Goal: Task Accomplishment & Management: Manage account settings

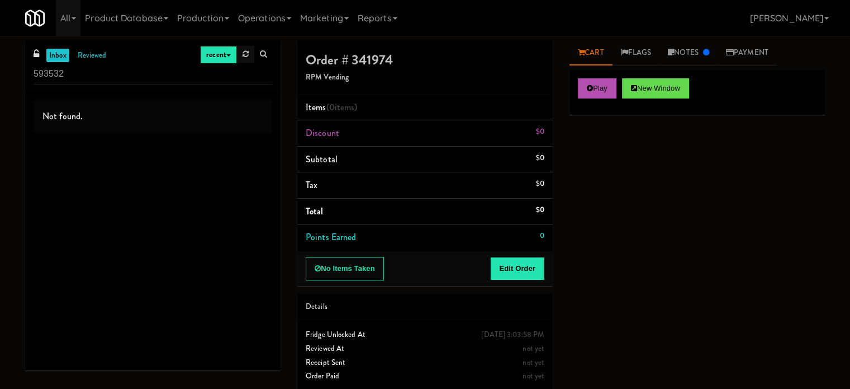
click at [239, 58] on link at bounding box center [245, 54] width 17 height 17
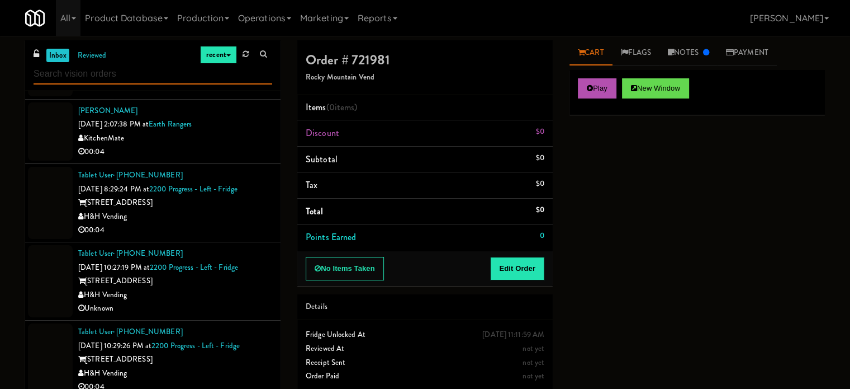
scroll to position [280, 0]
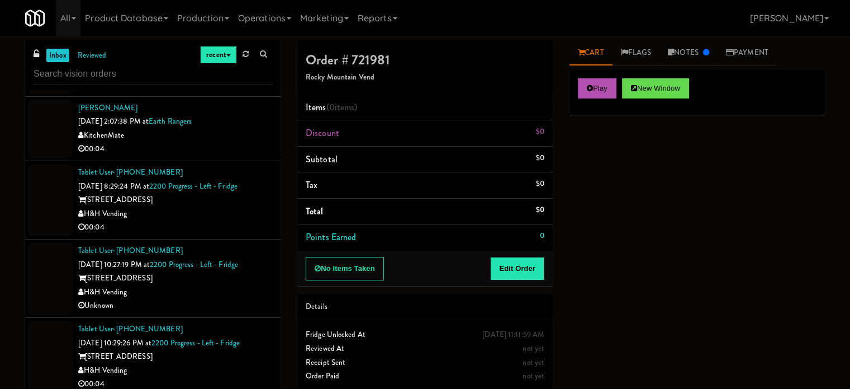
click at [242, 152] on div "00:04" at bounding box center [175, 149] width 194 height 14
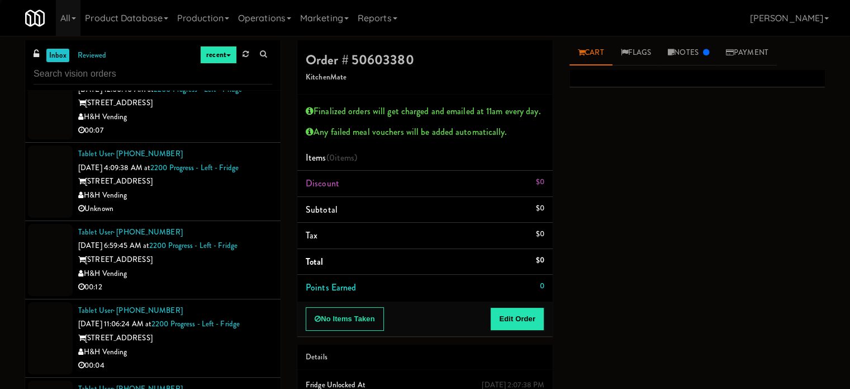
scroll to position [615, 0]
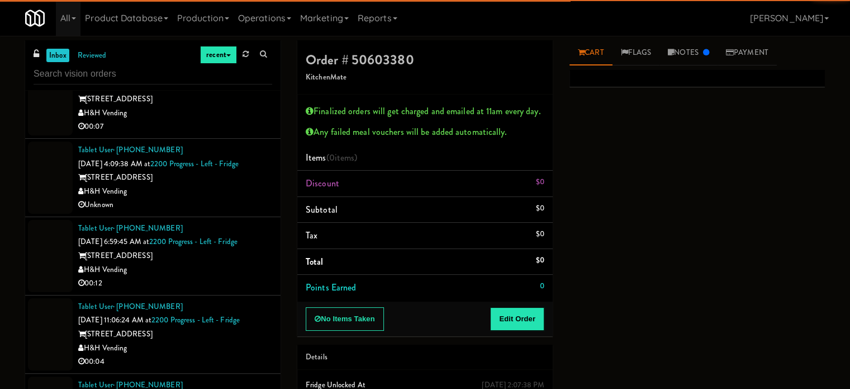
click at [221, 187] on div "H&H Vending" at bounding box center [175, 192] width 194 height 14
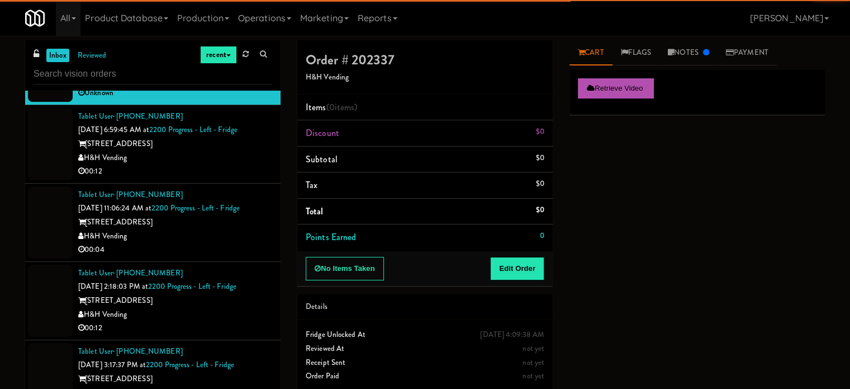
click at [224, 188] on div "Tablet User · (708) 899-9129 [DATE] 11:06:24 AM at 2200 Progress - Left - Fridg…" at bounding box center [175, 222] width 194 height 69
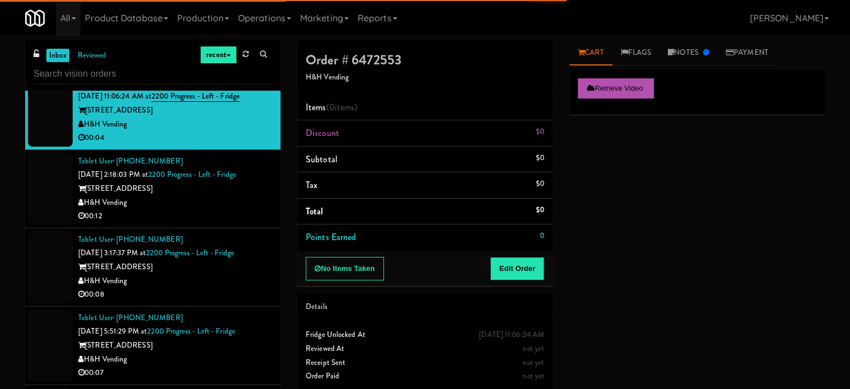
click at [222, 196] on div "H&H Vending" at bounding box center [175, 203] width 194 height 14
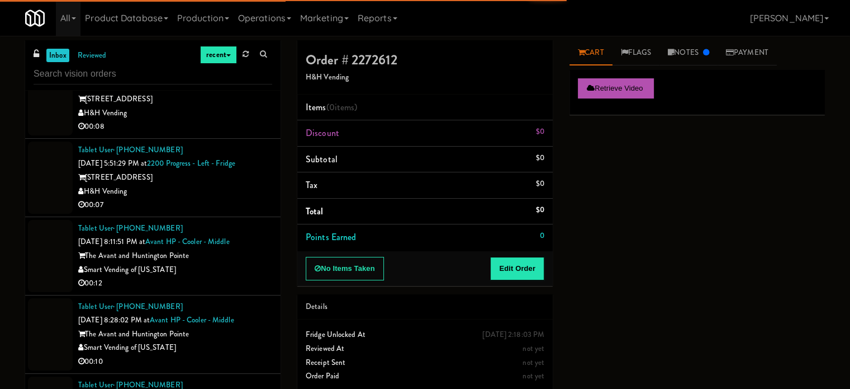
click at [242, 266] on div "Smart Vending of [US_STATE]" at bounding box center [175, 270] width 194 height 14
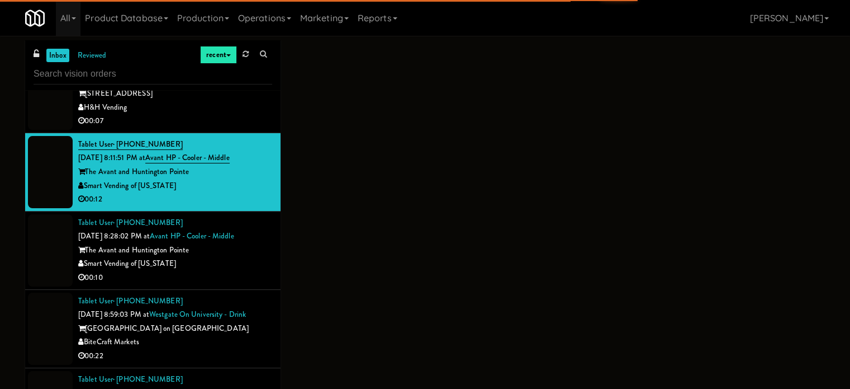
scroll to position [1174, 0]
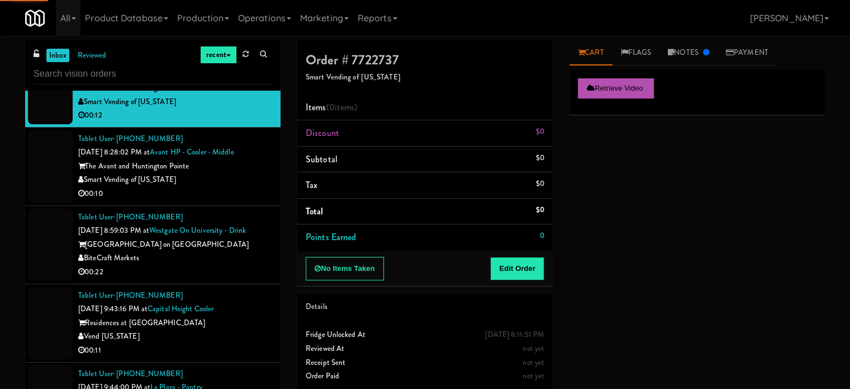
click at [238, 189] on div "00:10" at bounding box center [175, 194] width 194 height 14
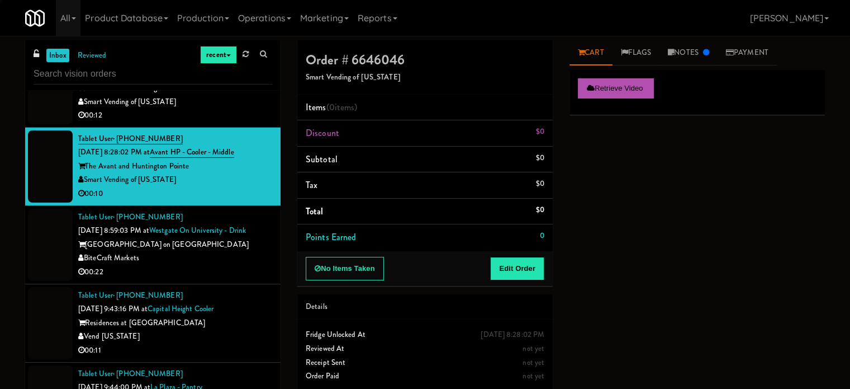
click at [234, 262] on div "BiteCraft Markets" at bounding box center [175, 258] width 194 height 14
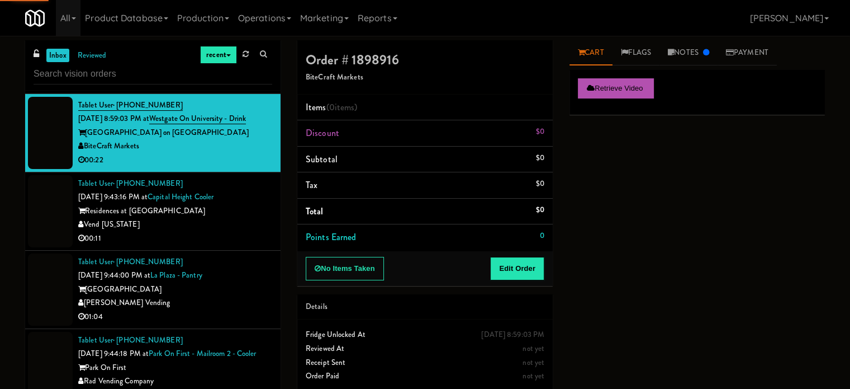
click at [248, 227] on div "Vend [US_STATE]" at bounding box center [175, 225] width 194 height 14
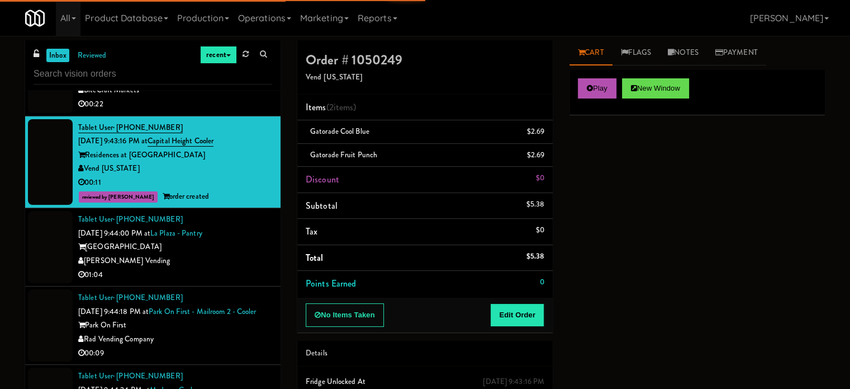
click at [238, 254] on div "[PERSON_NAME] Vending" at bounding box center [175, 261] width 194 height 14
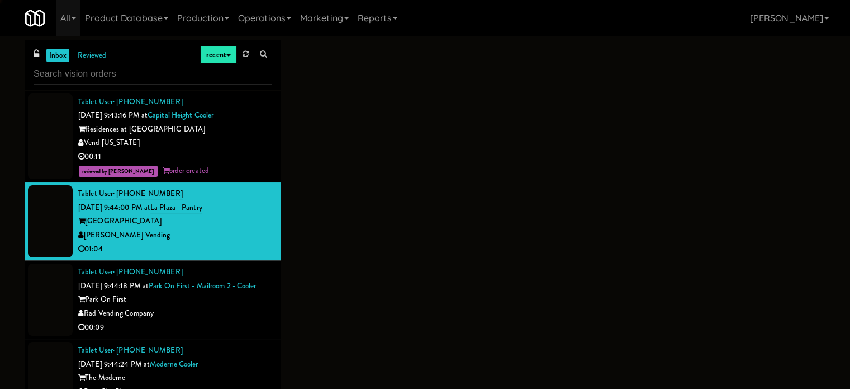
scroll to position [1454, 0]
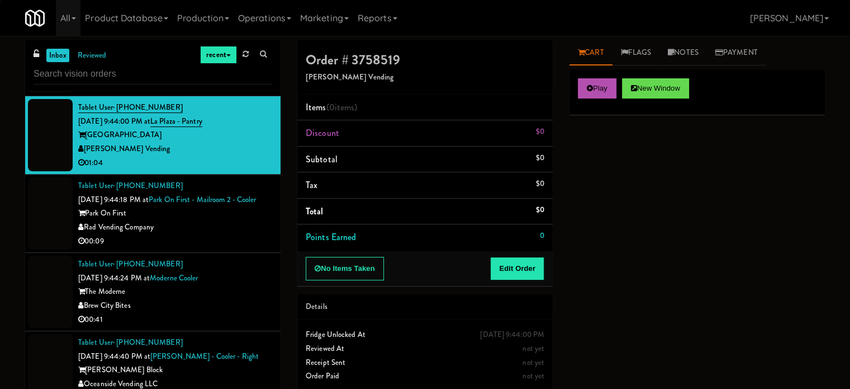
click at [237, 234] on div "Rad Vending Company" at bounding box center [175, 227] width 194 height 14
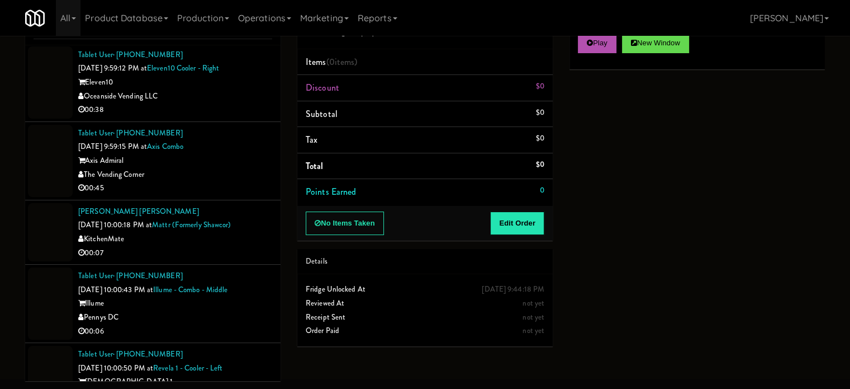
scroll to position [3421, 0]
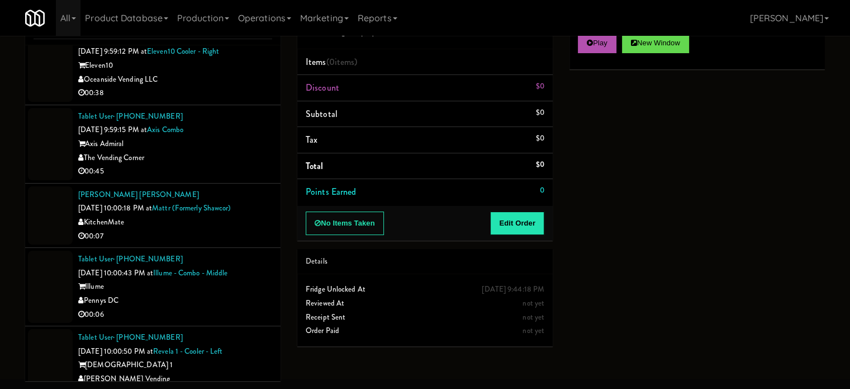
click at [272, 183] on li "Tablet User · (508) 561-1671 [DATE] 9:59:15 PM at Axis Combo Axis Admiral The V…" at bounding box center [153, 144] width 256 height 78
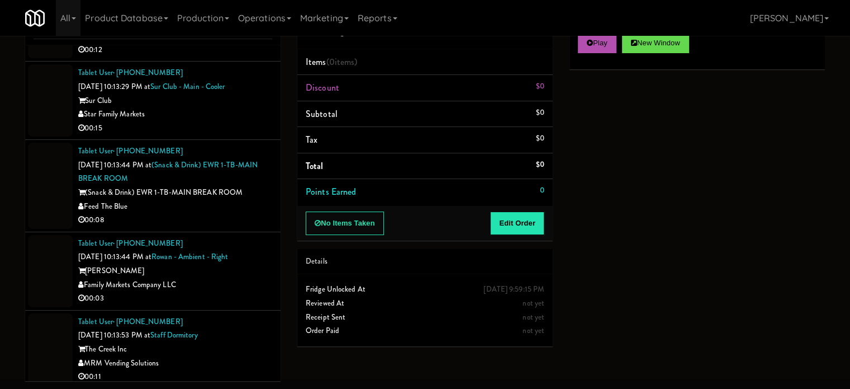
scroll to position [7070, 0]
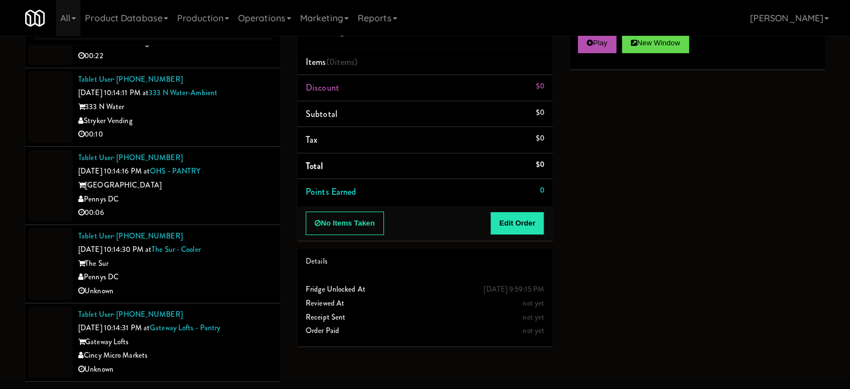
click at [249, 363] on div "Unknown" at bounding box center [175, 369] width 194 height 14
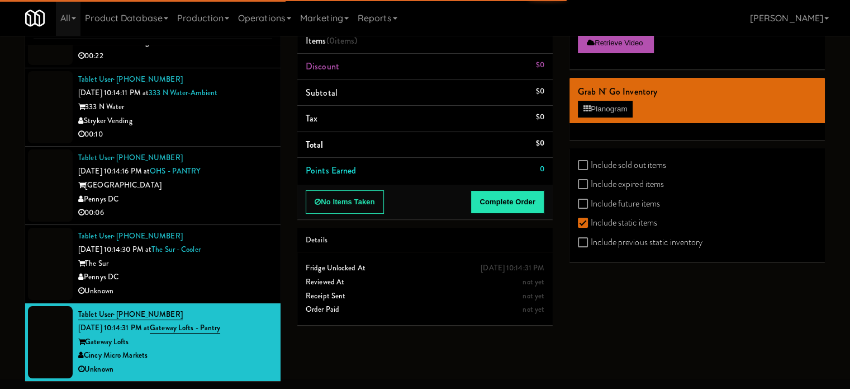
click at [239, 287] on div "Unknown" at bounding box center [175, 291] width 194 height 14
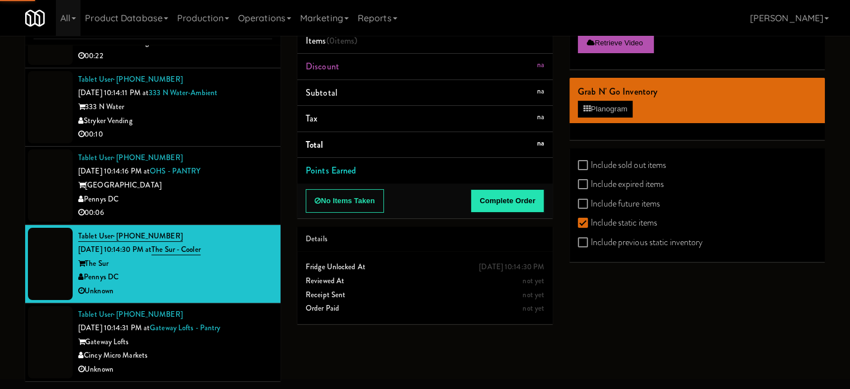
click at [241, 212] on div "00:06" at bounding box center [175, 213] width 194 height 14
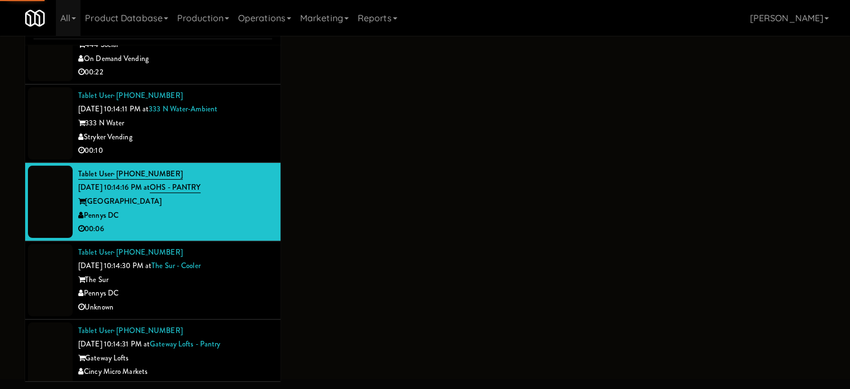
scroll to position [7014, 0]
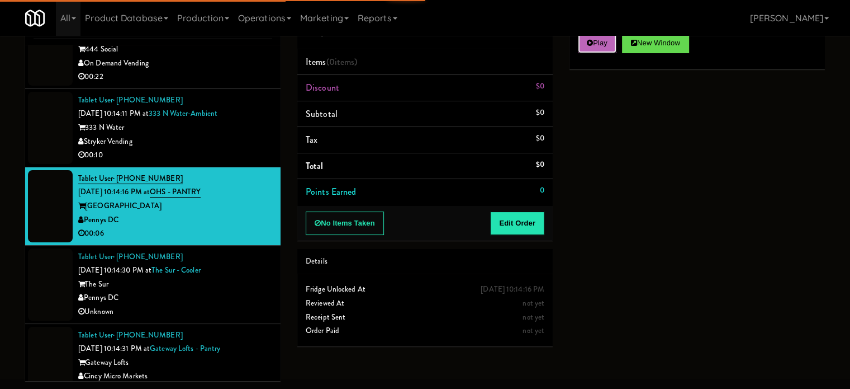
click at [581, 39] on button "Play" at bounding box center [597, 43] width 39 height 20
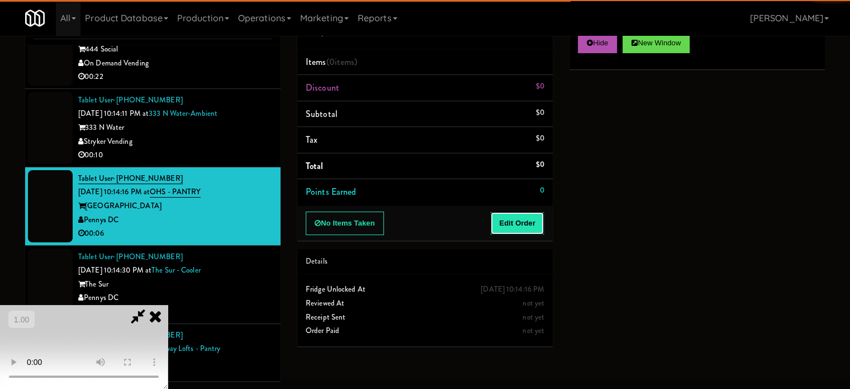
click at [514, 221] on button "Edit Order" at bounding box center [517, 222] width 54 height 23
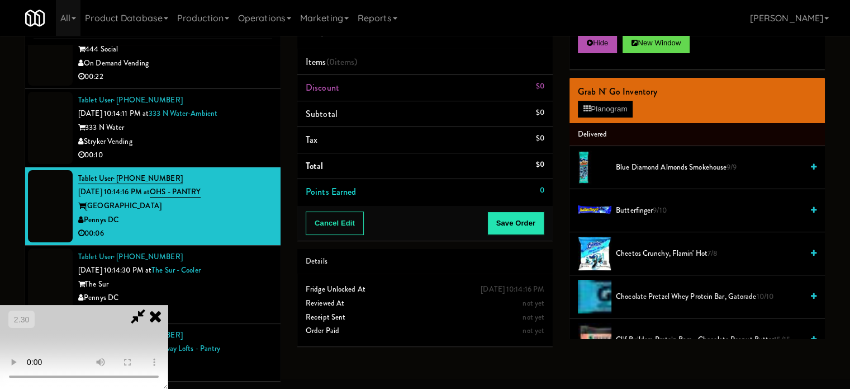
scroll to position [177, 0]
click at [168, 305] on video at bounding box center [84, 347] width 168 height 84
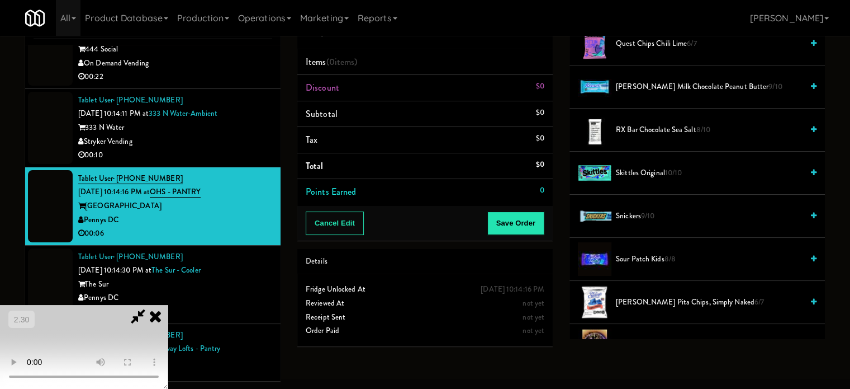
scroll to position [1118, 0]
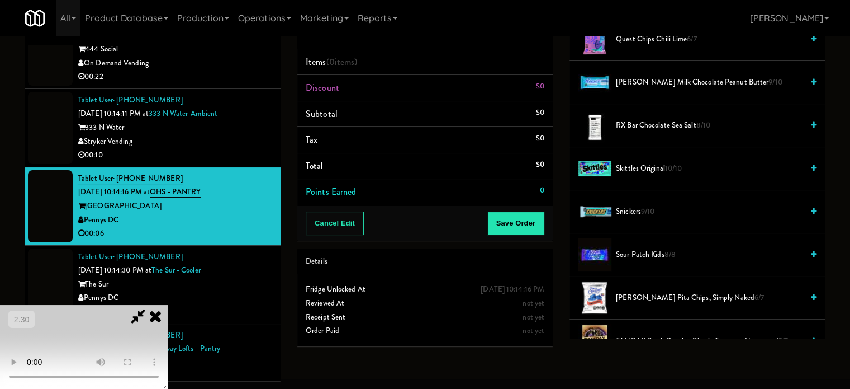
click at [635, 248] on span "Sour Patch Kids 8/8" at bounding box center [709, 255] width 187 height 14
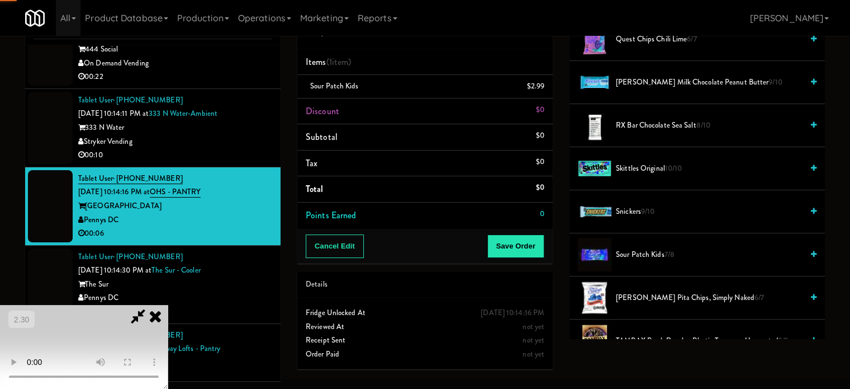
click at [168, 305] on video at bounding box center [84, 347] width 168 height 84
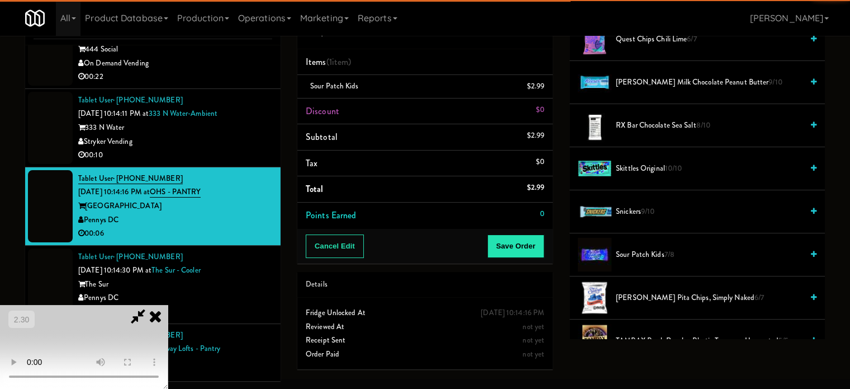
click at [168, 305] on video at bounding box center [84, 347] width 168 height 84
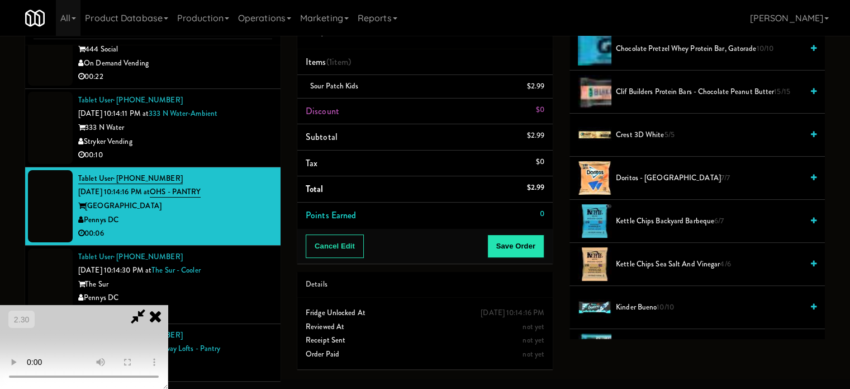
scroll to position [168, 0]
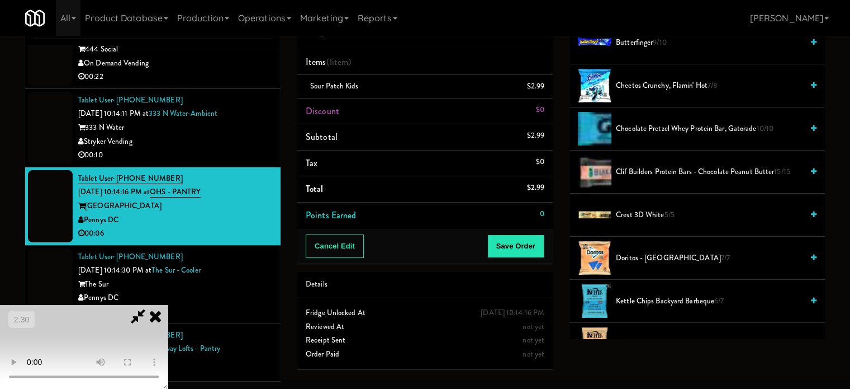
click at [637, 88] on span "Cheetos Crunchy, Flamin' Hot 7/8" at bounding box center [709, 86] width 187 height 14
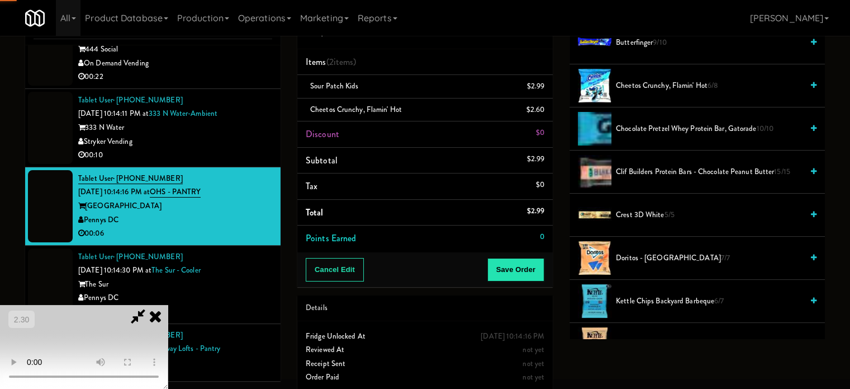
click at [168, 305] on video at bounding box center [84, 347] width 168 height 84
click at [524, 262] on button "Save Order" at bounding box center [516, 269] width 57 height 23
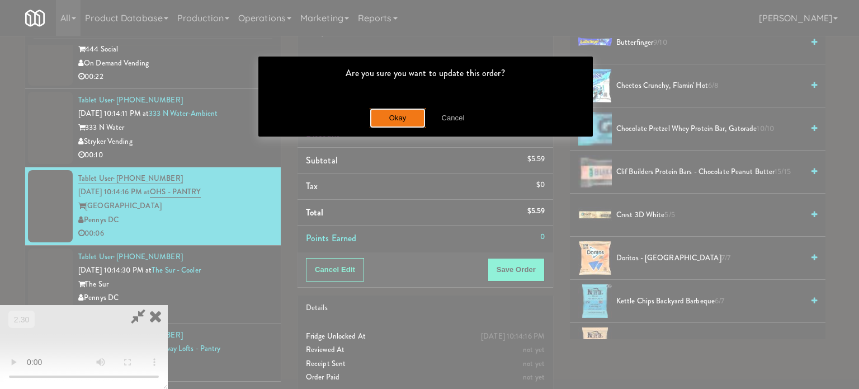
click at [408, 120] on button "Okay" at bounding box center [398, 118] width 56 height 20
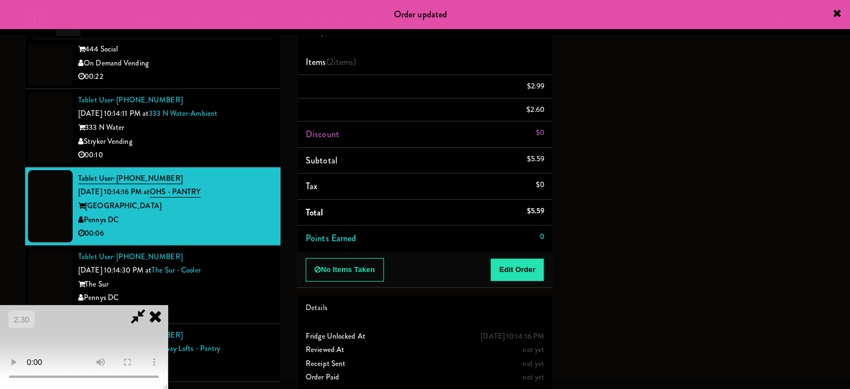
scroll to position [0, 0]
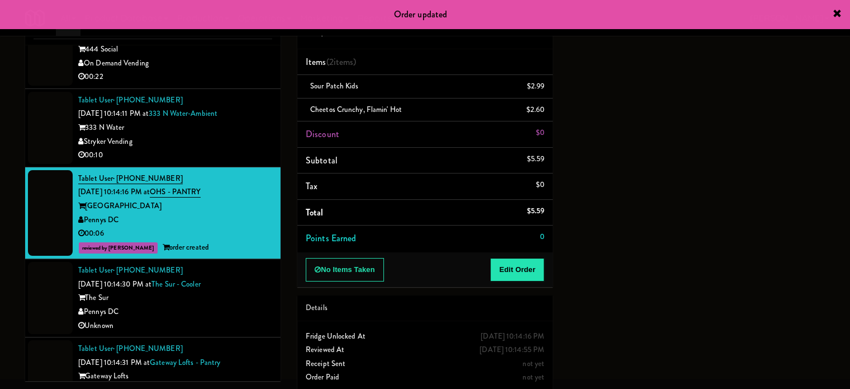
click at [226, 149] on div "Stryker Vending" at bounding box center [175, 142] width 194 height 14
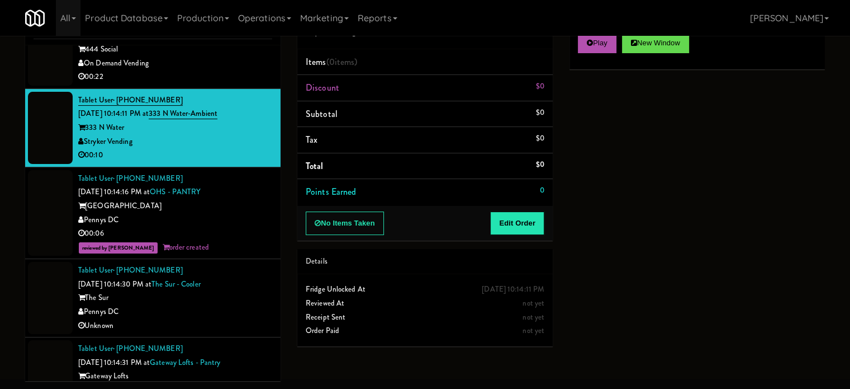
click at [749, 86] on div "Play New Window Primary Flag Clear Flag if unable to determine what was taken o…" at bounding box center [698, 234] width 256 height 419
click at [736, 82] on div "Play New Window Primary Flag Clear Flag if unable to determine what was taken o…" at bounding box center [698, 234] width 256 height 419
click at [606, 48] on button "Play" at bounding box center [597, 43] width 39 height 20
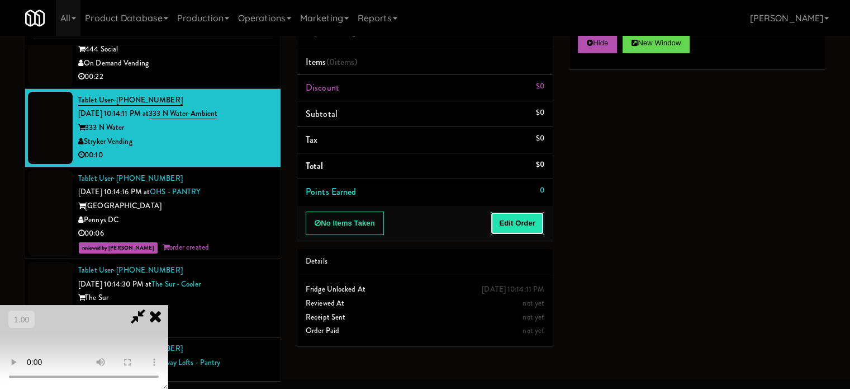
click at [539, 231] on button "Edit Order" at bounding box center [517, 222] width 54 height 23
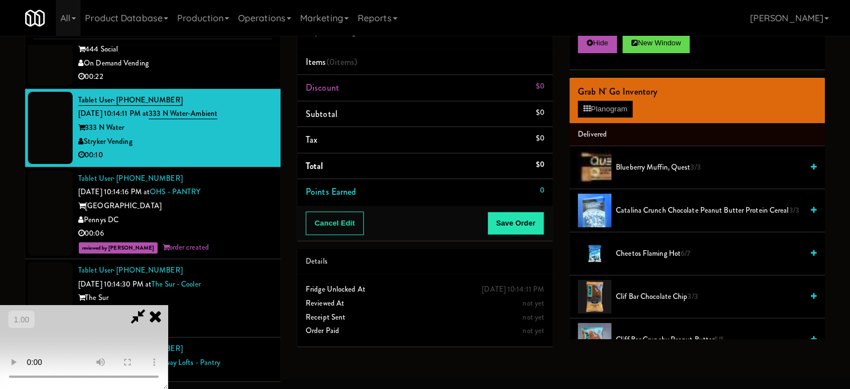
drag, startPoint x: 423, startPoint y: 201, endPoint x: 637, endPoint y: 102, distance: 235.7
click at [168, 305] on video at bounding box center [84, 347] width 168 height 84
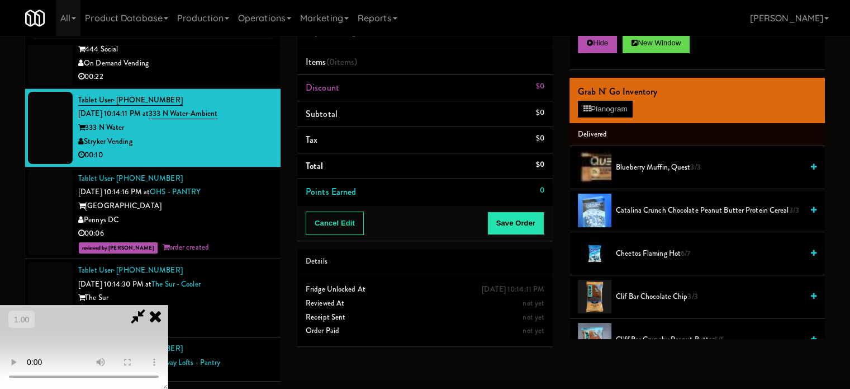
click at [168, 305] on video at bounding box center [84, 347] width 168 height 84
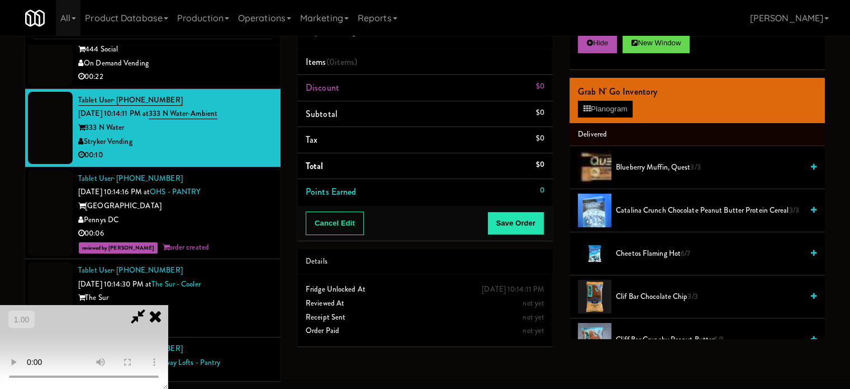
click at [168, 305] on video at bounding box center [84, 347] width 168 height 84
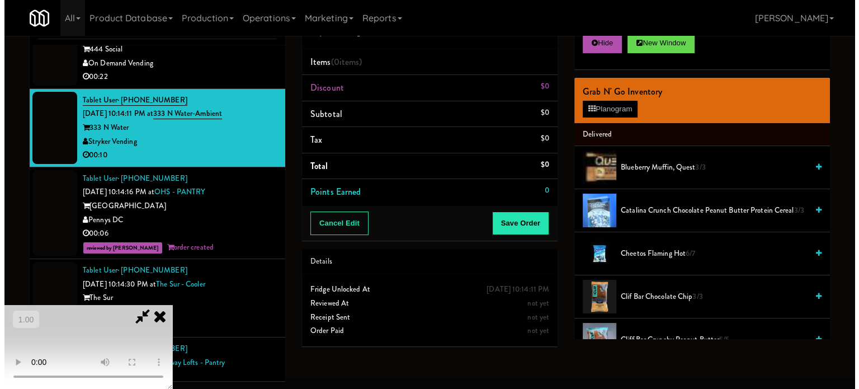
scroll to position [112, 0]
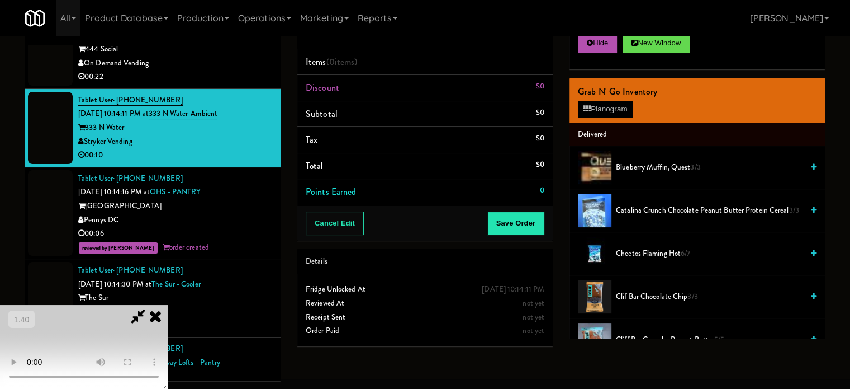
click at [168, 305] on video at bounding box center [84, 347] width 168 height 84
click at [606, 109] on button "Planogram" at bounding box center [605, 109] width 55 height 17
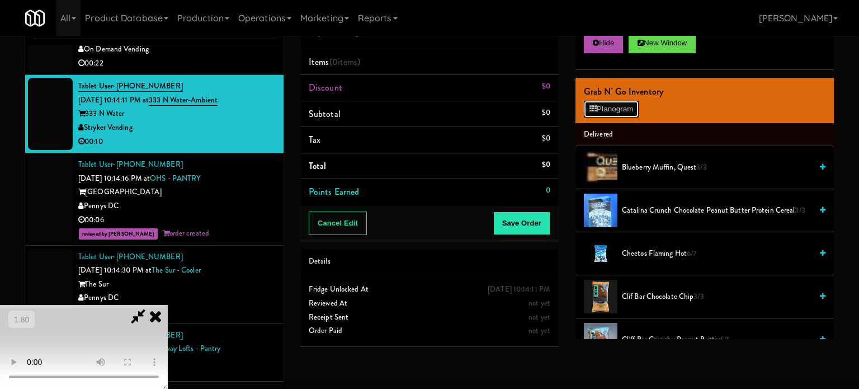
scroll to position [6973, 0]
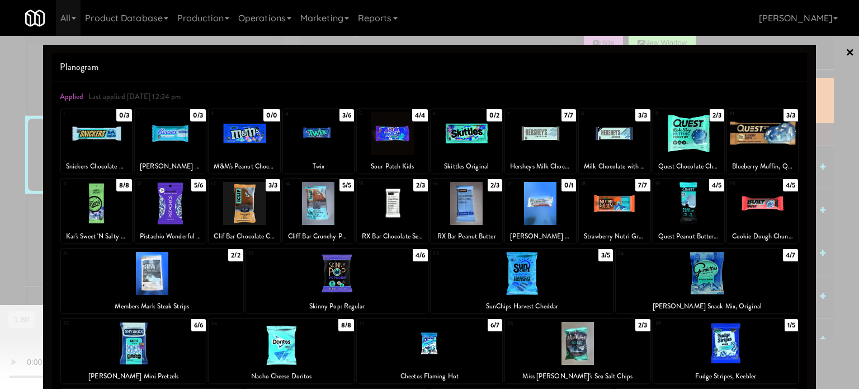
click at [708, 271] on div at bounding box center [707, 273] width 182 height 43
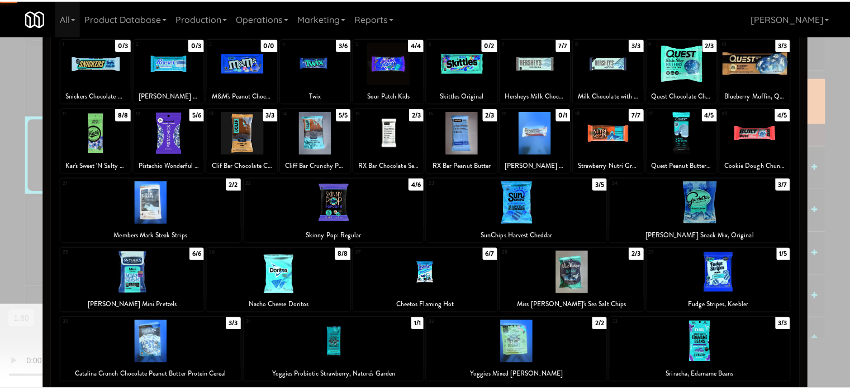
scroll to position [112, 0]
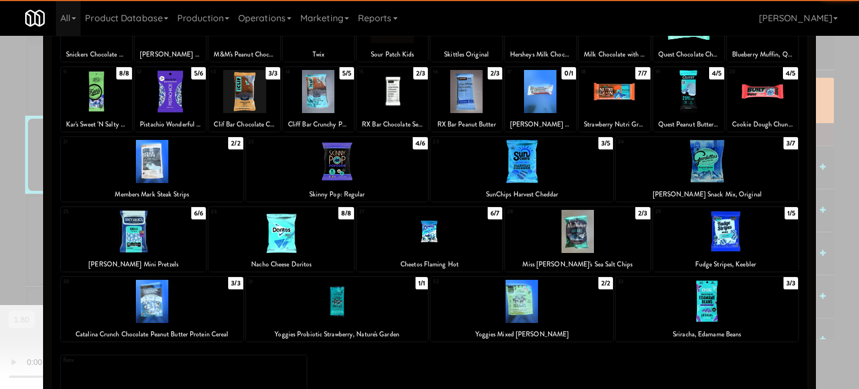
drag, startPoint x: 289, startPoint y: 219, endPoint x: 299, endPoint y: 220, distance: 10.1
click at [290, 219] on div at bounding box center [281, 231] width 145 height 43
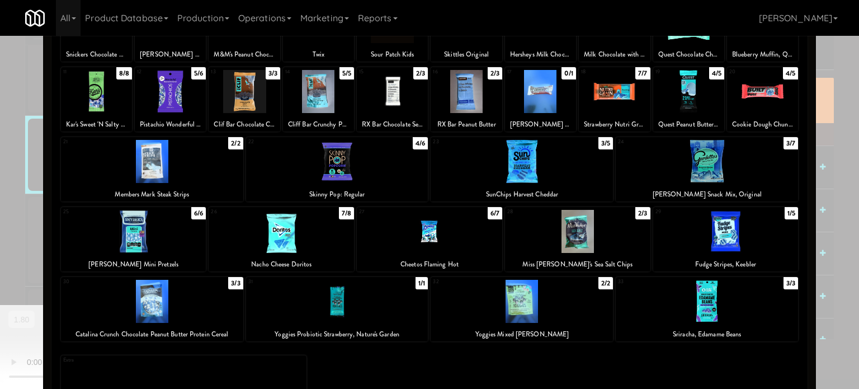
click at [408, 238] on div at bounding box center [429, 231] width 145 height 43
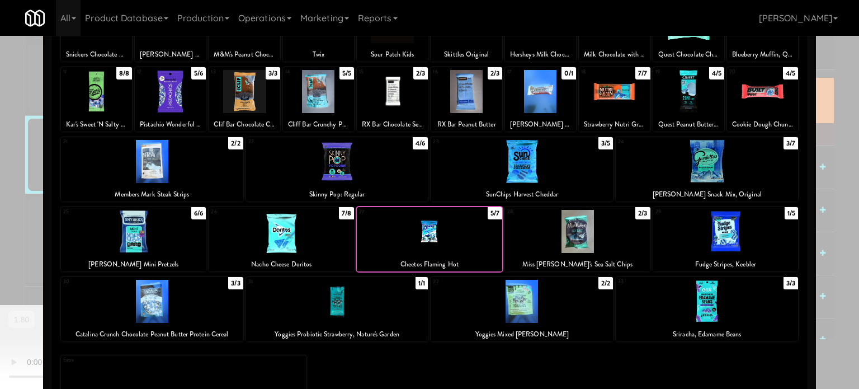
click at [0, 242] on div at bounding box center [429, 194] width 859 height 389
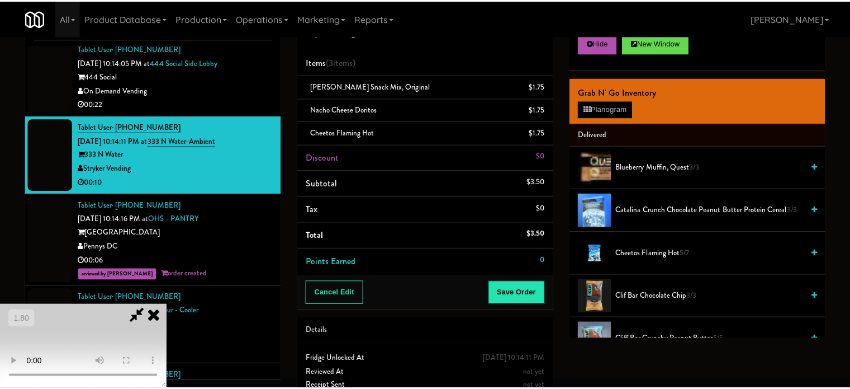
scroll to position [7014, 0]
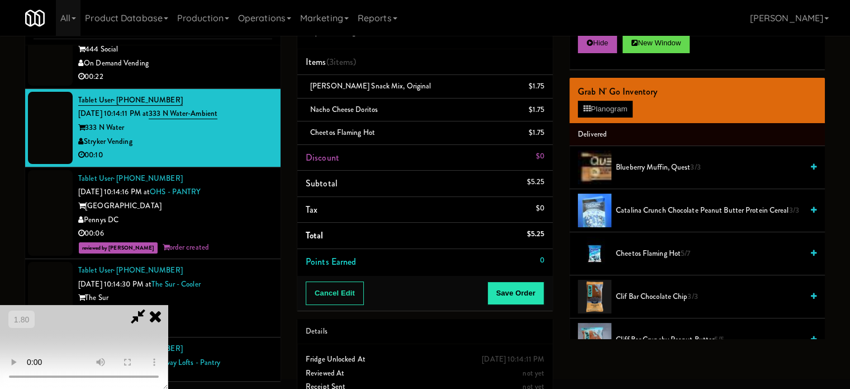
drag, startPoint x: 128, startPoint y: 226, endPoint x: 500, endPoint y: 277, distance: 375.9
click at [131, 305] on video at bounding box center [84, 347] width 168 height 84
click at [540, 286] on button "Save Order" at bounding box center [516, 292] width 57 height 23
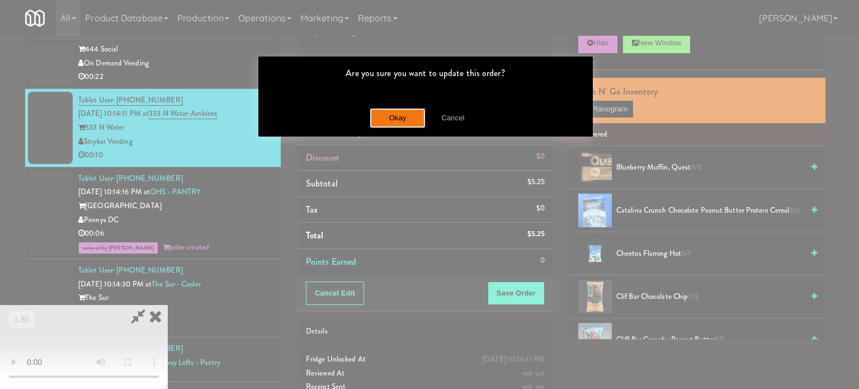
click at [403, 123] on button "Okay" at bounding box center [398, 118] width 56 height 20
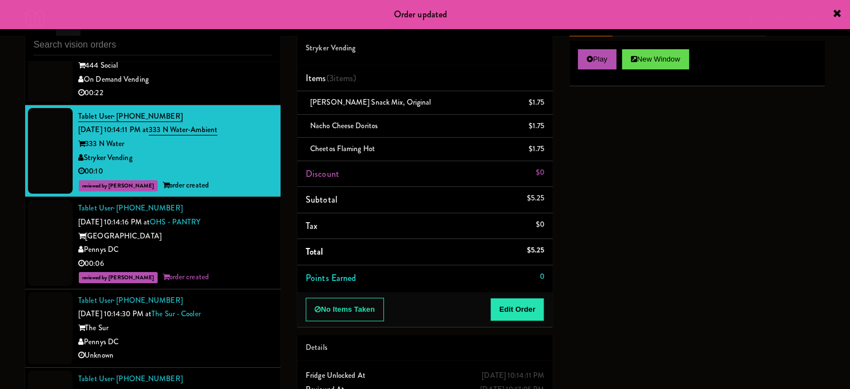
scroll to position [0, 0]
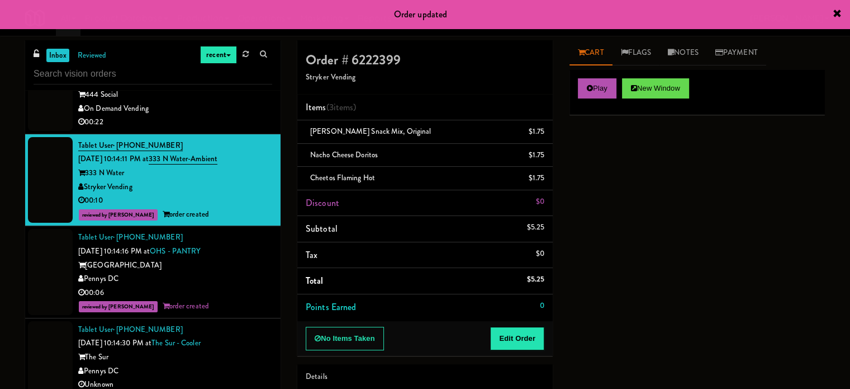
click at [233, 116] on div "On Demand Vending" at bounding box center [175, 109] width 194 height 14
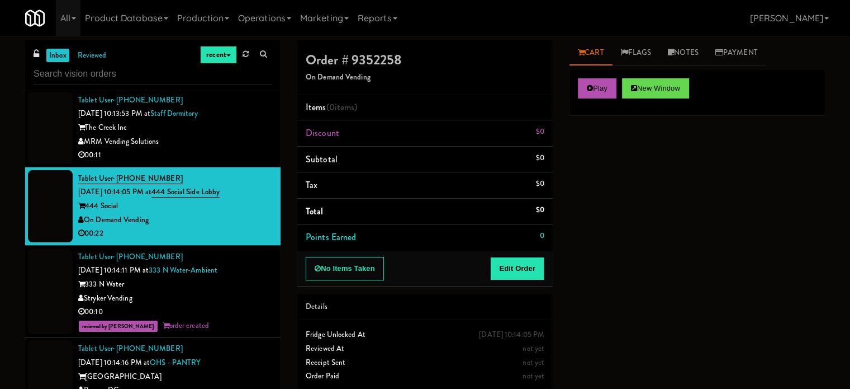
scroll to position [6846, 0]
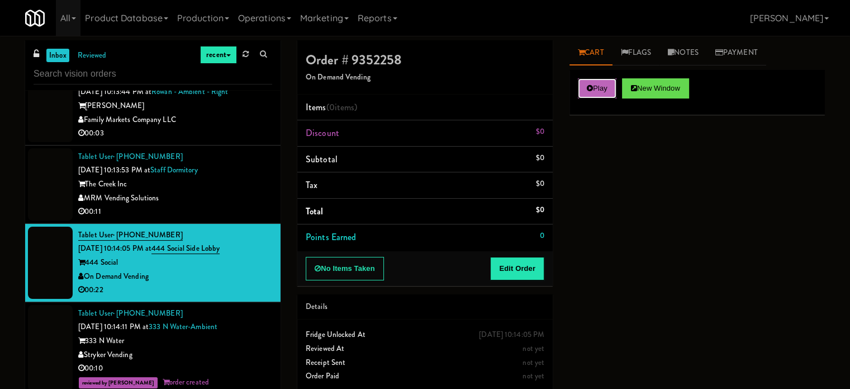
click at [602, 78] on button "Play" at bounding box center [597, 88] width 39 height 20
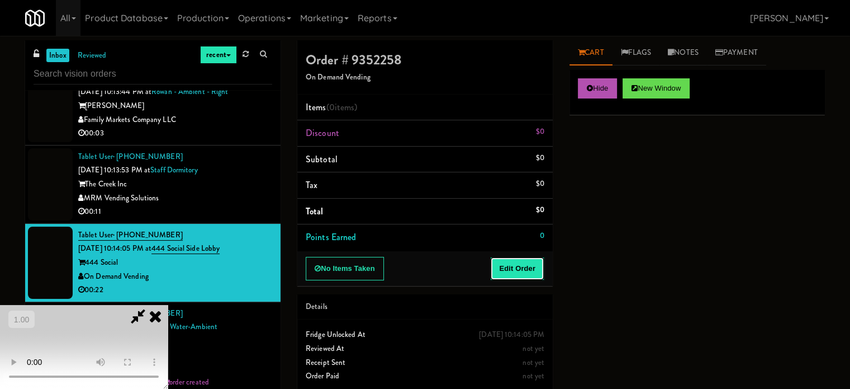
click at [530, 262] on button "Edit Order" at bounding box center [517, 268] width 54 height 23
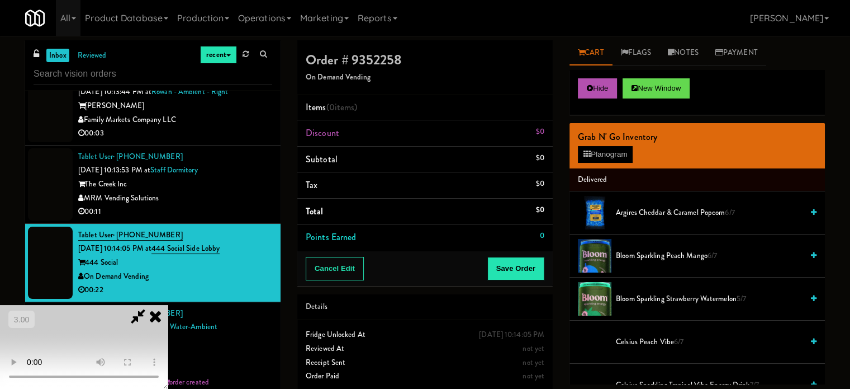
scroll to position [177, 0]
click at [168, 305] on video at bounding box center [84, 347] width 168 height 84
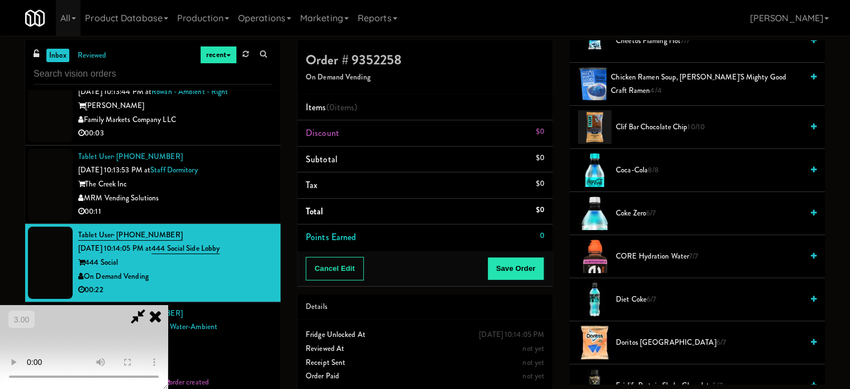
scroll to position [391, 0]
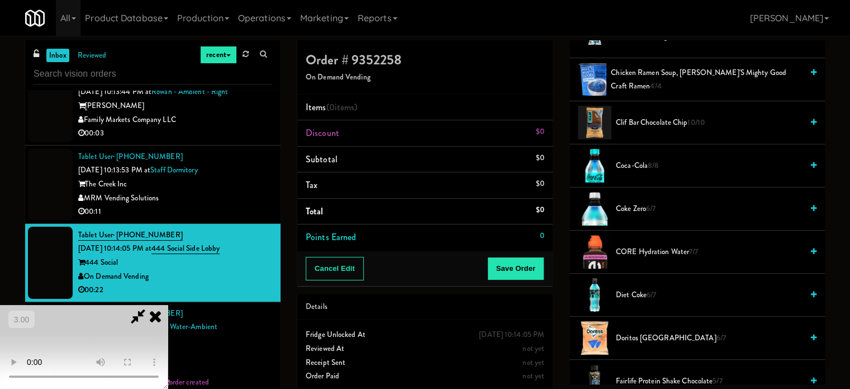
click at [644, 292] on span "Diet Coke 6/7" at bounding box center [709, 295] width 187 height 14
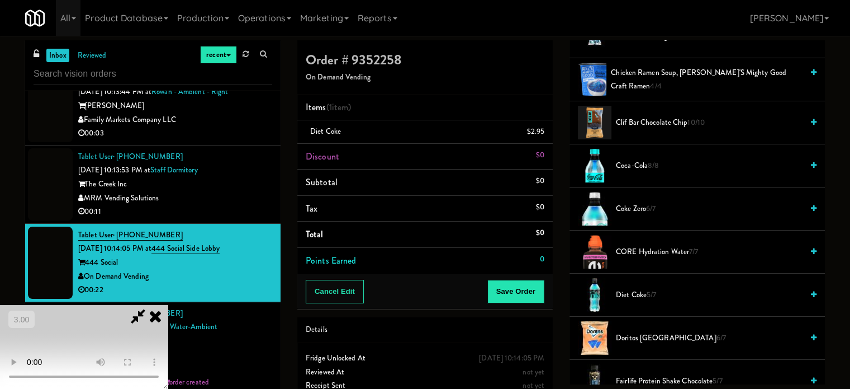
click at [168, 305] on video at bounding box center [84, 347] width 168 height 84
click at [642, 295] on span "Diet Coke 5/7" at bounding box center [709, 295] width 187 height 14
click at [520, 297] on button "Save Order" at bounding box center [516, 291] width 57 height 23
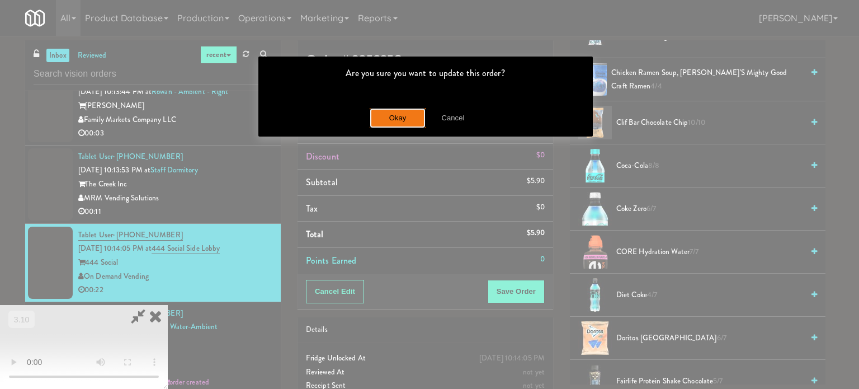
click at [396, 112] on button "Okay" at bounding box center [398, 118] width 56 height 20
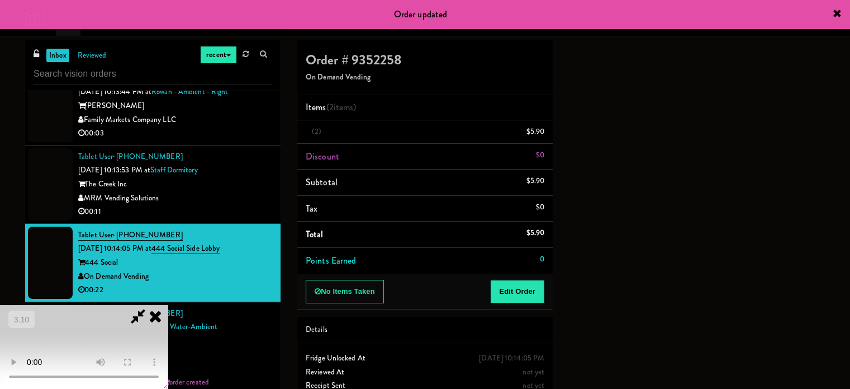
scroll to position [0, 0]
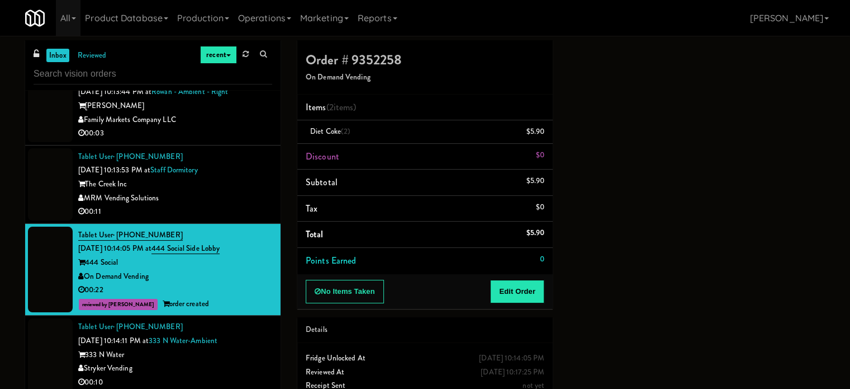
click at [245, 219] on div "00:11" at bounding box center [175, 212] width 194 height 14
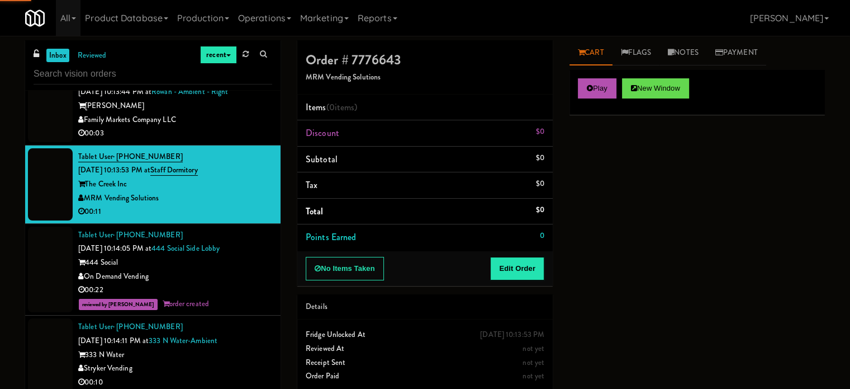
click at [612, 75] on div "Play New Window" at bounding box center [698, 92] width 256 height 45
click at [606, 84] on button "Play" at bounding box center [597, 88] width 39 height 20
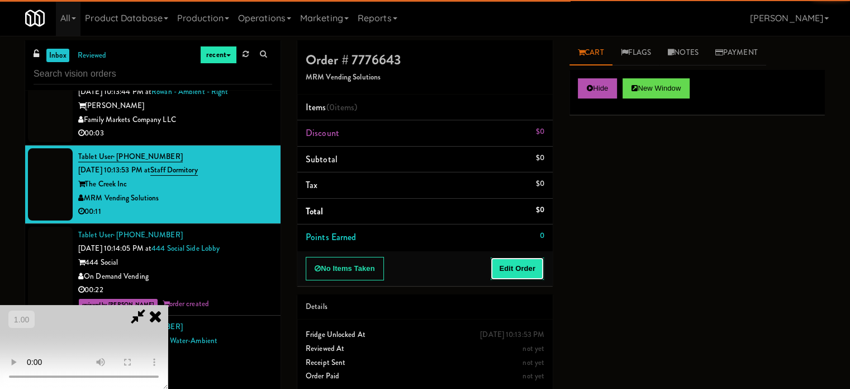
click at [526, 262] on button "Edit Order" at bounding box center [517, 268] width 54 height 23
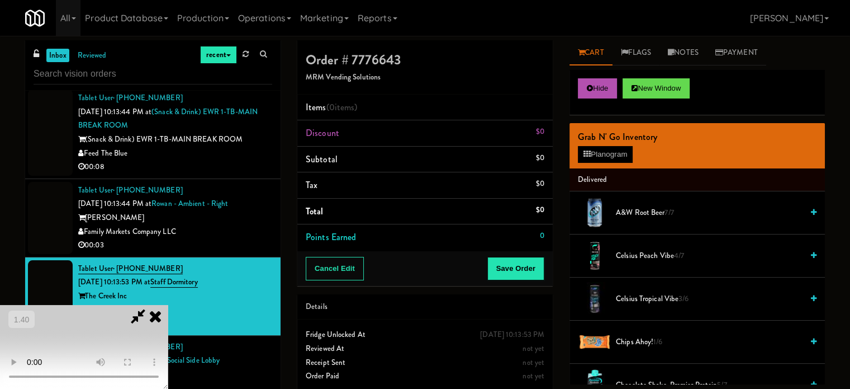
scroll to position [121, 0]
click at [168, 305] on video at bounding box center [84, 347] width 168 height 84
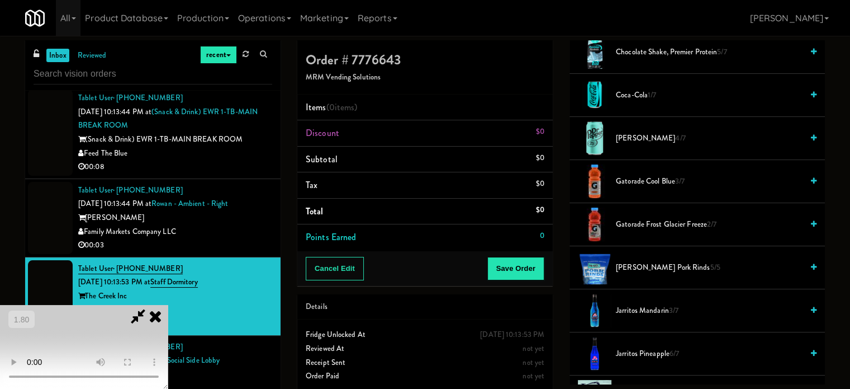
scroll to position [335, 0]
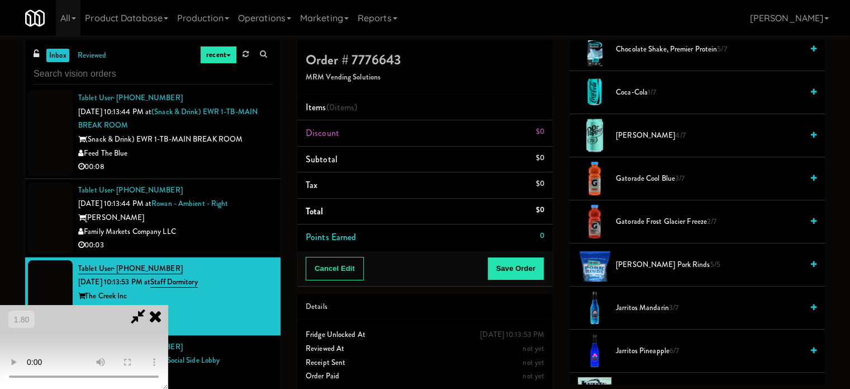
click at [656, 180] on span "Gatorade Cool Blue 3/7" at bounding box center [709, 179] width 187 height 14
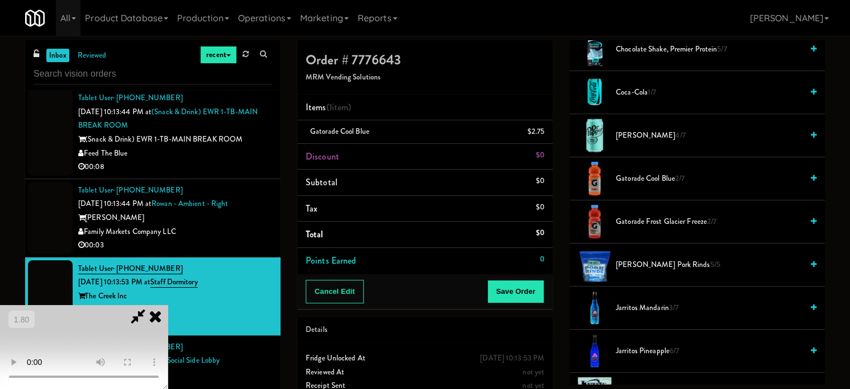
click at [168, 305] on video at bounding box center [84, 347] width 168 height 84
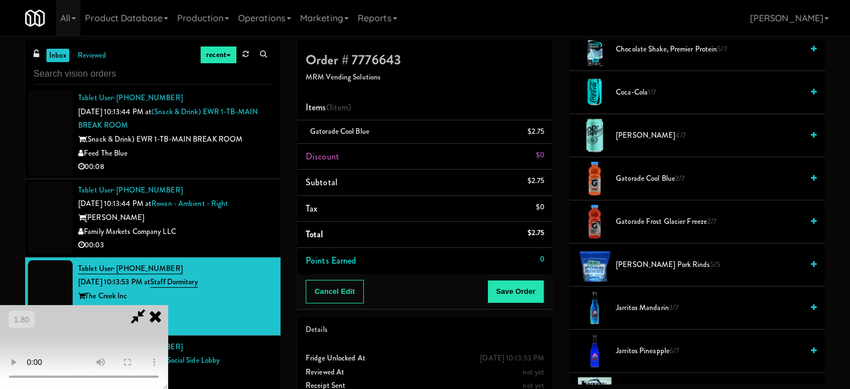
click at [168, 305] on video at bounding box center [84, 347] width 168 height 84
drag, startPoint x: 248, startPoint y: 263, endPoint x: 262, endPoint y: 261, distance: 14.3
click at [168, 305] on video at bounding box center [84, 347] width 168 height 84
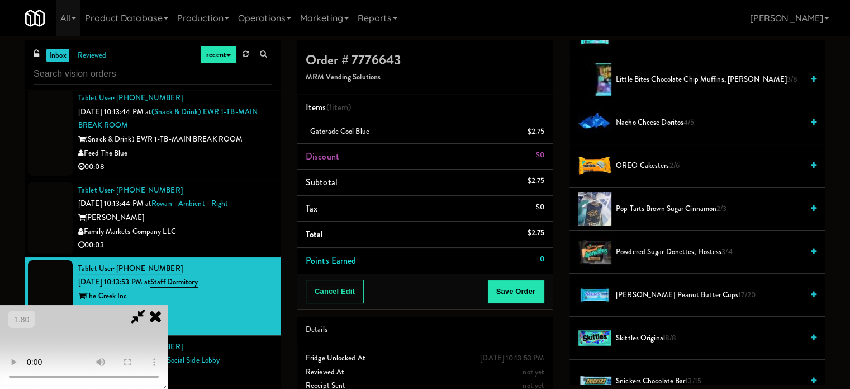
scroll to position [727, 0]
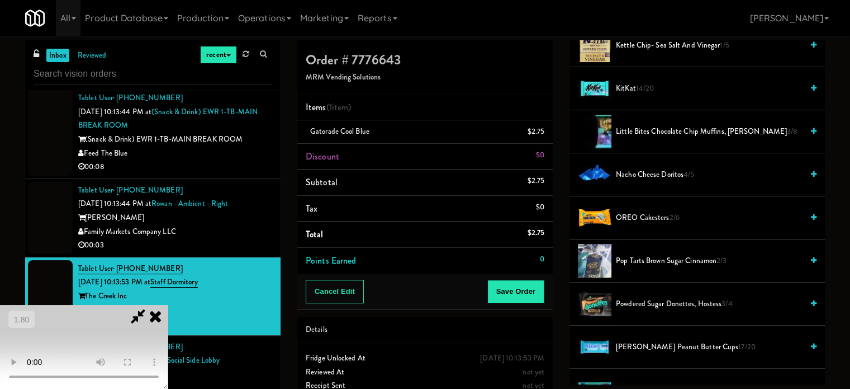
click at [643, 181] on li "Nacho Cheese Doritos 4/5" at bounding box center [698, 174] width 256 height 43
click at [690, 158] on li "Nacho Cheese Doritos 4/5" at bounding box center [698, 174] width 256 height 43
click at [680, 167] on li "Nacho Cheese Doritos 4/5" at bounding box center [698, 174] width 256 height 43
click at [678, 169] on span "Nacho Cheese Doritos 4/5" at bounding box center [709, 175] width 187 height 14
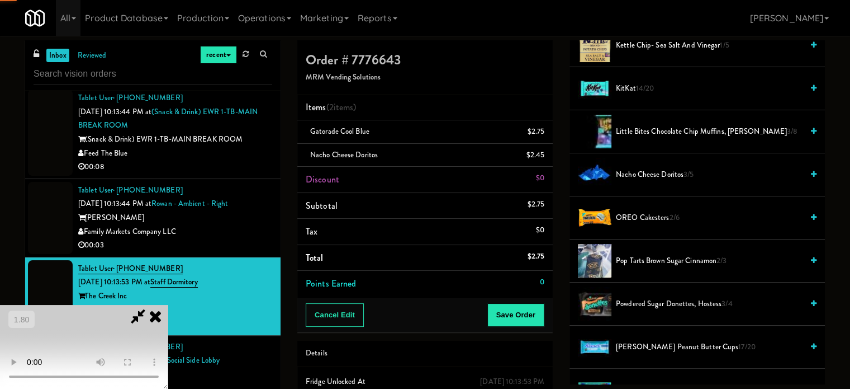
click at [663, 172] on span "Nacho Cheese Doritos 3/5" at bounding box center [709, 175] width 187 height 14
drag, startPoint x: 190, startPoint y: 213, endPoint x: 423, endPoint y: 294, distance: 247.4
click at [168, 305] on video at bounding box center [84, 347] width 168 height 84
drag, startPoint x: 436, startPoint y: 311, endPoint x: 368, endPoint y: 301, distance: 68.5
click at [168, 311] on video at bounding box center [84, 347] width 168 height 84
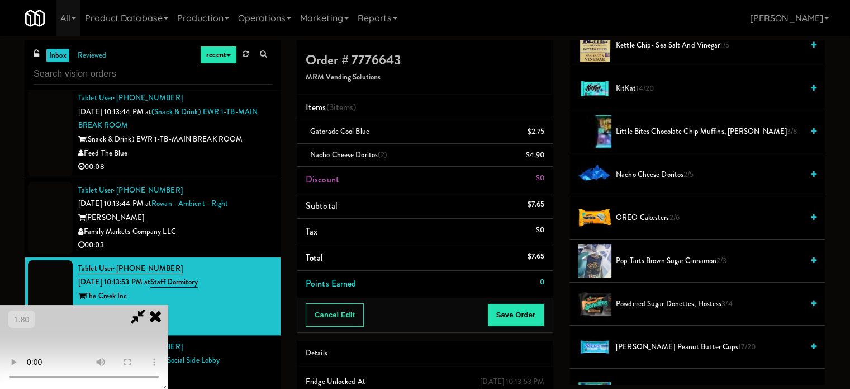
scroll to position [0, 0]
click at [168, 305] on video at bounding box center [84, 347] width 168 height 84
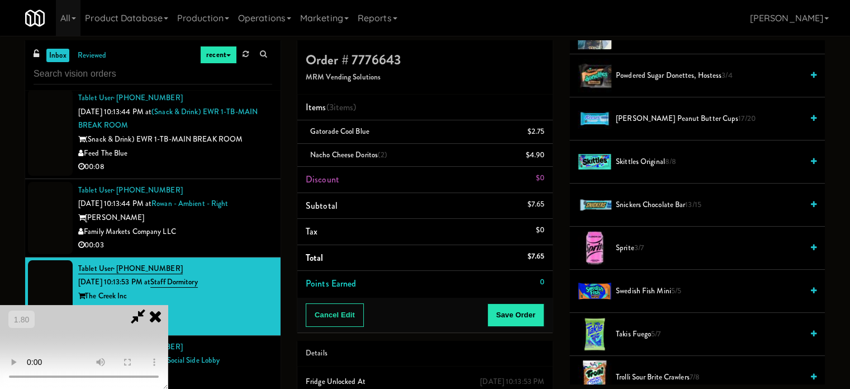
scroll to position [951, 0]
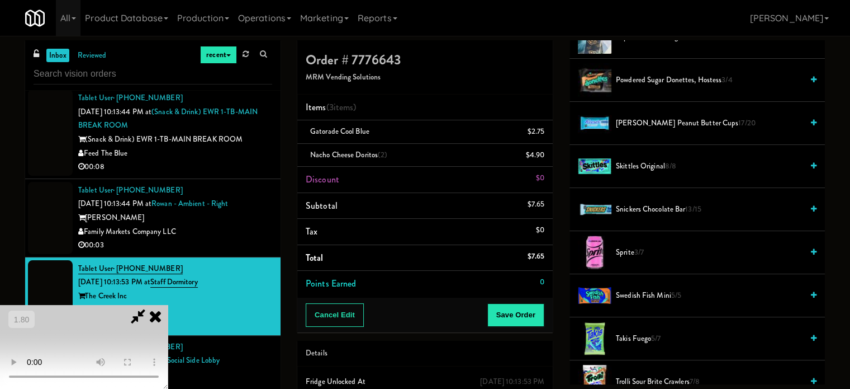
click at [646, 160] on span "Skittles Original 8/8" at bounding box center [709, 166] width 187 height 14
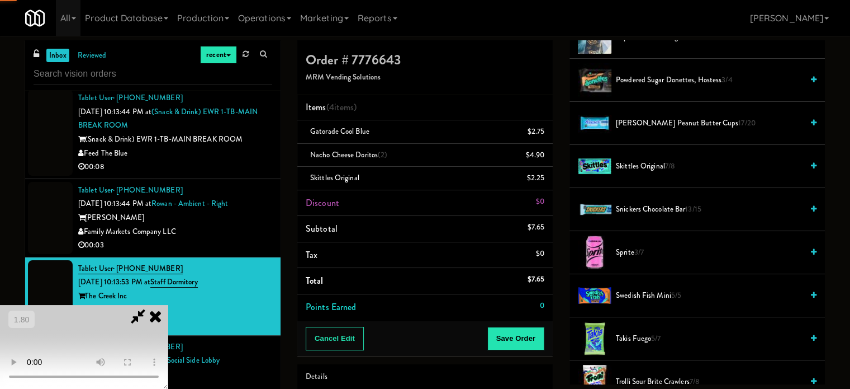
click at [168, 305] on video at bounding box center [84, 347] width 168 height 84
click at [528, 346] on button "Save Order" at bounding box center [516, 338] width 57 height 23
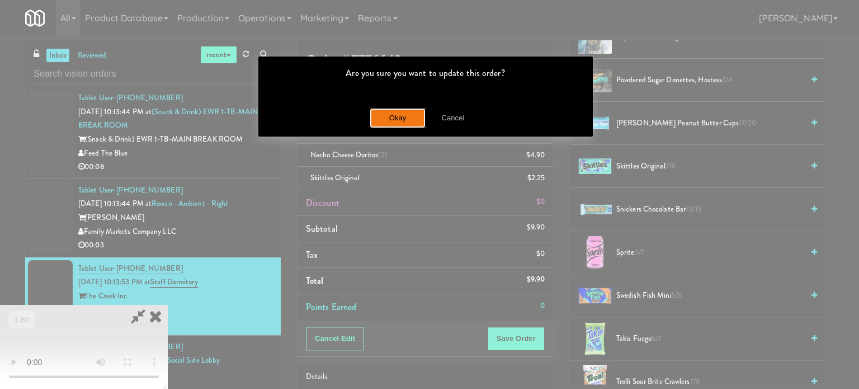
click at [398, 124] on button "Okay" at bounding box center [398, 118] width 56 height 20
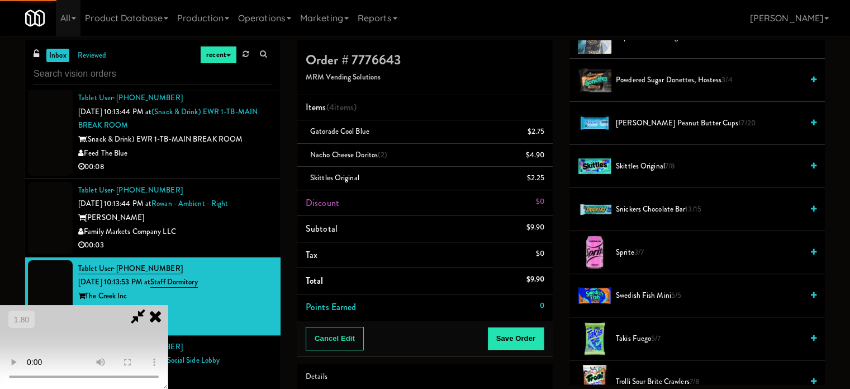
scroll to position [105, 0]
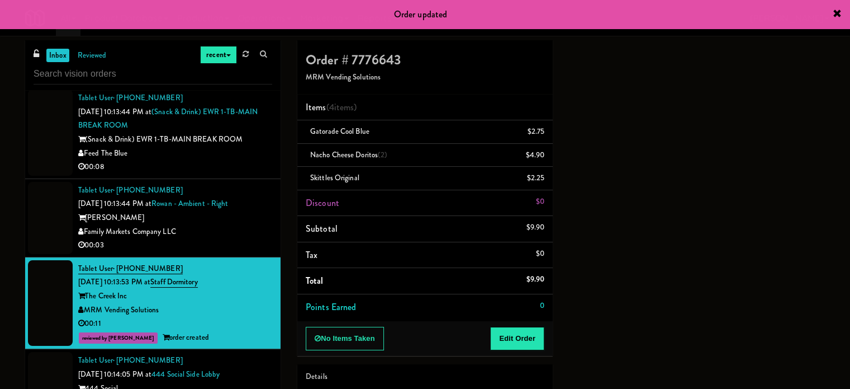
click at [236, 252] on div "00:03" at bounding box center [175, 245] width 194 height 14
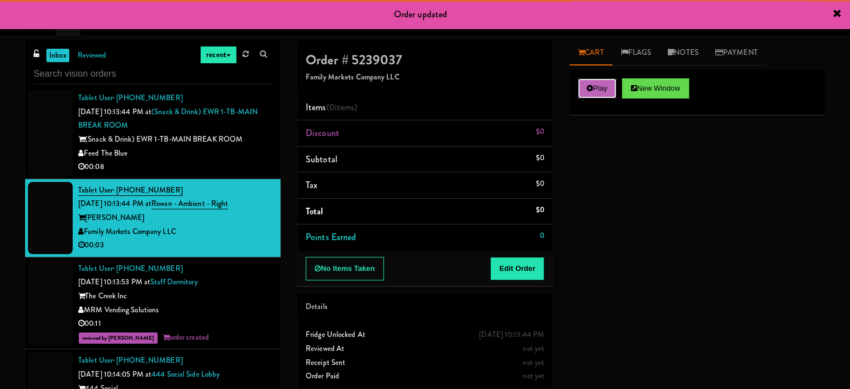
click at [613, 97] on button "Play" at bounding box center [597, 88] width 39 height 20
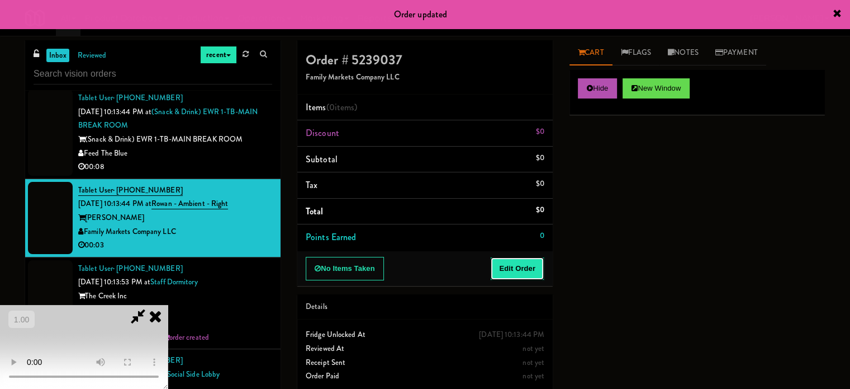
click at [526, 278] on button "Edit Order" at bounding box center [517, 268] width 54 height 23
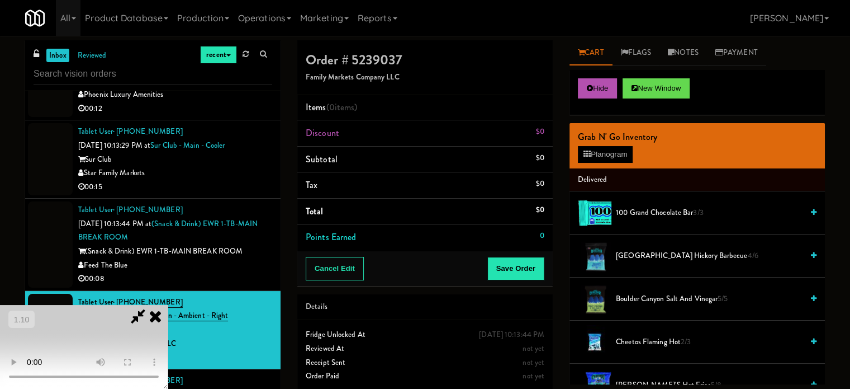
scroll to position [168, 0]
click at [168, 305] on video at bounding box center [84, 347] width 168 height 84
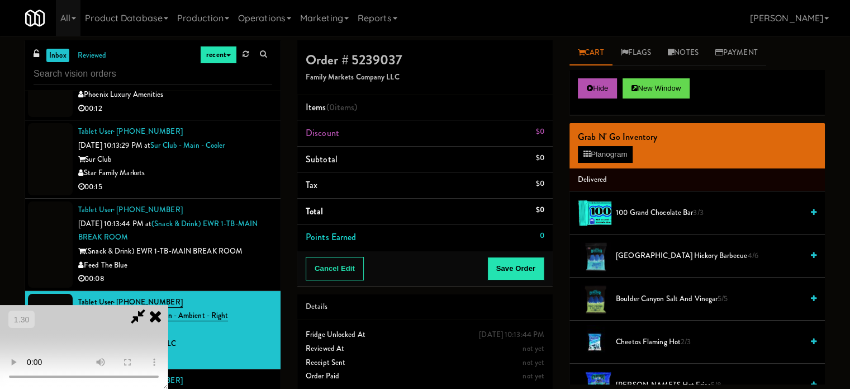
click at [168, 305] on video at bounding box center [84, 347] width 168 height 84
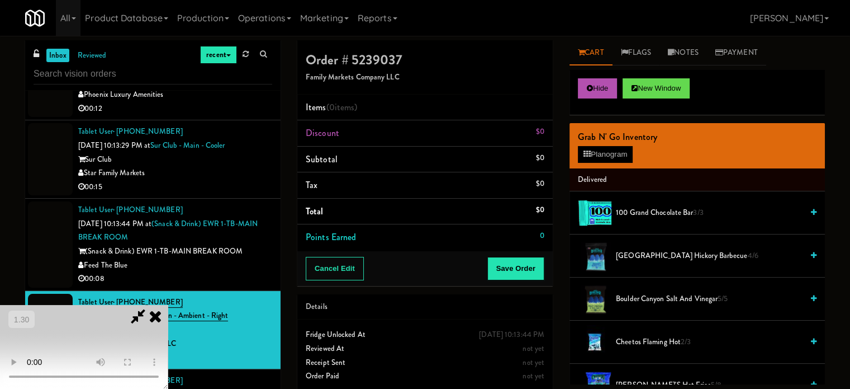
click at [168, 305] on video at bounding box center [84, 347] width 168 height 84
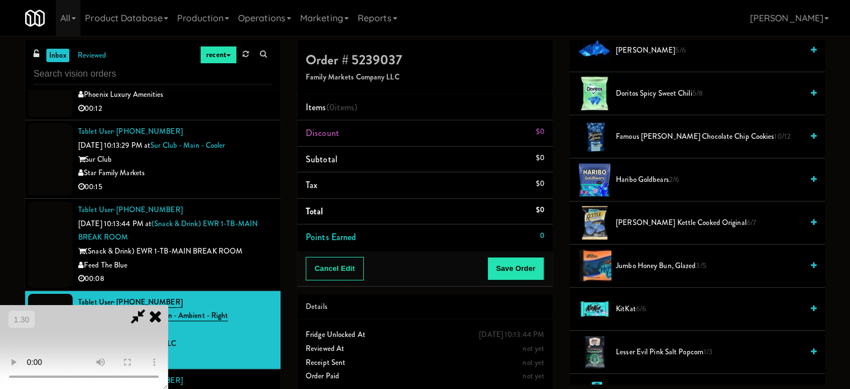
scroll to position [503, 0]
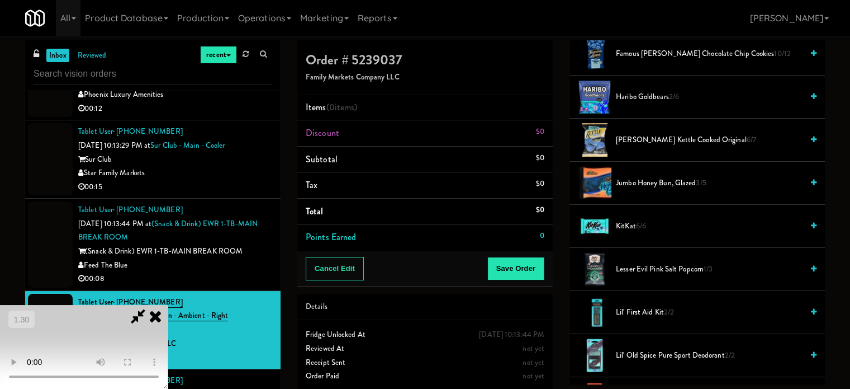
click at [633, 262] on span "Lesser Evil Pink Salt Popcorn 1/3" at bounding box center [709, 269] width 187 height 14
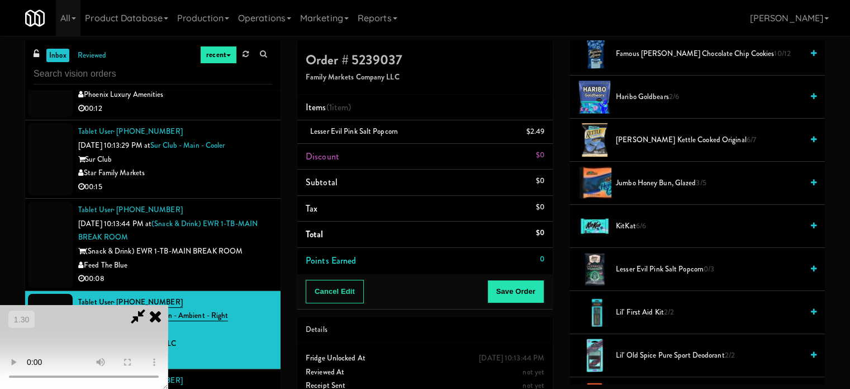
click at [168, 305] on video at bounding box center [84, 347] width 168 height 84
click at [532, 298] on button "Save Order" at bounding box center [516, 291] width 57 height 23
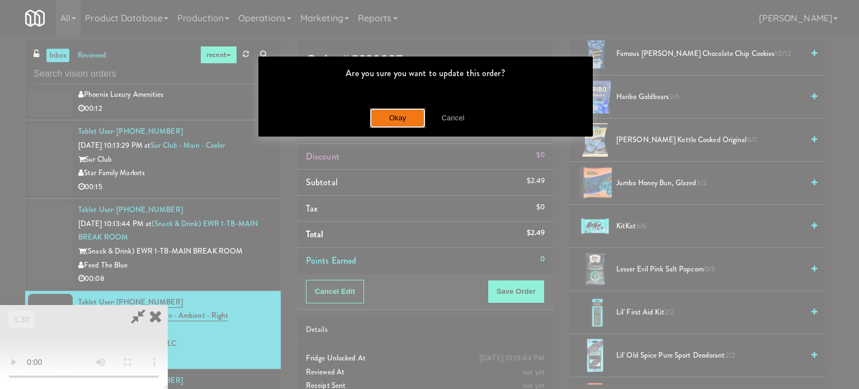
click at [418, 115] on button "Okay" at bounding box center [398, 118] width 56 height 20
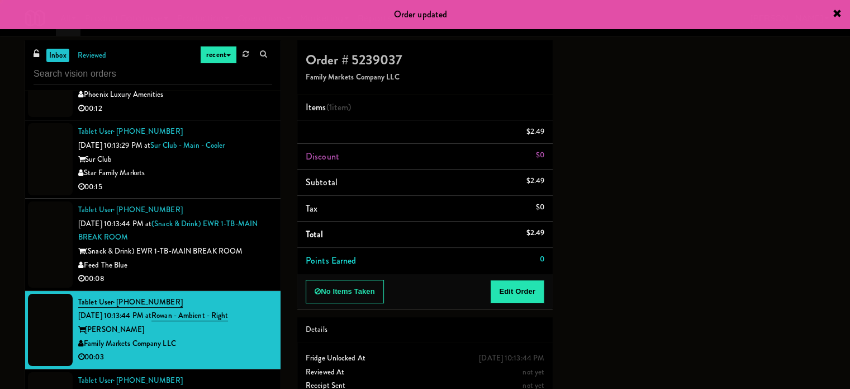
scroll to position [0, 0]
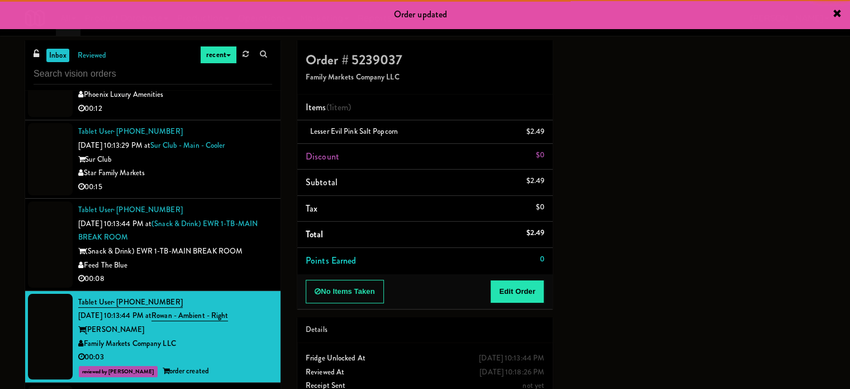
click at [203, 272] on div "Feed The Blue" at bounding box center [175, 265] width 194 height 14
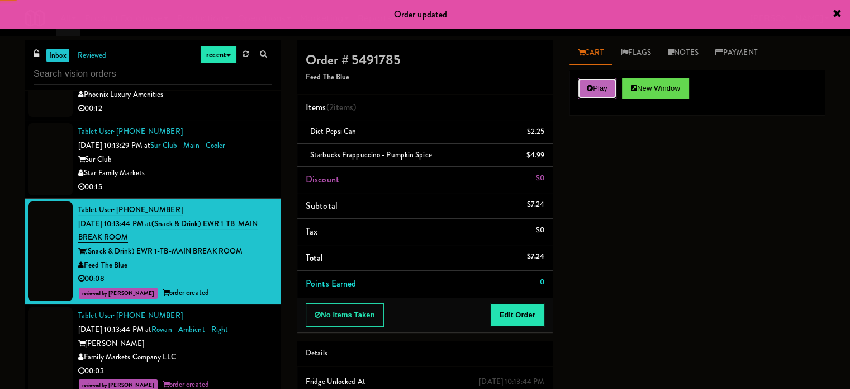
click at [596, 87] on button "Play" at bounding box center [597, 88] width 39 height 20
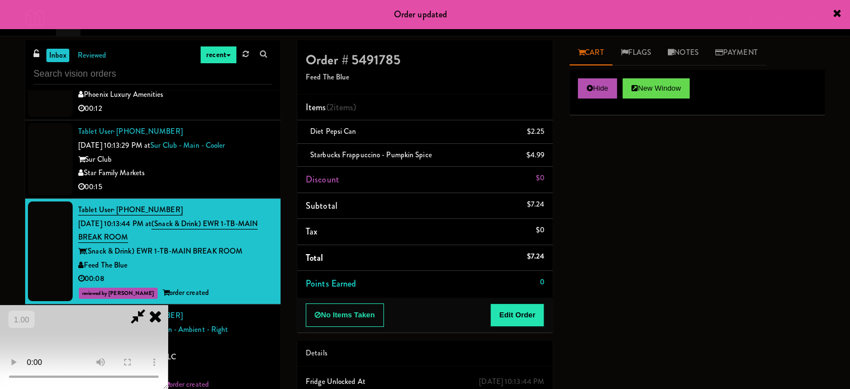
click at [250, 194] on div "00:15" at bounding box center [175, 187] width 194 height 14
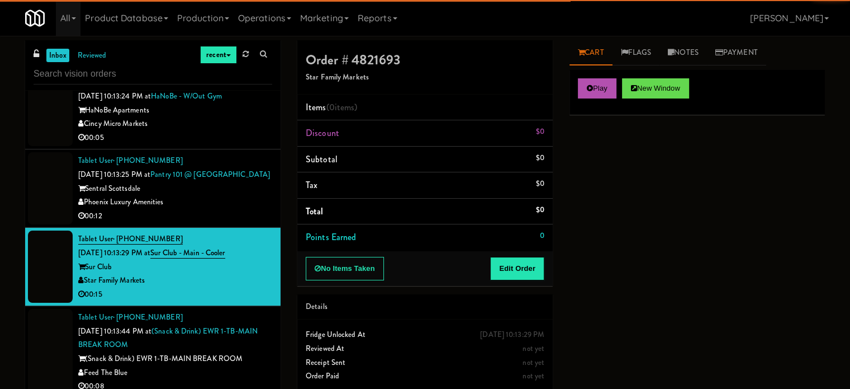
scroll to position [6511, 0]
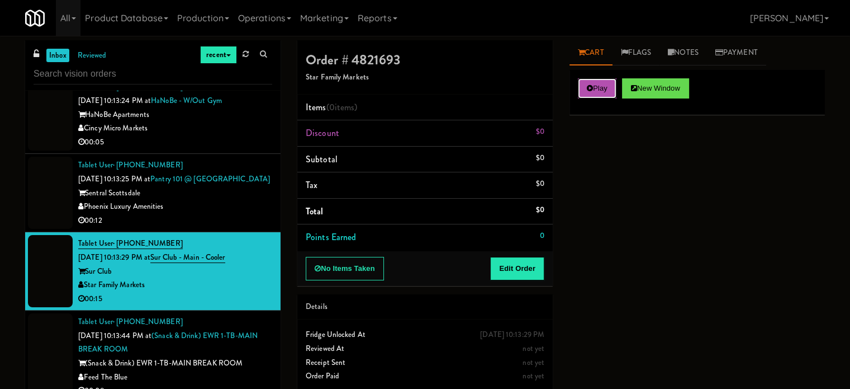
click at [596, 92] on button "Play" at bounding box center [597, 88] width 39 height 20
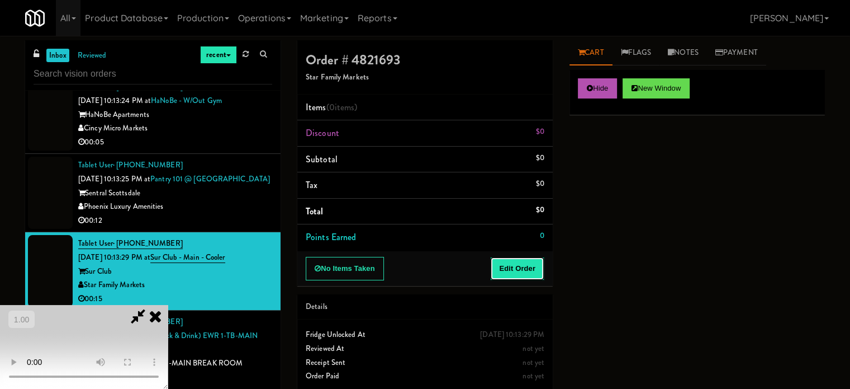
click at [536, 268] on button "Edit Order" at bounding box center [517, 268] width 54 height 23
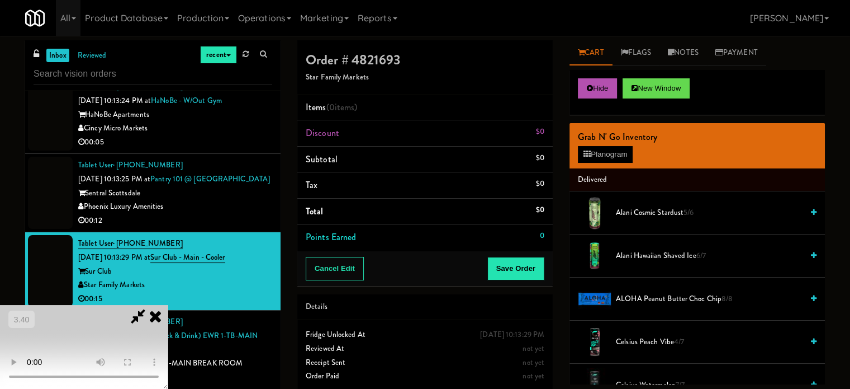
click at [168, 305] on video at bounding box center [84, 347] width 168 height 84
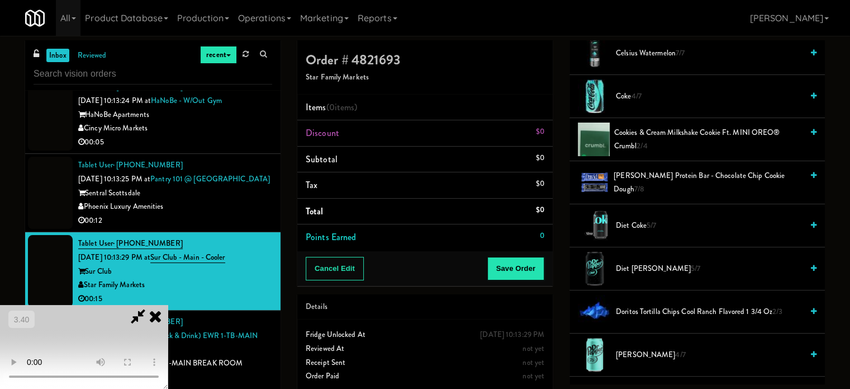
scroll to position [335, 0]
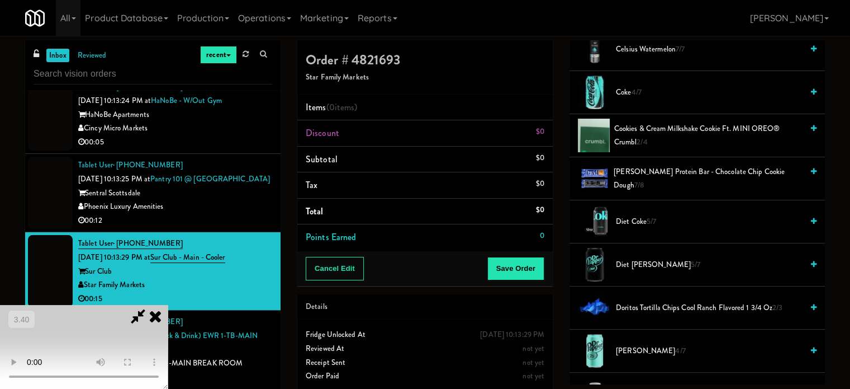
click at [631, 139] on span "Cookies & Cream Milkshake Cookie ft. MINI OREO® Crumbl 2/4" at bounding box center [709, 135] width 188 height 27
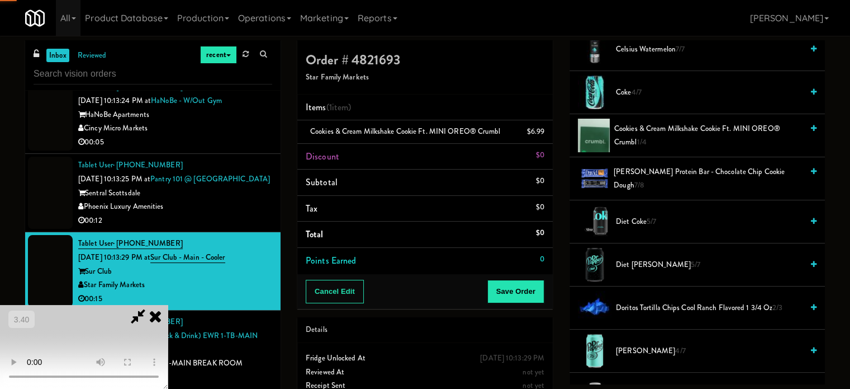
click at [168, 305] on video at bounding box center [84, 347] width 168 height 84
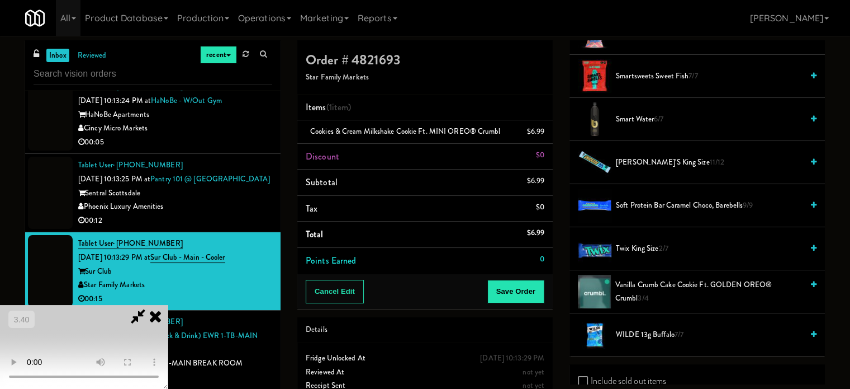
scroll to position [1174, 0]
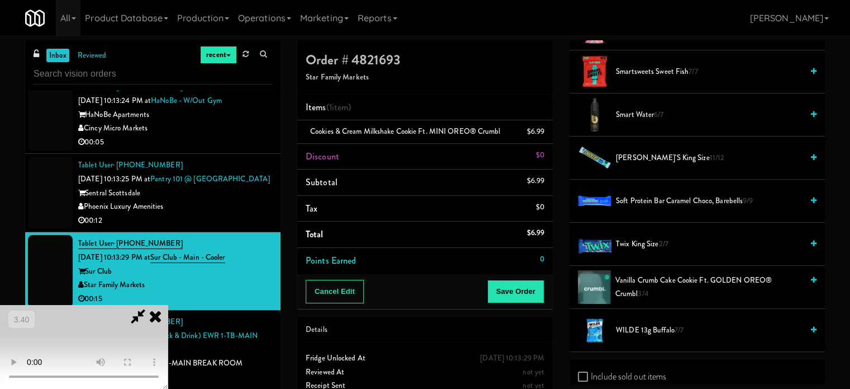
click at [617, 277] on span "Vanilla Crumb Cake Cookie ft. GOLDEN OREO® Crumbl 3/4" at bounding box center [709, 286] width 187 height 27
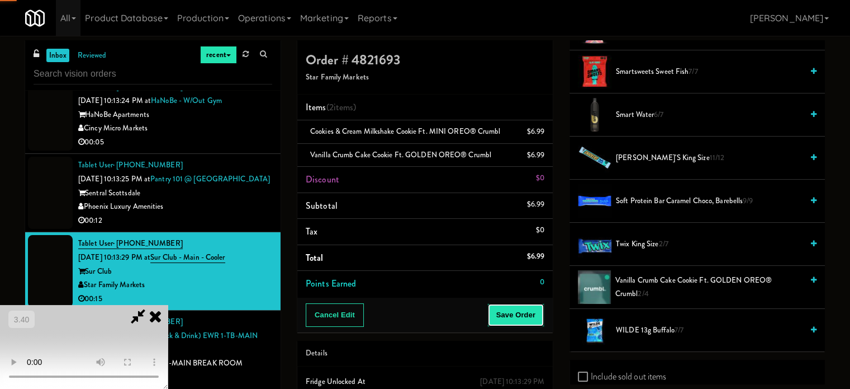
click at [528, 310] on button "Save Order" at bounding box center [516, 314] width 57 height 23
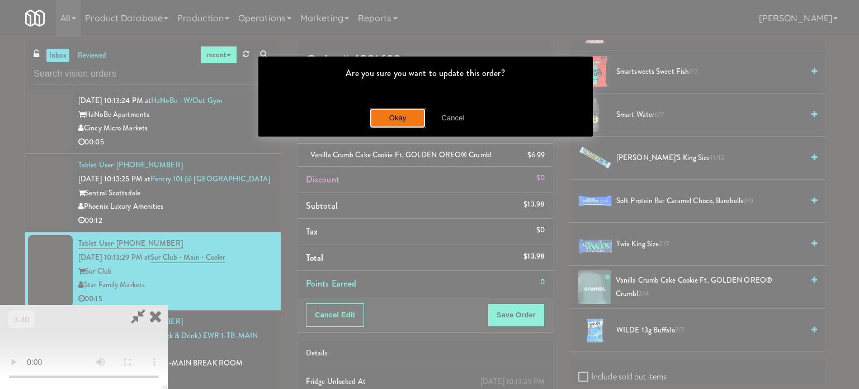
click at [390, 118] on button "Okay" at bounding box center [398, 118] width 56 height 20
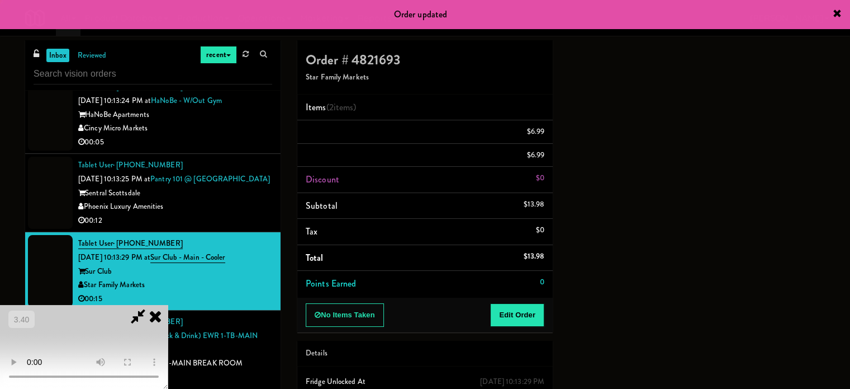
scroll to position [105, 0]
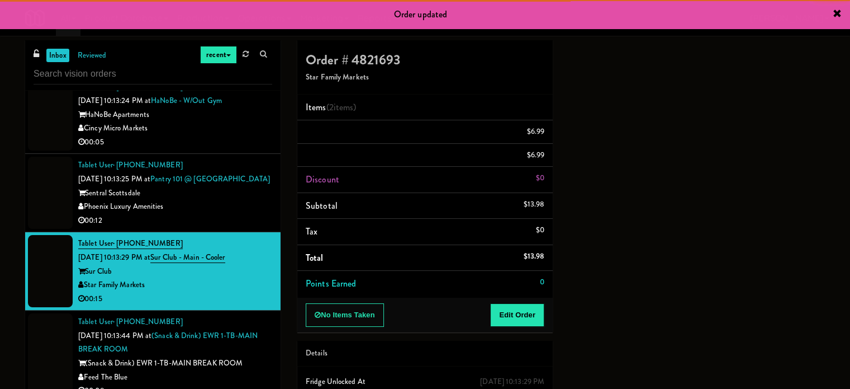
click at [212, 200] on div "Sentral Scottsdale" at bounding box center [175, 193] width 194 height 14
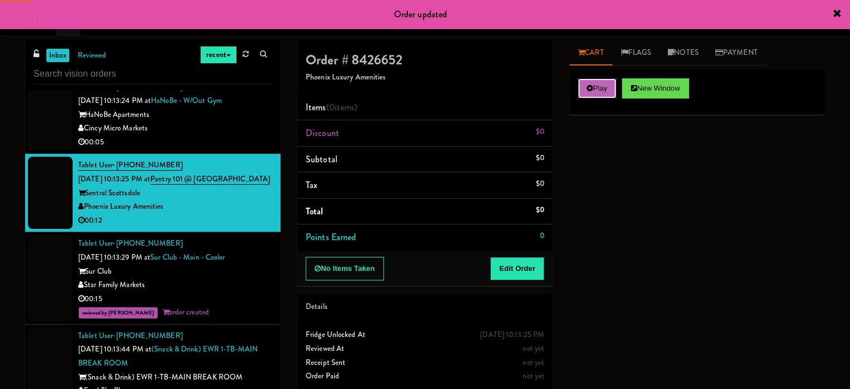
click at [613, 87] on button "Play" at bounding box center [597, 88] width 39 height 20
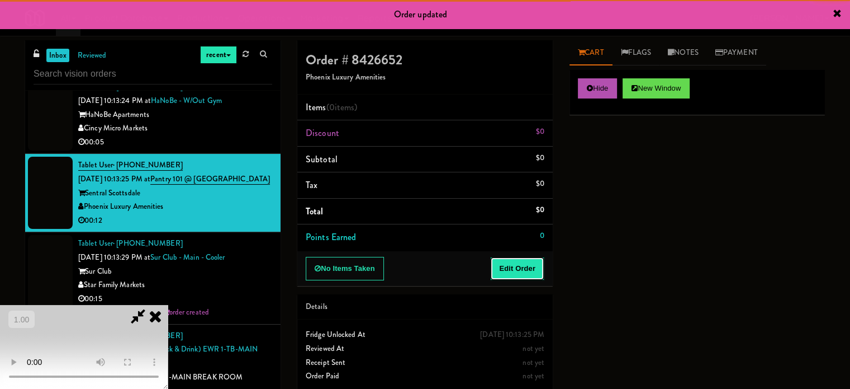
click at [526, 277] on button "Edit Order" at bounding box center [517, 268] width 54 height 23
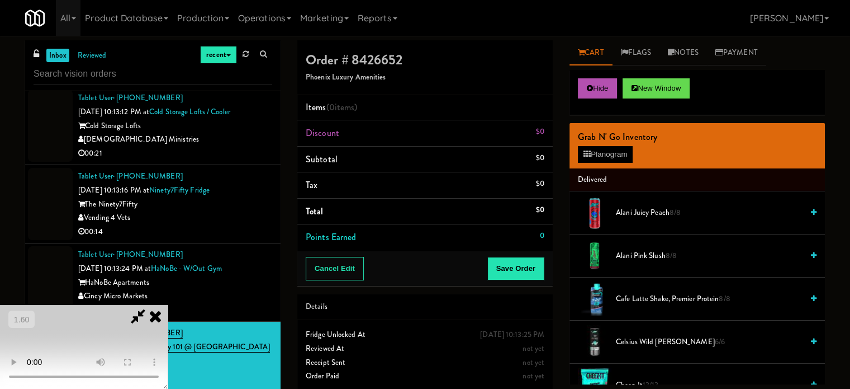
scroll to position [9, 0]
click at [168, 305] on video at bounding box center [84, 347] width 168 height 84
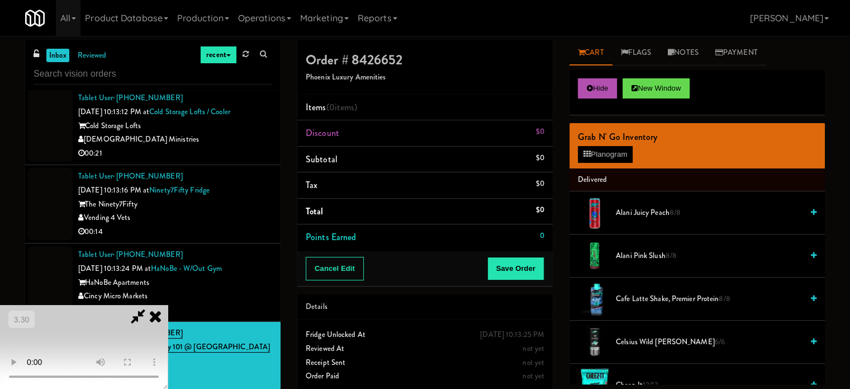
click at [168, 305] on video at bounding box center [84, 347] width 168 height 84
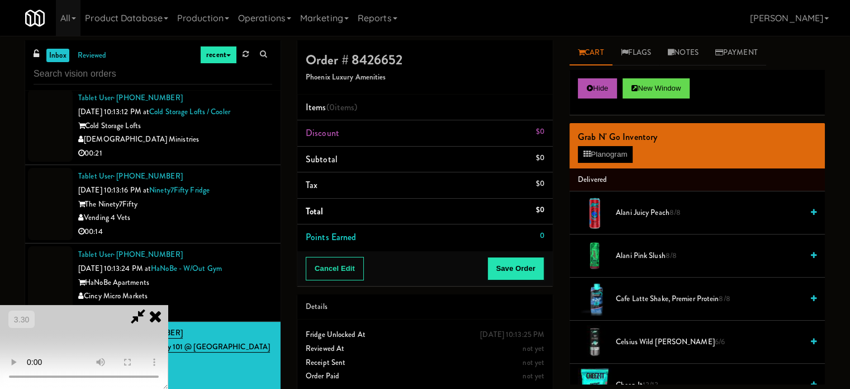
click at [168, 305] on video at bounding box center [84, 347] width 168 height 84
click at [168, 326] on video at bounding box center [84, 347] width 168 height 84
click at [168, 305] on video at bounding box center [84, 347] width 168 height 84
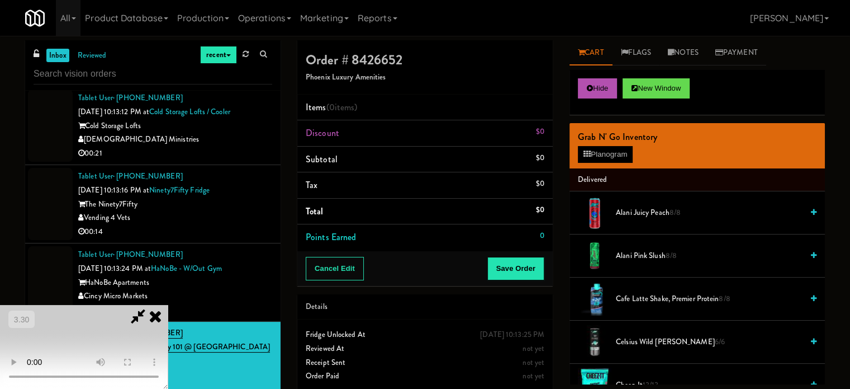
click at [168, 305] on video at bounding box center [84, 347] width 168 height 84
click at [620, 153] on button "Planogram" at bounding box center [605, 154] width 55 height 17
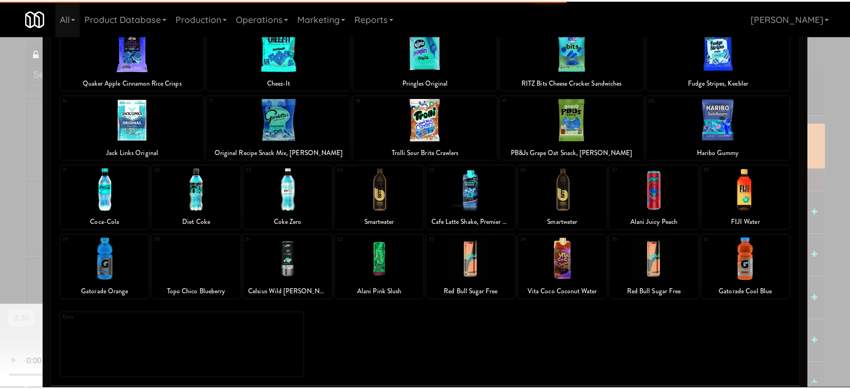
scroll to position [160, 0]
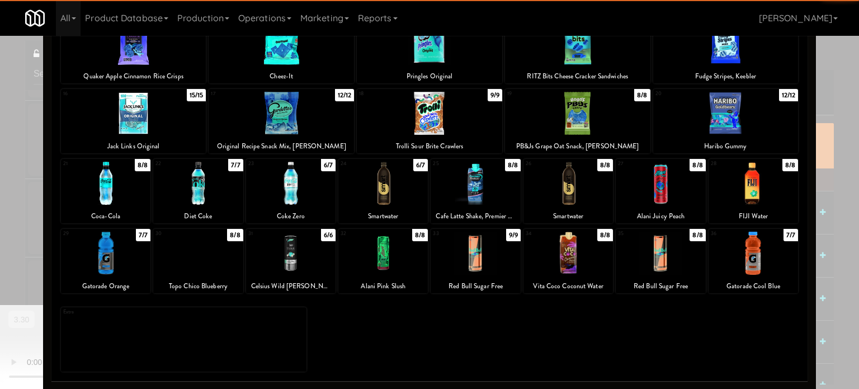
drag, startPoint x: 218, startPoint y: 267, endPoint x: 250, endPoint y: 266, distance: 32.5
click at [220, 266] on div at bounding box center [197, 252] width 89 height 43
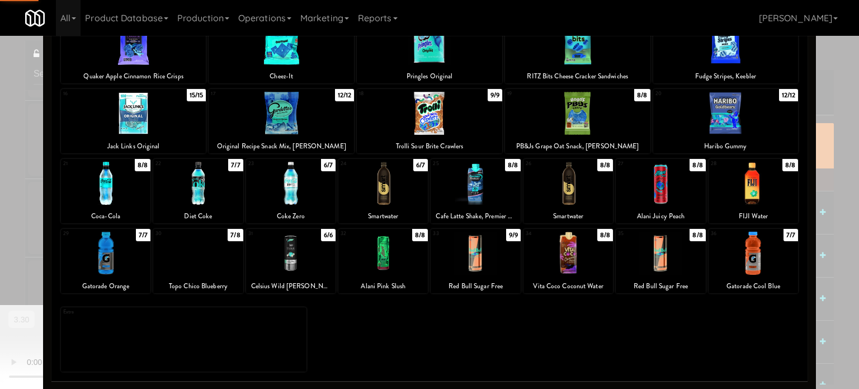
click at [292, 259] on div at bounding box center [290, 252] width 89 height 43
click at [4, 261] on div at bounding box center [429, 194] width 859 height 389
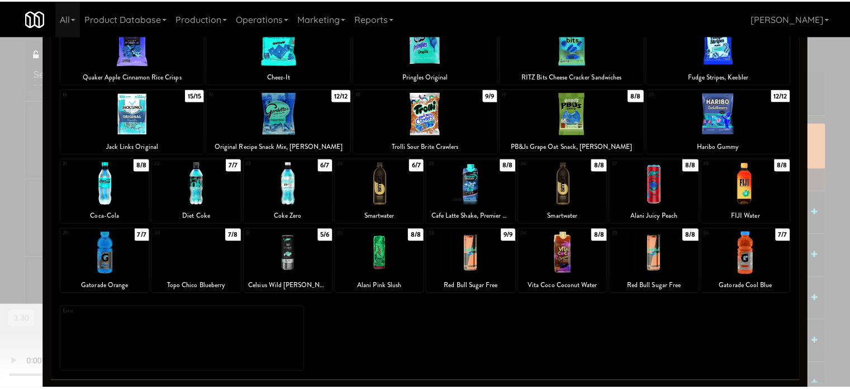
scroll to position [6343, 0]
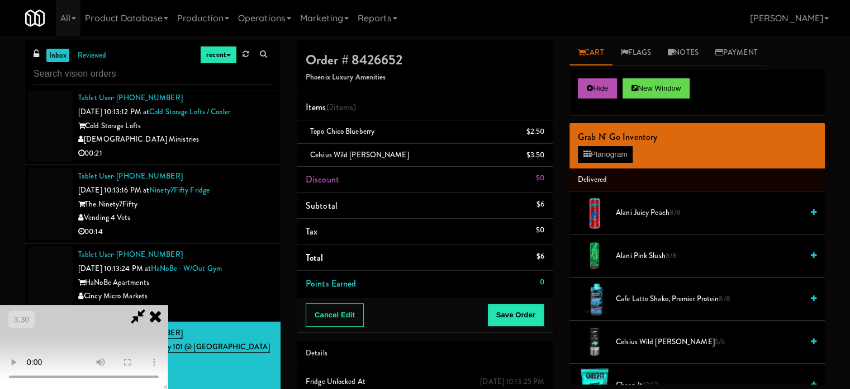
click at [168, 305] on video at bounding box center [84, 347] width 168 height 84
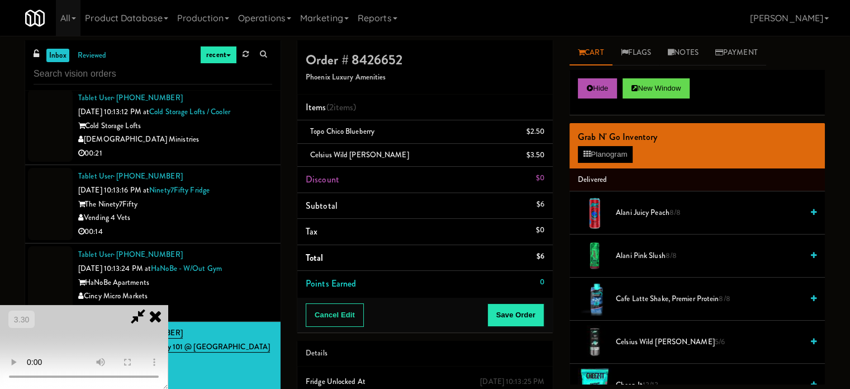
click at [168, 305] on video at bounding box center [84, 347] width 168 height 84
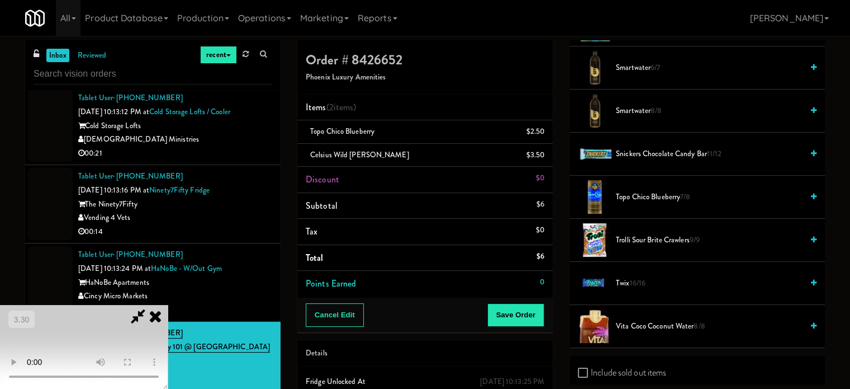
scroll to position [1398, 0]
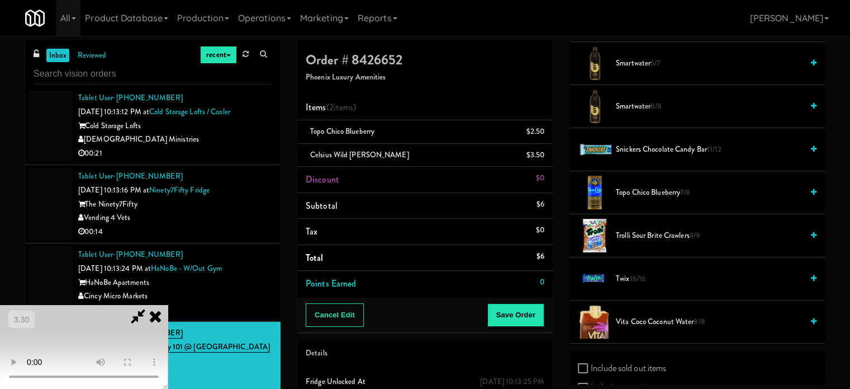
click at [653, 105] on span "8/8" at bounding box center [656, 106] width 11 height 11
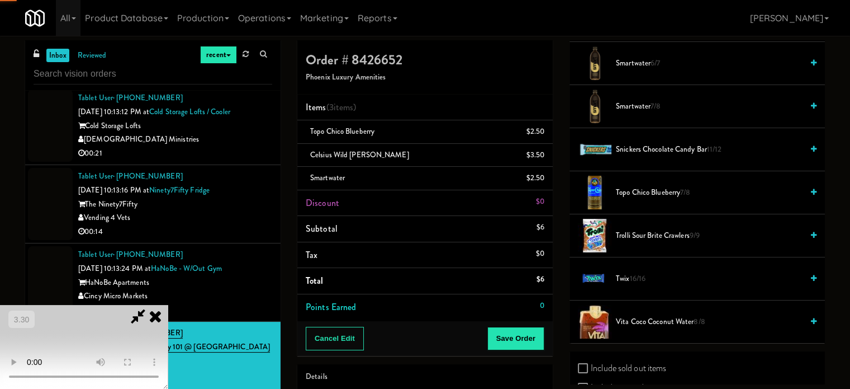
drag, startPoint x: 206, startPoint y: 203, endPoint x: 362, endPoint y: 224, distance: 157.4
click at [168, 305] on video at bounding box center [84, 347] width 168 height 84
click at [530, 348] on button "Save Order" at bounding box center [516, 338] width 57 height 23
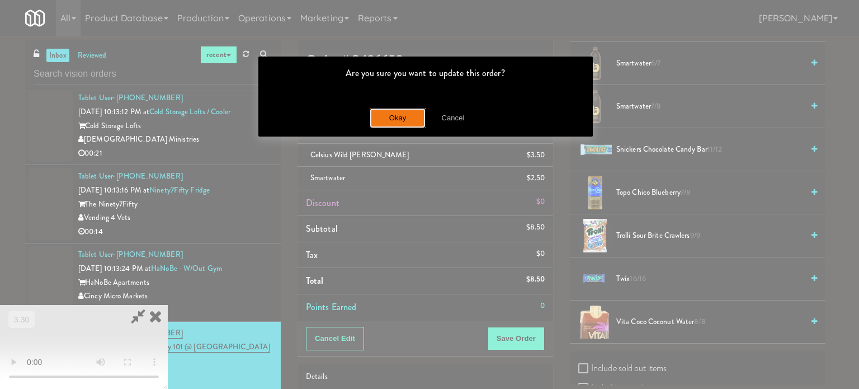
click at [378, 124] on button "Okay" at bounding box center [398, 118] width 56 height 20
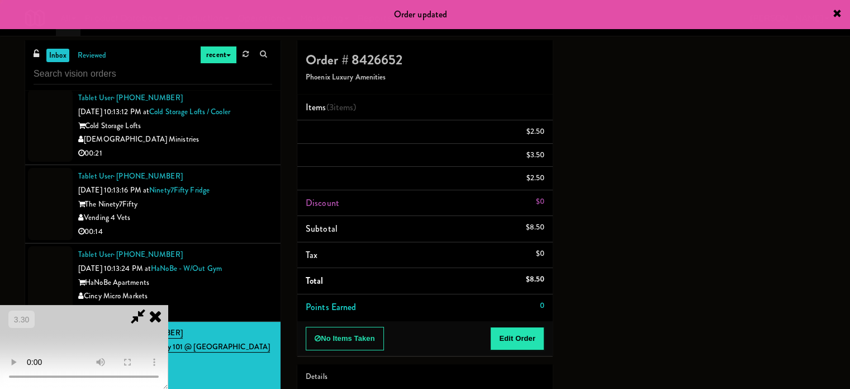
scroll to position [0, 0]
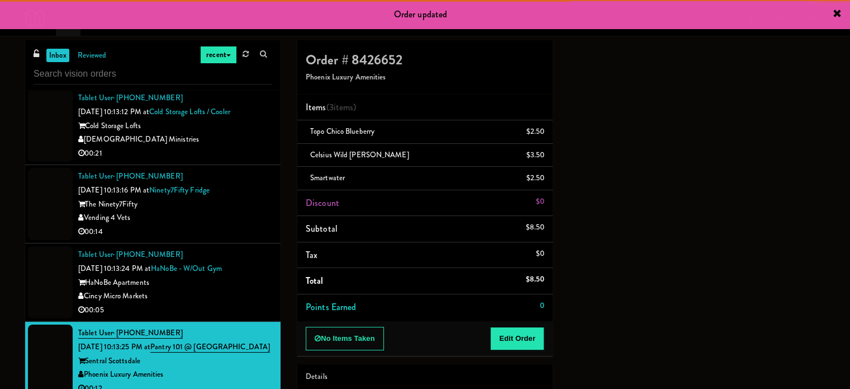
click at [219, 322] on li "Tablet User · (283) 224-4577 [DATE] 10:13:24 PM at [GEOGRAPHIC_DATA] - w/out Gy…" at bounding box center [153, 282] width 256 height 78
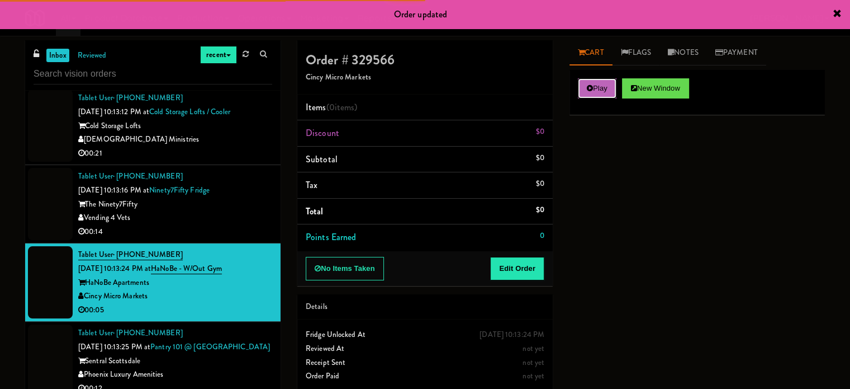
click at [599, 90] on button "Play" at bounding box center [597, 88] width 39 height 20
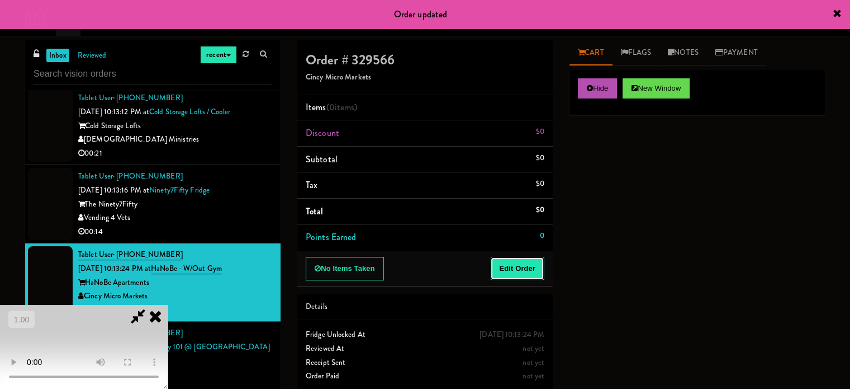
click at [526, 257] on button "Edit Order" at bounding box center [517, 268] width 54 height 23
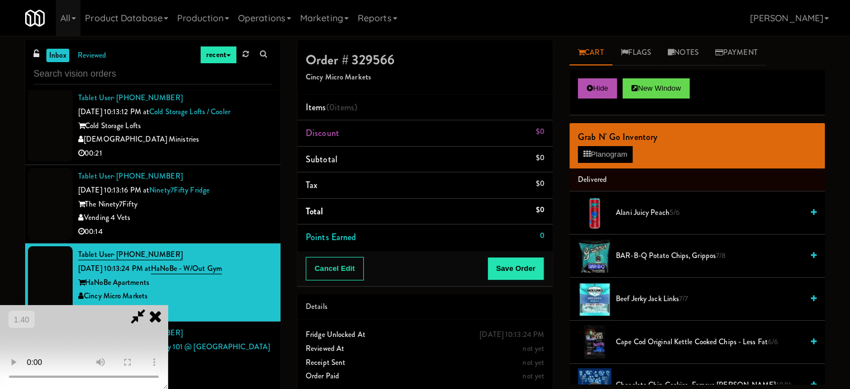
scroll to position [65, 0]
click at [168, 305] on video at bounding box center [84, 347] width 168 height 84
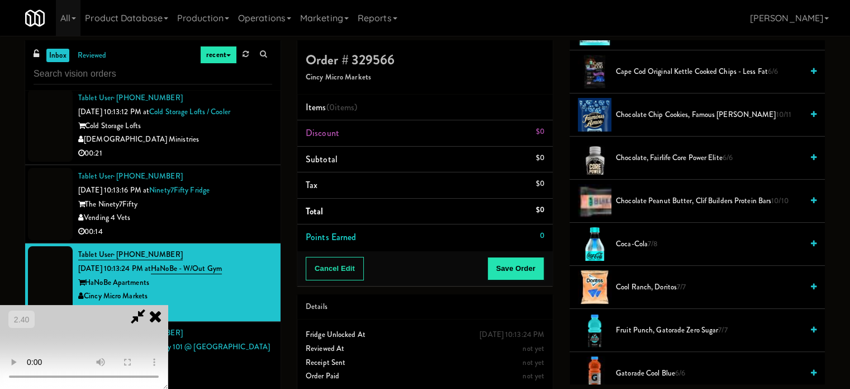
scroll to position [280, 0]
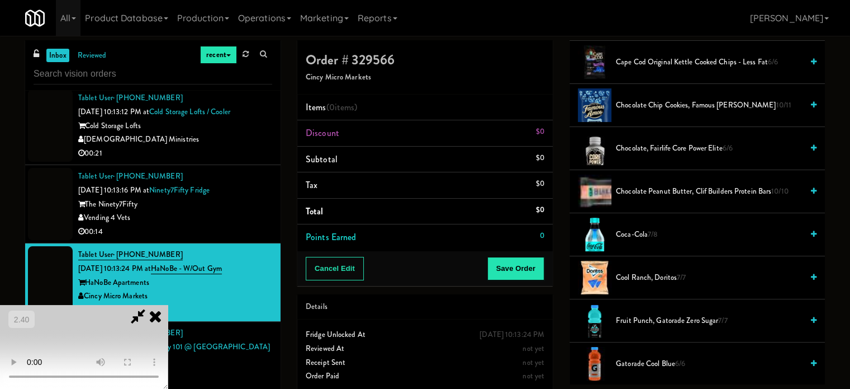
click at [655, 234] on span "7/8" at bounding box center [653, 234] width 10 height 11
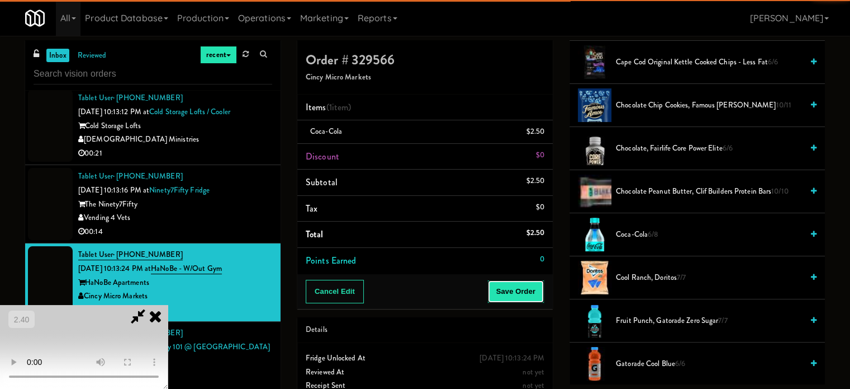
click at [535, 295] on button "Save Order" at bounding box center [516, 291] width 57 height 23
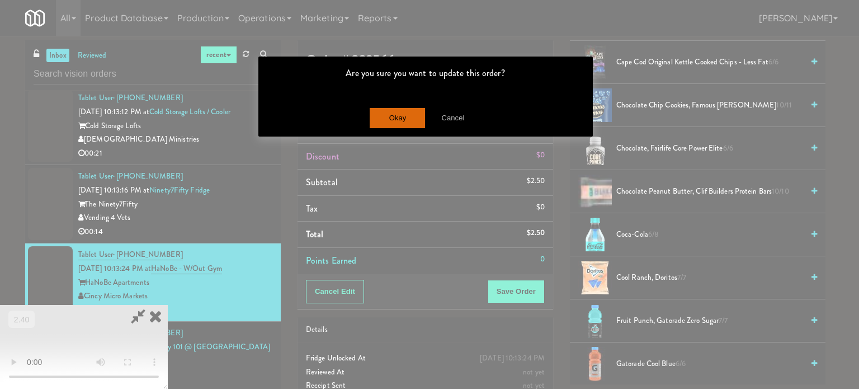
click at [381, 106] on div "Okay Cancel" at bounding box center [425, 117] width 334 height 37
click at [377, 117] on button "Okay" at bounding box center [398, 118] width 56 height 20
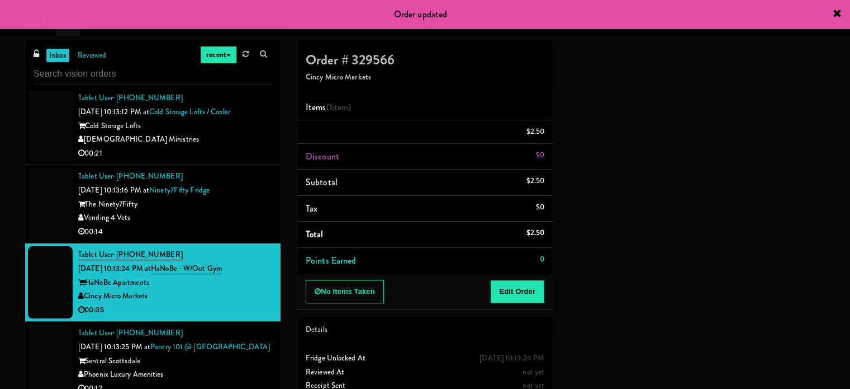
scroll to position [0, 0]
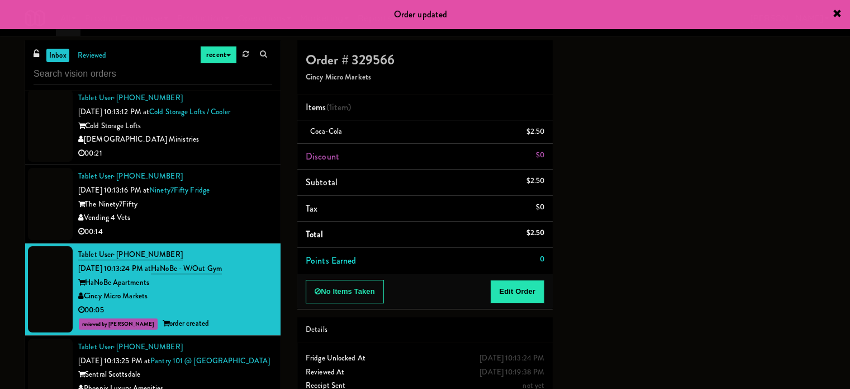
drag, startPoint x: 263, startPoint y: 241, endPoint x: 282, endPoint y: 237, distance: 19.5
click at [262, 225] on div "Vending 4 Vets" at bounding box center [175, 218] width 194 height 14
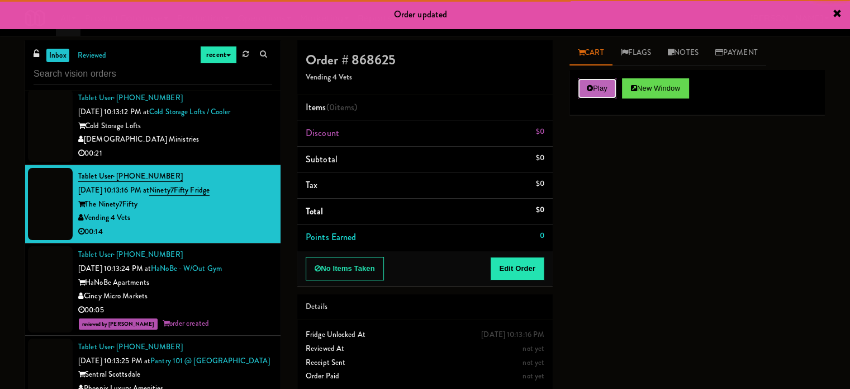
click at [605, 87] on button "Play" at bounding box center [597, 88] width 39 height 20
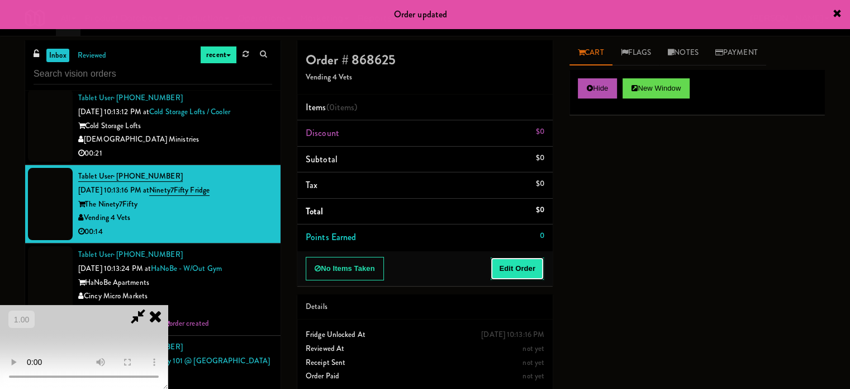
click at [527, 271] on button "Edit Order" at bounding box center [517, 268] width 54 height 23
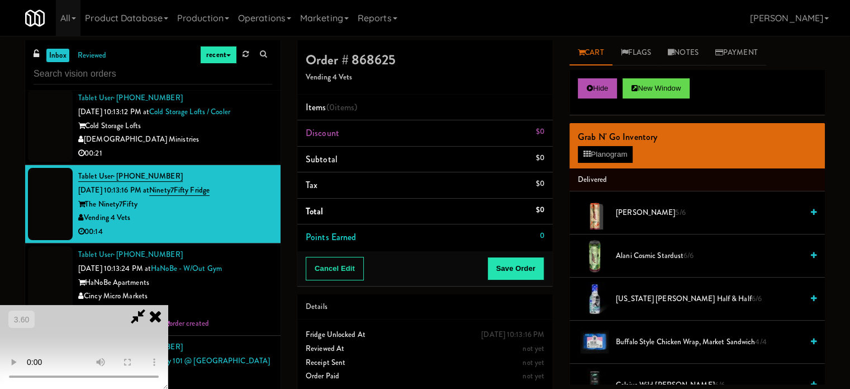
scroll to position [112, 0]
click at [168, 305] on video at bounding box center [84, 347] width 168 height 84
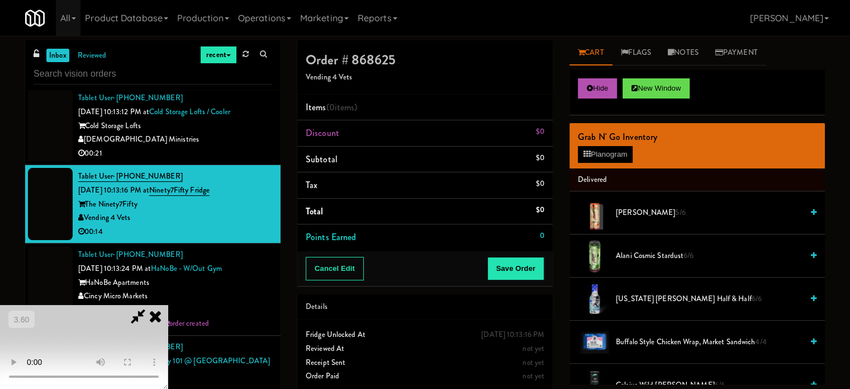
drag, startPoint x: 359, startPoint y: 280, endPoint x: 672, endPoint y: 292, distance: 313.3
click at [168, 305] on video at bounding box center [84, 347] width 168 height 84
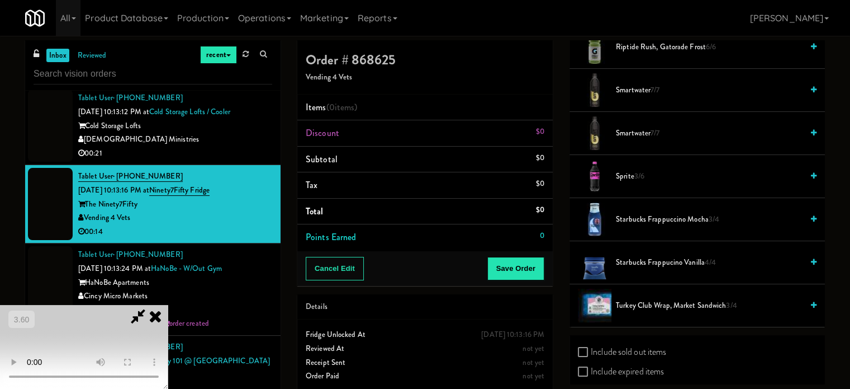
scroll to position [1286, 0]
click at [660, 126] on span "7/7" at bounding box center [655, 131] width 9 height 11
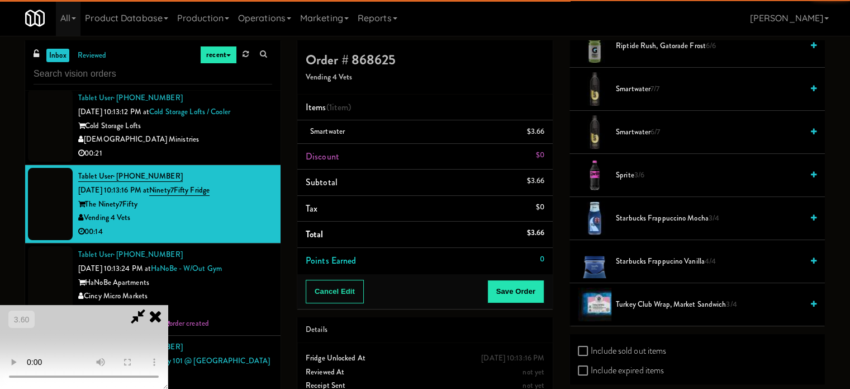
click at [168, 305] on video at bounding box center [84, 347] width 168 height 84
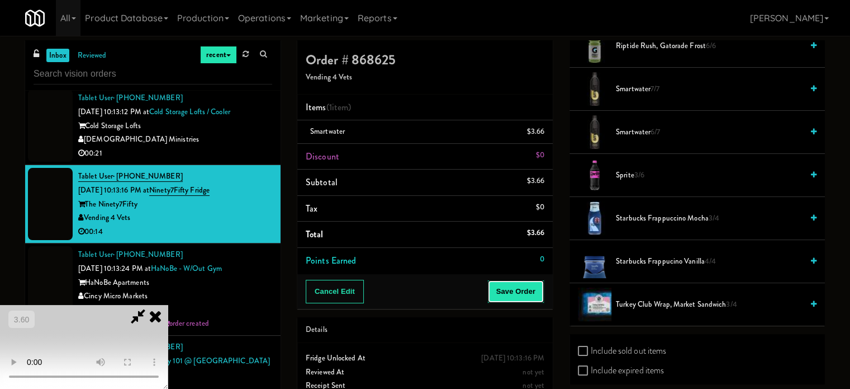
click at [515, 295] on button "Save Order" at bounding box center [516, 291] width 57 height 23
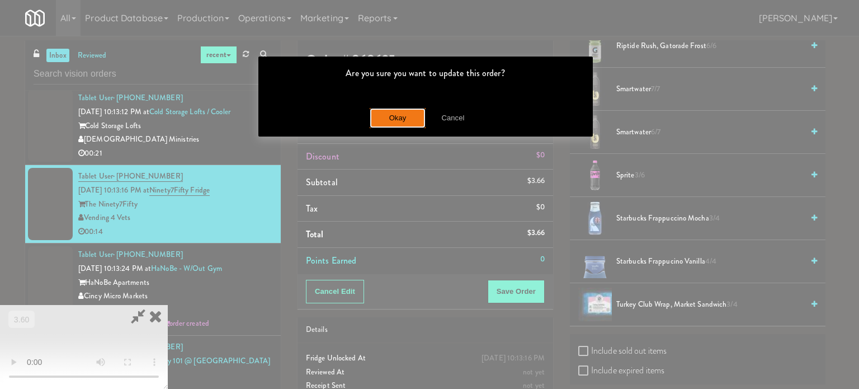
click at [391, 125] on button "Okay" at bounding box center [398, 118] width 56 height 20
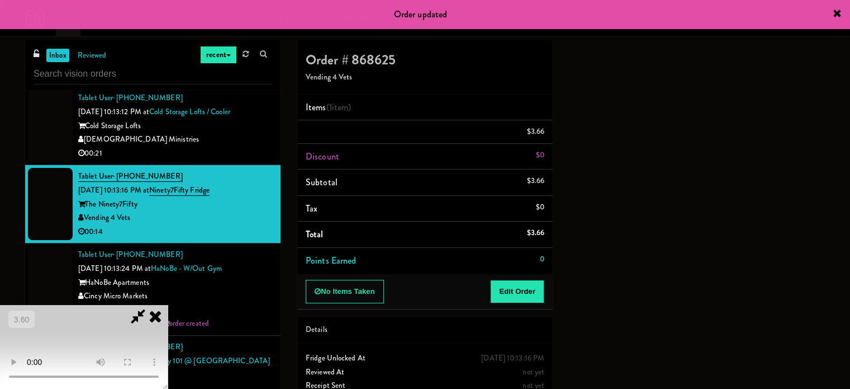
scroll to position [0, 0]
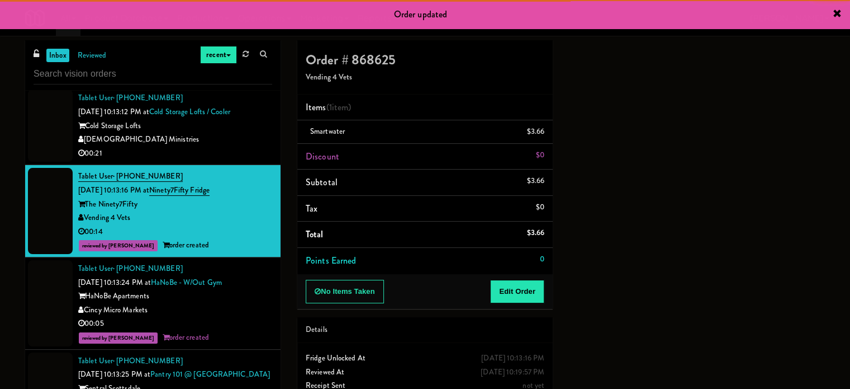
click at [239, 160] on div "00:21" at bounding box center [175, 153] width 194 height 14
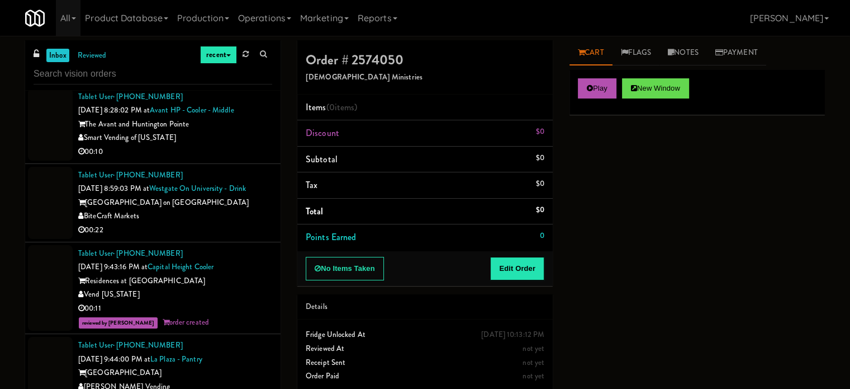
scroll to position [1199, 0]
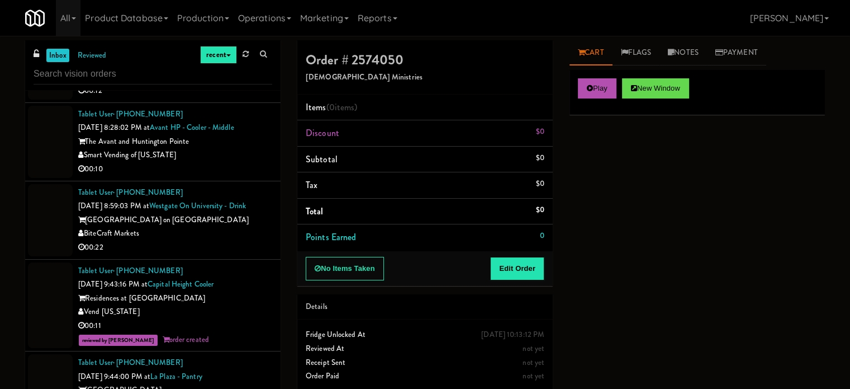
click at [253, 243] on div "00:22" at bounding box center [175, 247] width 194 height 14
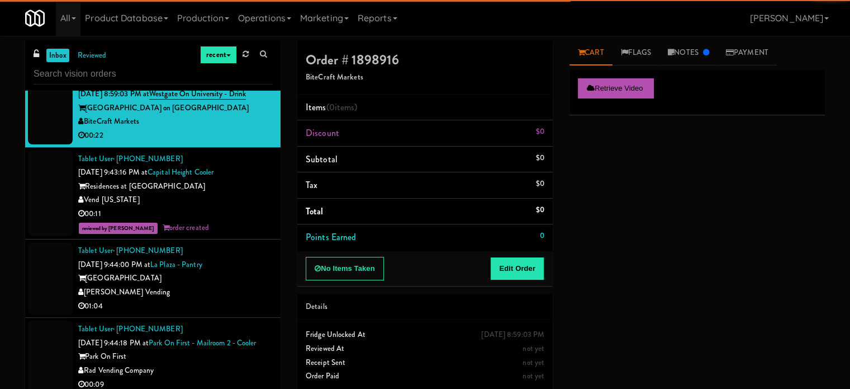
click at [244, 272] on div "[GEOGRAPHIC_DATA]" at bounding box center [175, 278] width 194 height 14
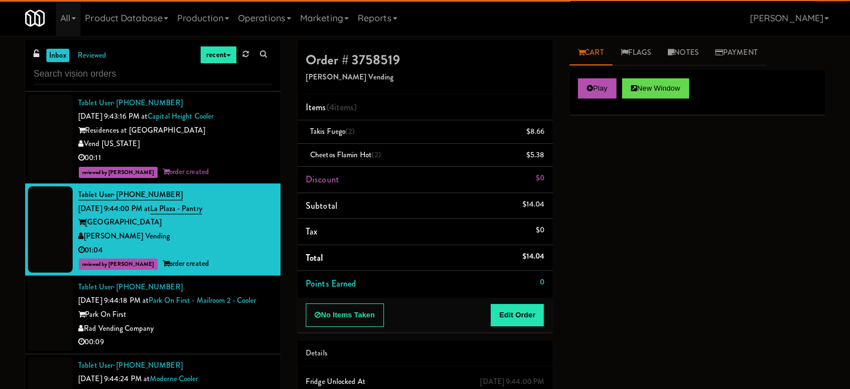
click at [242, 335] on div "Rad Vending Company" at bounding box center [175, 329] width 194 height 14
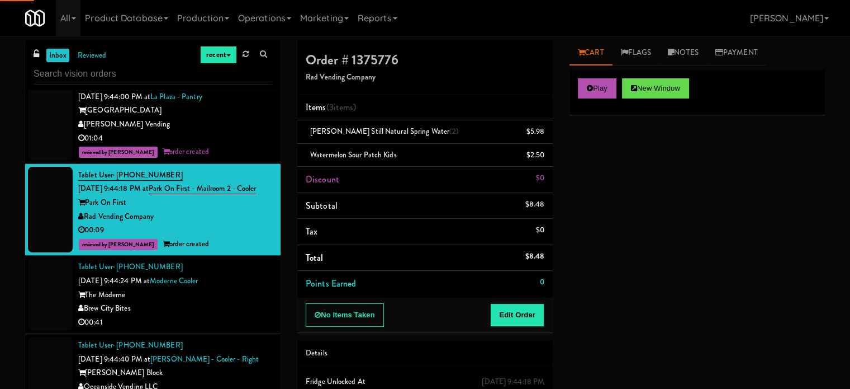
click at [242, 315] on div "Brew City Bites" at bounding box center [175, 308] width 194 height 14
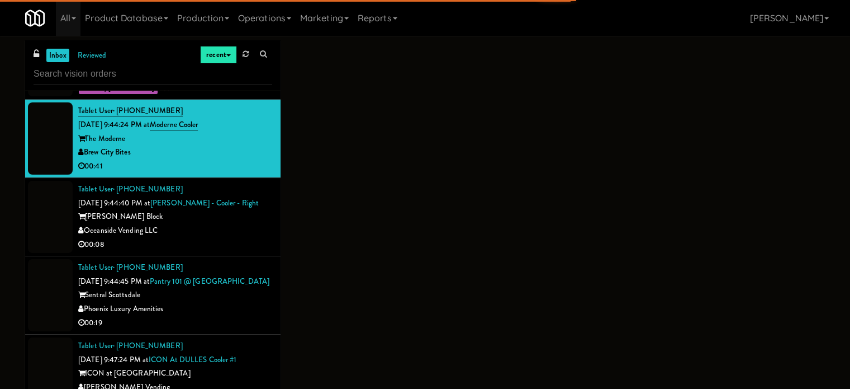
scroll to position [1646, 0]
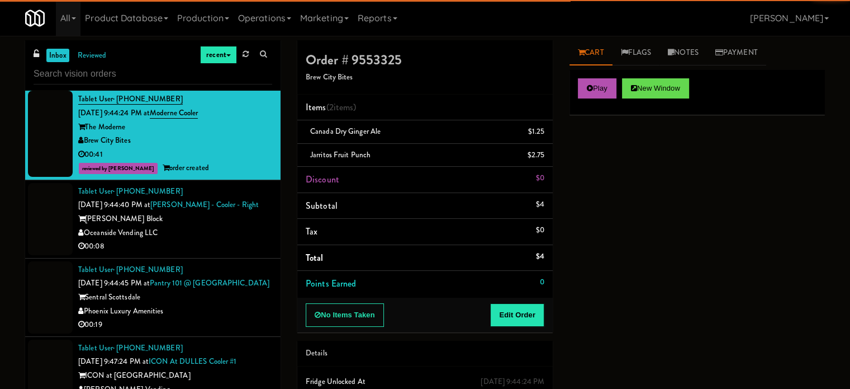
click at [261, 253] on div "00:08" at bounding box center [175, 246] width 194 height 14
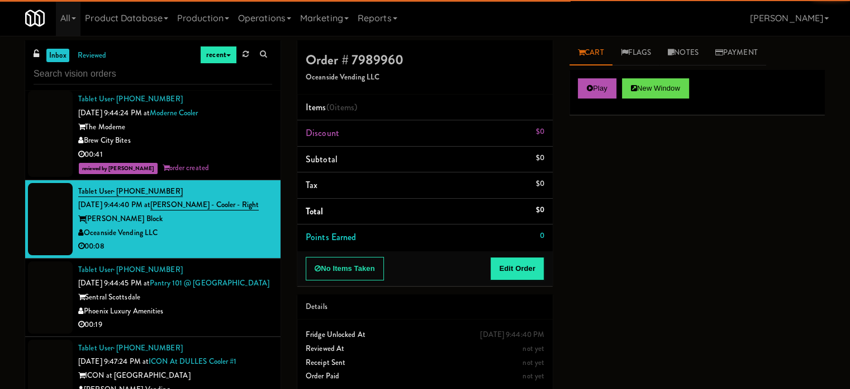
click at [261, 253] on div "00:08" at bounding box center [175, 246] width 194 height 14
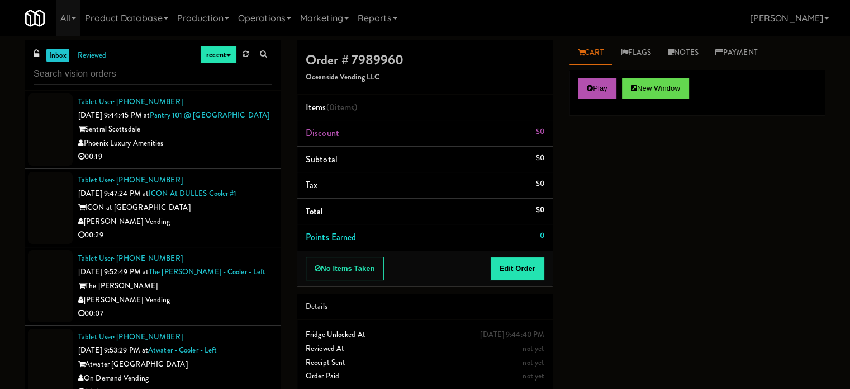
click at [234, 150] on div "Phoenix Luxury Amenities" at bounding box center [175, 143] width 194 height 14
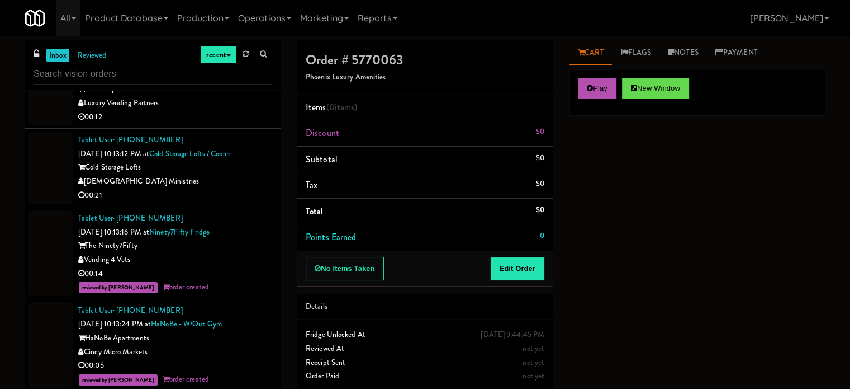
scroll to position [6343, 0]
click at [227, 188] on div "[DEMOGRAPHIC_DATA] Ministries" at bounding box center [175, 181] width 194 height 14
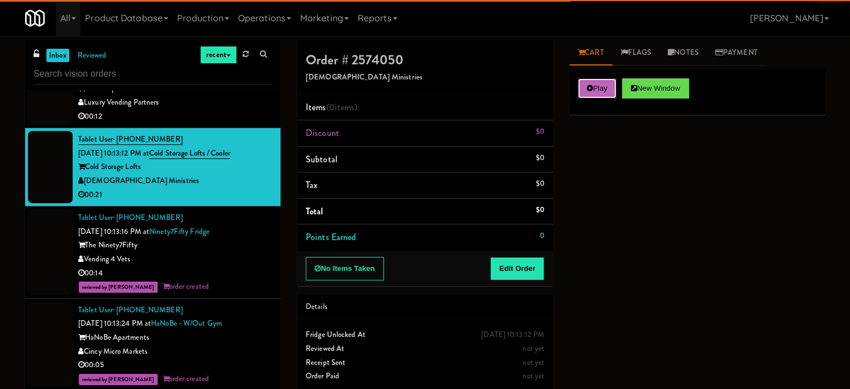
click at [596, 84] on button "Play" at bounding box center [597, 88] width 39 height 20
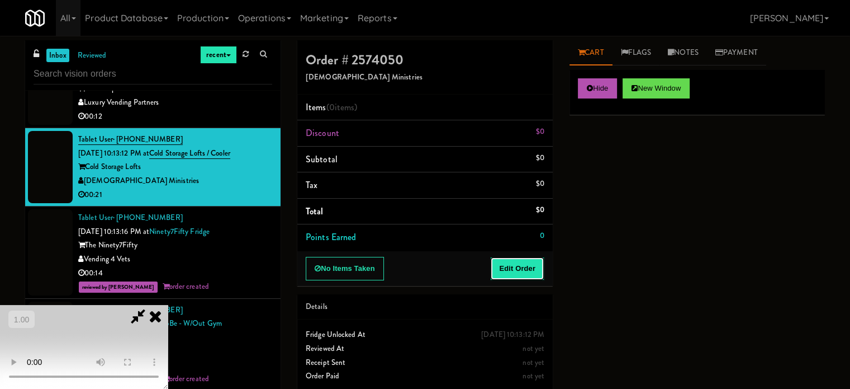
click at [526, 272] on button "Edit Order" at bounding box center [517, 268] width 54 height 23
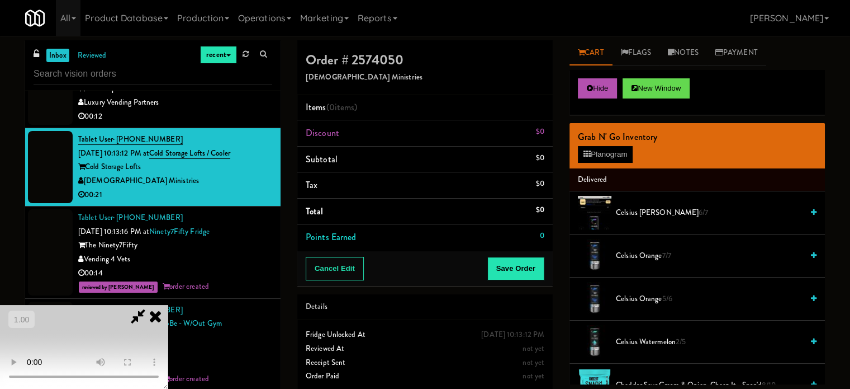
scroll to position [177, 0]
drag, startPoint x: 300, startPoint y: 221, endPoint x: 309, endPoint y: 219, distance: 9.8
click at [168, 305] on video at bounding box center [84, 347] width 168 height 84
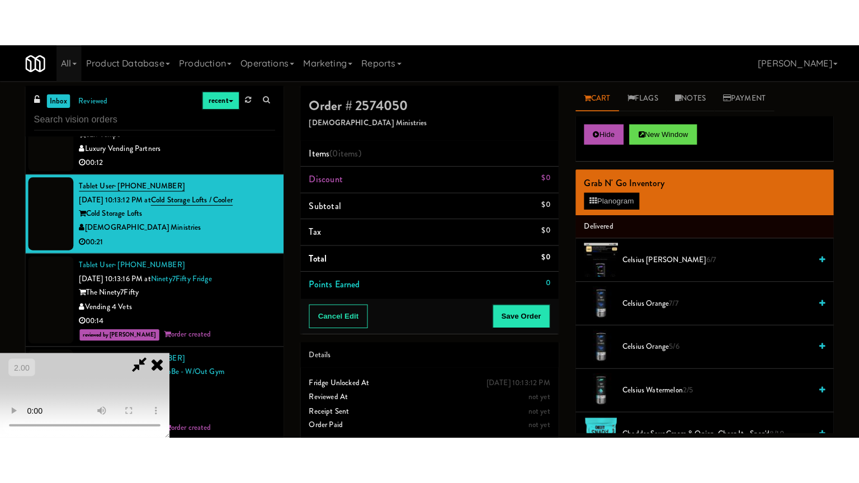
scroll to position [65, 0]
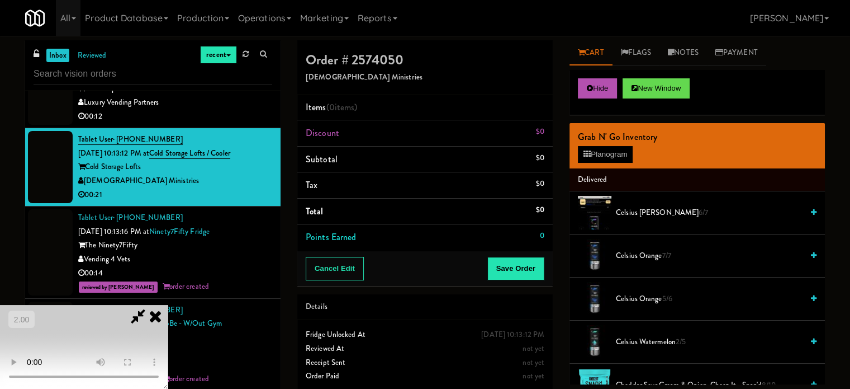
click at [168, 305] on video at bounding box center [84, 347] width 168 height 84
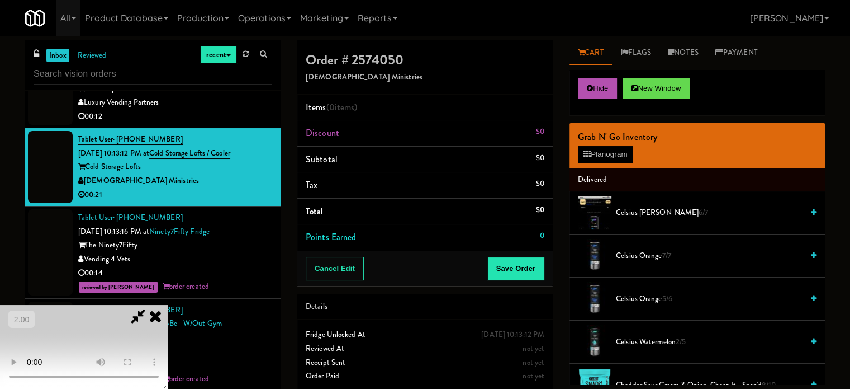
drag, startPoint x: 239, startPoint y: 230, endPoint x: 245, endPoint y: 228, distance: 6.4
click at [168, 305] on video at bounding box center [84, 347] width 168 height 84
click at [168, 308] on video at bounding box center [84, 347] width 168 height 84
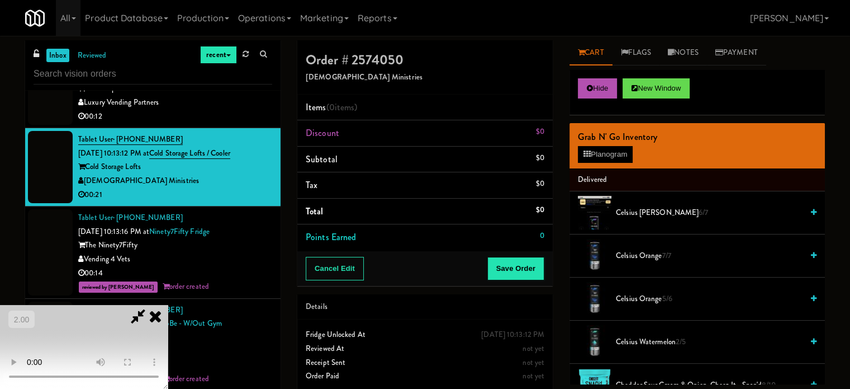
click at [168, 305] on video at bounding box center [84, 347] width 168 height 84
click at [168, 324] on video at bounding box center [84, 347] width 168 height 84
click at [168, 312] on video at bounding box center [84, 347] width 168 height 84
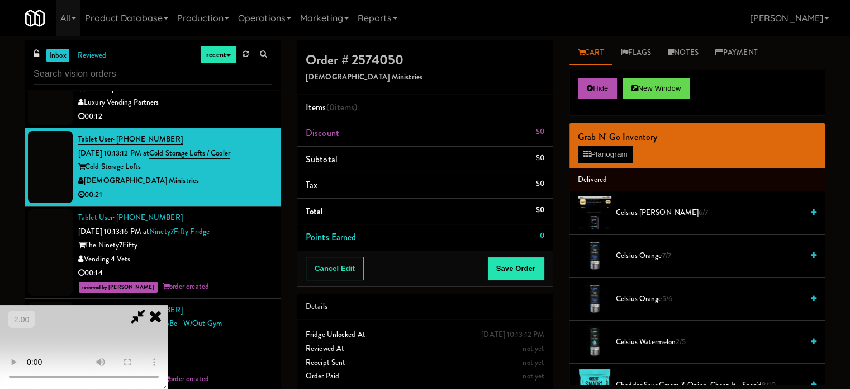
click at [168, 312] on video at bounding box center [84, 347] width 168 height 84
click at [168, 306] on video at bounding box center [84, 347] width 168 height 84
click at [613, 157] on button "Planogram" at bounding box center [605, 154] width 55 height 17
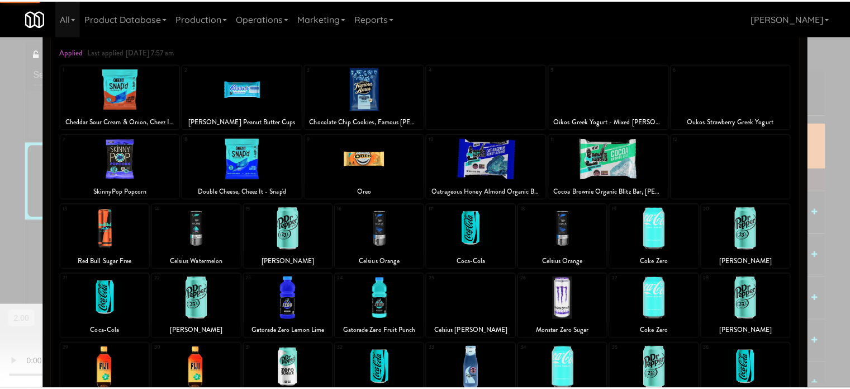
scroll to position [160, 0]
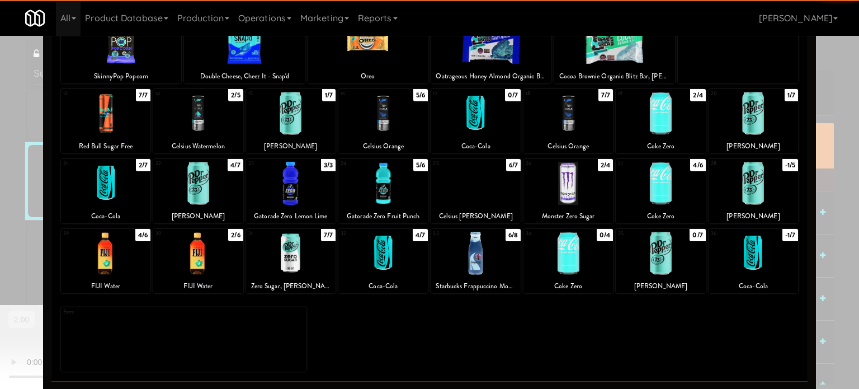
click at [222, 184] on div at bounding box center [197, 183] width 89 height 43
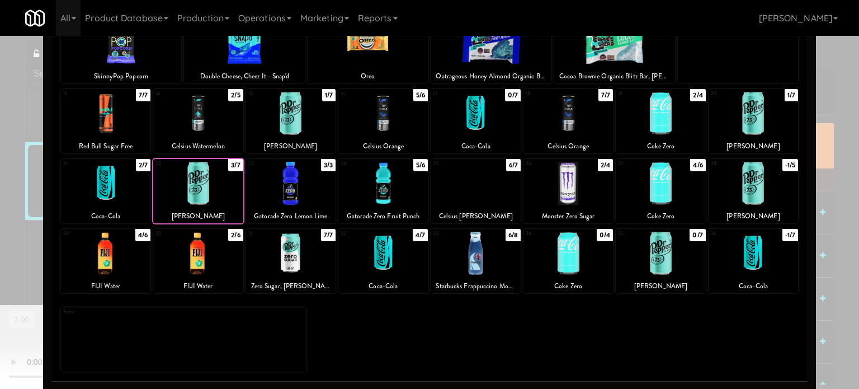
drag, startPoint x: 0, startPoint y: 202, endPoint x: 7, endPoint y: 202, distance: 6.7
click at [2, 202] on div at bounding box center [429, 194] width 859 height 389
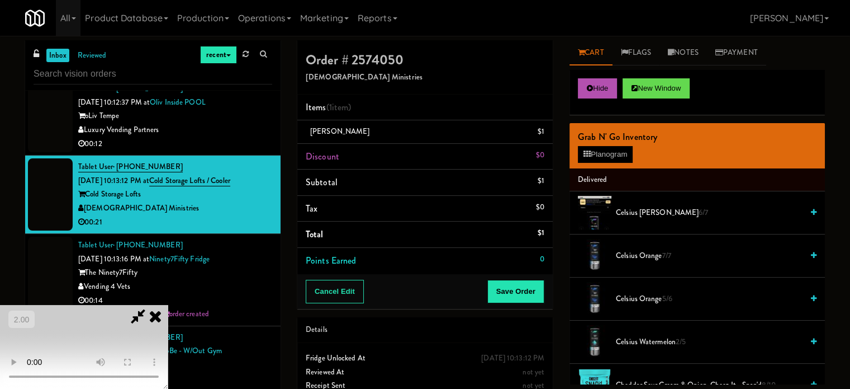
scroll to position [6343, 0]
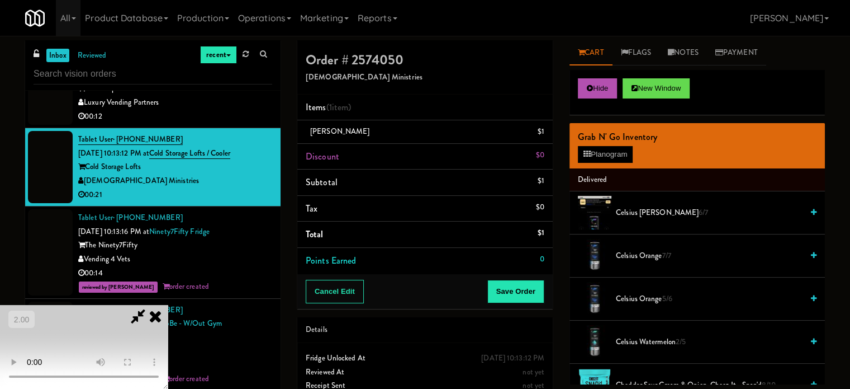
click at [168, 305] on video at bounding box center [84, 347] width 168 height 84
click at [591, 155] on button "Planogram" at bounding box center [605, 154] width 55 height 17
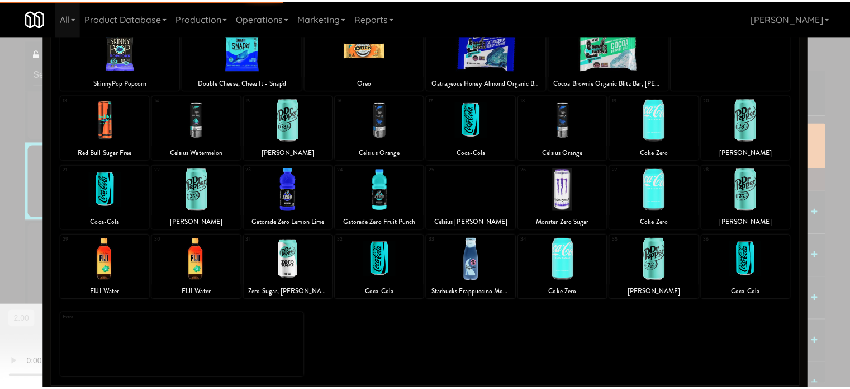
scroll to position [160, 0]
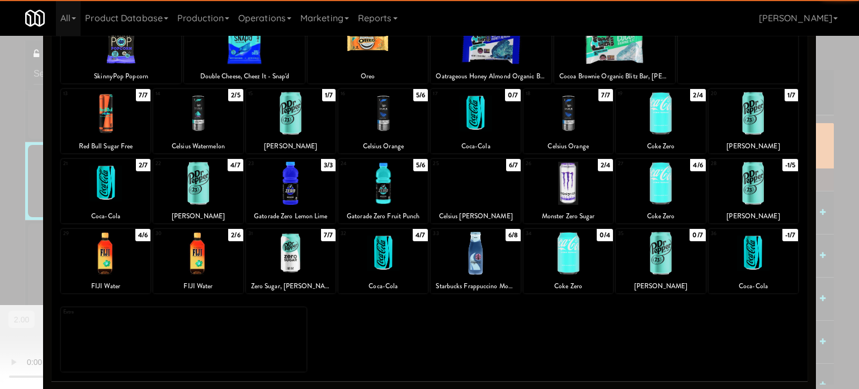
drag, startPoint x: 573, startPoint y: 187, endPoint x: 645, endPoint y: 185, distance: 72.2
click at [579, 186] on div at bounding box center [567, 183] width 89 height 43
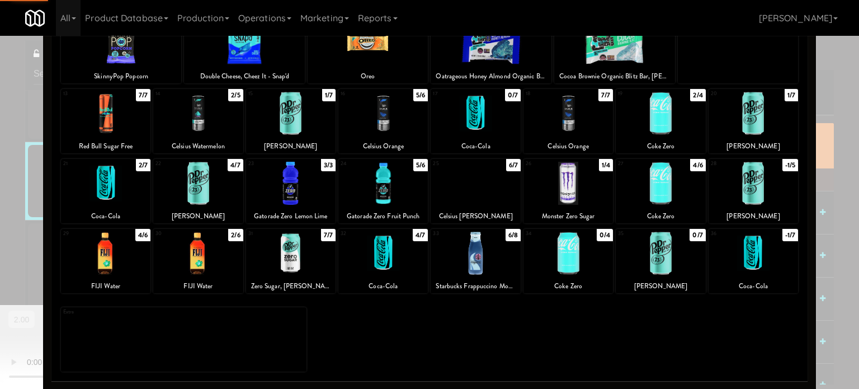
click at [845, 171] on div at bounding box center [429, 194] width 859 height 389
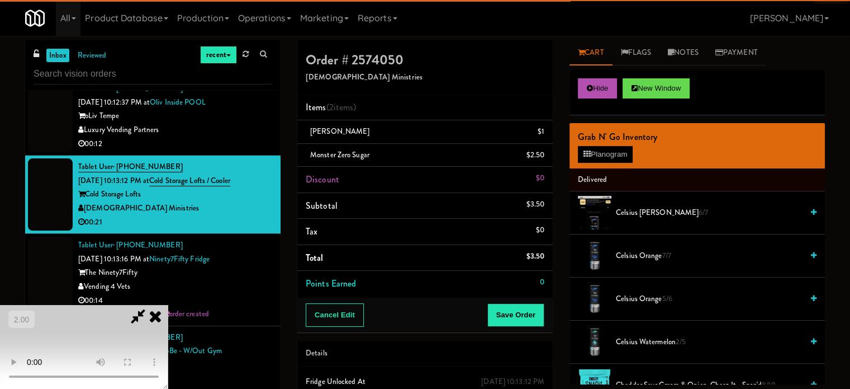
scroll to position [6343, 0]
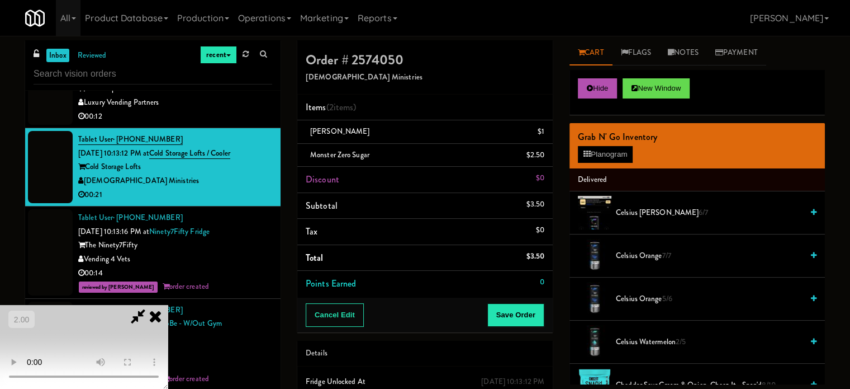
click at [168, 305] on video at bounding box center [84, 347] width 168 height 84
click at [530, 309] on button "Save Order" at bounding box center [516, 314] width 57 height 23
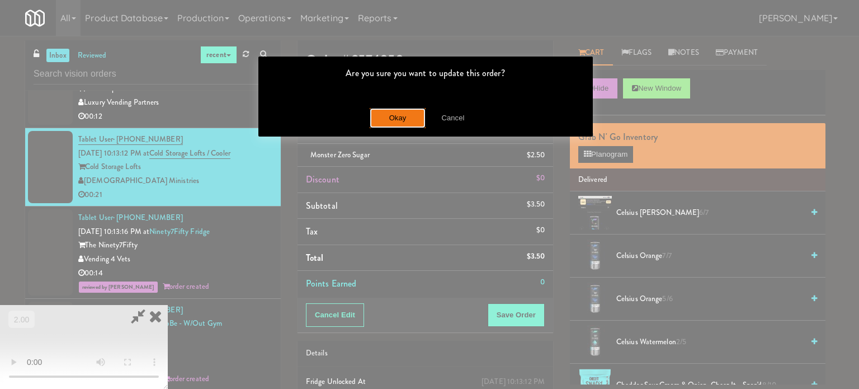
click at [393, 115] on button "Okay" at bounding box center [398, 118] width 56 height 20
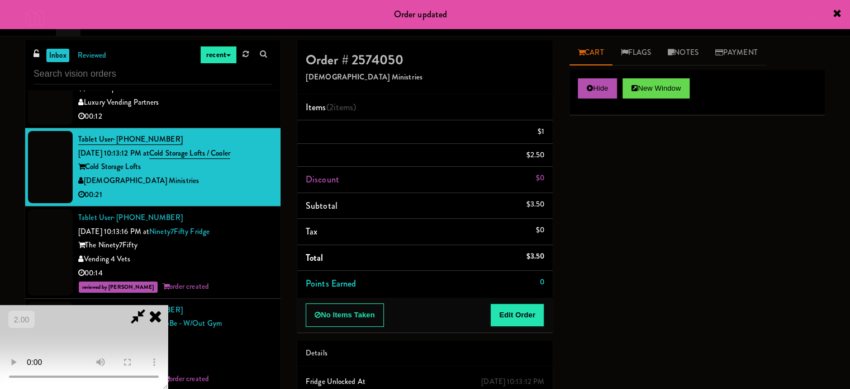
scroll to position [0, 0]
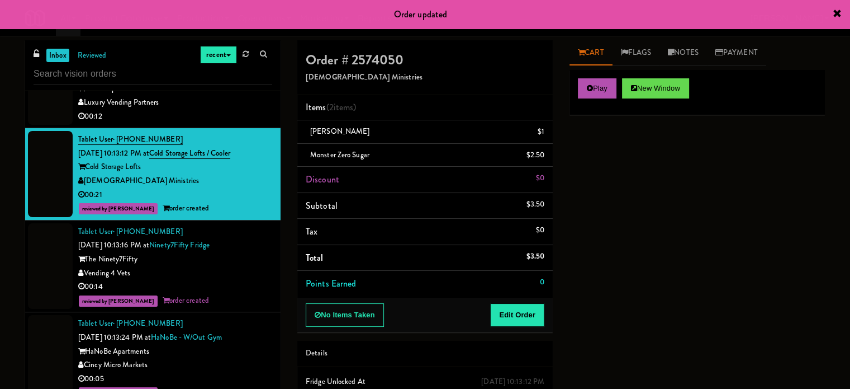
click at [255, 124] on div "00:12" at bounding box center [175, 117] width 194 height 14
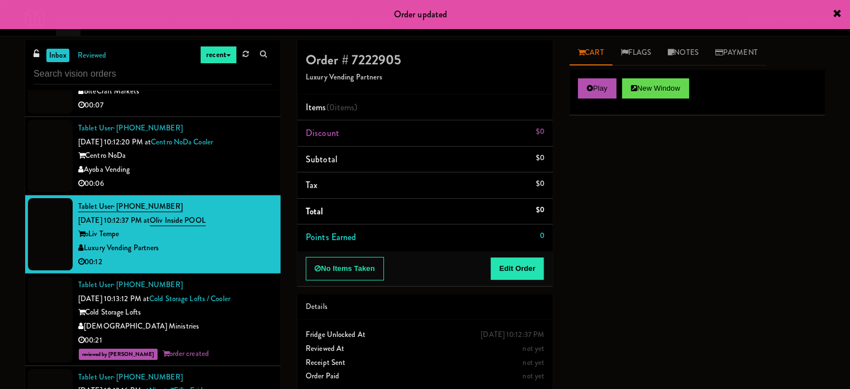
scroll to position [6175, 0]
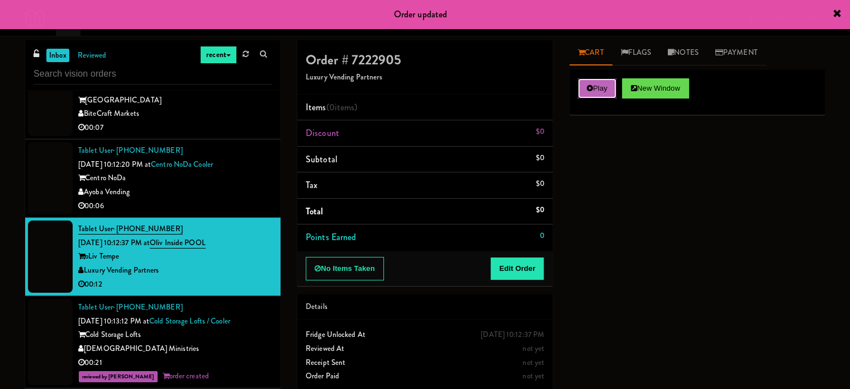
click at [588, 92] on button "Play" at bounding box center [597, 88] width 39 height 20
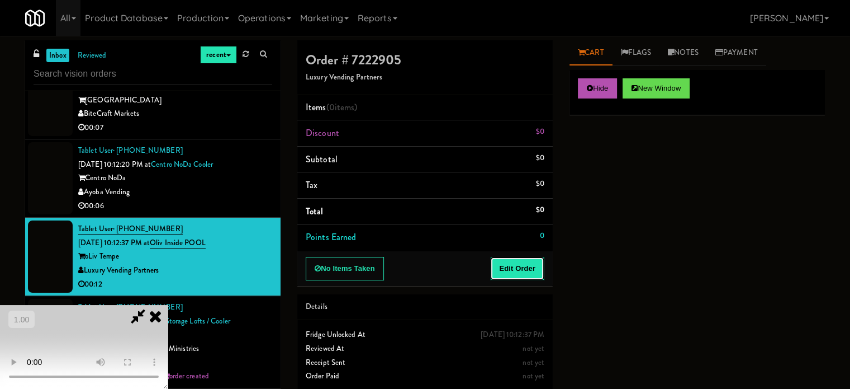
click at [514, 266] on button "Edit Order" at bounding box center [517, 268] width 54 height 23
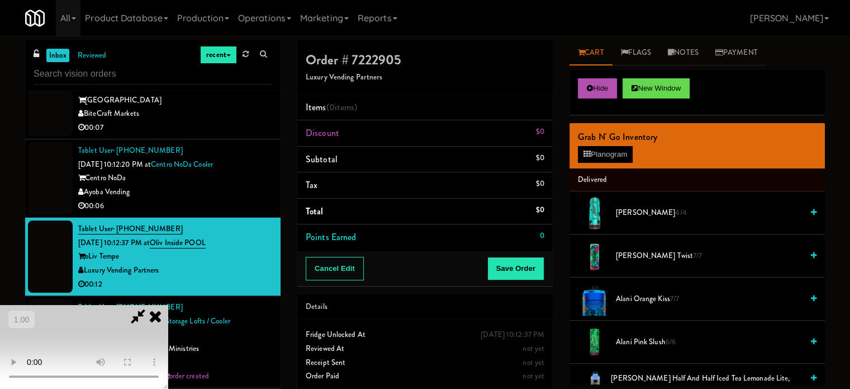
scroll to position [177, 0]
click at [168, 305] on video at bounding box center [84, 347] width 168 height 84
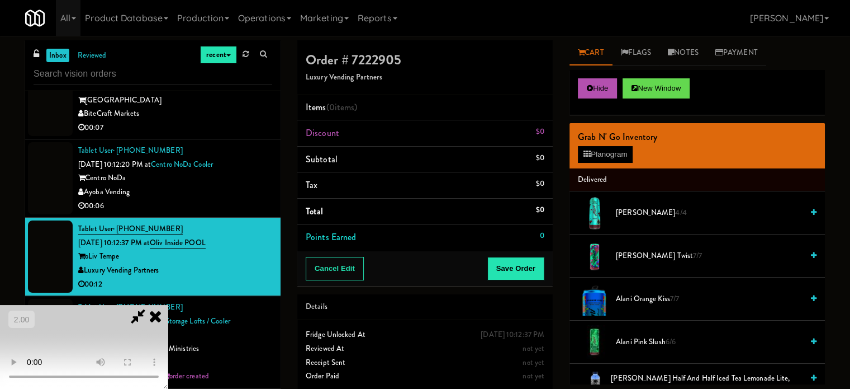
scroll to position [177, 0]
click at [168, 305] on video at bounding box center [84, 347] width 168 height 84
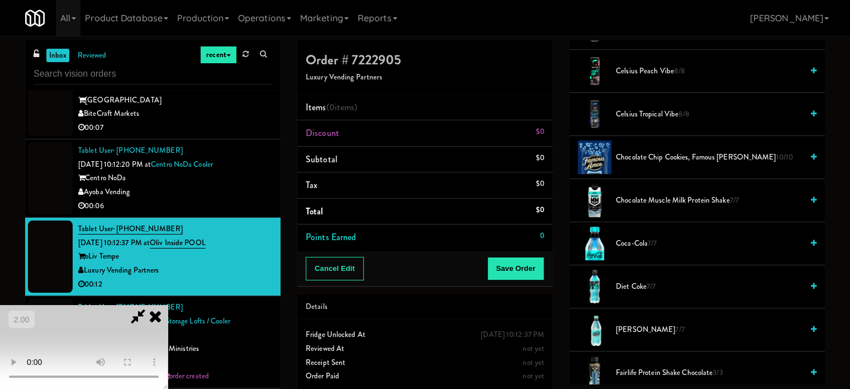
scroll to position [447, 0]
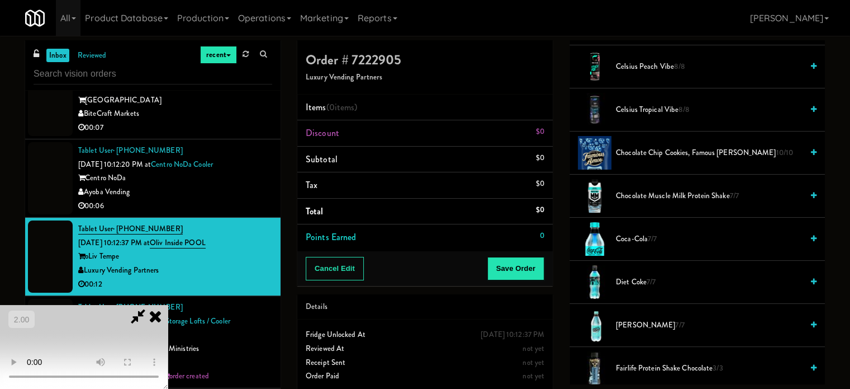
click at [641, 319] on span "[PERSON_NAME] 7/7" at bounding box center [709, 325] width 187 height 14
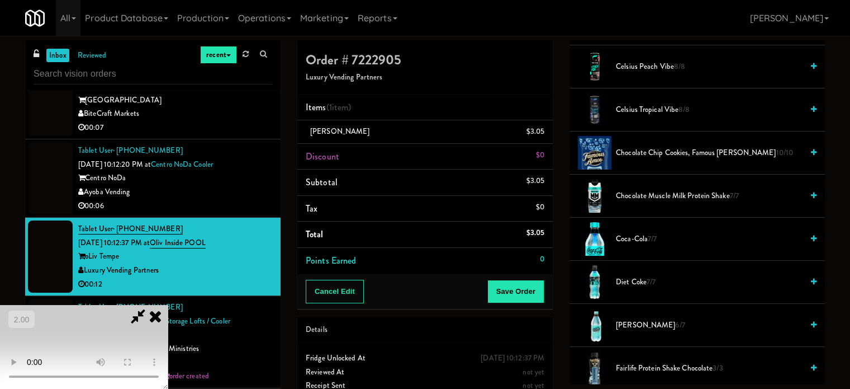
click at [653, 158] on span "Chocolate Chip Cookies, Famous [PERSON_NAME] 10/10" at bounding box center [709, 153] width 187 height 14
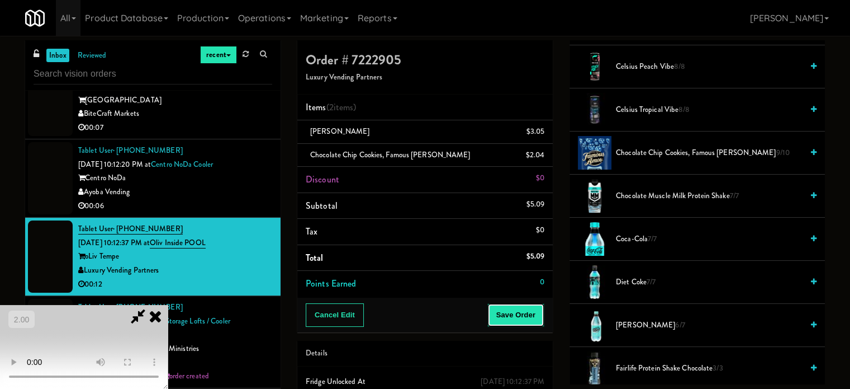
click at [536, 318] on button "Save Order" at bounding box center [516, 314] width 57 height 23
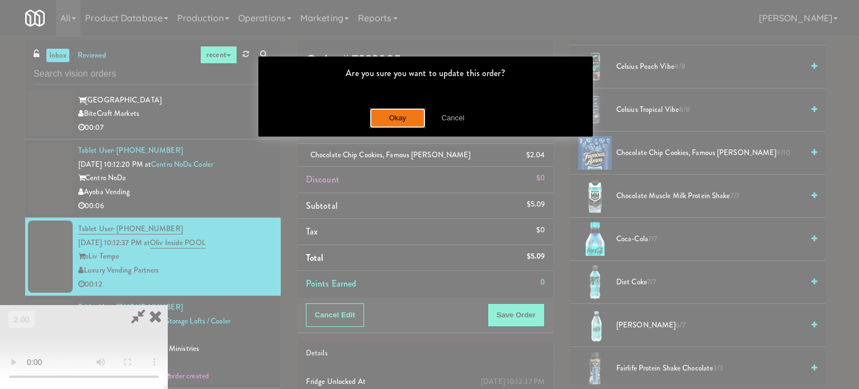
click at [405, 110] on button "Okay" at bounding box center [398, 118] width 56 height 20
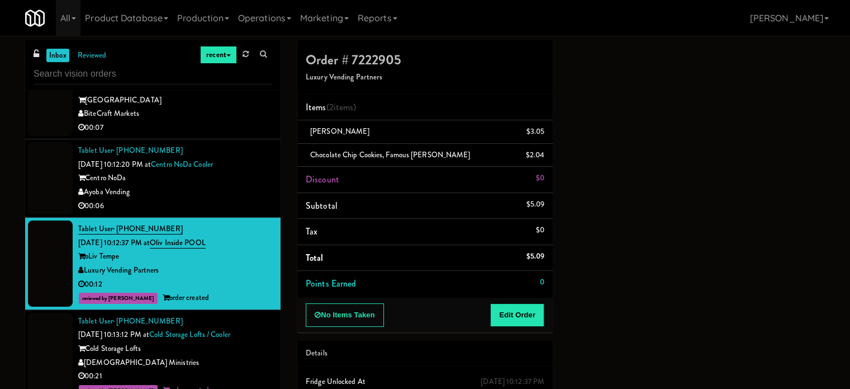
scroll to position [105, 0]
click at [219, 213] on div "00:06" at bounding box center [175, 206] width 194 height 14
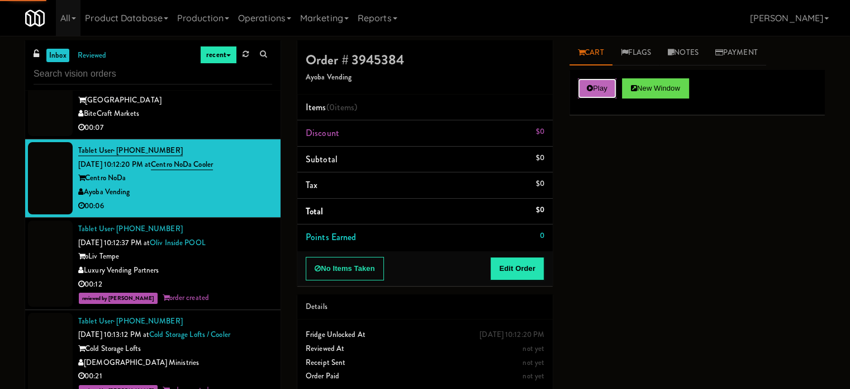
click at [584, 93] on button "Play" at bounding box center [597, 88] width 39 height 20
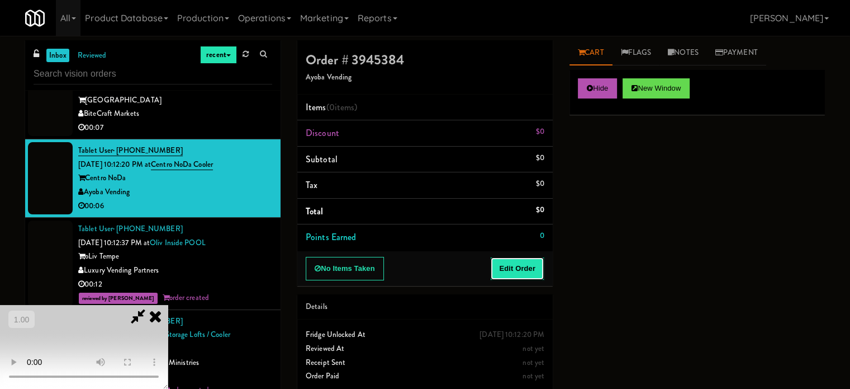
drag, startPoint x: 526, startPoint y: 261, endPoint x: 245, endPoint y: 243, distance: 281.8
click at [526, 261] on button "Edit Order" at bounding box center [517, 268] width 54 height 23
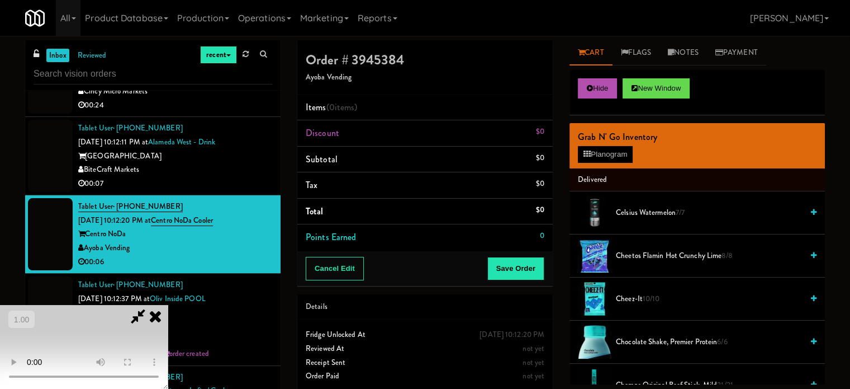
scroll to position [177, 0]
click at [168, 305] on video at bounding box center [84, 347] width 168 height 84
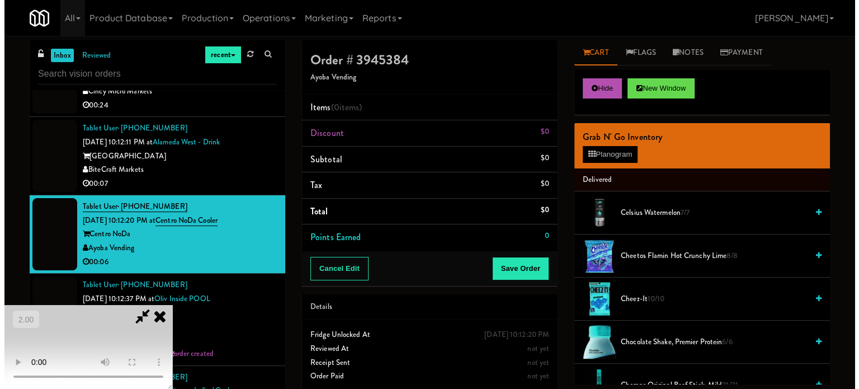
scroll to position [9, 0]
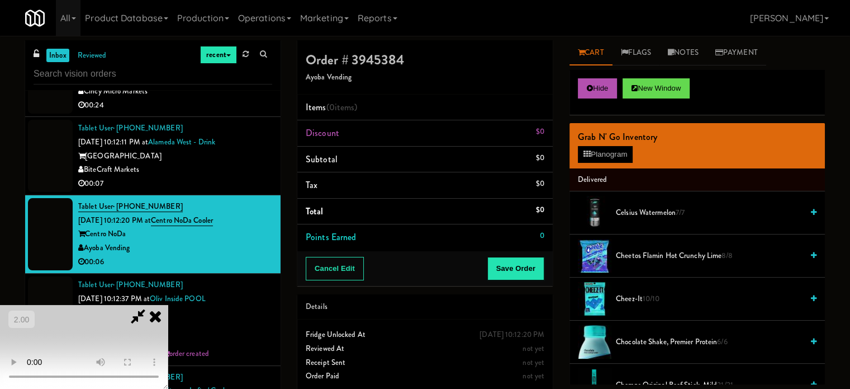
click at [168, 305] on video at bounding box center [84, 347] width 168 height 84
drag, startPoint x: 325, startPoint y: 214, endPoint x: 336, endPoint y: 176, distance: 39.6
click at [168, 305] on video at bounding box center [84, 347] width 168 height 84
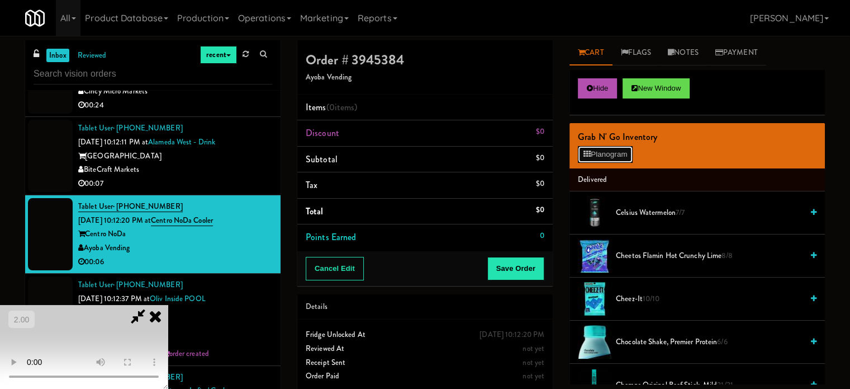
click at [606, 155] on button "Planogram" at bounding box center [605, 154] width 55 height 17
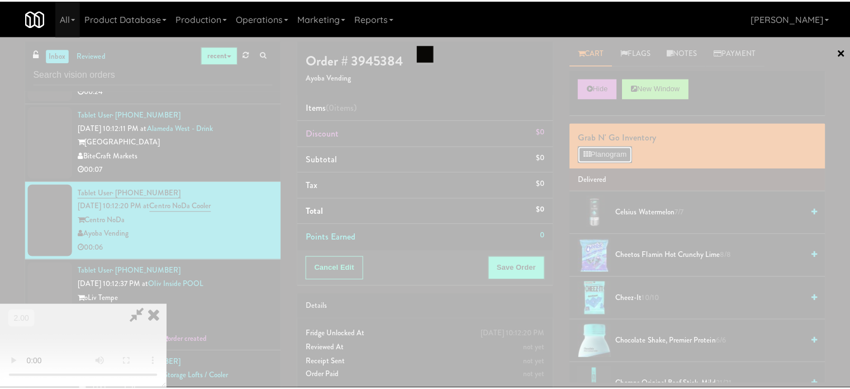
scroll to position [6093, 0]
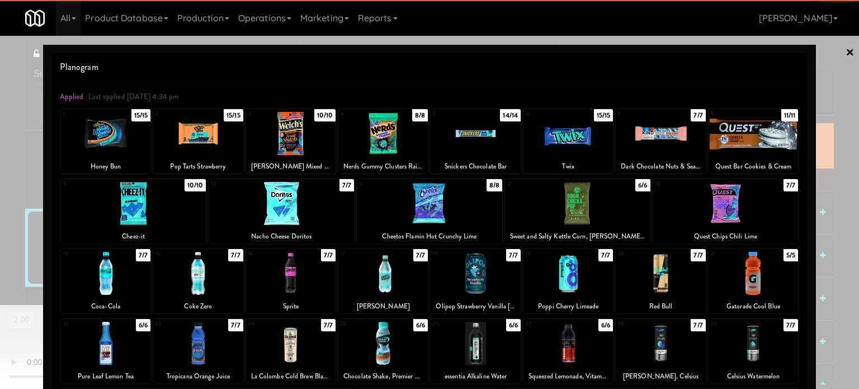
click at [217, 270] on div at bounding box center [197, 273] width 89 height 43
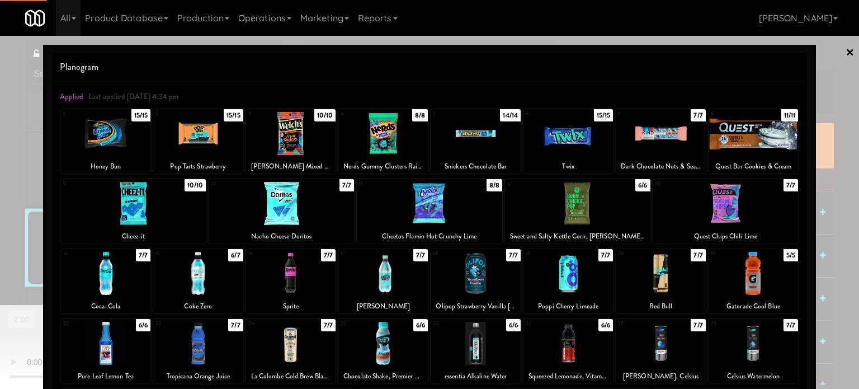
click at [0, 224] on div at bounding box center [429, 194] width 859 height 389
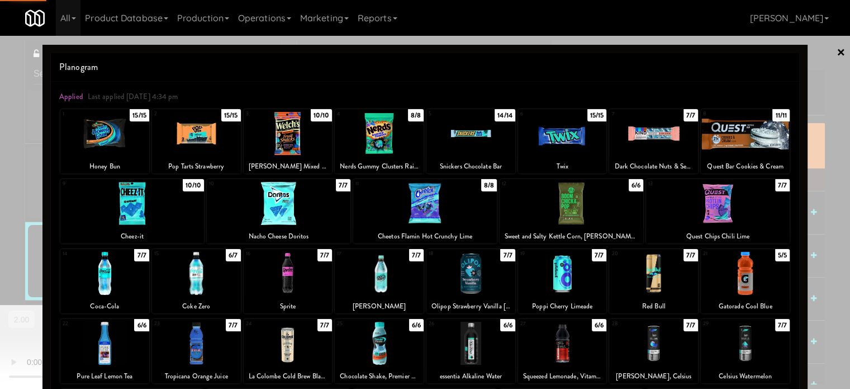
scroll to position [6119, 0]
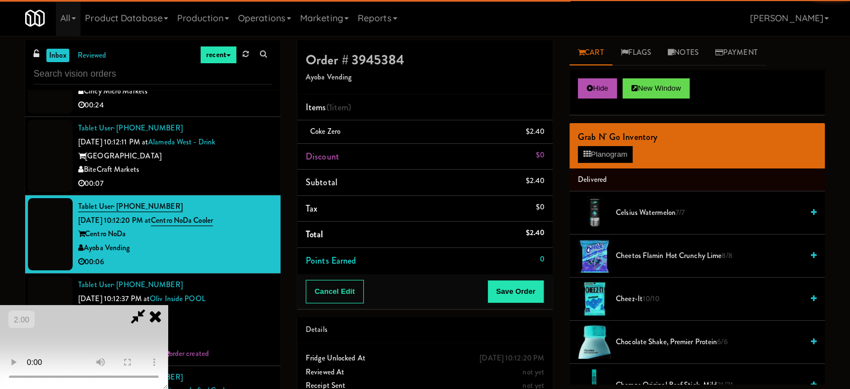
drag, startPoint x: 191, startPoint y: 213, endPoint x: 202, endPoint y: 214, distance: 10.7
click at [168, 305] on video at bounding box center [84, 347] width 168 height 84
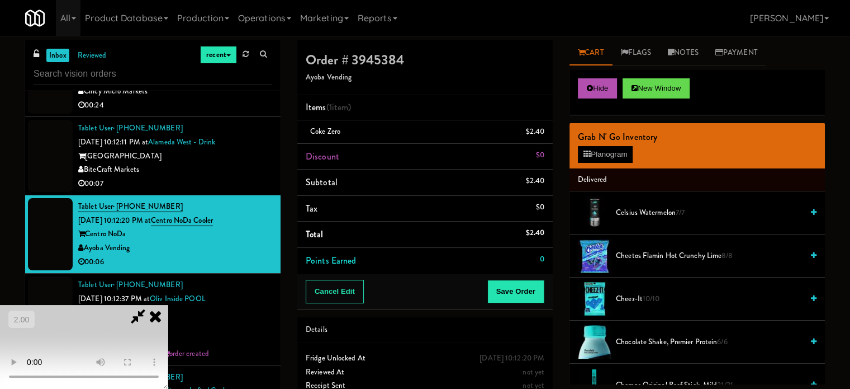
click at [168, 305] on video at bounding box center [84, 347] width 168 height 84
drag, startPoint x: 289, startPoint y: 219, endPoint x: 519, endPoint y: 287, distance: 240.3
click at [168, 305] on video at bounding box center [84, 347] width 168 height 84
click at [533, 290] on button "Save Order" at bounding box center [516, 291] width 57 height 23
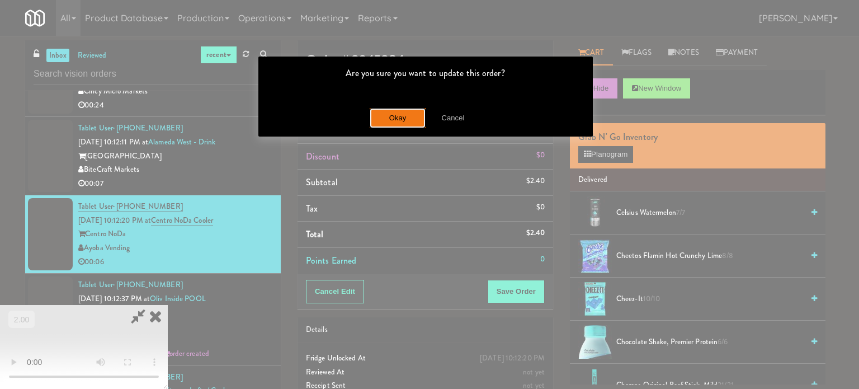
click at [380, 123] on button "Okay" at bounding box center [398, 118] width 56 height 20
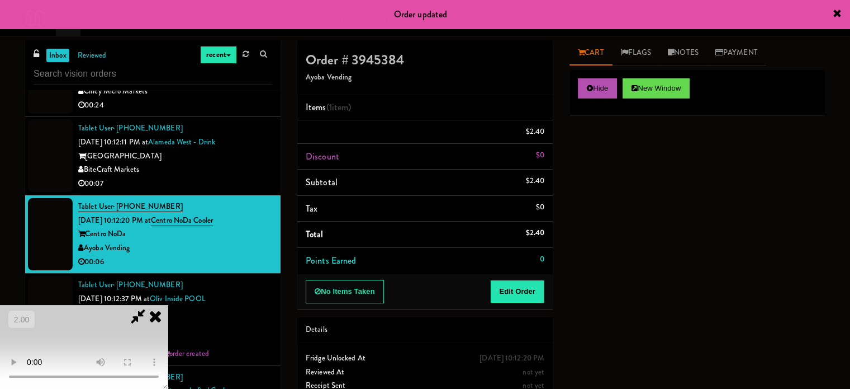
scroll to position [0, 0]
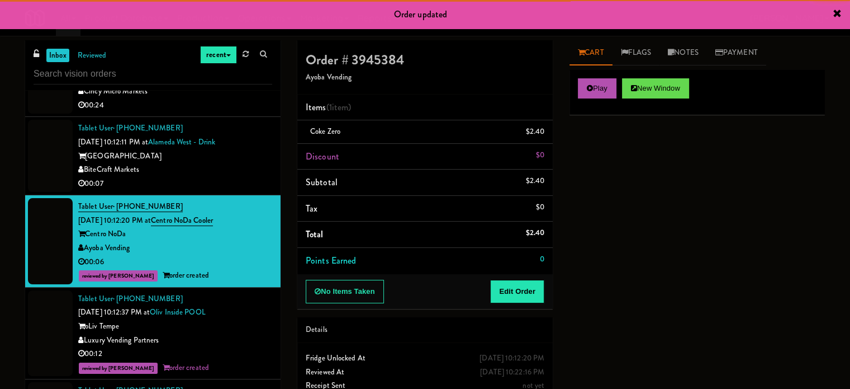
click at [205, 177] on div "BiteCraft Markets" at bounding box center [175, 170] width 194 height 14
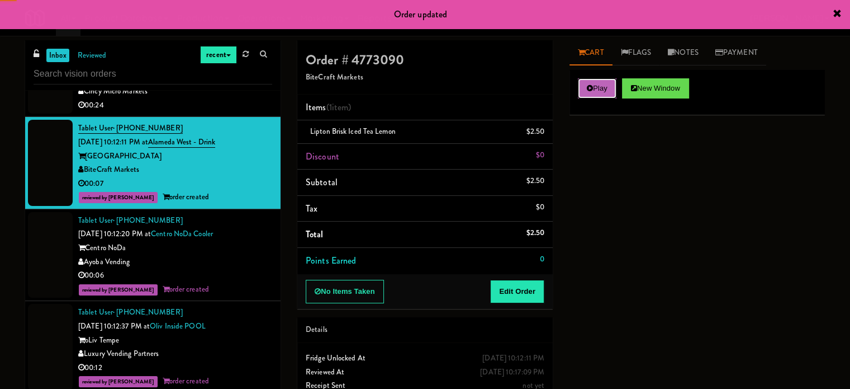
click at [610, 93] on button "Play" at bounding box center [597, 88] width 39 height 20
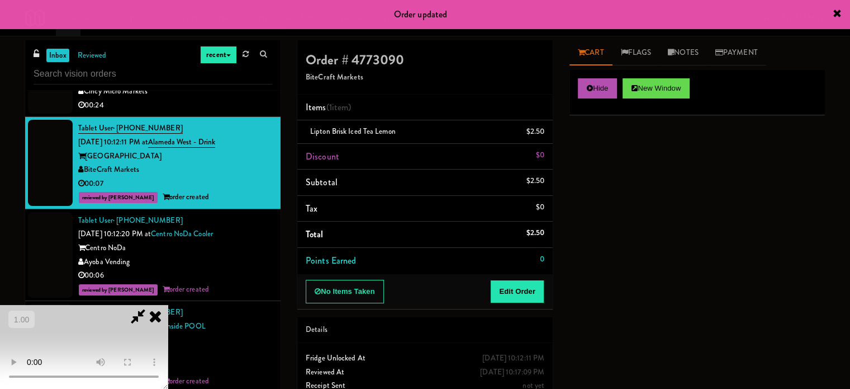
click at [252, 112] on div "00:24" at bounding box center [175, 105] width 194 height 14
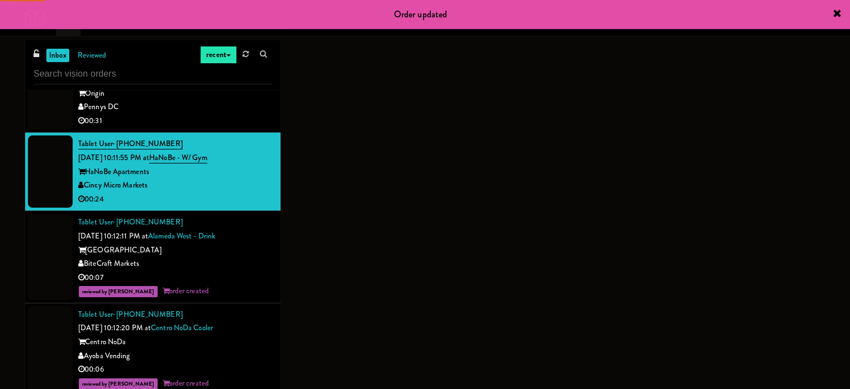
scroll to position [6008, 0]
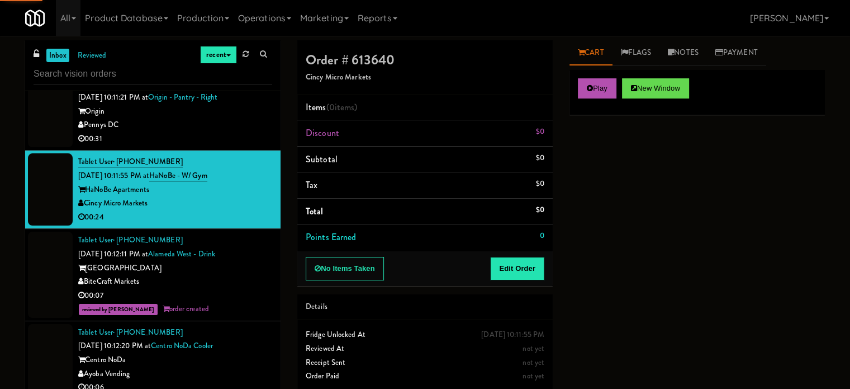
click at [252, 132] on div "Pennys DC" at bounding box center [175, 125] width 194 height 14
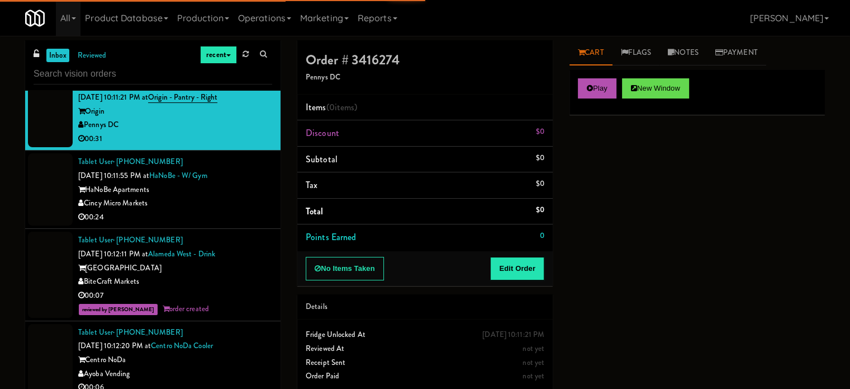
click at [243, 224] on div "00:24" at bounding box center [175, 217] width 194 height 14
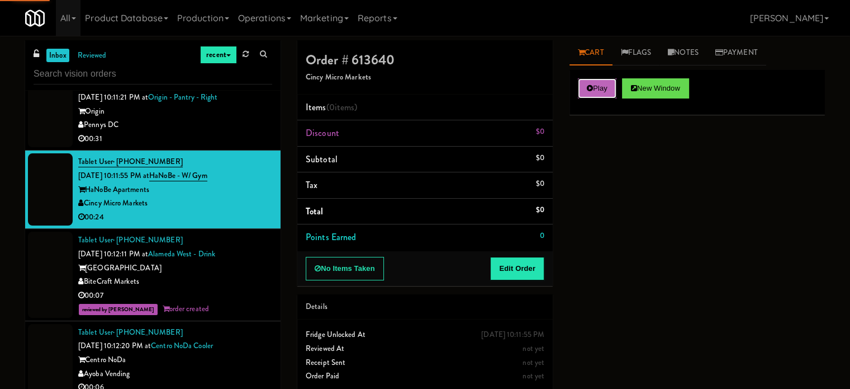
click at [585, 82] on button "Play" at bounding box center [597, 88] width 39 height 20
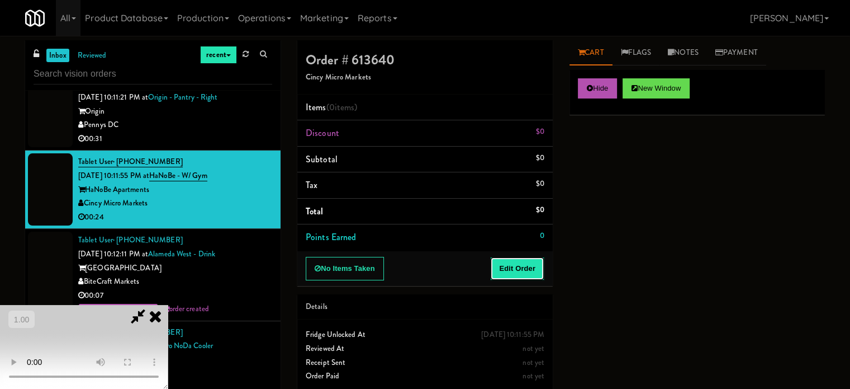
click at [538, 274] on button "Edit Order" at bounding box center [517, 268] width 54 height 23
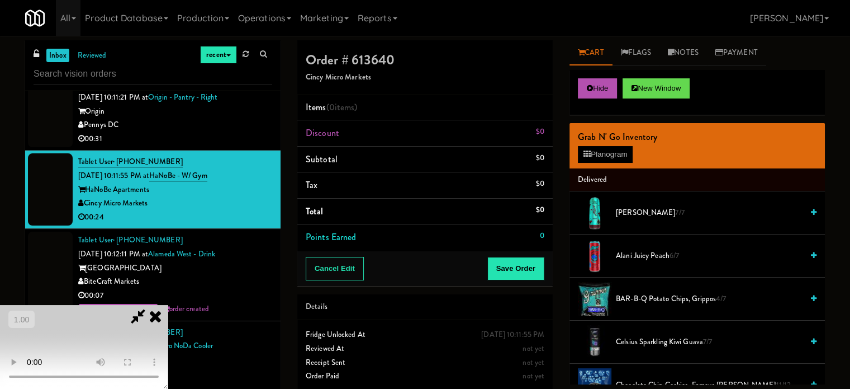
scroll to position [177, 0]
click at [168, 305] on video at bounding box center [84, 347] width 168 height 84
drag, startPoint x: 378, startPoint y: 266, endPoint x: 310, endPoint y: 251, distance: 69.7
click at [168, 305] on video at bounding box center [84, 347] width 168 height 84
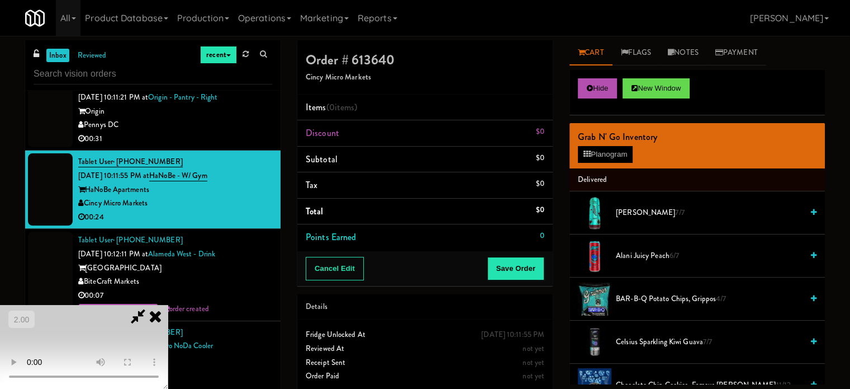
drag, startPoint x: 211, startPoint y: 228, endPoint x: 219, endPoint y: 226, distance: 7.4
click at [168, 305] on video at bounding box center [84, 347] width 168 height 84
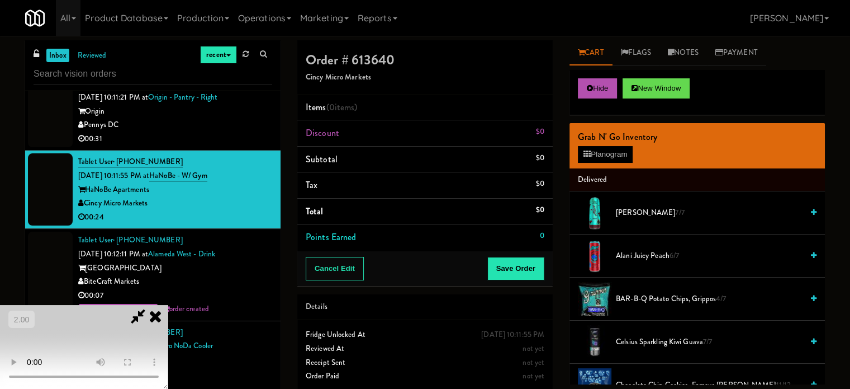
click at [168, 305] on video at bounding box center [84, 347] width 168 height 84
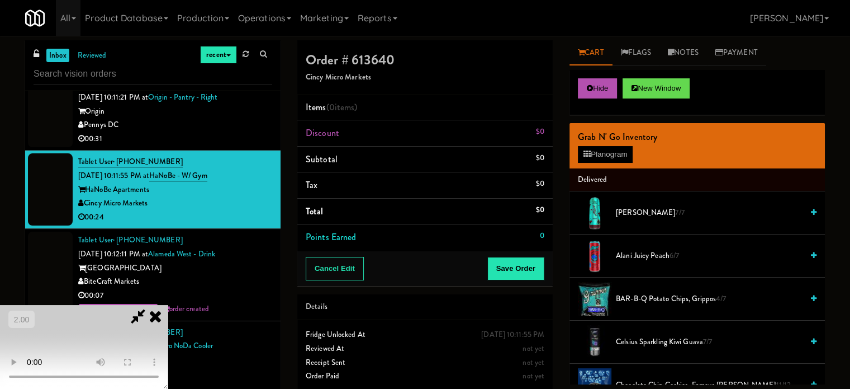
click at [168, 305] on video at bounding box center [84, 347] width 168 height 84
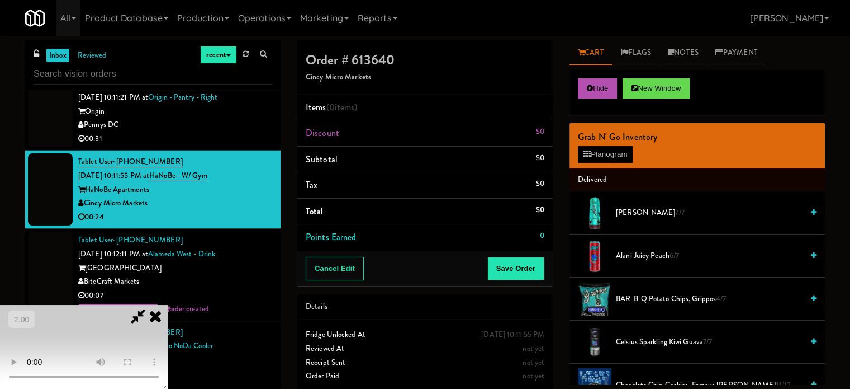
click at [168, 305] on video at bounding box center [84, 347] width 168 height 84
click at [168, 337] on video at bounding box center [84, 347] width 168 height 84
click at [594, 87] on button "Hide" at bounding box center [597, 88] width 39 height 20
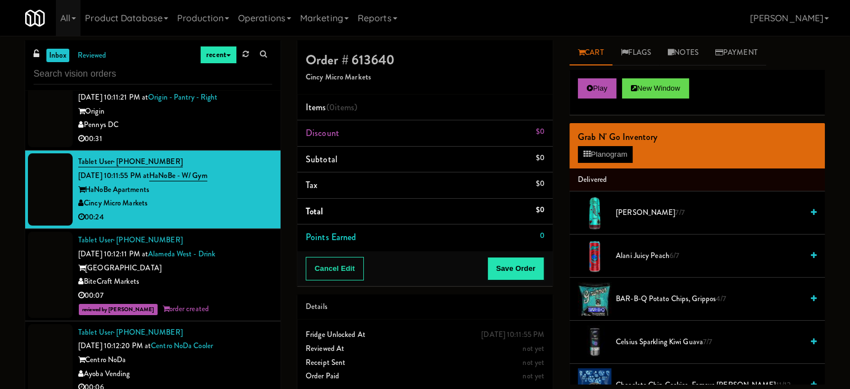
click at [338, 282] on div "Cancel Edit Save Order" at bounding box center [425, 268] width 256 height 35
click at [340, 272] on button "Cancel Edit" at bounding box center [335, 268] width 58 height 23
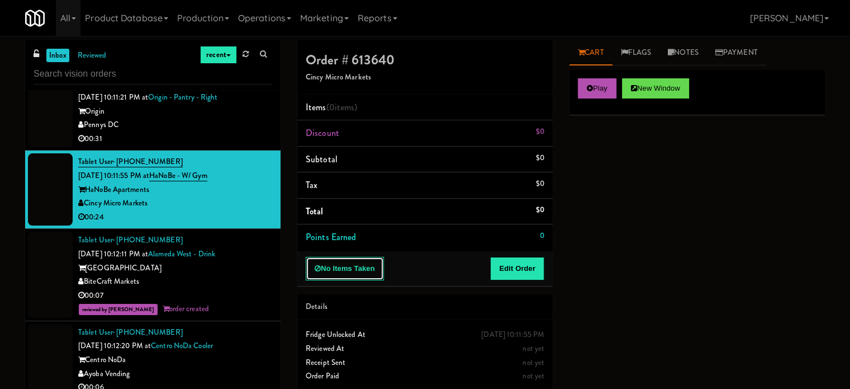
click at [340, 272] on button "No Items Taken" at bounding box center [345, 268] width 78 height 23
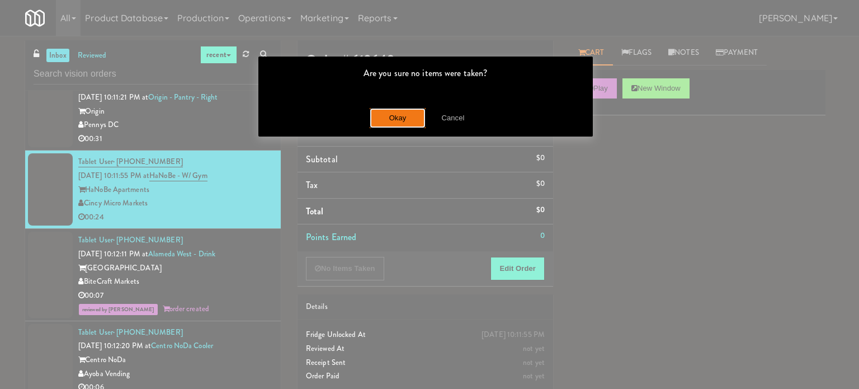
click at [394, 115] on button "Okay" at bounding box center [398, 118] width 56 height 20
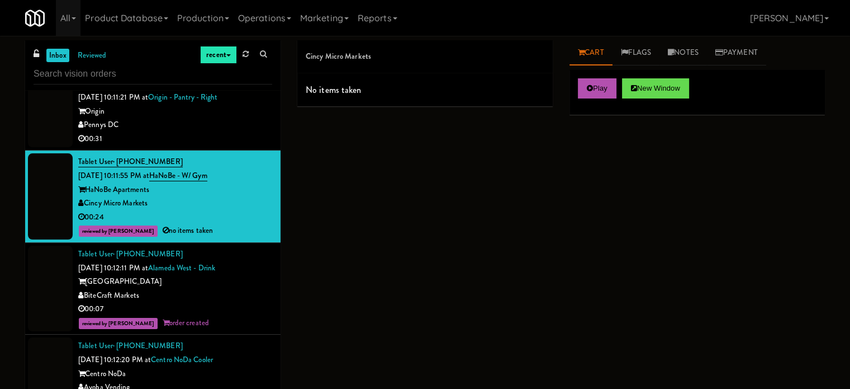
click at [249, 146] on div "00:31" at bounding box center [175, 139] width 194 height 14
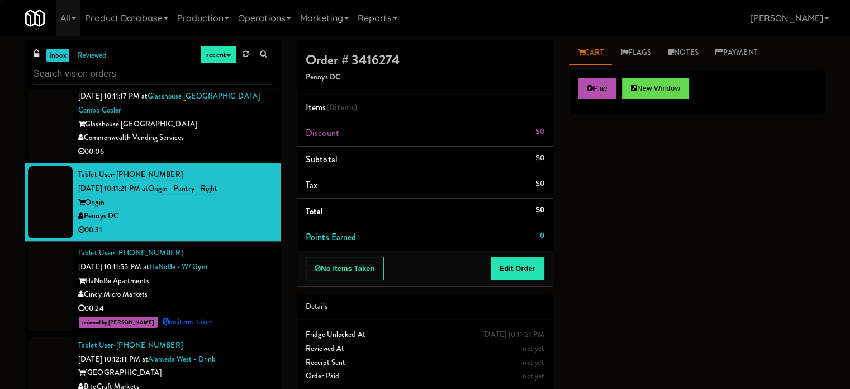
scroll to position [5896, 0]
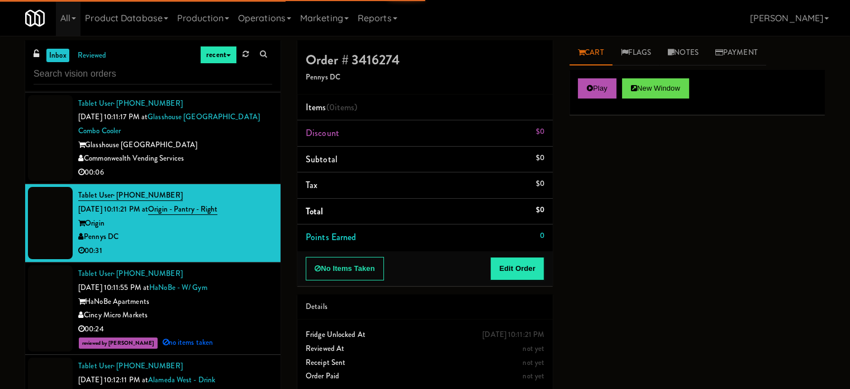
click at [584, 98] on div "Play New Window" at bounding box center [698, 92] width 256 height 45
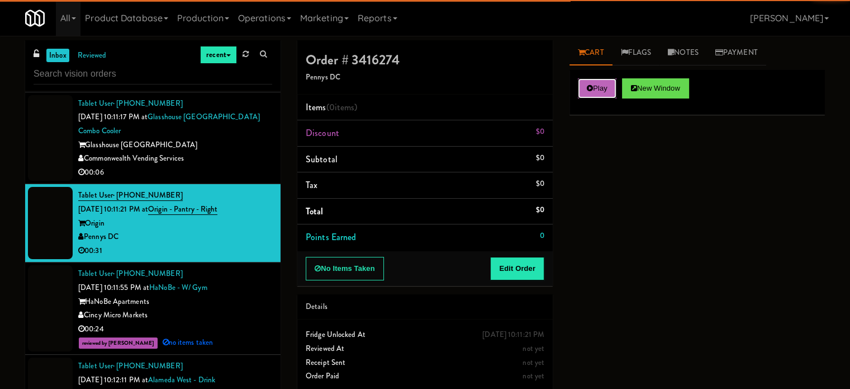
click at [608, 89] on button "Play" at bounding box center [597, 88] width 39 height 20
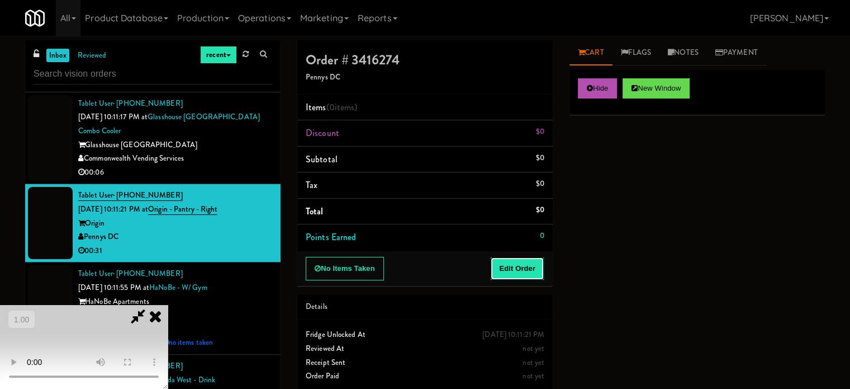
click at [516, 276] on button "Edit Order" at bounding box center [517, 268] width 54 height 23
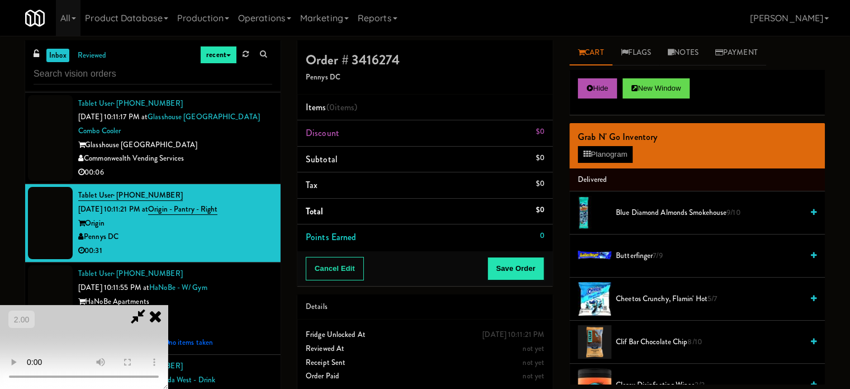
scroll to position [9, 0]
click at [168, 305] on video at bounding box center [84, 347] width 168 height 84
click at [616, 153] on button "Planogram" at bounding box center [605, 154] width 55 height 17
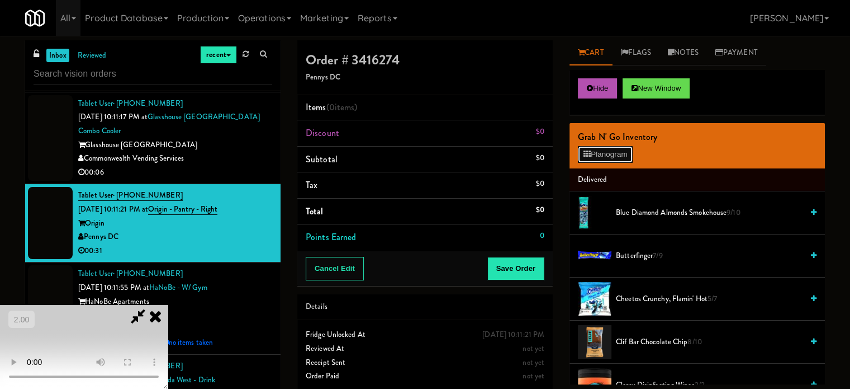
scroll to position [5868, 0]
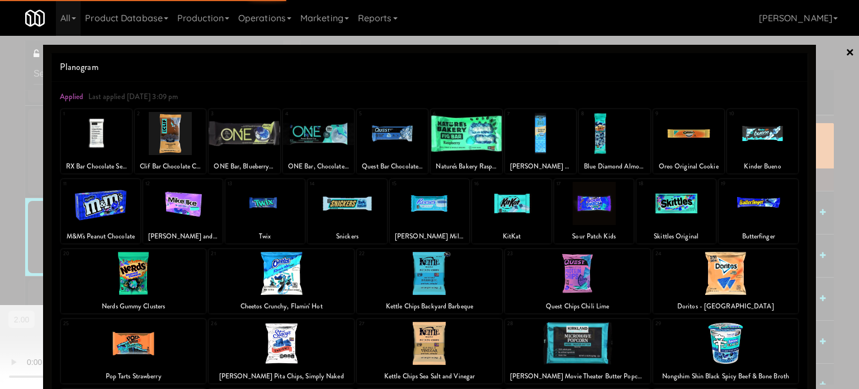
click at [597, 209] on div at bounding box center [593, 203] width 79 height 43
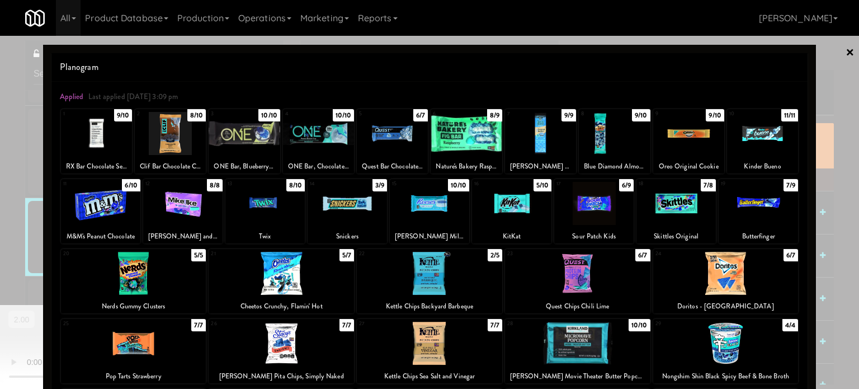
click at [830, 163] on div at bounding box center [429, 194] width 859 height 389
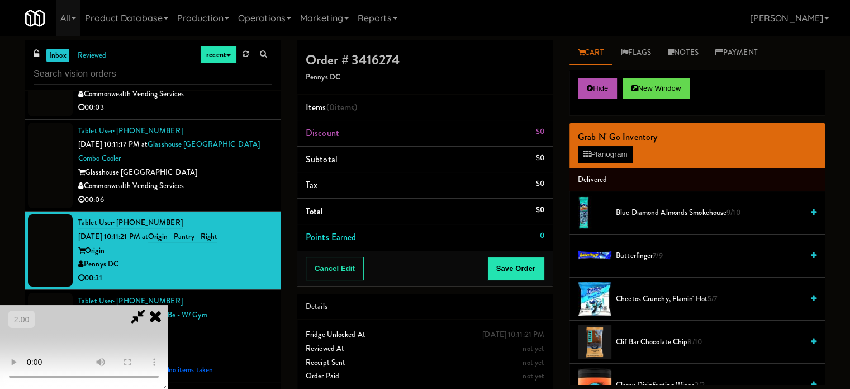
scroll to position [5896, 0]
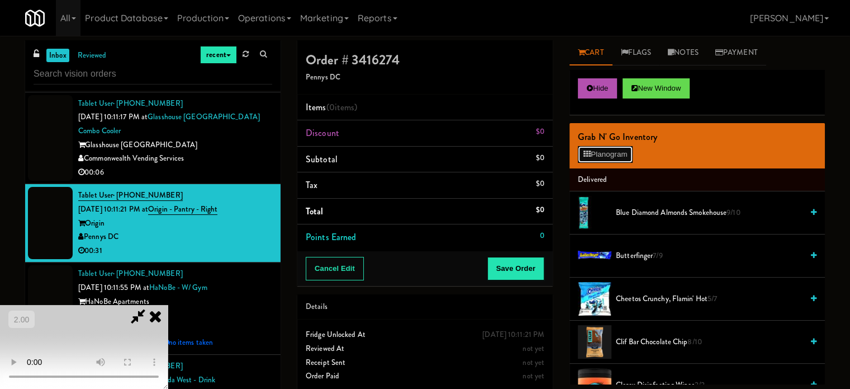
click at [599, 150] on button "Planogram" at bounding box center [605, 154] width 55 height 17
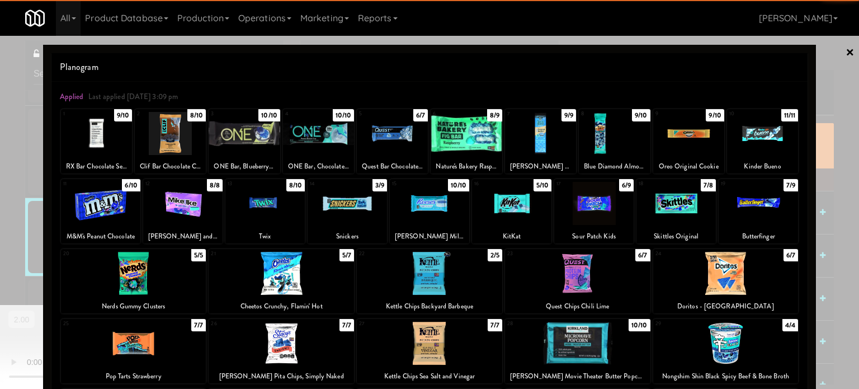
click at [590, 214] on div at bounding box center [593, 203] width 79 height 43
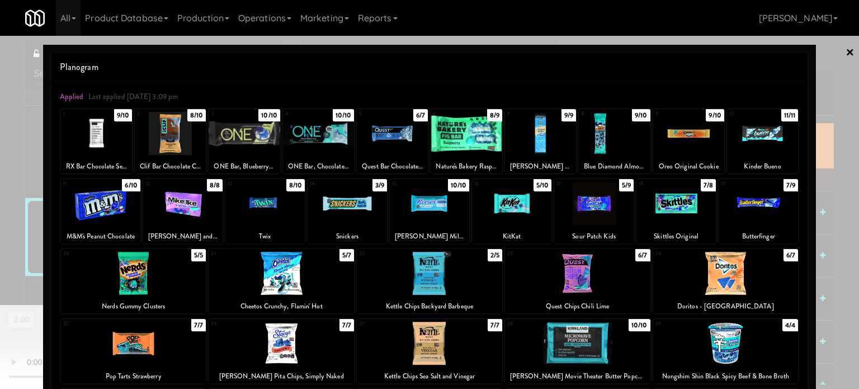
click at [826, 152] on div at bounding box center [429, 194] width 859 height 389
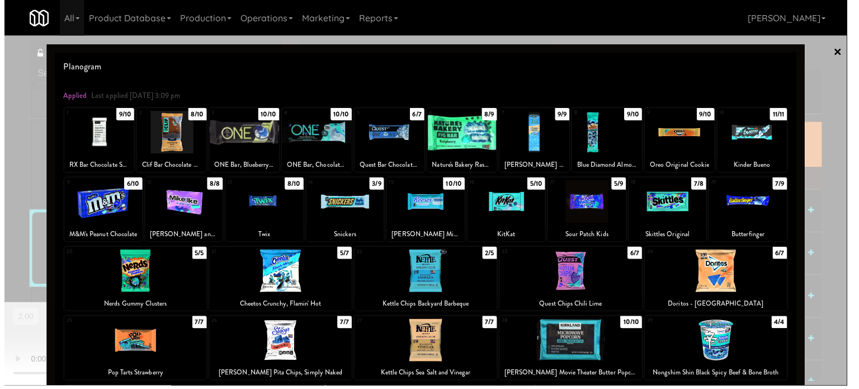
scroll to position [5896, 0]
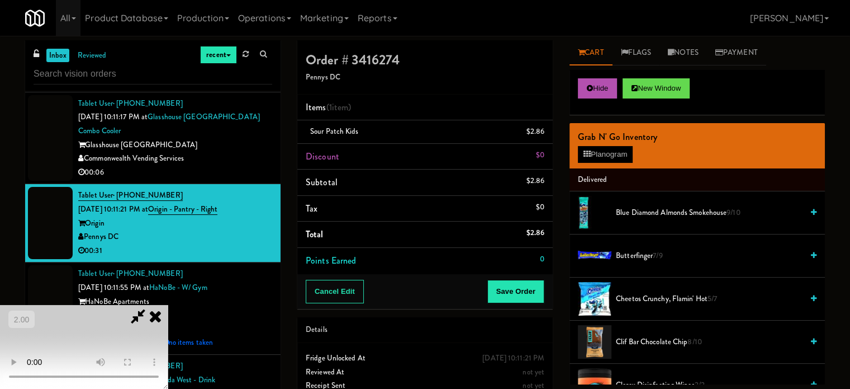
click at [168, 305] on video at bounding box center [84, 347] width 168 height 84
click at [609, 154] on button "Planogram" at bounding box center [605, 154] width 55 height 17
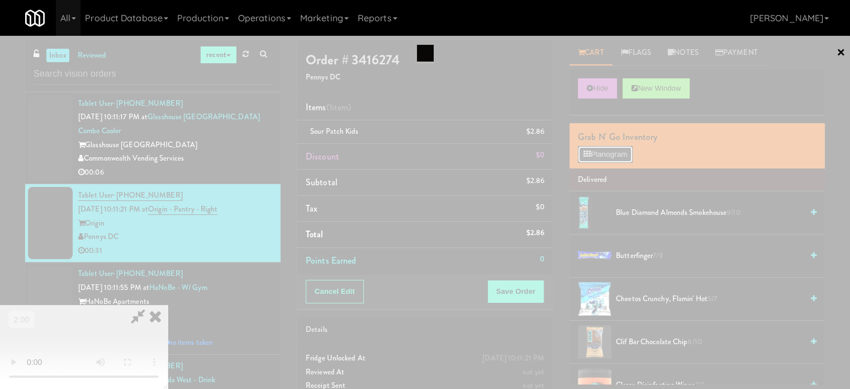
scroll to position [5868, 0]
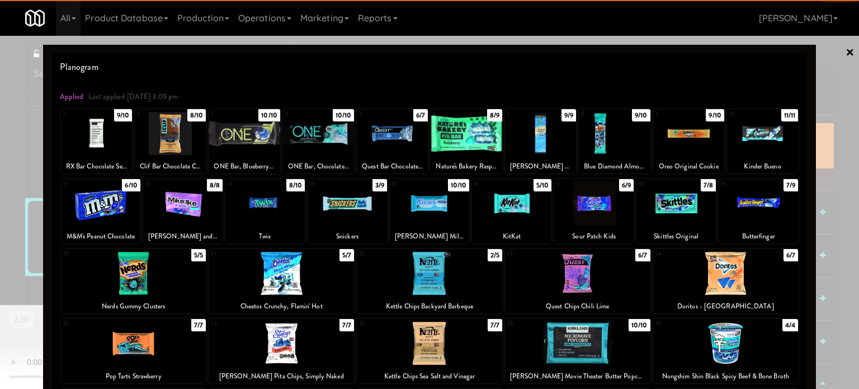
click at [182, 210] on div at bounding box center [182, 203] width 79 height 43
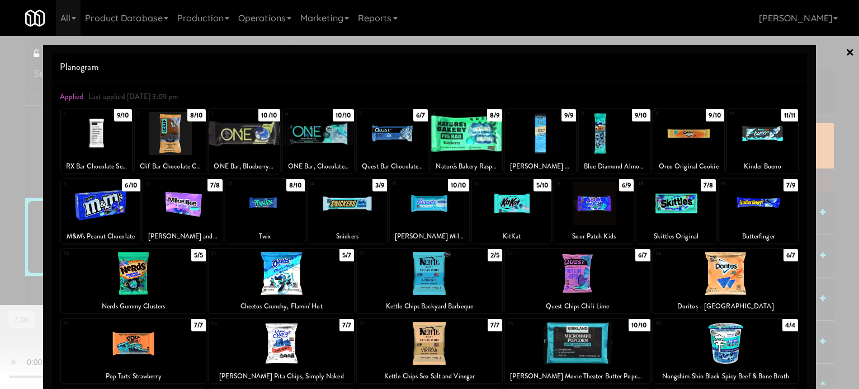
click at [669, 199] on div at bounding box center [675, 203] width 79 height 43
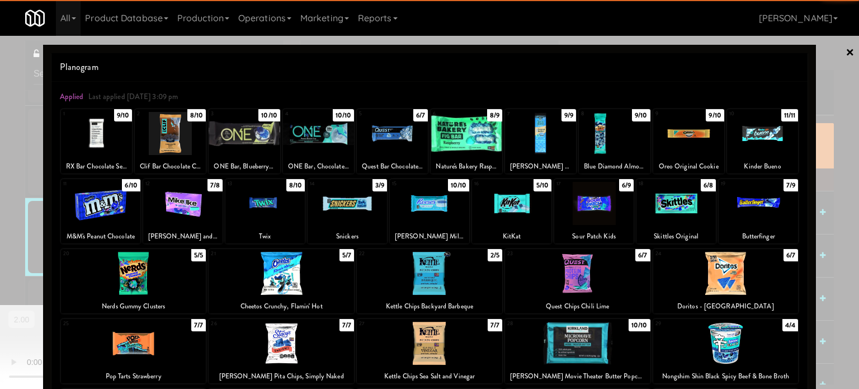
drag, startPoint x: 833, startPoint y: 170, endPoint x: 394, endPoint y: 216, distance: 441.3
click at [831, 171] on div at bounding box center [429, 194] width 859 height 389
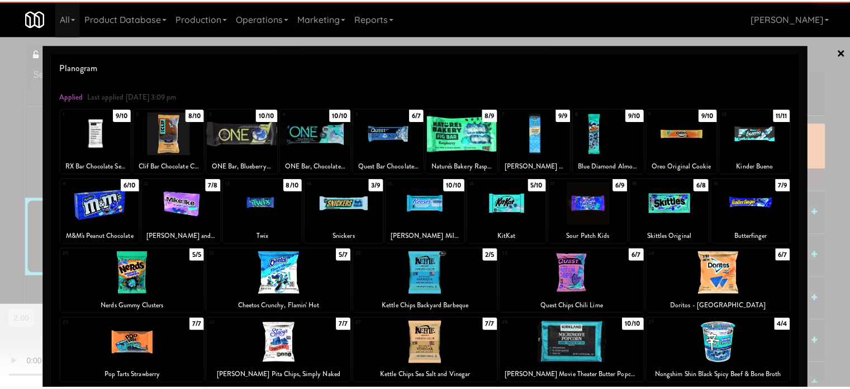
scroll to position [5896, 0]
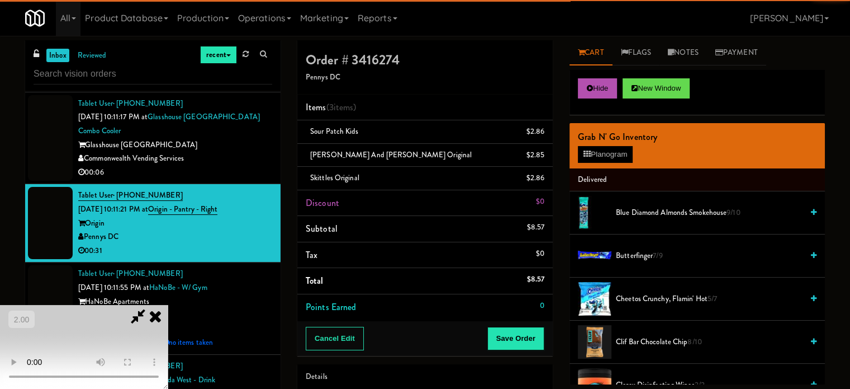
click at [168, 305] on video at bounding box center [84, 347] width 168 height 84
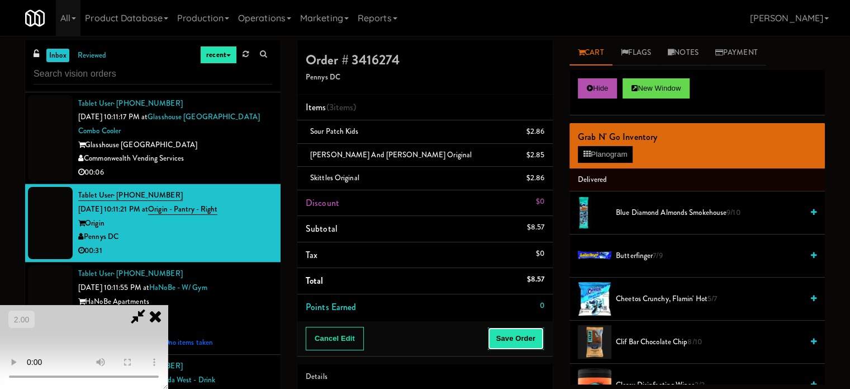
click at [524, 342] on button "Save Order" at bounding box center [516, 338] width 57 height 23
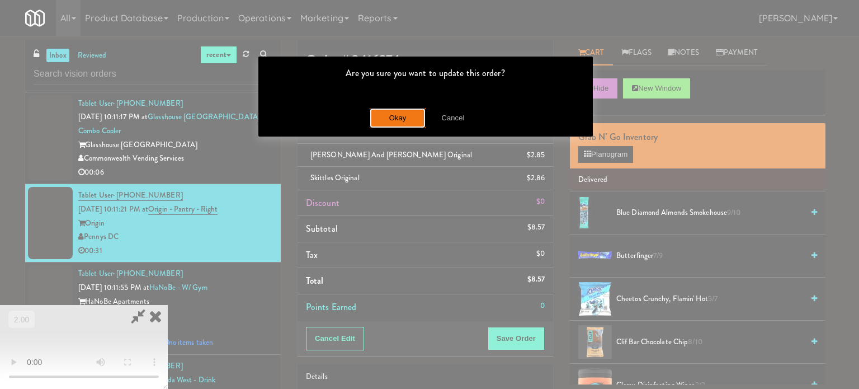
click at [408, 116] on button "Okay" at bounding box center [398, 118] width 56 height 20
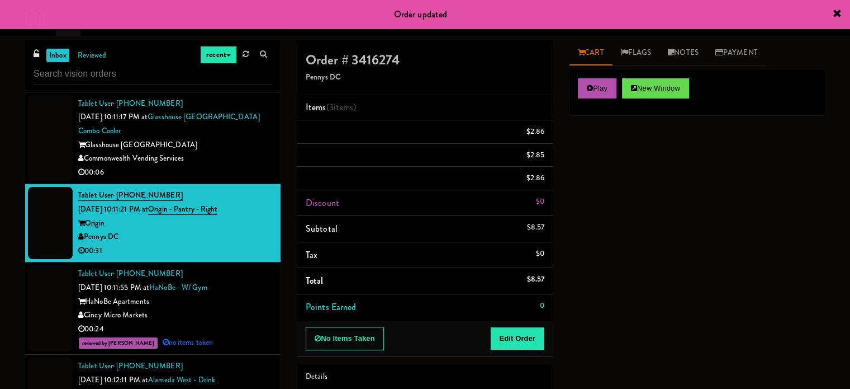
scroll to position [0, 0]
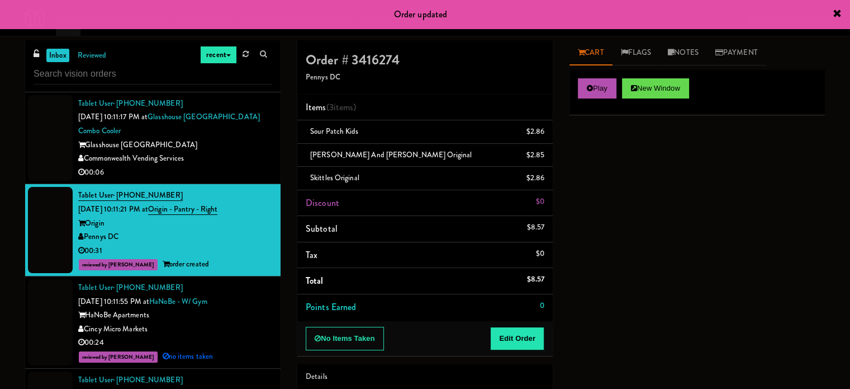
click at [229, 166] on div "Commonwealth Vending Services" at bounding box center [175, 159] width 194 height 14
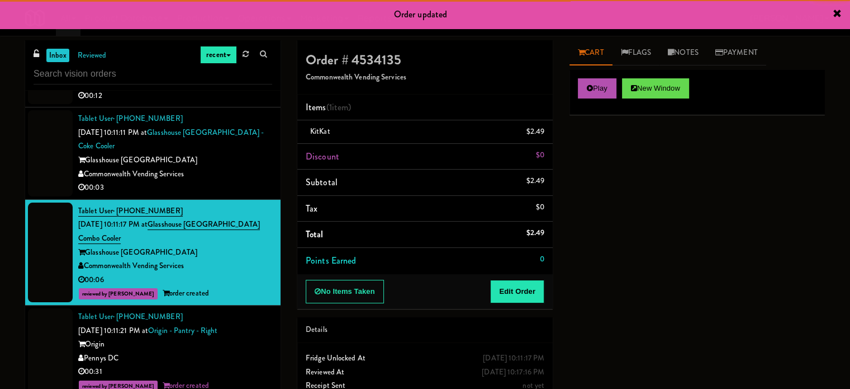
scroll to position [5728, 0]
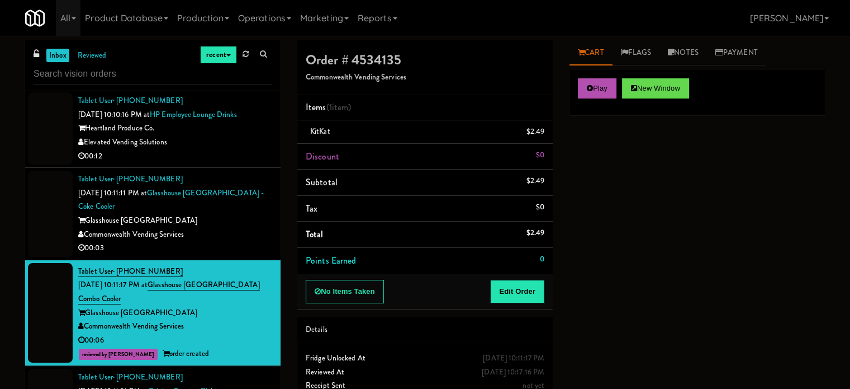
click at [236, 242] on div "Commonwealth Vending Services" at bounding box center [175, 235] width 194 height 14
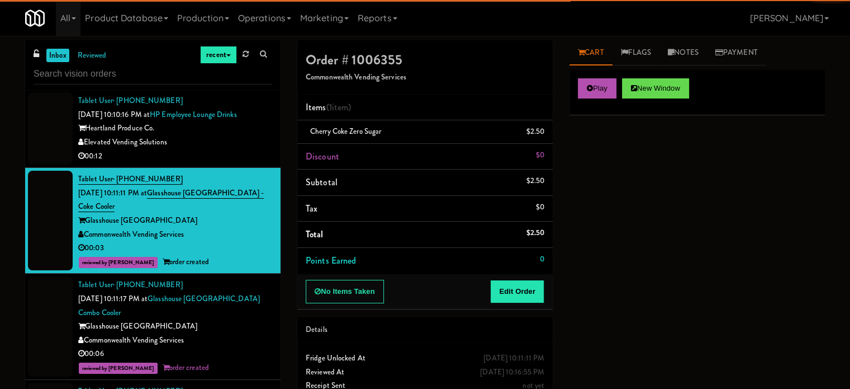
click at [238, 149] on div "Elevated Vending Solutions" at bounding box center [175, 142] width 194 height 14
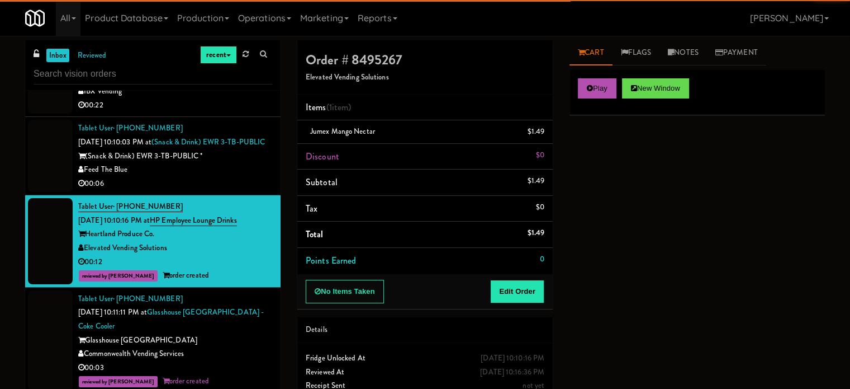
scroll to position [5616, 0]
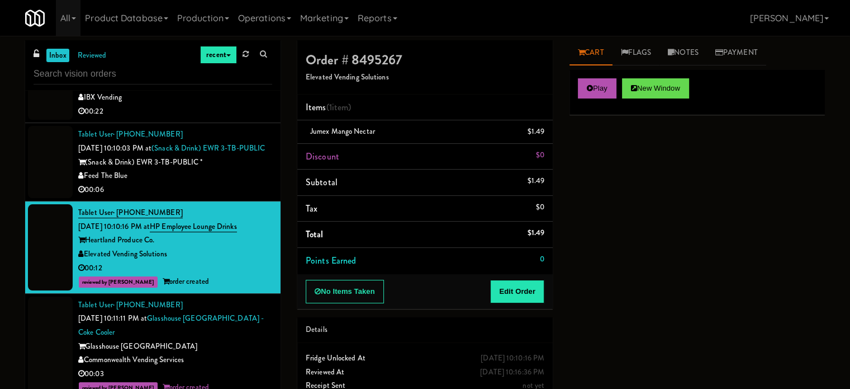
click at [242, 183] on div "Feed The Blue" at bounding box center [175, 176] width 194 height 14
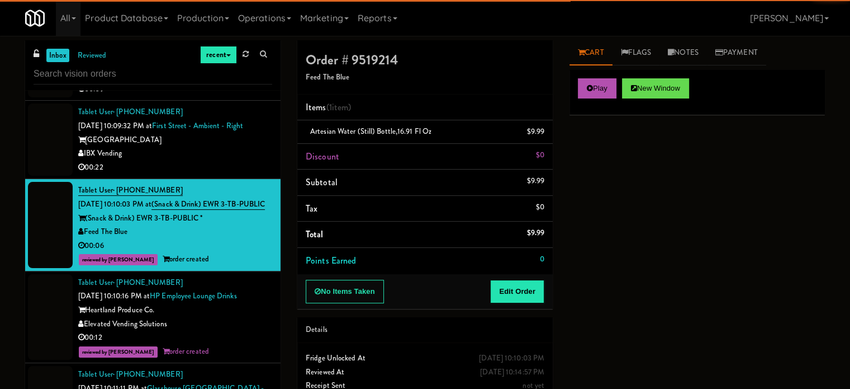
click at [246, 173] on div "00:22" at bounding box center [175, 167] width 194 height 14
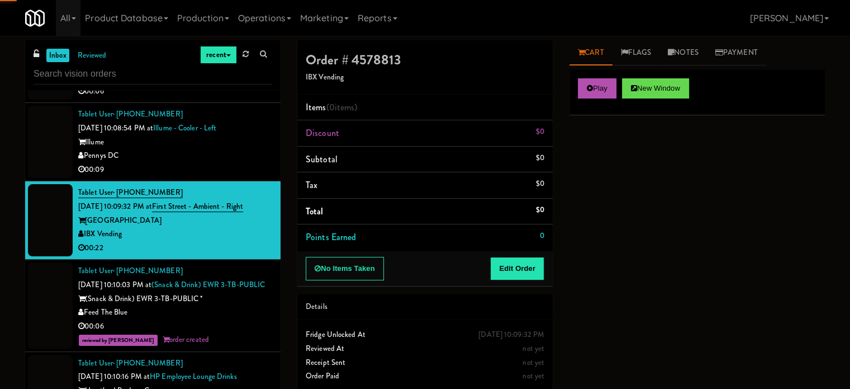
scroll to position [5448, 0]
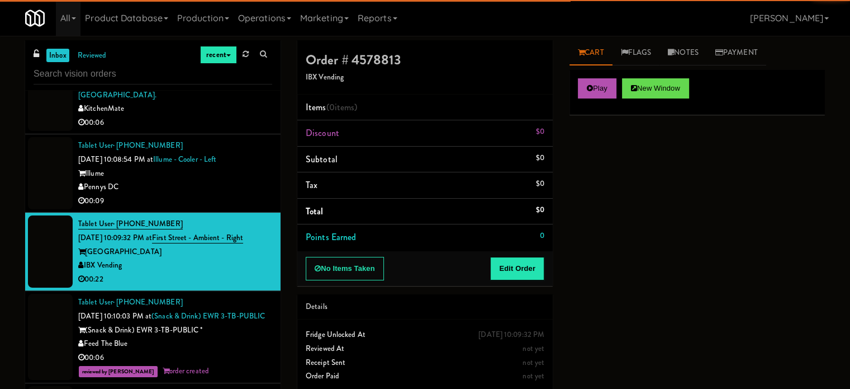
click at [251, 204] on div "00:09" at bounding box center [175, 201] width 194 height 14
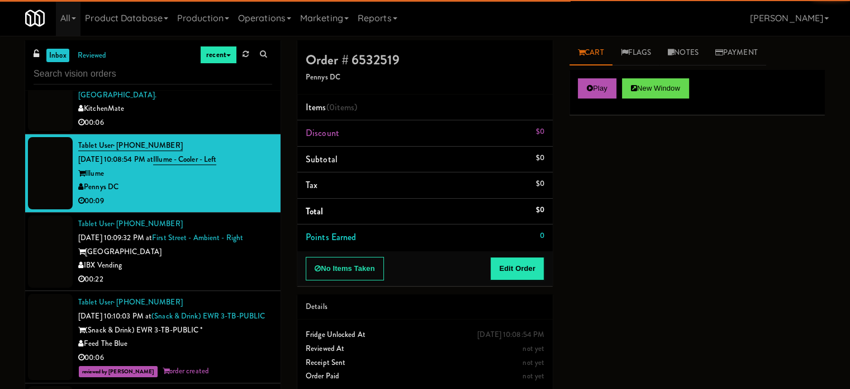
click at [237, 272] on div "IBX Vending" at bounding box center [175, 265] width 194 height 14
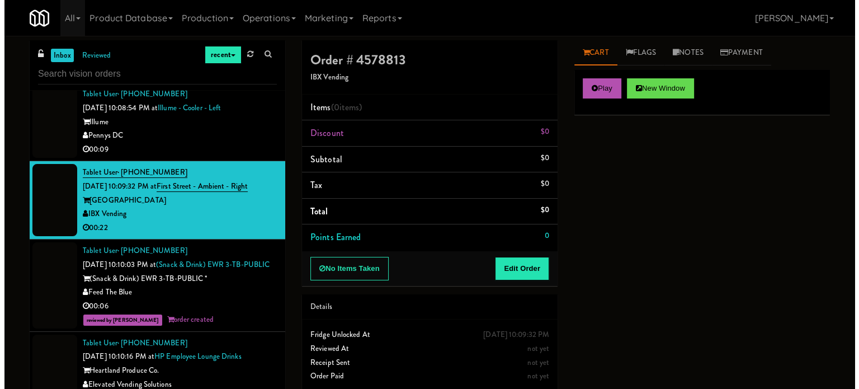
scroll to position [5504, 0]
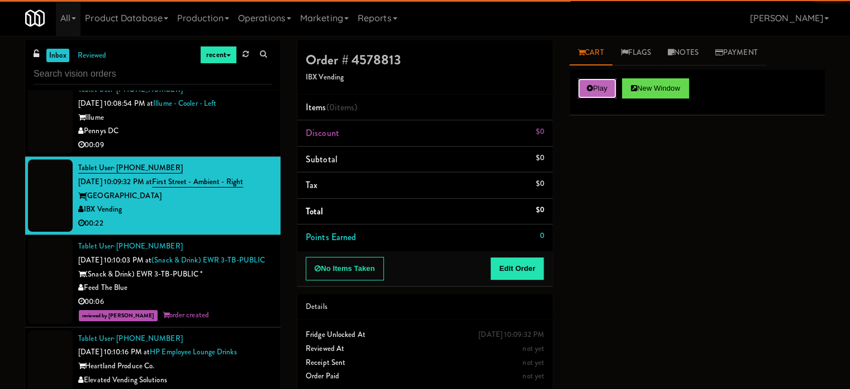
click at [593, 89] on icon at bounding box center [590, 87] width 6 height 7
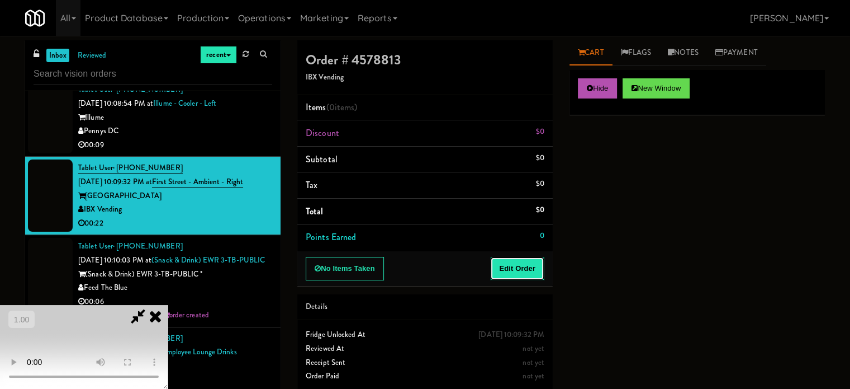
click at [518, 259] on button "Edit Order" at bounding box center [517, 268] width 54 height 23
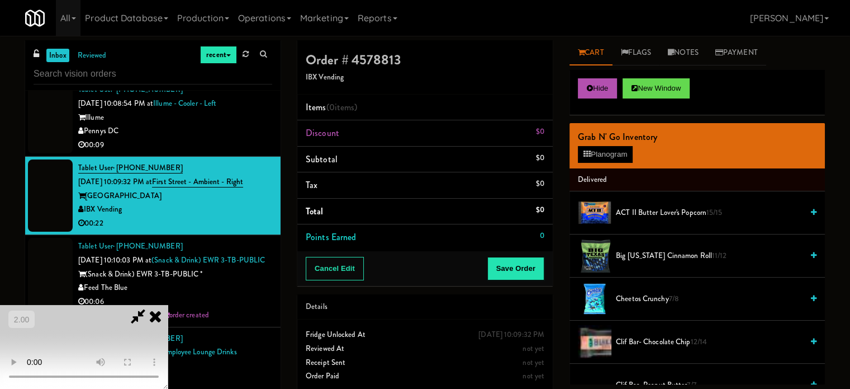
click at [168, 305] on video at bounding box center [84, 347] width 168 height 84
drag, startPoint x: 632, startPoint y: 300, endPoint x: 432, endPoint y: 297, distance: 200.8
click at [633, 300] on span "Cheetos Crunchy 7/8" at bounding box center [709, 299] width 187 height 14
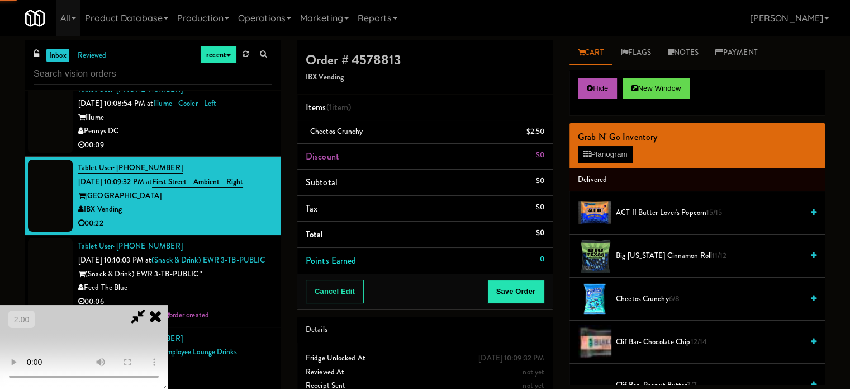
click at [168, 305] on video at bounding box center [84, 347] width 168 height 84
click at [620, 153] on button "Planogram" at bounding box center [605, 154] width 55 height 17
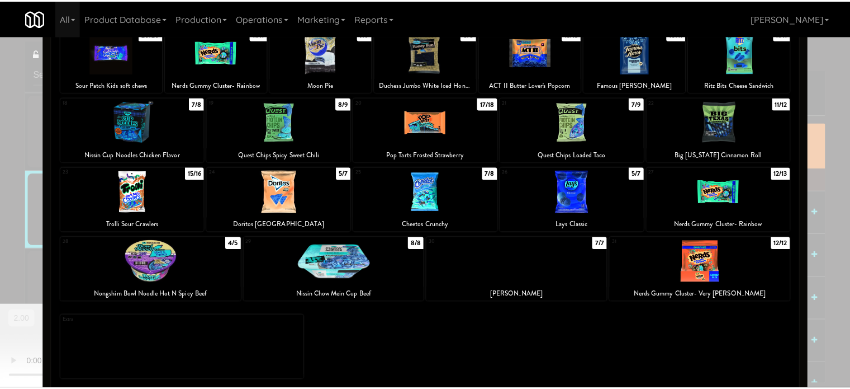
scroll to position [160, 0]
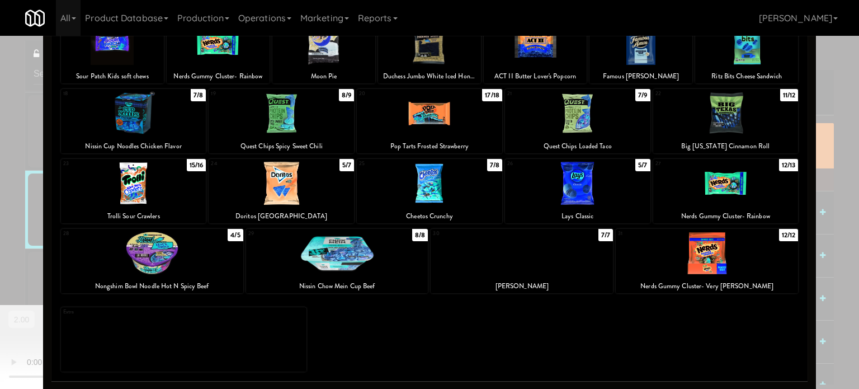
click at [298, 190] on div at bounding box center [281, 183] width 145 height 43
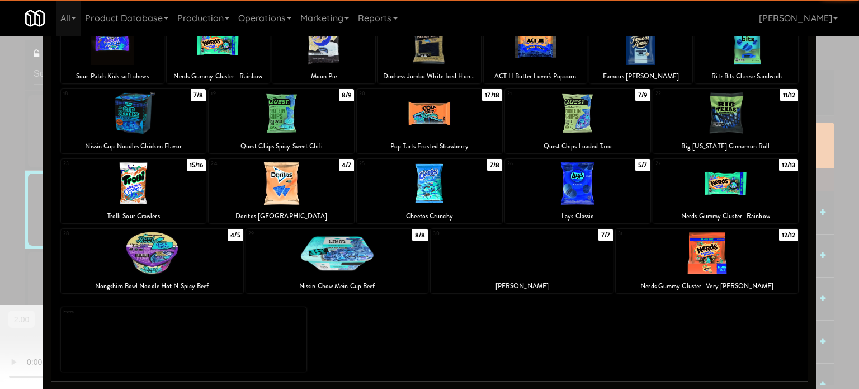
click at [22, 216] on div at bounding box center [429, 194] width 859 height 389
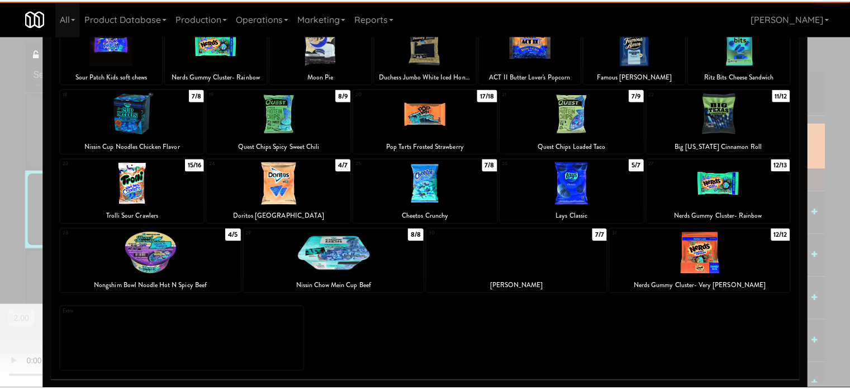
scroll to position [5504, 0]
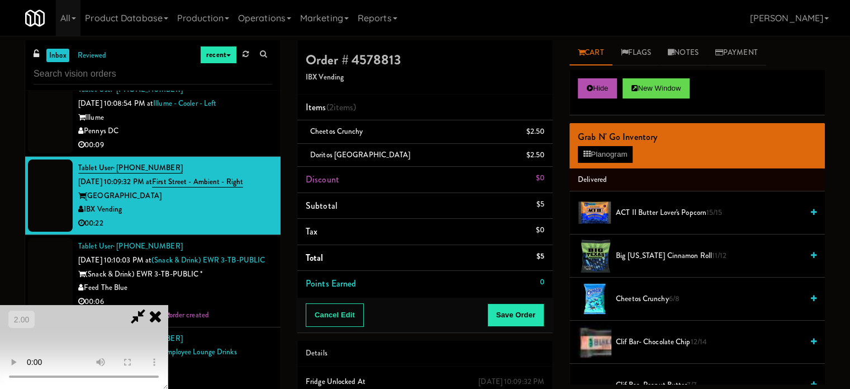
click at [168, 305] on video at bounding box center [84, 347] width 168 height 84
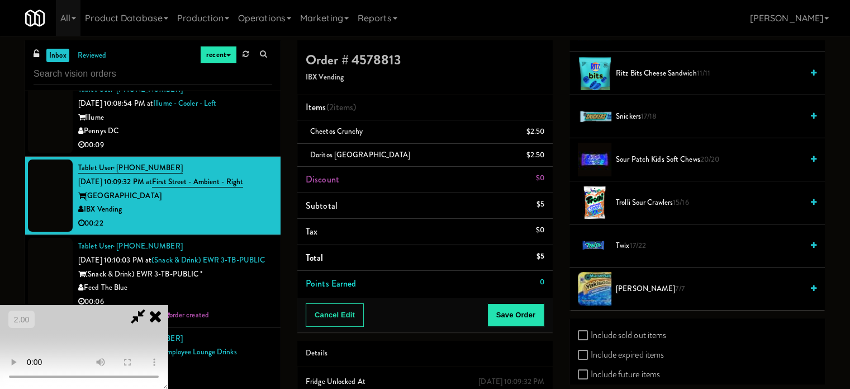
scroll to position [1174, 0]
click at [630, 240] on span "Twix 17/22" at bounding box center [709, 244] width 187 height 14
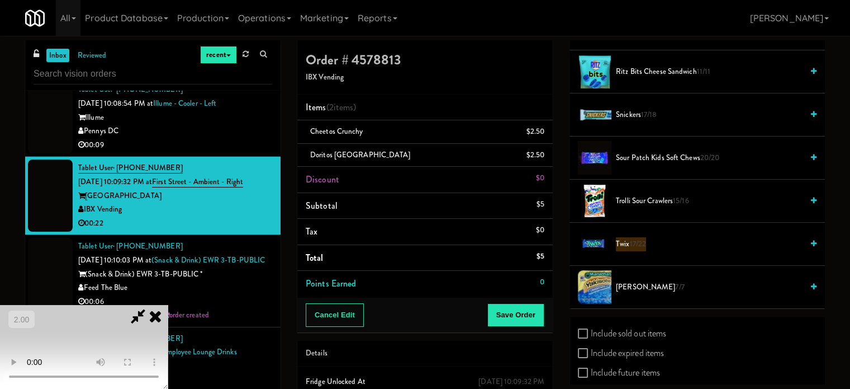
click at [630, 240] on span "Twix 17/22" at bounding box center [709, 244] width 187 height 14
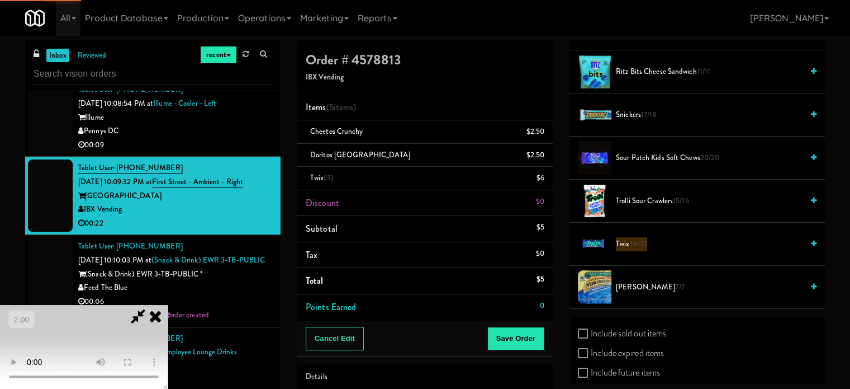
click at [168, 305] on video at bounding box center [84, 347] width 168 height 84
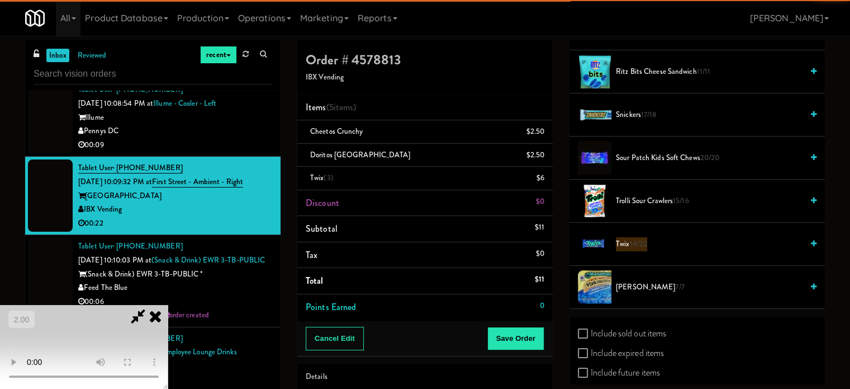
click at [168, 305] on video at bounding box center [84, 347] width 168 height 84
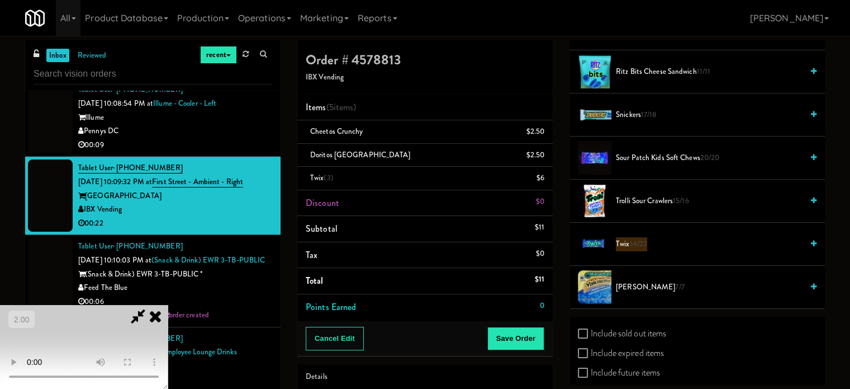
click at [168, 305] on video at bounding box center [84, 347] width 168 height 84
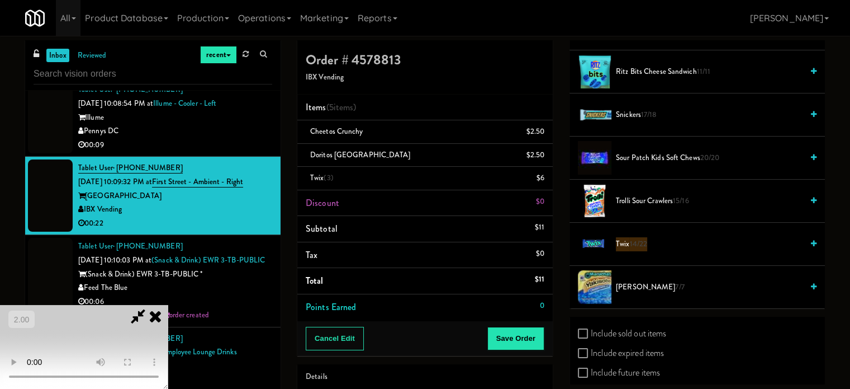
click at [168, 305] on video at bounding box center [84, 347] width 168 height 84
click at [539, 181] on link at bounding box center [543, 183] width 10 height 14
click at [168, 305] on video at bounding box center [84, 347] width 168 height 84
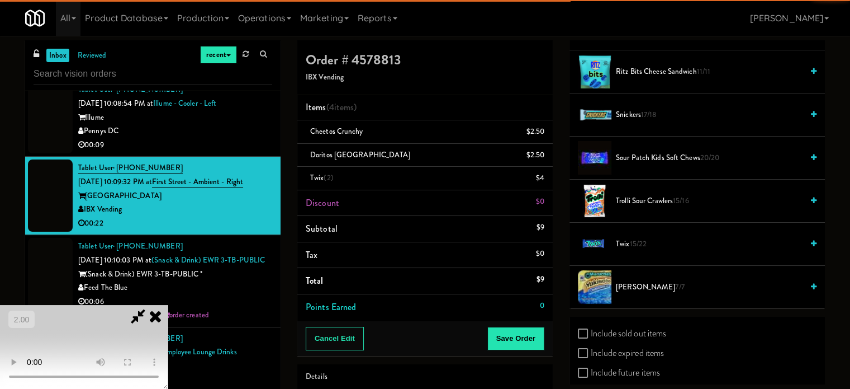
click at [168, 305] on video at bounding box center [84, 347] width 168 height 84
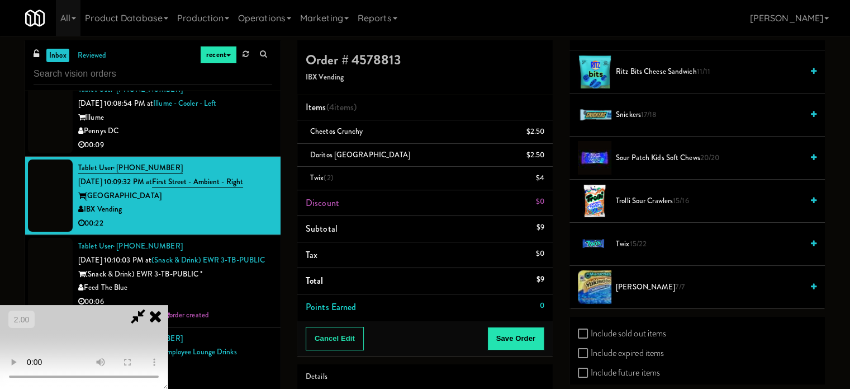
click at [168, 305] on video at bounding box center [84, 347] width 168 height 84
click at [630, 244] on span "Twix 15/22" at bounding box center [709, 244] width 187 height 14
click at [168, 305] on video at bounding box center [84, 347] width 168 height 84
click at [528, 339] on button "Save Order" at bounding box center [516, 338] width 57 height 23
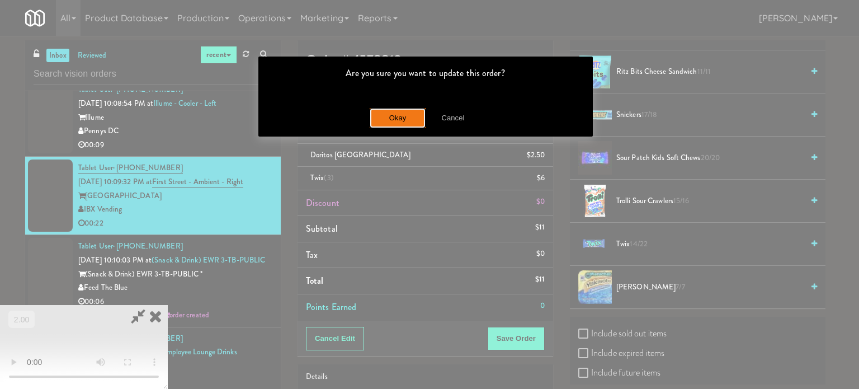
click at [403, 122] on button "Okay" at bounding box center [398, 118] width 56 height 20
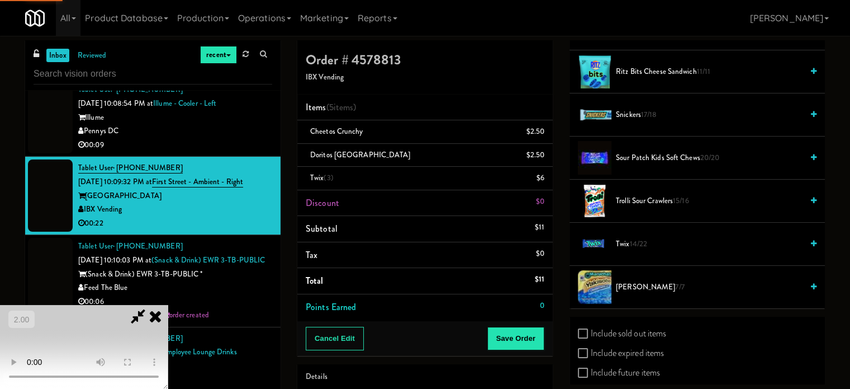
scroll to position [105, 0]
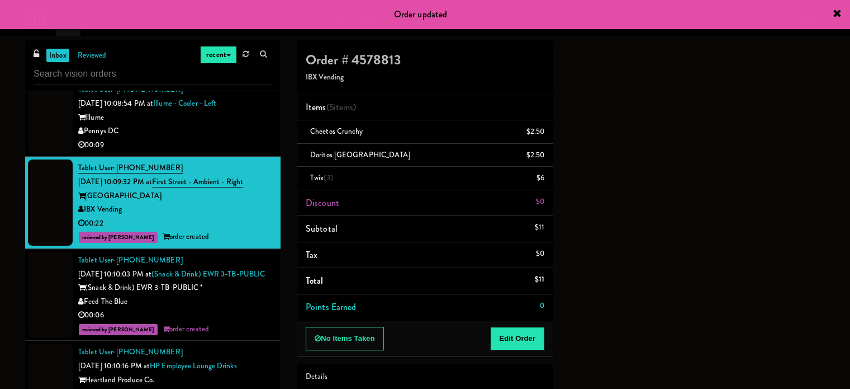
click at [252, 152] on div "00:09" at bounding box center [175, 145] width 194 height 14
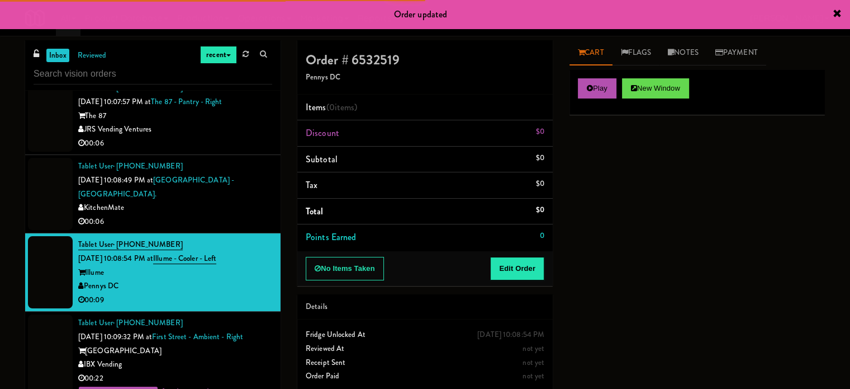
scroll to position [5337, 0]
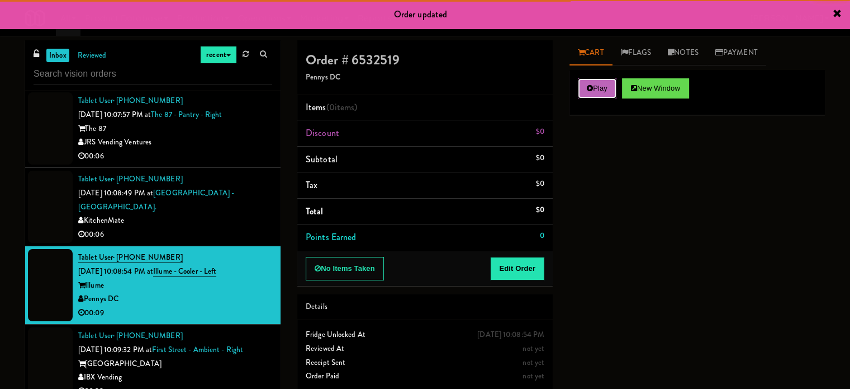
click at [592, 89] on icon at bounding box center [590, 87] width 6 height 7
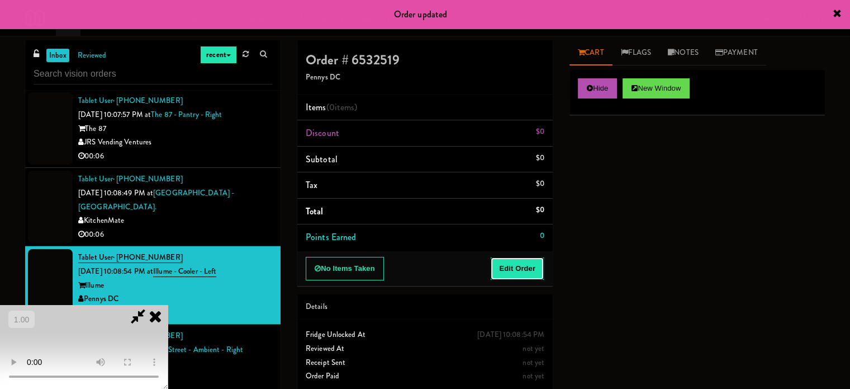
click at [535, 272] on button "Edit Order" at bounding box center [517, 268] width 54 height 23
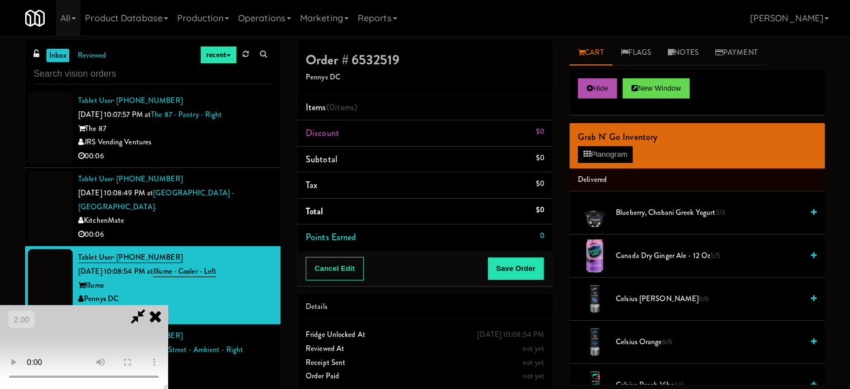
click at [168, 305] on video at bounding box center [84, 347] width 168 height 84
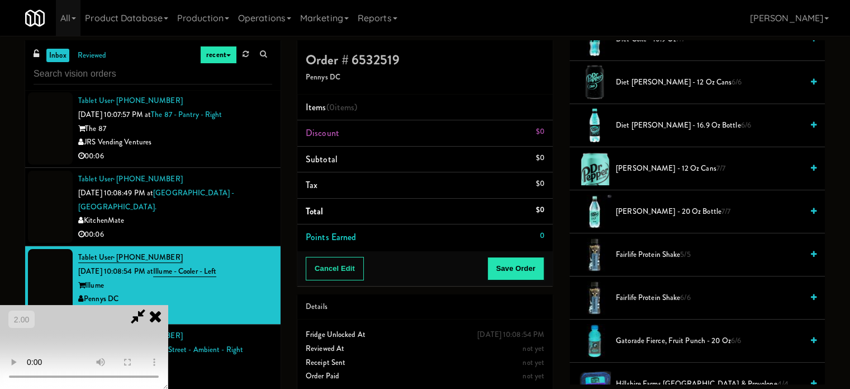
scroll to position [503, 0]
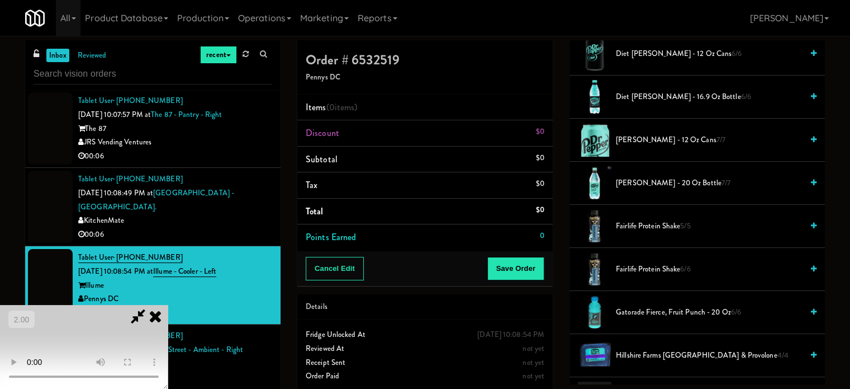
click at [633, 228] on span "Fairlife Protein Shake 5/5" at bounding box center [709, 226] width 187 height 14
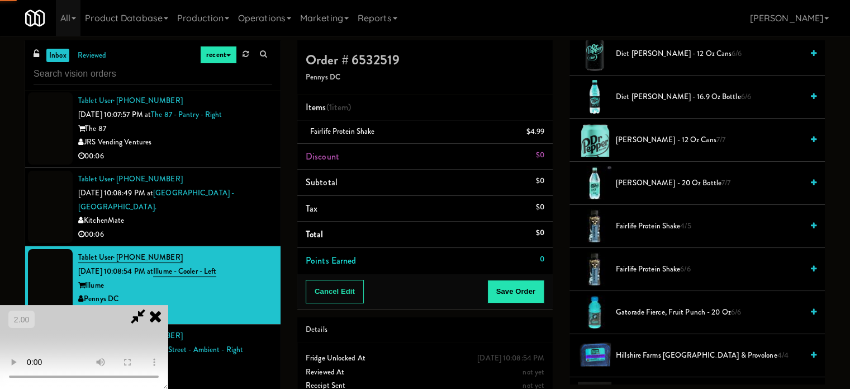
drag, startPoint x: 306, startPoint y: 263, endPoint x: 339, endPoint y: 289, distance: 41.5
click at [168, 305] on video at bounding box center [84, 347] width 168 height 84
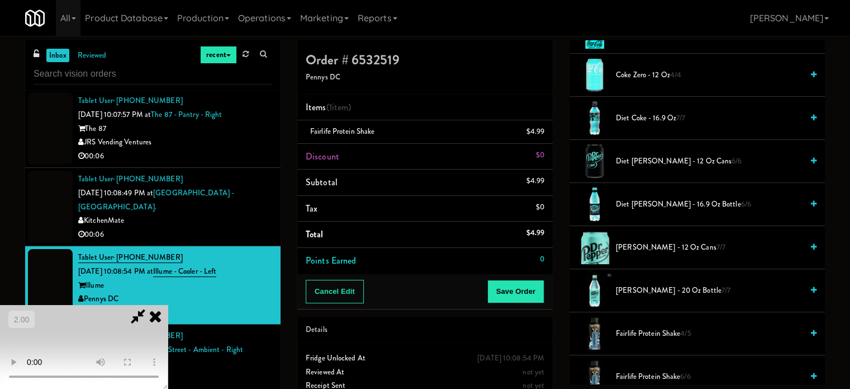
scroll to position [391, 0]
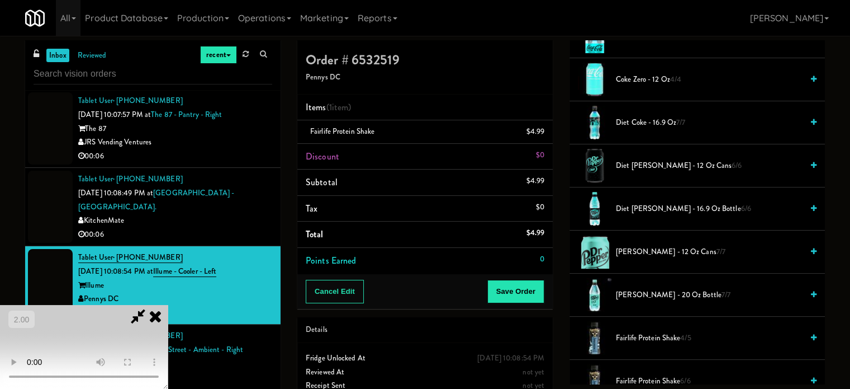
click at [666, 116] on span "Diet Coke - 16.9 oz 7/7" at bounding box center [709, 123] width 187 height 14
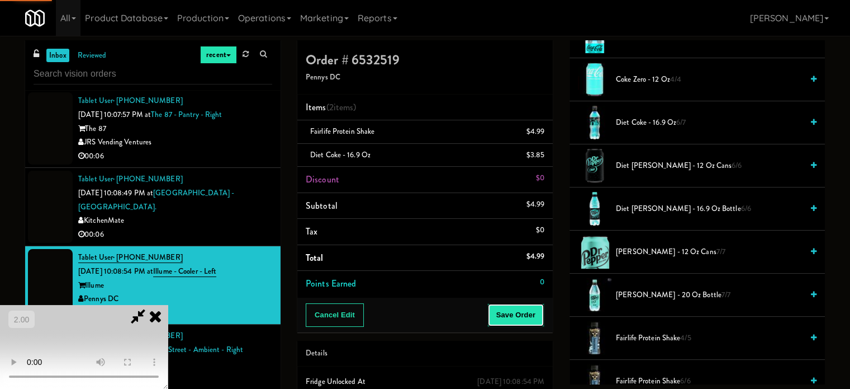
click at [532, 310] on button "Save Order" at bounding box center [516, 314] width 57 height 23
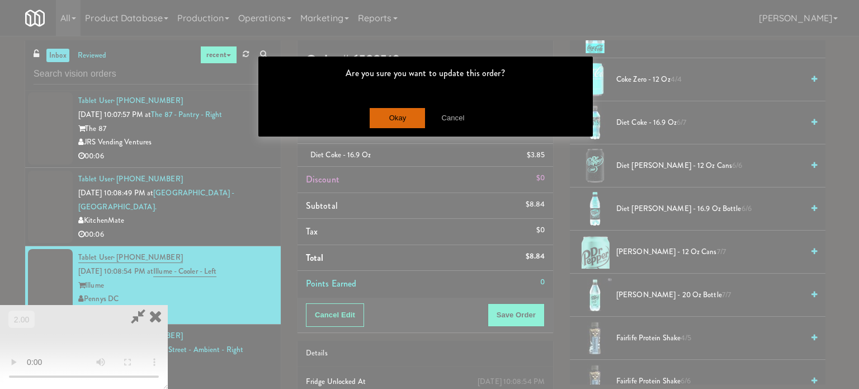
click at [409, 129] on div "Okay Cancel" at bounding box center [425, 117] width 334 height 37
click at [409, 126] on button "Okay" at bounding box center [398, 118] width 56 height 20
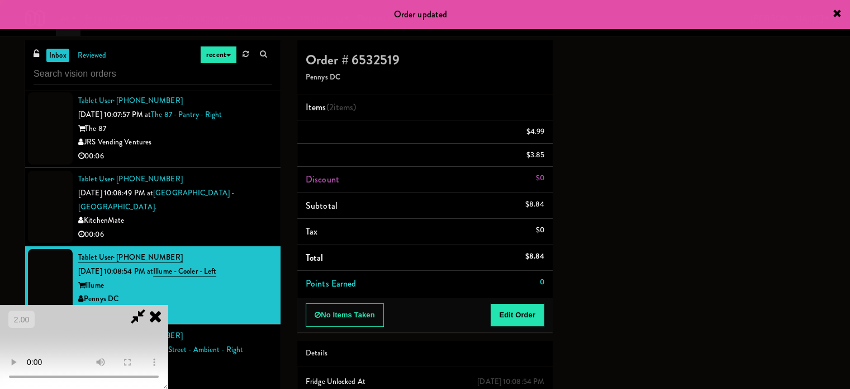
scroll to position [105, 0]
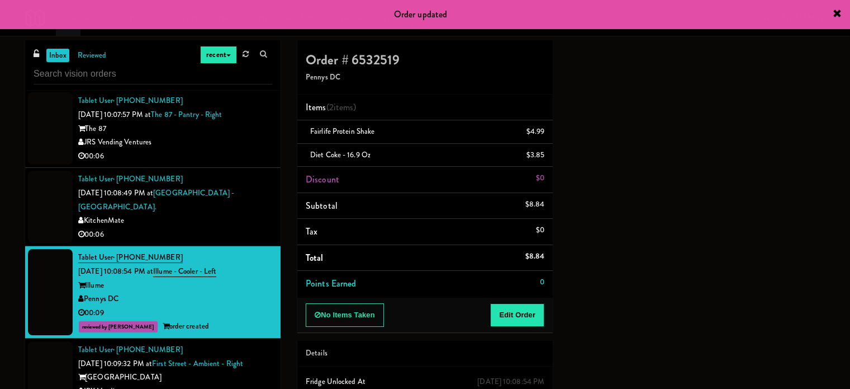
click at [240, 242] on div "00:06" at bounding box center [175, 235] width 194 height 14
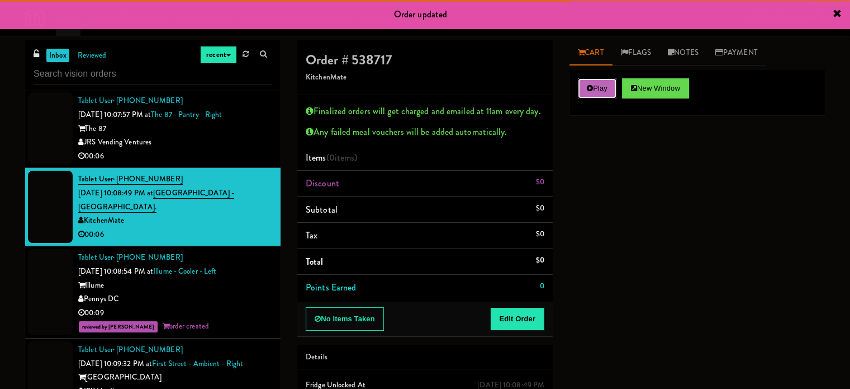
click at [606, 87] on button "Play" at bounding box center [597, 88] width 39 height 20
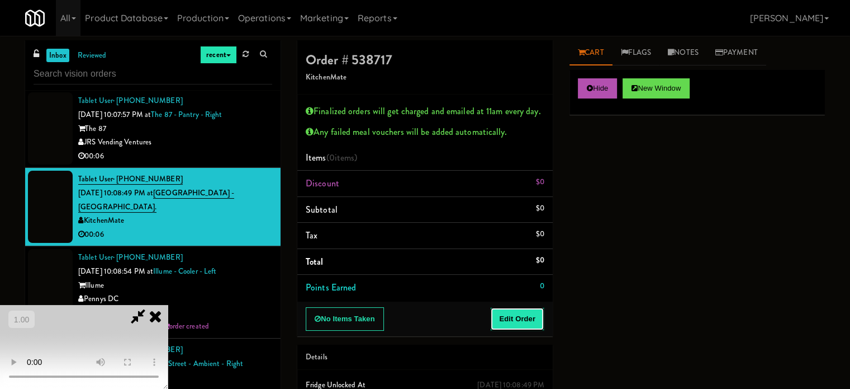
click at [521, 308] on button "Edit Order" at bounding box center [517, 318] width 54 height 23
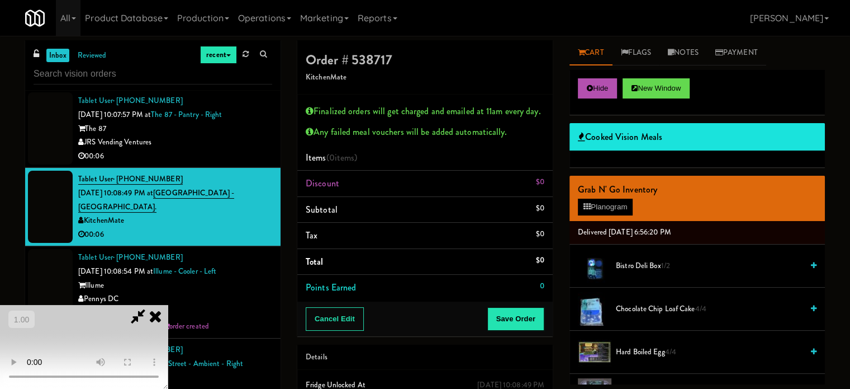
scroll to position [211, 0]
click at [168, 305] on video at bounding box center [84, 347] width 168 height 84
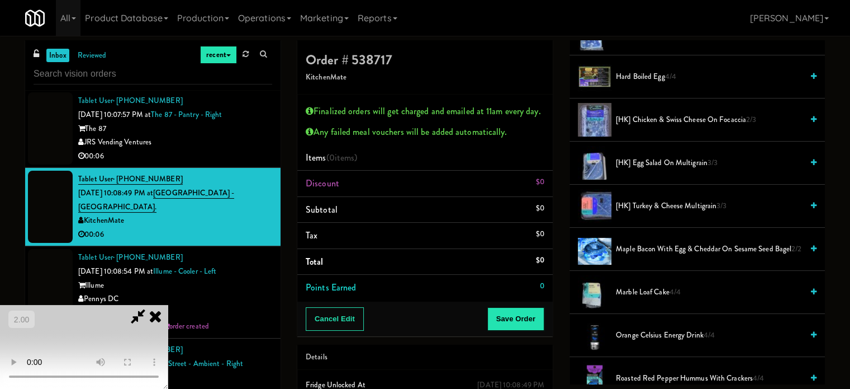
scroll to position [280, 0]
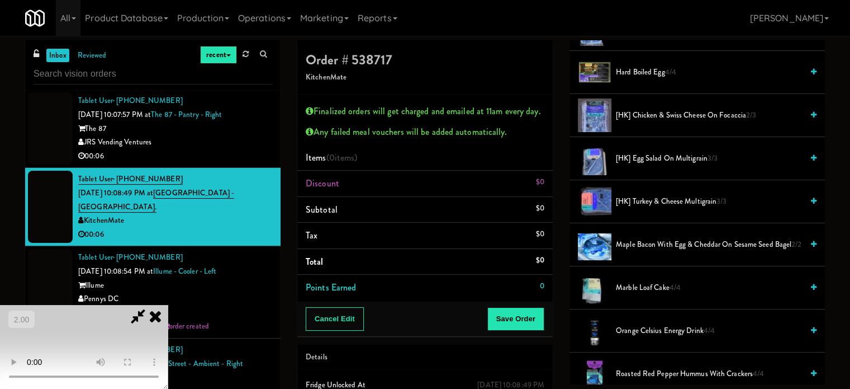
click at [628, 286] on span "Marble Loaf Cake 4/4" at bounding box center [709, 288] width 187 height 14
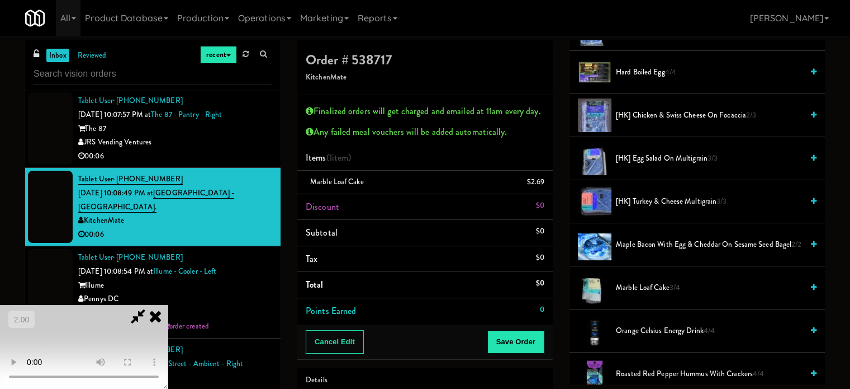
click at [168, 305] on video at bounding box center [84, 347] width 168 height 84
click at [168, 313] on video at bounding box center [84, 347] width 168 height 84
drag, startPoint x: 328, startPoint y: 313, endPoint x: 324, endPoint y: 285, distance: 28.2
click at [168, 313] on video at bounding box center [84, 347] width 168 height 84
click at [168, 305] on video at bounding box center [84, 347] width 168 height 84
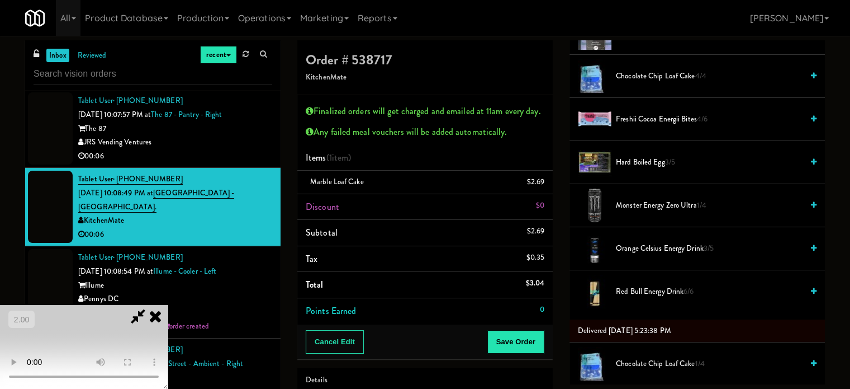
scroll to position [783, 0]
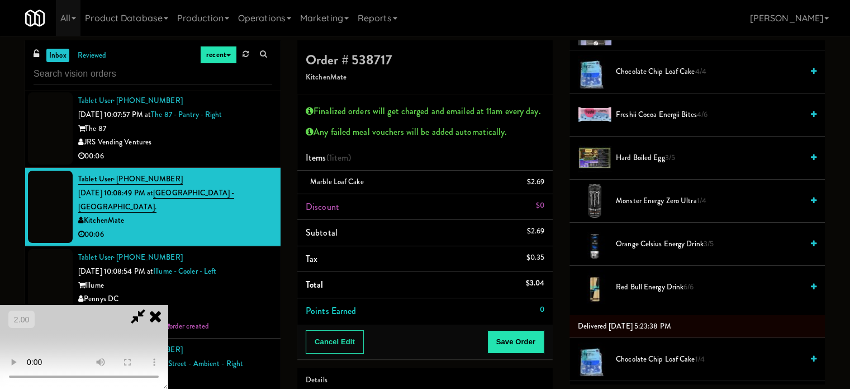
click at [641, 203] on span "Monster Energy Zero Ultra 1/4" at bounding box center [709, 201] width 187 height 14
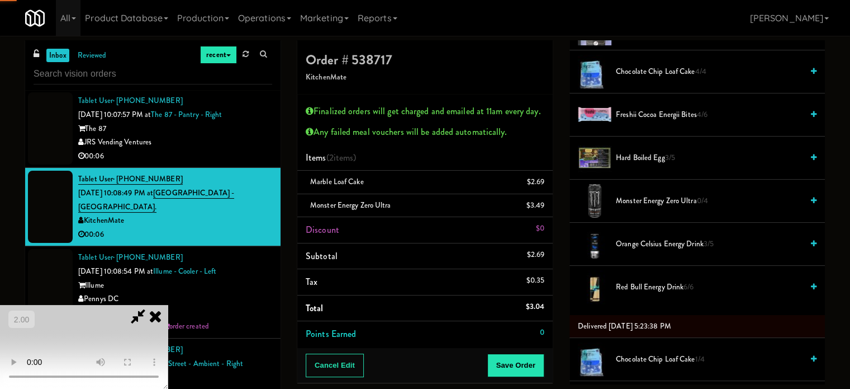
click at [139, 305] on video at bounding box center [84, 347] width 168 height 84
click at [528, 358] on button "Save Order" at bounding box center [516, 364] width 57 height 23
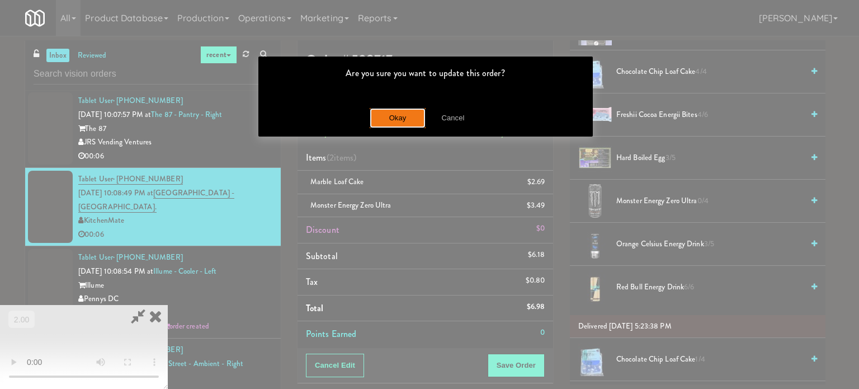
click at [401, 124] on button "Okay" at bounding box center [398, 118] width 56 height 20
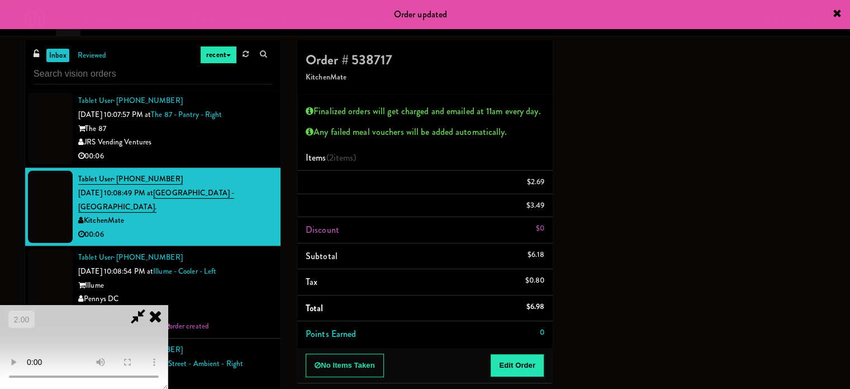
scroll to position [0, 0]
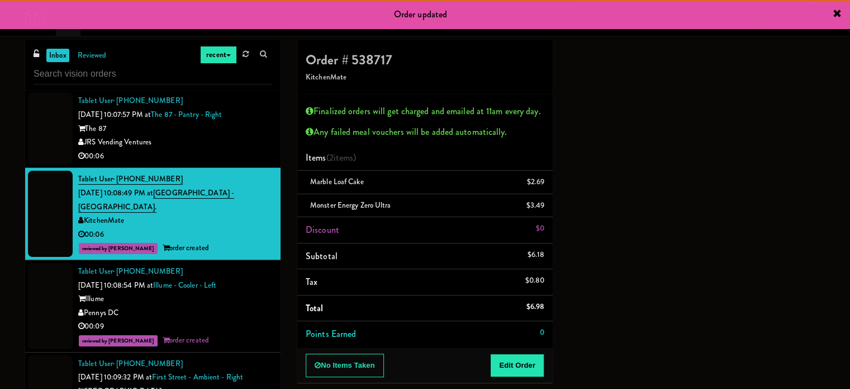
click at [257, 163] on div "00:06" at bounding box center [175, 156] width 194 height 14
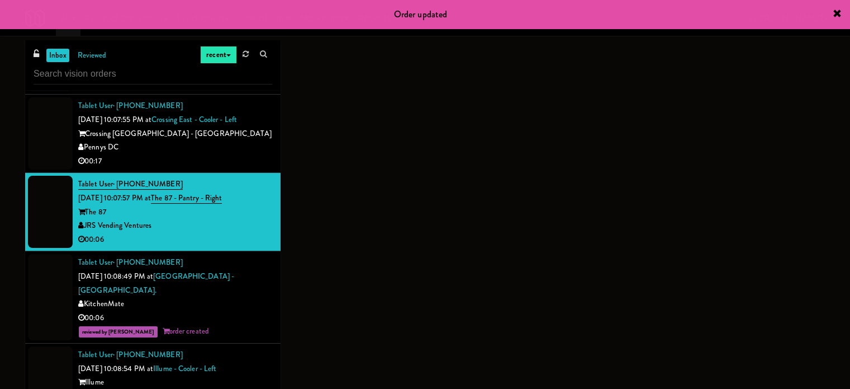
scroll to position [5225, 0]
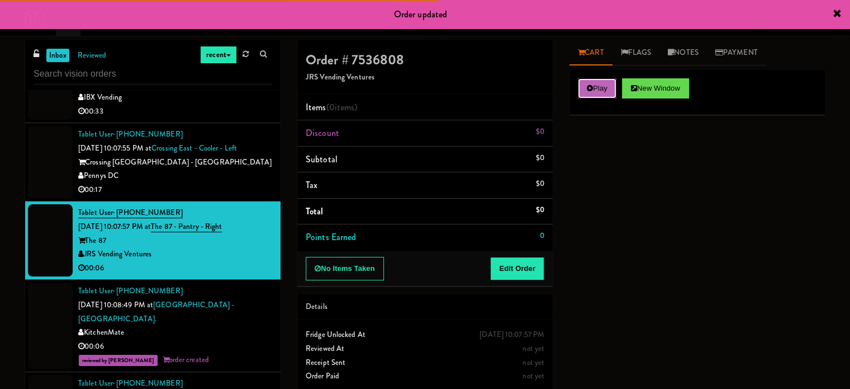
click at [590, 93] on button "Play" at bounding box center [597, 88] width 39 height 20
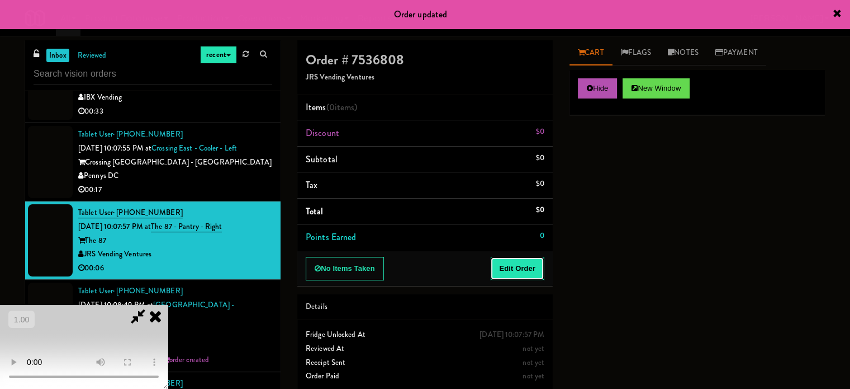
click at [530, 272] on button "Edit Order" at bounding box center [517, 268] width 54 height 23
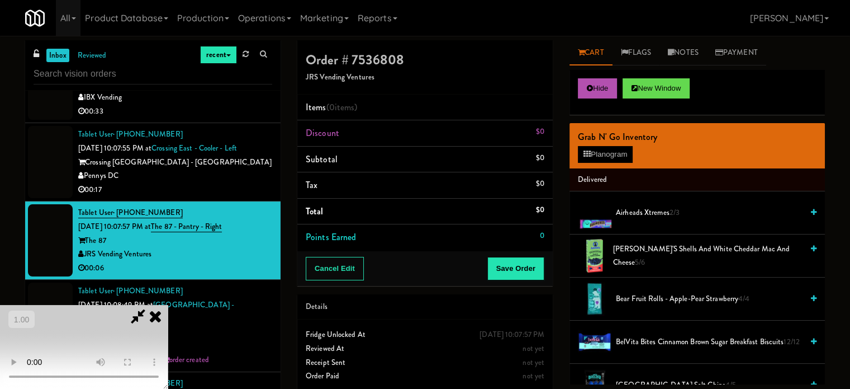
click at [168, 305] on video at bounding box center [84, 347] width 168 height 84
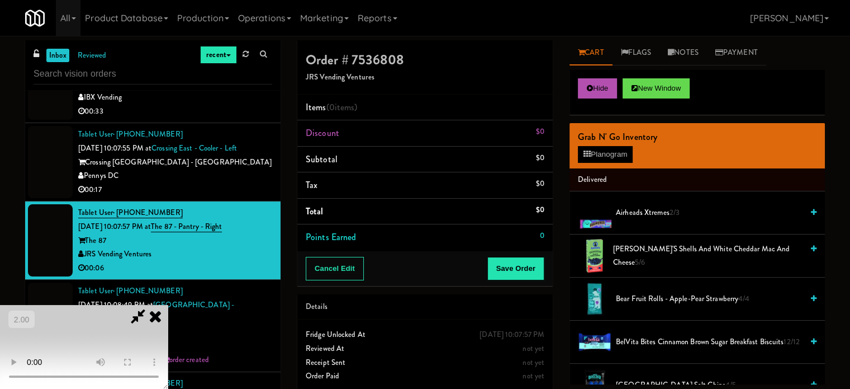
click at [168, 305] on video at bounding box center [84, 347] width 168 height 84
drag, startPoint x: 188, startPoint y: 231, endPoint x: 230, endPoint y: 210, distance: 47.8
click at [168, 305] on video at bounding box center [84, 347] width 168 height 84
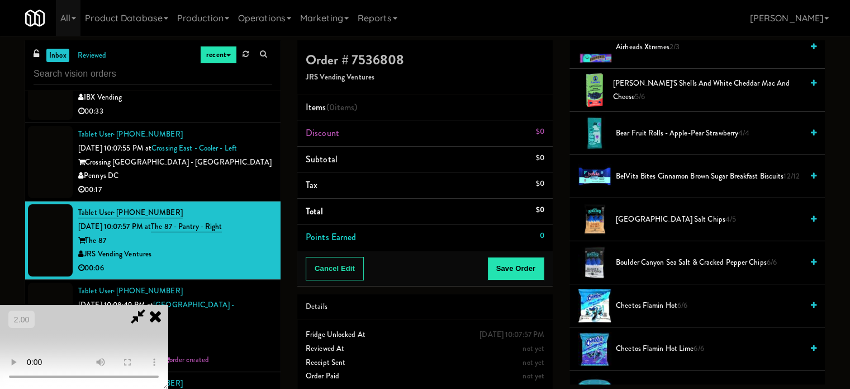
scroll to position [168, 0]
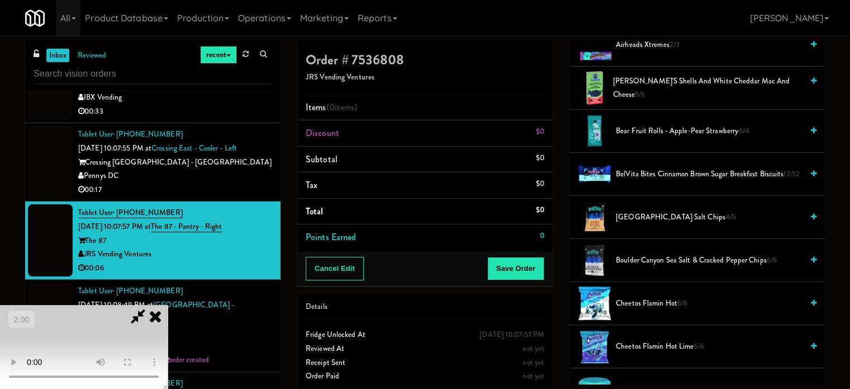
click at [621, 297] on span "Cheetos Flamin Hot 6/6" at bounding box center [709, 303] width 187 height 14
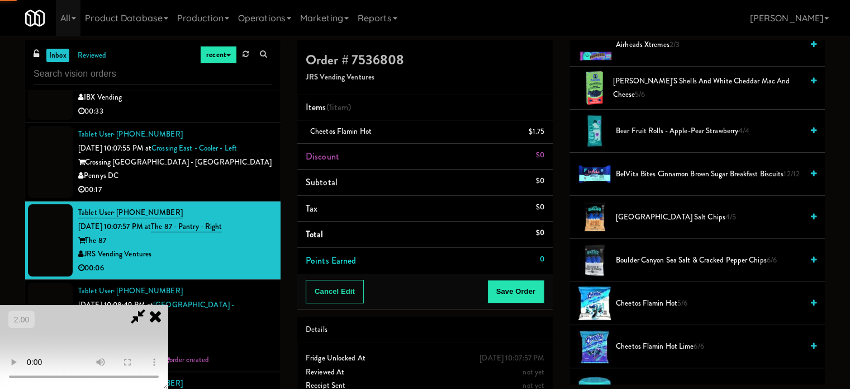
click at [168, 305] on video at bounding box center [84, 347] width 168 height 84
click at [517, 290] on button "Save Order" at bounding box center [516, 291] width 57 height 23
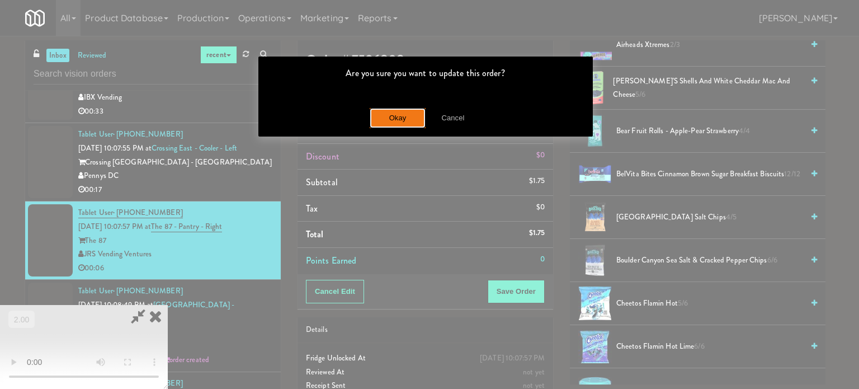
click at [387, 117] on button "Okay" at bounding box center [398, 118] width 56 height 20
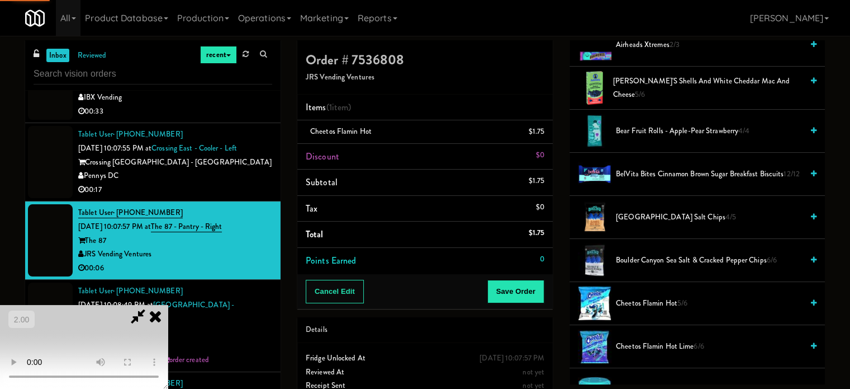
scroll to position [105, 0]
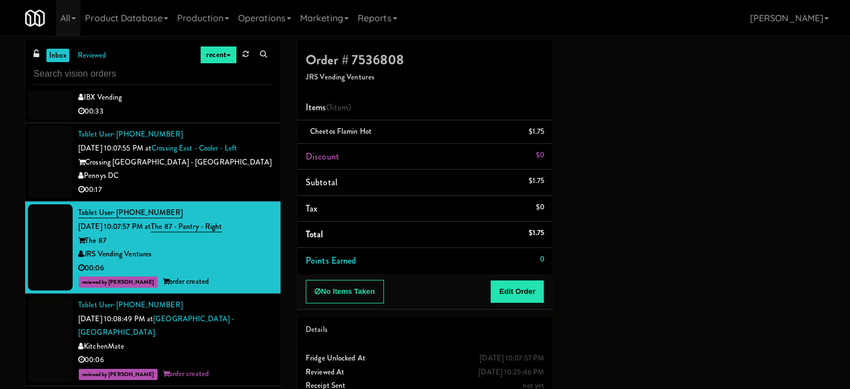
click at [181, 183] on div "Pennys DC" at bounding box center [175, 176] width 194 height 14
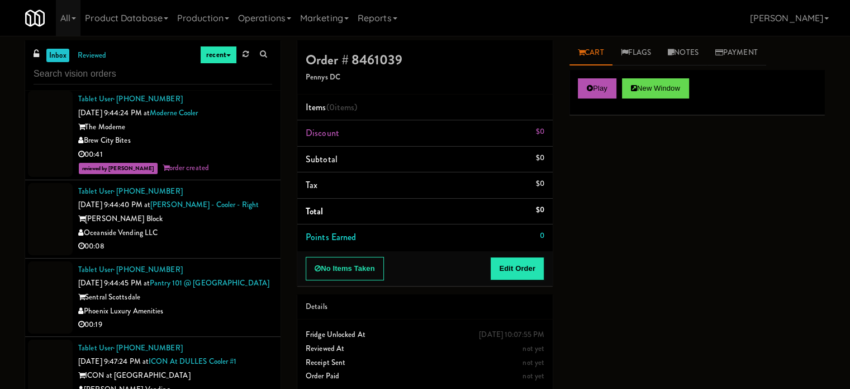
click at [210, 240] on div "Oceanside Vending LLC" at bounding box center [175, 233] width 194 height 14
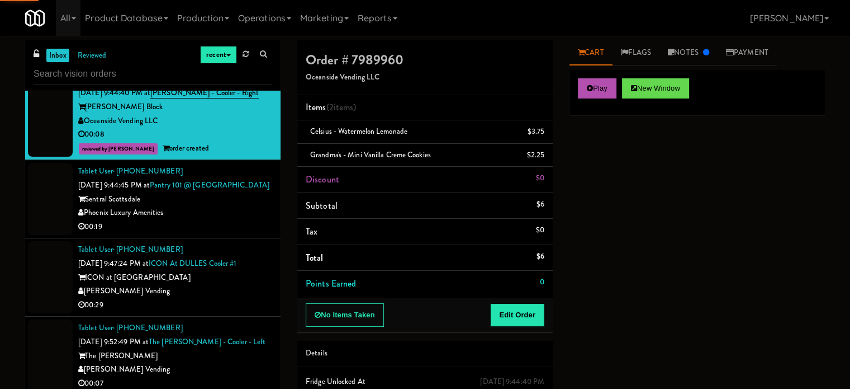
click at [226, 220] on div "Phoenix Luxury Amenities" at bounding box center [175, 213] width 194 height 14
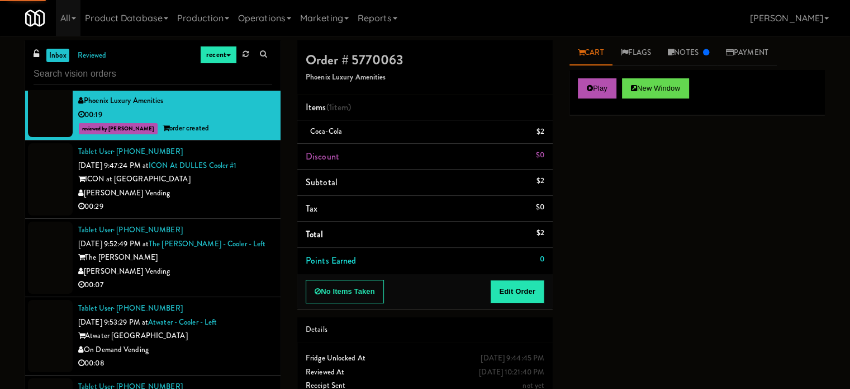
click at [230, 214] on div "00:29" at bounding box center [175, 207] width 194 height 14
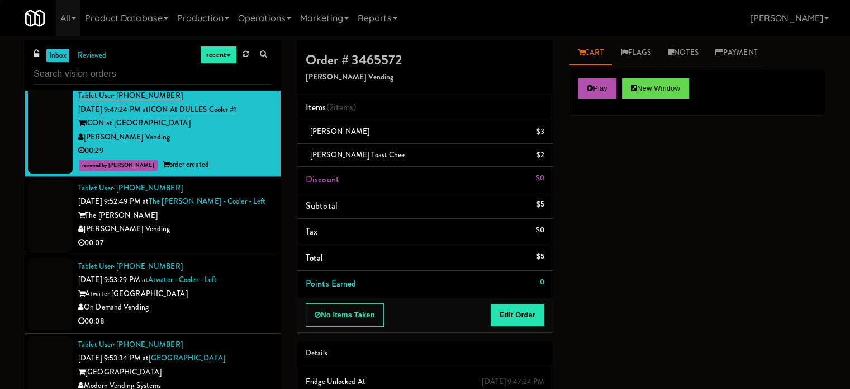
click at [213, 236] on div "[PERSON_NAME] Vending" at bounding box center [175, 229] width 194 height 14
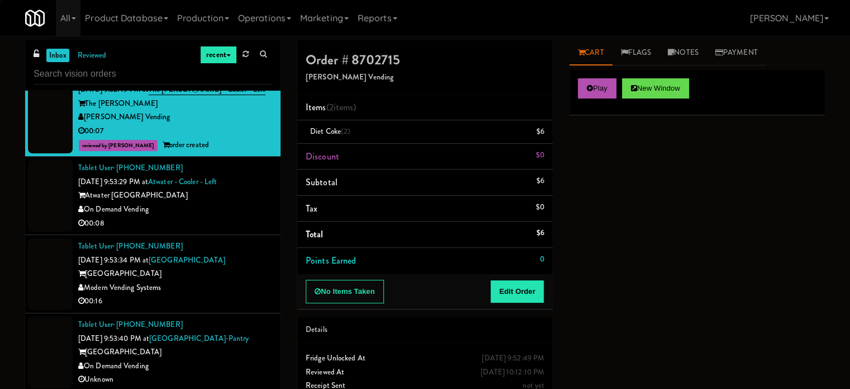
click at [217, 230] on div "00:08" at bounding box center [175, 223] width 194 height 14
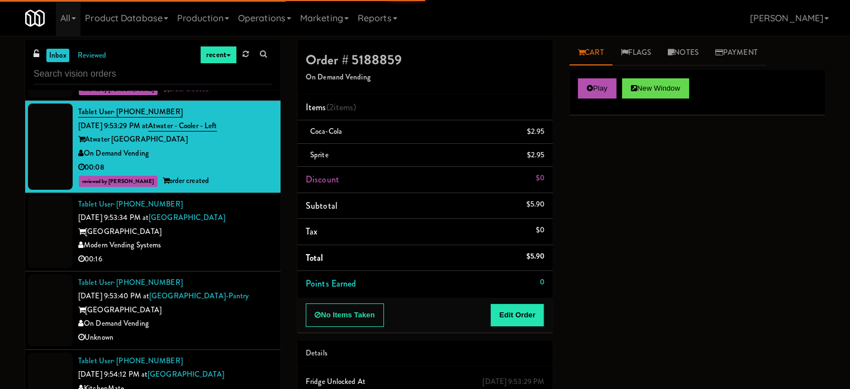
click at [221, 252] on div "Modern Vending Systems" at bounding box center [175, 245] width 194 height 14
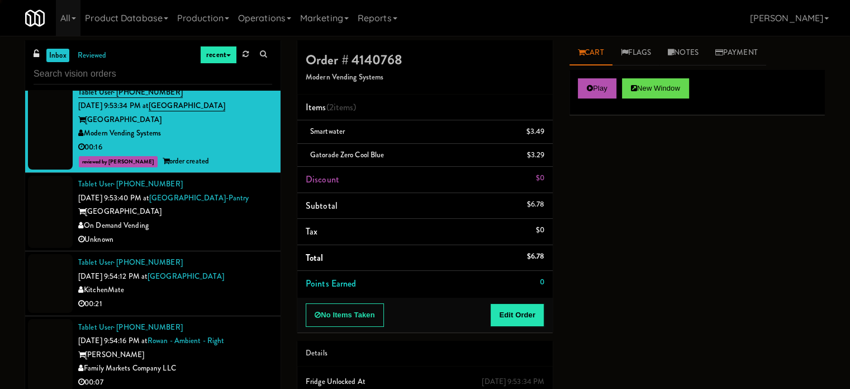
click at [223, 247] on div "Unknown" at bounding box center [175, 240] width 194 height 14
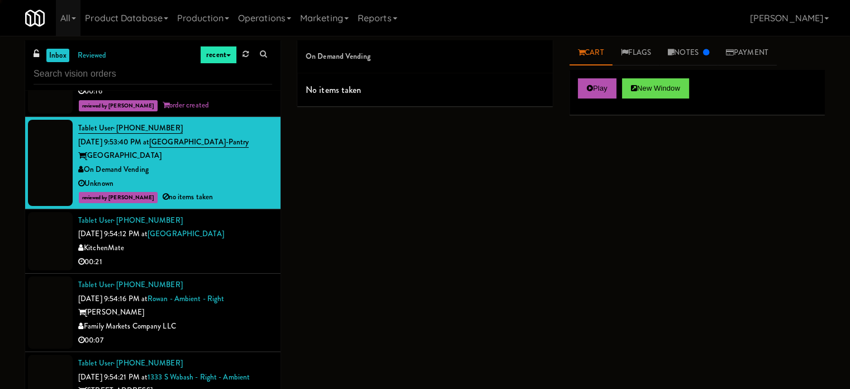
click at [213, 269] on div "00:21" at bounding box center [175, 262] width 194 height 14
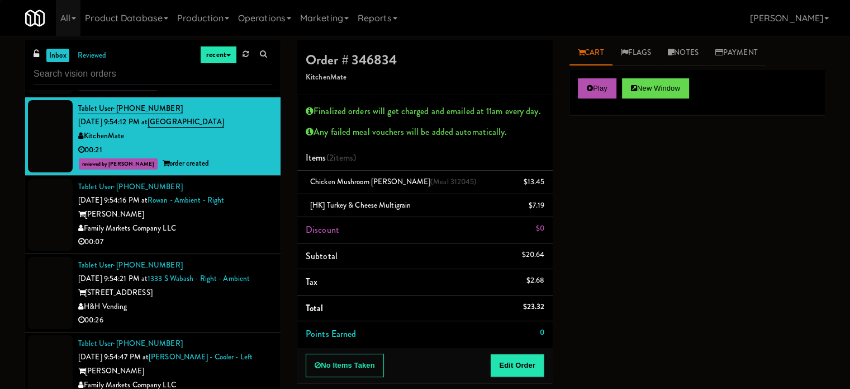
click at [225, 249] on div "00:07" at bounding box center [175, 242] width 194 height 14
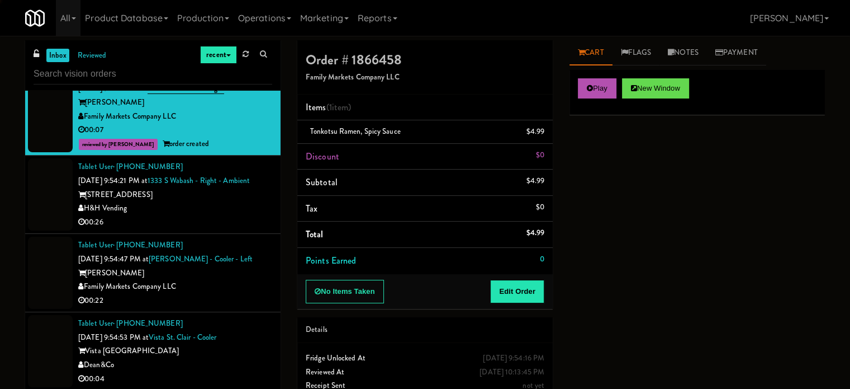
click at [214, 215] on div "H&H Vending" at bounding box center [175, 208] width 194 height 14
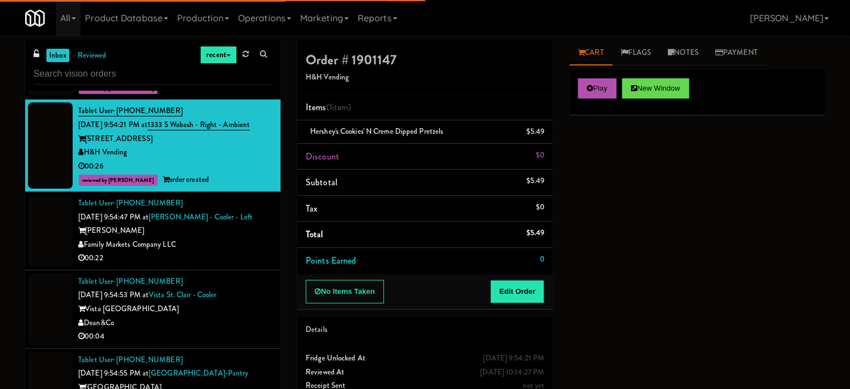
click at [220, 252] on div "Family Markets Company LLC" at bounding box center [175, 245] width 194 height 14
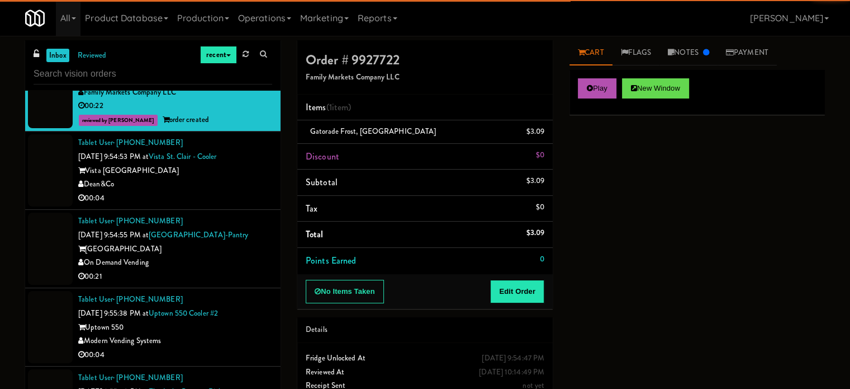
scroll to position [2709, 0]
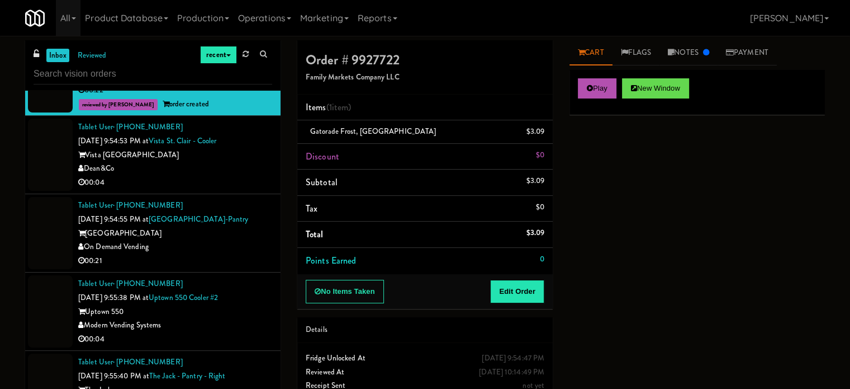
click at [191, 190] on div "00:04" at bounding box center [175, 183] width 194 height 14
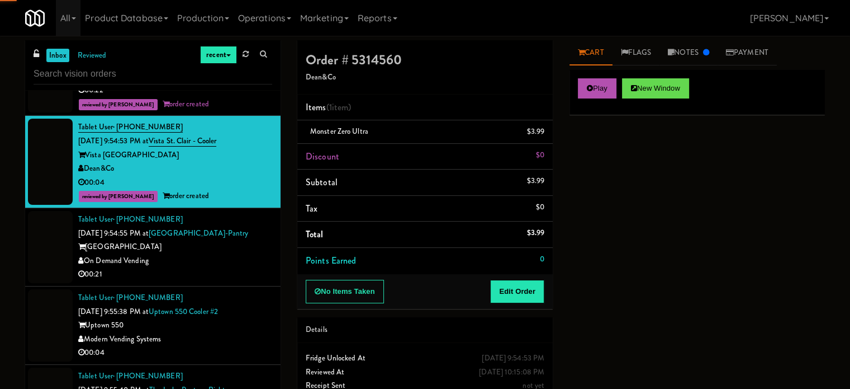
click at [196, 268] on div "On Demand Vending" at bounding box center [175, 261] width 194 height 14
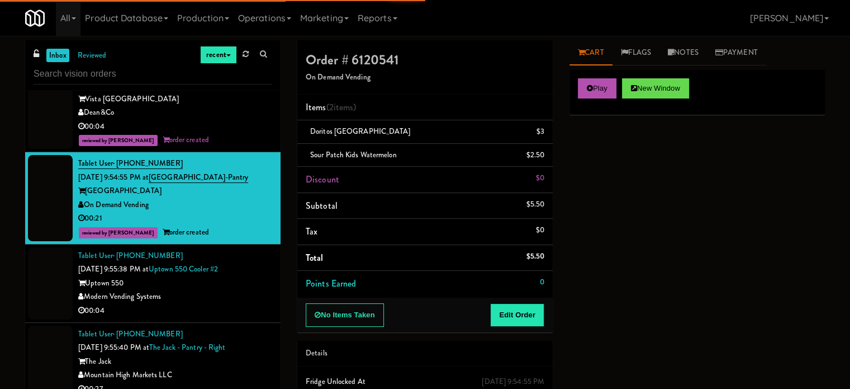
click at [202, 304] on div "Modern Vending Systems" at bounding box center [175, 297] width 194 height 14
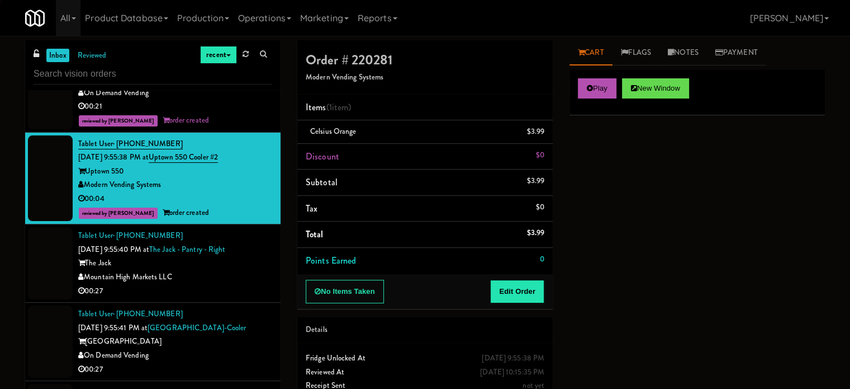
click at [204, 298] on div "00:27" at bounding box center [175, 291] width 194 height 14
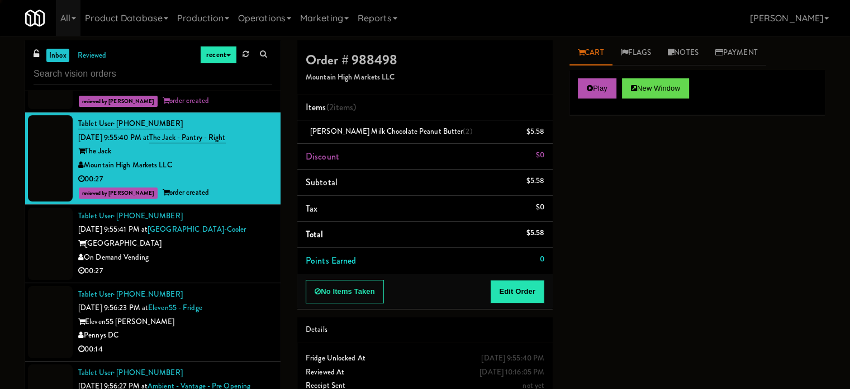
click at [205, 278] on div "00:27" at bounding box center [175, 271] width 194 height 14
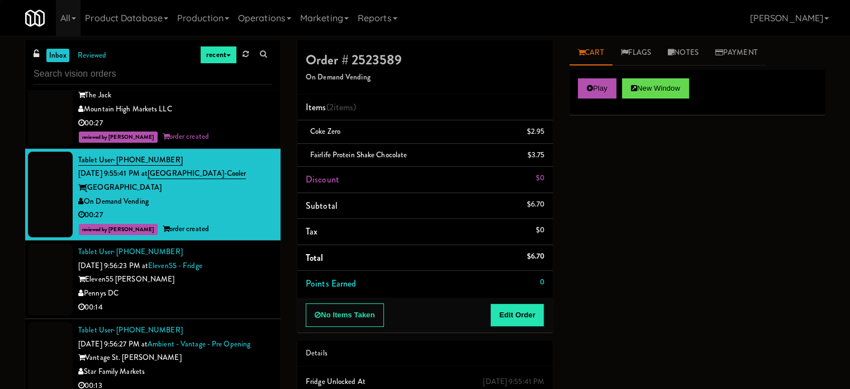
click at [199, 314] on div "Tablet User · (443) 766-9166 [DATE] 9:56:23 PM at Eleven55 - Fridge Eleven55 [P…" at bounding box center [175, 279] width 194 height 69
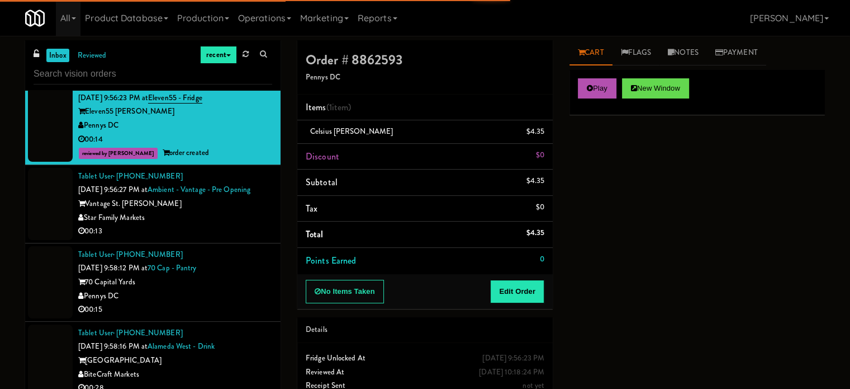
click at [198, 238] on div "00:13" at bounding box center [175, 231] width 194 height 14
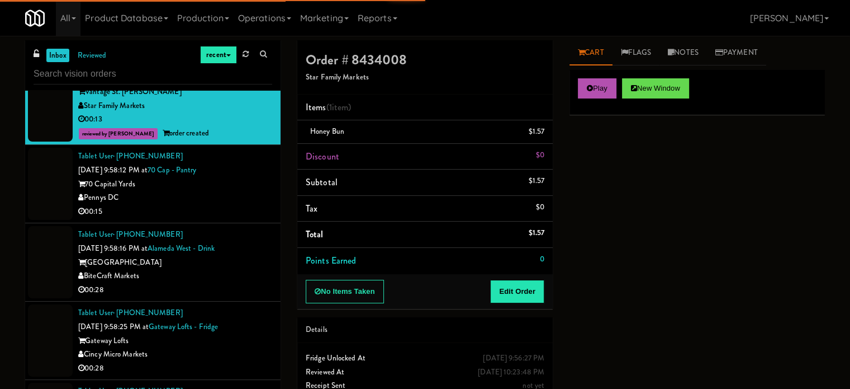
click at [216, 278] on li "Tablet User · (973) 900-7895 [DATE] 9:58:16 PM at [GEOGRAPHIC_DATA] Markets 00:…" at bounding box center [153, 262] width 256 height 78
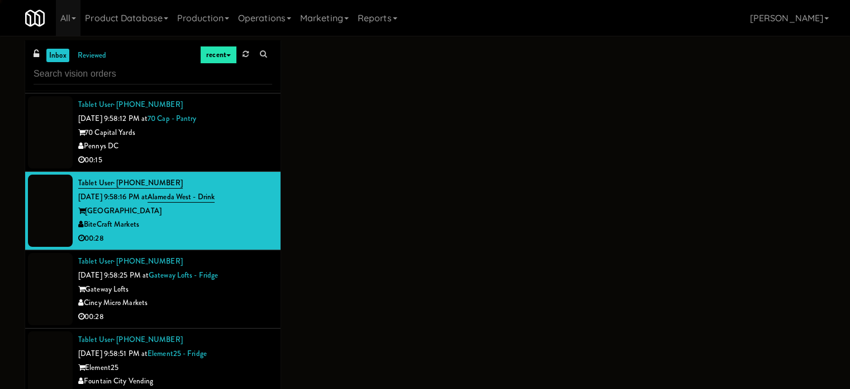
scroll to position [3380, 0]
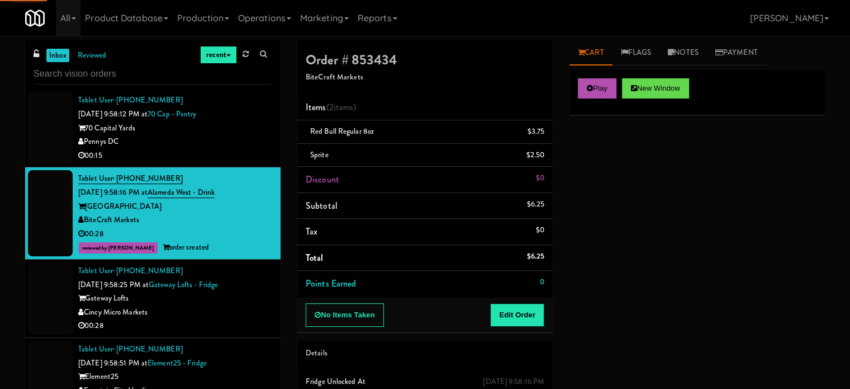
click at [216, 149] on div "Pennys DC" at bounding box center [175, 142] width 194 height 14
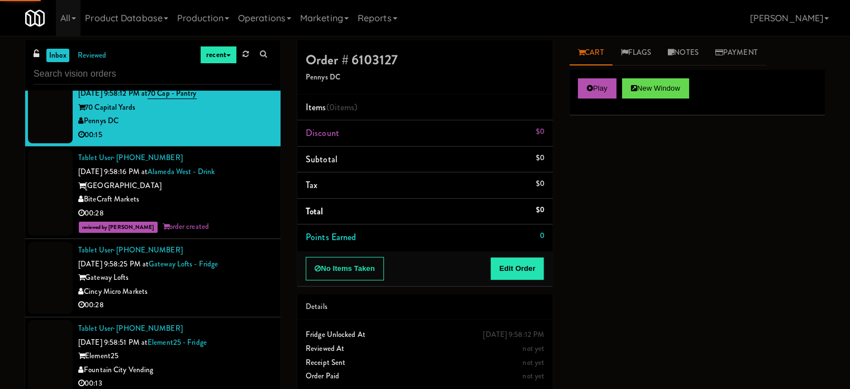
scroll to position [3435, 0]
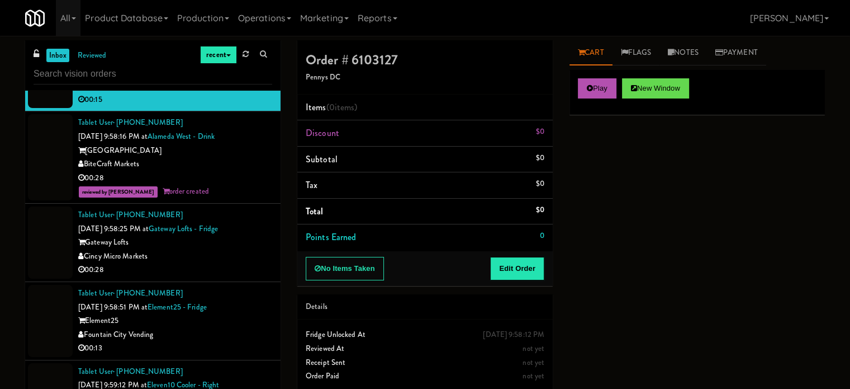
click at [223, 263] on div "Cincy Micro Markets" at bounding box center [175, 256] width 194 height 14
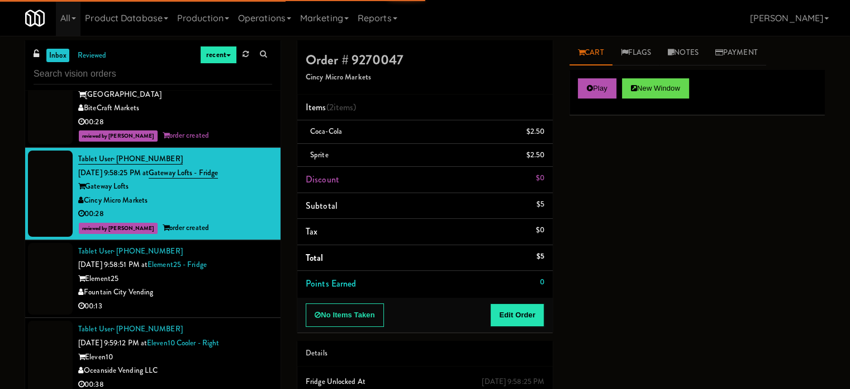
click at [246, 299] on div "Fountain City Vending" at bounding box center [175, 292] width 194 height 14
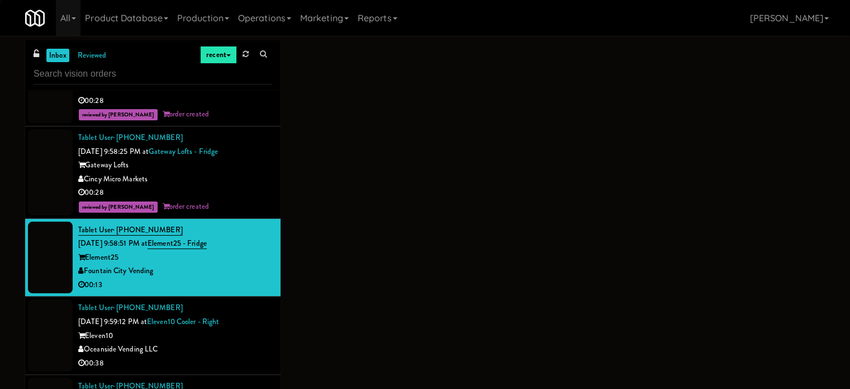
scroll to position [3659, 0]
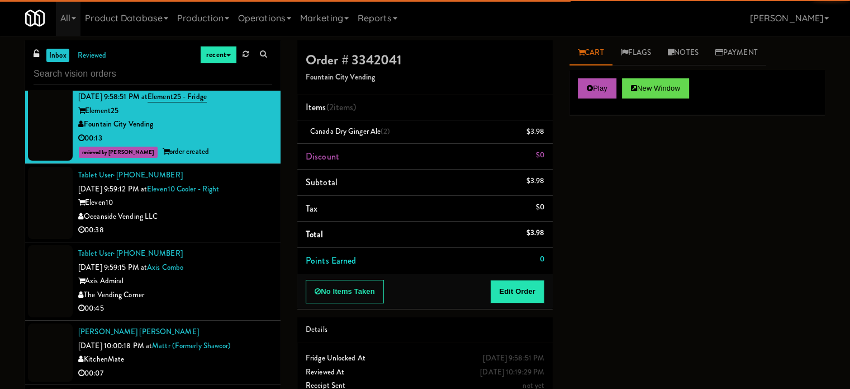
click at [238, 237] on div "00:38" at bounding box center [175, 230] width 194 height 14
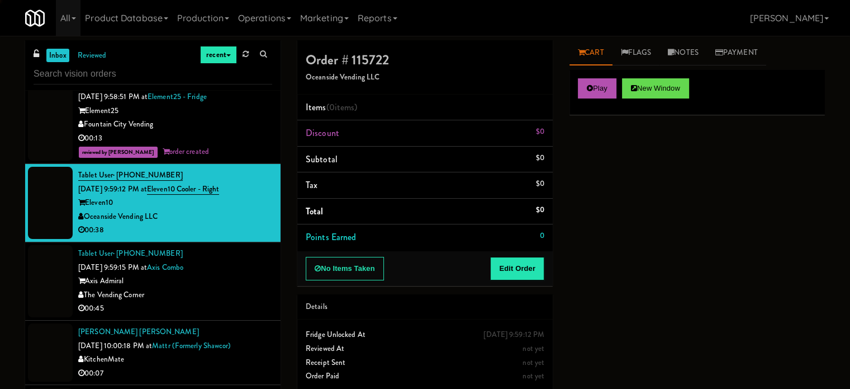
click at [226, 315] on div "Tablet User · (508) 561-1671 [DATE] 9:59:15 PM at Axis Combo Axis Admiral The V…" at bounding box center [175, 281] width 194 height 69
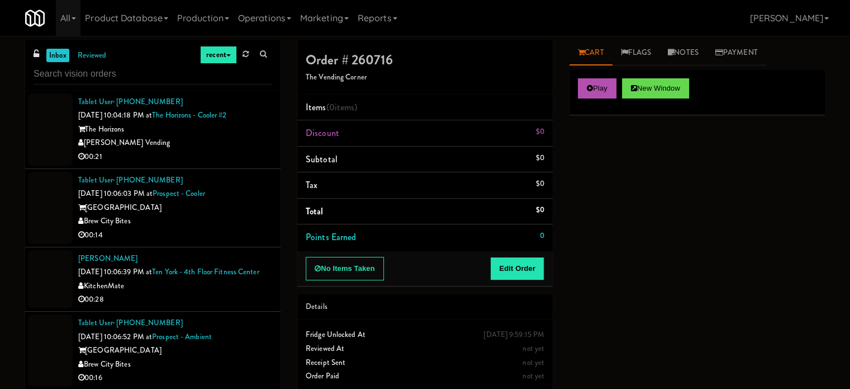
click at [230, 228] on div "Brew City Bites" at bounding box center [175, 221] width 194 height 14
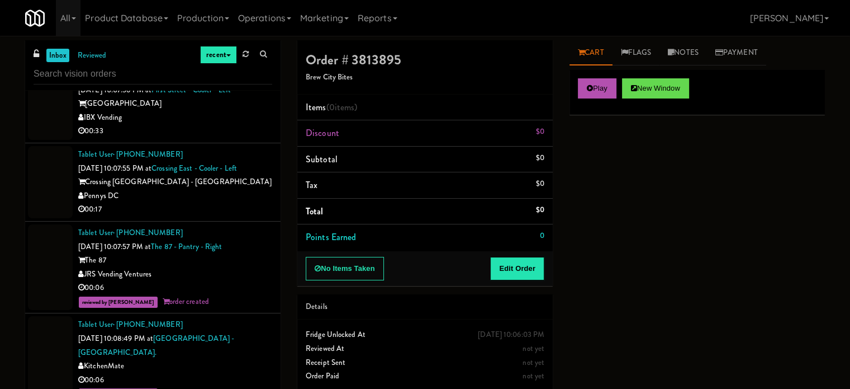
scroll to position [5448, 0]
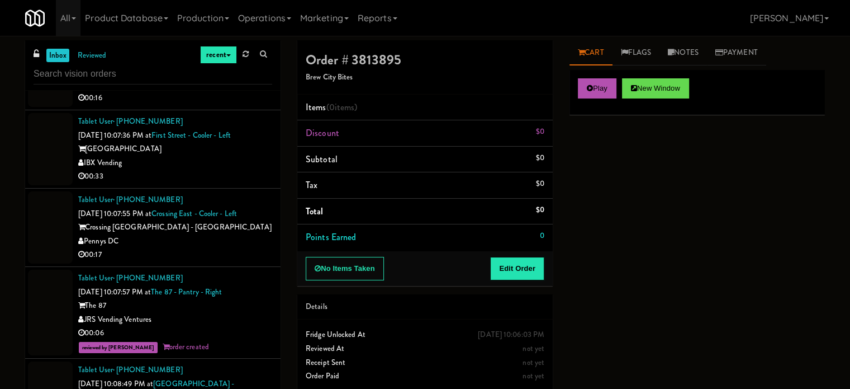
click at [211, 248] on div "Pennys DC" at bounding box center [175, 241] width 194 height 14
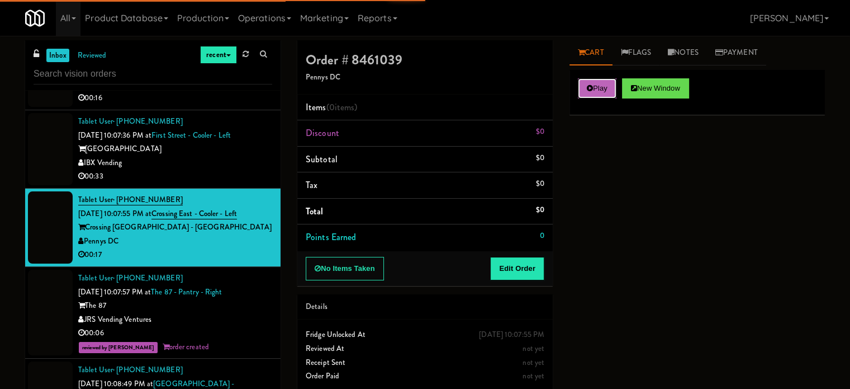
click at [588, 89] on icon at bounding box center [590, 87] width 6 height 7
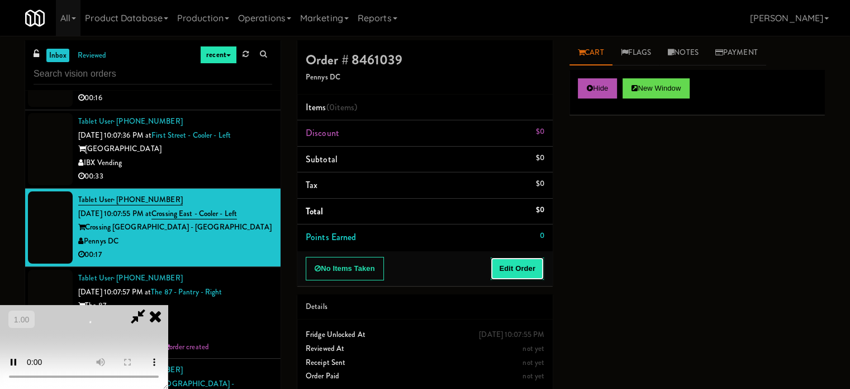
click at [512, 274] on button "Edit Order" at bounding box center [517, 268] width 54 height 23
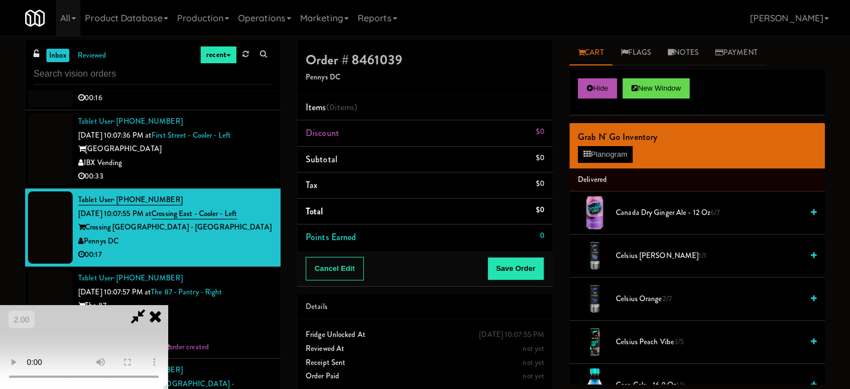
click at [168, 305] on video at bounding box center [84, 347] width 168 height 84
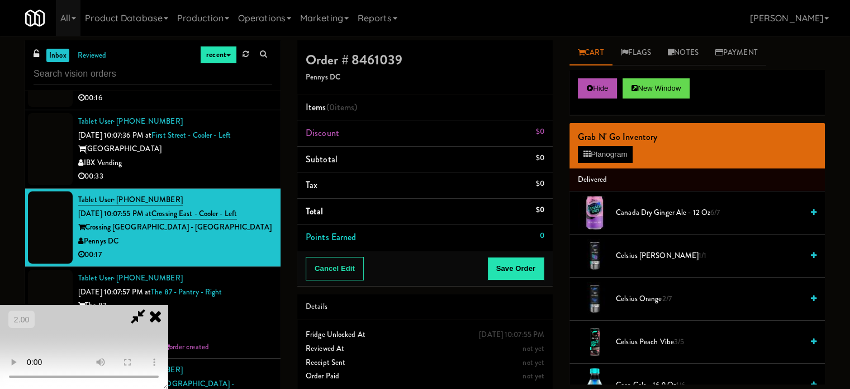
click at [168, 305] on video at bounding box center [84, 347] width 168 height 84
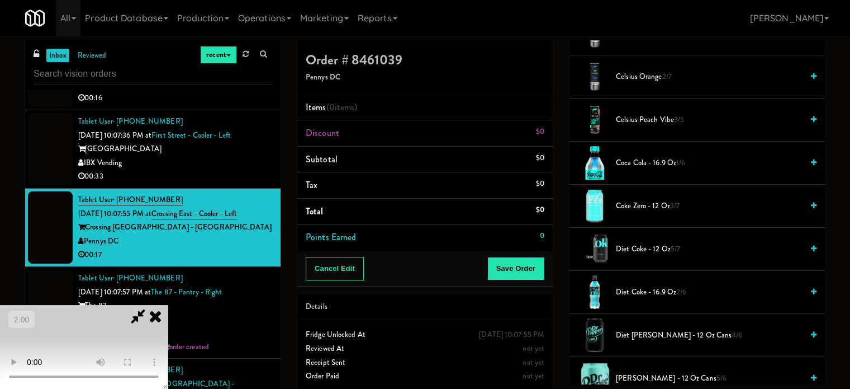
scroll to position [224, 0]
click at [629, 240] on span "Diet Coke - 12 oz 5/7" at bounding box center [709, 247] width 187 height 14
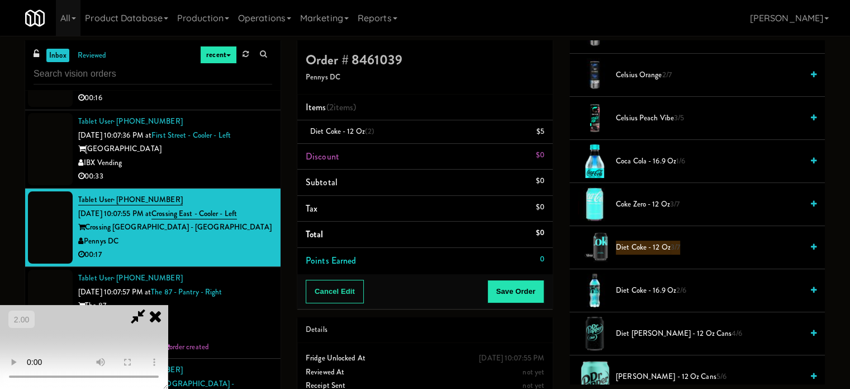
drag, startPoint x: 629, startPoint y: 240, endPoint x: 584, endPoint y: 250, distance: 45.9
click at [626, 240] on span "Diet Coke - 12 oz 3/7" at bounding box center [709, 247] width 187 height 14
click at [527, 287] on button "Save Order" at bounding box center [516, 291] width 57 height 23
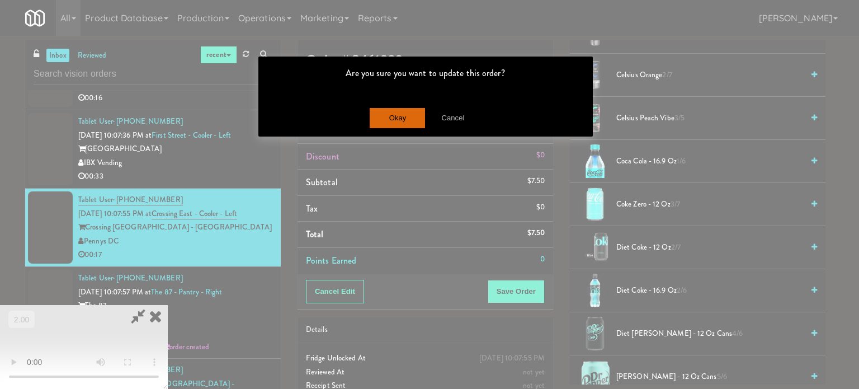
click at [400, 105] on div "Okay Cancel" at bounding box center [425, 117] width 334 height 37
click at [400, 109] on button "Okay" at bounding box center [398, 118] width 56 height 20
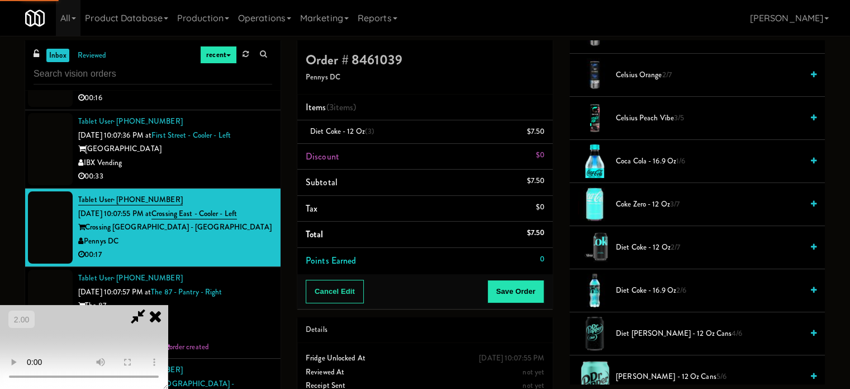
scroll to position [105, 0]
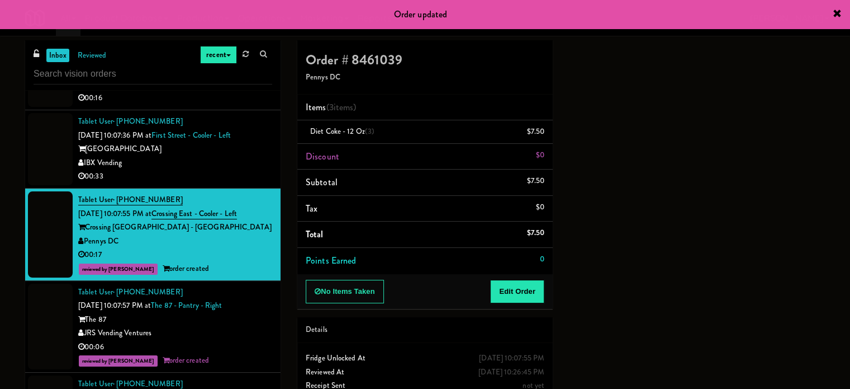
click at [236, 183] on div "00:33" at bounding box center [175, 176] width 194 height 14
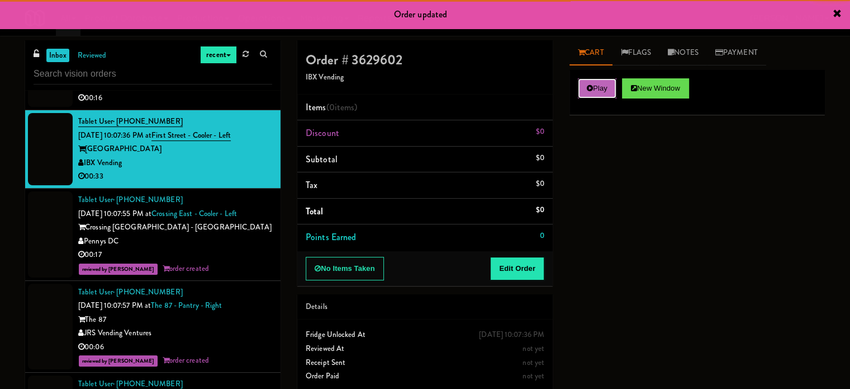
click at [585, 84] on button "Play" at bounding box center [597, 88] width 39 height 20
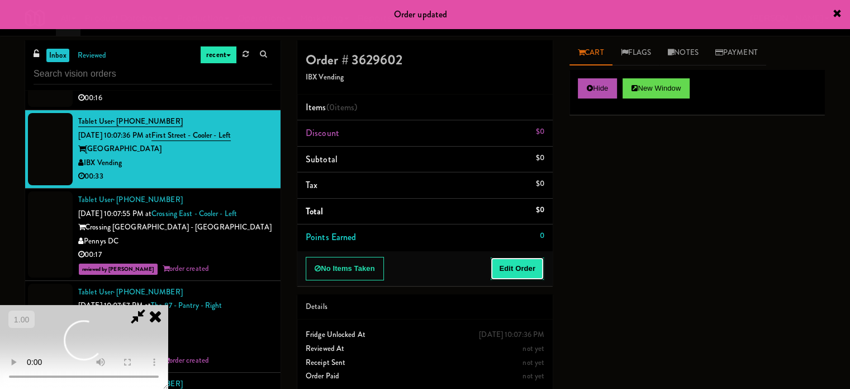
drag, startPoint x: 508, startPoint y: 268, endPoint x: 196, endPoint y: 216, distance: 316.2
click at [508, 268] on button "Edit Order" at bounding box center [517, 268] width 54 height 23
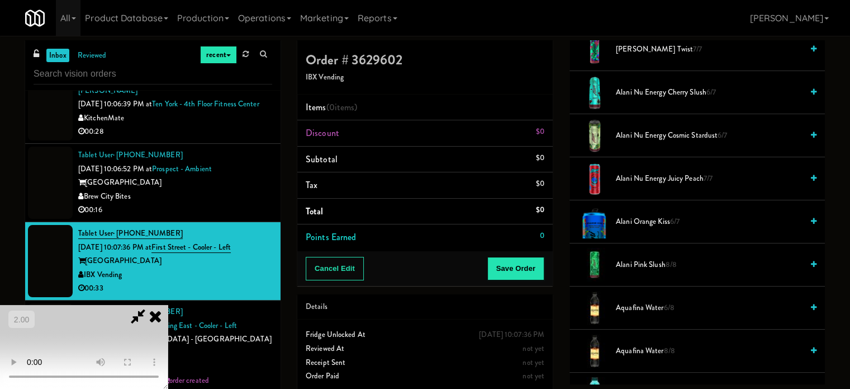
scroll to position [168, 0]
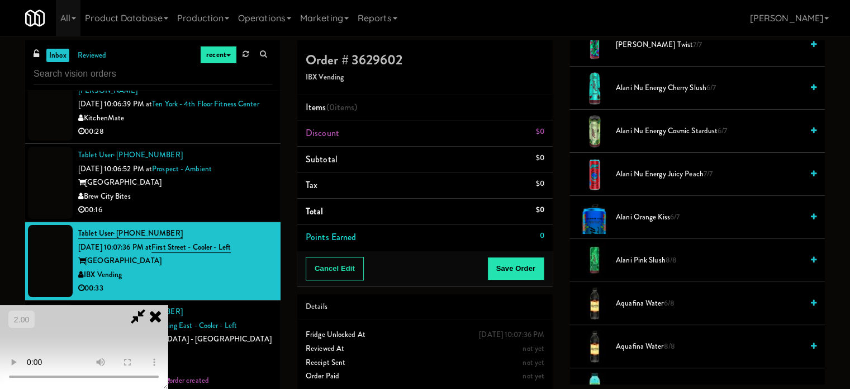
click at [168, 305] on video at bounding box center [84, 347] width 168 height 84
click at [168, 329] on video at bounding box center [84, 347] width 168 height 84
drag, startPoint x: 330, startPoint y: 303, endPoint x: 376, endPoint y: 295, distance: 46.5
click at [168, 305] on video at bounding box center [84, 347] width 168 height 84
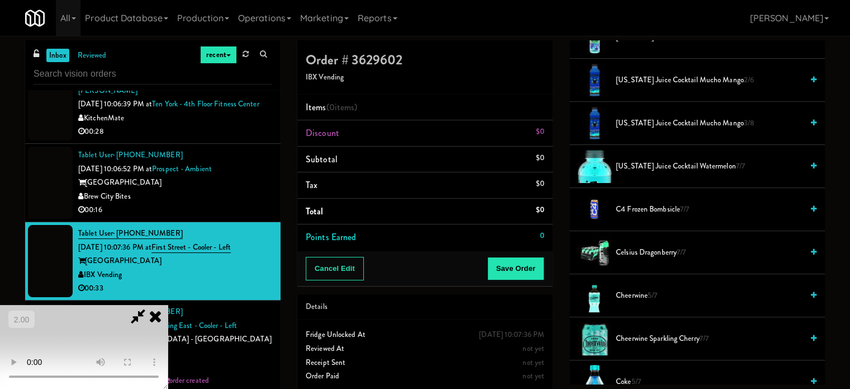
scroll to position [559, 0]
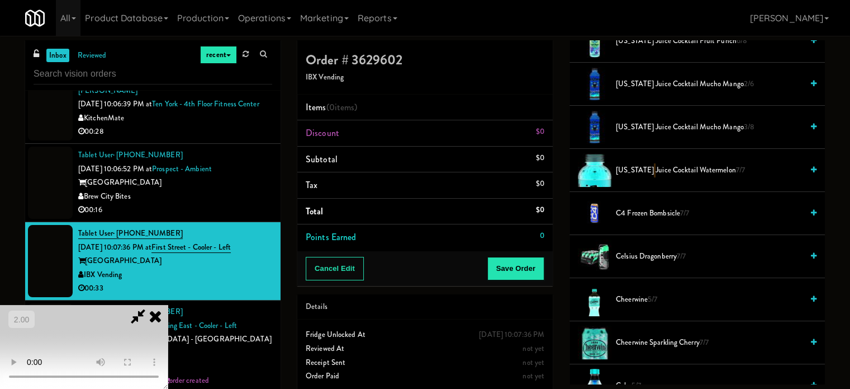
click at [648, 171] on span "[US_STATE] Juice Cocktail Watermelon 7/7" at bounding box center [709, 170] width 187 height 14
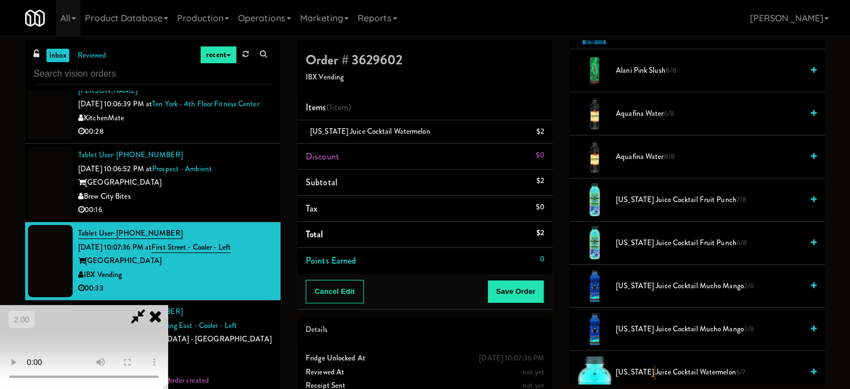
scroll to position [335, 0]
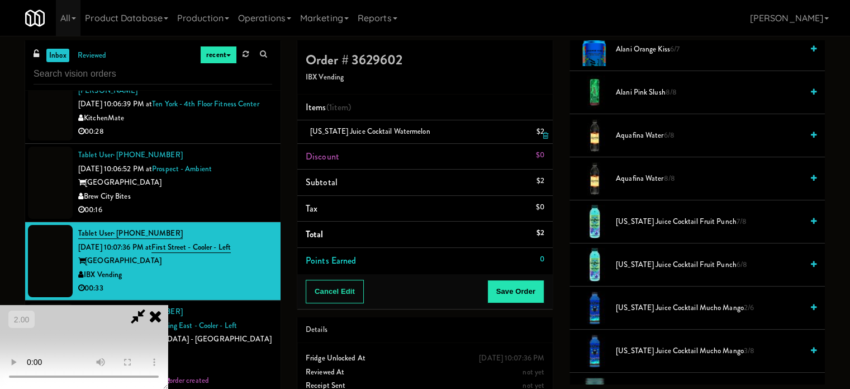
click at [533, 134] on div "[US_STATE] Juice Cocktail Watermelon $2" at bounding box center [425, 132] width 239 height 14
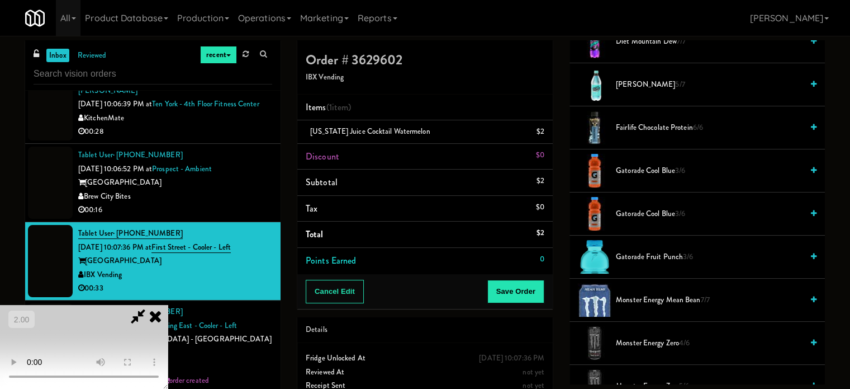
click at [632, 209] on span "Gatorade Cool Blue 3/6" at bounding box center [709, 214] width 187 height 14
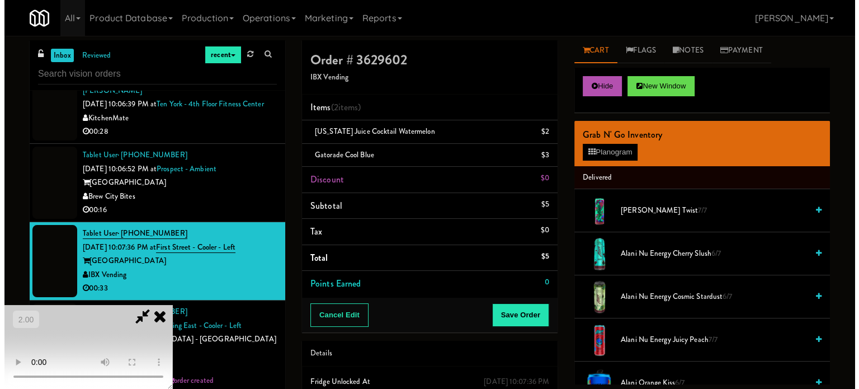
scroll to position [0, 0]
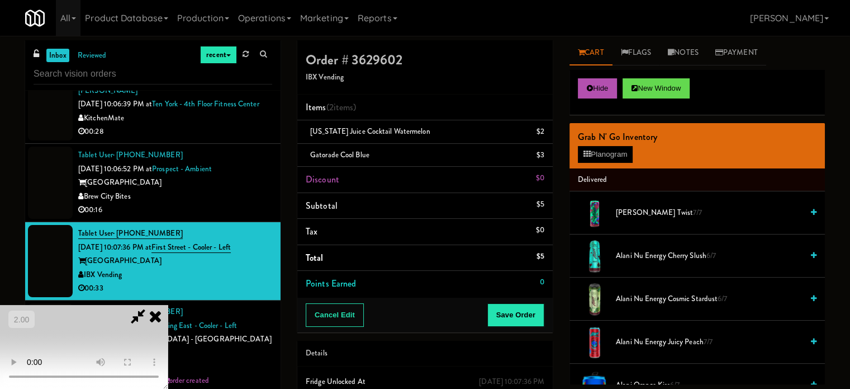
click at [168, 305] on video at bounding box center [84, 347] width 168 height 84
drag, startPoint x: 420, startPoint y: 226, endPoint x: 481, endPoint y: 207, distance: 63.7
click at [168, 305] on video at bounding box center [84, 347] width 168 height 84
click at [589, 150] on icon at bounding box center [587, 153] width 7 height 7
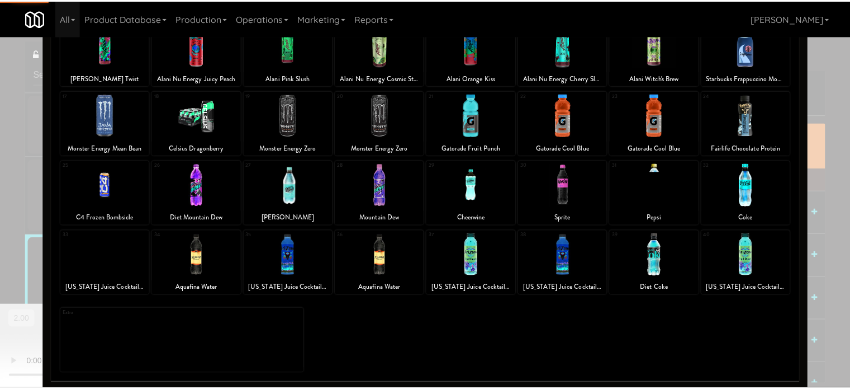
scroll to position [160, 0]
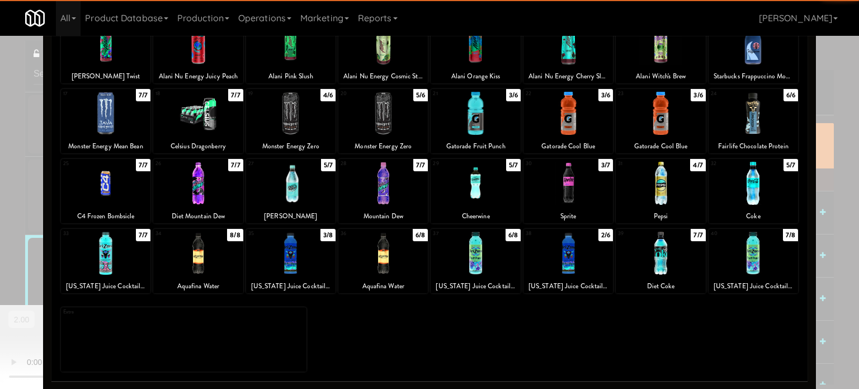
click at [454, 253] on div at bounding box center [475, 252] width 89 height 43
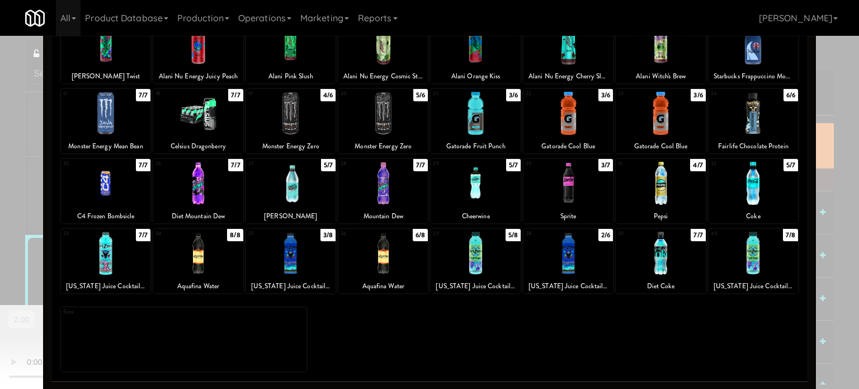
click at [816, 165] on div at bounding box center [429, 194] width 859 height 389
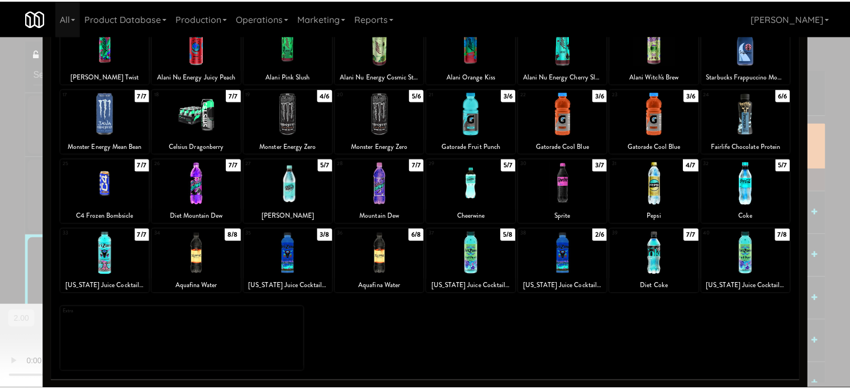
scroll to position [5337, 0]
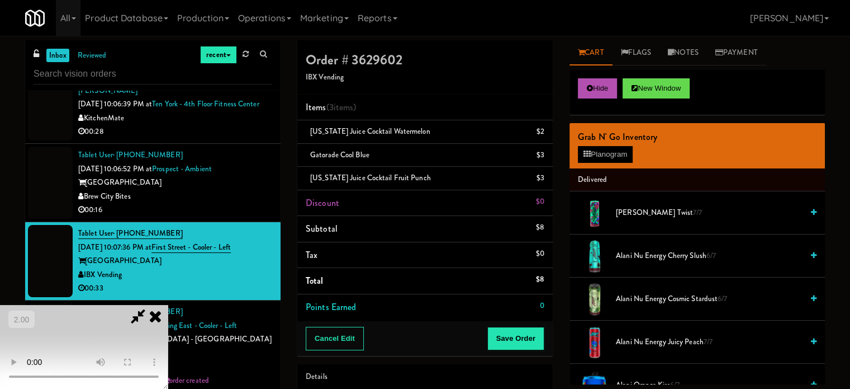
click at [168, 305] on video at bounding box center [84, 347] width 168 height 84
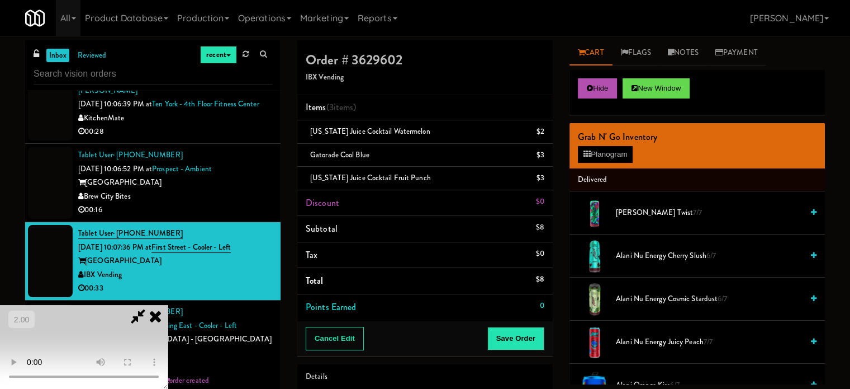
click at [168, 305] on video at bounding box center [84, 347] width 168 height 84
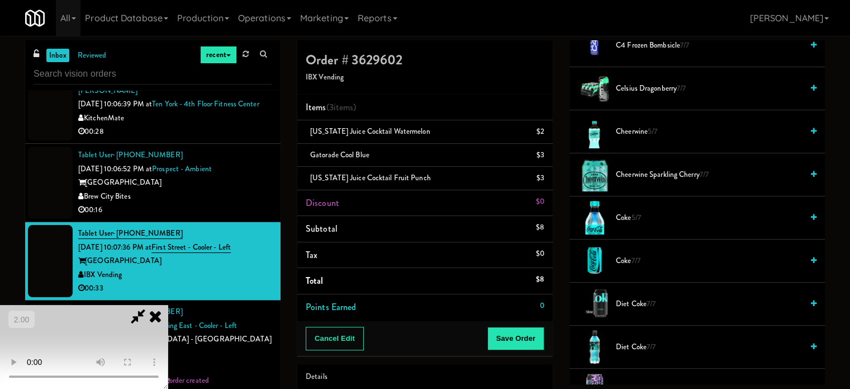
click at [133, 305] on video at bounding box center [84, 347] width 168 height 84
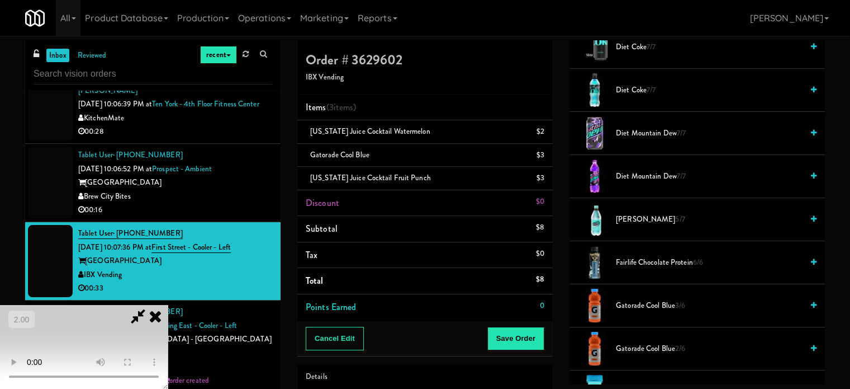
scroll to position [1118, 0]
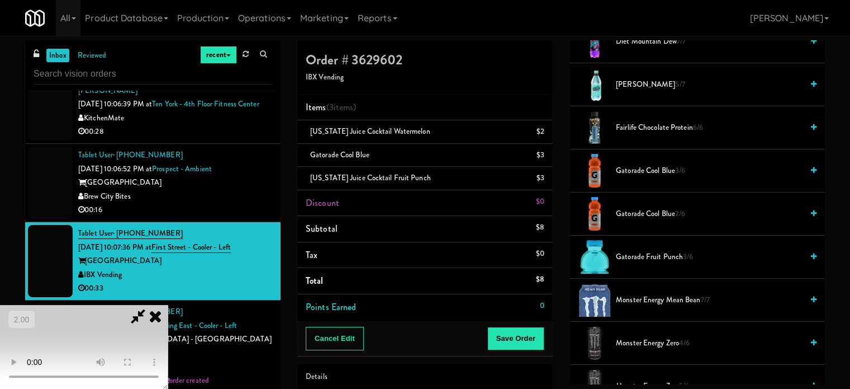
click at [657, 168] on span "Gatorade Cool Blue 3/6" at bounding box center [709, 171] width 187 height 14
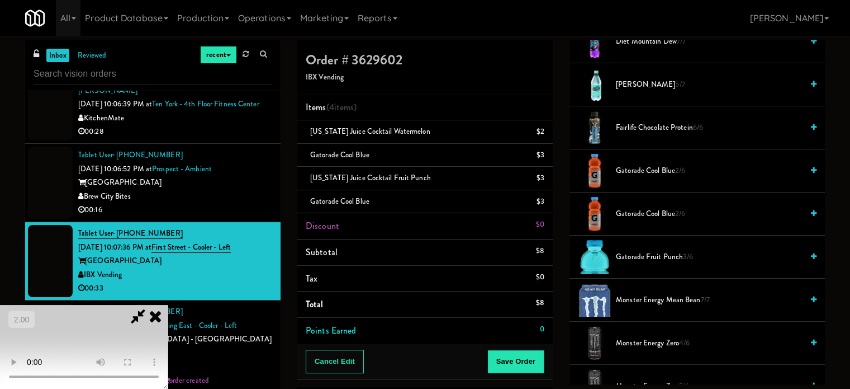
click at [168, 305] on video at bounding box center [84, 347] width 168 height 84
drag, startPoint x: 347, startPoint y: 224, endPoint x: 390, endPoint y: 200, distance: 49.5
click at [168, 305] on video at bounding box center [84, 347] width 168 height 84
click at [151, 305] on icon at bounding box center [138, 316] width 26 height 22
drag, startPoint x: 548, startPoint y: 134, endPoint x: 488, endPoint y: 154, distance: 63.5
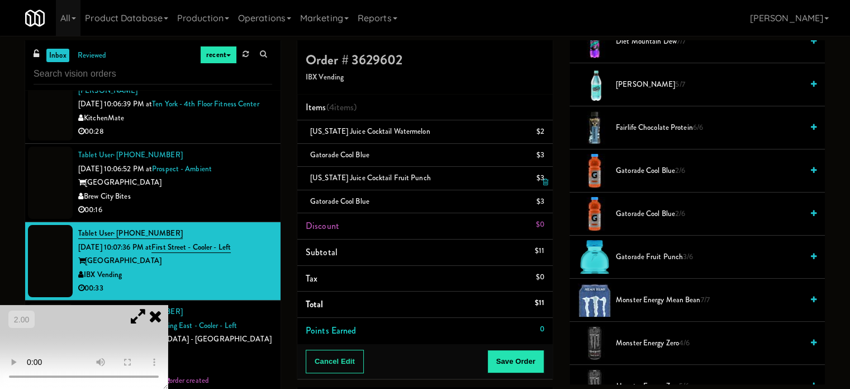
click at [548, 134] on icon at bounding box center [546, 135] width 6 height 7
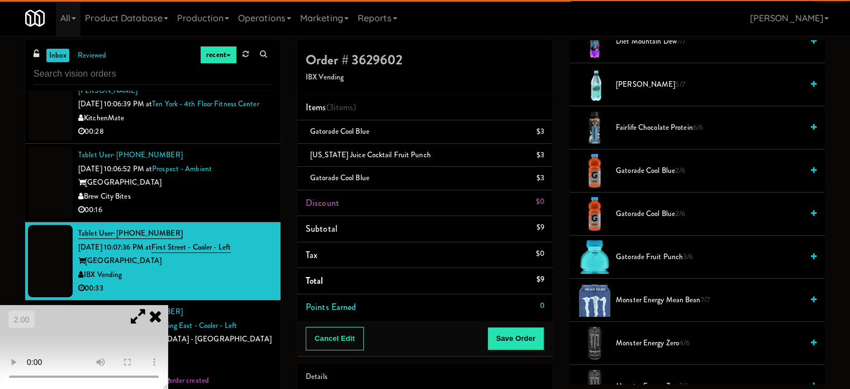
click at [151, 305] on icon at bounding box center [138, 316] width 26 height 22
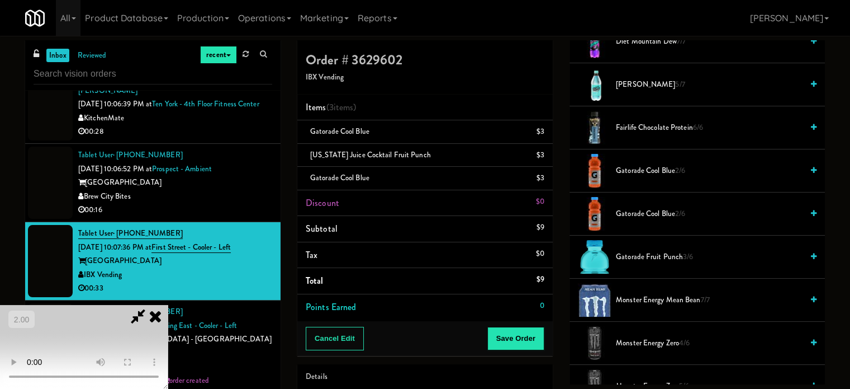
click at [168, 305] on video at bounding box center [84, 347] width 168 height 84
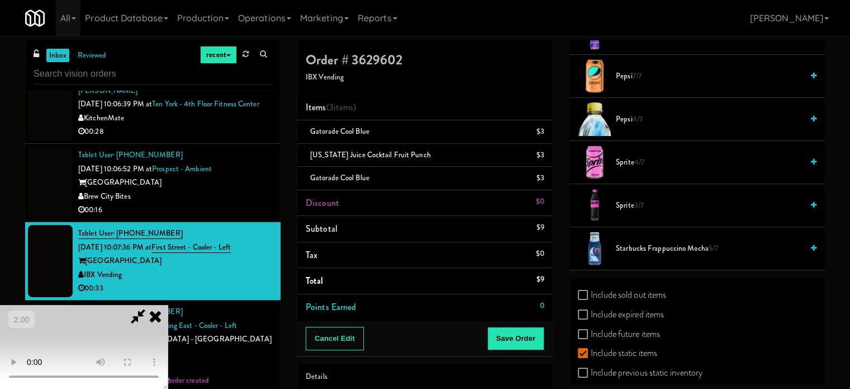
scroll to position [1566, 0]
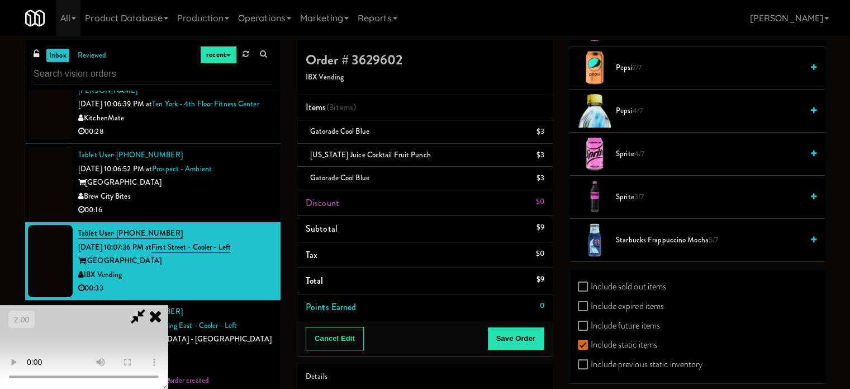
click at [642, 62] on span "7/7" at bounding box center [637, 67] width 9 height 11
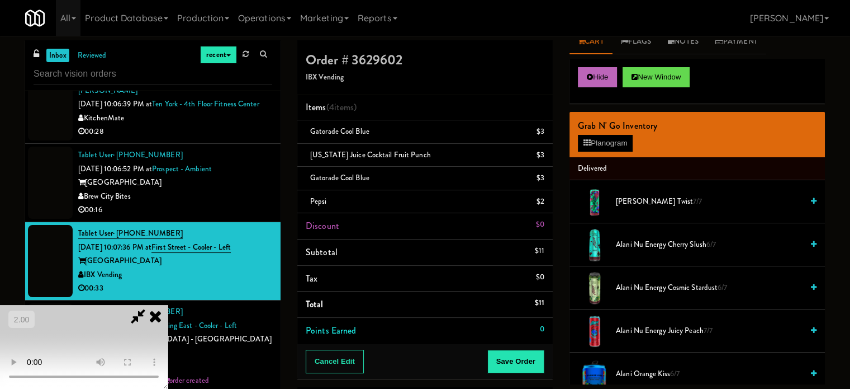
scroll to position [0, 0]
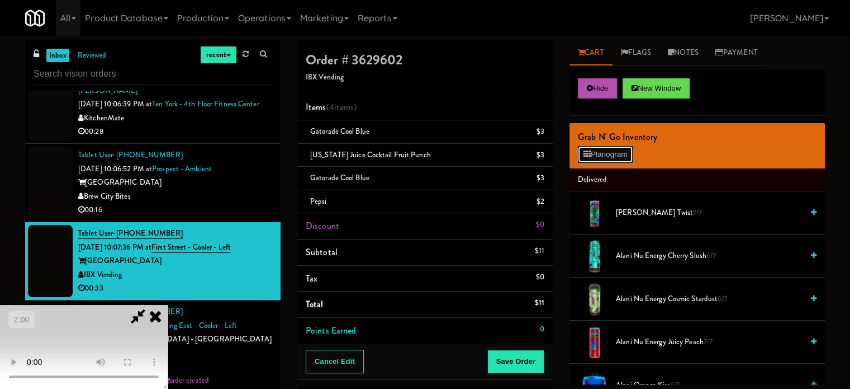
click at [607, 150] on button "Planogram" at bounding box center [605, 154] width 55 height 17
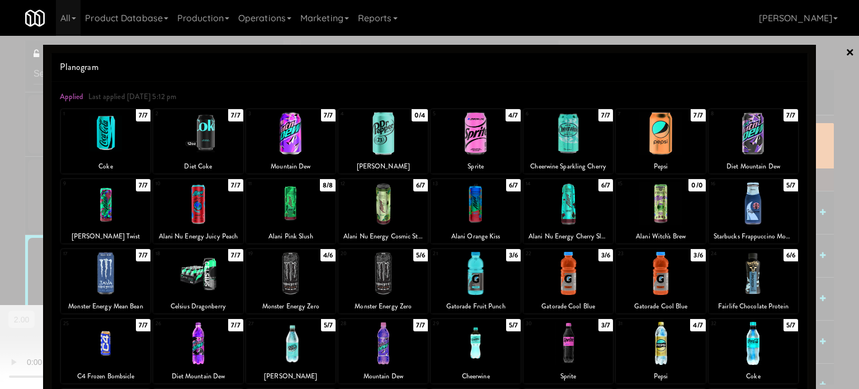
drag, startPoint x: 836, startPoint y: 115, endPoint x: 800, endPoint y: 131, distance: 39.8
click at [834, 116] on div at bounding box center [429, 194] width 859 height 389
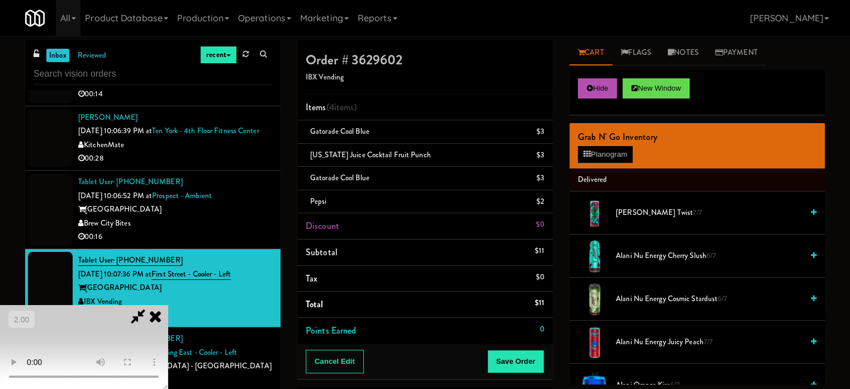
scroll to position [5337, 0]
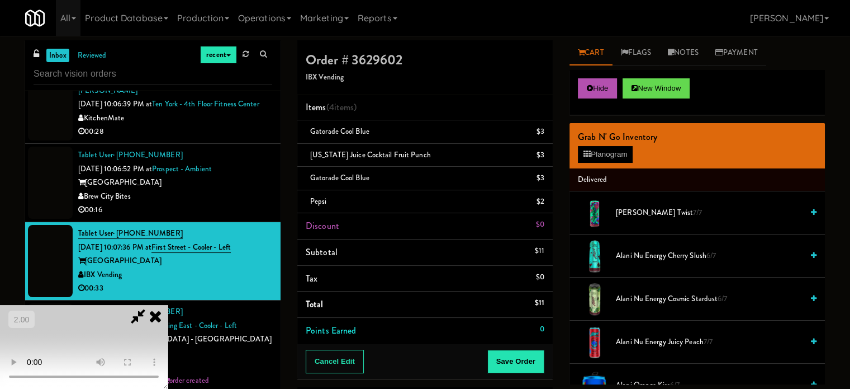
click at [168, 305] on icon at bounding box center [155, 316] width 25 height 22
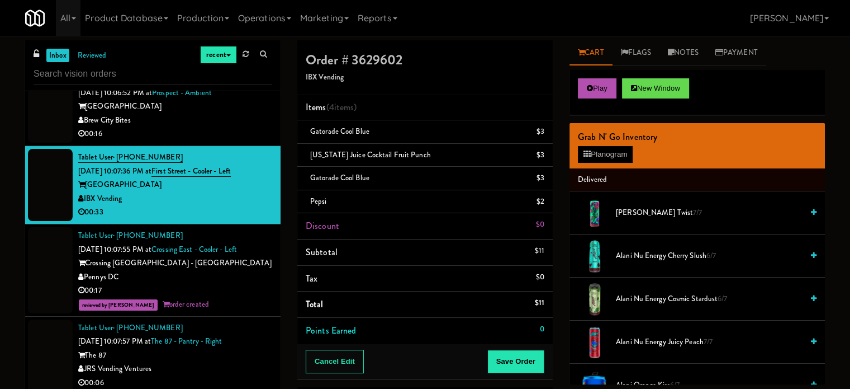
scroll to position [5281, 0]
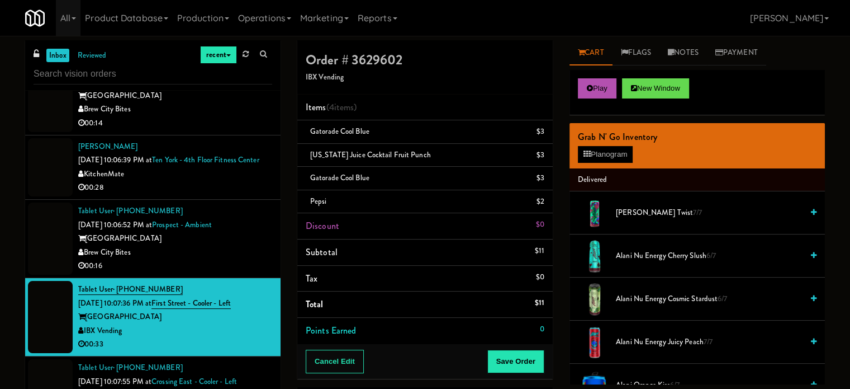
click at [195, 259] on div "Brew City Bites" at bounding box center [175, 252] width 194 height 14
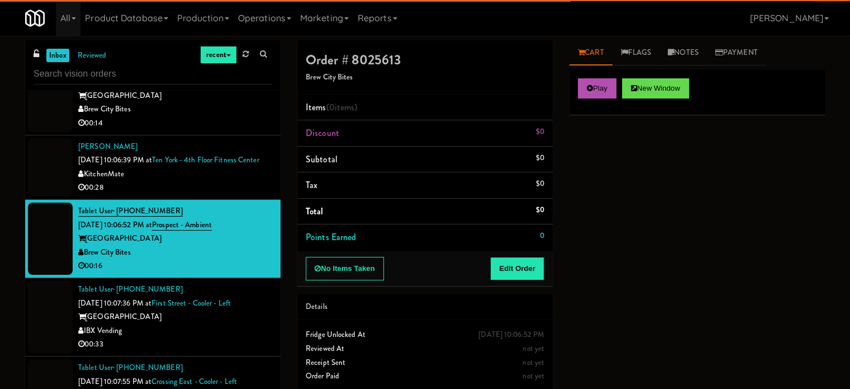
click at [218, 338] on div "IBX Vending" at bounding box center [175, 331] width 194 height 14
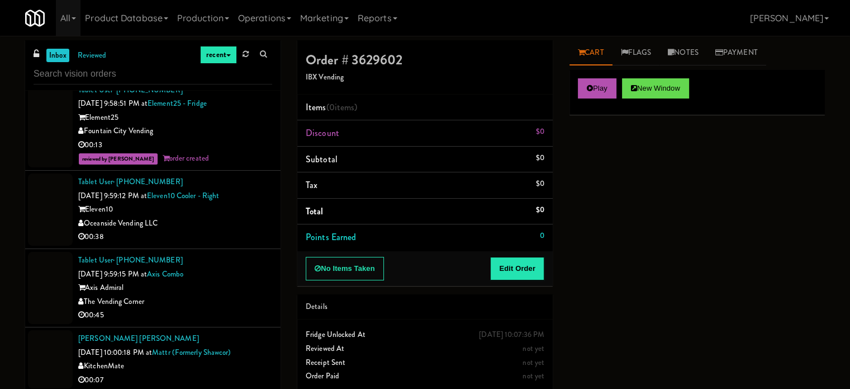
scroll to position [3659, 0]
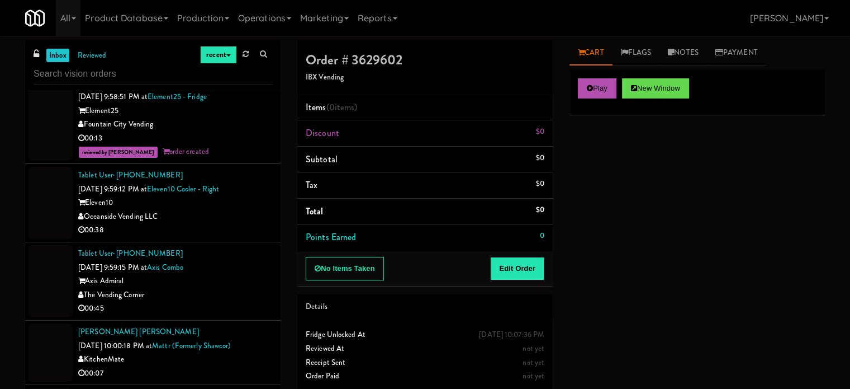
click at [212, 224] on div "Oceanside Vending LLC" at bounding box center [175, 217] width 194 height 14
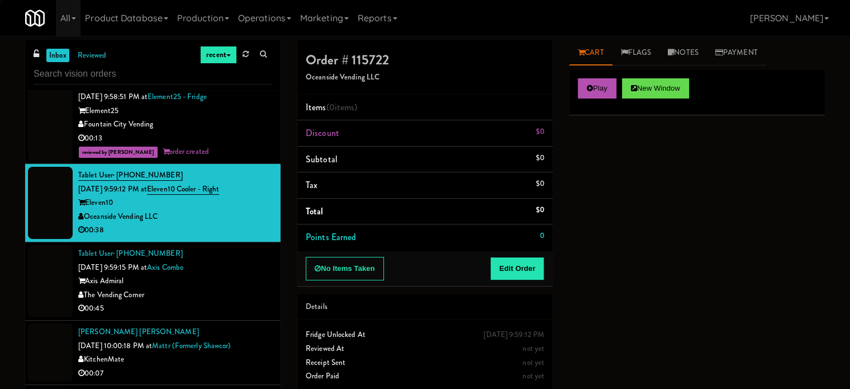
click at [243, 288] on div "Axis Admiral" at bounding box center [175, 281] width 194 height 14
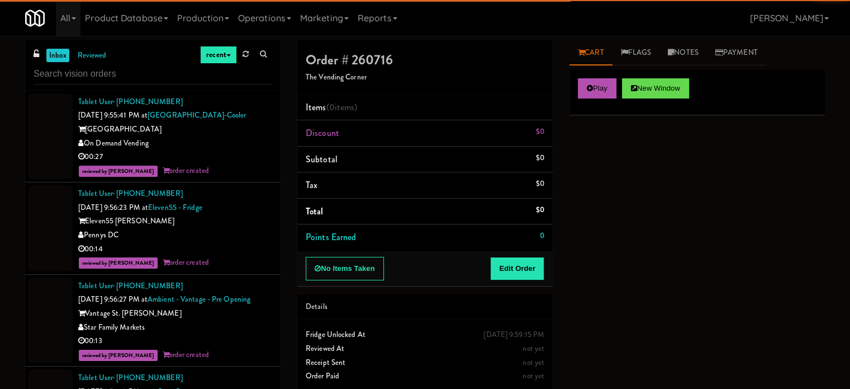
scroll to position [3380, 0]
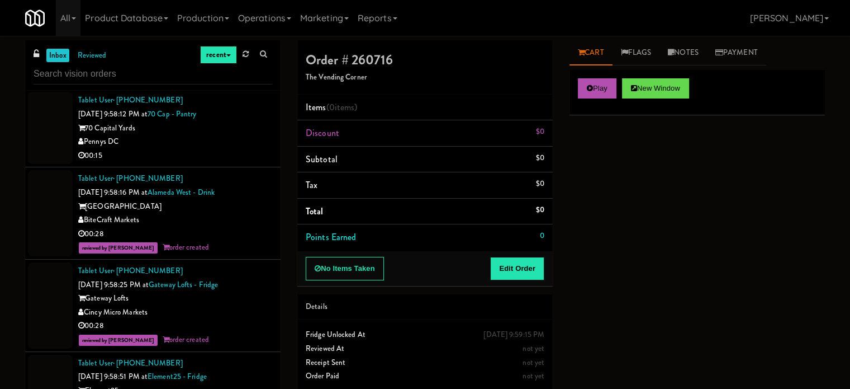
drag, startPoint x: 248, startPoint y: 198, endPoint x: 257, endPoint y: 195, distance: 9.0
click at [250, 149] on div "Pennys DC" at bounding box center [175, 142] width 194 height 14
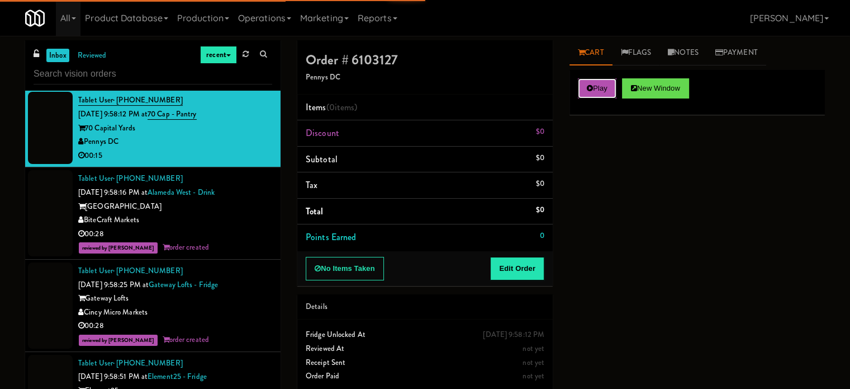
drag, startPoint x: 592, startPoint y: 91, endPoint x: 576, endPoint y: 123, distance: 36.3
click at [592, 91] on icon at bounding box center [590, 87] width 6 height 7
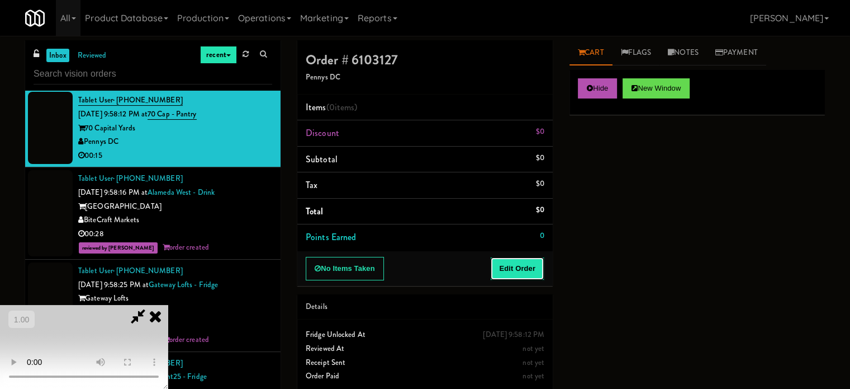
click at [527, 267] on button "Edit Order" at bounding box center [517, 268] width 54 height 23
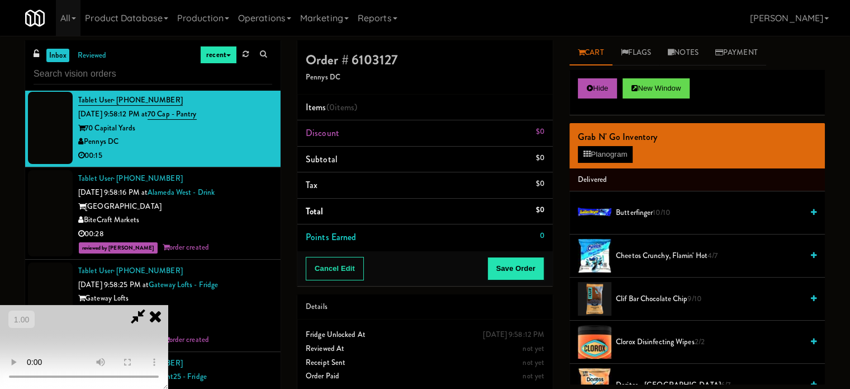
scroll to position [177, 0]
click at [168, 305] on video at bounding box center [84, 347] width 168 height 84
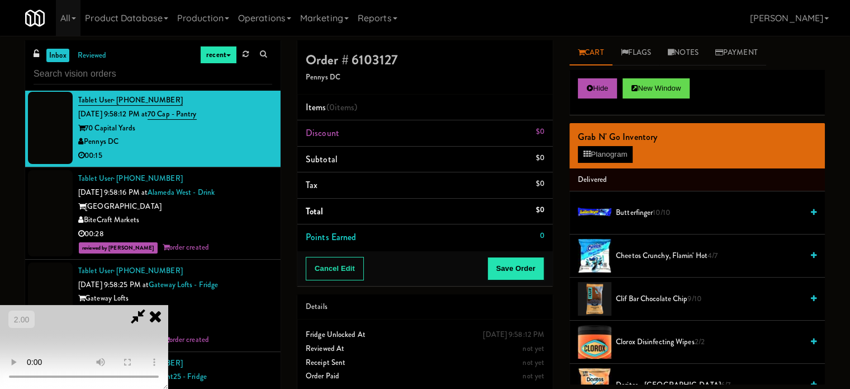
click at [168, 305] on video at bounding box center [84, 347] width 168 height 84
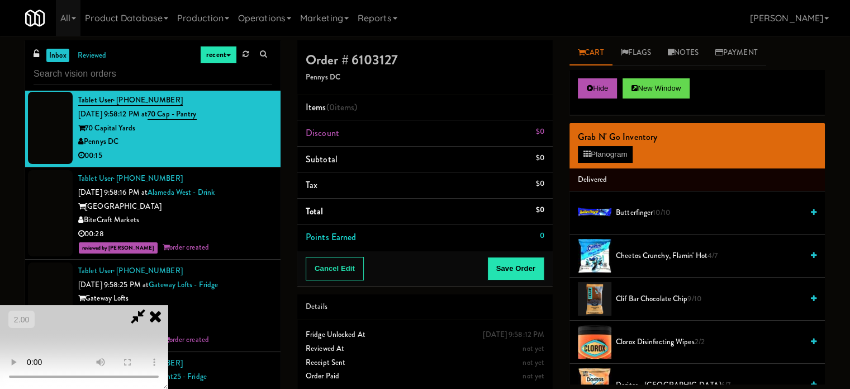
click at [168, 305] on video at bounding box center [84, 347] width 168 height 84
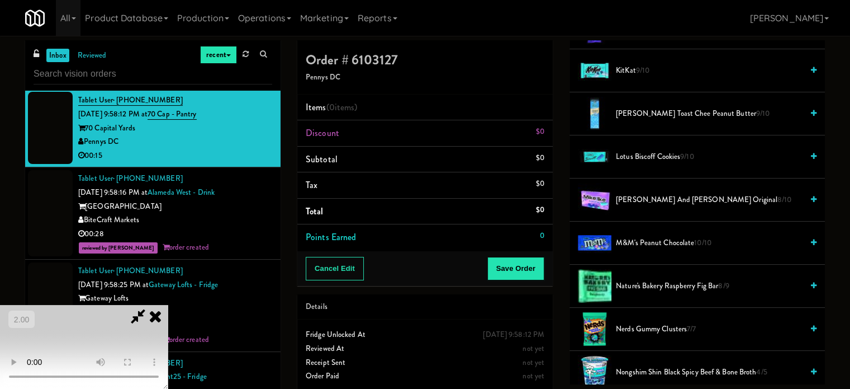
scroll to position [615, 0]
click at [646, 193] on span "[PERSON_NAME] and [PERSON_NAME] Original 8/10" at bounding box center [709, 200] width 187 height 14
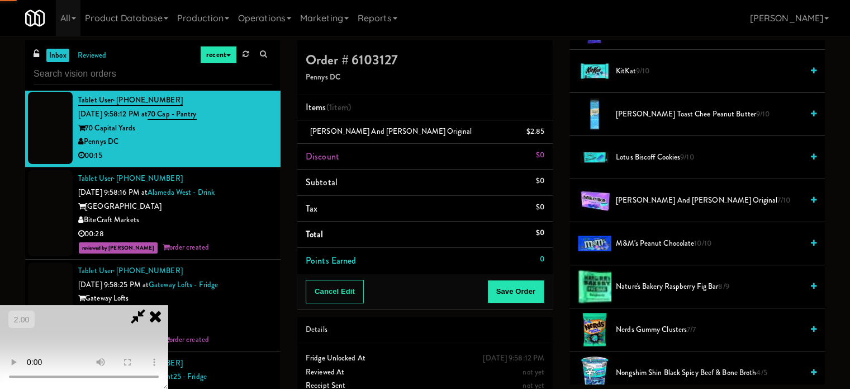
click at [168, 305] on video at bounding box center [84, 347] width 168 height 84
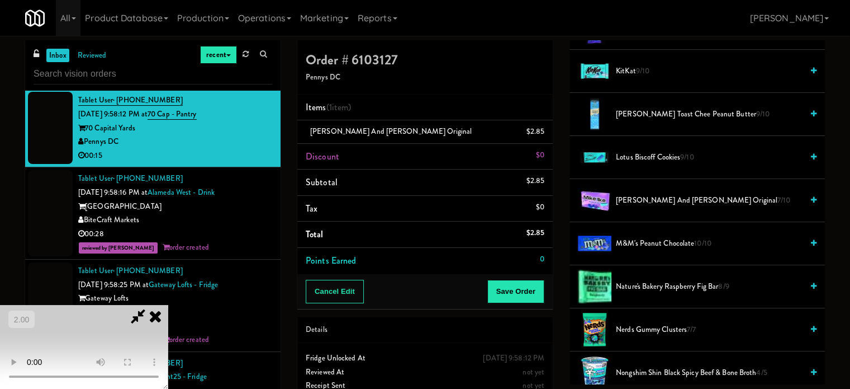
click at [168, 305] on video at bounding box center [84, 347] width 168 height 84
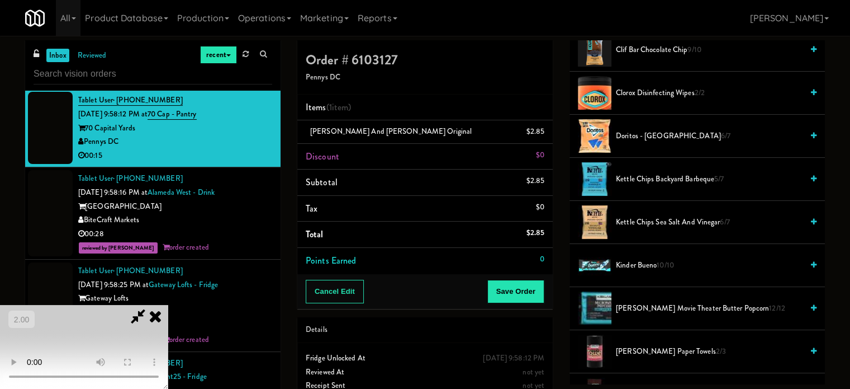
scroll to position [0, 0]
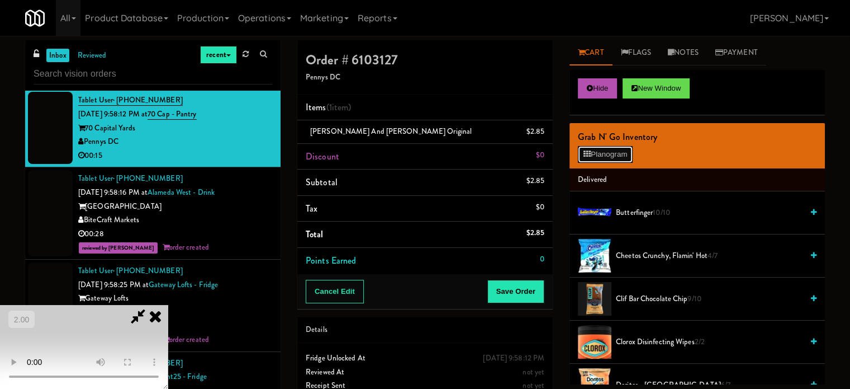
click at [625, 158] on button "Planogram" at bounding box center [605, 154] width 55 height 17
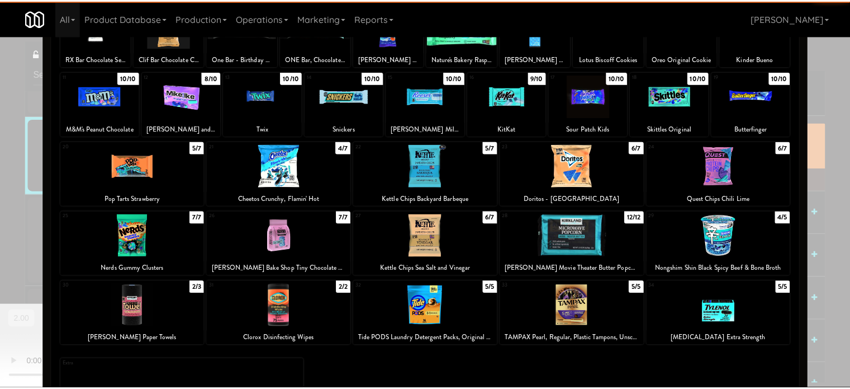
scroll to position [112, 0]
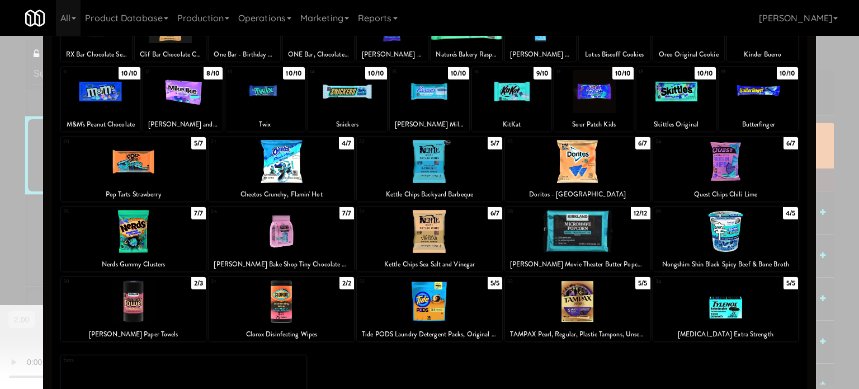
click at [281, 235] on div at bounding box center [281, 231] width 145 height 43
click at [24, 237] on div at bounding box center [429, 194] width 859 height 389
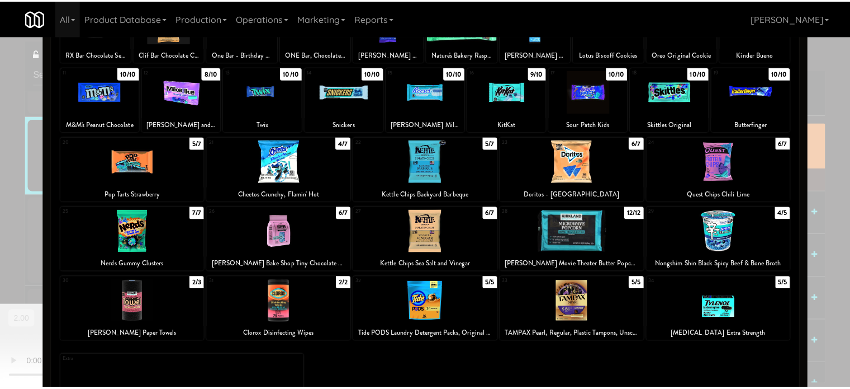
scroll to position [3380, 0]
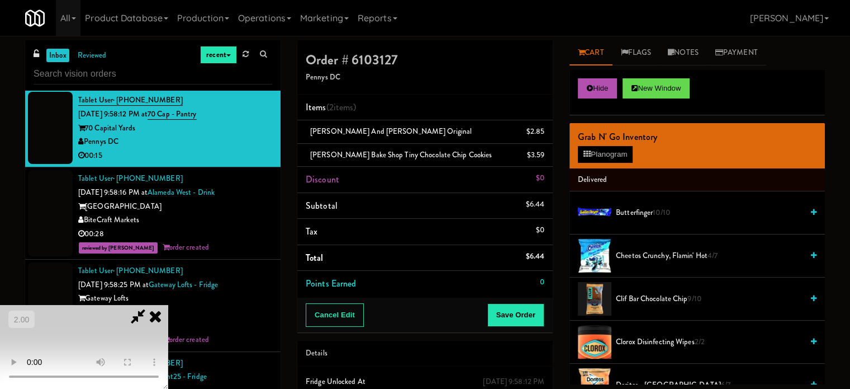
click at [546, 156] on icon at bounding box center [546, 158] width 6 height 7
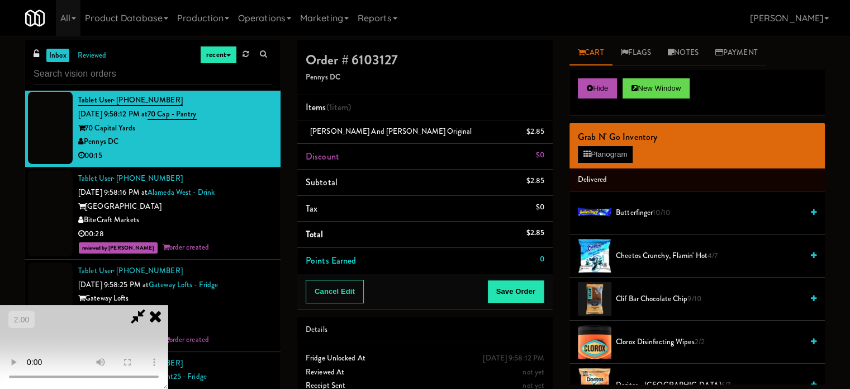
scroll to position [9, 0]
click at [168, 371] on video at bounding box center [84, 347] width 168 height 84
click at [168, 328] on video at bounding box center [84, 347] width 168 height 84
click at [168, 320] on video at bounding box center [84, 347] width 168 height 84
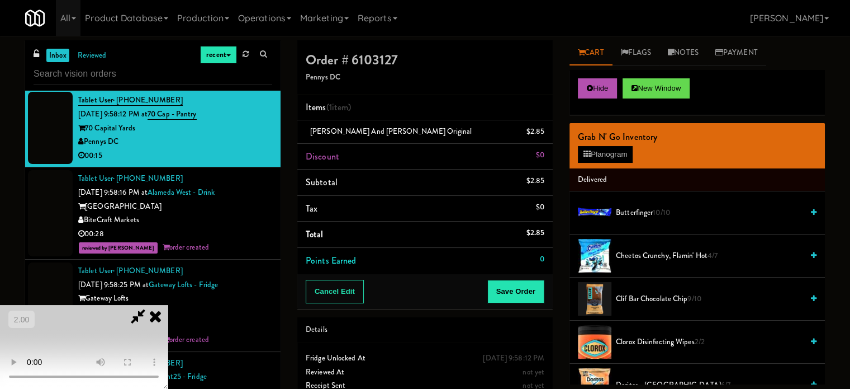
click at [168, 320] on video at bounding box center [84, 347] width 168 height 84
click at [168, 315] on video at bounding box center [84, 347] width 168 height 84
click at [168, 309] on video at bounding box center [84, 347] width 168 height 84
click at [168, 305] on video at bounding box center [84, 347] width 168 height 84
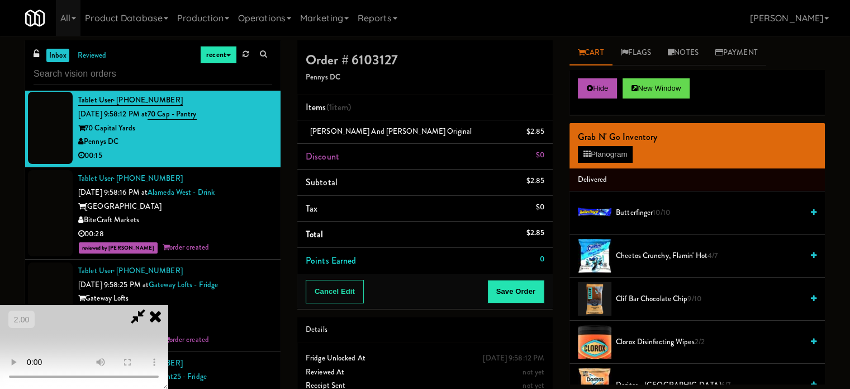
click at [168, 305] on video at bounding box center [84, 347] width 168 height 84
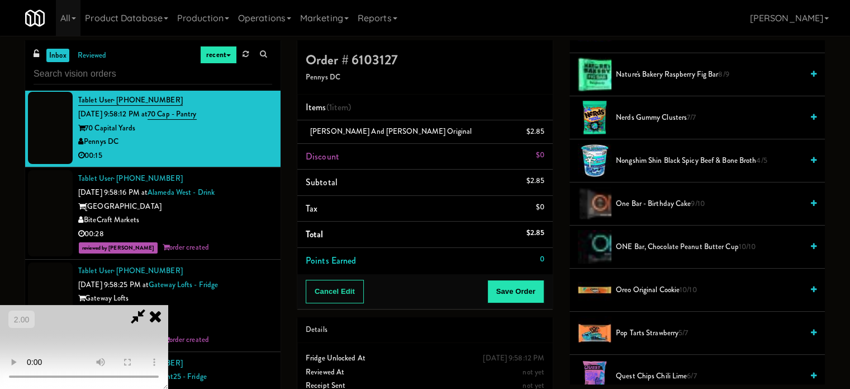
scroll to position [839, 0]
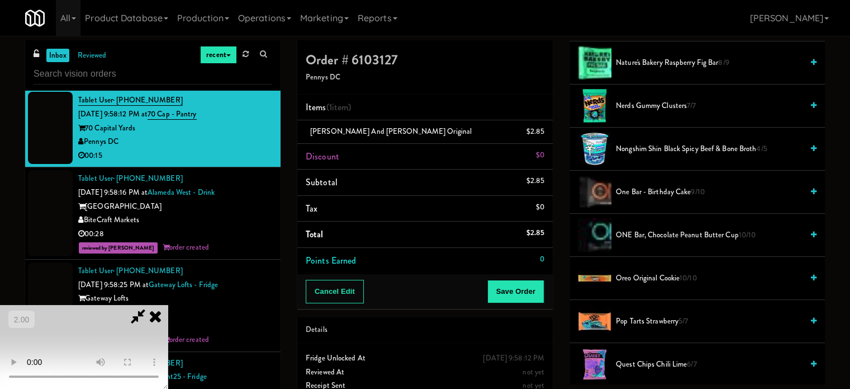
click at [649, 314] on span "Pop Tarts Strawberry 5/7" at bounding box center [709, 321] width 187 height 14
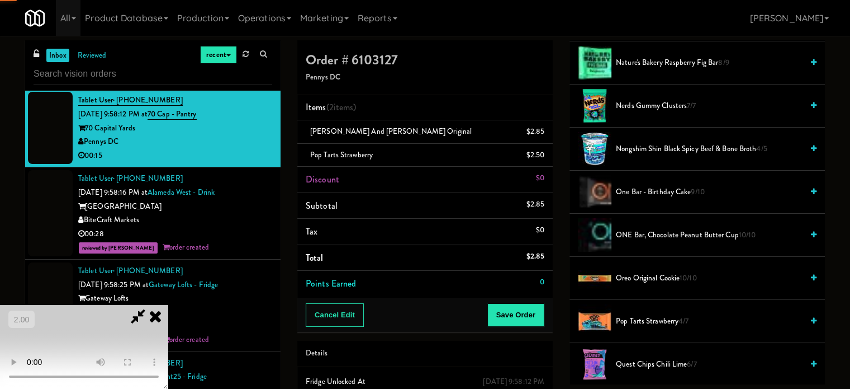
click at [168, 305] on video at bounding box center [84, 347] width 168 height 84
click at [513, 318] on button "Save Order" at bounding box center [516, 314] width 57 height 23
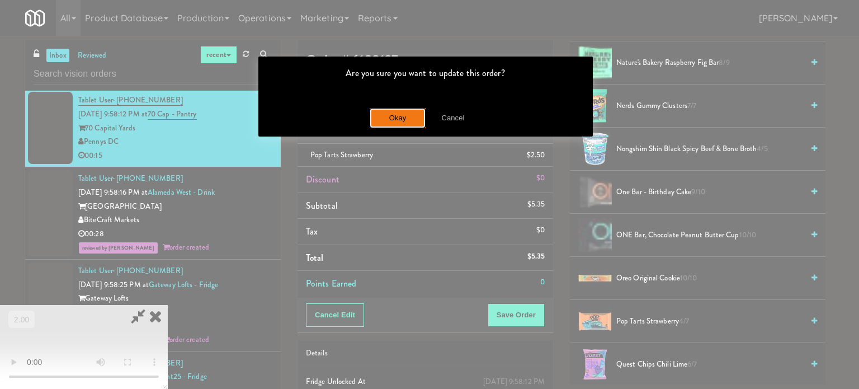
click at [403, 117] on button "Okay" at bounding box center [398, 118] width 56 height 20
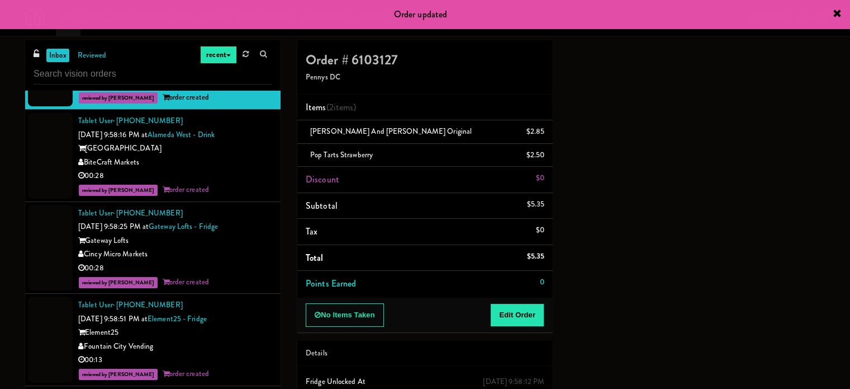
scroll to position [3659, 0]
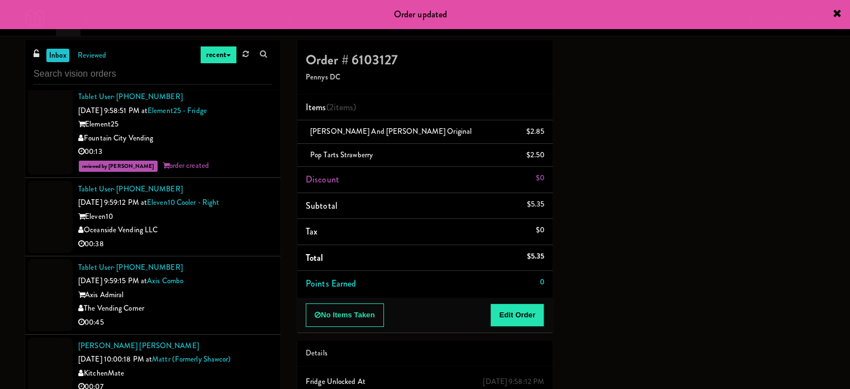
click at [214, 237] on div "Oceanside Vending LLC" at bounding box center [175, 230] width 194 height 14
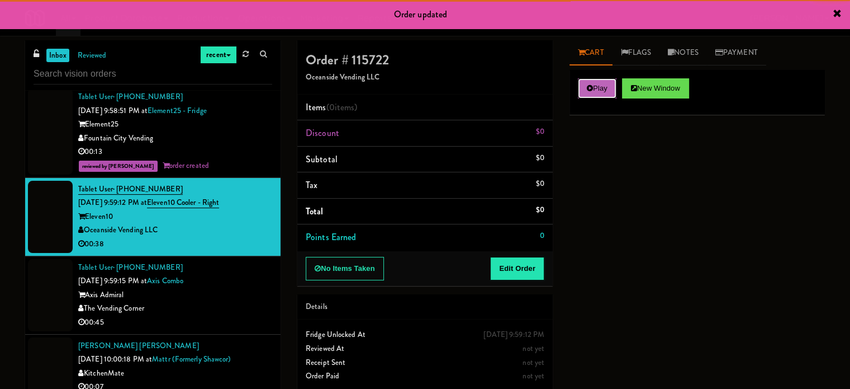
click at [584, 87] on button "Play" at bounding box center [597, 88] width 39 height 20
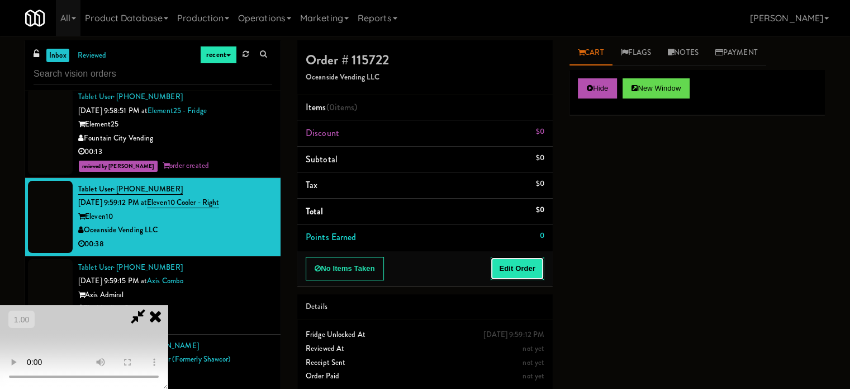
drag, startPoint x: 522, startPoint y: 261, endPoint x: 249, endPoint y: 254, distance: 272.9
click at [521, 261] on button "Edit Order" at bounding box center [517, 268] width 54 height 23
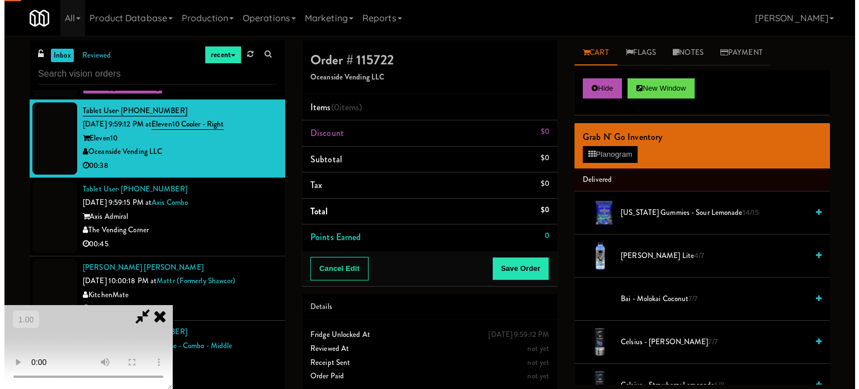
scroll to position [3771, 0]
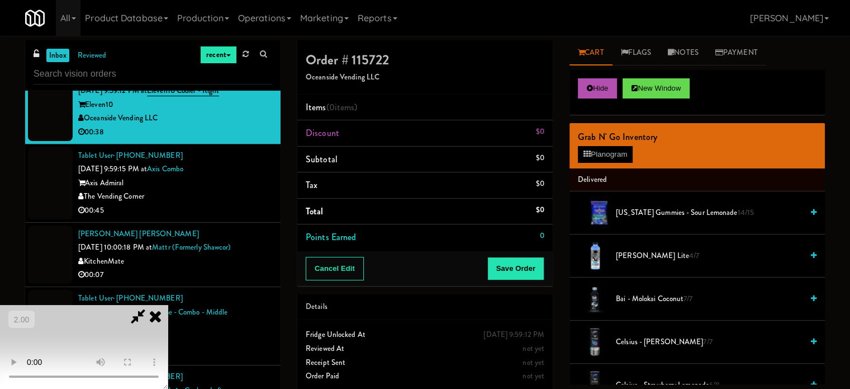
click at [168, 305] on video at bounding box center [84, 347] width 168 height 84
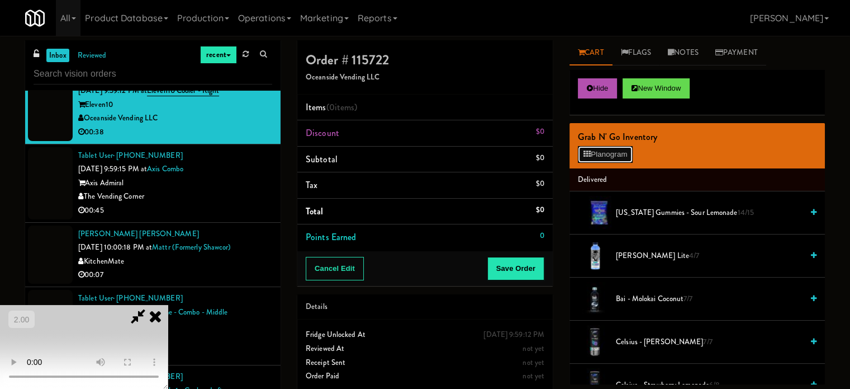
click at [616, 156] on button "Planogram" at bounding box center [605, 154] width 55 height 17
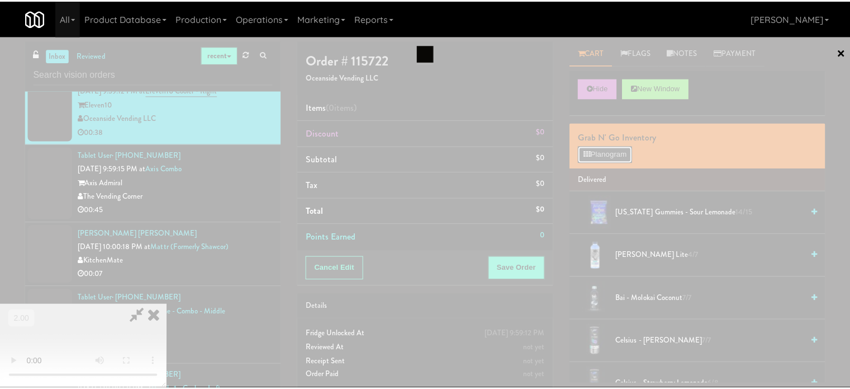
scroll to position [3744, 0]
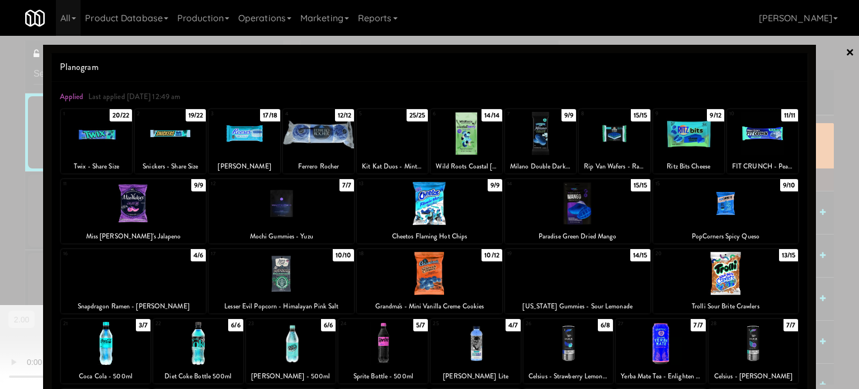
click at [580, 275] on div at bounding box center [577, 273] width 145 height 43
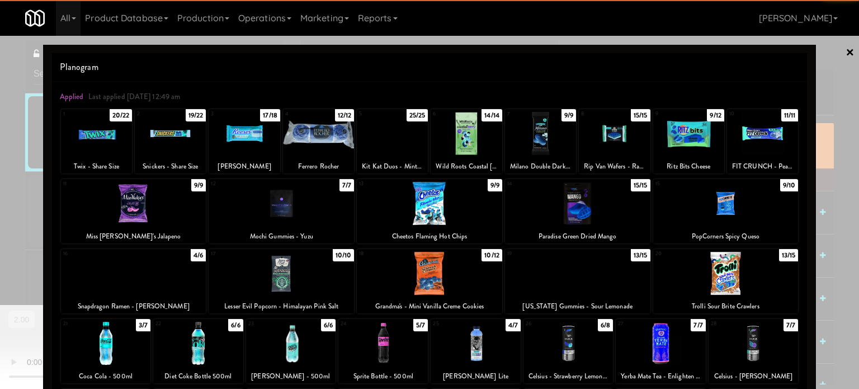
click at [822, 232] on div at bounding box center [429, 194] width 859 height 389
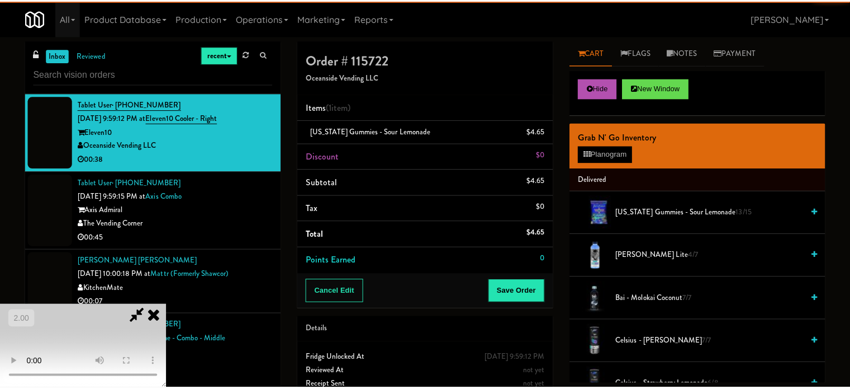
scroll to position [3771, 0]
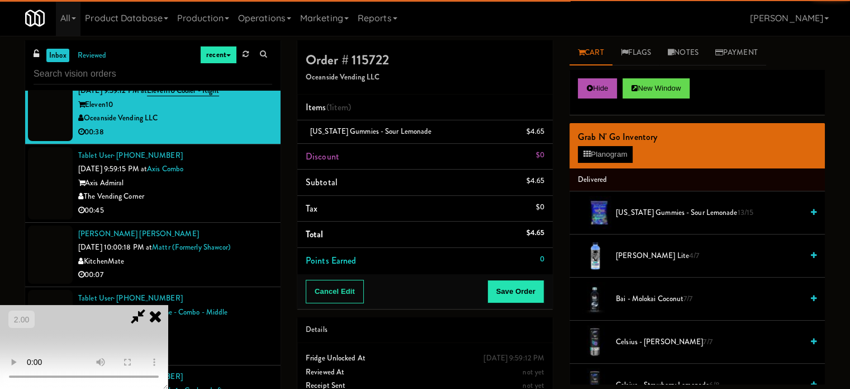
click at [168, 305] on video at bounding box center [84, 347] width 168 height 84
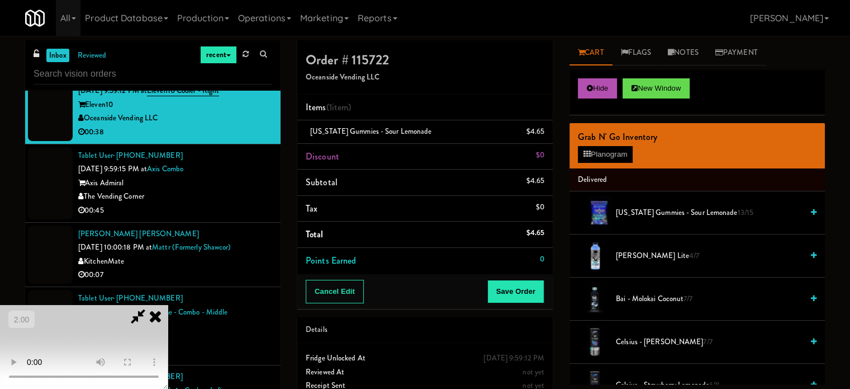
click at [168, 305] on video at bounding box center [84, 347] width 168 height 84
click at [649, 259] on span "[PERSON_NAME] Lite 4/7" at bounding box center [709, 256] width 187 height 14
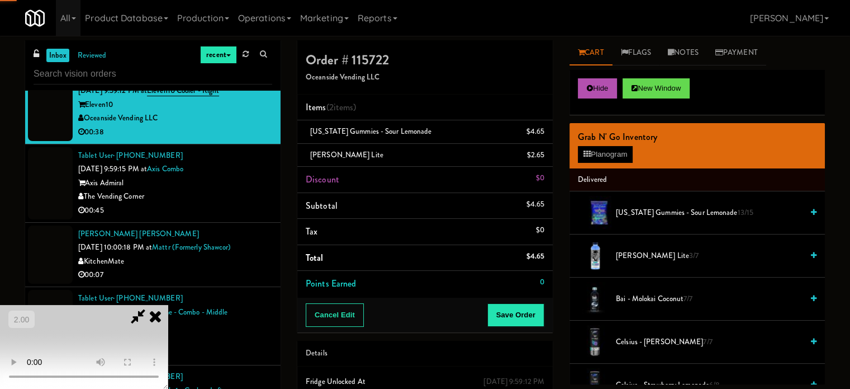
click at [168, 305] on video at bounding box center [84, 347] width 168 height 84
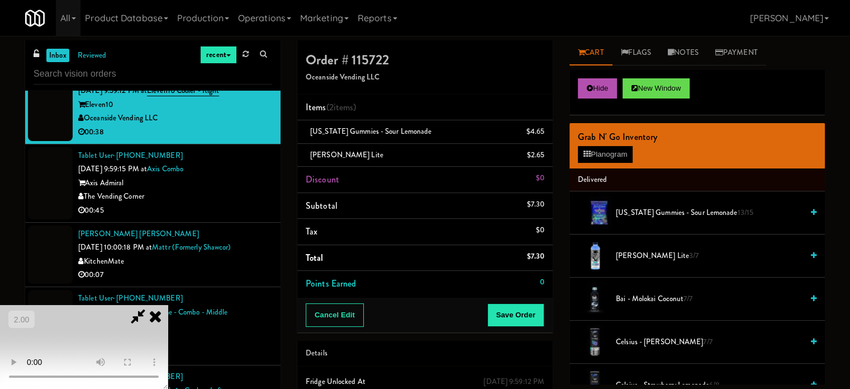
click at [168, 305] on video at bounding box center [84, 347] width 168 height 84
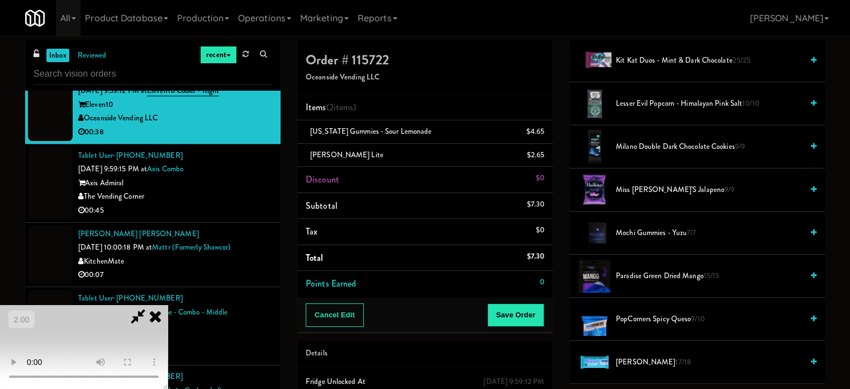
scroll to position [727, 0]
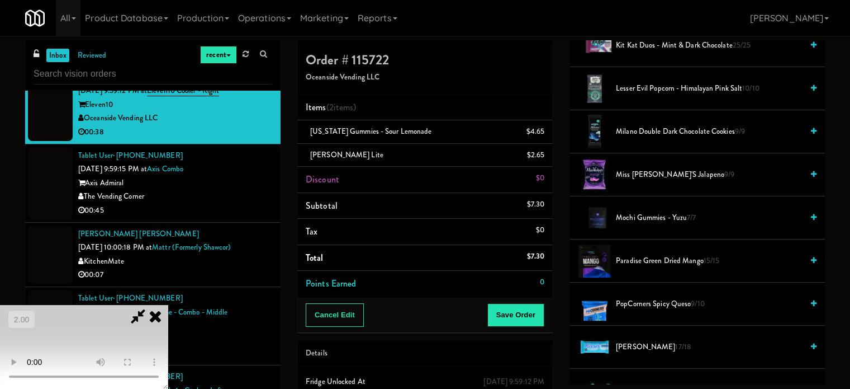
click at [678, 169] on span "Miss [PERSON_NAME]'s Jalapeno 9/9" at bounding box center [709, 175] width 187 height 14
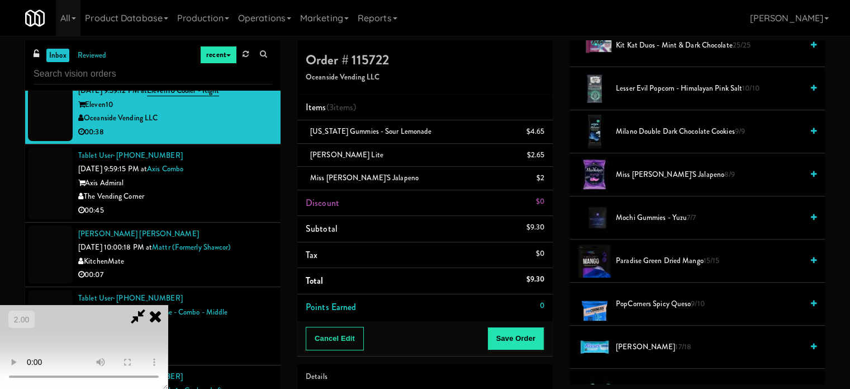
click at [168, 305] on video at bounding box center [84, 347] width 168 height 84
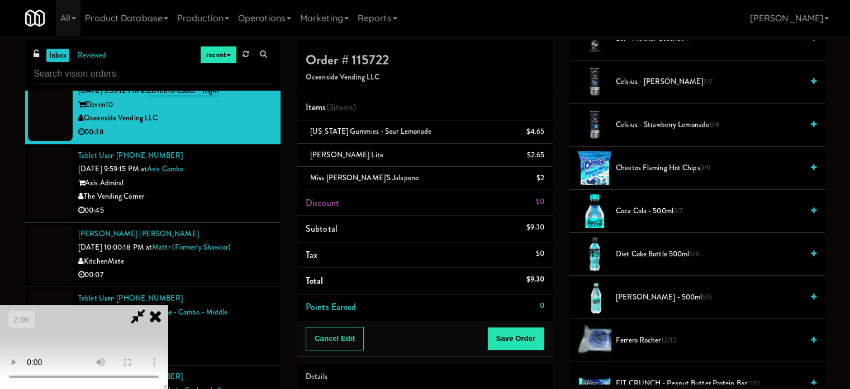
scroll to position [224, 0]
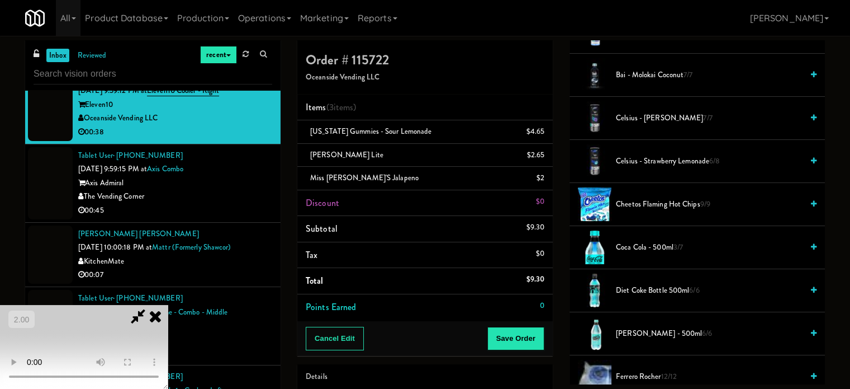
click at [642, 208] on span "Cheetos Flaming Hot Chips 9/9" at bounding box center [709, 204] width 187 height 14
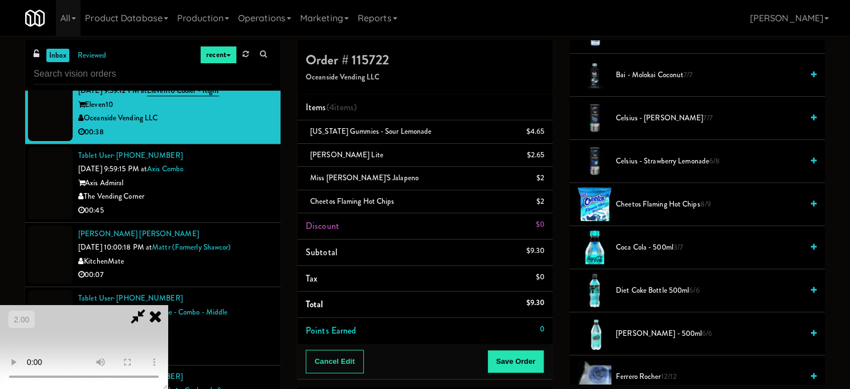
click at [168, 305] on video at bounding box center [84, 347] width 168 height 84
drag, startPoint x: 371, startPoint y: 257, endPoint x: 389, endPoint y: 235, distance: 28.2
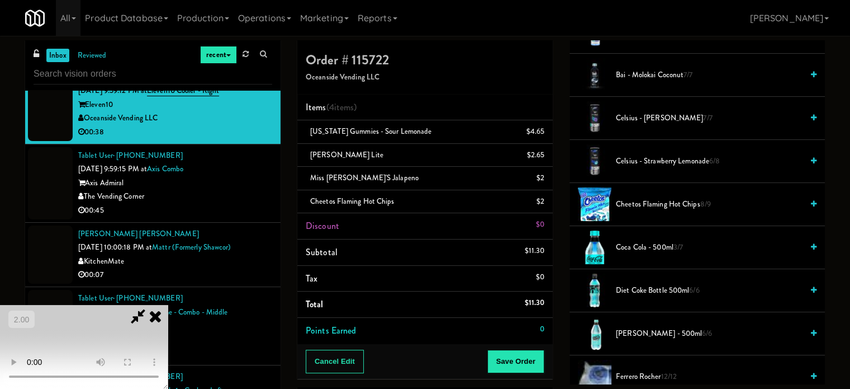
click at [168, 305] on video at bounding box center [84, 347] width 168 height 84
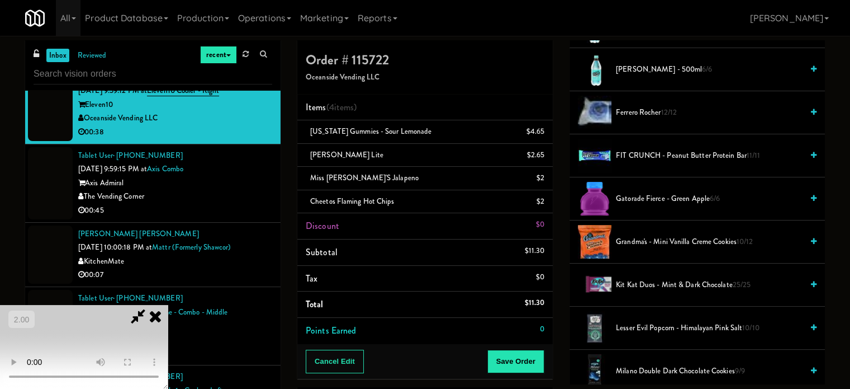
scroll to position [503, 0]
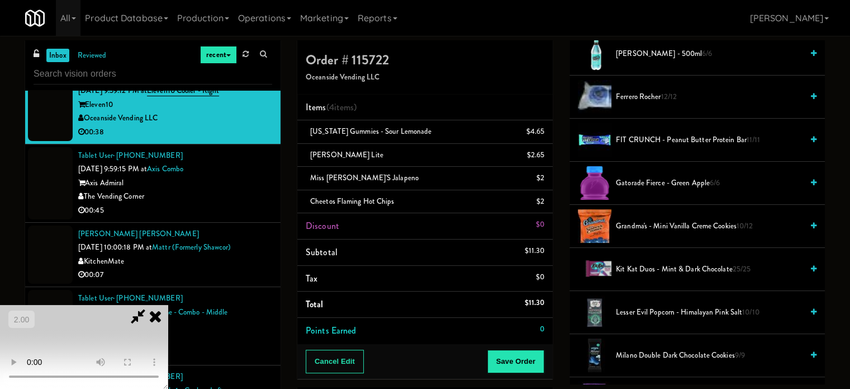
click at [626, 94] on span "Ferrero Rocher 12/12" at bounding box center [709, 97] width 187 height 14
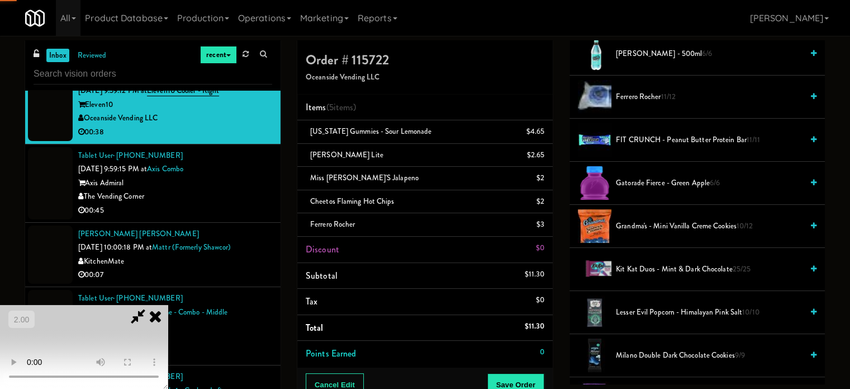
click at [168, 305] on video at bounding box center [84, 347] width 168 height 84
click at [520, 373] on button "Save Order" at bounding box center [516, 384] width 57 height 23
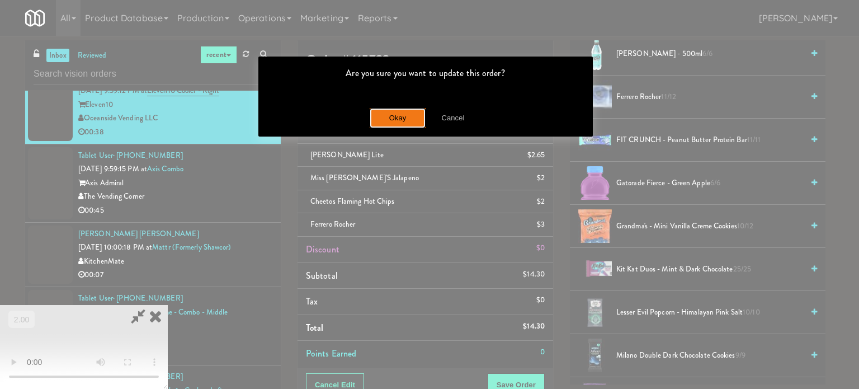
click at [400, 119] on button "Okay" at bounding box center [398, 118] width 56 height 20
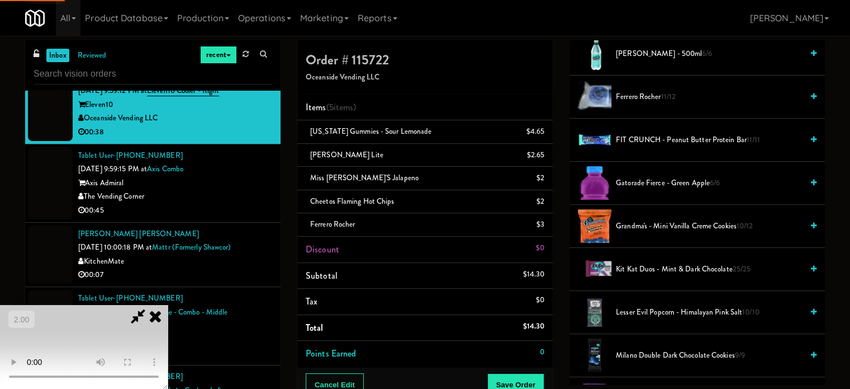
scroll to position [105, 0]
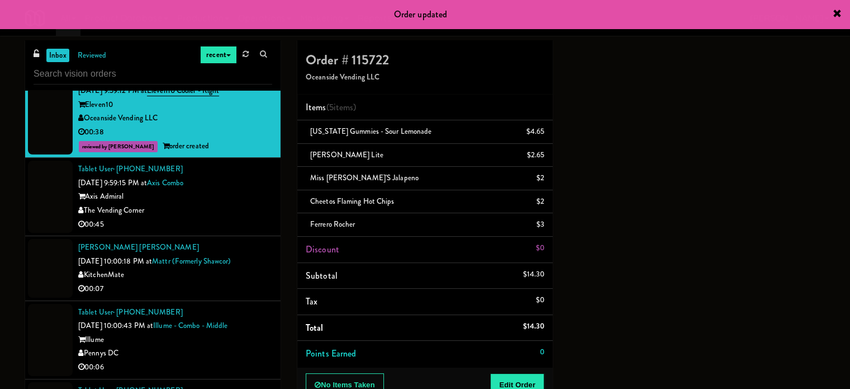
click at [242, 204] on div "Axis Admiral" at bounding box center [175, 197] width 194 height 14
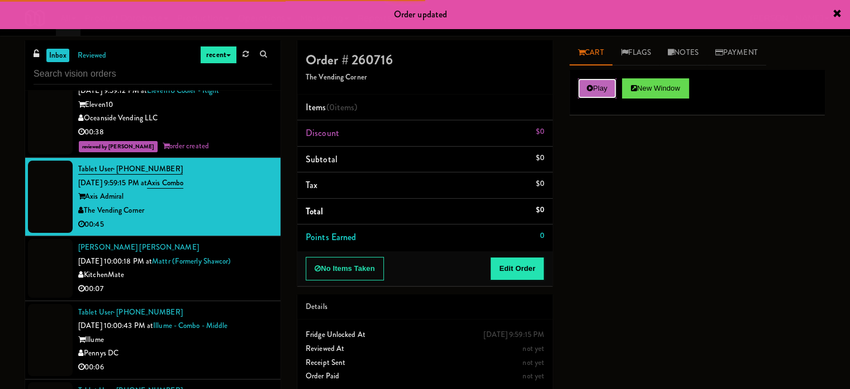
click at [603, 84] on button "Play" at bounding box center [597, 88] width 39 height 20
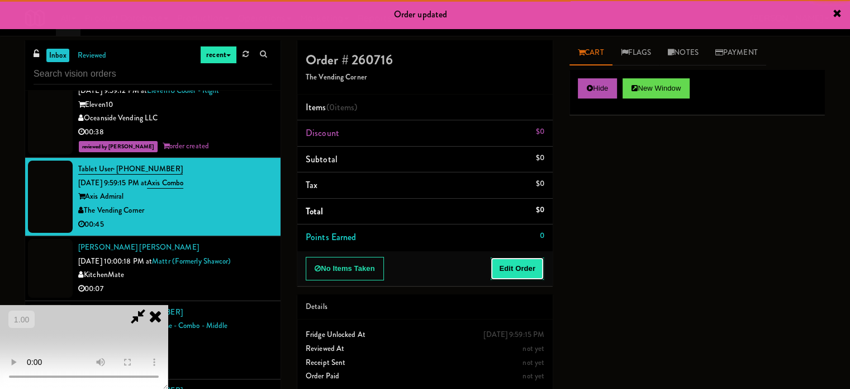
click at [502, 266] on button "Edit Order" at bounding box center [517, 268] width 54 height 23
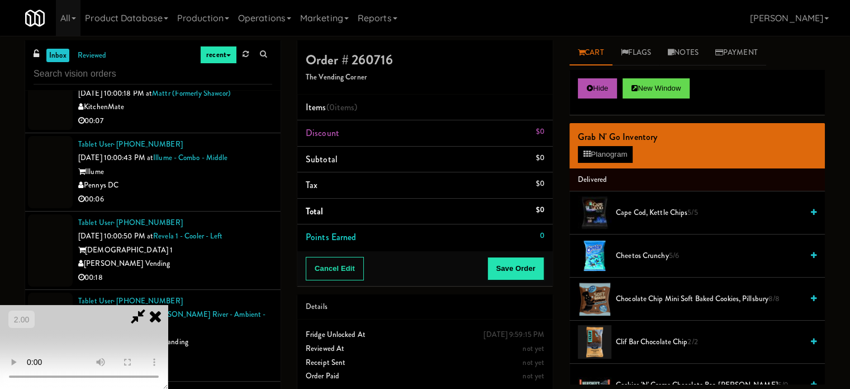
scroll to position [65, 0]
click at [168, 305] on video at bounding box center [84, 347] width 168 height 84
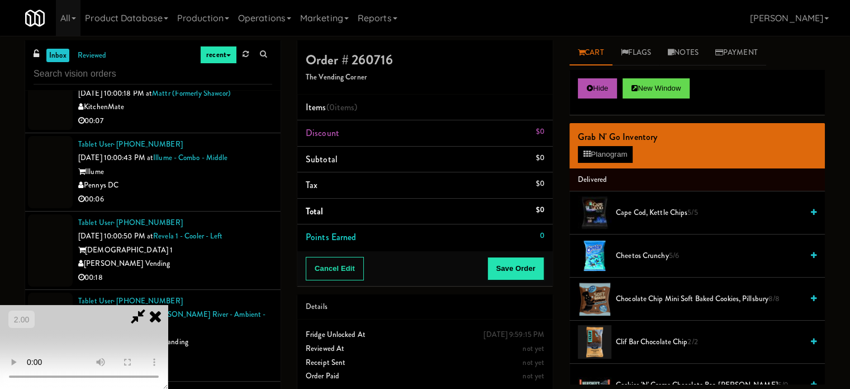
click at [168, 305] on video at bounding box center [84, 347] width 168 height 84
click at [613, 149] on button "Planogram" at bounding box center [605, 154] width 55 height 17
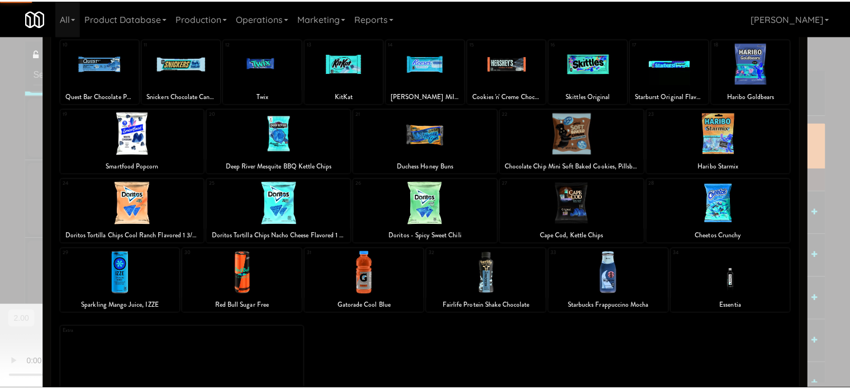
scroll to position [160, 0]
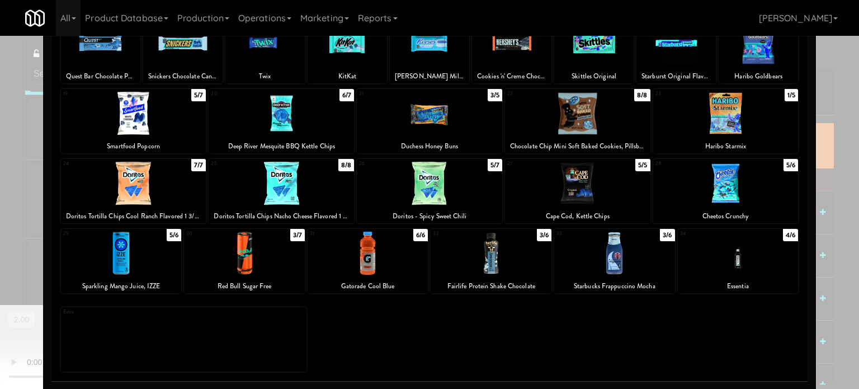
click at [566, 124] on div at bounding box center [577, 113] width 145 height 43
click at [832, 113] on div at bounding box center [429, 194] width 859 height 389
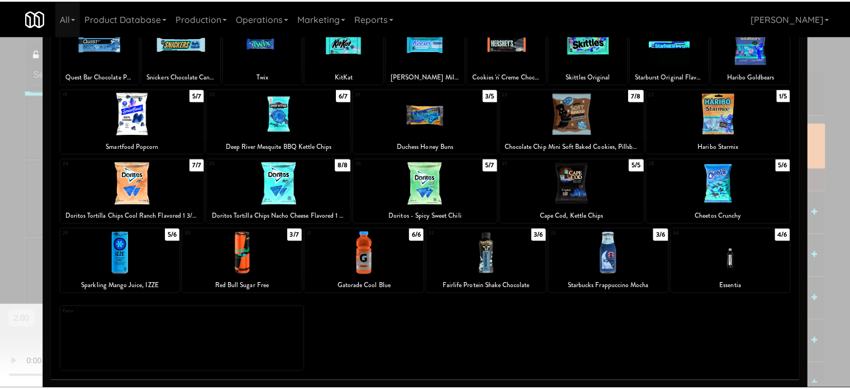
scroll to position [3939, 0]
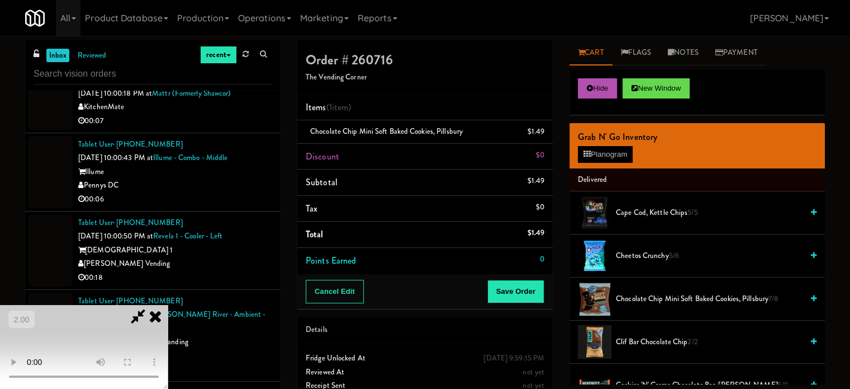
click at [168, 305] on video at bounding box center [84, 347] width 168 height 84
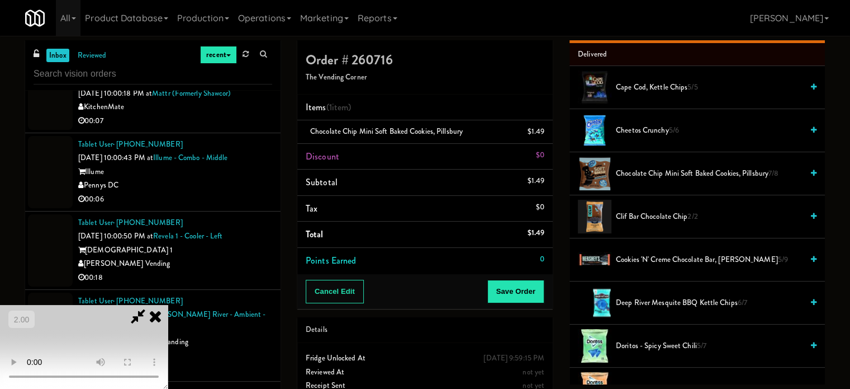
scroll to position [112, 0]
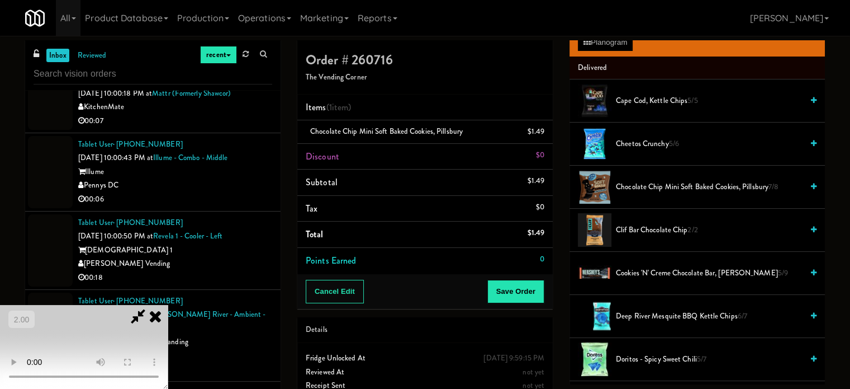
click at [623, 181] on span "Chocolate Chip Mini Soft Baked Cookies, Pillsbury 7/8" at bounding box center [709, 187] width 187 height 14
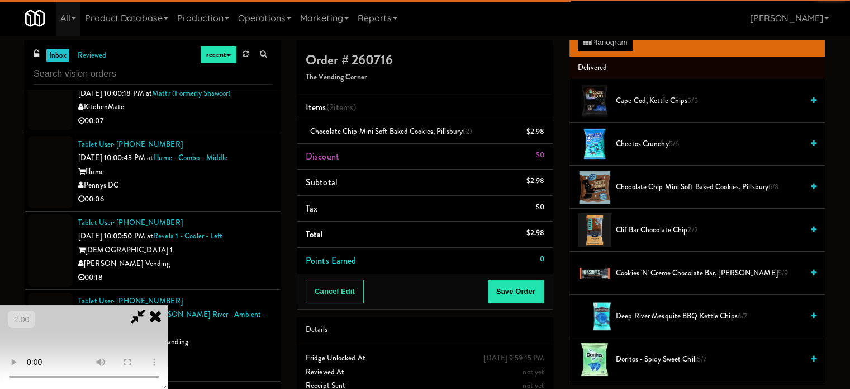
scroll to position [177, 0]
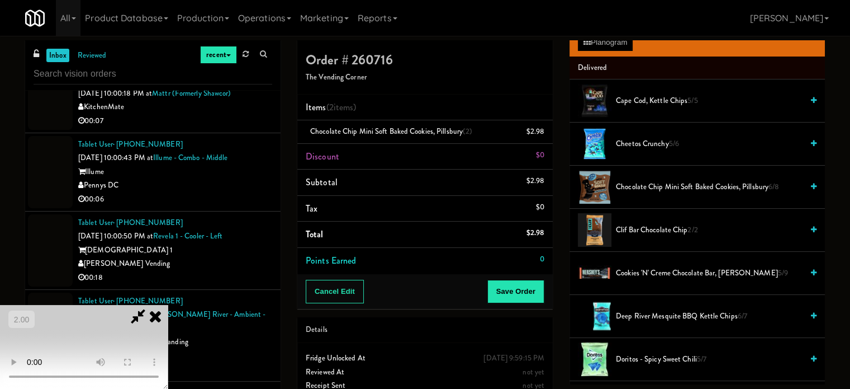
click at [168, 305] on video at bounding box center [84, 347] width 168 height 84
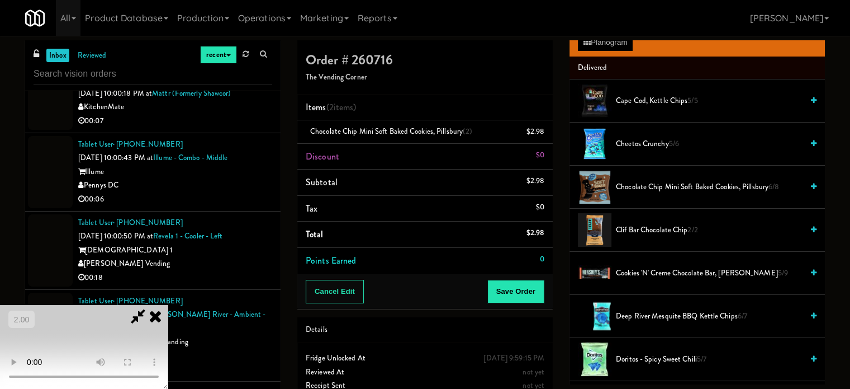
click at [168, 305] on video at bounding box center [84, 347] width 168 height 84
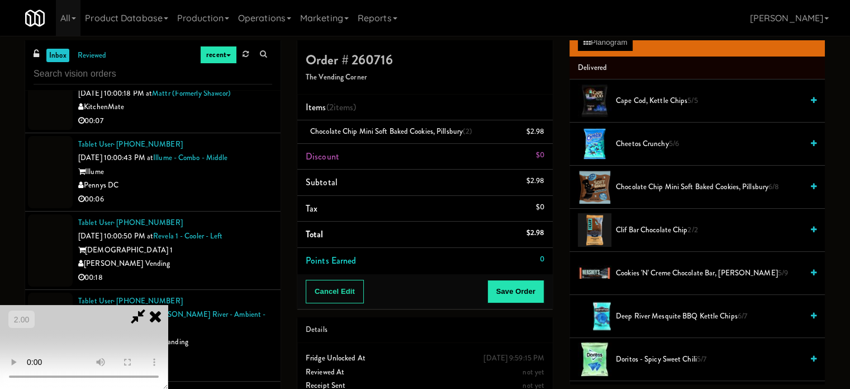
click at [168, 305] on video at bounding box center [84, 347] width 168 height 84
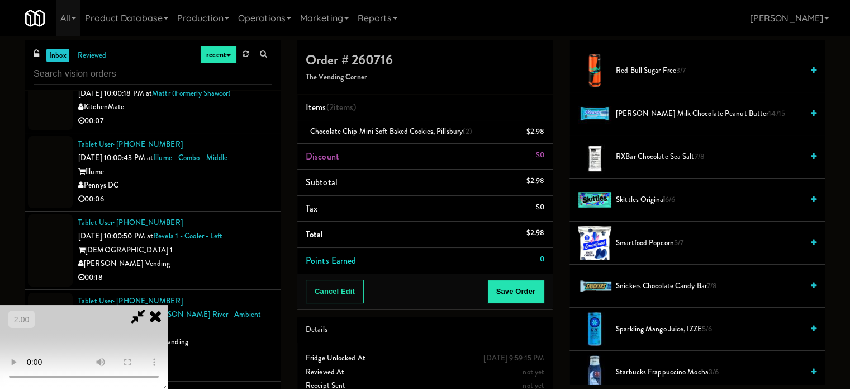
scroll to position [1118, 0]
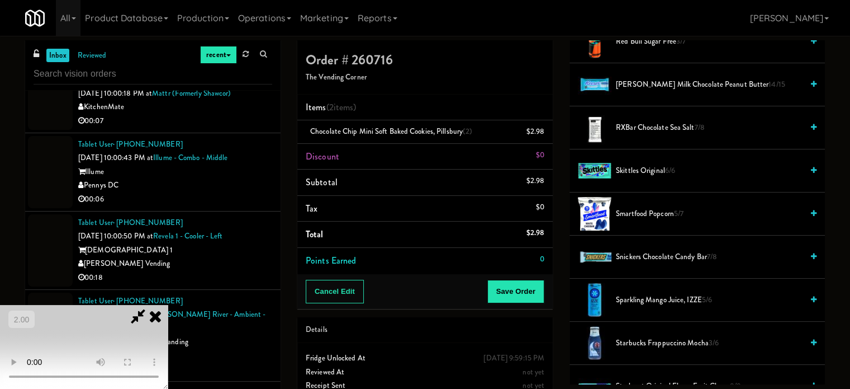
click at [661, 83] on span "[PERSON_NAME] Milk Chocolate Peanut Butter 14/15" at bounding box center [709, 85] width 187 height 14
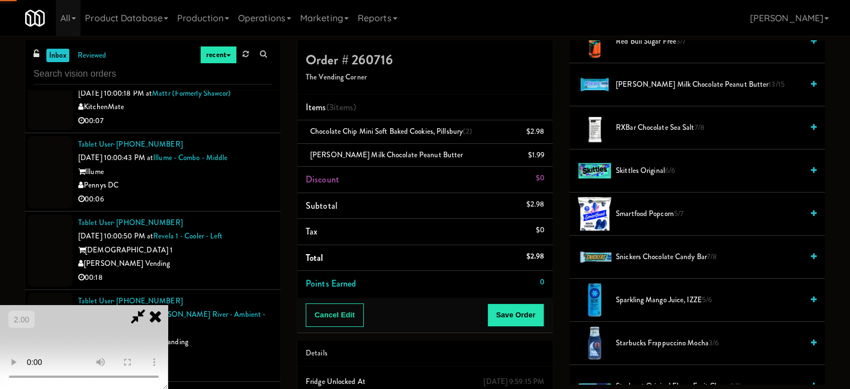
click at [168, 305] on video at bounding box center [84, 347] width 168 height 84
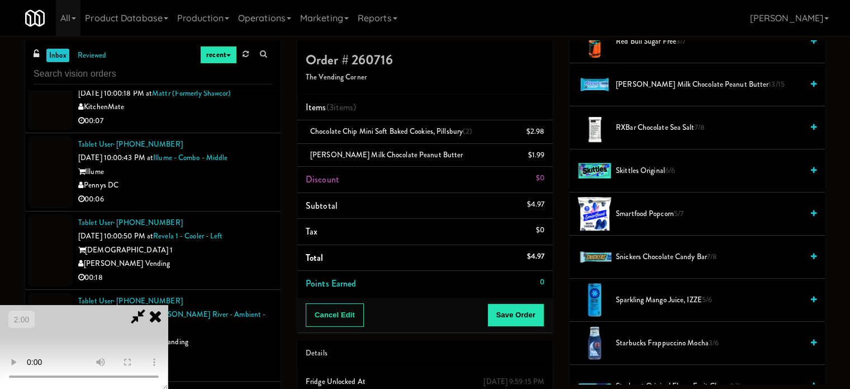
click at [168, 305] on video at bounding box center [84, 347] width 168 height 84
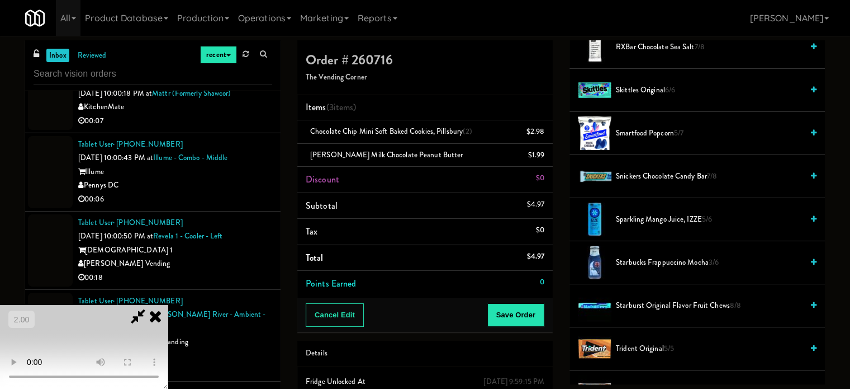
scroll to position [1396, 0]
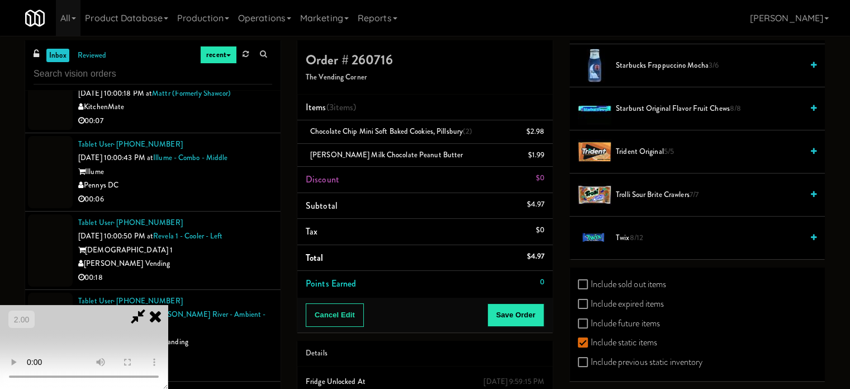
click at [623, 231] on span "Twix 8/12" at bounding box center [709, 238] width 187 height 14
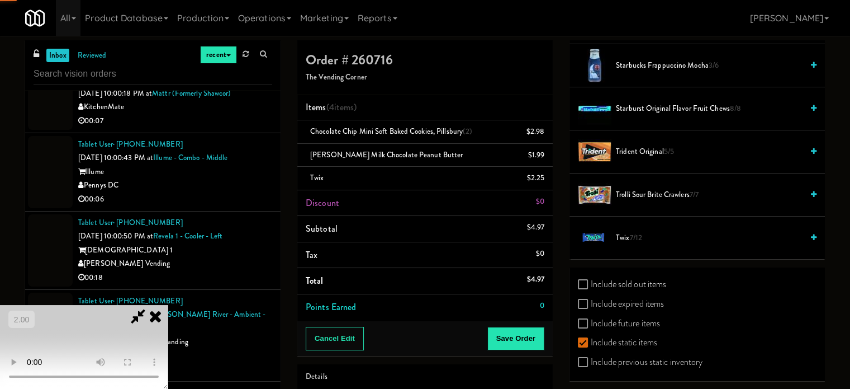
click at [168, 305] on video at bounding box center [84, 347] width 168 height 84
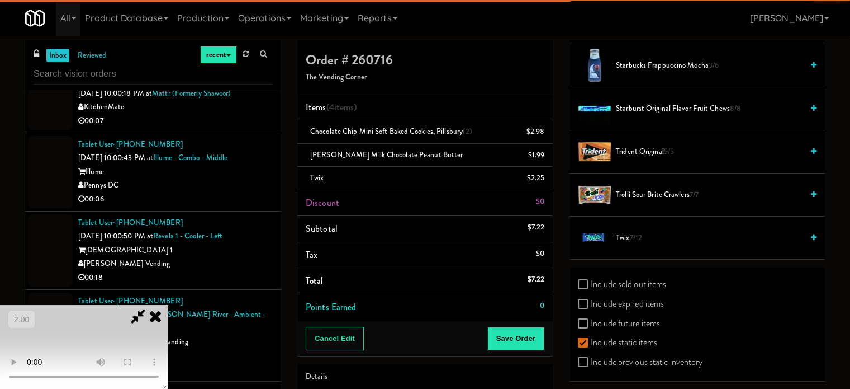
click at [168, 305] on video at bounding box center [84, 347] width 168 height 84
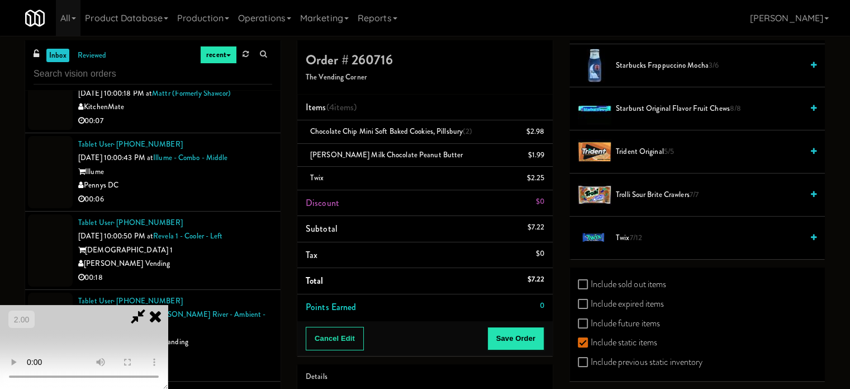
click at [168, 305] on video at bounding box center [84, 347] width 168 height 84
click at [621, 235] on span "Twix 7/12" at bounding box center [709, 238] width 187 height 14
drag, startPoint x: 412, startPoint y: 231, endPoint x: 432, endPoint y: 226, distance: 20.6
click at [168, 305] on video at bounding box center [84, 347] width 168 height 84
click at [545, 183] on icon at bounding box center [546, 181] width 6 height 7
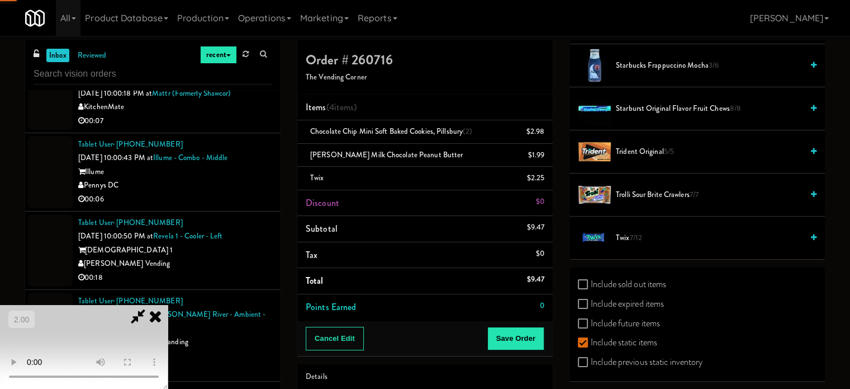
click at [168, 305] on video at bounding box center [84, 347] width 168 height 84
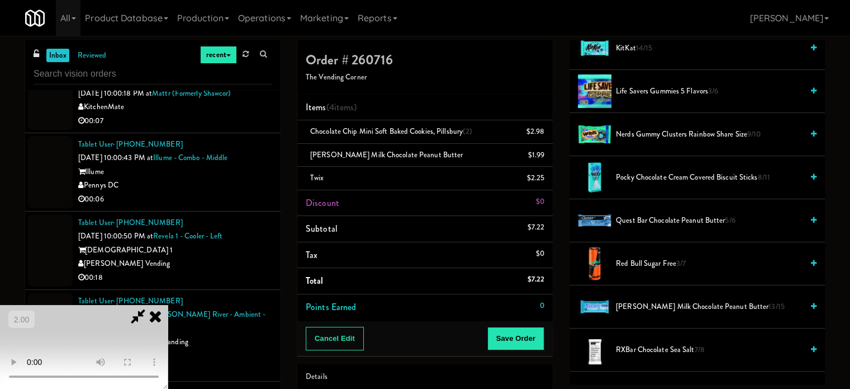
scroll to position [892, 0]
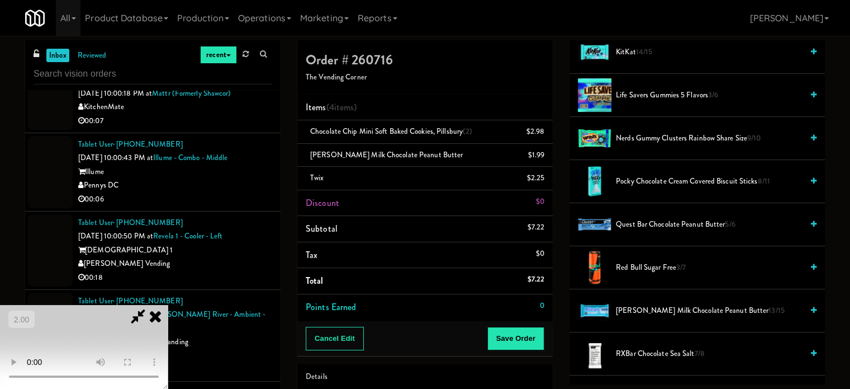
click at [636, 134] on span "Nerds Gummy Clusters Rainbow Share Size 9/10" at bounding box center [709, 138] width 187 height 14
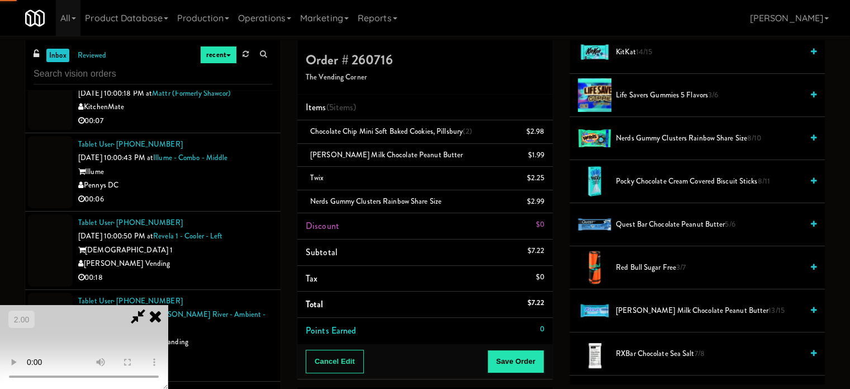
click at [168, 305] on video at bounding box center [84, 347] width 168 height 84
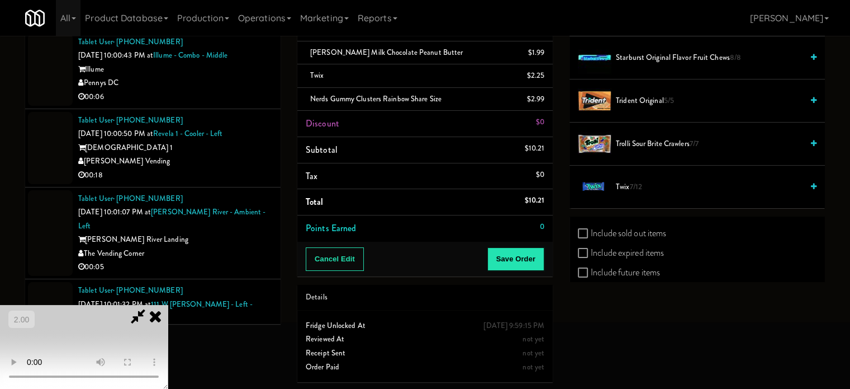
scroll to position [1340, 0]
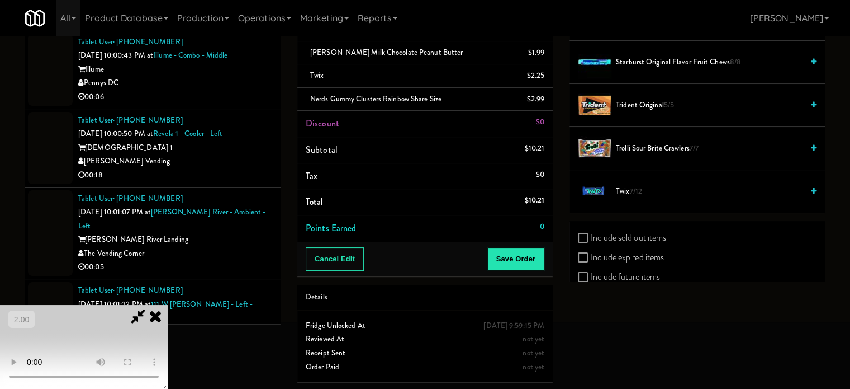
click at [648, 143] on span "Trolli Sour Brite Crawlers 7/7" at bounding box center [709, 148] width 187 height 14
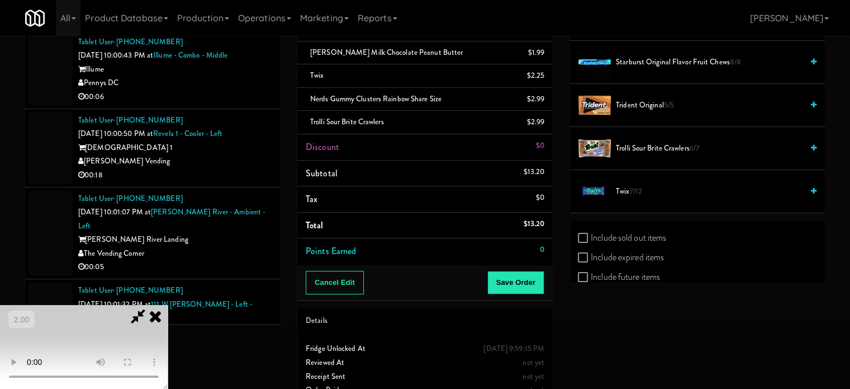
click at [168, 305] on video at bounding box center [84, 347] width 168 height 84
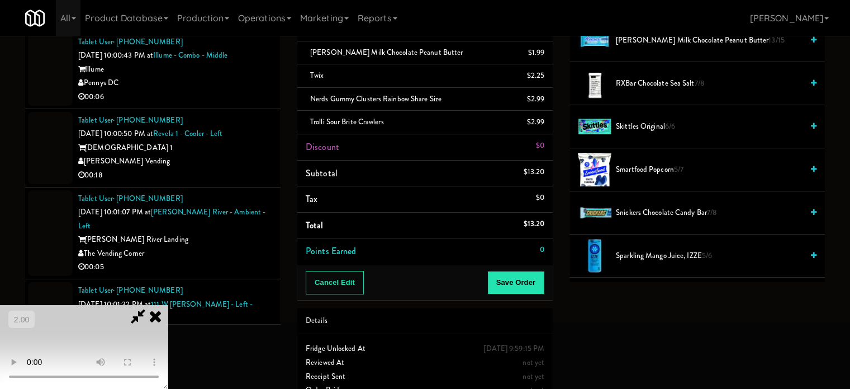
drag, startPoint x: 258, startPoint y: 212, endPoint x: 549, endPoint y: 196, distance: 291.2
click at [168, 305] on video at bounding box center [84, 347] width 168 height 84
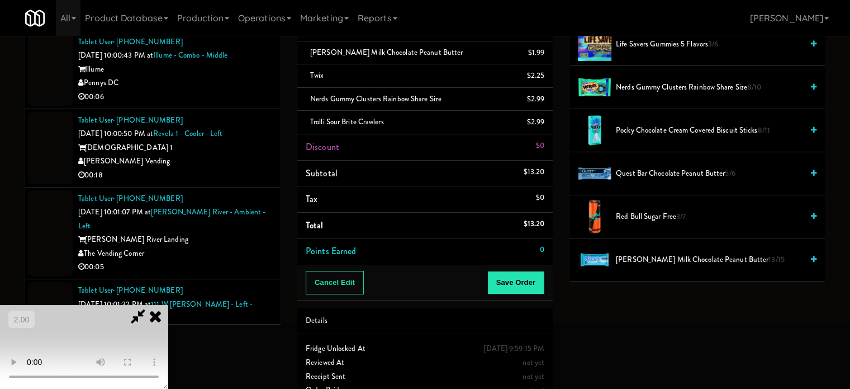
scroll to position [836, 0]
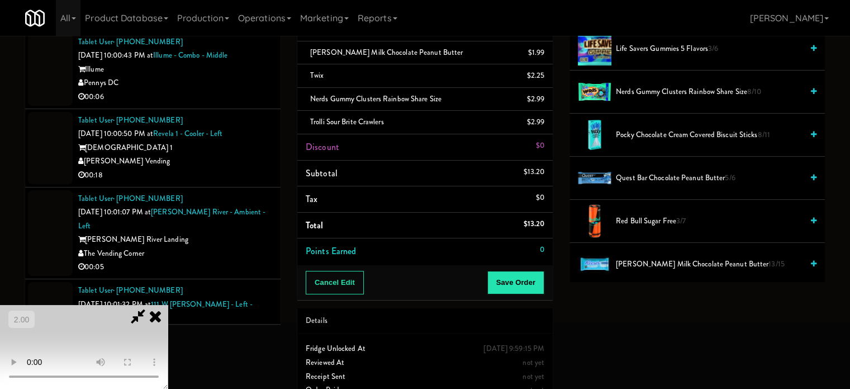
click at [648, 135] on span "Pocky Chocolate Cream Covered Biscuit Sticks 8/11" at bounding box center [709, 135] width 187 height 14
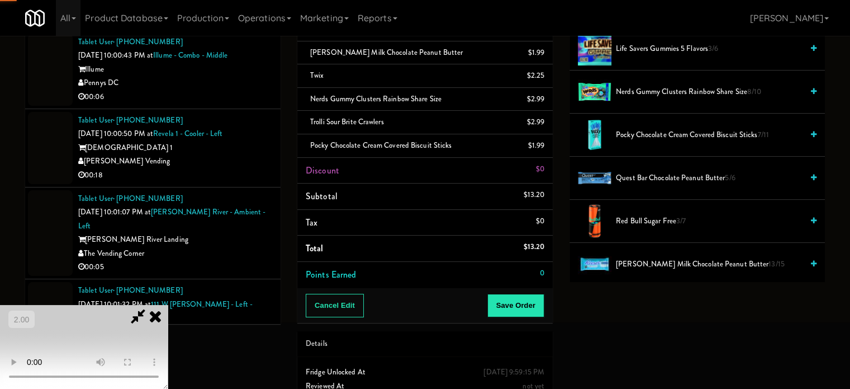
click at [168, 305] on video at bounding box center [84, 347] width 168 height 84
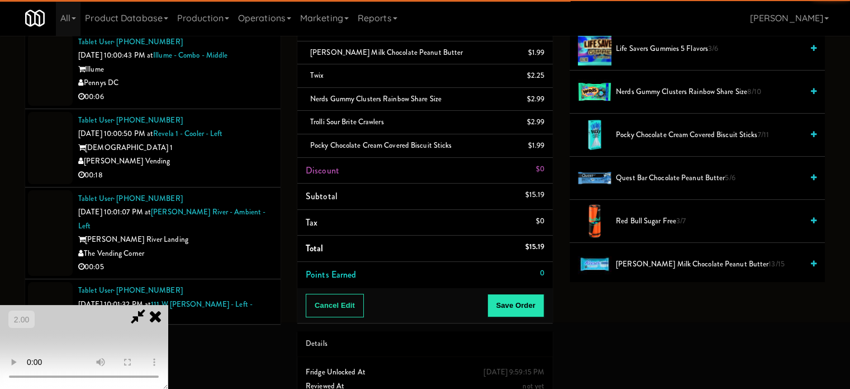
click at [168, 305] on video at bounding box center [84, 347] width 168 height 84
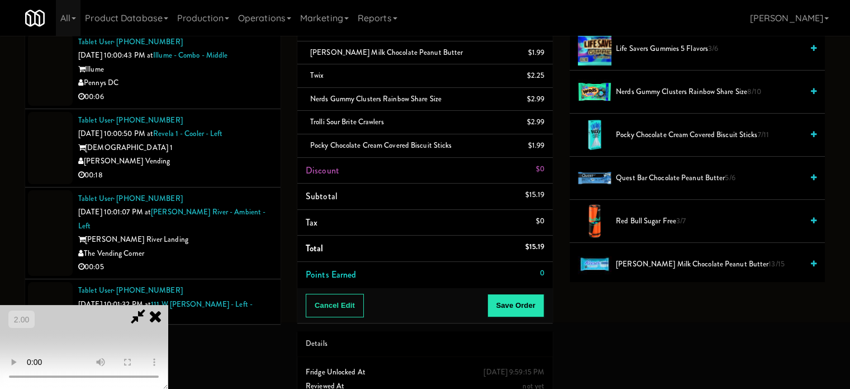
click at [168, 305] on video at bounding box center [84, 347] width 168 height 84
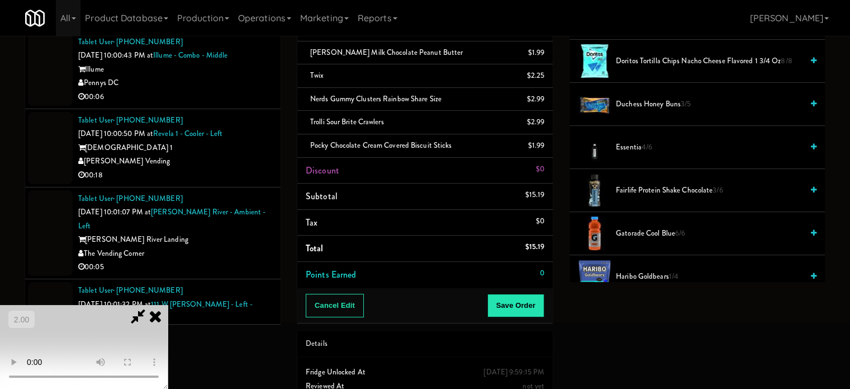
scroll to position [389, 0]
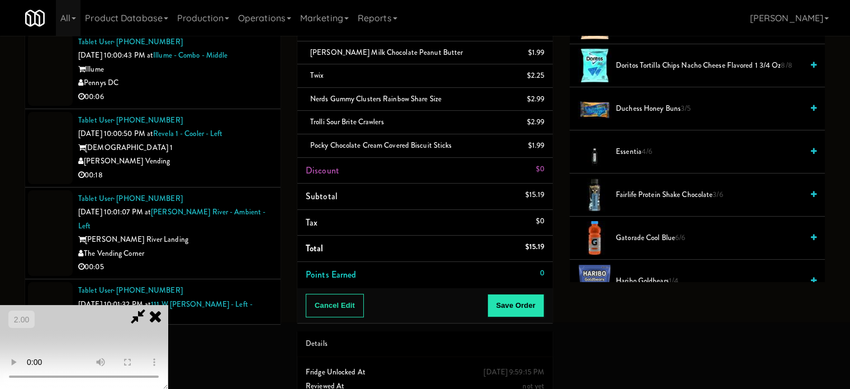
click at [645, 102] on span "Duchess Honey Buns 3/5" at bounding box center [709, 109] width 187 height 14
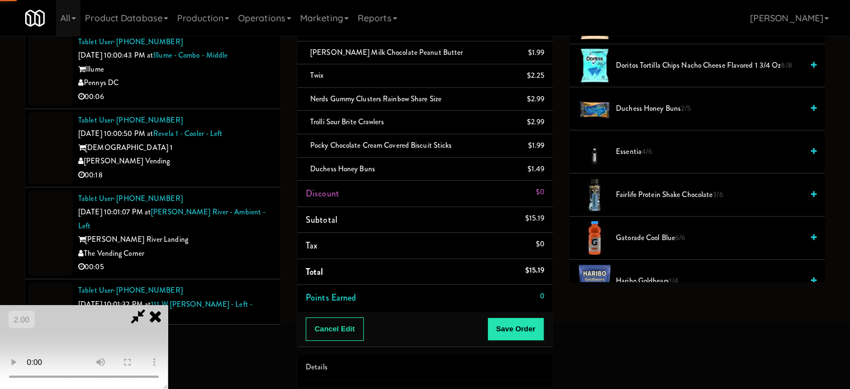
click at [168, 305] on video at bounding box center [84, 347] width 168 height 84
click at [521, 318] on button "Save Order" at bounding box center [516, 328] width 57 height 23
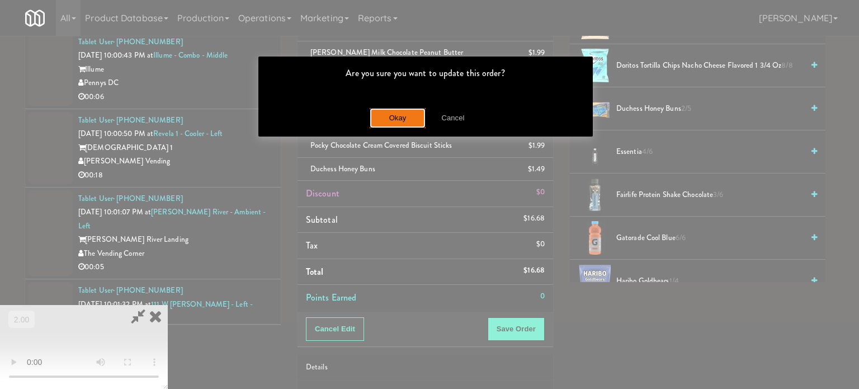
click at [407, 116] on button "Okay" at bounding box center [398, 118] width 56 height 20
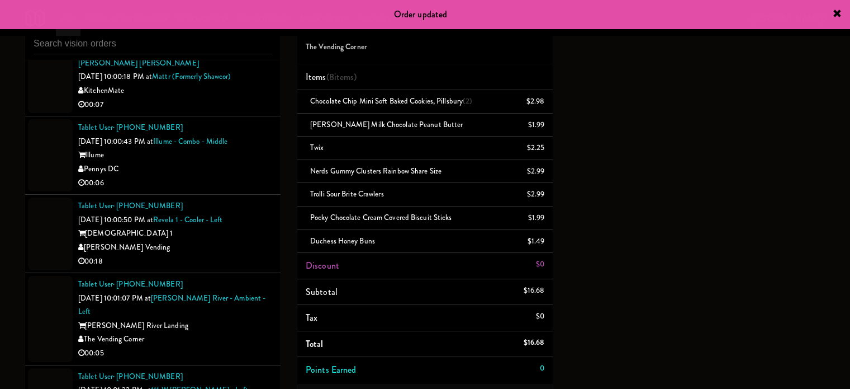
scroll to position [0, 0]
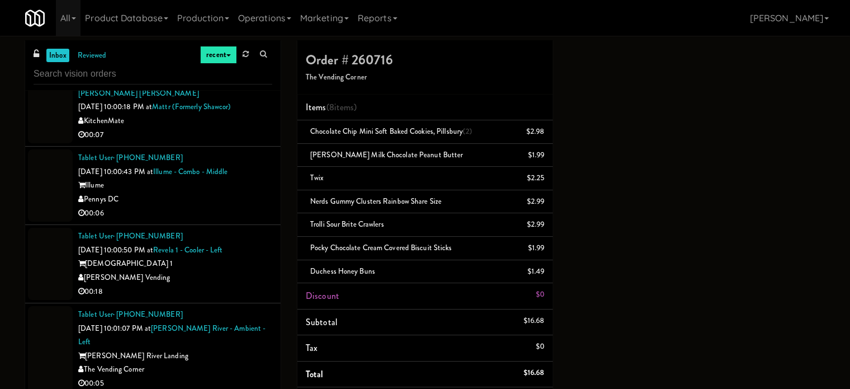
click at [210, 142] on div "00:07" at bounding box center [175, 135] width 194 height 14
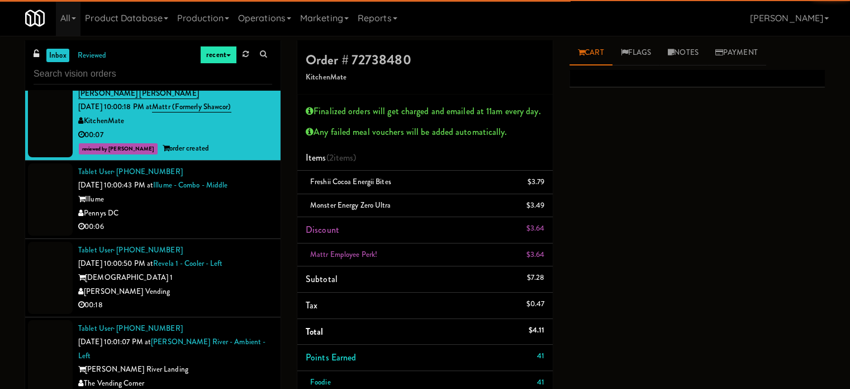
click at [261, 220] on div "Pennys DC" at bounding box center [175, 213] width 194 height 14
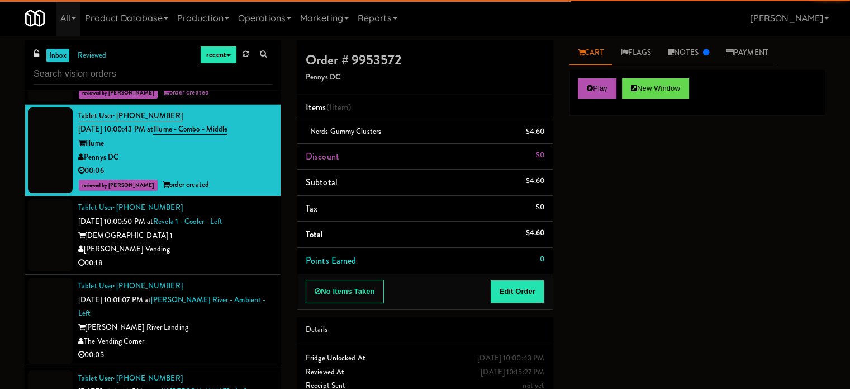
click at [230, 256] on div "[PERSON_NAME] Vending" at bounding box center [175, 249] width 194 height 14
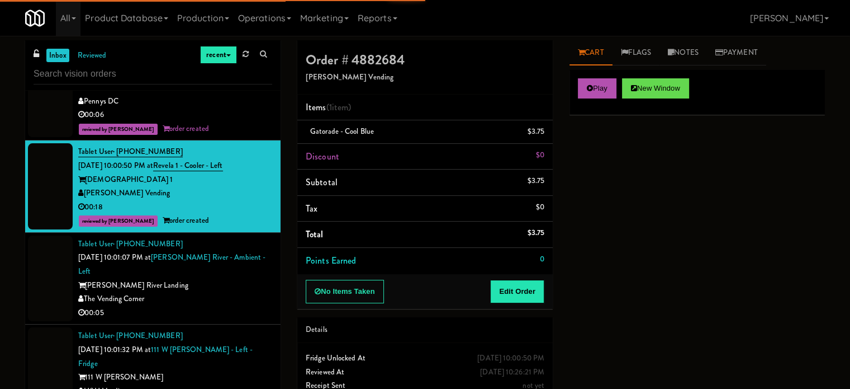
click at [233, 306] on div "The Vending Corner" at bounding box center [175, 299] width 194 height 14
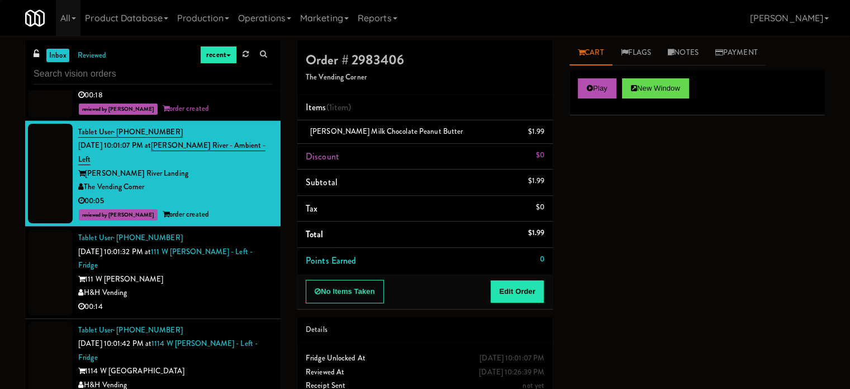
click at [235, 314] on div "00:14" at bounding box center [175, 307] width 194 height 14
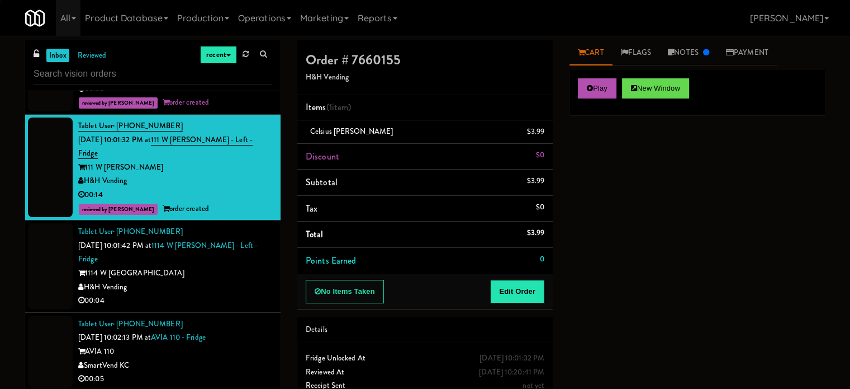
click at [215, 307] on div "00:04" at bounding box center [175, 301] width 194 height 14
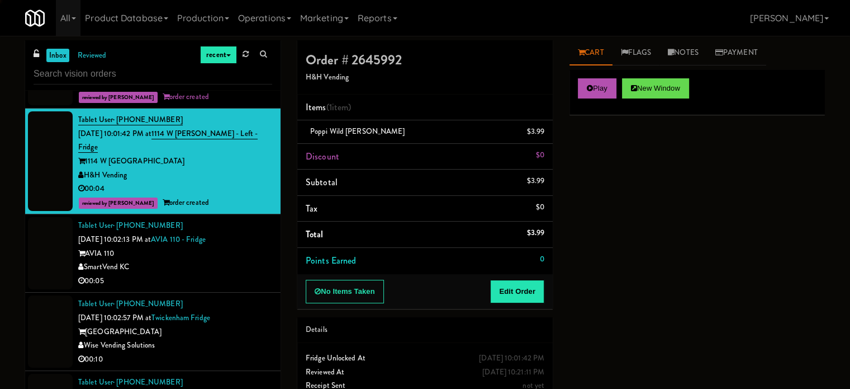
click at [224, 292] on li "Tablet User · (816) 301-2293 [DATE] 10:02:13 PM at AVIA 110 - Fridge AVIA 110 S…" at bounding box center [153, 253] width 256 height 78
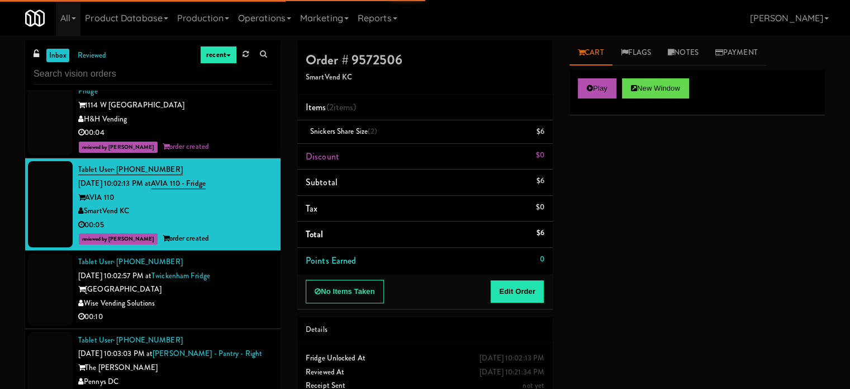
click at [234, 296] on div "[GEOGRAPHIC_DATA]" at bounding box center [175, 289] width 194 height 14
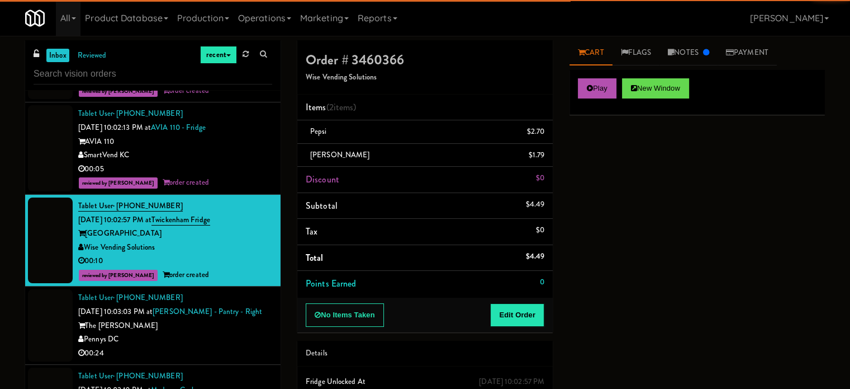
click at [233, 333] on div "The [PERSON_NAME]" at bounding box center [175, 326] width 194 height 14
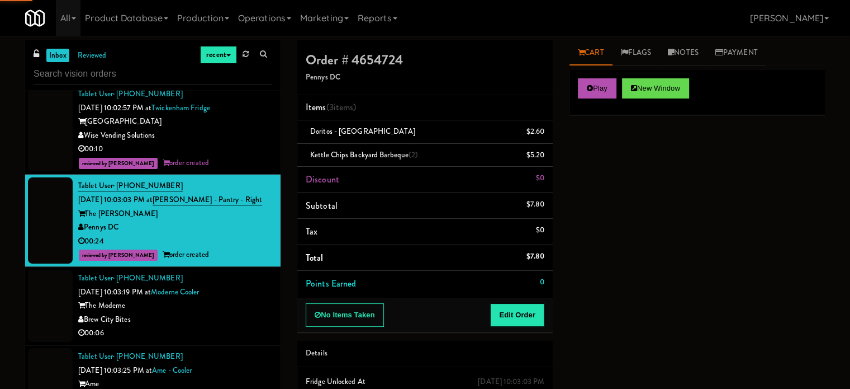
click at [239, 327] on div "Brew City Bites" at bounding box center [175, 320] width 194 height 14
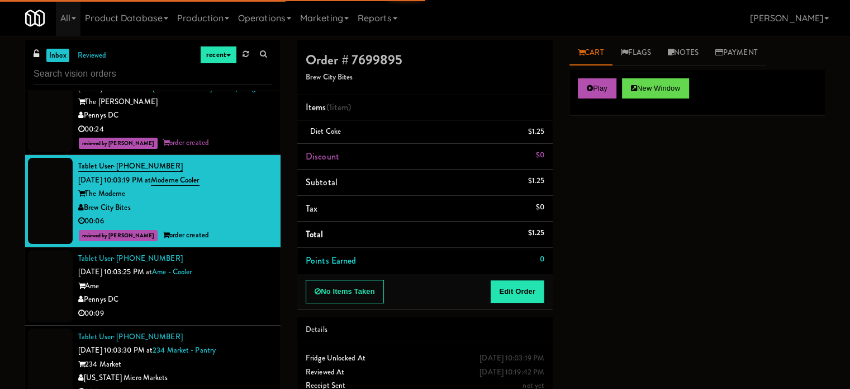
click at [224, 306] on div "Pennys DC" at bounding box center [175, 299] width 194 height 14
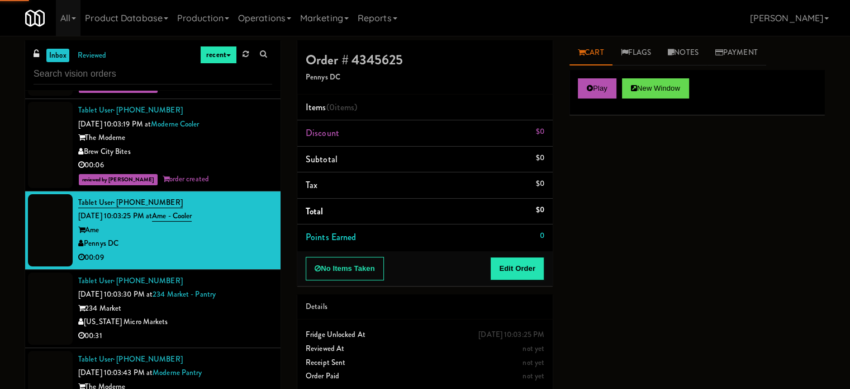
click at [230, 339] on div "00:31" at bounding box center [175, 336] width 194 height 14
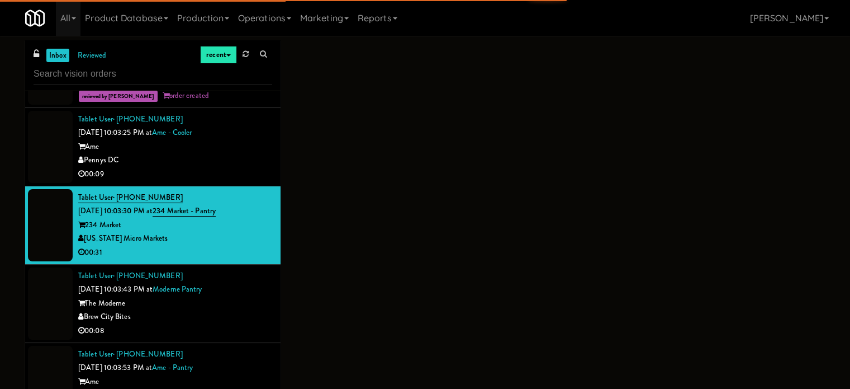
scroll to position [4889, 0]
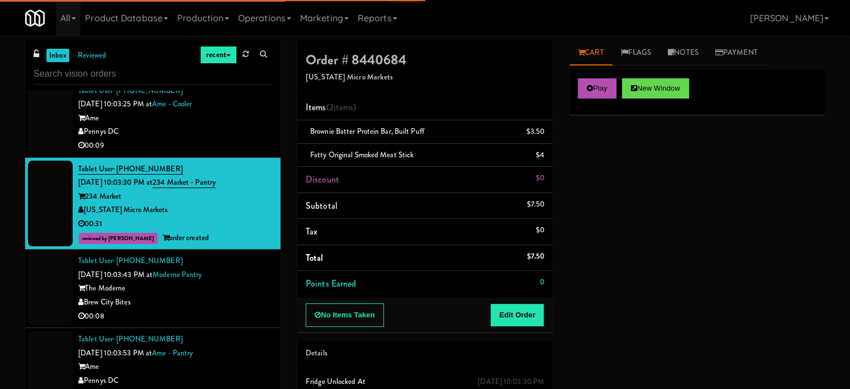
click at [234, 320] on div "00:08" at bounding box center [175, 316] width 194 height 14
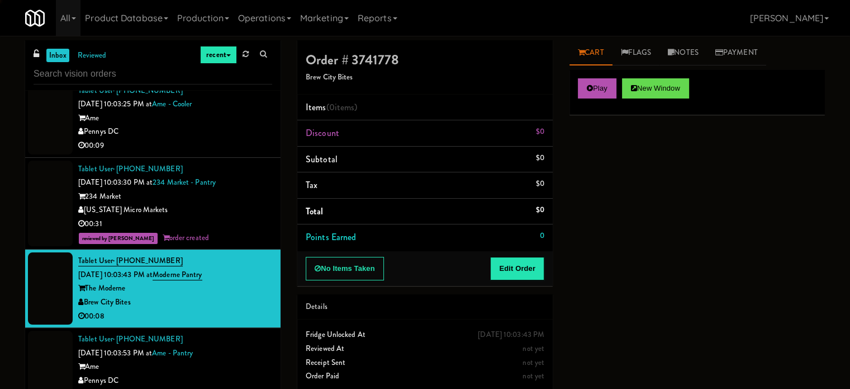
click at [235, 153] on div "00:09" at bounding box center [175, 146] width 194 height 14
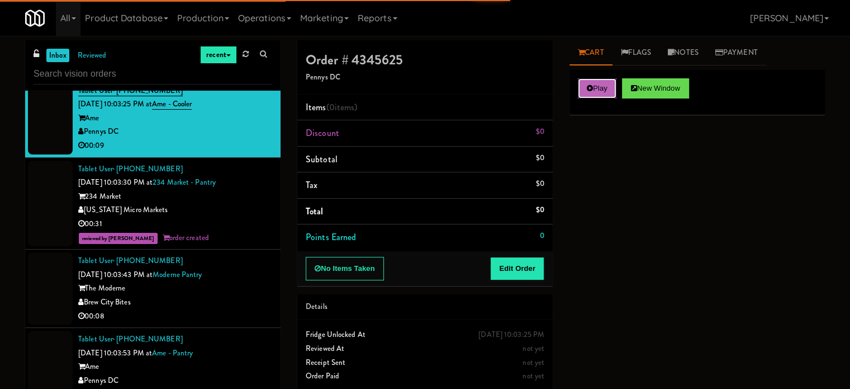
click at [589, 95] on button "Play" at bounding box center [597, 88] width 39 height 20
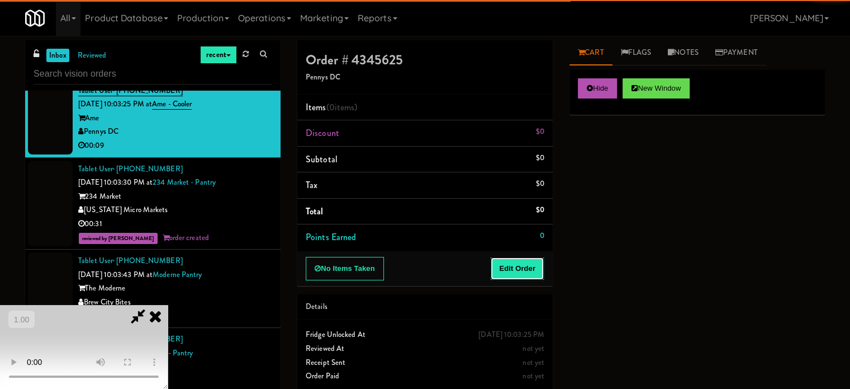
click at [525, 263] on button "Edit Order" at bounding box center [517, 268] width 54 height 23
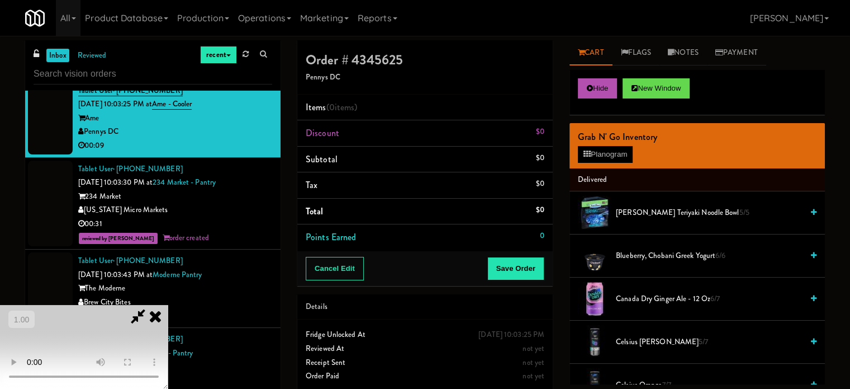
scroll to position [177, 0]
click at [168, 305] on video at bounding box center [84, 347] width 168 height 84
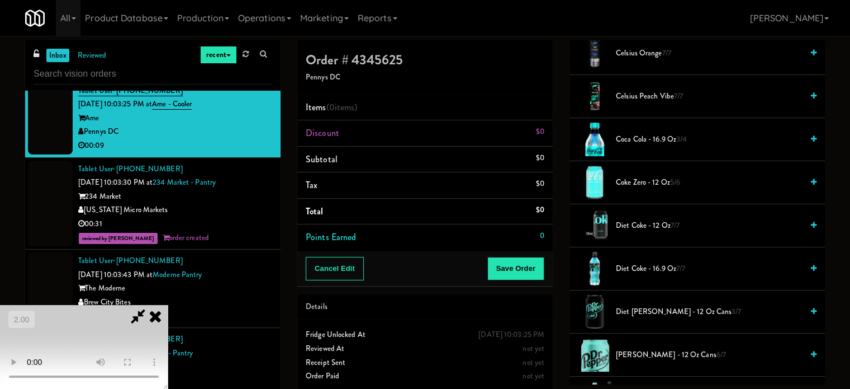
scroll to position [335, 0]
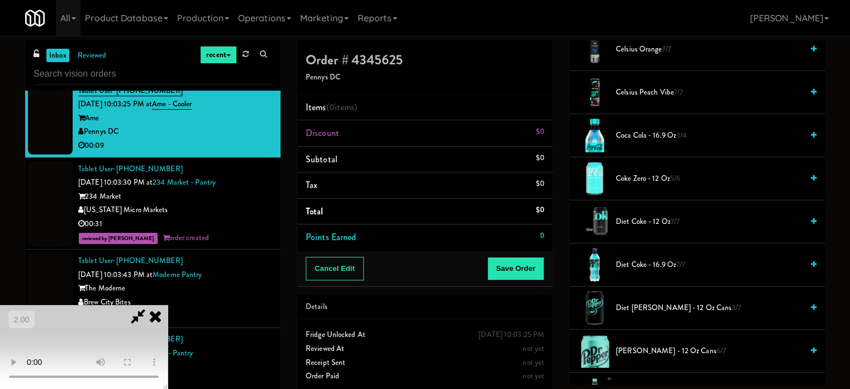
click at [655, 309] on span "Diet [PERSON_NAME] - 12 oz Cans 3/7" at bounding box center [709, 308] width 187 height 14
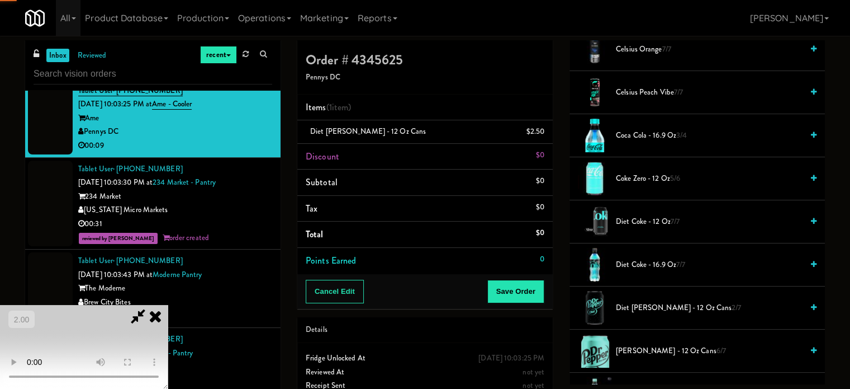
drag, startPoint x: 212, startPoint y: 319, endPoint x: 248, endPoint y: 319, distance: 36.3
click at [168, 318] on video at bounding box center [84, 347] width 168 height 84
click at [538, 302] on div "Cancel Edit Save Order" at bounding box center [425, 291] width 256 height 35
click at [538, 300] on button "Save Order" at bounding box center [516, 291] width 57 height 23
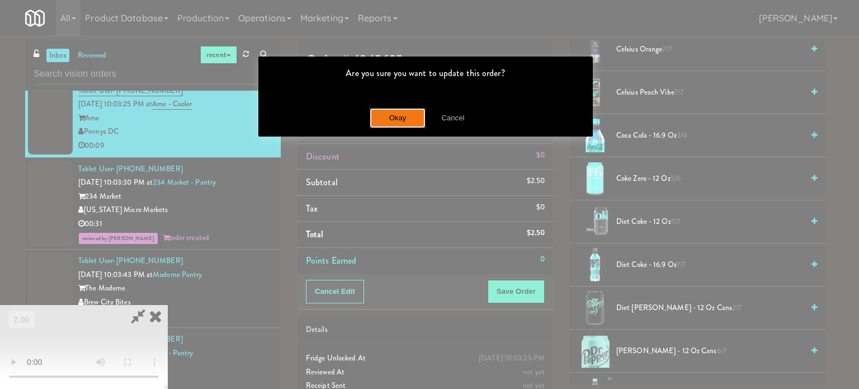
click at [413, 125] on button "Okay" at bounding box center [398, 118] width 56 height 20
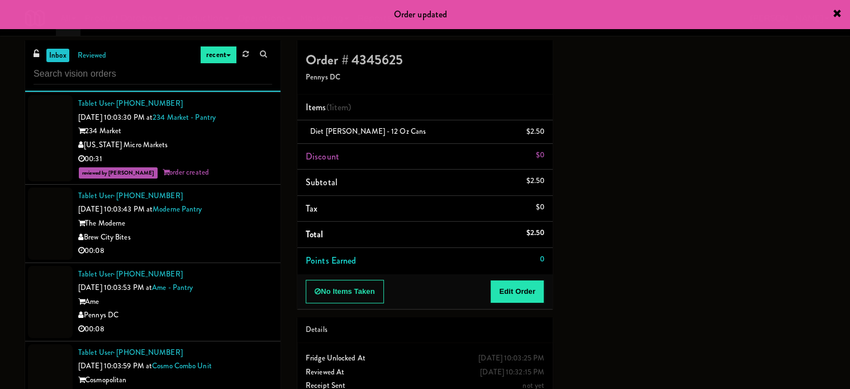
scroll to position [5001, 0]
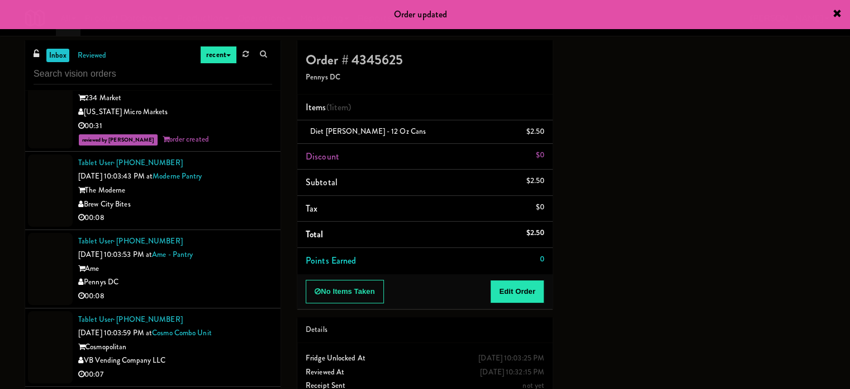
click at [232, 209] on div "Brew City Bites" at bounding box center [175, 204] width 194 height 14
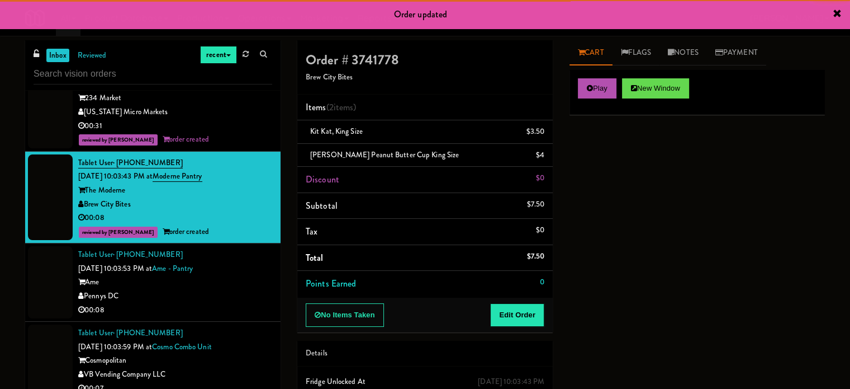
click at [204, 303] on div "Pennys DC" at bounding box center [175, 296] width 194 height 14
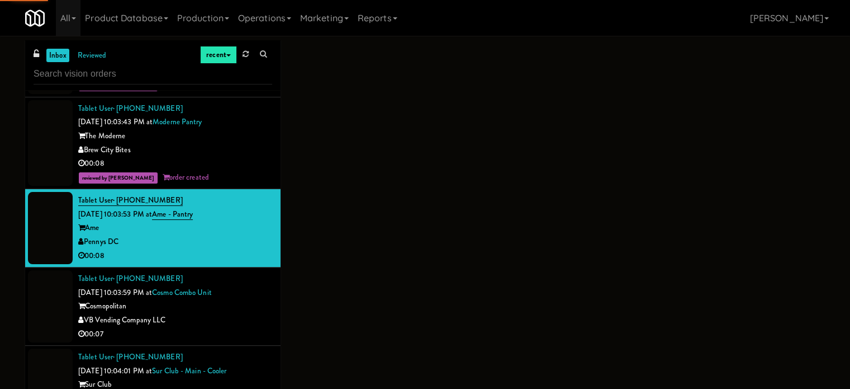
scroll to position [5057, 0]
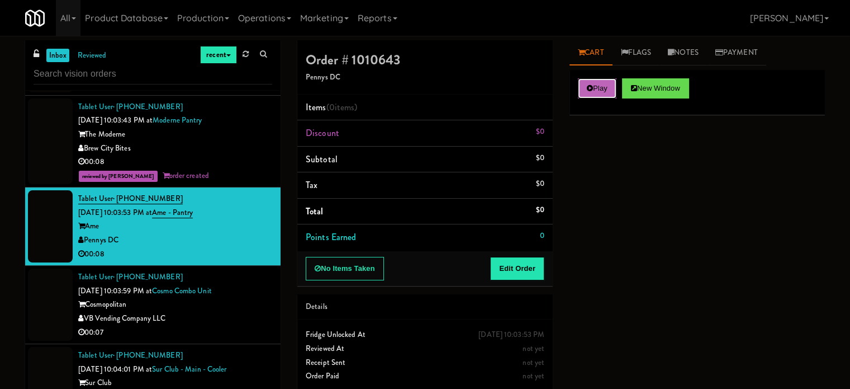
click at [593, 93] on button "Play" at bounding box center [597, 88] width 39 height 20
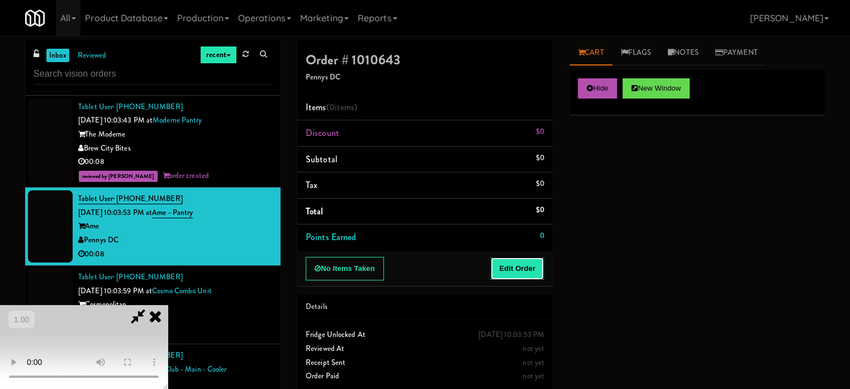
click at [521, 268] on button "Edit Order" at bounding box center [517, 268] width 54 height 23
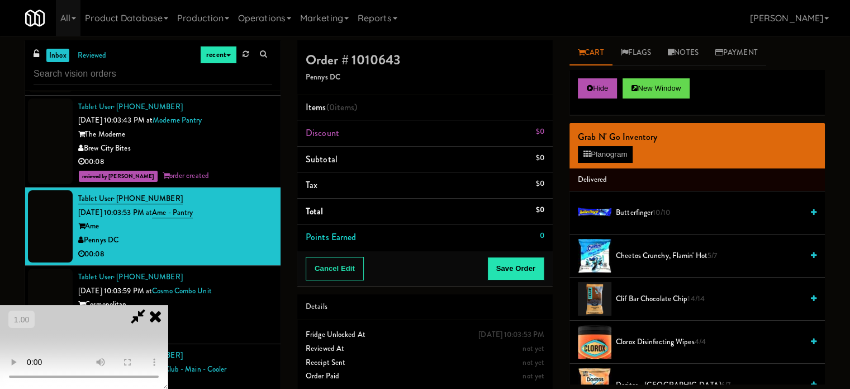
scroll to position [177, 0]
click at [168, 305] on video at bounding box center [84, 347] width 168 height 84
drag, startPoint x: 339, startPoint y: 237, endPoint x: 437, endPoint y: 246, distance: 98.3
click at [168, 305] on video at bounding box center [84, 347] width 168 height 84
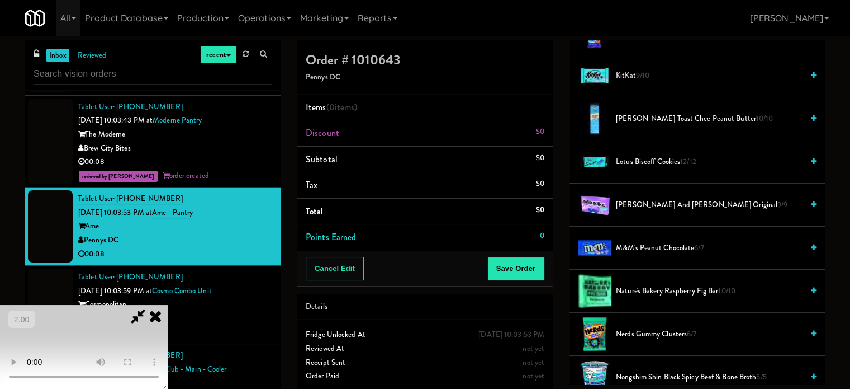
scroll to position [615, 0]
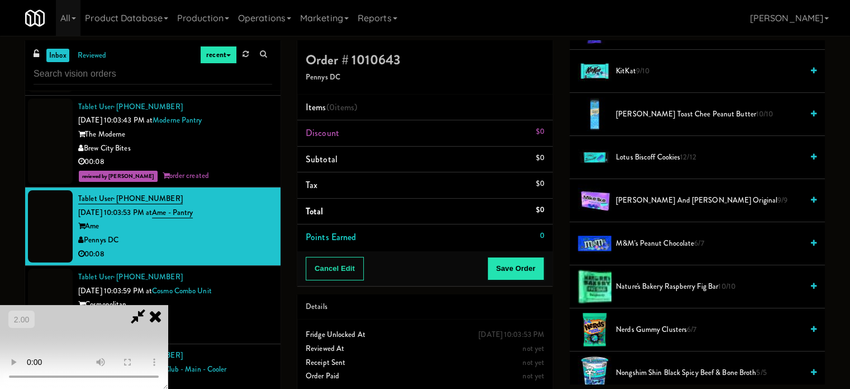
click at [646, 328] on span "Nerds Gummy Clusters 6/7" at bounding box center [709, 330] width 187 height 14
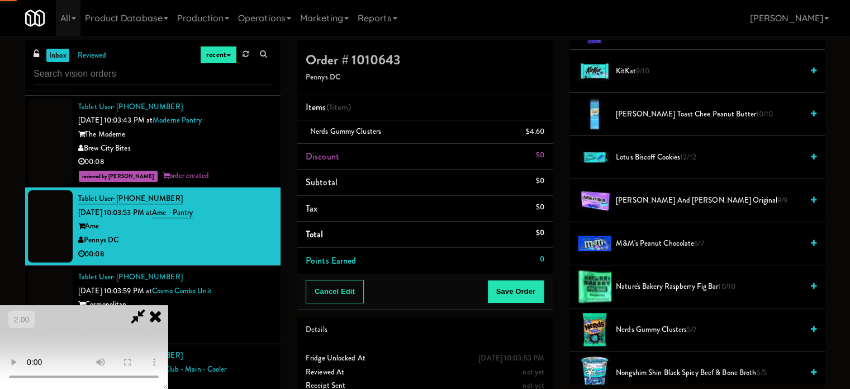
drag, startPoint x: 298, startPoint y: 301, endPoint x: 365, endPoint y: 313, distance: 67.6
click at [168, 305] on video at bounding box center [84, 347] width 168 height 84
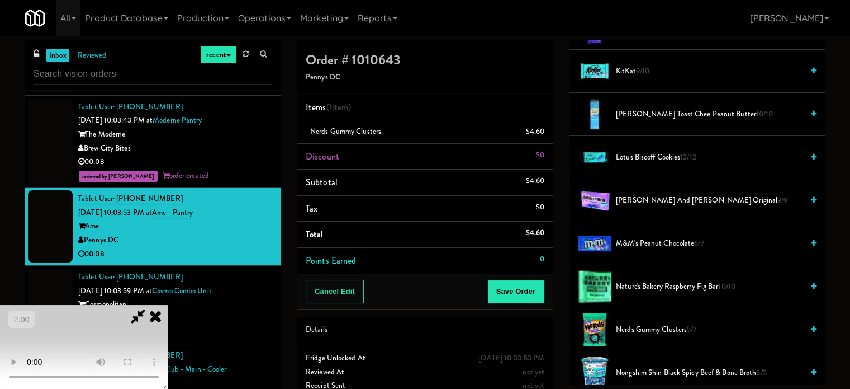
drag, startPoint x: 309, startPoint y: 298, endPoint x: 316, endPoint y: 295, distance: 8.3
click at [168, 305] on video at bounding box center [84, 347] width 168 height 84
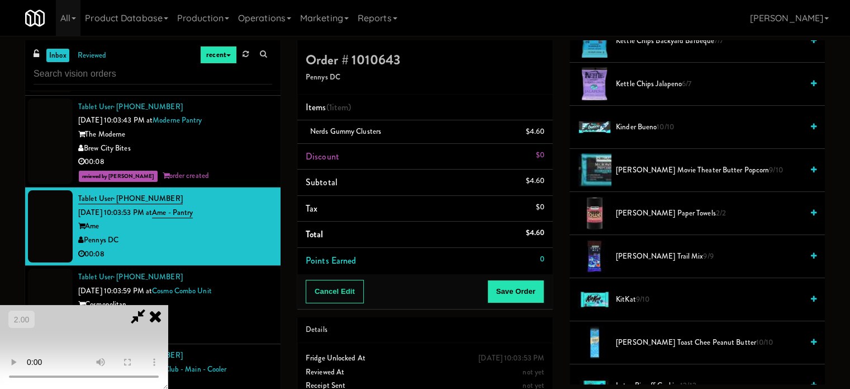
scroll to position [335, 0]
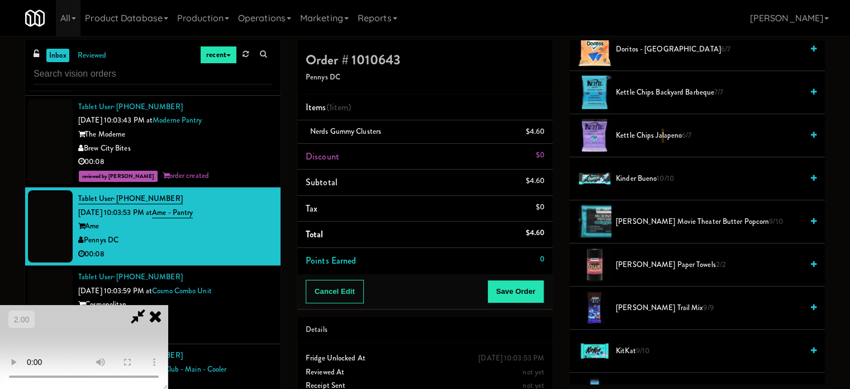
click at [662, 125] on li "Kettle Chips Jalapeno 6/7" at bounding box center [698, 135] width 256 height 43
click at [664, 127] on li "Kettle Chips Jalapeno 6/7" at bounding box center [698, 135] width 256 height 43
click at [668, 130] on span "Kettle Chips Jalapeno 6/7" at bounding box center [709, 136] width 187 height 14
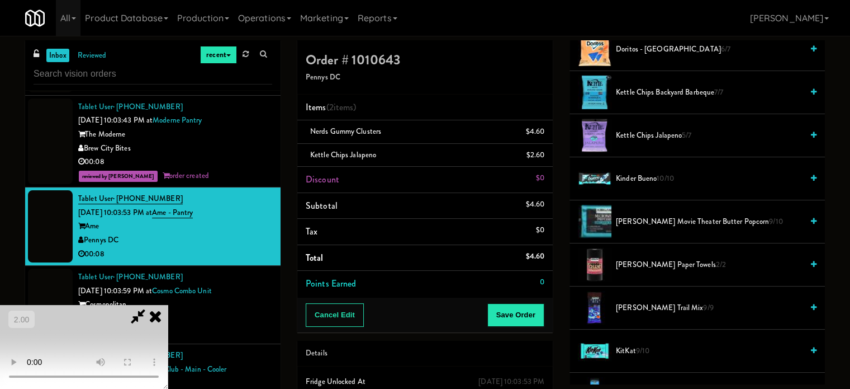
click at [673, 130] on span "Kettle Chips Jalapeno 5/7" at bounding box center [709, 136] width 187 height 14
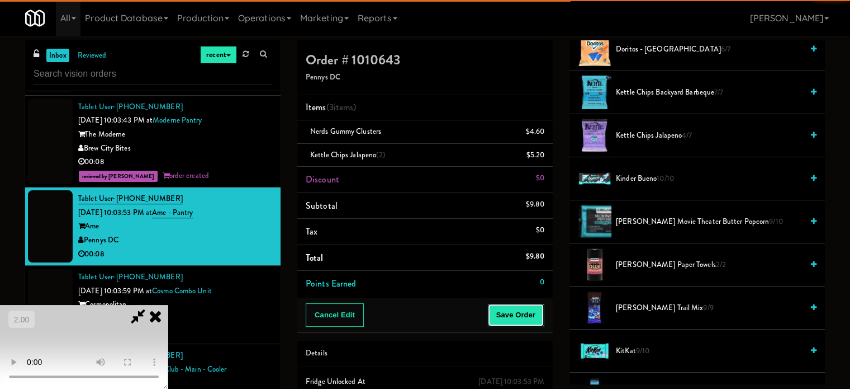
click at [518, 320] on button "Save Order" at bounding box center [516, 314] width 57 height 23
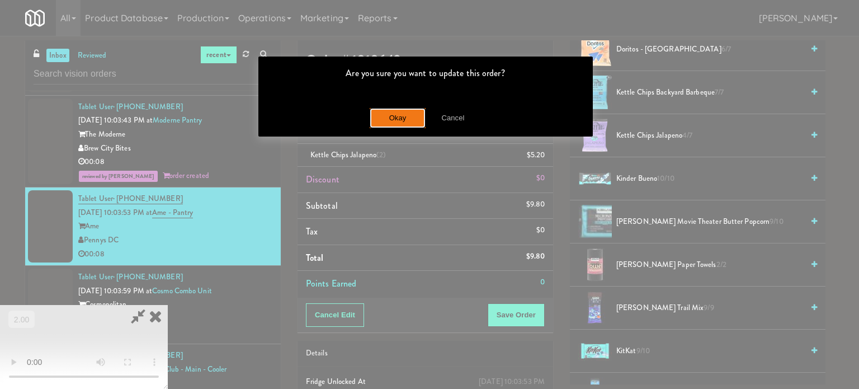
click at [391, 119] on button "Okay" at bounding box center [398, 118] width 56 height 20
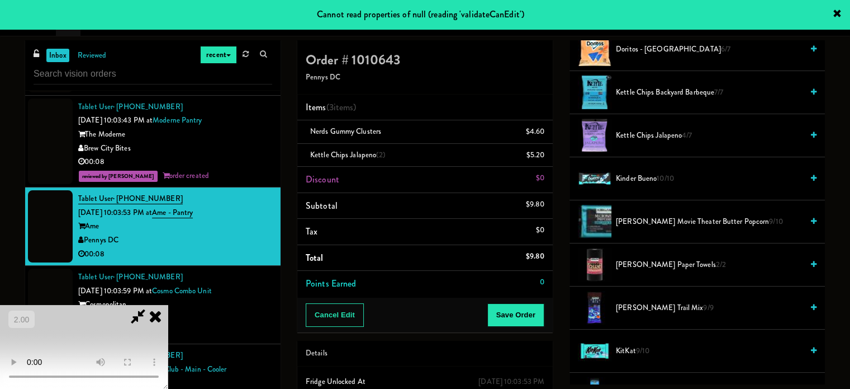
scroll to position [0, 0]
click at [168, 305] on icon at bounding box center [155, 316] width 25 height 22
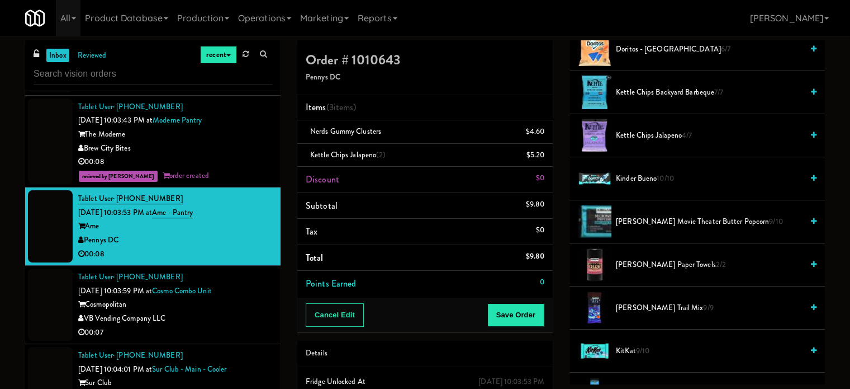
click at [212, 178] on div "reviewed by [PERSON_NAME] order created" at bounding box center [175, 176] width 194 height 14
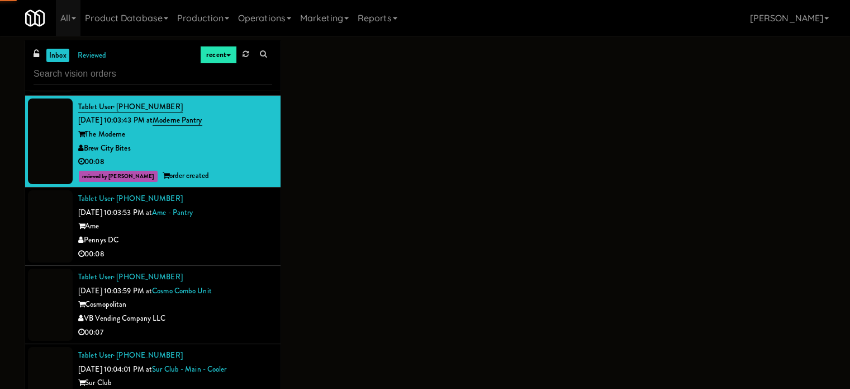
drag, startPoint x: 223, startPoint y: 233, endPoint x: 233, endPoint y: 237, distance: 10.5
click at [229, 233] on div "Ame" at bounding box center [175, 226] width 194 height 14
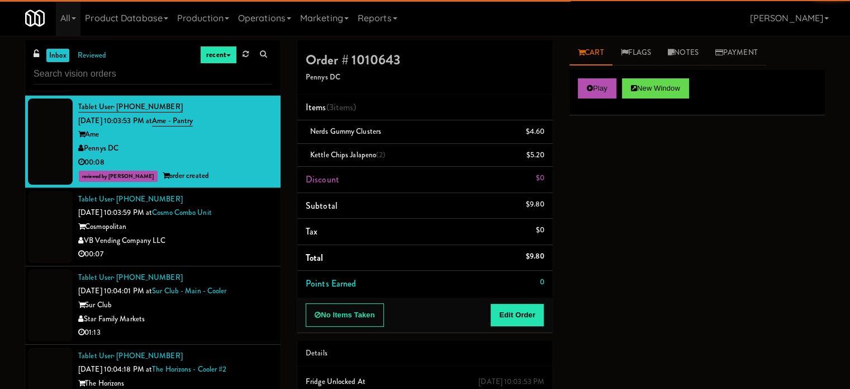
scroll to position [5169, 0]
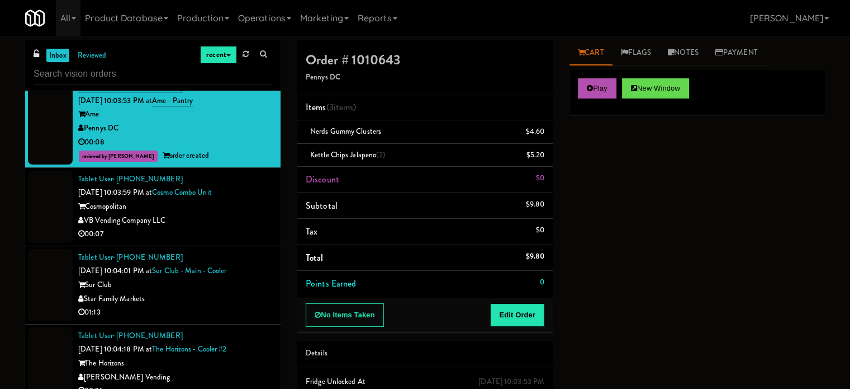
click at [240, 240] on div "00:07" at bounding box center [175, 234] width 194 height 14
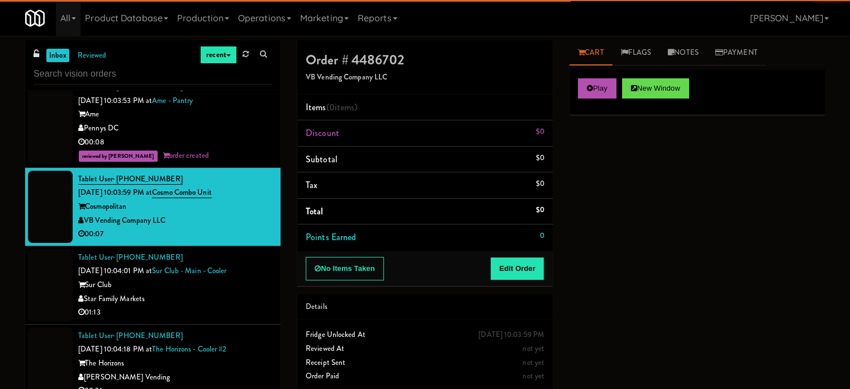
click at [247, 319] on div "01:13" at bounding box center [175, 312] width 194 height 14
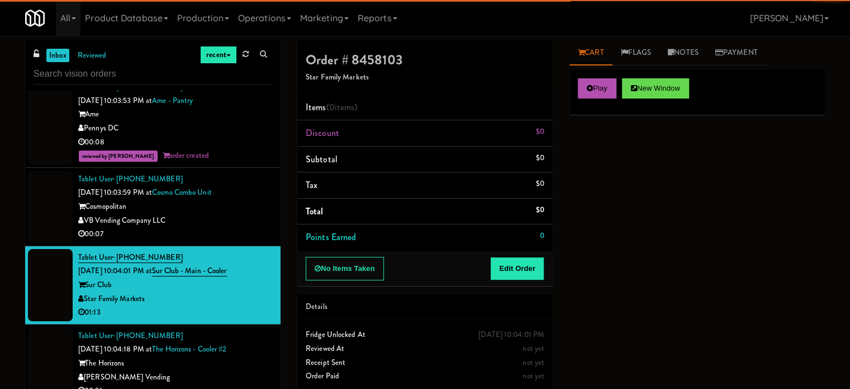
click at [234, 246] on li "Tablet User · (757) 404-8507 [DATE] 10:03:59 PM at Cosmo Combo Unit Cosmopolita…" at bounding box center [153, 207] width 256 height 78
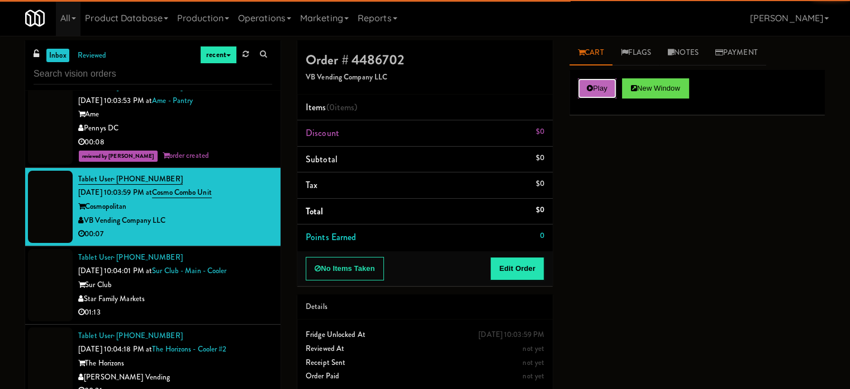
click at [593, 83] on button "Play" at bounding box center [597, 88] width 39 height 20
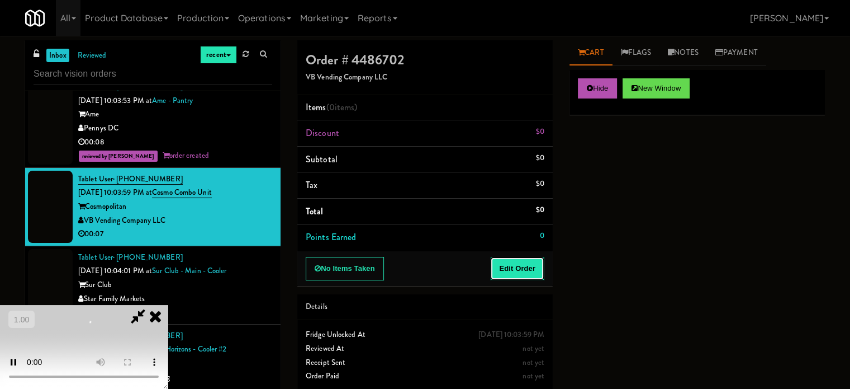
click at [514, 278] on button "Edit Order" at bounding box center [517, 268] width 54 height 23
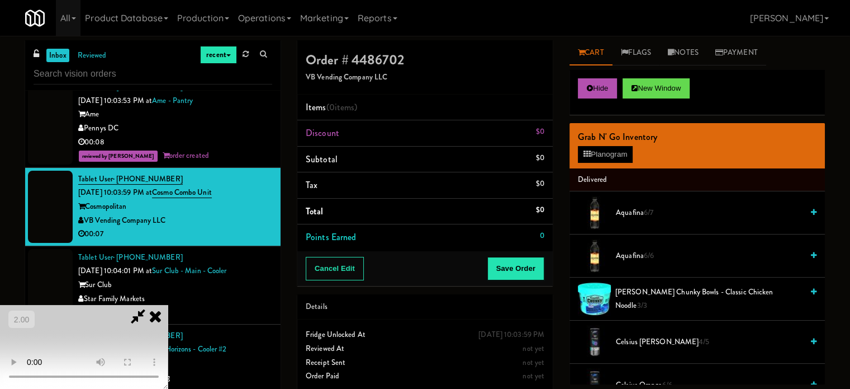
click at [168, 305] on video at bounding box center [84, 347] width 168 height 84
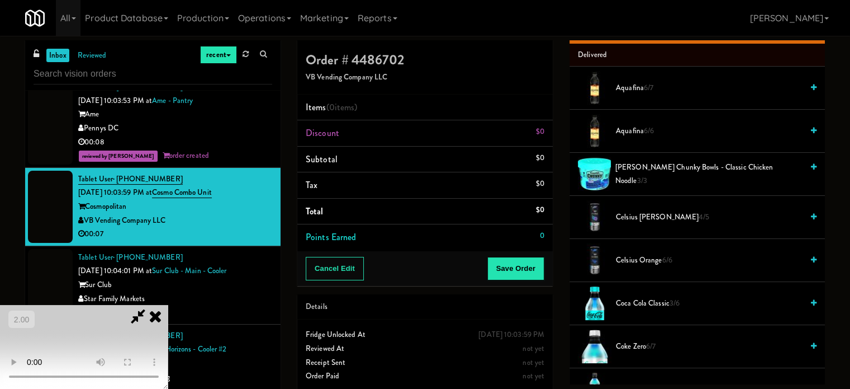
scroll to position [168, 0]
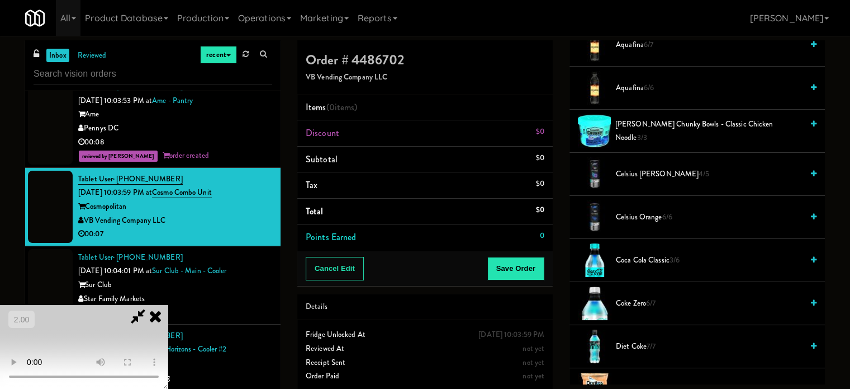
click at [640, 257] on span "Coca Cola Classic 3/6" at bounding box center [709, 260] width 187 height 14
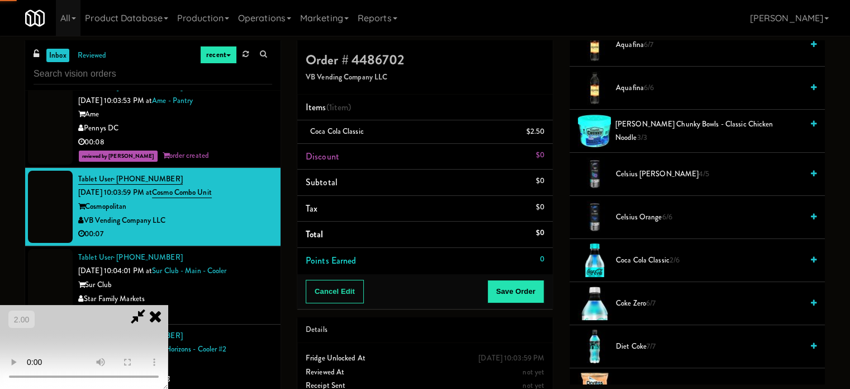
drag, startPoint x: 178, startPoint y: 278, endPoint x: 331, endPoint y: 250, distance: 155.3
click at [168, 305] on video at bounding box center [84, 347] width 168 height 84
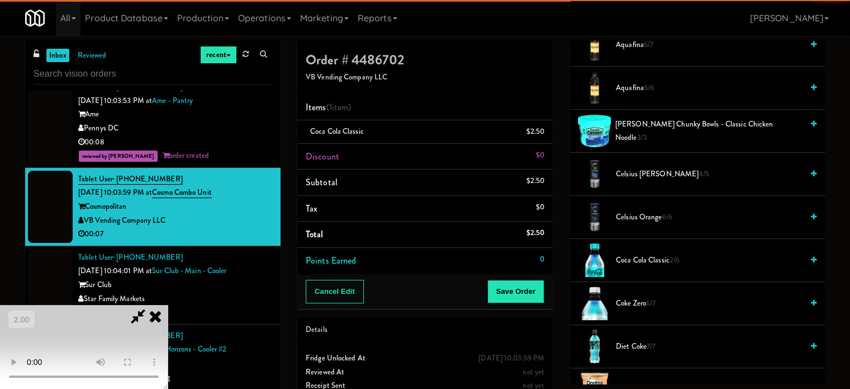
drag, startPoint x: 352, startPoint y: 250, endPoint x: 379, endPoint y: 252, distance: 27.5
click at [168, 305] on video at bounding box center [84, 347] width 168 height 84
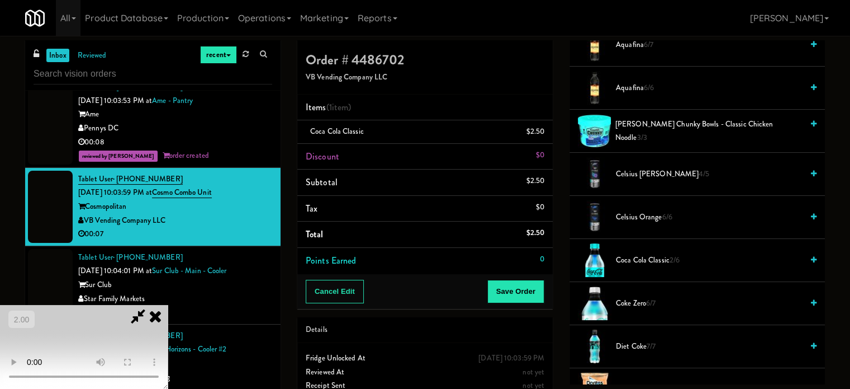
drag, startPoint x: 380, startPoint y: 252, endPoint x: 400, endPoint y: 255, distance: 20.9
click at [168, 305] on video at bounding box center [84, 347] width 168 height 84
click at [651, 257] on span "Coca Cola Classic 2/6" at bounding box center [709, 260] width 187 height 14
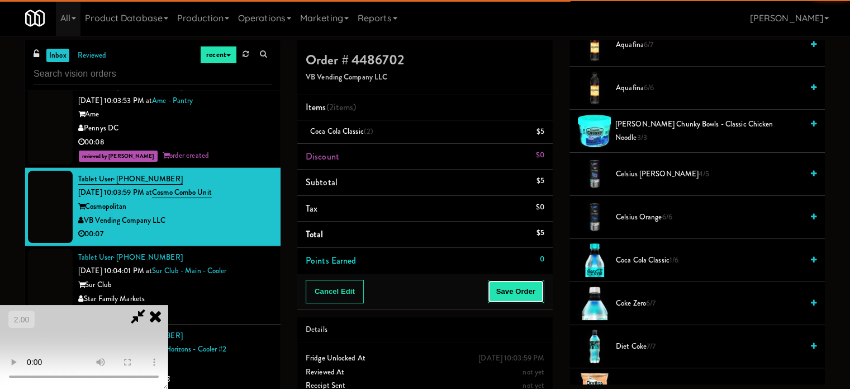
click at [524, 283] on button "Save Order" at bounding box center [516, 291] width 57 height 23
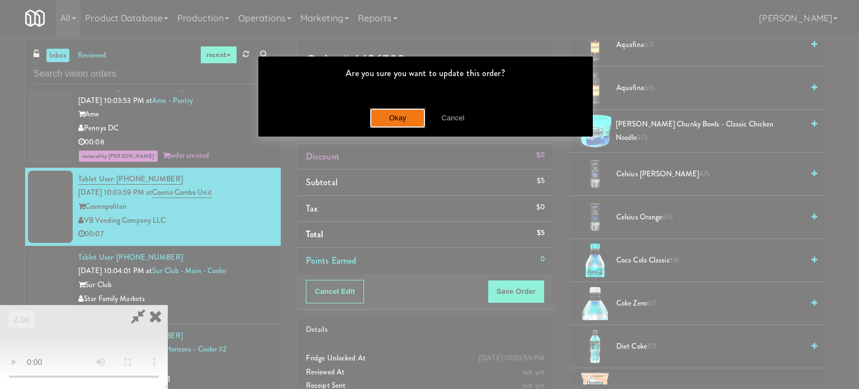
click at [400, 116] on button "Okay" at bounding box center [398, 118] width 56 height 20
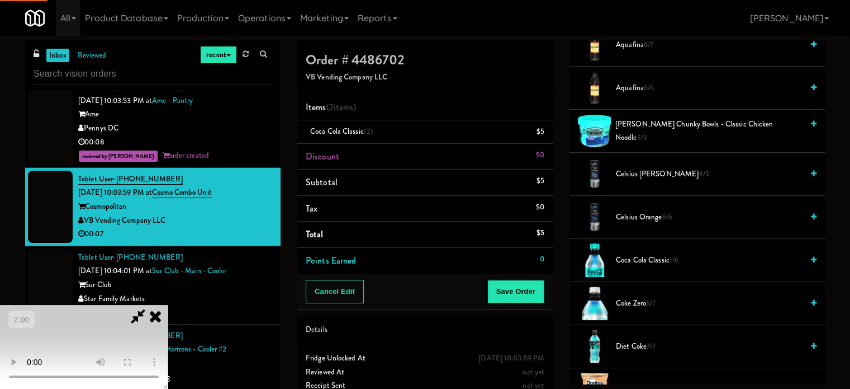
scroll to position [105, 0]
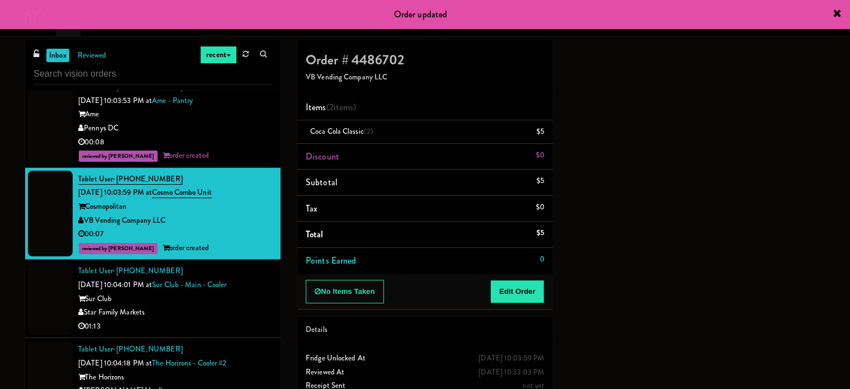
click at [186, 319] on div "Star Family Markets" at bounding box center [175, 312] width 194 height 14
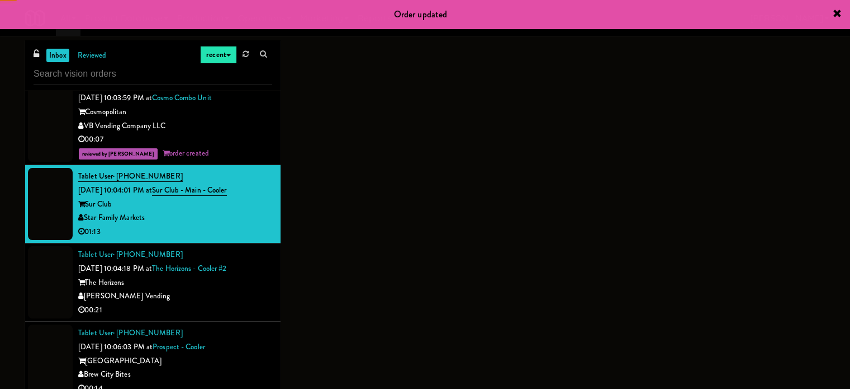
scroll to position [5281, 0]
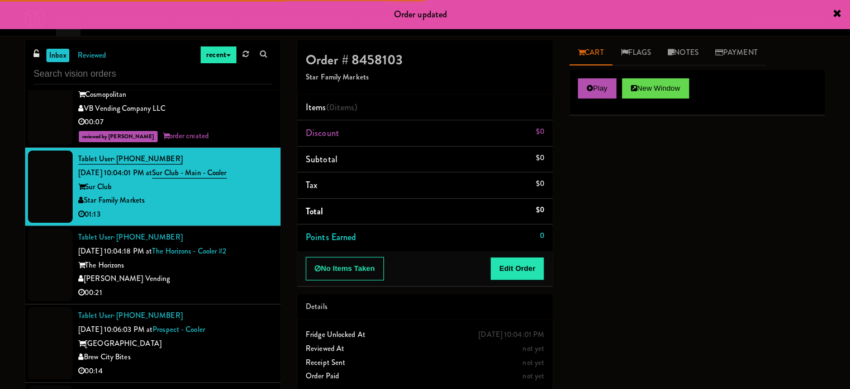
click at [210, 300] on div "00:21" at bounding box center [175, 293] width 194 height 14
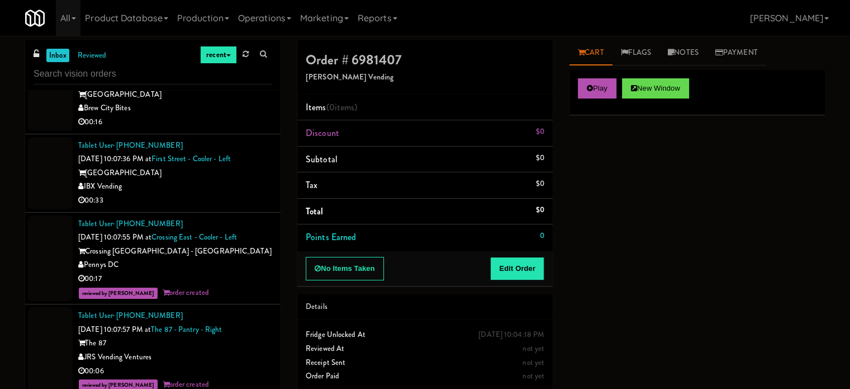
click at [211, 180] on div "[GEOGRAPHIC_DATA]" at bounding box center [175, 173] width 194 height 14
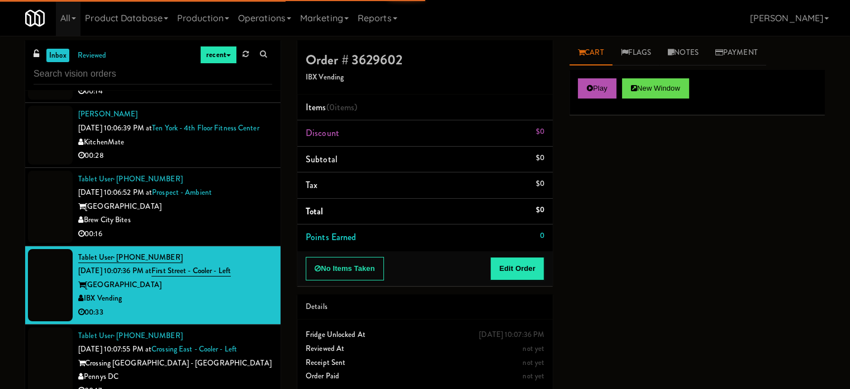
click at [219, 241] on div "00:16" at bounding box center [175, 234] width 194 height 14
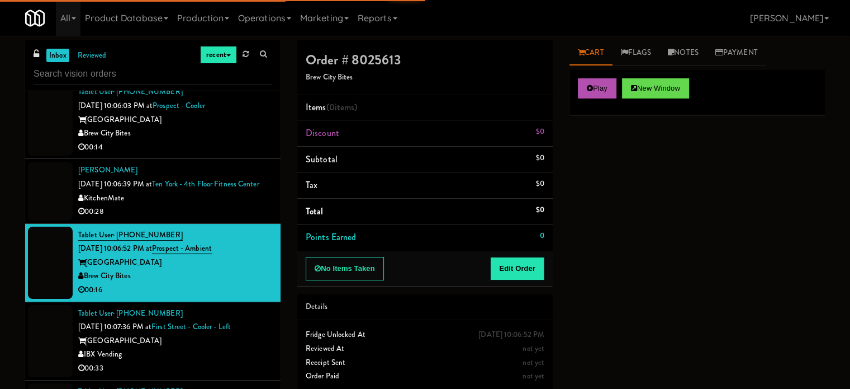
click at [221, 219] on div "00:28" at bounding box center [175, 212] width 194 height 14
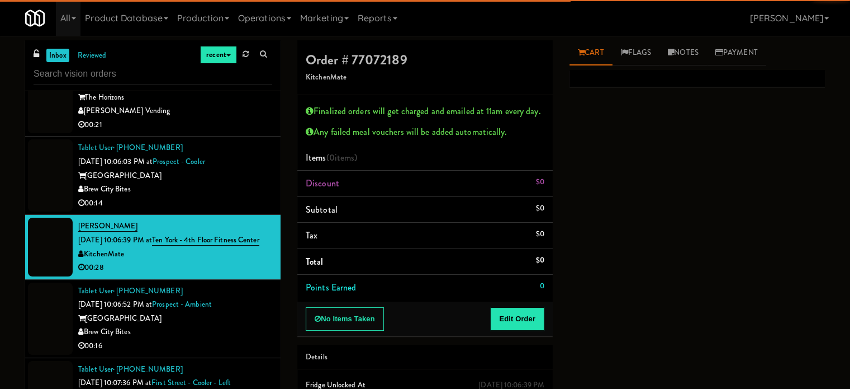
click at [233, 210] on div "00:14" at bounding box center [175, 203] width 194 height 14
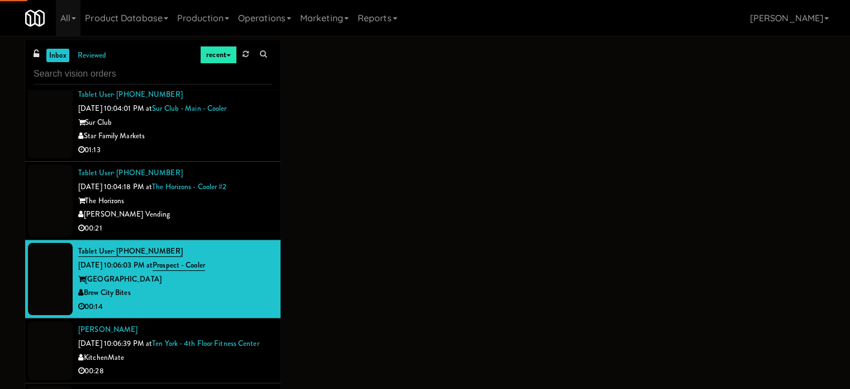
scroll to position [5337, 0]
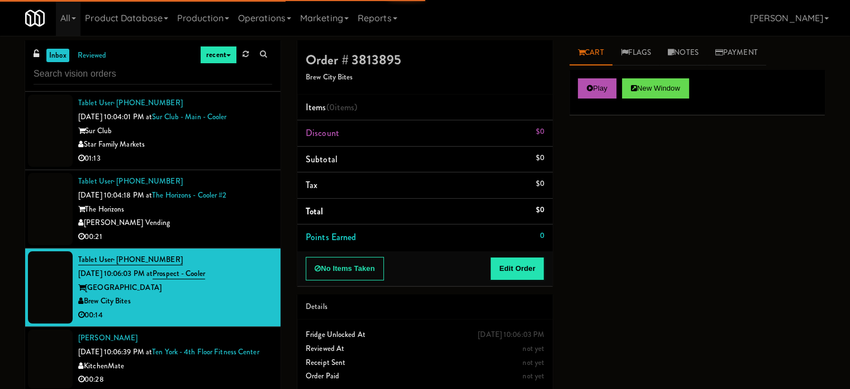
click at [235, 230] on div "[PERSON_NAME] Vending" at bounding box center [175, 223] width 194 height 14
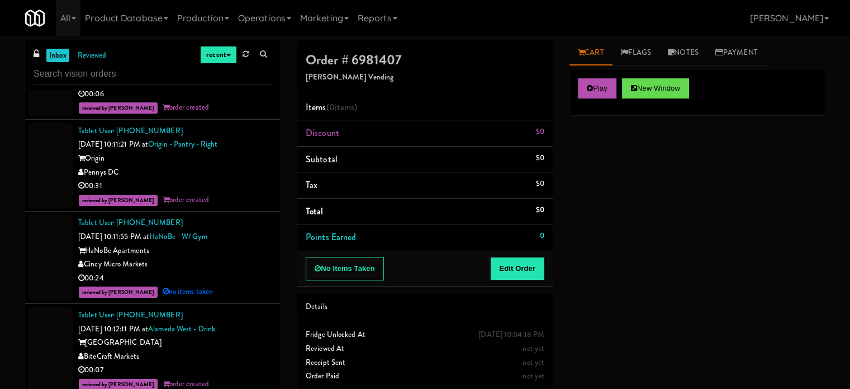
scroll to position [6623, 0]
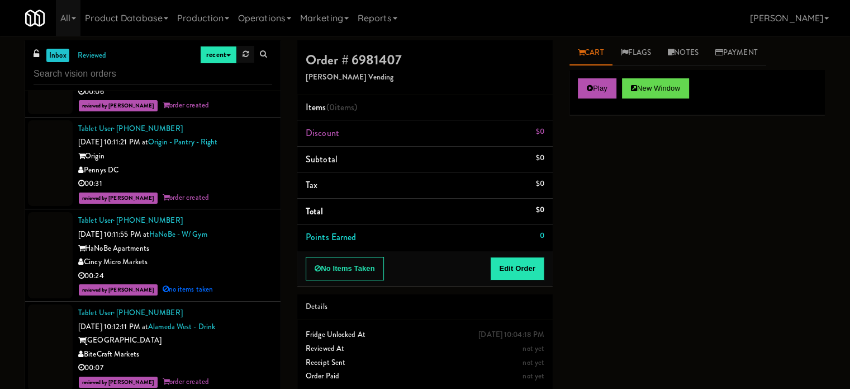
click at [244, 59] on link at bounding box center [245, 54] width 17 height 17
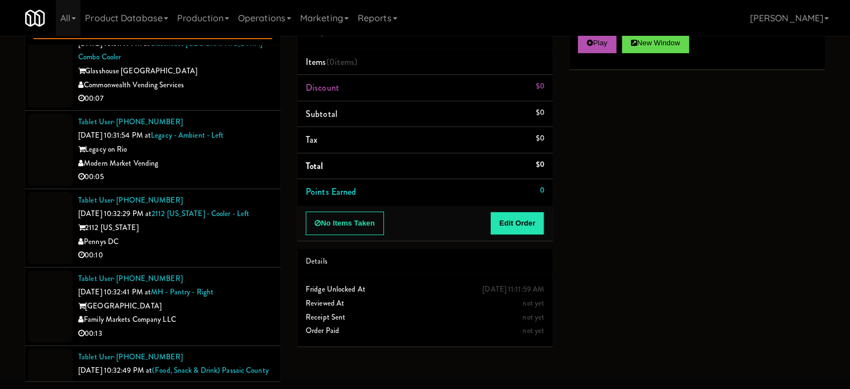
scroll to position [6840, 0]
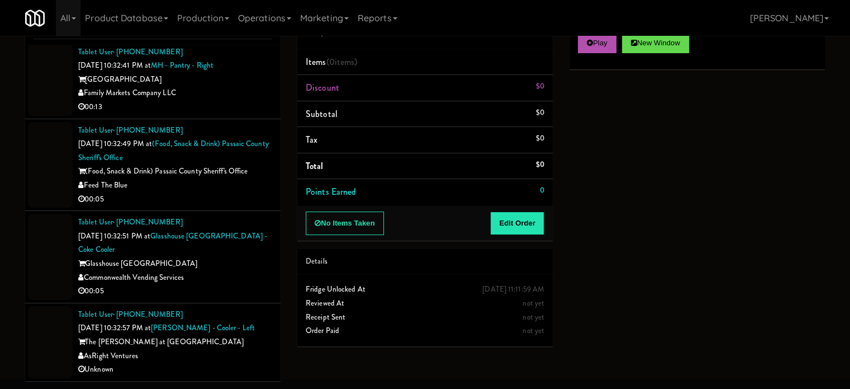
click at [236, 351] on div "AsRight Ventures" at bounding box center [175, 356] width 194 height 14
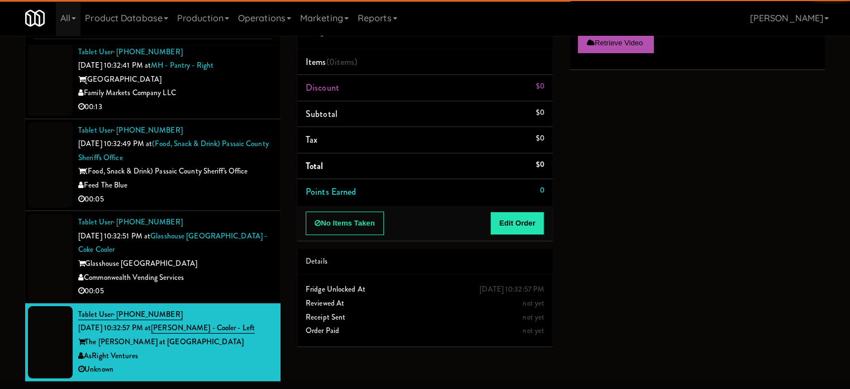
click at [238, 284] on div "00:05" at bounding box center [175, 291] width 194 height 14
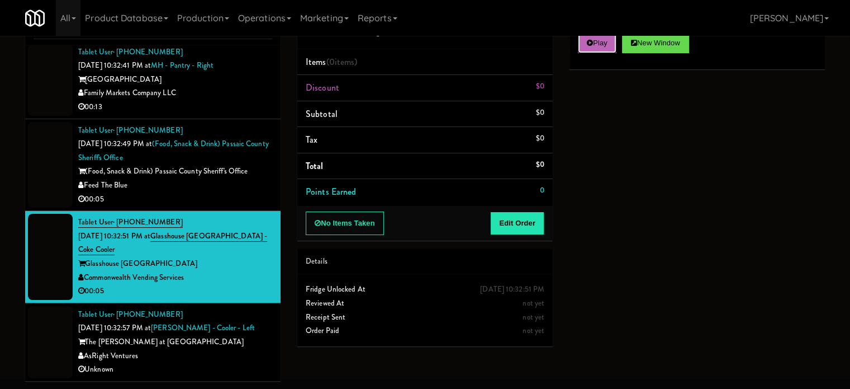
click at [588, 47] on button "Play" at bounding box center [597, 43] width 39 height 20
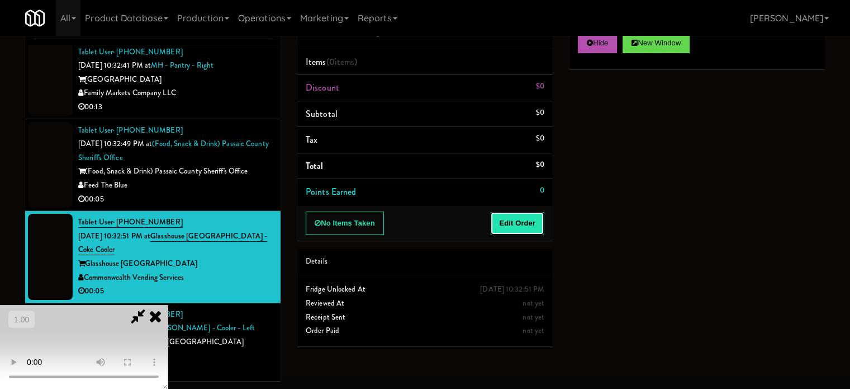
click at [532, 222] on button "Edit Order" at bounding box center [517, 222] width 54 height 23
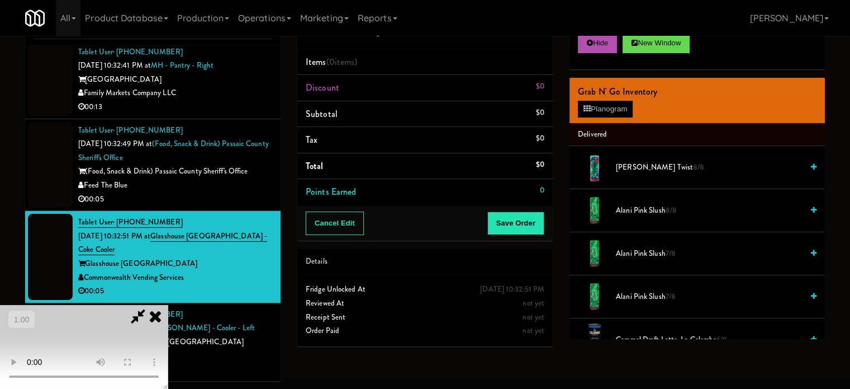
scroll to position [177, 0]
click at [168, 305] on video at bounding box center [84, 347] width 168 height 84
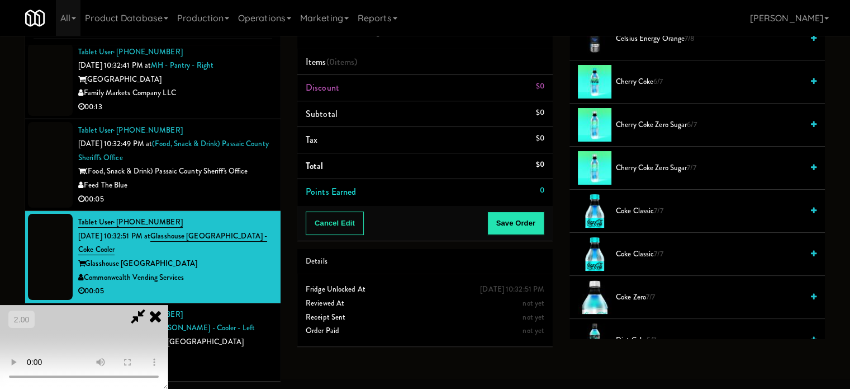
scroll to position [391, 0]
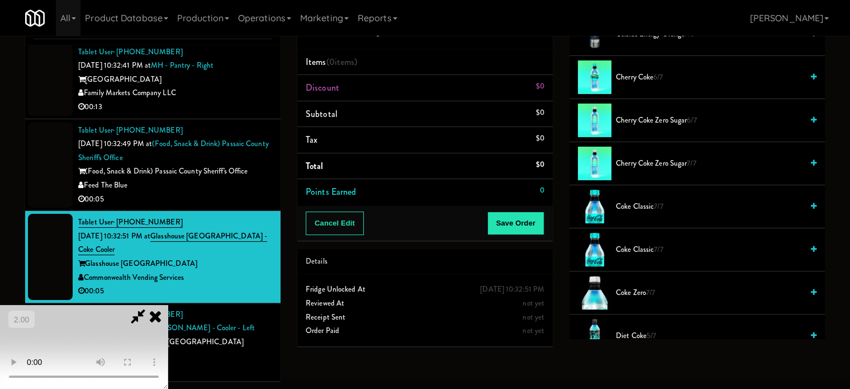
click at [636, 288] on span "Coke Zero 7/7" at bounding box center [709, 293] width 187 height 14
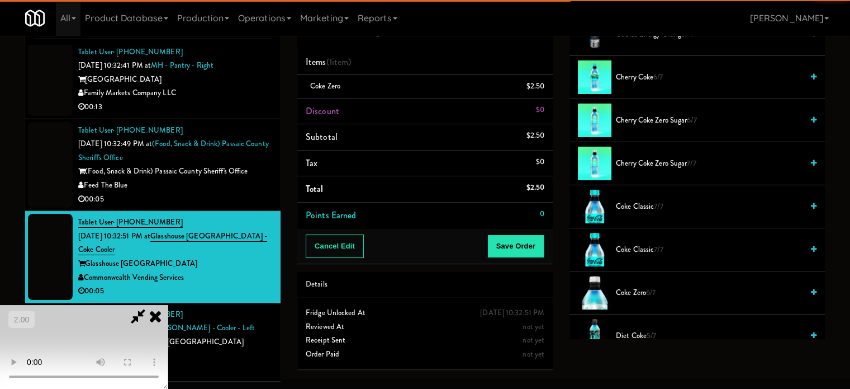
scroll to position [65, 0]
click at [168, 305] on video at bounding box center [84, 347] width 168 height 84
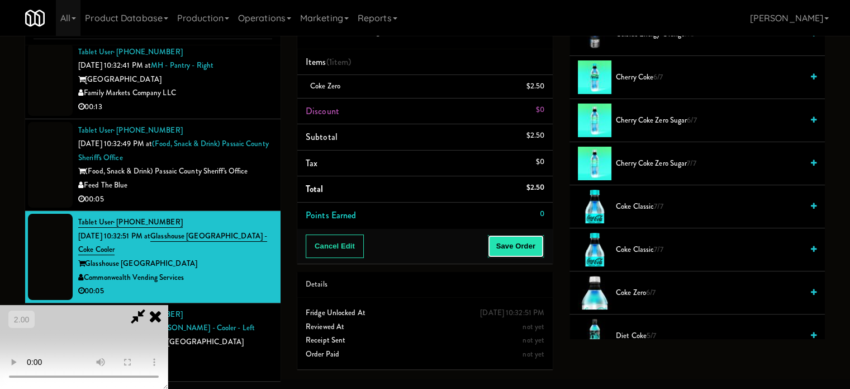
click at [526, 253] on button "Save Order" at bounding box center [516, 245] width 57 height 23
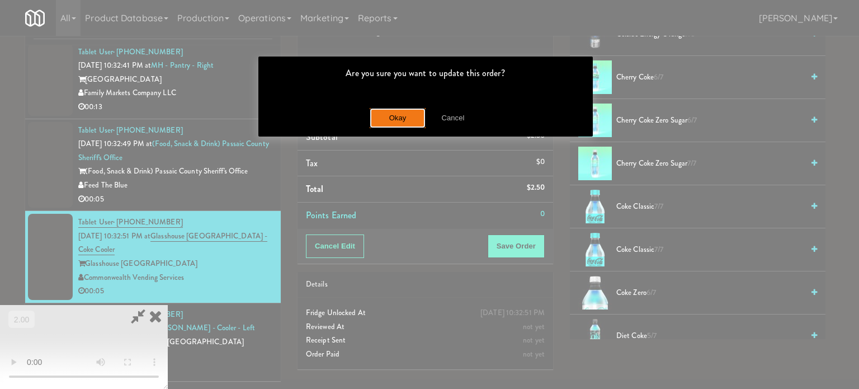
click at [401, 121] on button "Okay" at bounding box center [398, 118] width 56 height 20
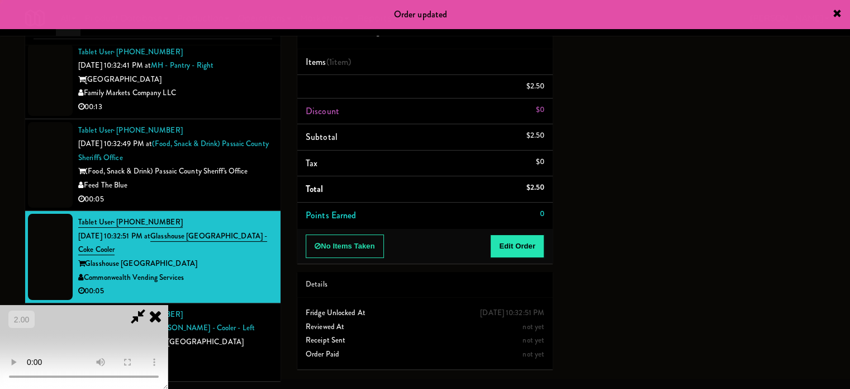
scroll to position [0, 0]
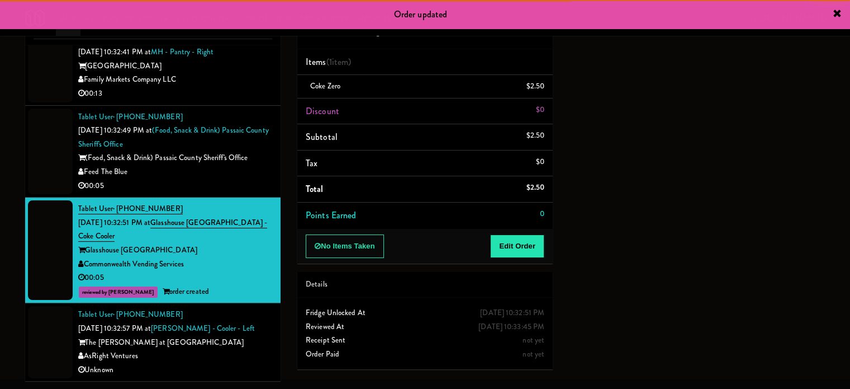
drag, startPoint x: 251, startPoint y: 195, endPoint x: 263, endPoint y: 197, distance: 11.9
click at [255, 193] on div "00:05" at bounding box center [175, 186] width 194 height 14
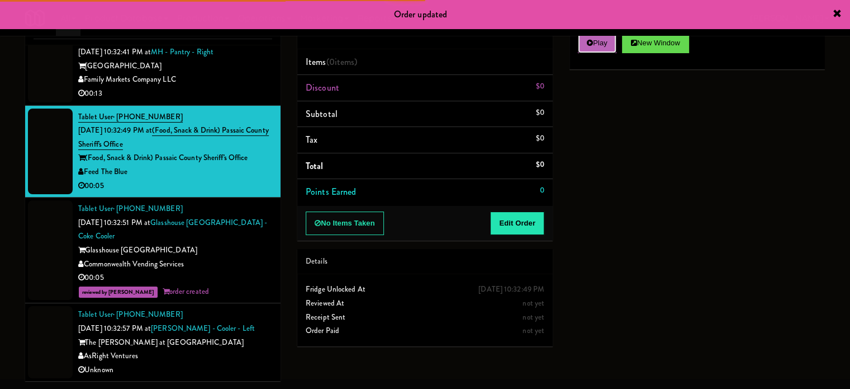
drag, startPoint x: 597, startPoint y: 49, endPoint x: 520, endPoint y: 226, distance: 193.6
click at [596, 49] on button "Play" at bounding box center [597, 43] width 39 height 20
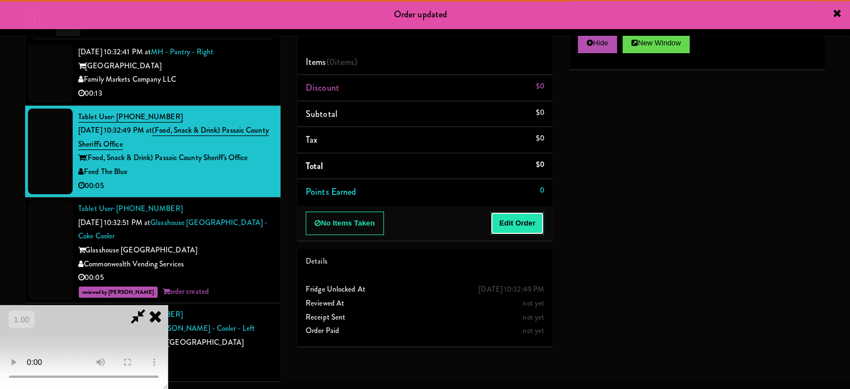
click at [521, 230] on button "Edit Order" at bounding box center [517, 222] width 54 height 23
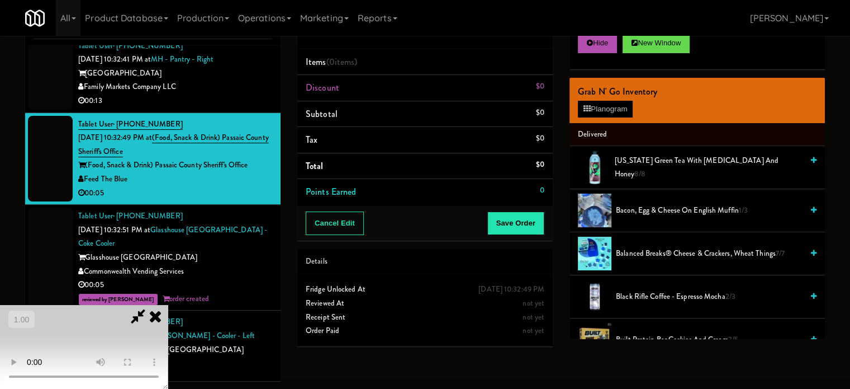
scroll to position [177, 0]
click at [168, 305] on video at bounding box center [84, 347] width 168 height 84
drag, startPoint x: 618, startPoint y: 169, endPoint x: 610, endPoint y: 170, distance: 8.5
click at [618, 169] on span "[US_STATE] Green Tea with [MEDICAL_DATA] and Honey 8/8" at bounding box center [709, 167] width 188 height 27
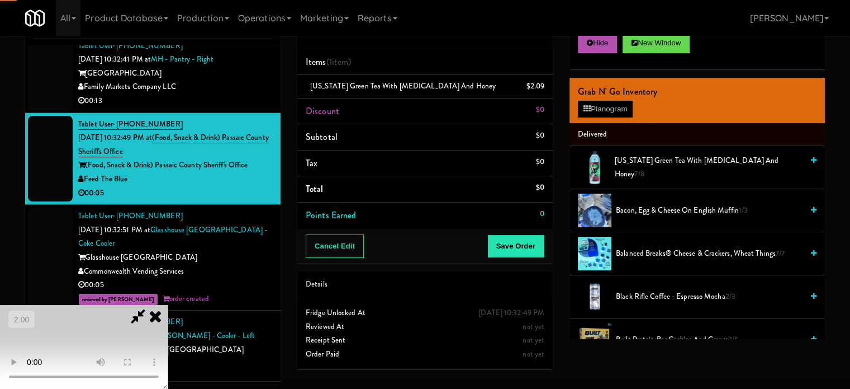
click at [168, 305] on video at bounding box center [84, 347] width 168 height 84
click at [540, 248] on button "Save Order" at bounding box center [516, 245] width 57 height 23
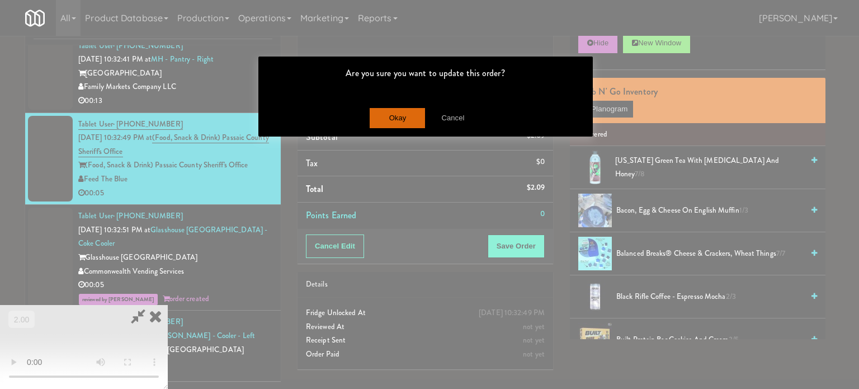
click at [413, 129] on div "Okay Cancel" at bounding box center [425, 117] width 334 height 37
click at [413, 125] on button "Okay" at bounding box center [398, 118] width 56 height 20
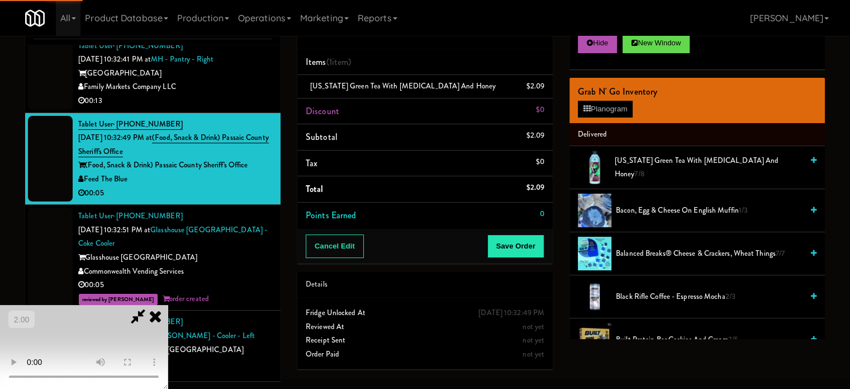
scroll to position [0, 0]
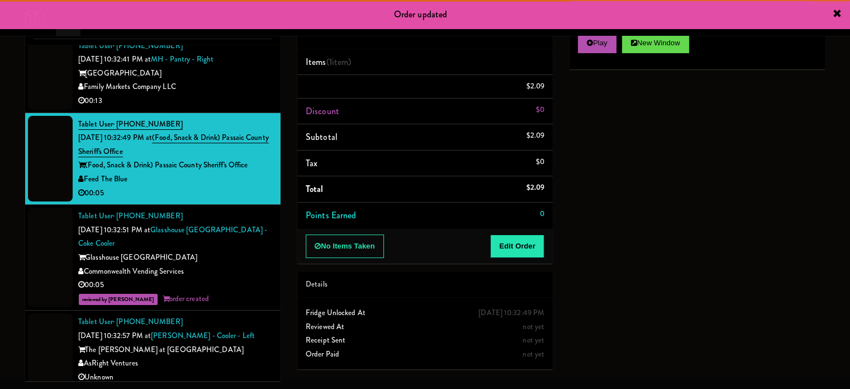
drag, startPoint x: 235, startPoint y: 219, endPoint x: 281, endPoint y: 212, distance: 46.3
click at [238, 108] on div "00:13" at bounding box center [175, 101] width 194 height 14
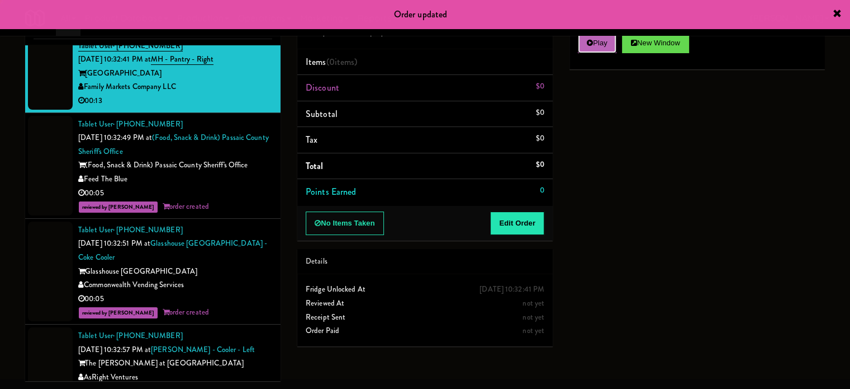
drag, startPoint x: 596, startPoint y: 44, endPoint x: 575, endPoint y: 79, distance: 40.7
click at [595, 48] on button "Play" at bounding box center [597, 43] width 39 height 20
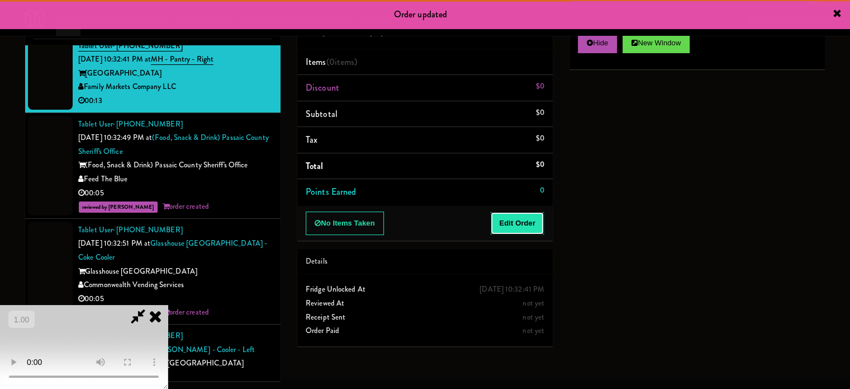
click at [512, 230] on button "Edit Order" at bounding box center [517, 222] width 54 height 23
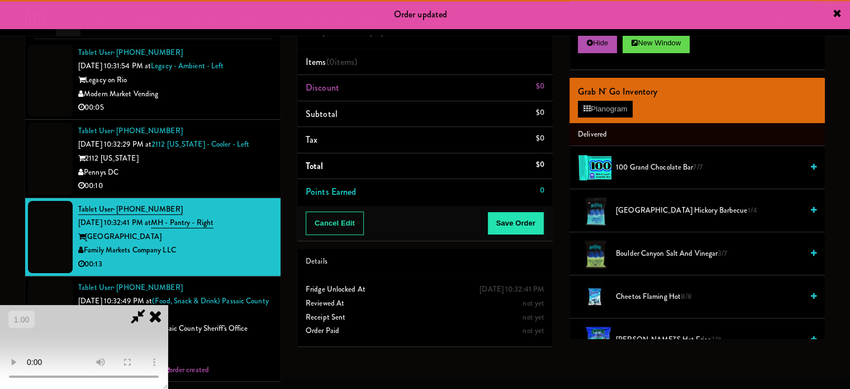
scroll to position [6560, 0]
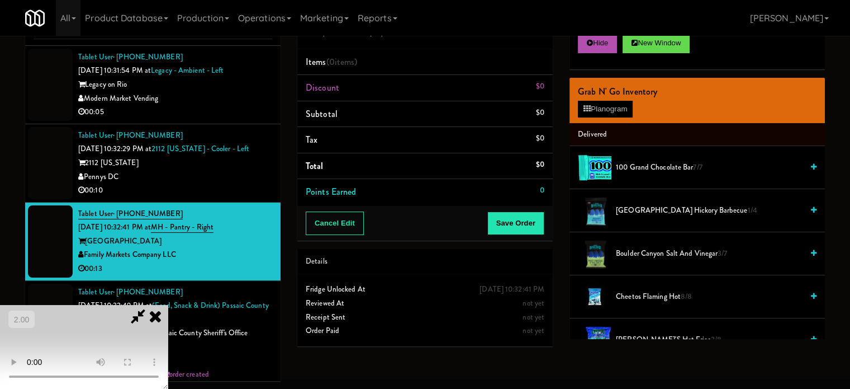
click at [168, 305] on video at bounding box center [84, 347] width 168 height 84
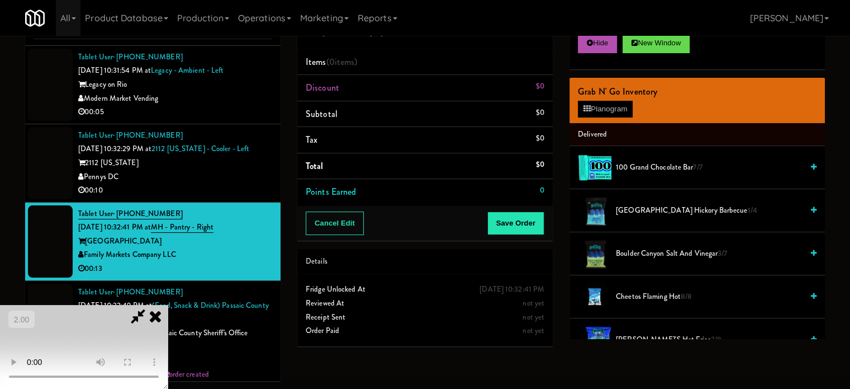
click at [168, 305] on video at bounding box center [84, 347] width 168 height 84
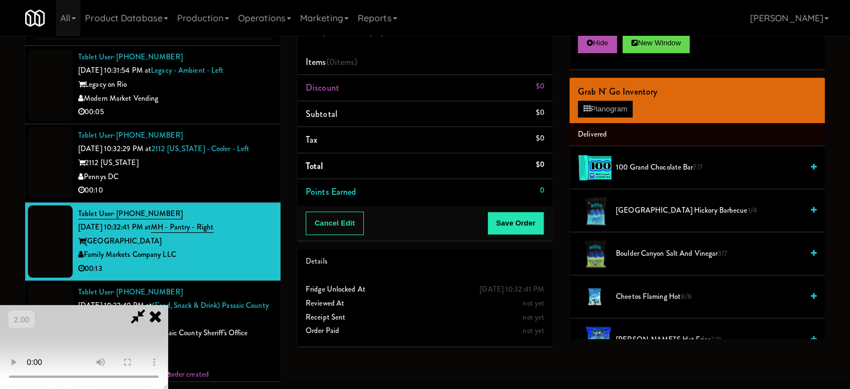
click at [168, 305] on video at bounding box center [84, 347] width 168 height 84
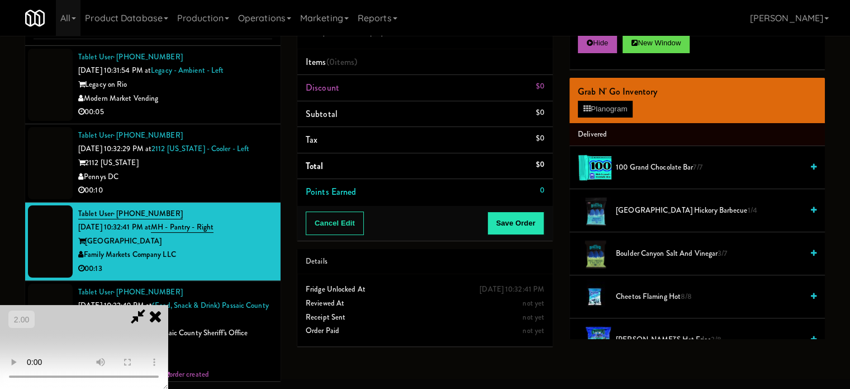
click at [168, 305] on video at bounding box center [84, 347] width 168 height 84
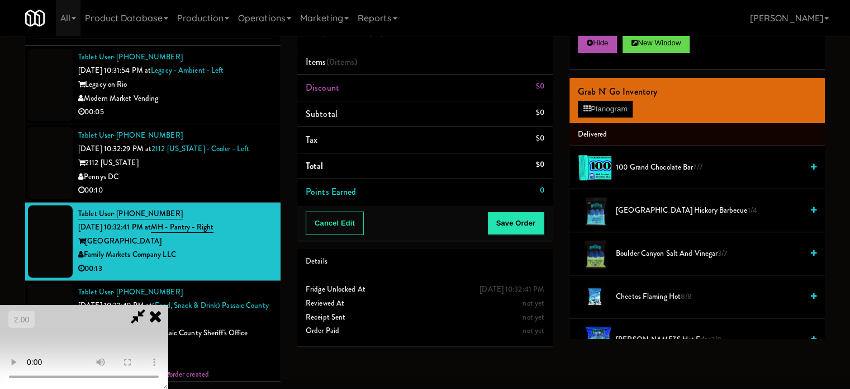
click at [168, 305] on video at bounding box center [84, 347] width 168 height 84
click at [611, 112] on button "Planogram" at bounding box center [605, 109] width 55 height 17
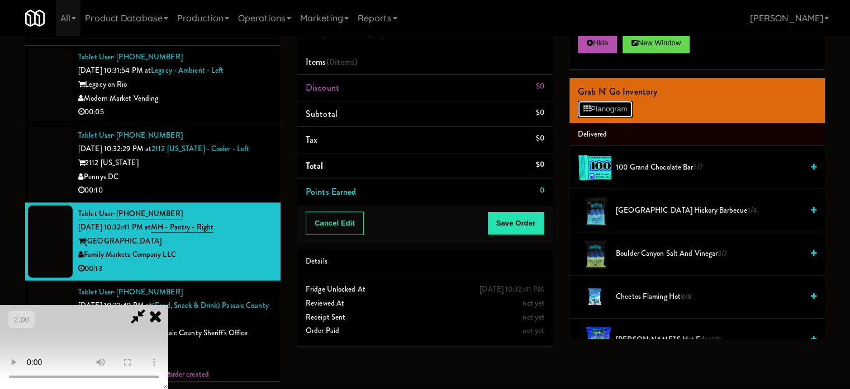
scroll to position [6533, 0]
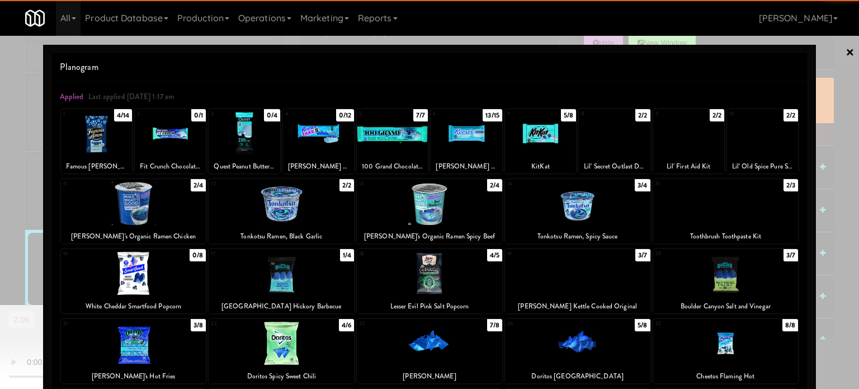
click at [544, 143] on div at bounding box center [540, 133] width 71 height 43
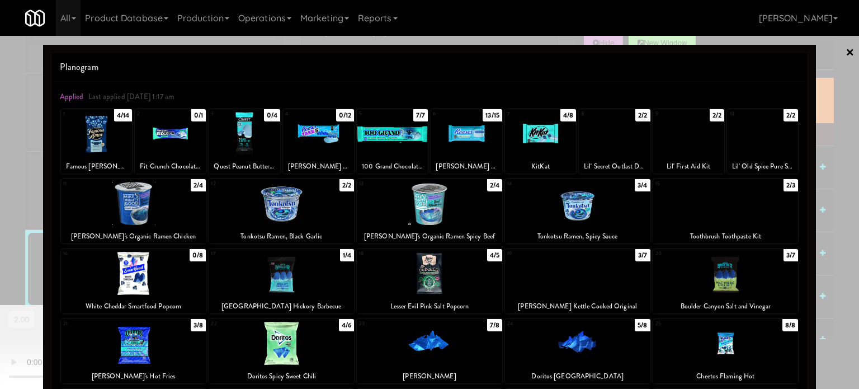
click at [847, 143] on div at bounding box center [429, 194] width 859 height 389
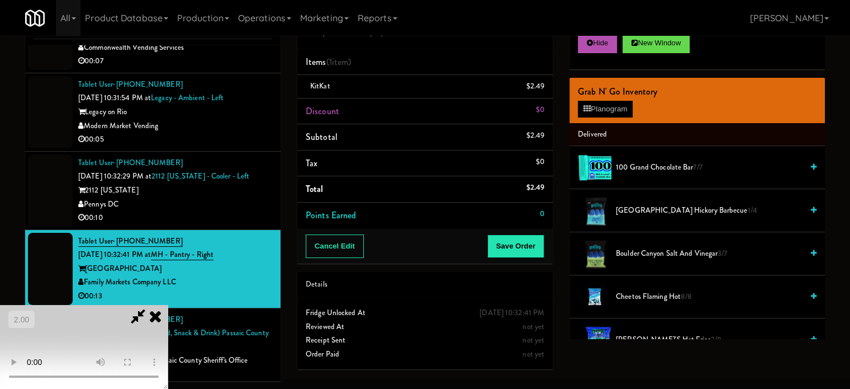
scroll to position [6560, 0]
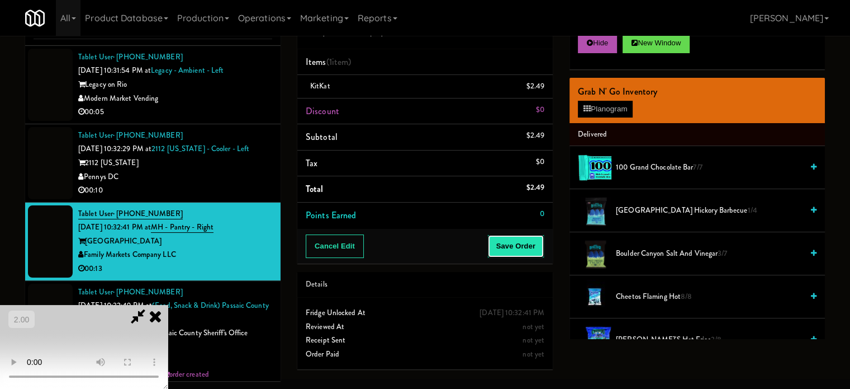
click at [526, 254] on button "Save Order" at bounding box center [516, 245] width 57 height 23
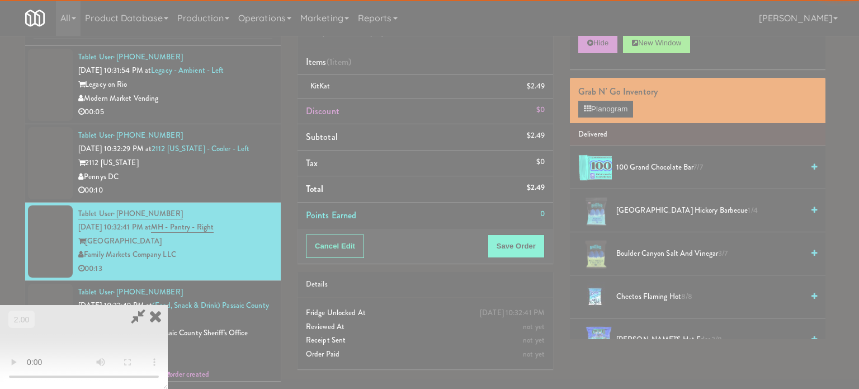
click at [535, 246] on div at bounding box center [429, 194] width 859 height 389
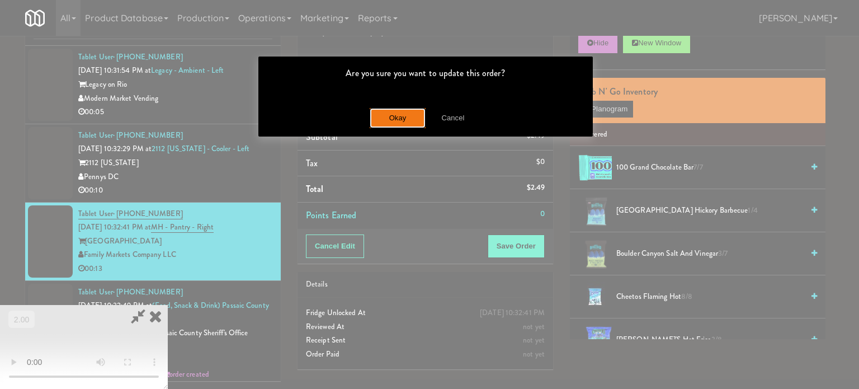
click at [407, 120] on button "Okay" at bounding box center [398, 118] width 56 height 20
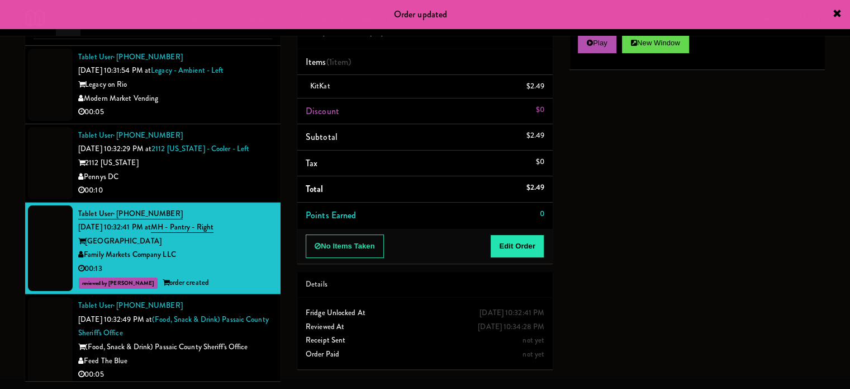
click at [233, 197] on div "00:10" at bounding box center [175, 190] width 194 height 14
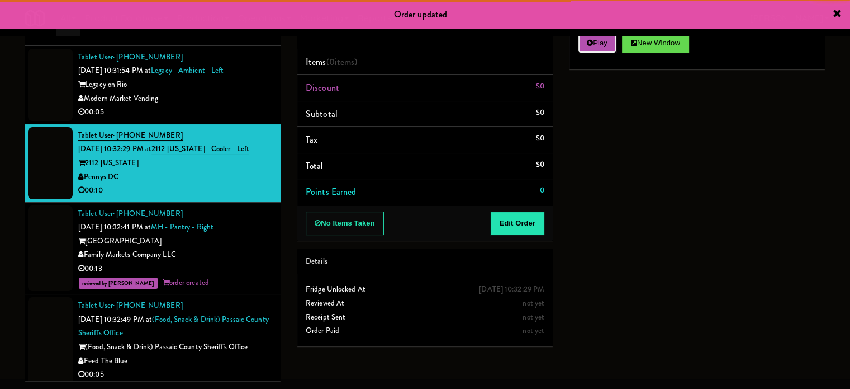
drag, startPoint x: 602, startPoint y: 51, endPoint x: 587, endPoint y: 73, distance: 27.0
click at [601, 51] on button "Play" at bounding box center [597, 43] width 39 height 20
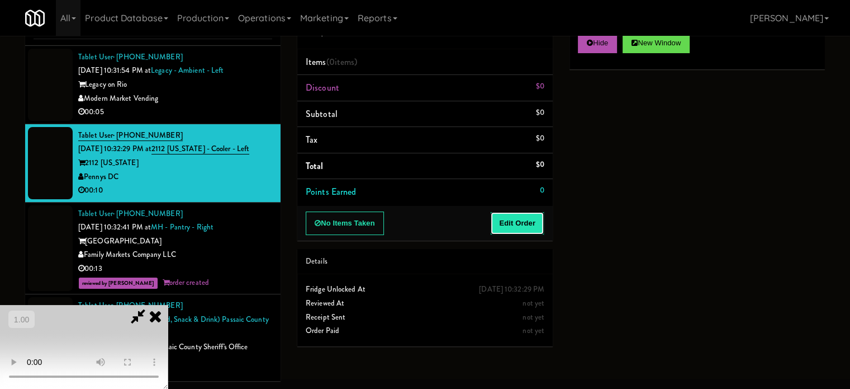
click at [521, 215] on button "Edit Order" at bounding box center [517, 222] width 54 height 23
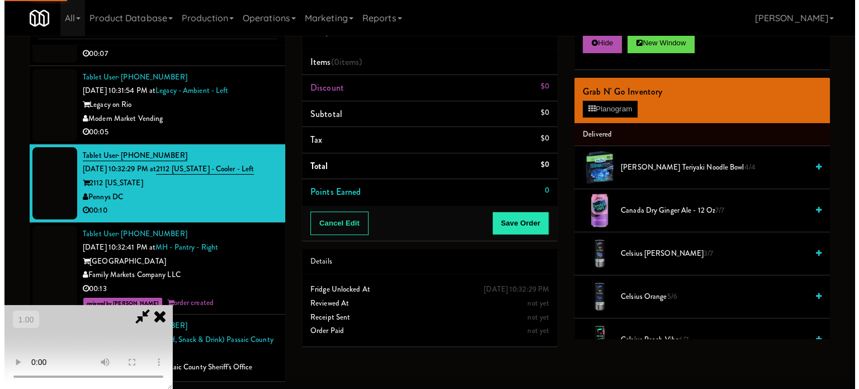
scroll to position [6504, 0]
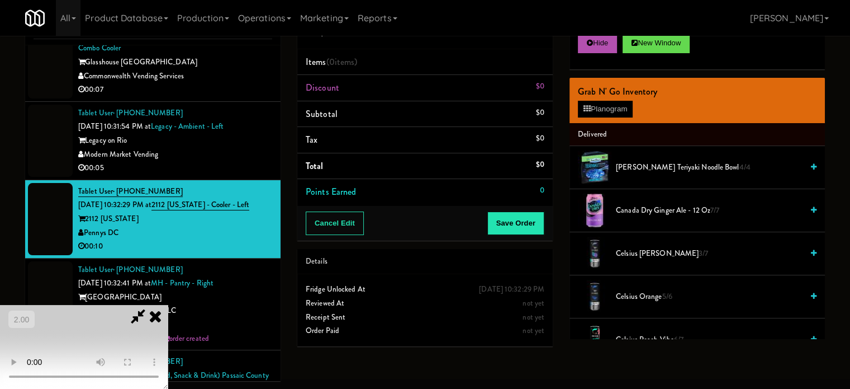
click at [168, 305] on video at bounding box center [84, 347] width 168 height 84
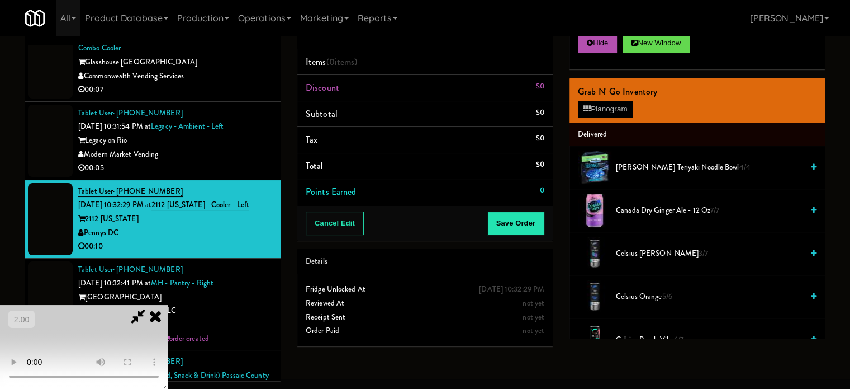
click at [168, 305] on video at bounding box center [84, 347] width 168 height 84
click at [606, 115] on button "Planogram" at bounding box center [605, 109] width 55 height 17
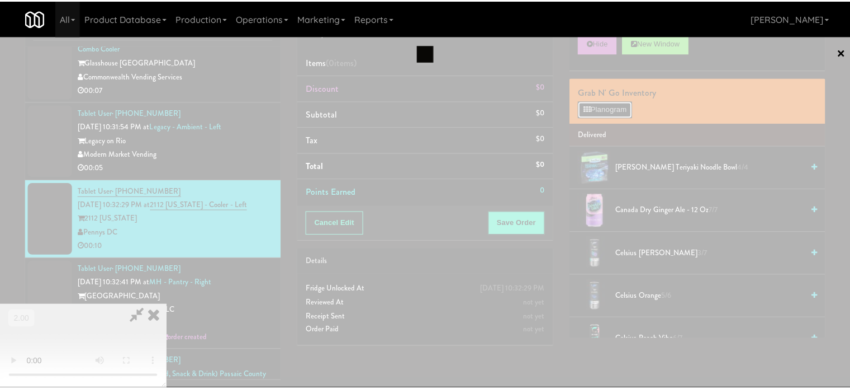
scroll to position [6477, 0]
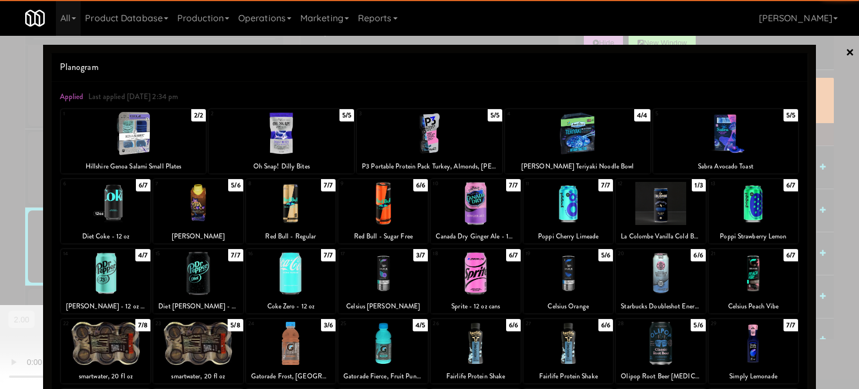
drag, startPoint x: 739, startPoint y: 205, endPoint x: 781, endPoint y: 205, distance: 41.4
click at [745, 205] on div at bounding box center [752, 203] width 89 height 43
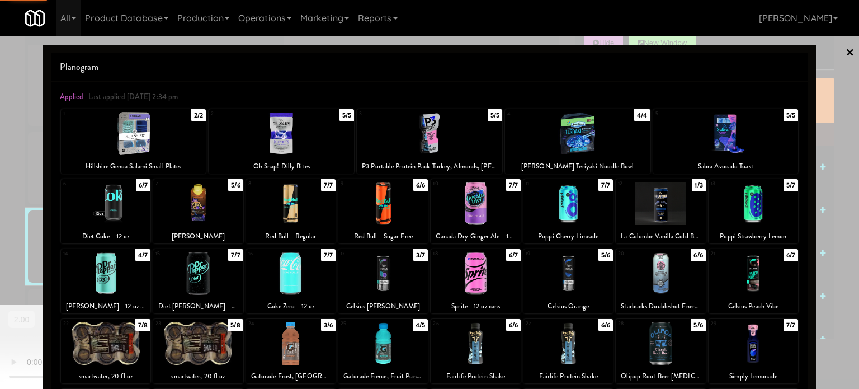
drag, startPoint x: 828, startPoint y: 181, endPoint x: 320, endPoint y: 255, distance: 513.1
click at [824, 181] on div at bounding box center [429, 194] width 859 height 389
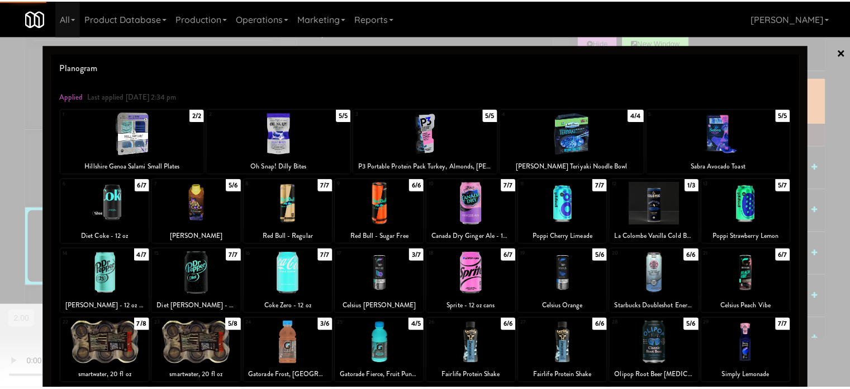
scroll to position [6504, 0]
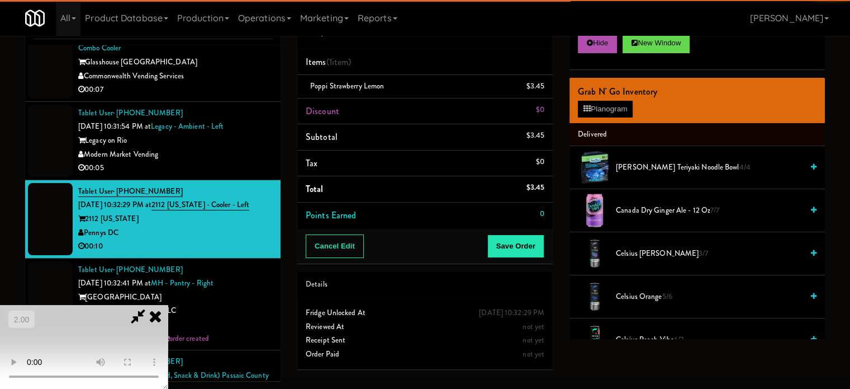
click at [168, 305] on video at bounding box center [84, 347] width 168 height 84
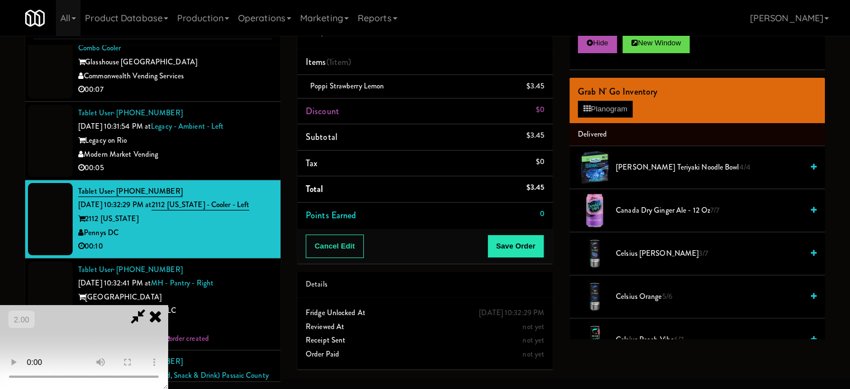
click
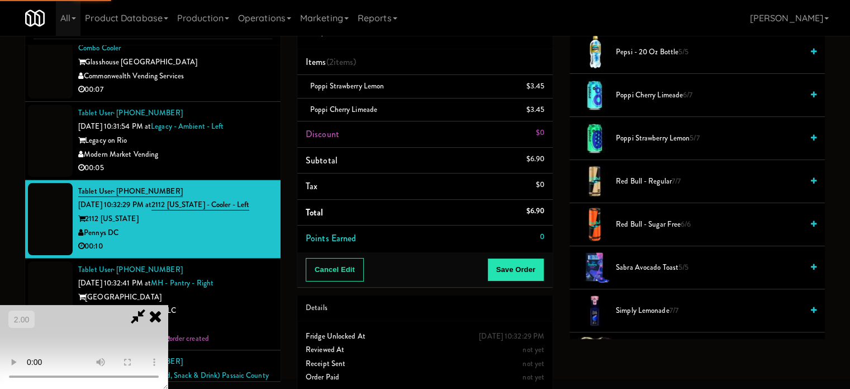
scroll to position [105, 0]
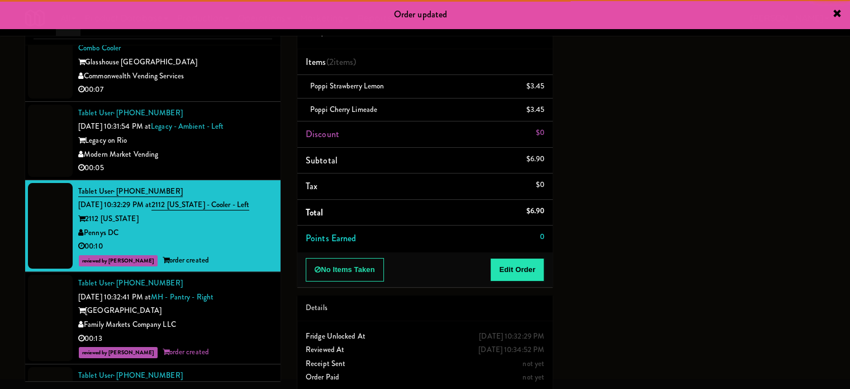
drag, startPoint x: 216, startPoint y: 267, endPoint x: 467, endPoint y: 267, distance: 250.5
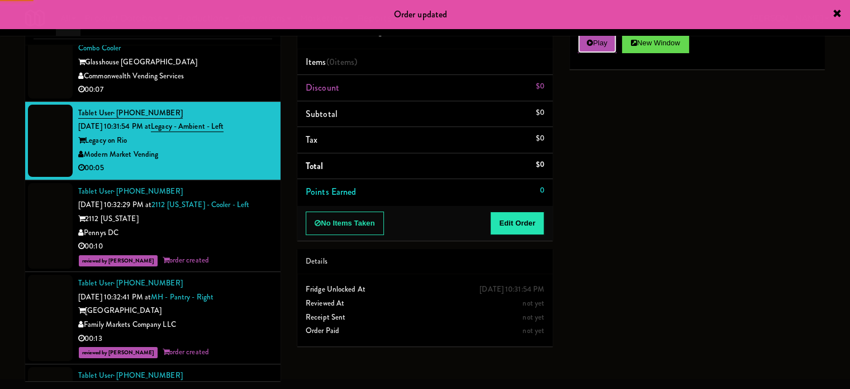
drag, startPoint x: 616, startPoint y: 44, endPoint x: 602, endPoint y: 60, distance: 21.8
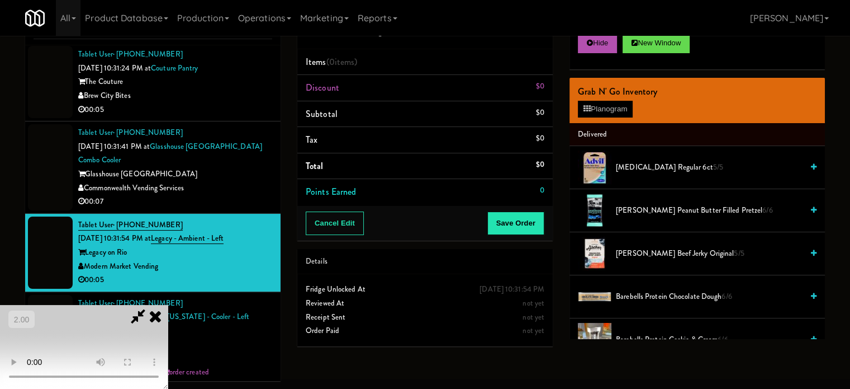
scroll to position [9, 0]
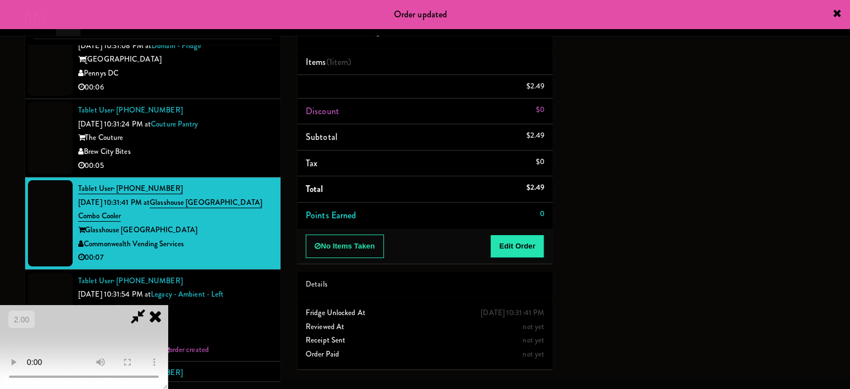
scroll to position [105, 0]
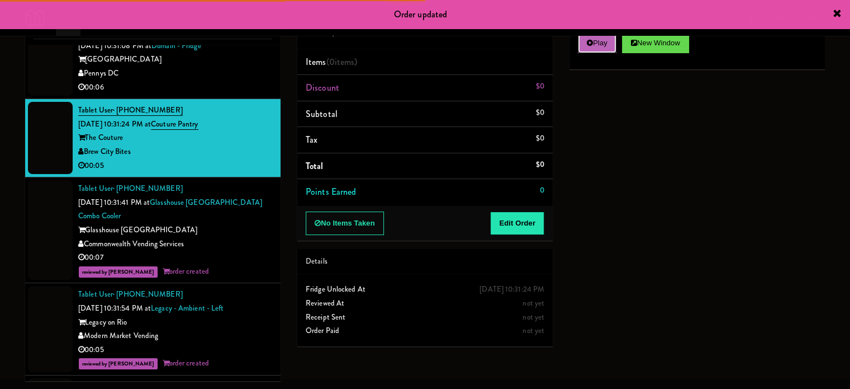
drag, startPoint x: 590, startPoint y: 40, endPoint x: 539, endPoint y: 201, distance: 168.5
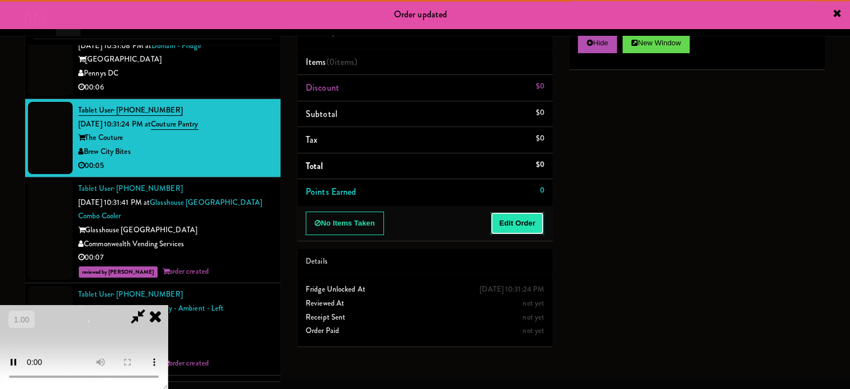
drag, startPoint x: 527, startPoint y: 228, endPoint x: 215, endPoint y: 210, distance: 313.1
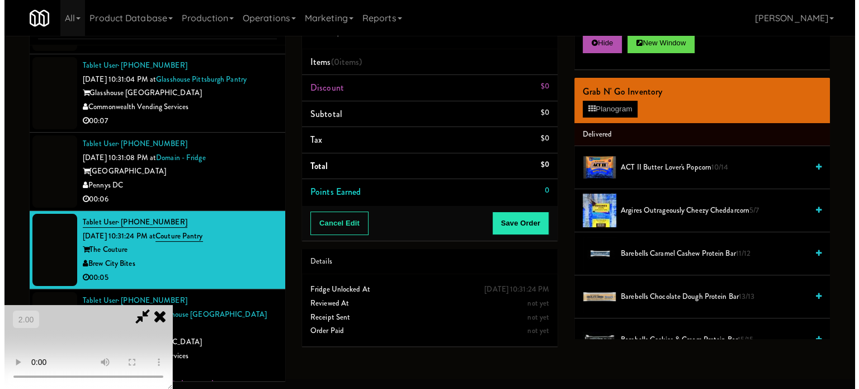
scroll to position [65, 0]
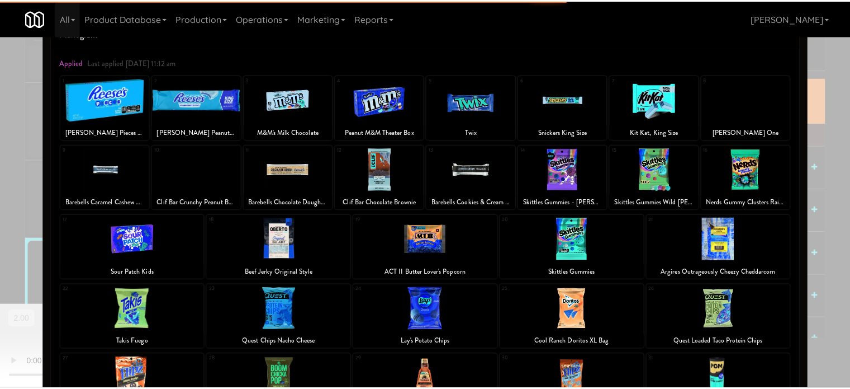
scroll to position [112, 0]
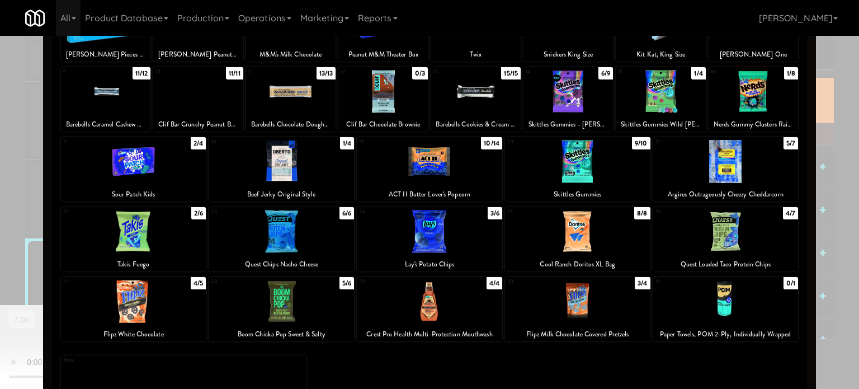
drag, startPoint x: 813, startPoint y: 172, endPoint x: 692, endPoint y: 202, distance: 124.5
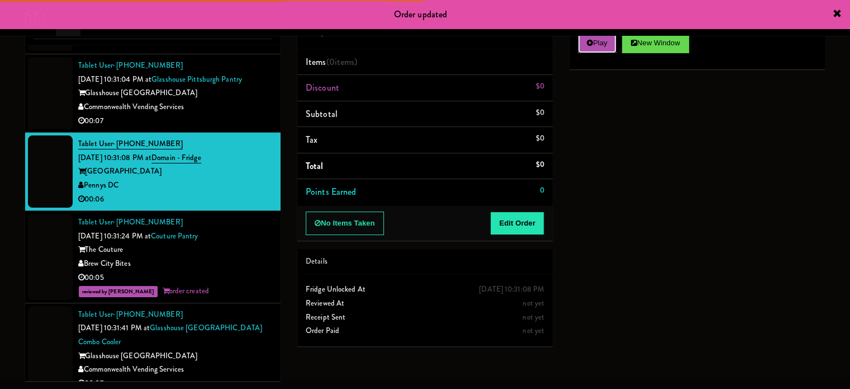
drag, startPoint x: 597, startPoint y: 44, endPoint x: 562, endPoint y: 143, distance: 104.9
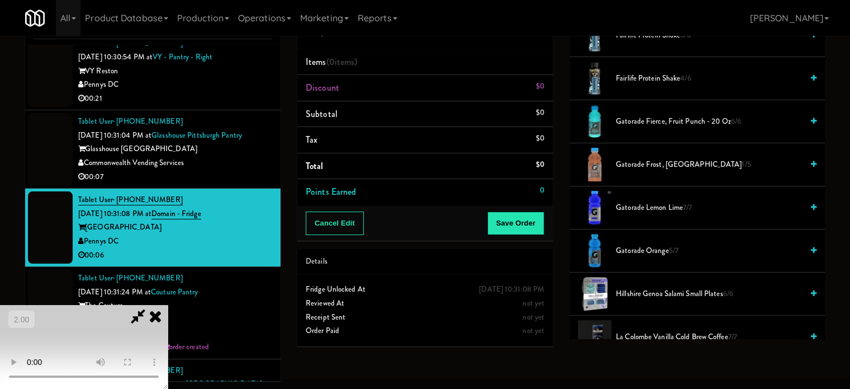
scroll to position [783, 0]
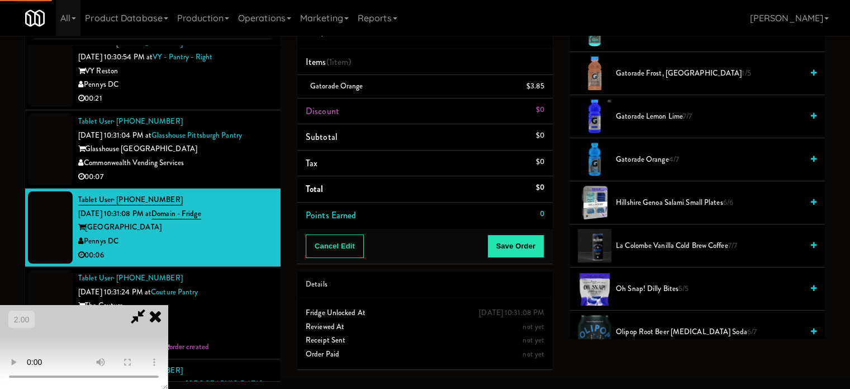
drag, startPoint x: 382, startPoint y: 194, endPoint x: 372, endPoint y: 221, distance: 28.7
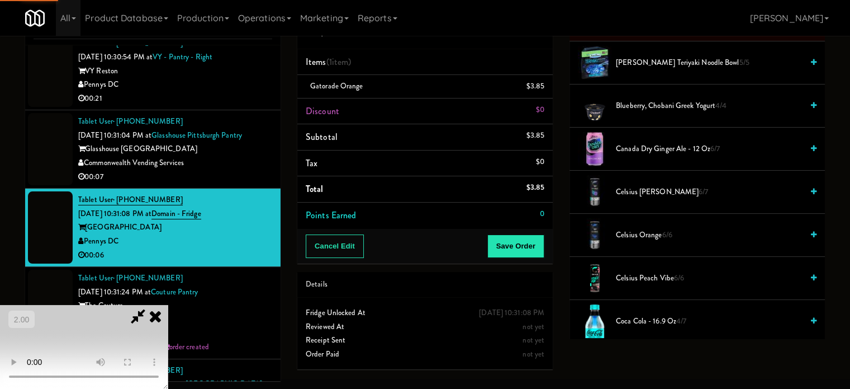
scroll to position [0, 0]
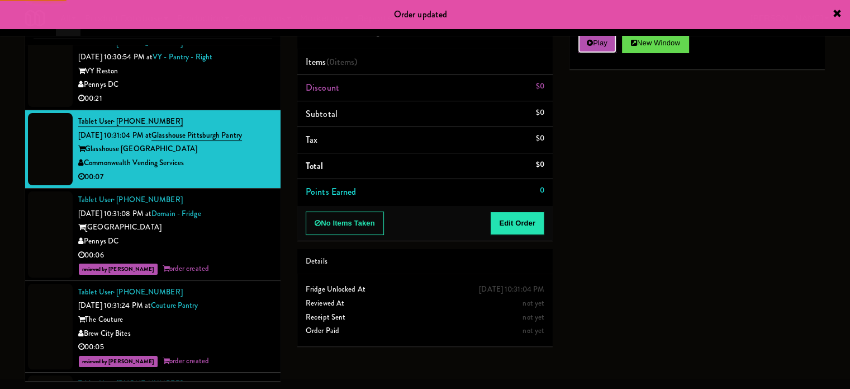
drag, startPoint x: 605, startPoint y: 45, endPoint x: 537, endPoint y: 245, distance: 211.5
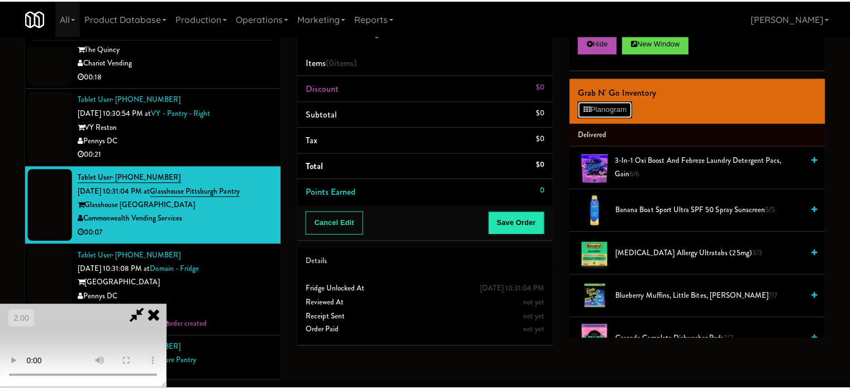
scroll to position [6086, 0]
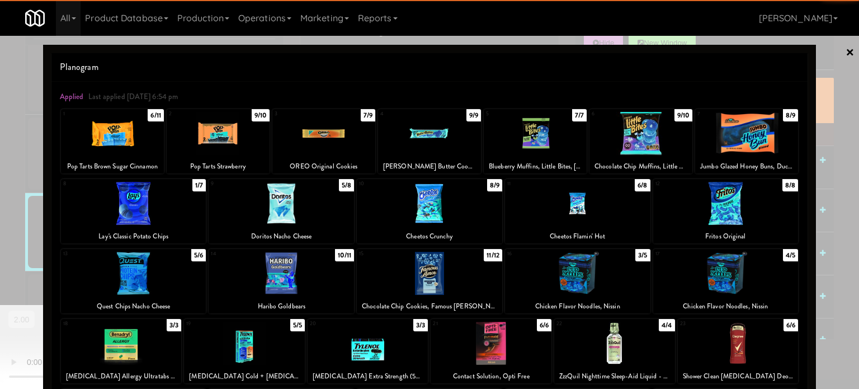
drag, startPoint x: 453, startPoint y: 216, endPoint x: 561, endPoint y: 215, distance: 108.5
drag, startPoint x: 835, startPoint y: 160, endPoint x: 313, endPoint y: 251, distance: 530.5
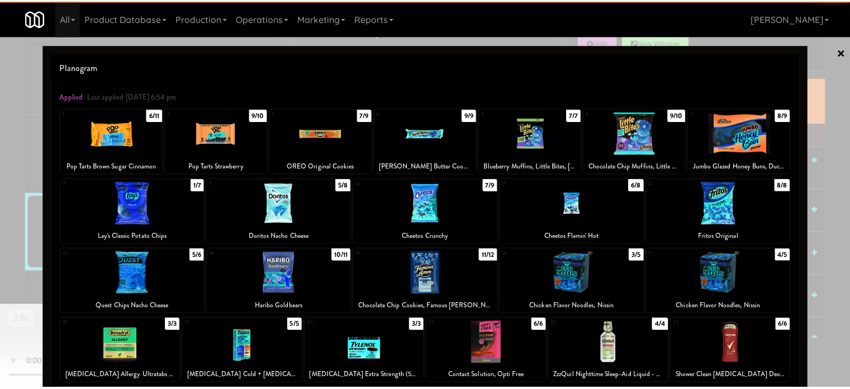
scroll to position [6113, 0]
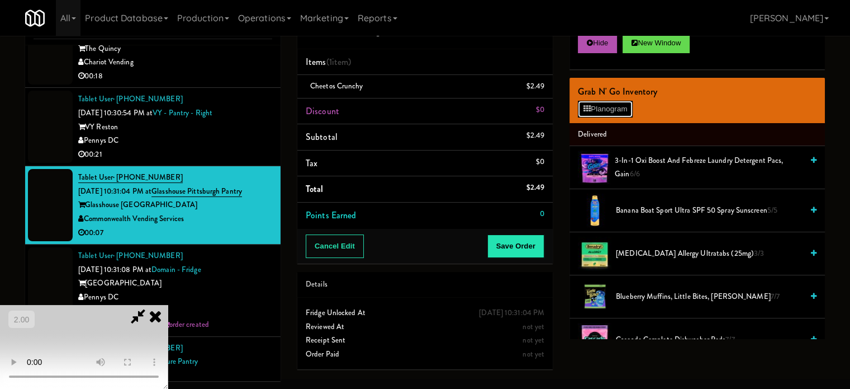
scroll to position [6086, 0]
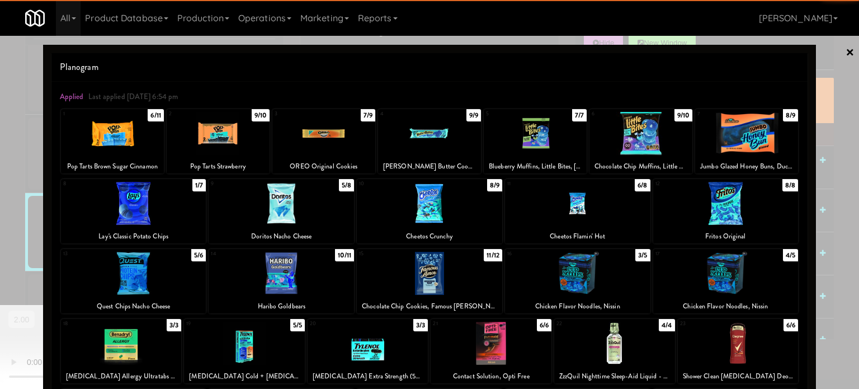
drag, startPoint x: 135, startPoint y: 143, endPoint x: 128, endPoint y: 144, distance: 7.5
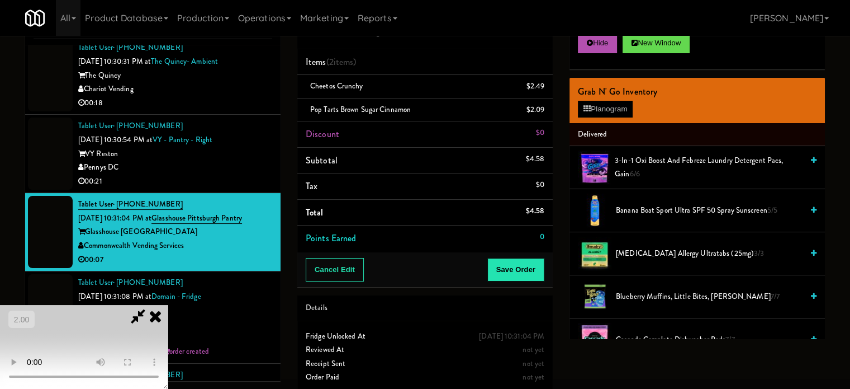
scroll to position [6113, 0]
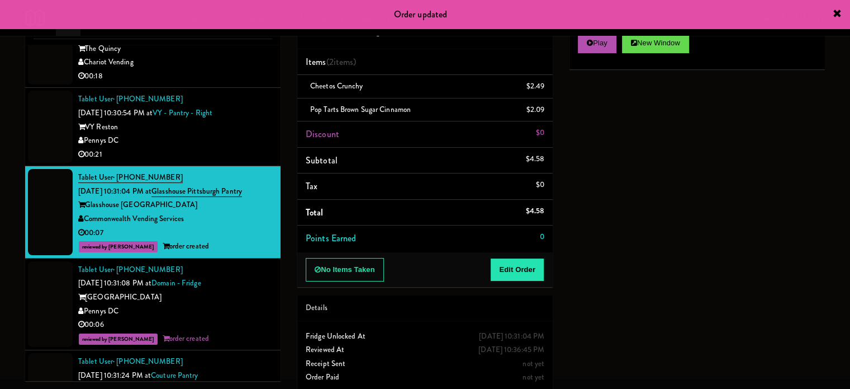
drag, startPoint x: 256, startPoint y: 249, endPoint x: 313, endPoint y: 248, distance: 57.0
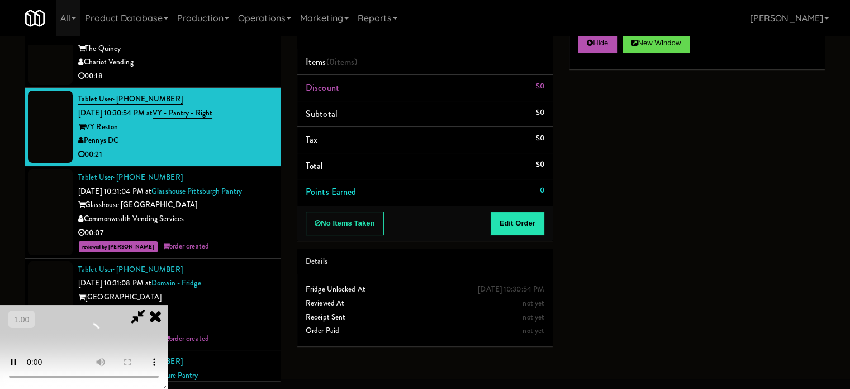
drag, startPoint x: 532, startPoint y: 234, endPoint x: 534, endPoint y: 228, distance: 6.9
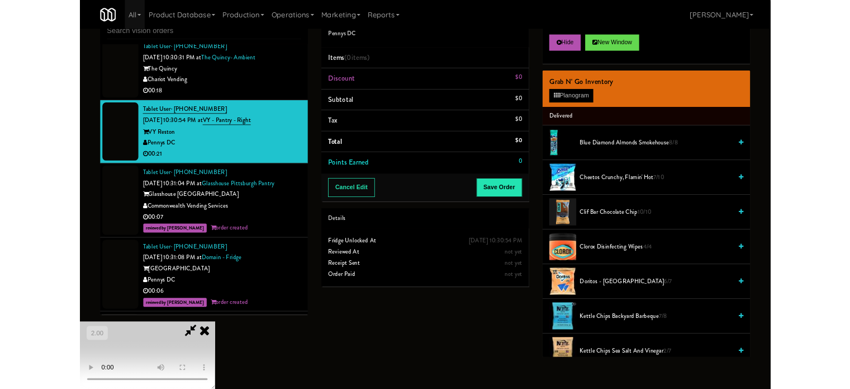
scroll to position [6113, 0]
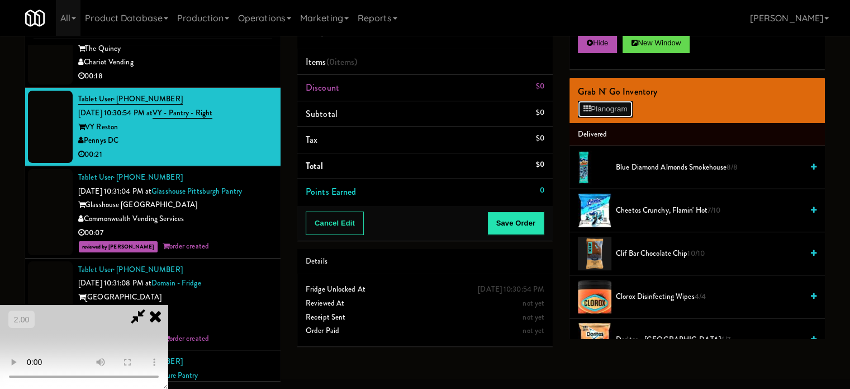
scroll to position [6086, 0]
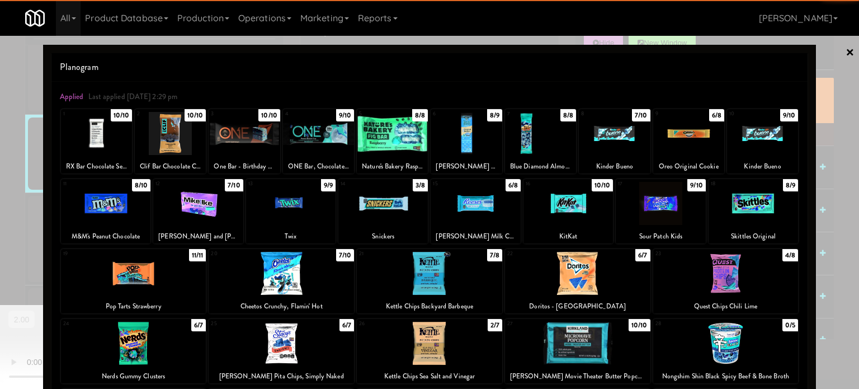
drag, startPoint x: 314, startPoint y: 217, endPoint x: 273, endPoint y: 215, distance: 40.9
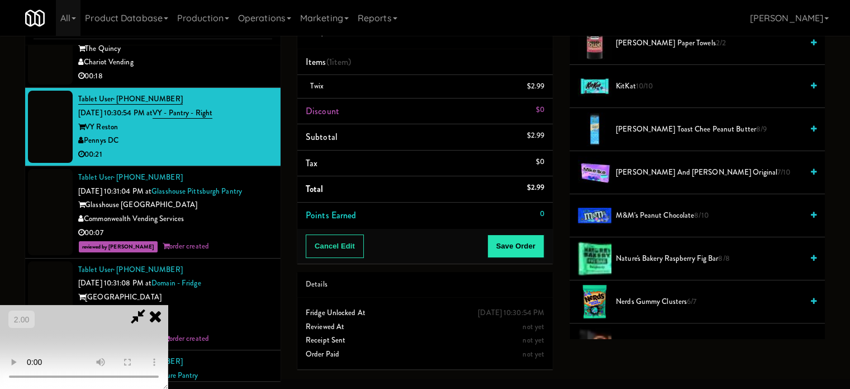
scroll to position [559, 0]
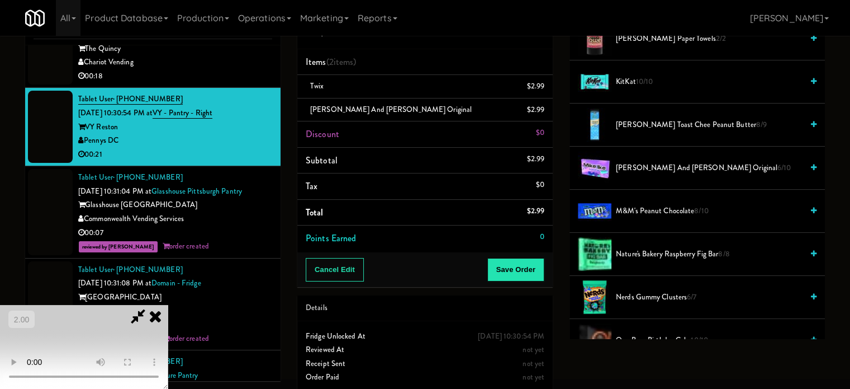
drag, startPoint x: 247, startPoint y: 203, endPoint x: 268, endPoint y: 209, distance: 22.1
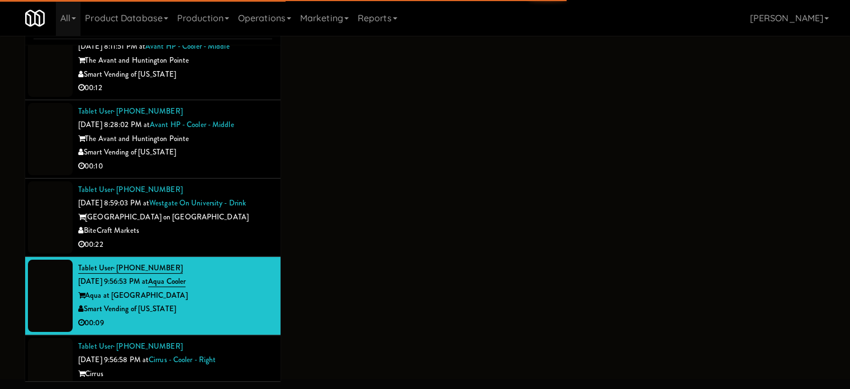
scroll to position [1136, 0]
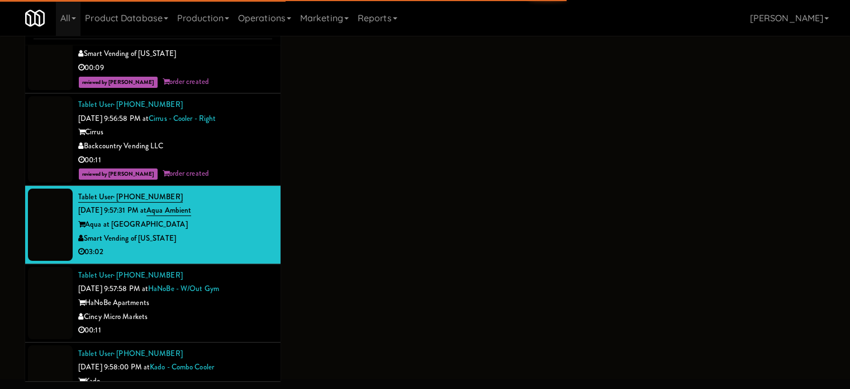
scroll to position [1416, 0]
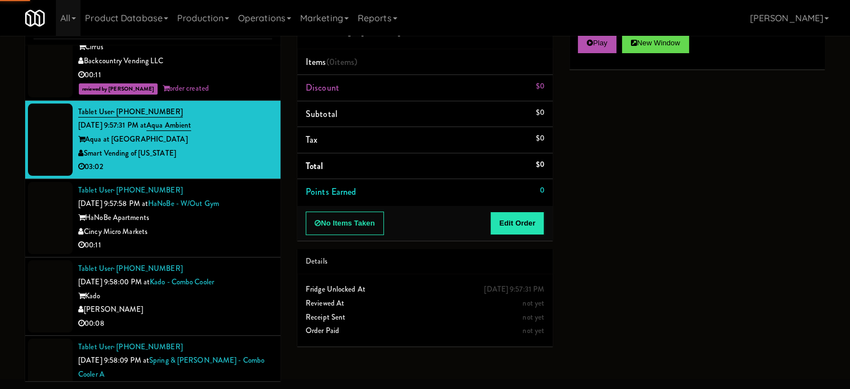
scroll to position [1528, 0]
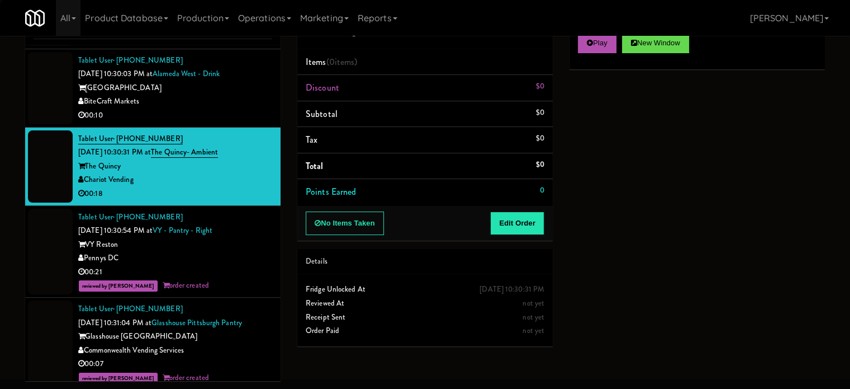
scroll to position [6001, 0]
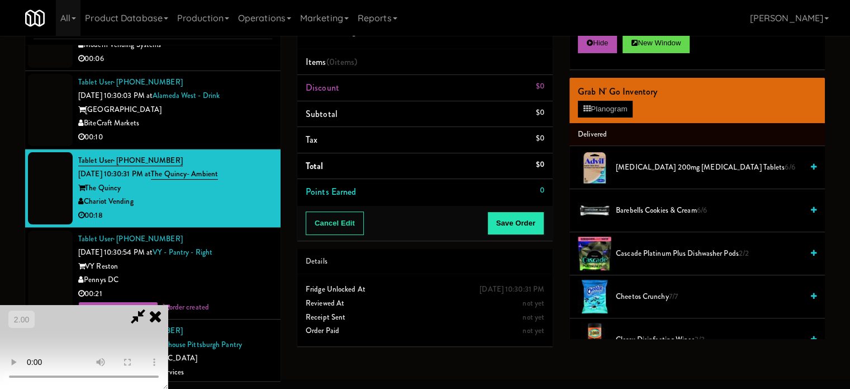
drag, startPoint x: 387, startPoint y: 234, endPoint x: 401, endPoint y: 234, distance: 14.0
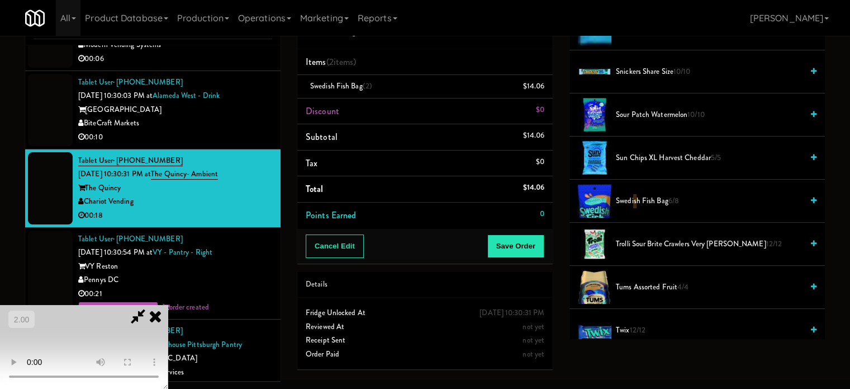
scroll to position [1138, 0]
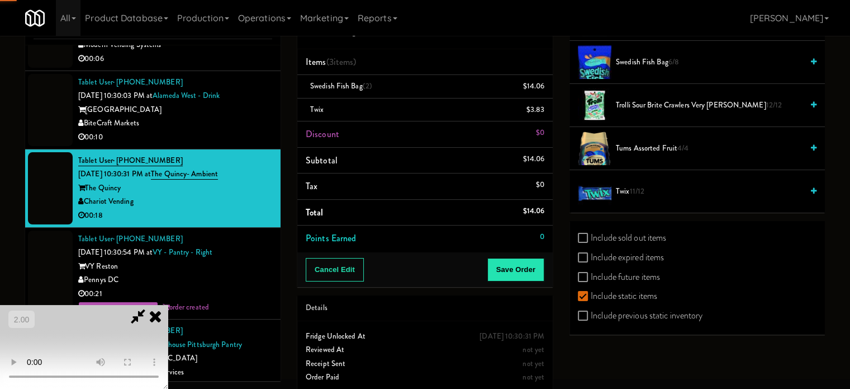
drag, startPoint x: 116, startPoint y: 252, endPoint x: 206, endPoint y: 247, distance: 89.6
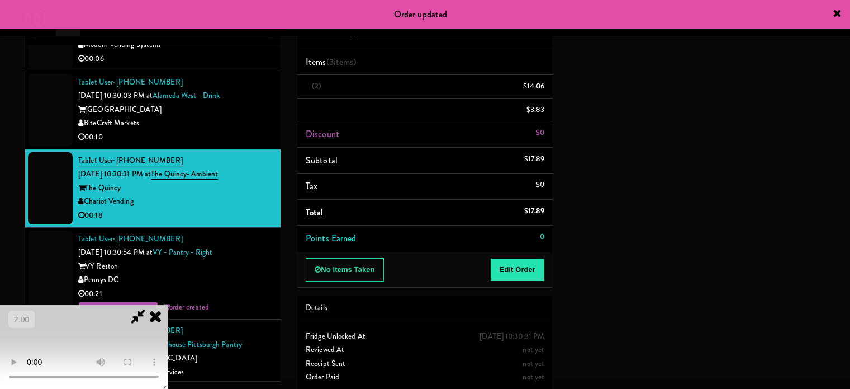
scroll to position [105, 0]
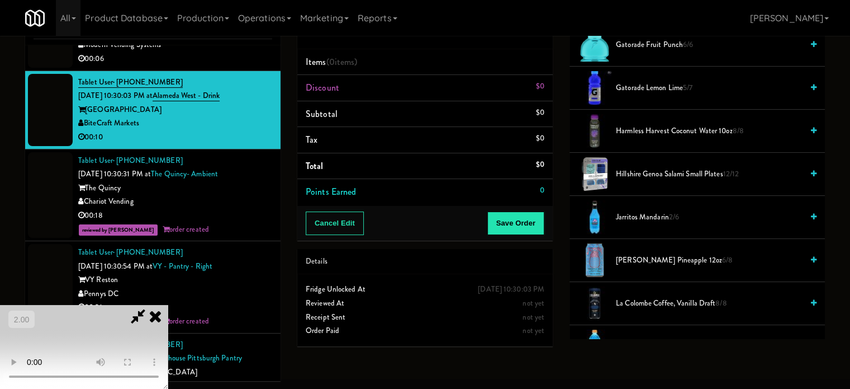
scroll to position [951, 0]
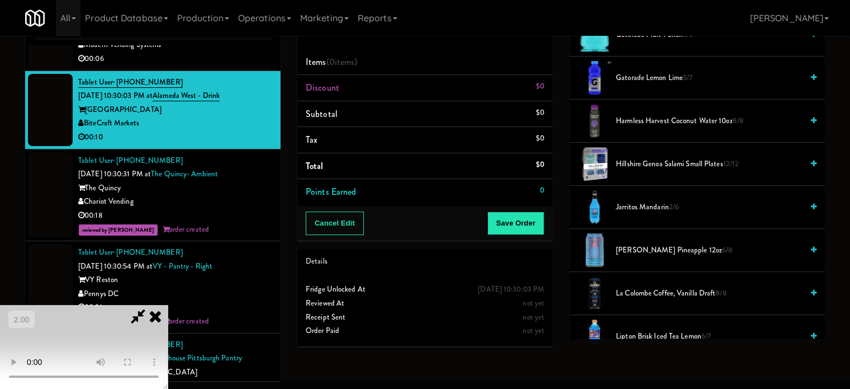
drag, startPoint x: 648, startPoint y: 208, endPoint x: 654, endPoint y: 207, distance: 6.3
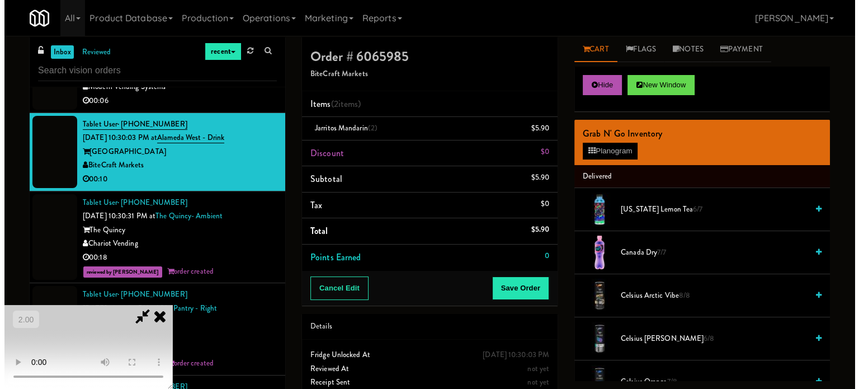
scroll to position [0, 0]
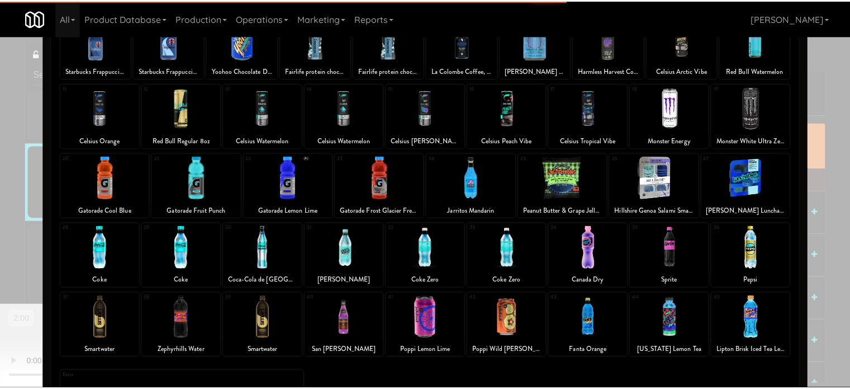
scroll to position [112, 0]
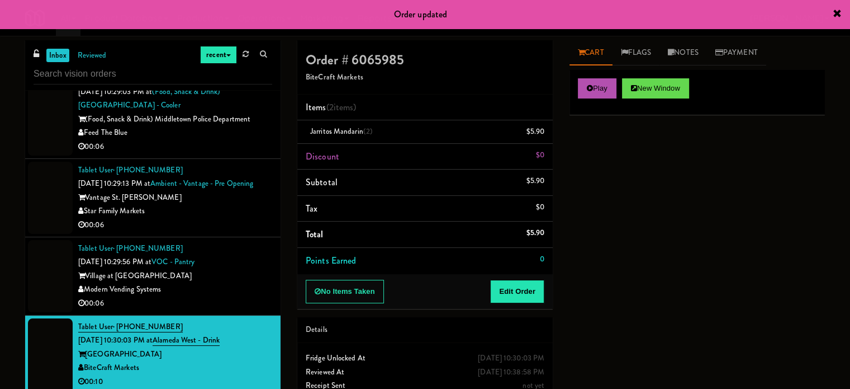
scroll to position [5932, 0]
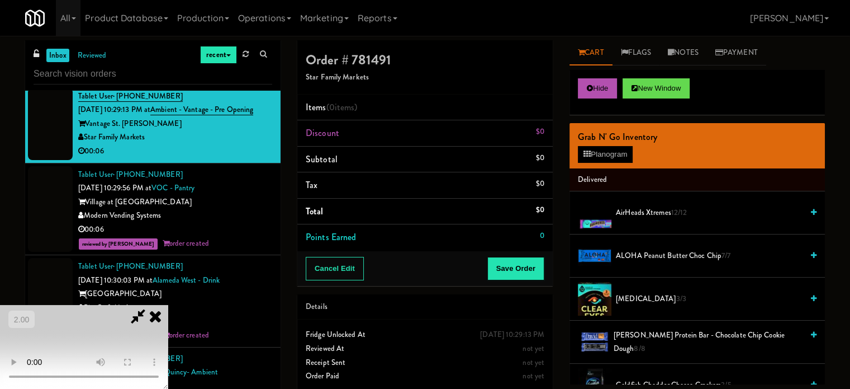
scroll to position [9, 0]
drag, startPoint x: 338, startPoint y: 251, endPoint x: 617, endPoint y: 268, distance: 280.1
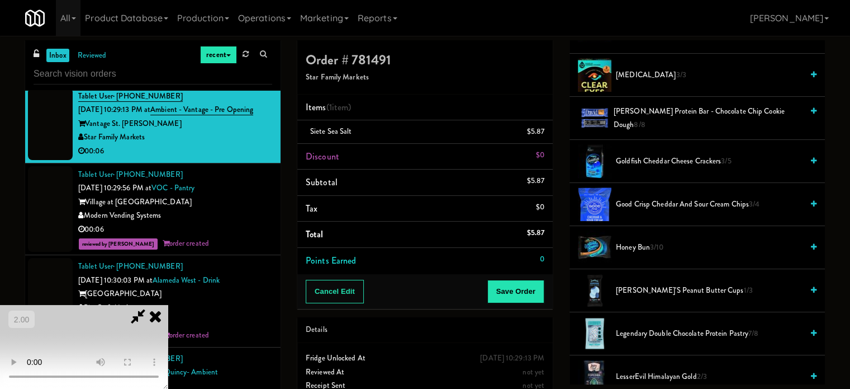
scroll to position [0, 0]
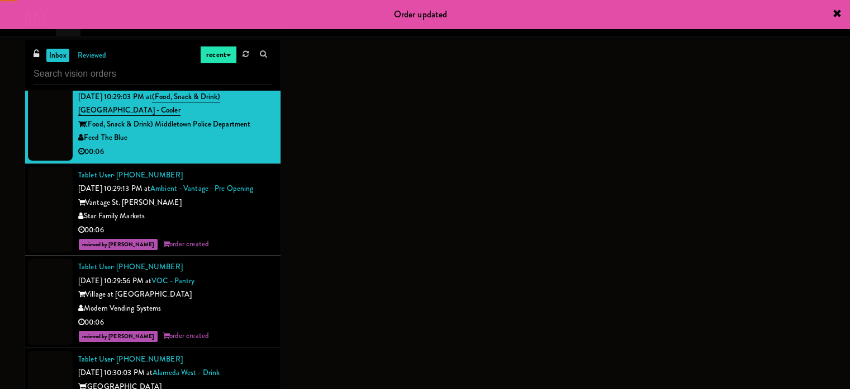
scroll to position [5764, 0]
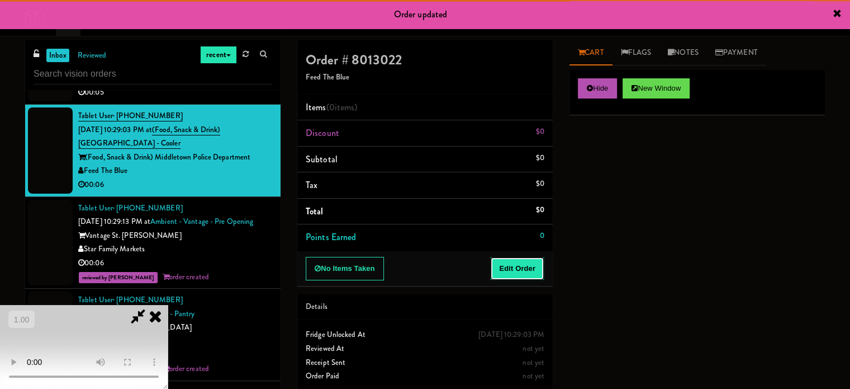
drag, startPoint x: 514, startPoint y: 262, endPoint x: 195, endPoint y: 229, distance: 321.0
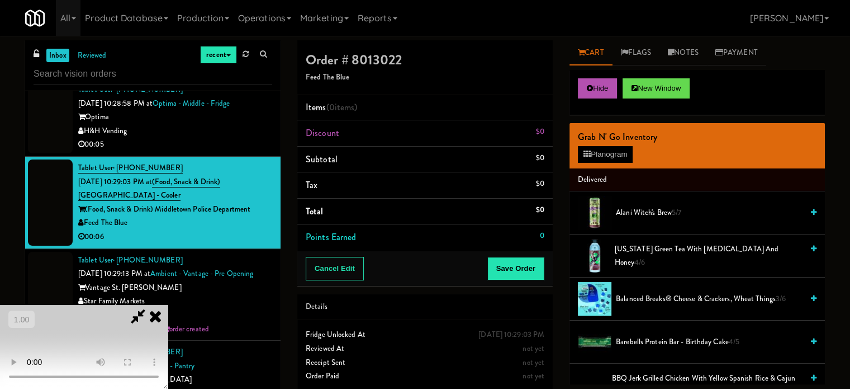
scroll to position [5708, 0]
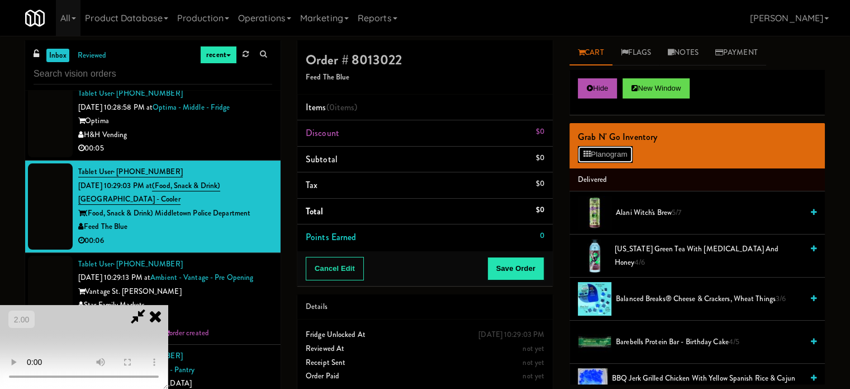
scroll to position [5680, 0]
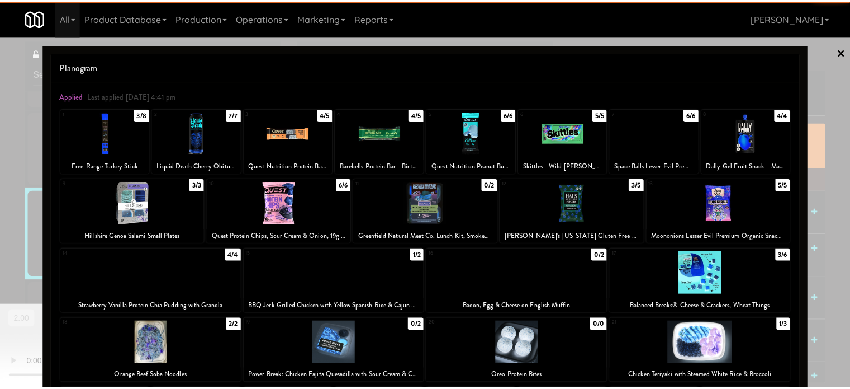
scroll to position [5708, 0]
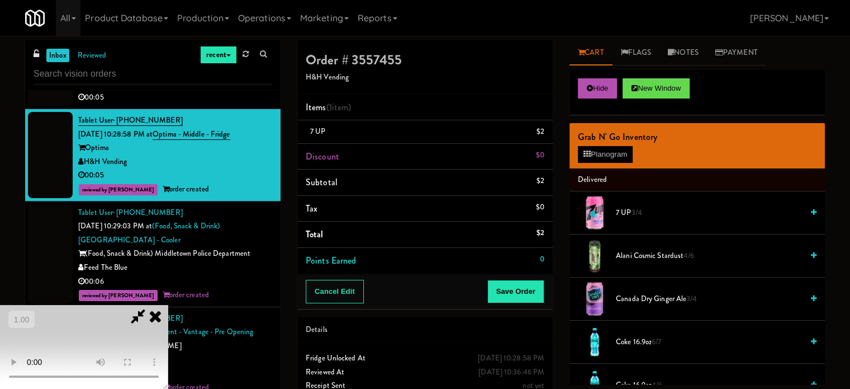
scroll to position [5596, 0]
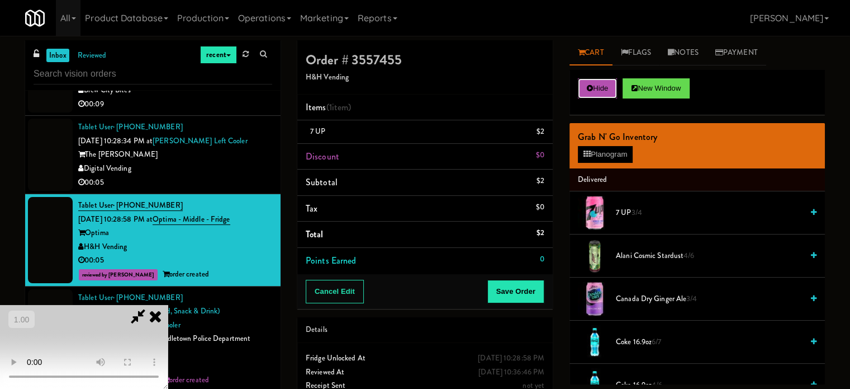
drag, startPoint x: 608, startPoint y: 84, endPoint x: 354, endPoint y: 183, distance: 272.5
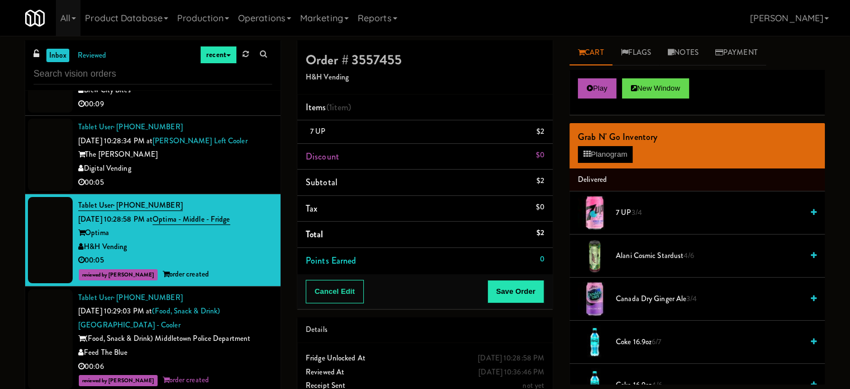
drag, startPoint x: 251, startPoint y: 265, endPoint x: 206, endPoint y: 288, distance: 50.3
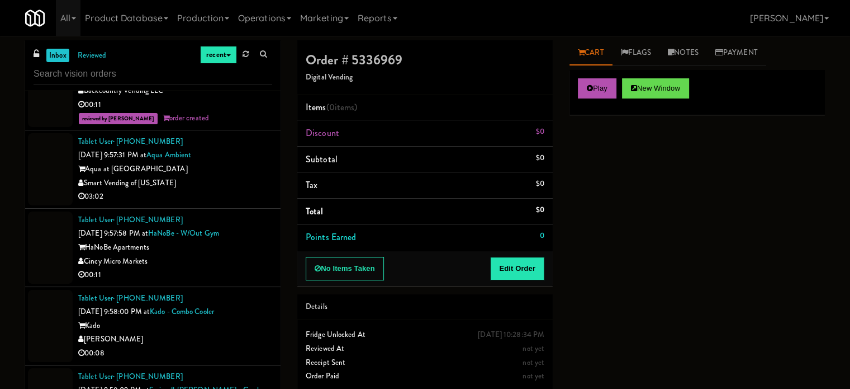
scroll to position [1514, 0]
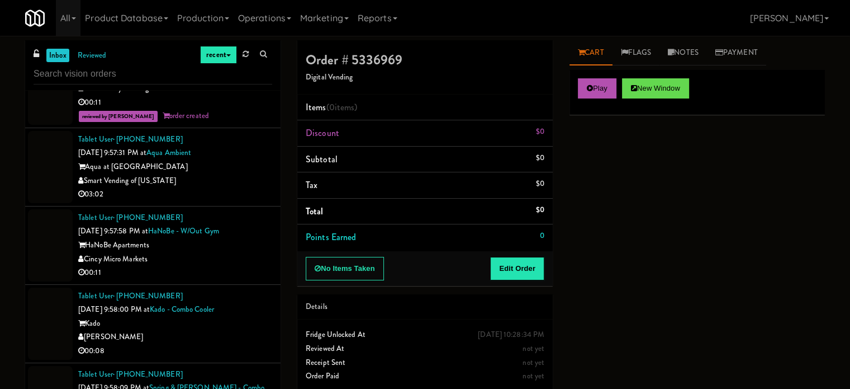
drag, startPoint x: 252, startPoint y: 183, endPoint x: 246, endPoint y: 200, distance: 17.2
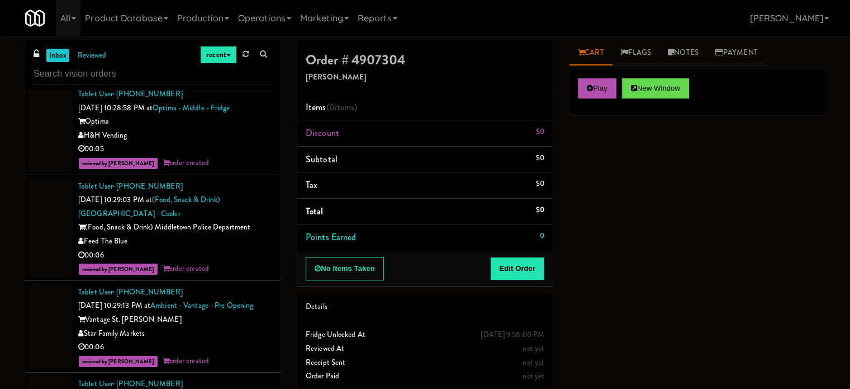
scroll to position [5693, 0]
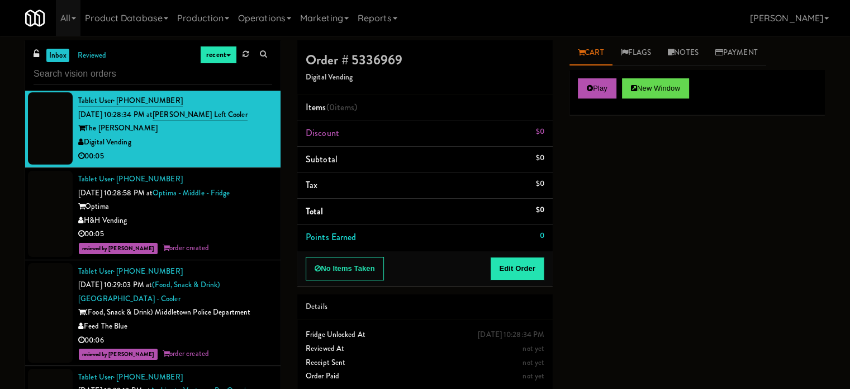
scroll to position [5637, 0]
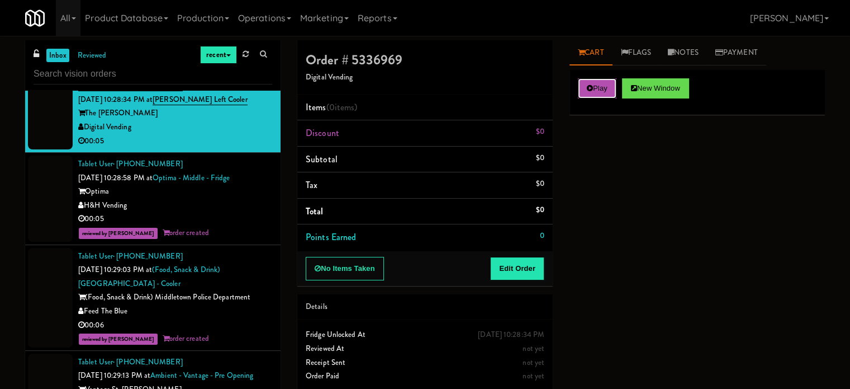
drag, startPoint x: 586, startPoint y: 84, endPoint x: 579, endPoint y: 101, distance: 17.5
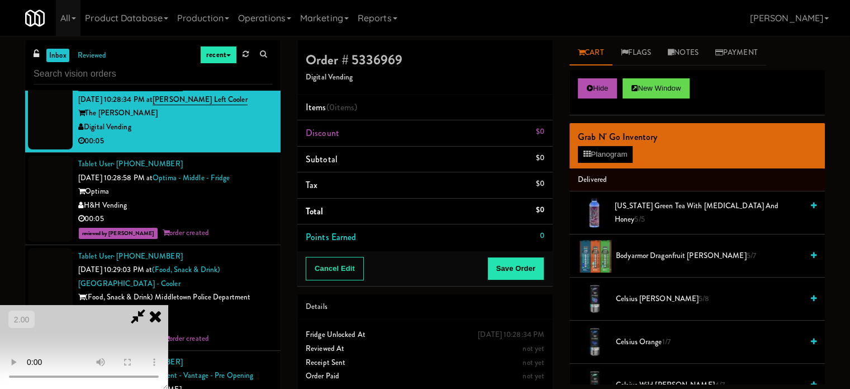
drag, startPoint x: 361, startPoint y: 212, endPoint x: 360, endPoint y: 219, distance: 6.3
drag, startPoint x: 361, startPoint y: 219, endPoint x: 284, endPoint y: 221, distance: 76.6
drag, startPoint x: 290, startPoint y: 220, endPoint x: 300, endPoint y: 219, distance: 10.1
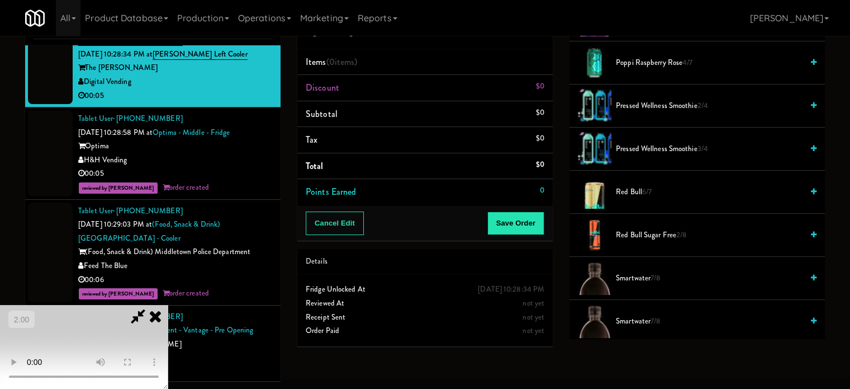
scroll to position [1174, 0]
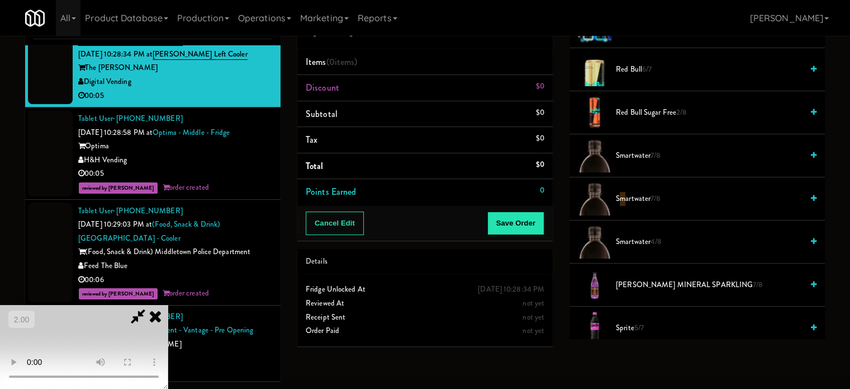
drag, startPoint x: 623, startPoint y: 193, endPoint x: 503, endPoint y: 212, distance: 121.2
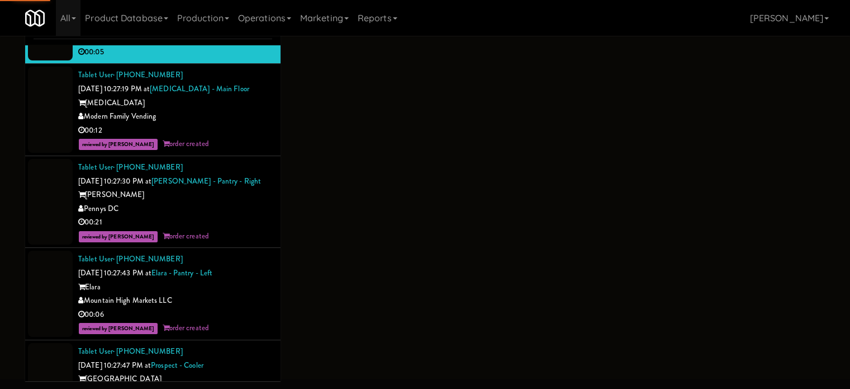
scroll to position [4966, 0]
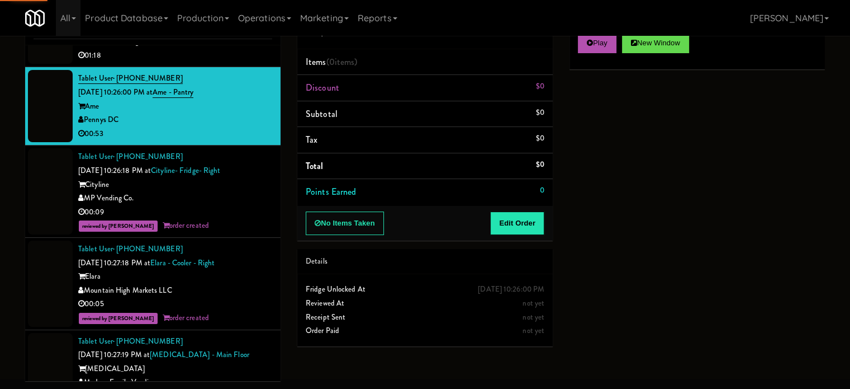
scroll to position [4743, 0]
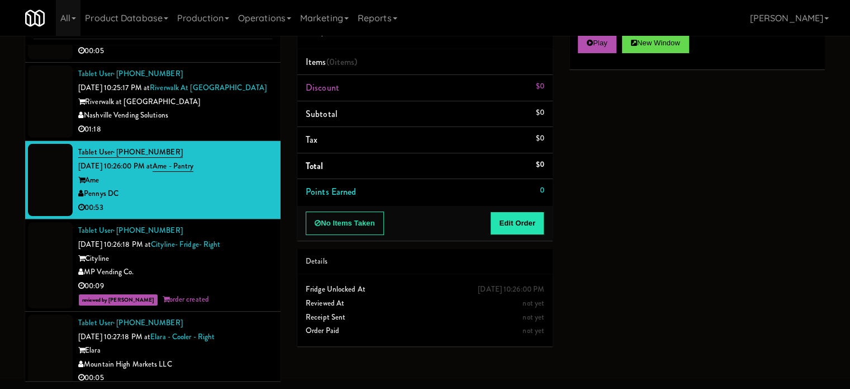
drag, startPoint x: 262, startPoint y: 210, endPoint x: 266, endPoint y: 218, distance: 8.3
drag, startPoint x: 602, startPoint y: 44, endPoint x: 595, endPoint y: 53, distance: 11.2
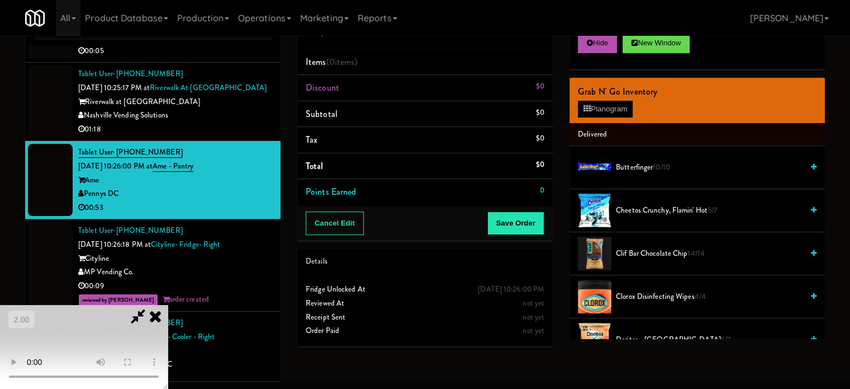
scroll to position [9, 0]
drag, startPoint x: 395, startPoint y: 167, endPoint x: 500, endPoint y: 140, distance: 108.5
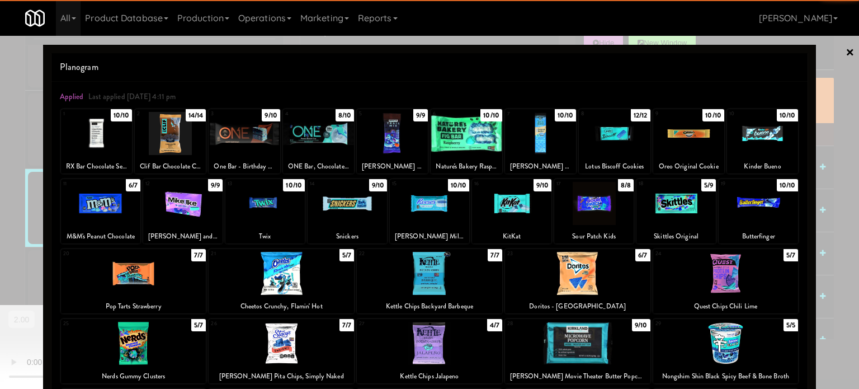
drag, startPoint x: 107, startPoint y: 127, endPoint x: 264, endPoint y: 144, distance: 157.5
drag, startPoint x: 18, startPoint y: 201, endPoint x: 68, endPoint y: 199, distance: 50.4
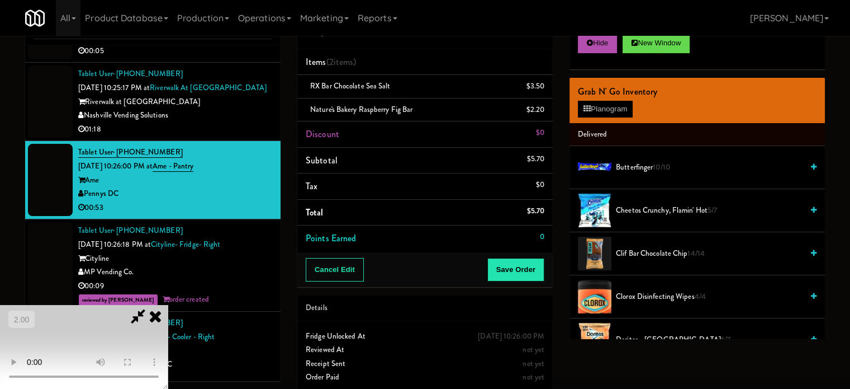
drag, startPoint x: 374, startPoint y: 258, endPoint x: 318, endPoint y: 243, distance: 58.5
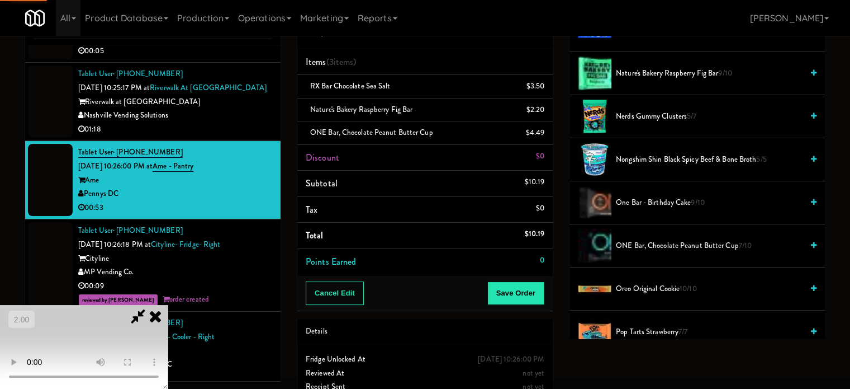
scroll to position [105, 0]
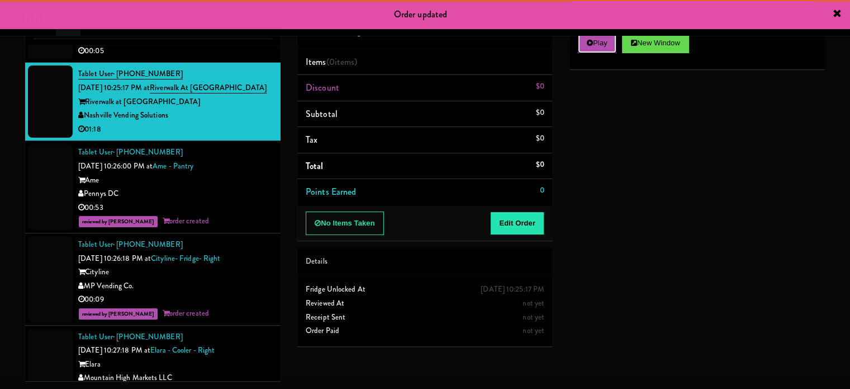
drag, startPoint x: 608, startPoint y: 44, endPoint x: 575, endPoint y: 117, distance: 80.3
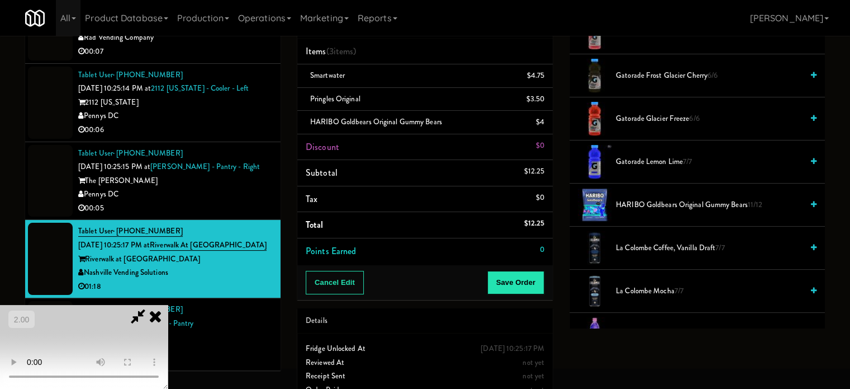
scroll to position [9, 0]
drag, startPoint x: 442, startPoint y: 356, endPoint x: 423, endPoint y: 319, distance: 41.8
drag, startPoint x: 537, startPoint y: 278, endPoint x: 472, endPoint y: 240, distance: 74.7
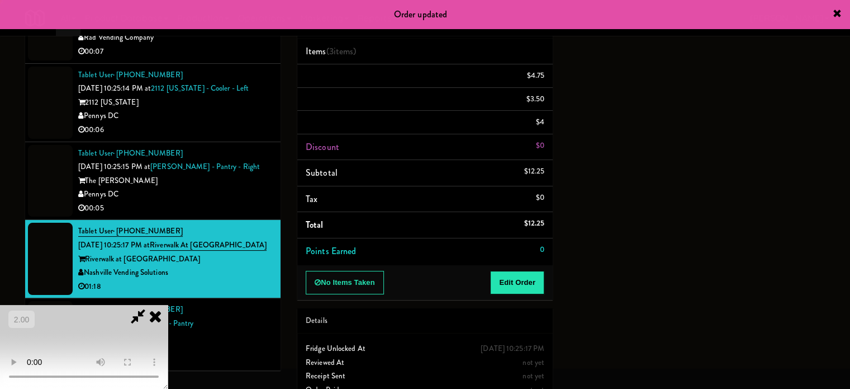
scroll to position [0, 0]
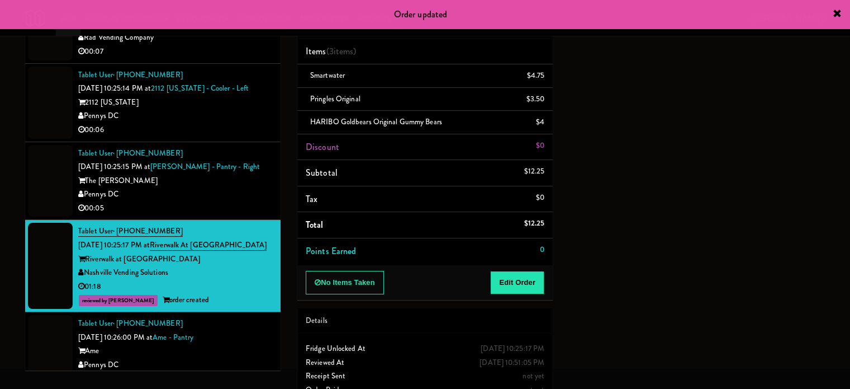
drag, startPoint x: 226, startPoint y: 270, endPoint x: 314, endPoint y: 275, distance: 88.5
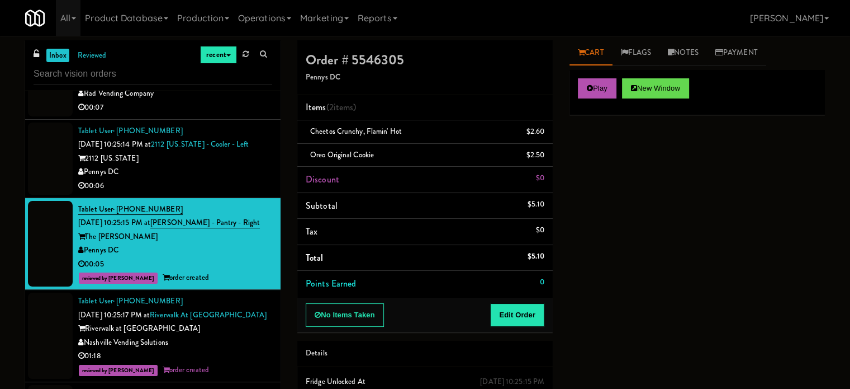
drag, startPoint x: 226, startPoint y: 255, endPoint x: 202, endPoint y: 272, distance: 29.6
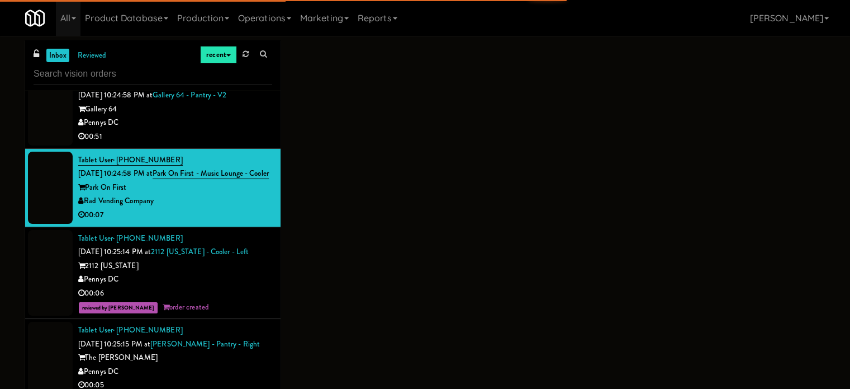
scroll to position [4463, 0]
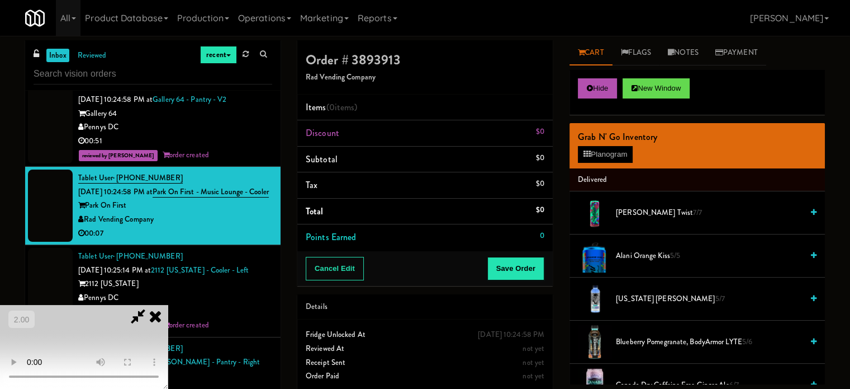
drag, startPoint x: 122, startPoint y: 258, endPoint x: 130, endPoint y: 258, distance: 7.8
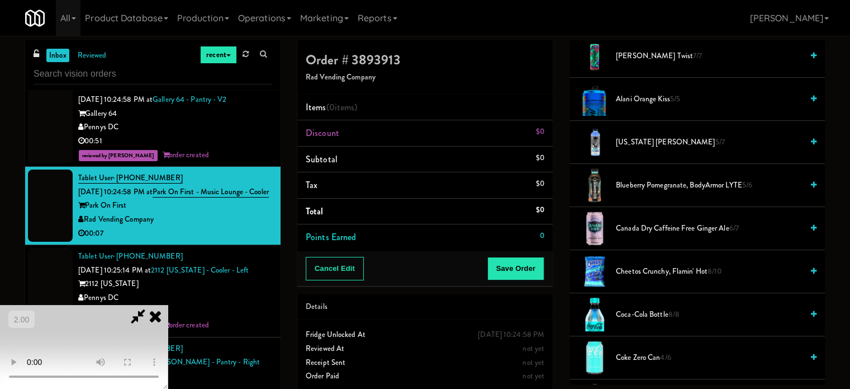
scroll to position [224, 0]
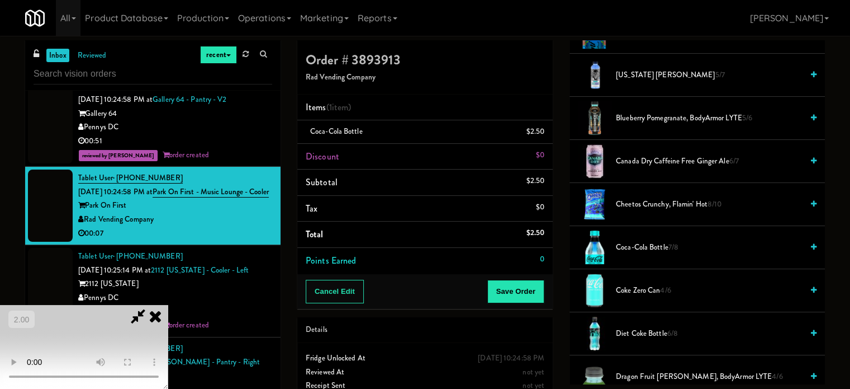
drag, startPoint x: 378, startPoint y: 309, endPoint x: 499, endPoint y: 301, distance: 121.6
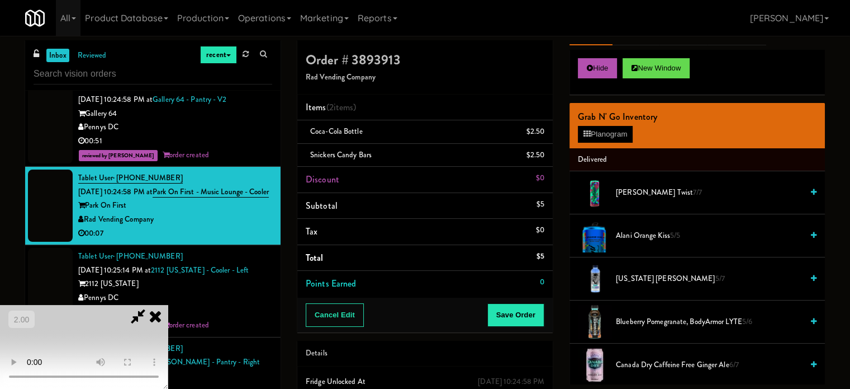
scroll to position [56, 0]
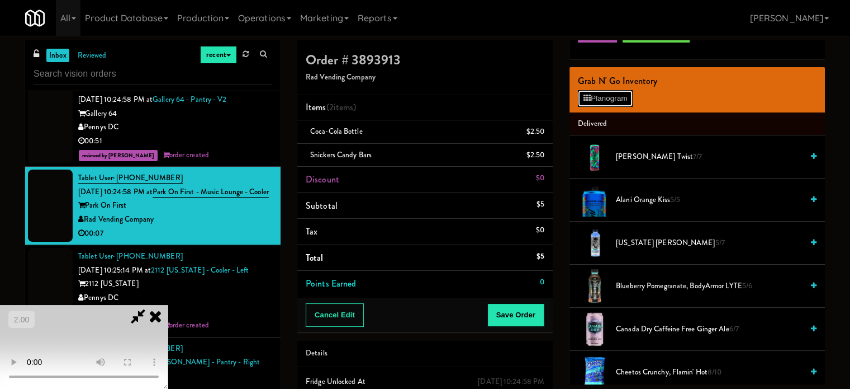
scroll to position [4436, 0]
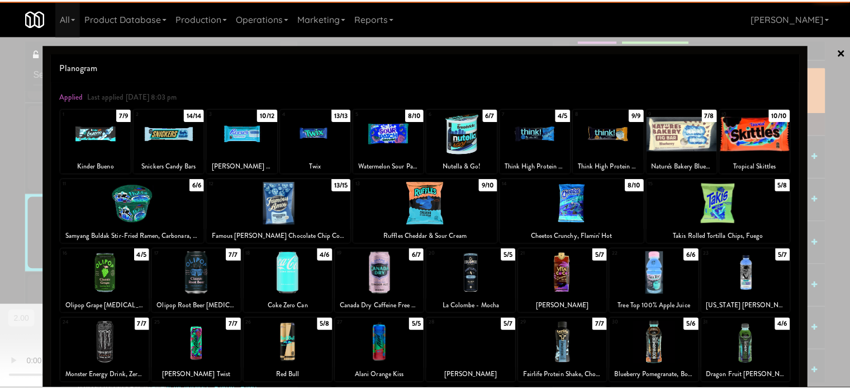
scroll to position [4463, 0]
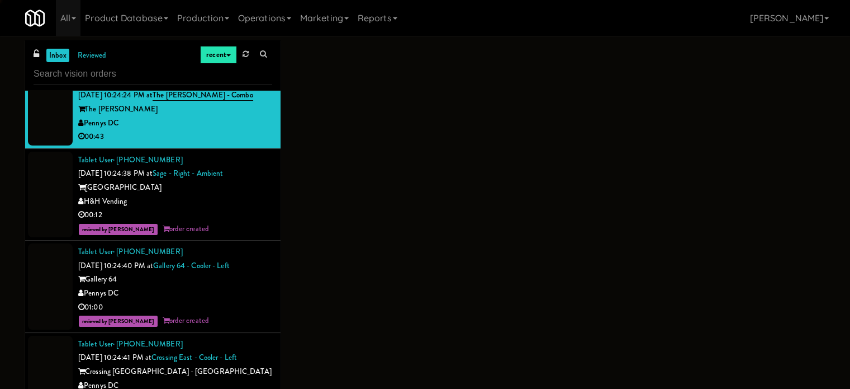
scroll to position [4072, 0]
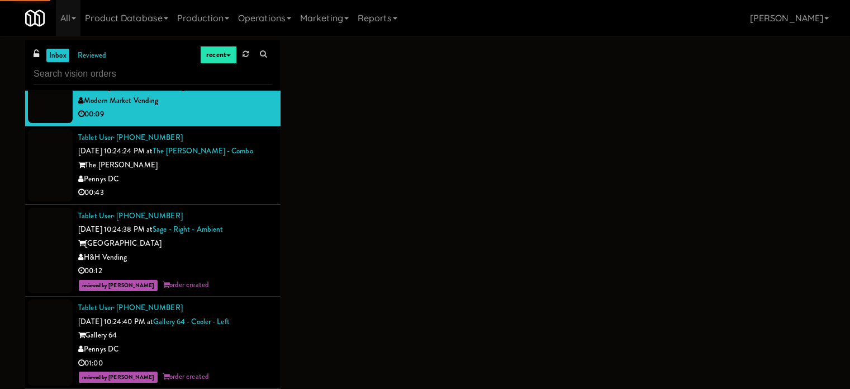
scroll to position [4016, 0]
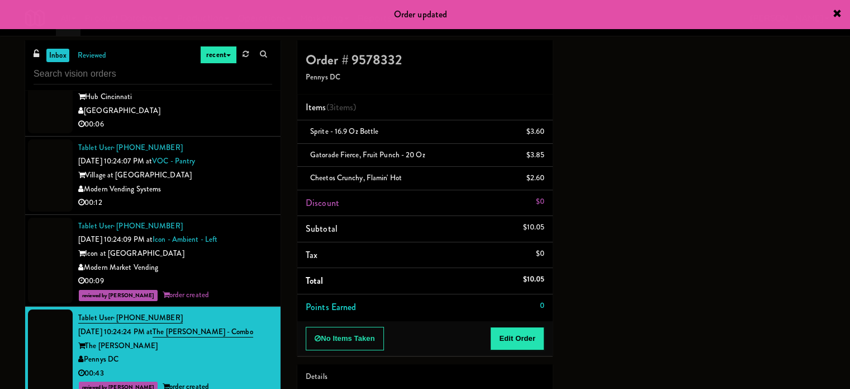
scroll to position [3848, 0]
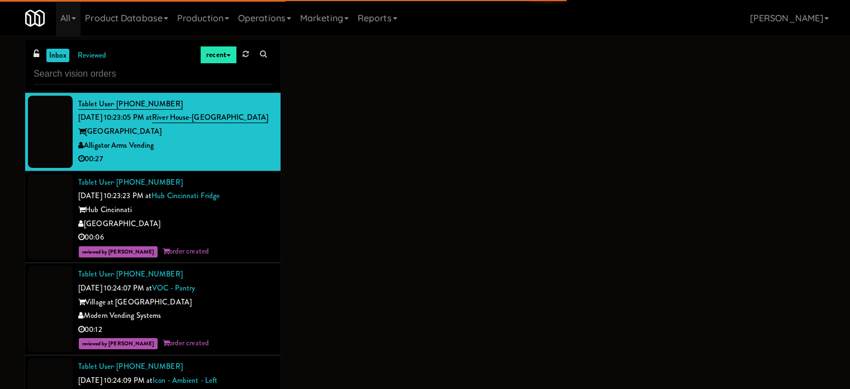
scroll to position [3736, 0]
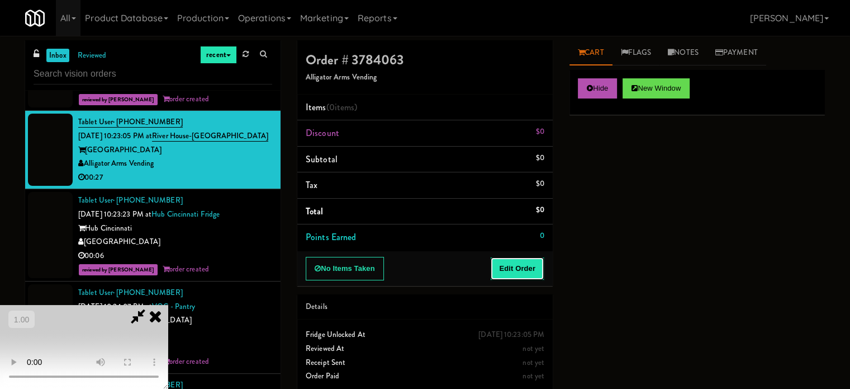
drag, startPoint x: 520, startPoint y: 266, endPoint x: 121, endPoint y: 203, distance: 404.2
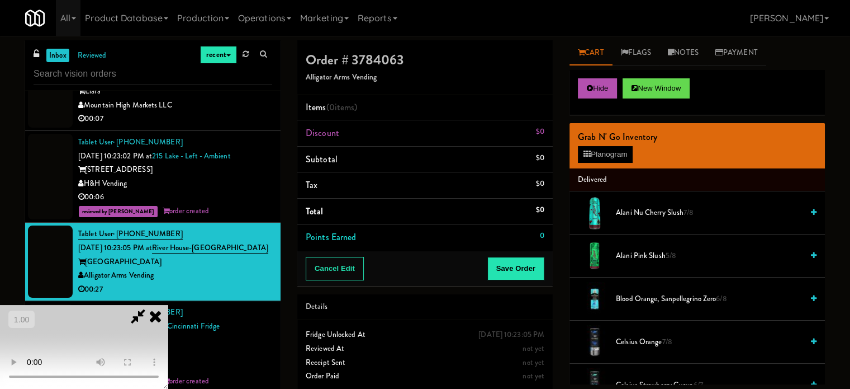
scroll to position [177, 0]
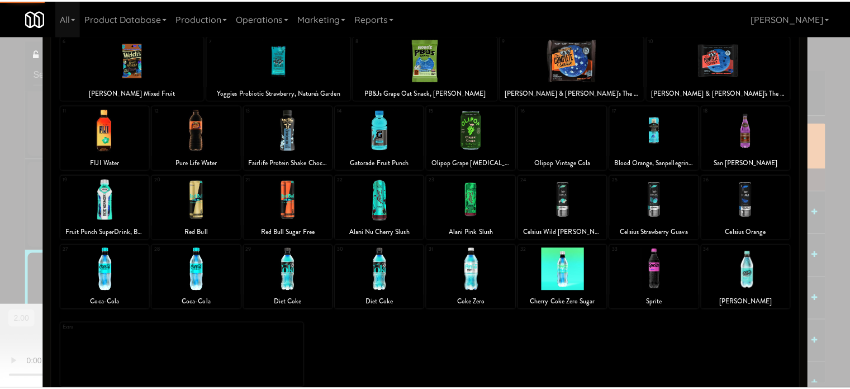
scroll to position [160, 0]
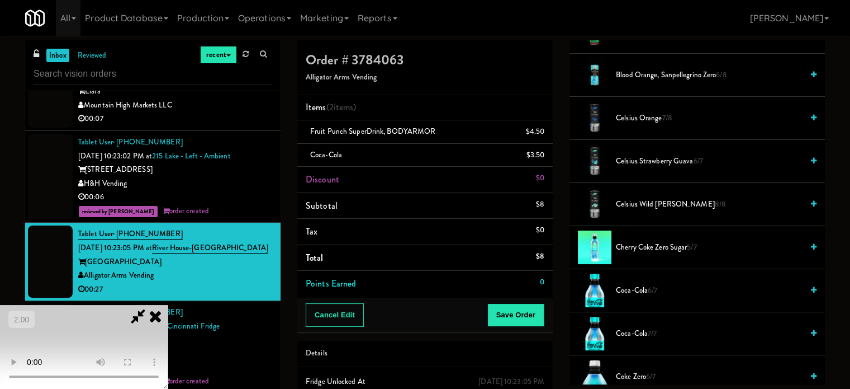
scroll to position [9, 0]
drag, startPoint x: 303, startPoint y: 284, endPoint x: 309, endPoint y: 284, distance: 6.7
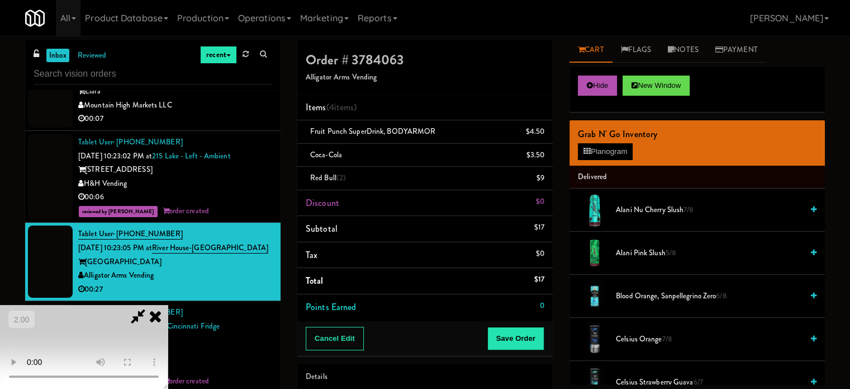
scroll to position [0, 0]
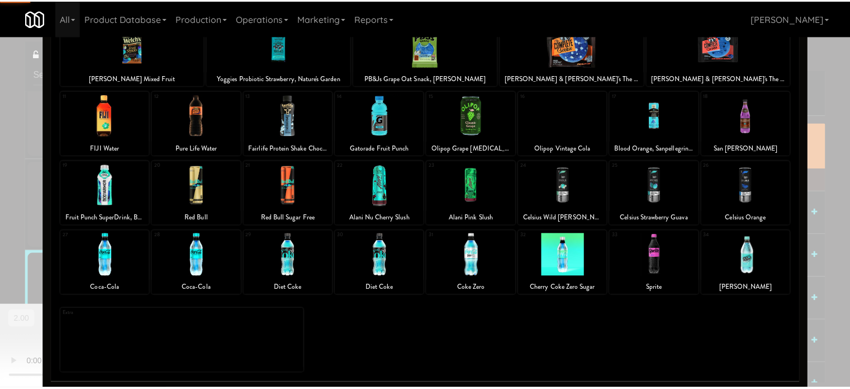
scroll to position [160, 0]
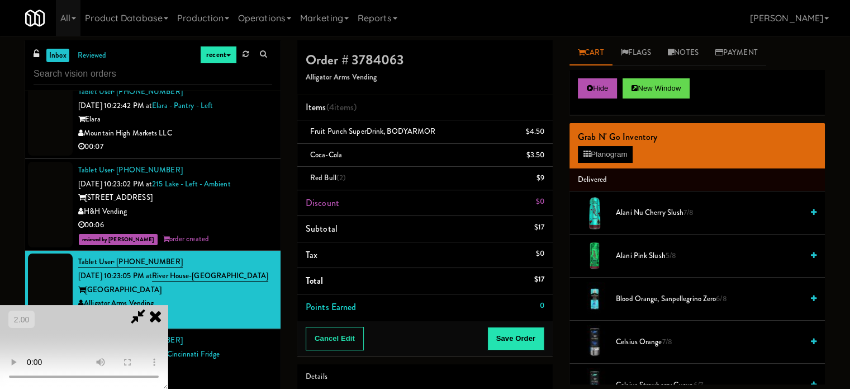
scroll to position [3624, 0]
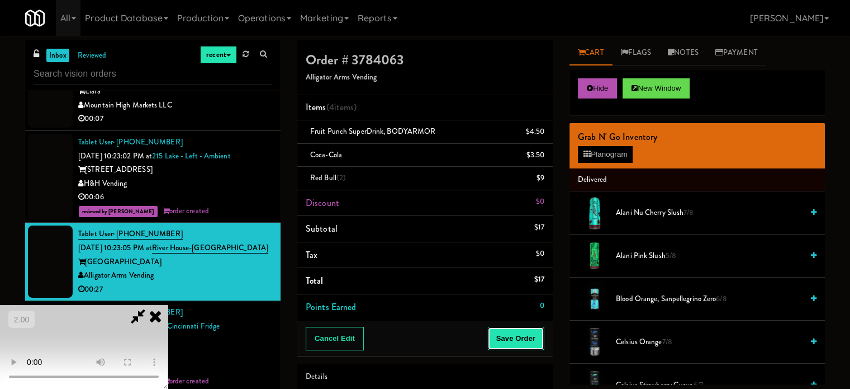
drag, startPoint x: 535, startPoint y: 337, endPoint x: 513, endPoint y: 331, distance: 23.2
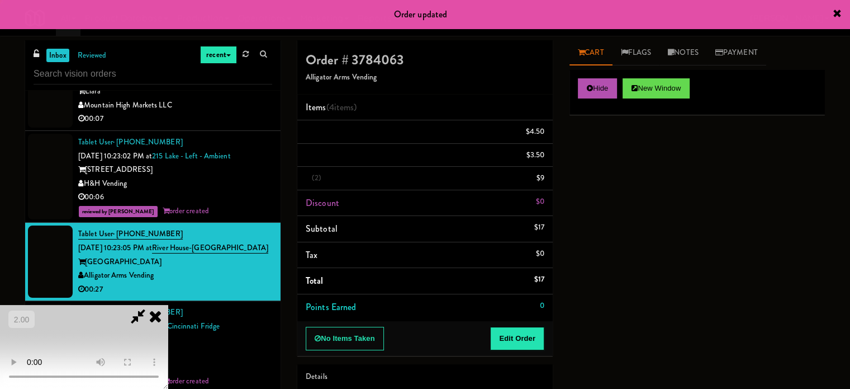
scroll to position [0, 0]
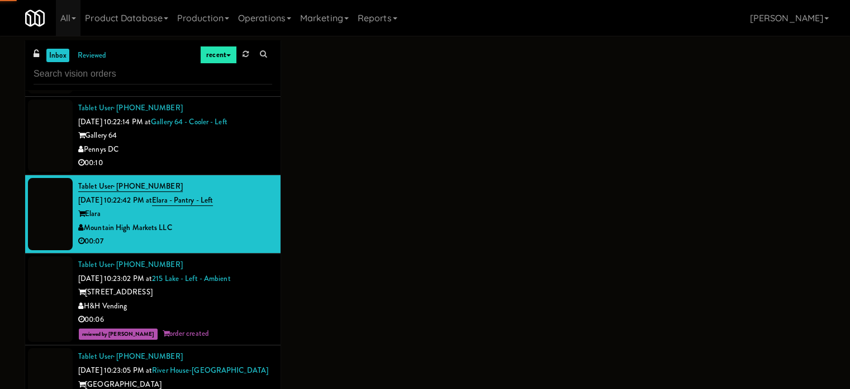
scroll to position [3457, 0]
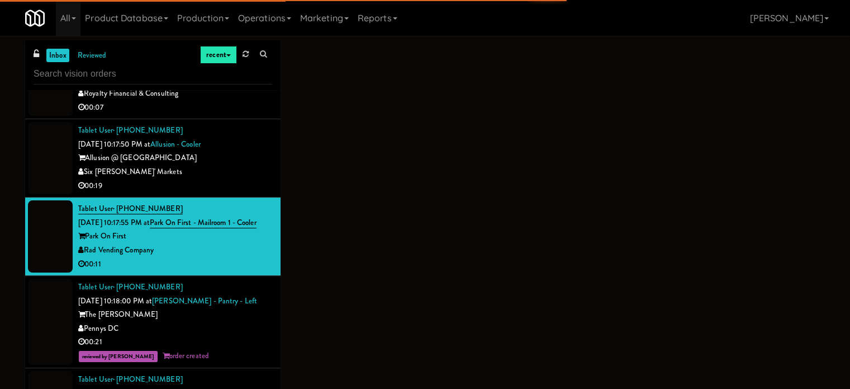
scroll to position [3009, 0]
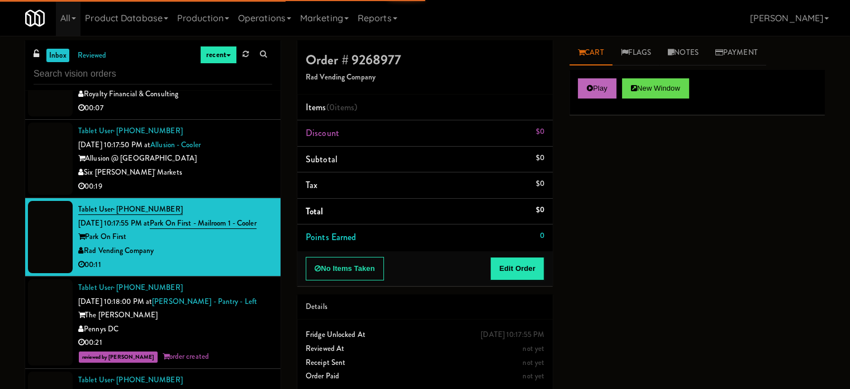
drag, startPoint x: 574, startPoint y: 77, endPoint x: 578, endPoint y: 81, distance: 5.9
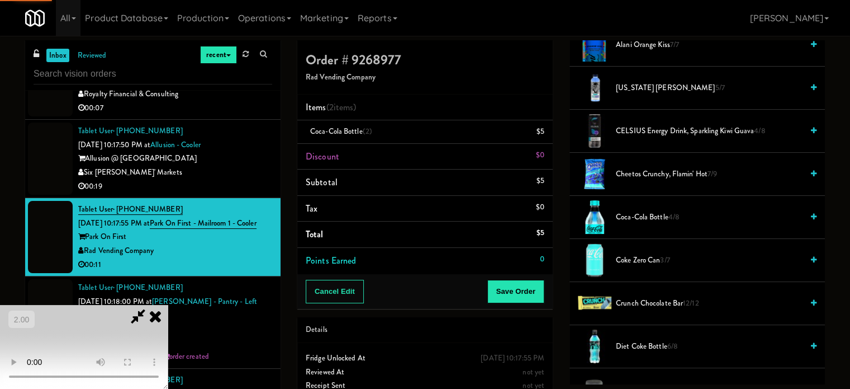
scroll to position [105, 0]
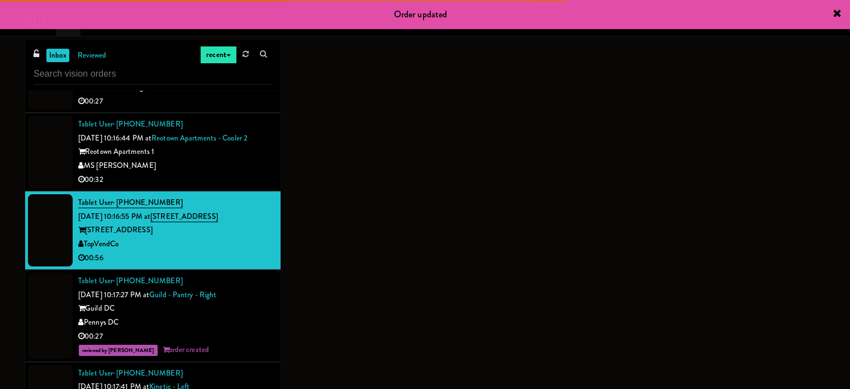
scroll to position [2674, 0]
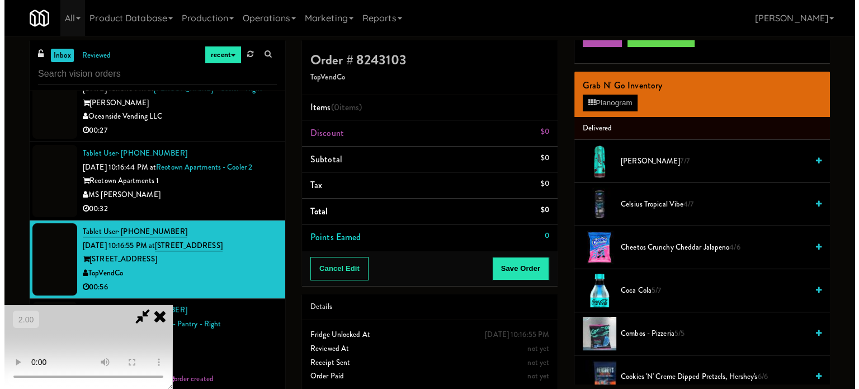
scroll to position [56, 0]
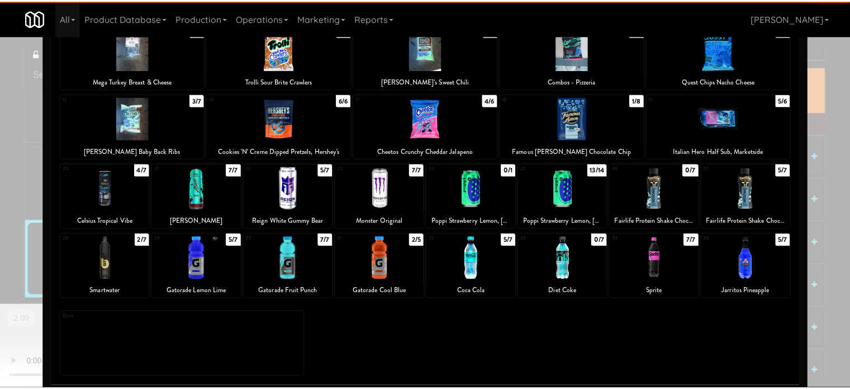
scroll to position [160, 0]
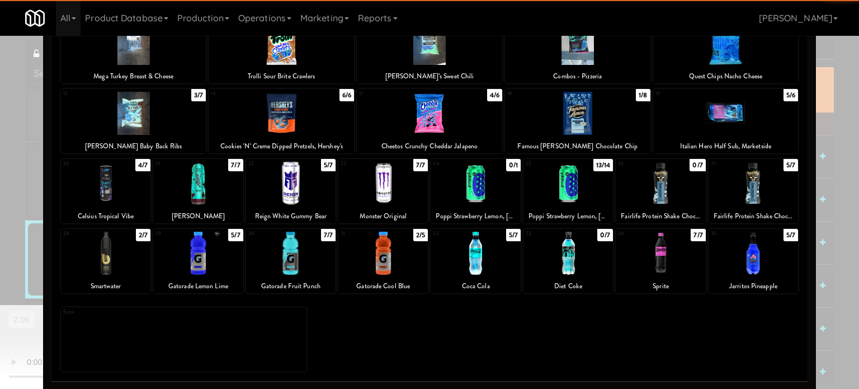
drag, startPoint x: 746, startPoint y: 246, endPoint x: 791, endPoint y: 235, distance: 46.0
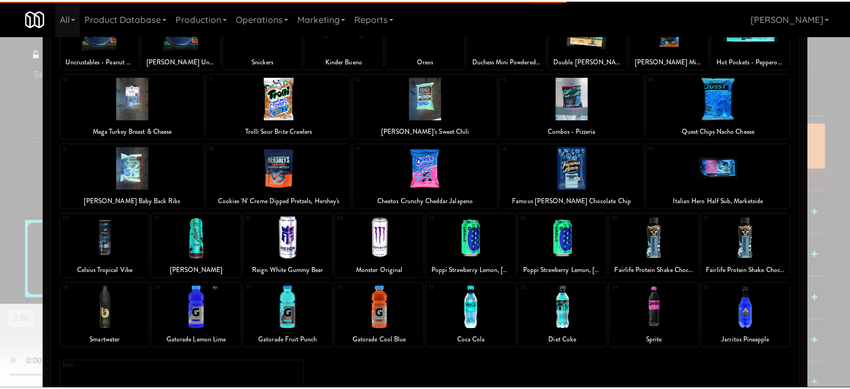
scroll to position [112, 0]
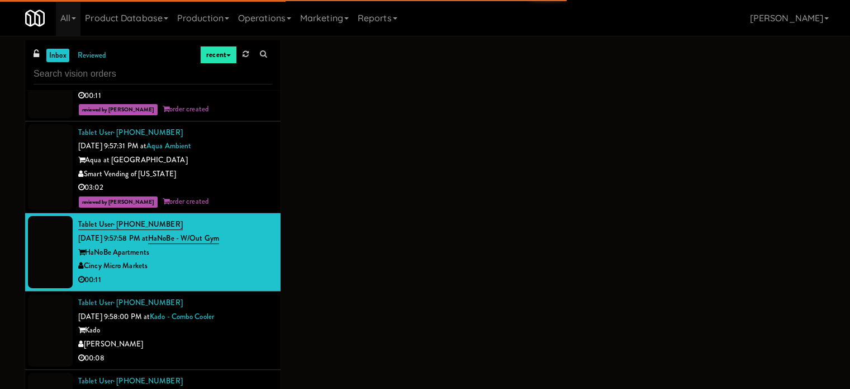
scroll to position [1667, 0]
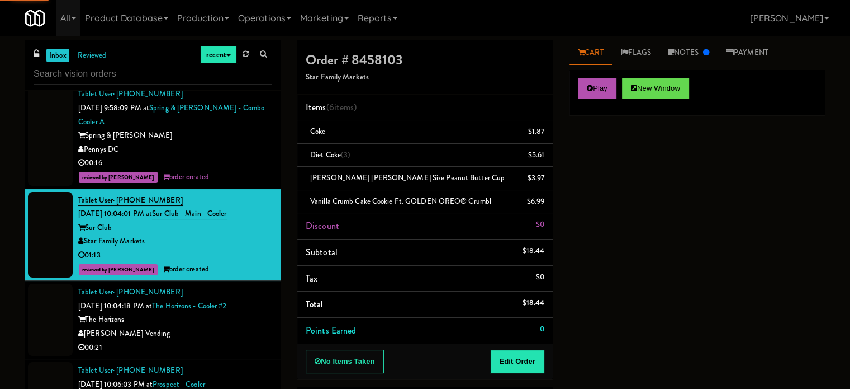
drag, startPoint x: 208, startPoint y: 330, endPoint x: 210, endPoint y: 322, distance: 9.2
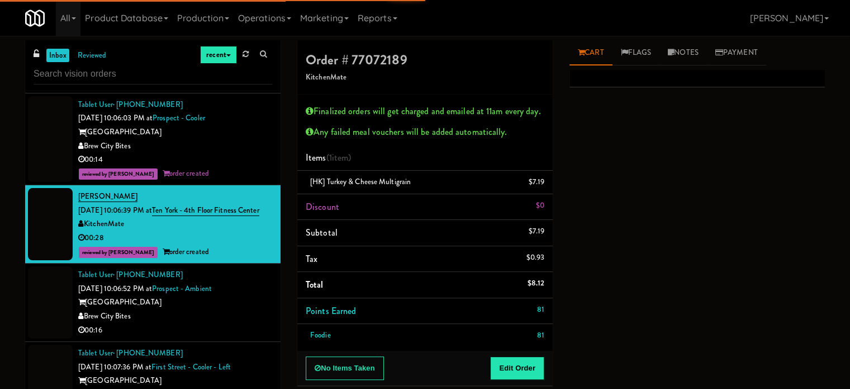
drag, startPoint x: 233, startPoint y: 338, endPoint x: 228, endPoint y: 329, distance: 10.0
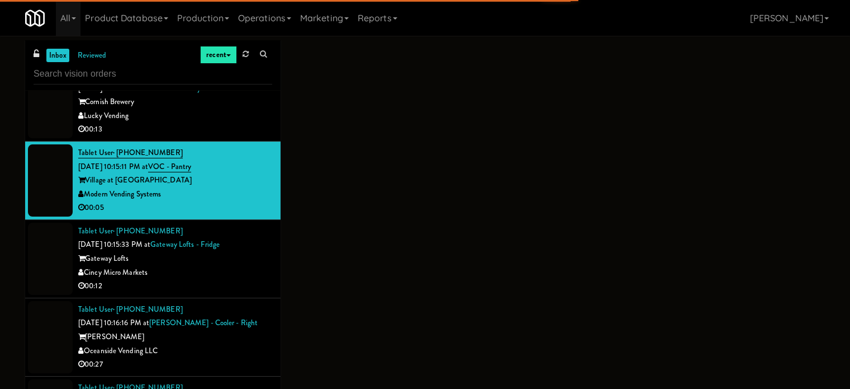
scroll to position [2618, 0]
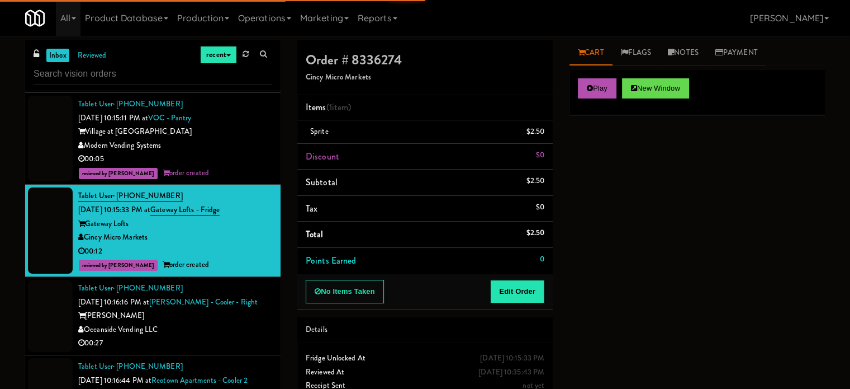
scroll to position [2562, 0]
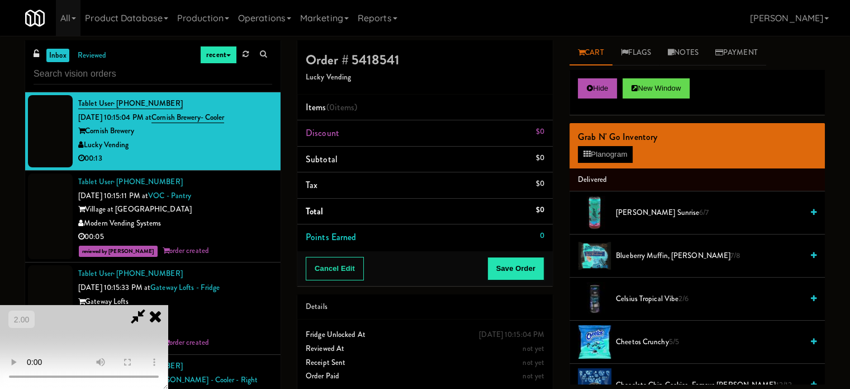
scroll to position [65, 0]
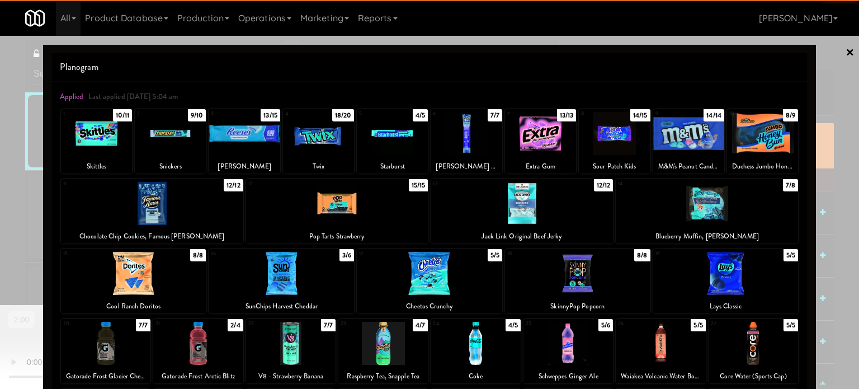
drag, startPoint x: 455, startPoint y: 289, endPoint x: 154, endPoint y: 244, distance: 304.2
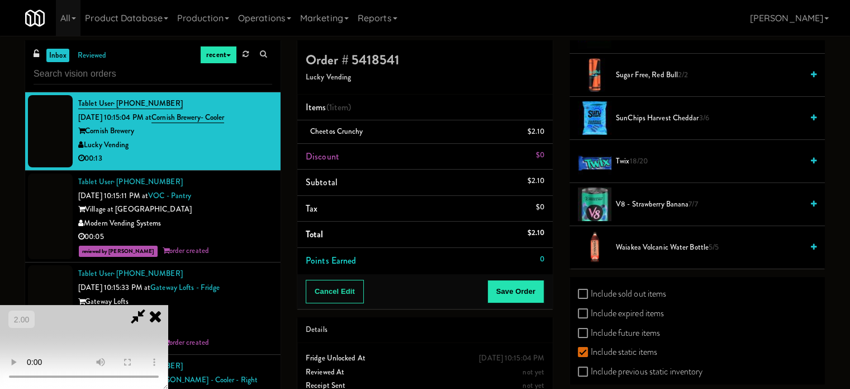
scroll to position [1439, 0]
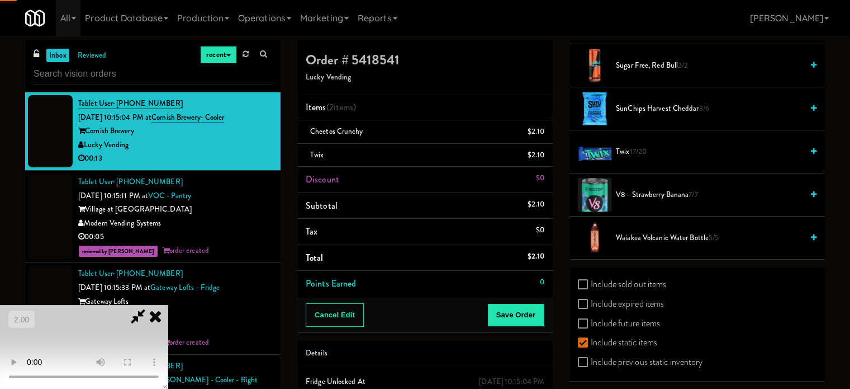
drag, startPoint x: 282, startPoint y: 224, endPoint x: 264, endPoint y: 244, distance: 26.1
drag, startPoint x: 322, startPoint y: 244, endPoint x: 405, endPoint y: 238, distance: 83.0
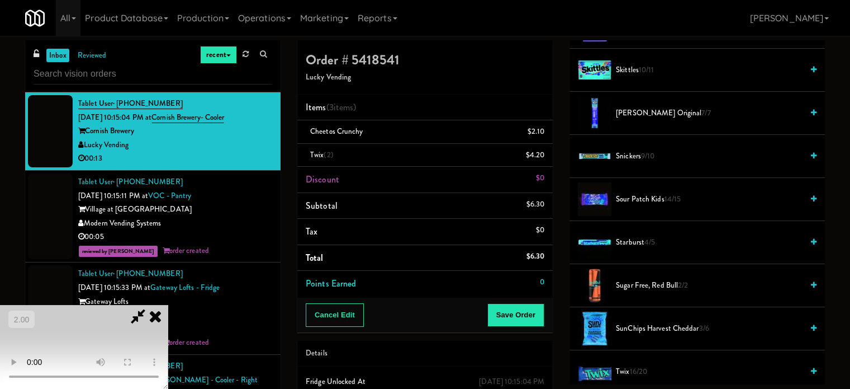
scroll to position [1215, 0]
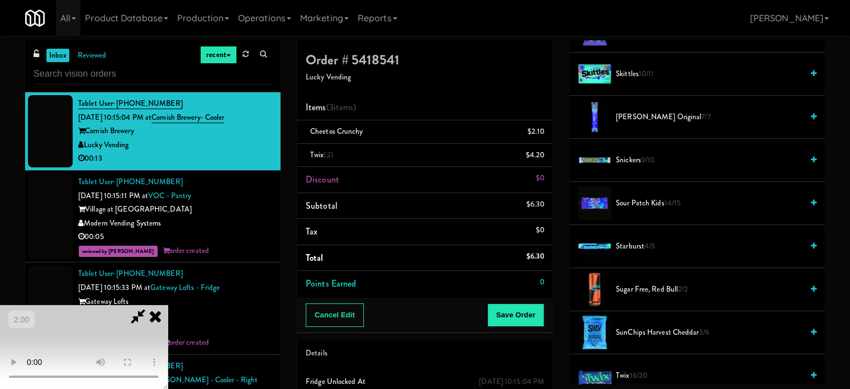
drag, startPoint x: 622, startPoint y: 158, endPoint x: 594, endPoint y: 162, distance: 28.2
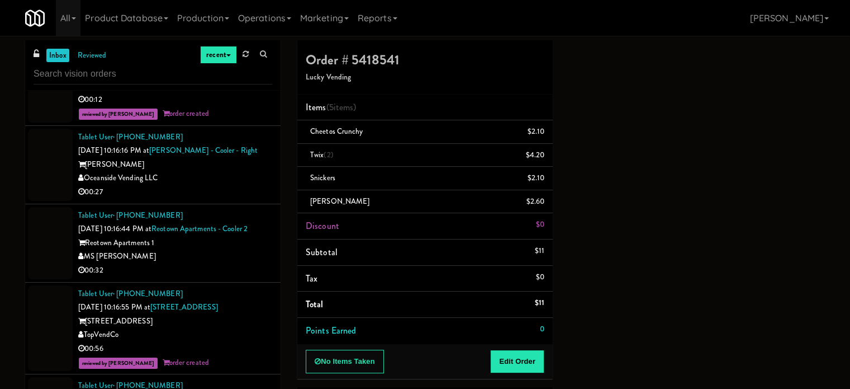
scroll to position [2842, 0]
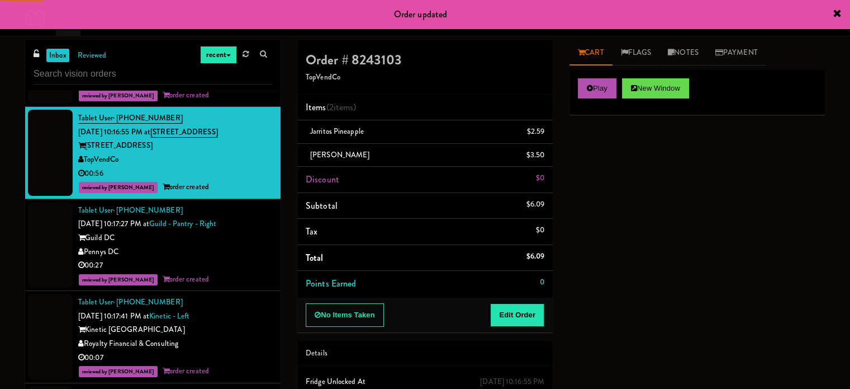
scroll to position [2856, 0]
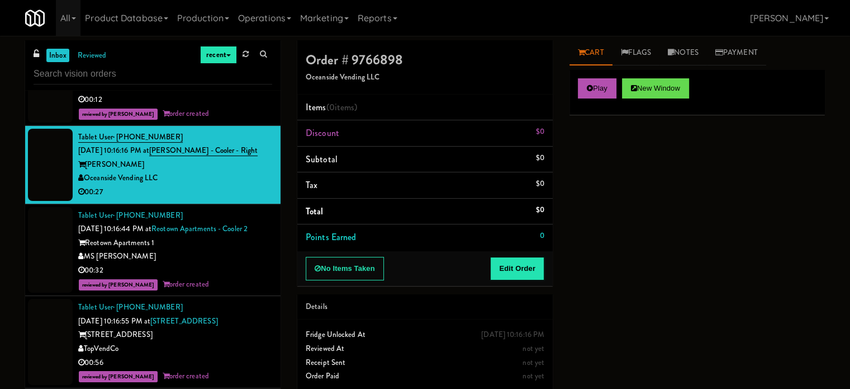
scroll to position [2800, 0]
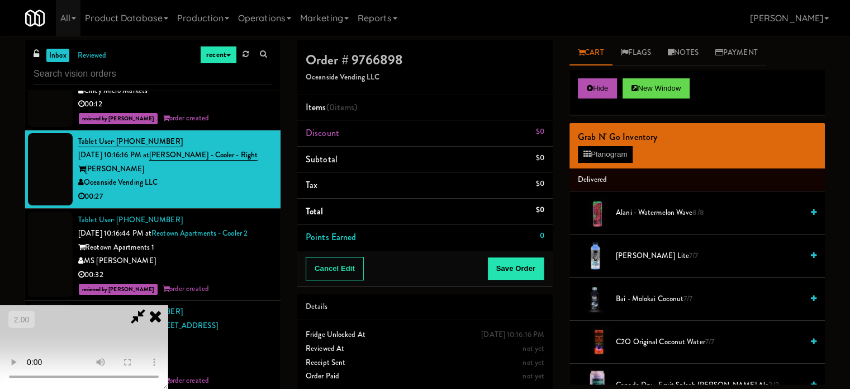
click at [168, 305] on video at bounding box center [84, 347] width 168 height 84
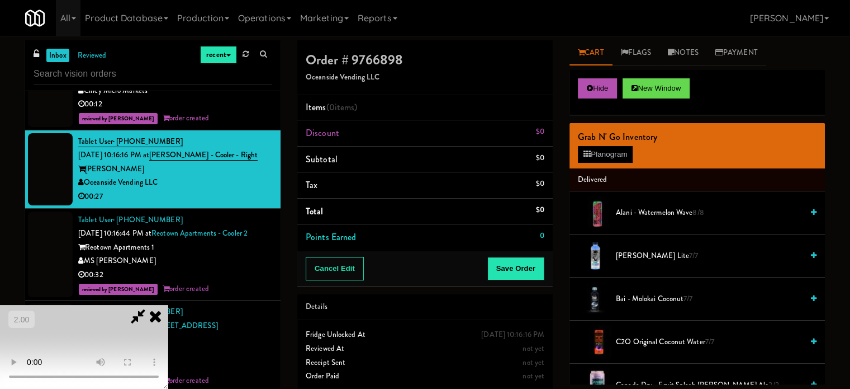
click at [168, 305] on video at bounding box center [84, 347] width 168 height 84
click at [584, 158] on button "Planogram" at bounding box center [605, 154] width 55 height 17
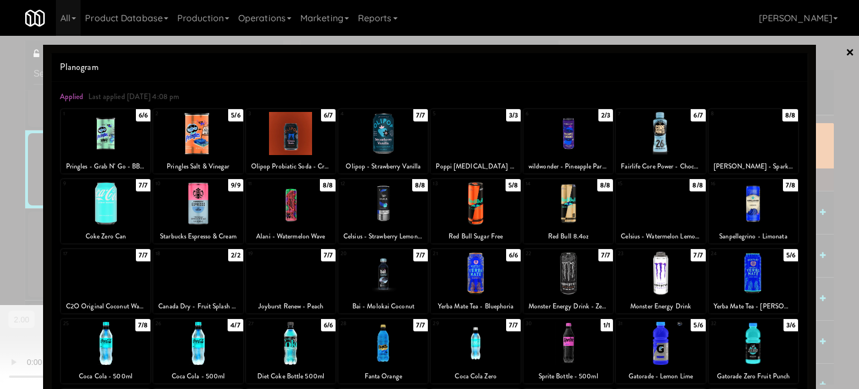
click at [557, 131] on div at bounding box center [567, 133] width 89 height 43
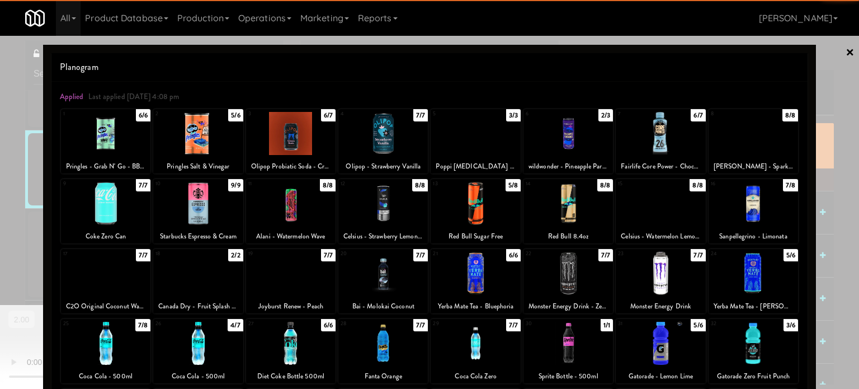
click at [826, 140] on div at bounding box center [429, 194] width 859 height 389
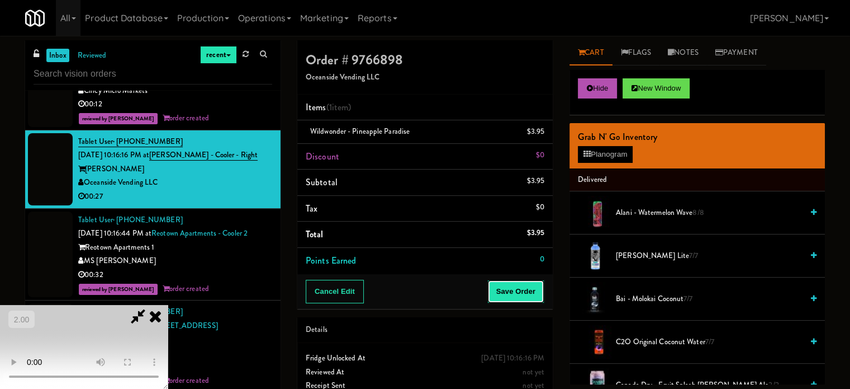
click at [540, 296] on button "Save Order" at bounding box center [516, 291] width 57 height 23
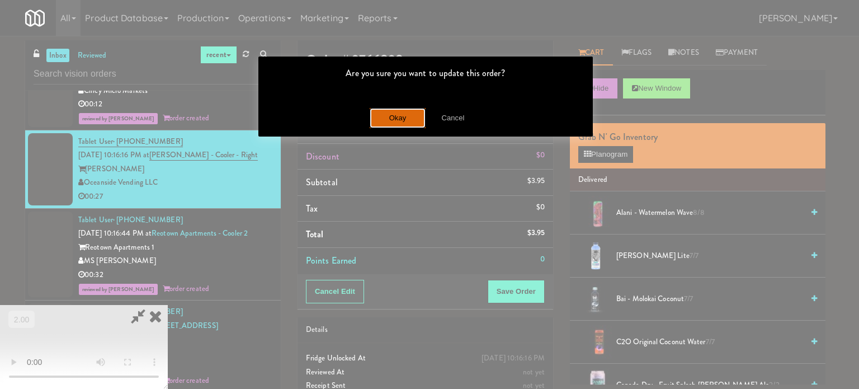
drag, startPoint x: 394, startPoint y: 119, endPoint x: 517, endPoint y: 55, distance: 138.3
click at [399, 118] on button "Okay" at bounding box center [398, 118] width 56 height 20
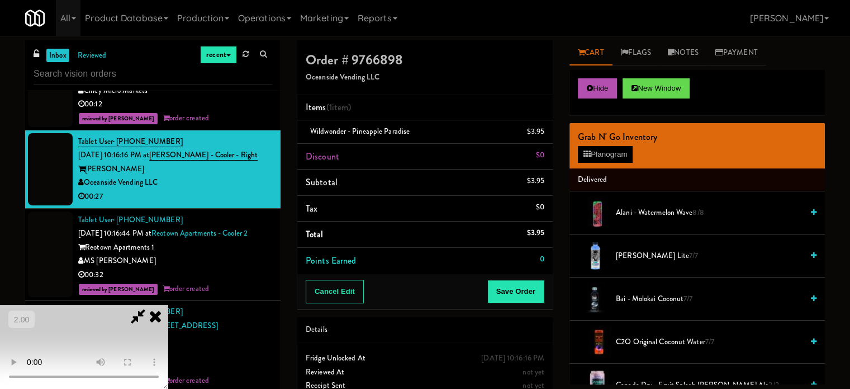
click at [151, 305] on icon at bounding box center [138, 316] width 26 height 22
click at [168, 305] on video at bounding box center [84, 347] width 168 height 84
click at [151, 305] on icon at bounding box center [138, 316] width 26 height 22
click at [516, 293] on button "Save Order" at bounding box center [516, 291] width 57 height 23
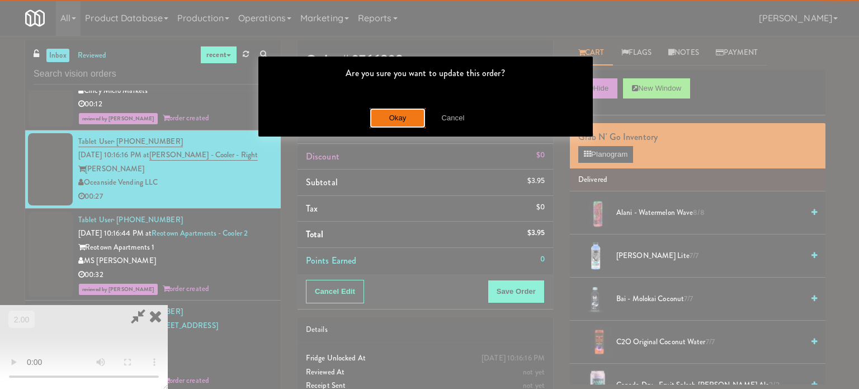
click at [390, 110] on button "Okay" at bounding box center [398, 118] width 56 height 20
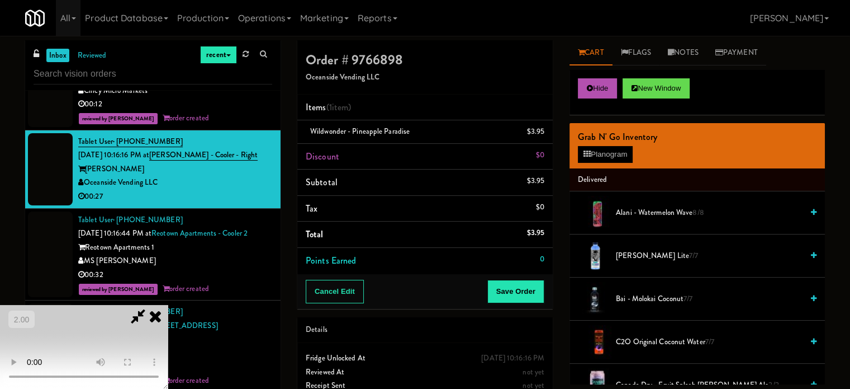
click at [168, 305] on icon at bounding box center [155, 316] width 25 height 22
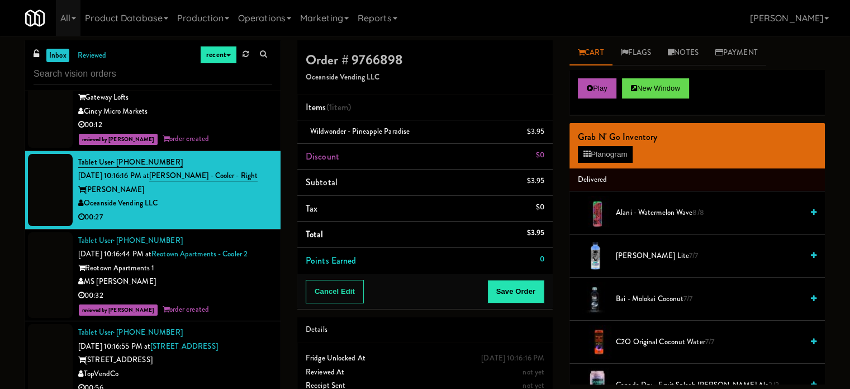
scroll to position [2744, 0]
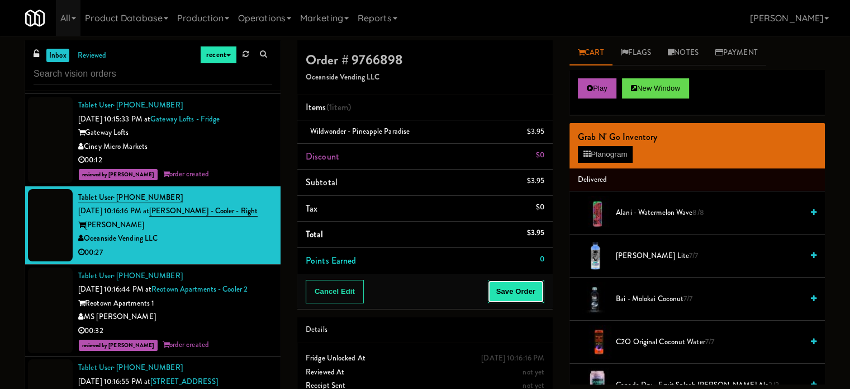
click at [513, 297] on button "Save Order" at bounding box center [516, 291] width 57 height 23
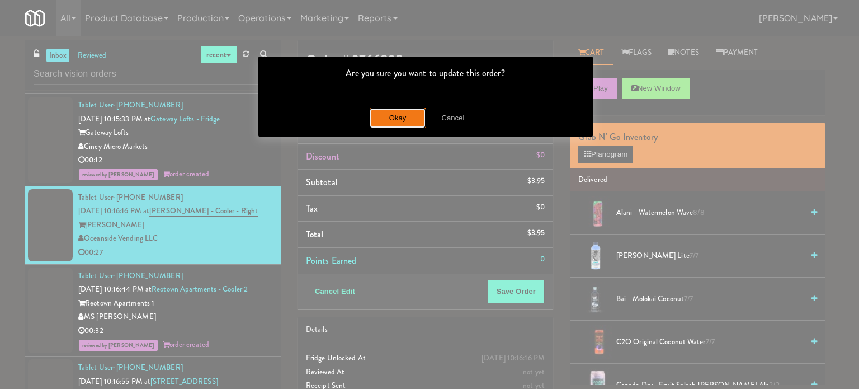
click at [391, 122] on button "Okay" at bounding box center [398, 118] width 56 height 20
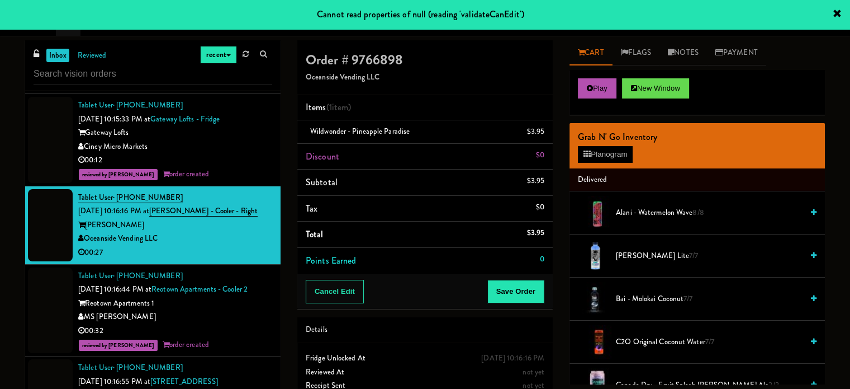
drag, startPoint x: 233, startPoint y: 177, endPoint x: 225, endPoint y: 234, distance: 58.1
click at [233, 167] on div "00:12" at bounding box center [175, 160] width 194 height 14
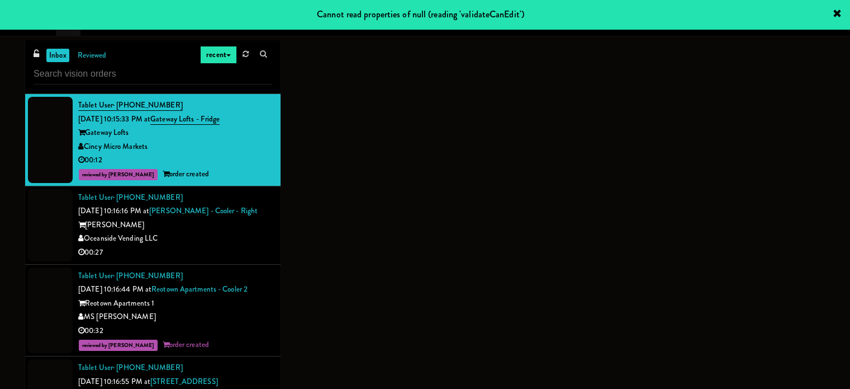
click at [225, 232] on div "[PERSON_NAME]" at bounding box center [175, 225] width 194 height 14
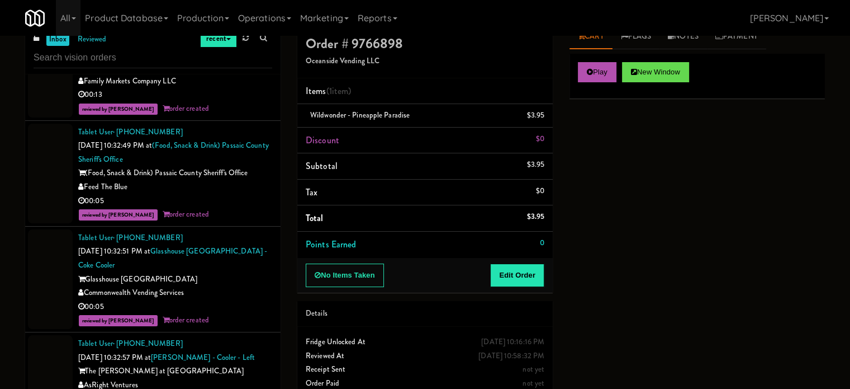
scroll to position [45, 0]
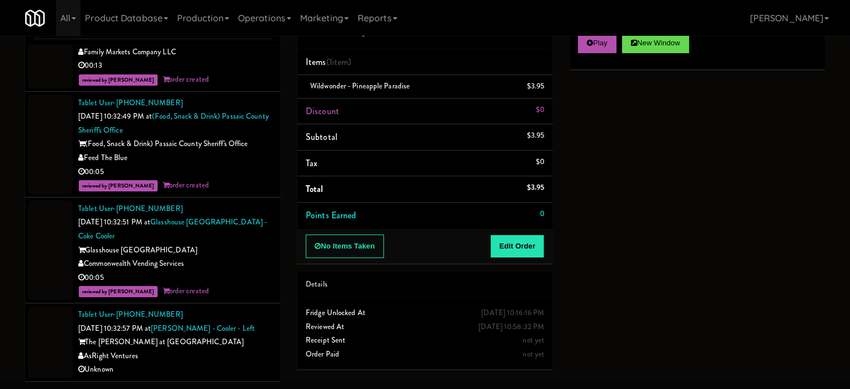
click at [202, 356] on div "AsRight Ventures" at bounding box center [175, 356] width 194 height 14
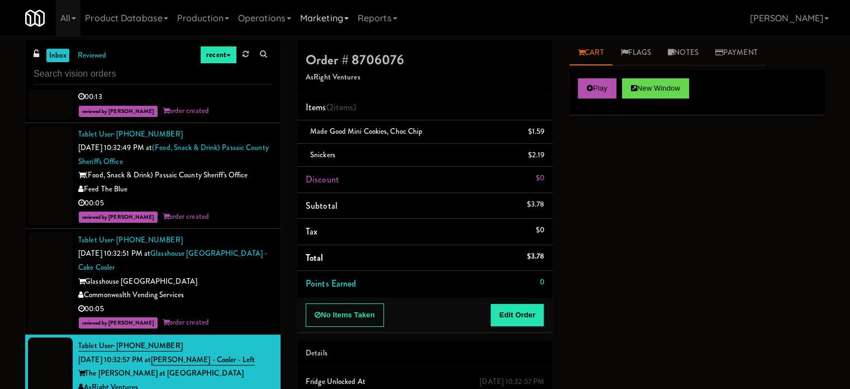
drag, startPoint x: 249, startPoint y: 55, endPoint x: 343, endPoint y: 8, distance: 105.0
click at [248, 55] on link at bounding box center [245, 54] width 17 height 17
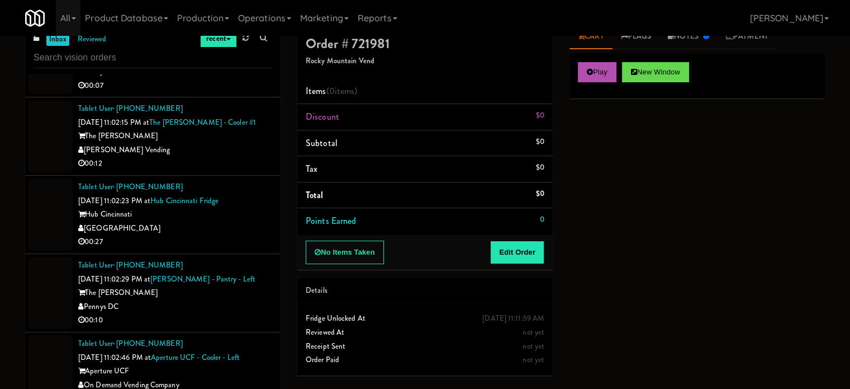
scroll to position [45, 0]
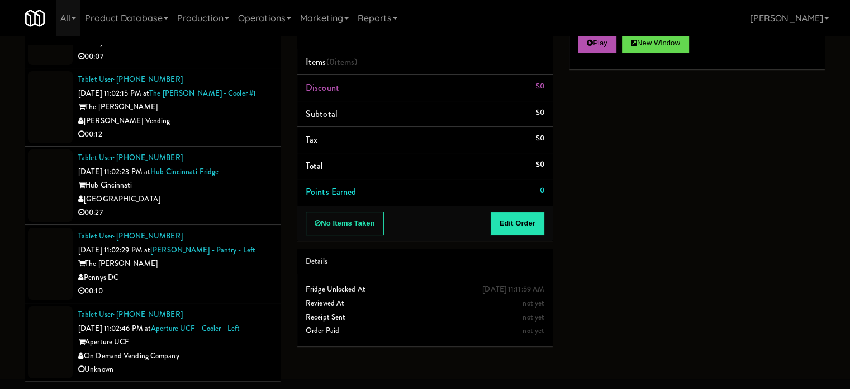
drag, startPoint x: 235, startPoint y: 349, endPoint x: 238, endPoint y: 338, distance: 11.4
click at [235, 349] on div "On Demand Vending Company" at bounding box center [175, 356] width 194 height 14
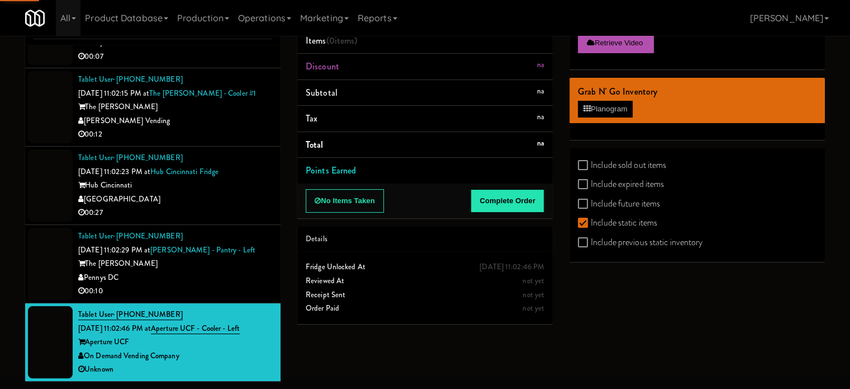
drag, startPoint x: 244, startPoint y: 263, endPoint x: 250, endPoint y: 267, distance: 7.6
click at [244, 263] on div "The [PERSON_NAME]" at bounding box center [175, 264] width 194 height 14
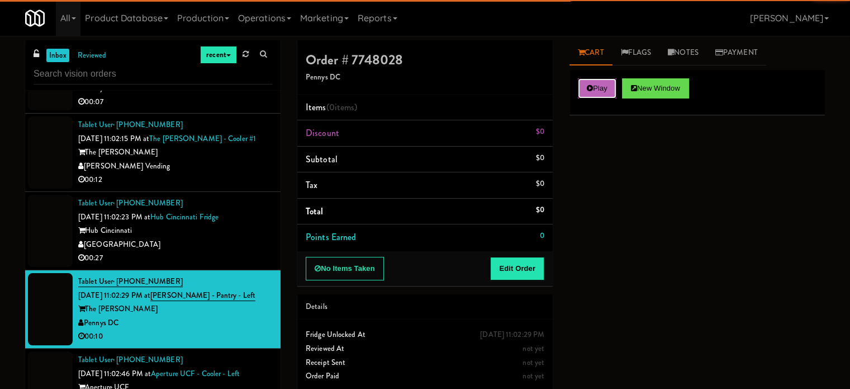
click at [590, 93] on button "Play" at bounding box center [597, 88] width 39 height 20
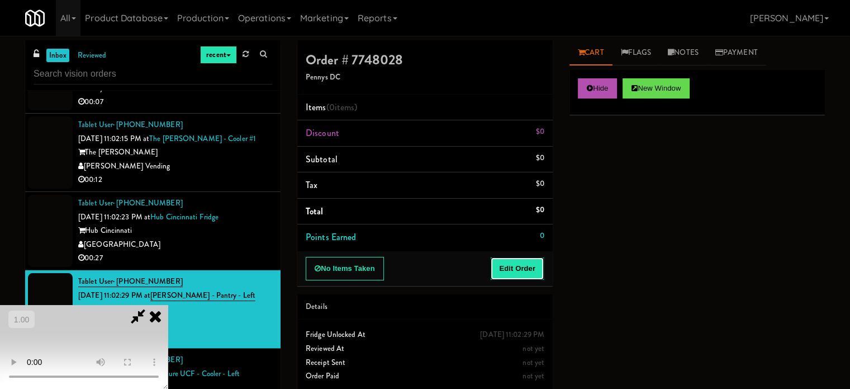
click at [535, 272] on button "Edit Order" at bounding box center [517, 268] width 54 height 23
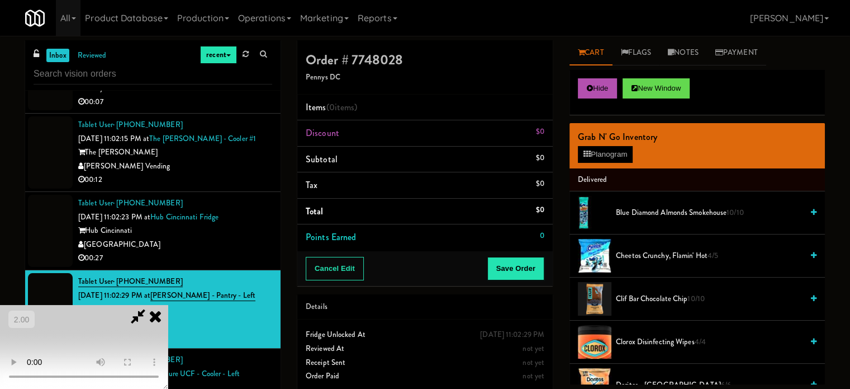
click at [168, 305] on video at bounding box center [84, 347] width 168 height 84
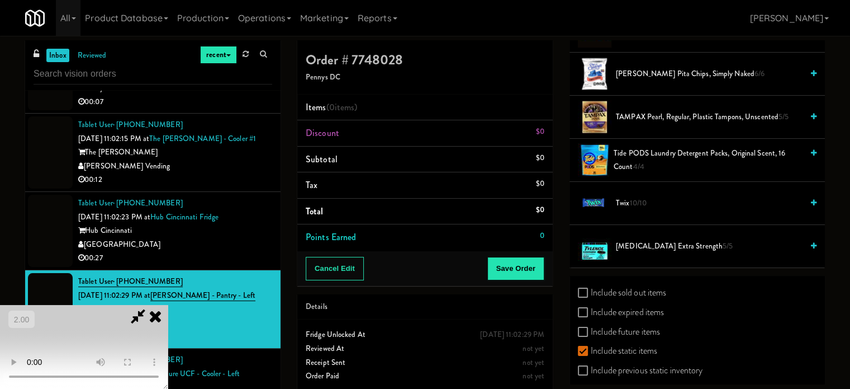
scroll to position [1353, 0]
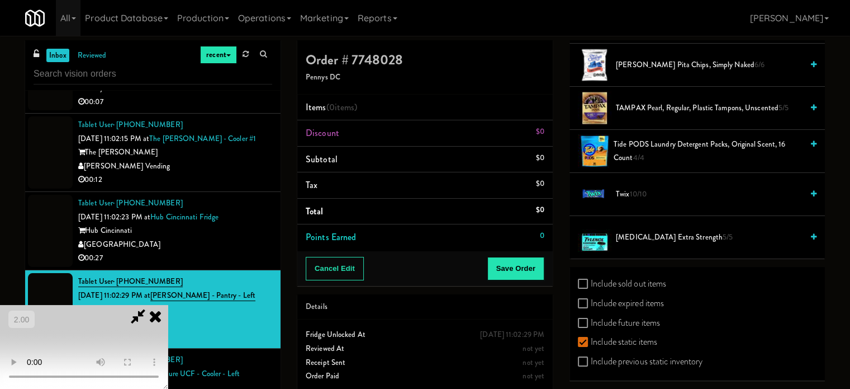
click at [631, 190] on span "10/10" at bounding box center [638, 193] width 17 height 11
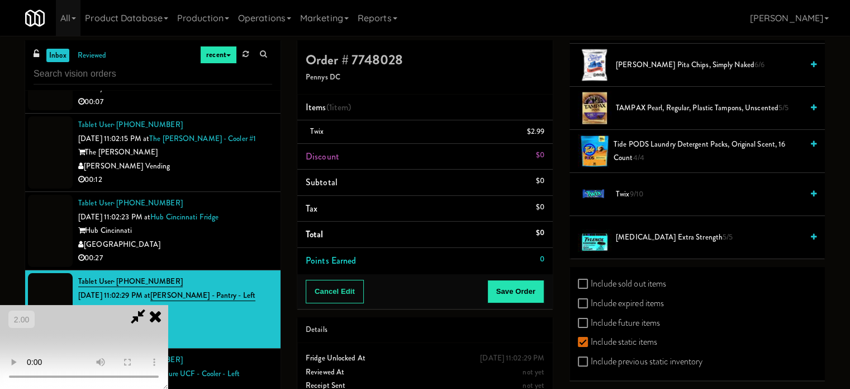
click at [168, 305] on video at bounding box center [84, 347] width 168 height 84
click at [521, 283] on button "Save Order" at bounding box center [516, 291] width 57 height 23
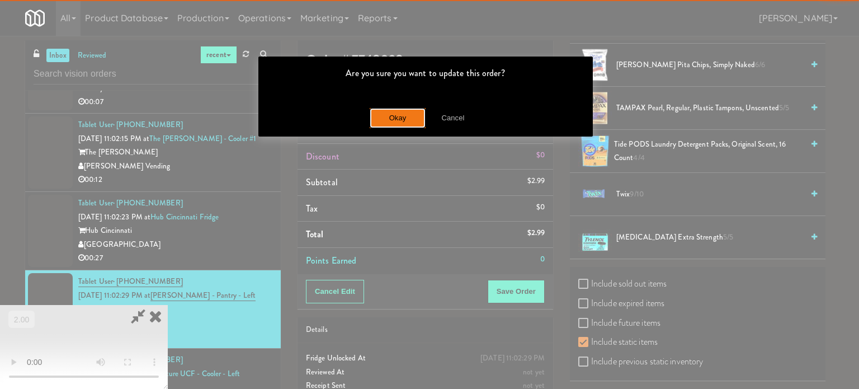
click at [394, 115] on button "Okay" at bounding box center [398, 118] width 56 height 20
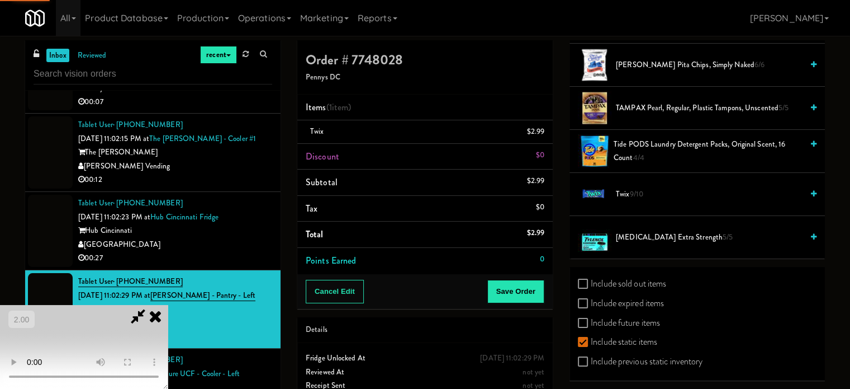
scroll to position [105, 0]
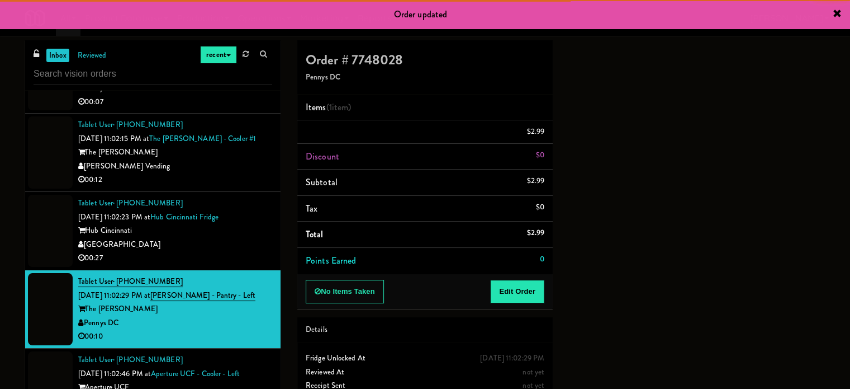
click at [206, 243] on div "[GEOGRAPHIC_DATA]" at bounding box center [175, 245] width 194 height 14
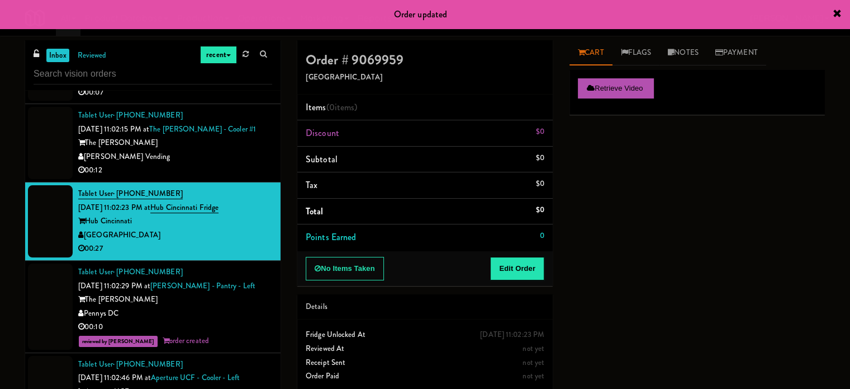
drag, startPoint x: 266, startPoint y: 167, endPoint x: 229, endPoint y: 181, distance: 40.0
click at [258, 172] on li "Tablet User · (785) 925-9845 [DATE] 11:02:15 PM at [GEOGRAPHIC_DATA][PERSON_NAM…" at bounding box center [153, 143] width 256 height 78
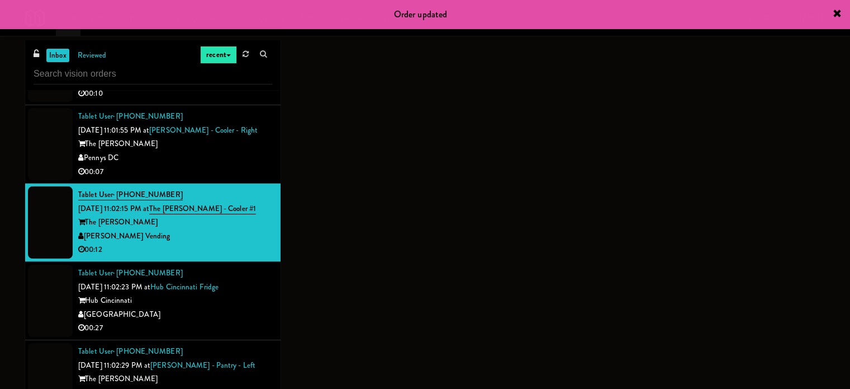
scroll to position [5068, 0]
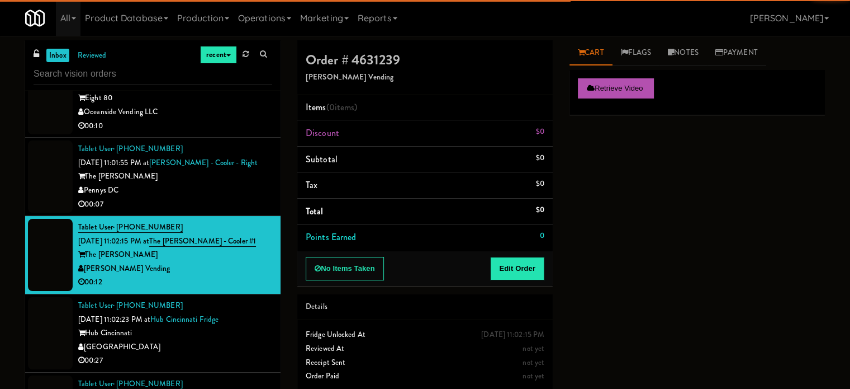
click at [219, 197] on div "Pennys DC" at bounding box center [175, 190] width 194 height 14
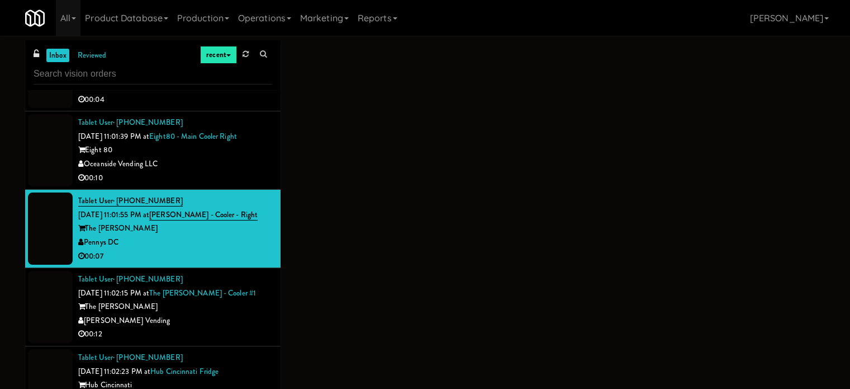
scroll to position [5012, 0]
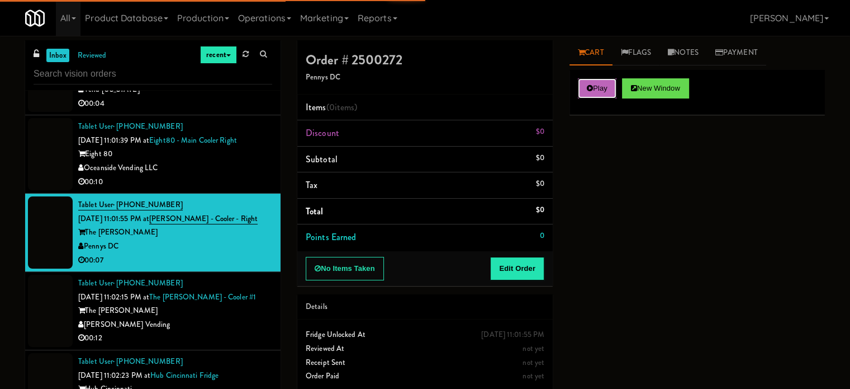
click at [579, 88] on button "Play" at bounding box center [597, 88] width 39 height 20
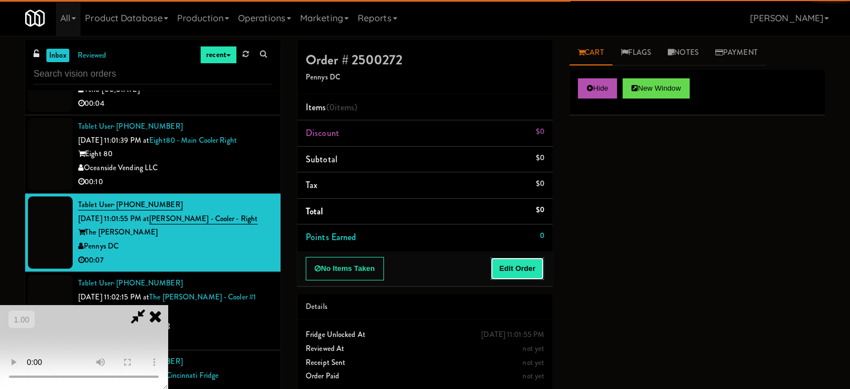
click at [531, 257] on button "Edit Order" at bounding box center [517, 268] width 54 height 23
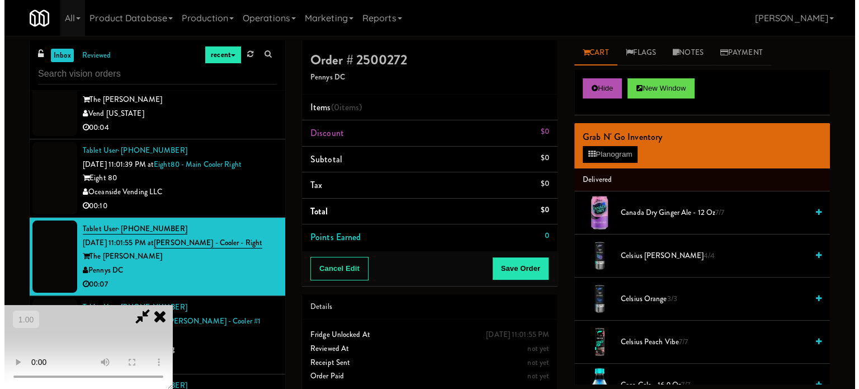
scroll to position [4956, 0]
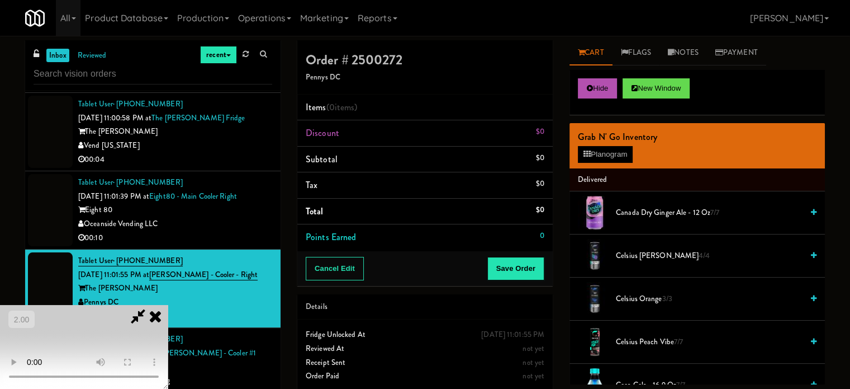
click at [168, 305] on video at bounding box center [84, 347] width 168 height 84
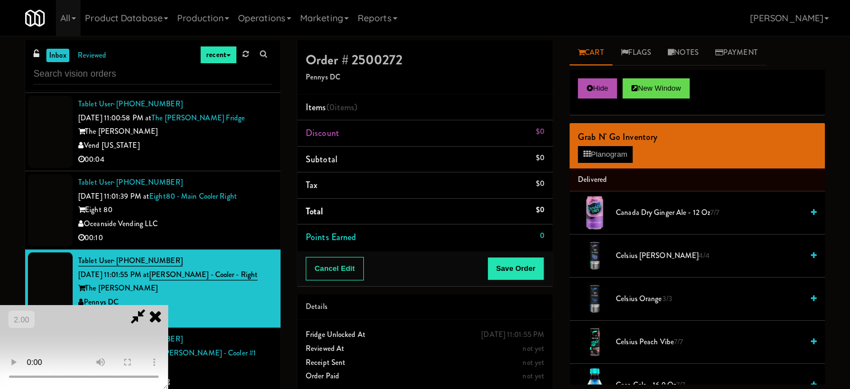
click at [168, 305] on video at bounding box center [84, 347] width 168 height 84
click at [606, 151] on button "Planogram" at bounding box center [605, 154] width 55 height 17
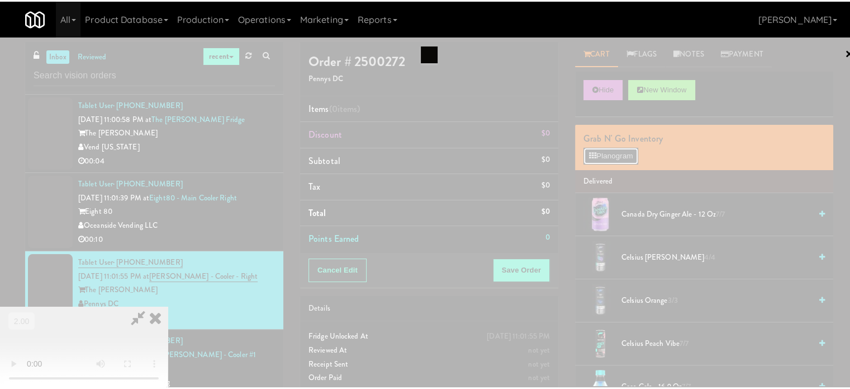
scroll to position [4942, 0]
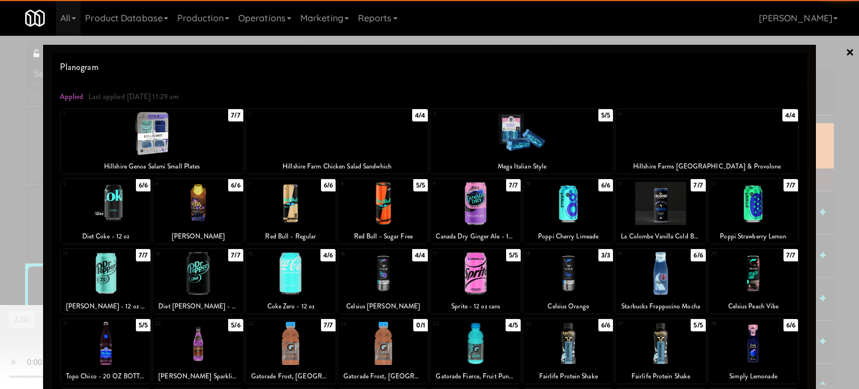
click at [119, 199] on div at bounding box center [105, 203] width 89 height 43
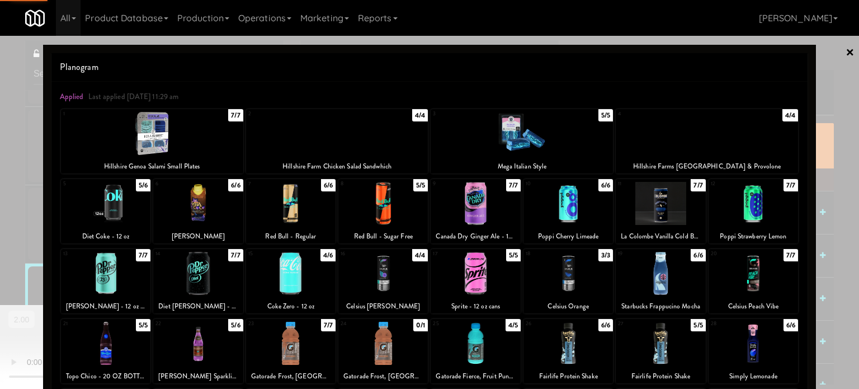
click at [26, 204] on div at bounding box center [429, 194] width 859 height 389
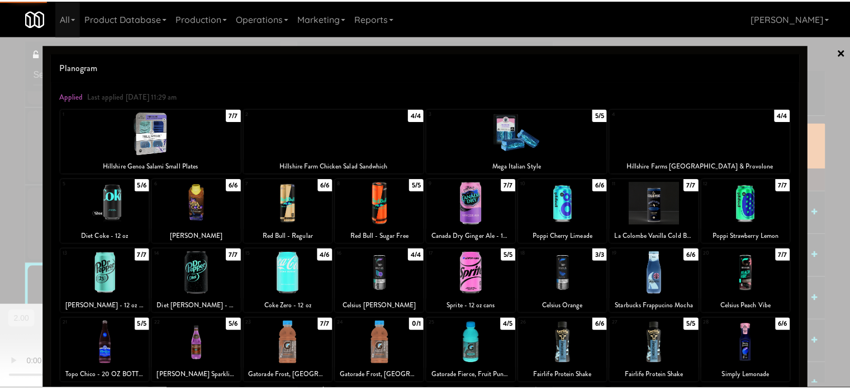
scroll to position [4956, 0]
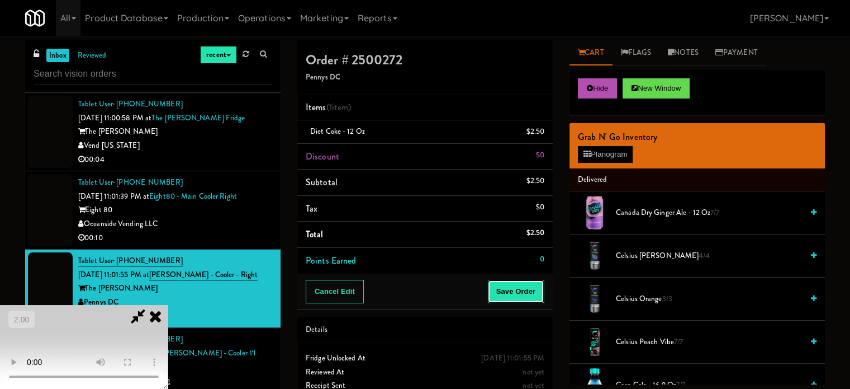
click at [516, 291] on button "Save Order" at bounding box center [516, 291] width 57 height 23
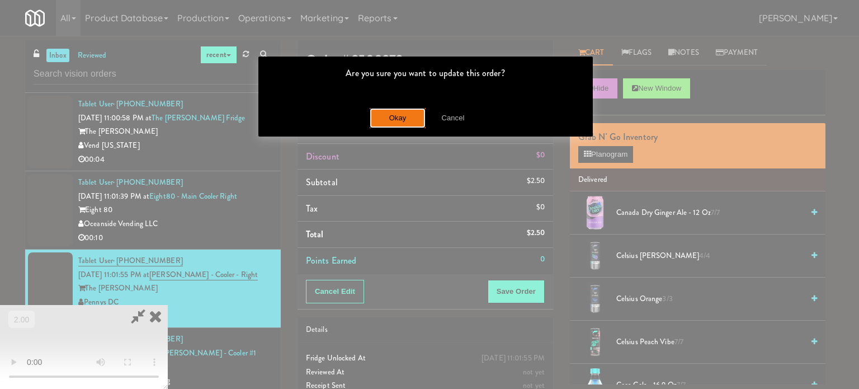
click at [393, 116] on button "Okay" at bounding box center [398, 118] width 56 height 20
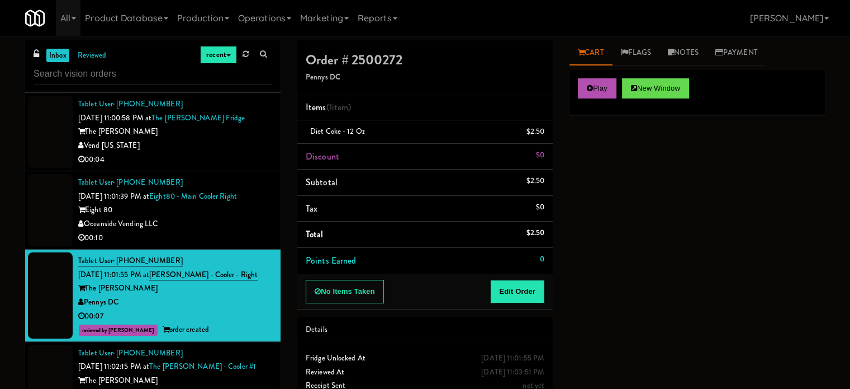
drag, startPoint x: 237, startPoint y: 233, endPoint x: 248, endPoint y: 233, distance: 10.6
click at [237, 231] on div "Oceanside Vending LLC" at bounding box center [175, 224] width 194 height 14
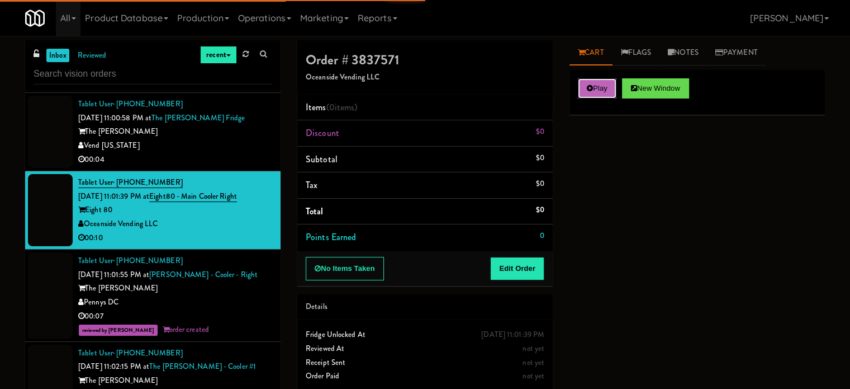
click at [584, 93] on button "Play" at bounding box center [597, 88] width 39 height 20
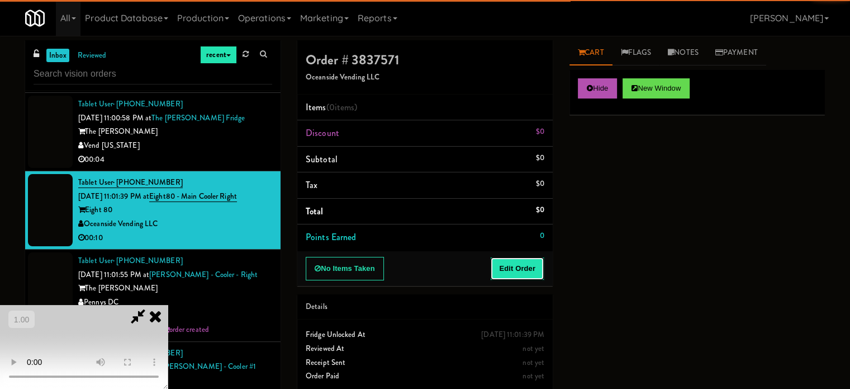
click at [529, 260] on button "Edit Order" at bounding box center [517, 268] width 54 height 23
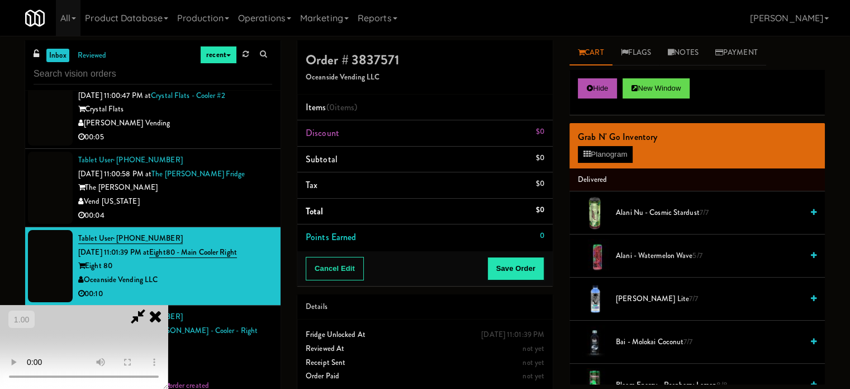
scroll to position [177, 0]
click at [168, 305] on video at bounding box center [84, 347] width 168 height 84
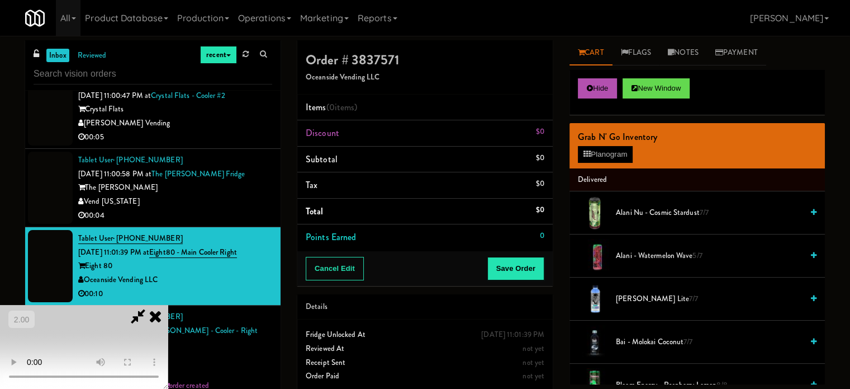
click at [168, 338] on video at bounding box center [84, 347] width 168 height 84
click at [168, 313] on video at bounding box center [84, 347] width 168 height 84
click at [168, 305] on video at bounding box center [84, 347] width 168 height 84
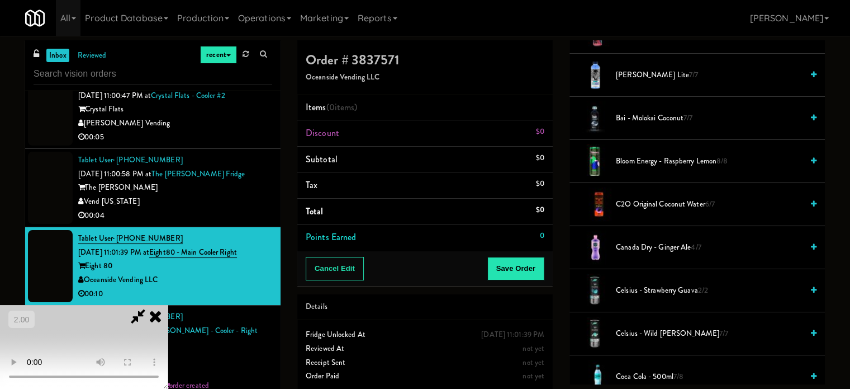
scroll to position [447, 0]
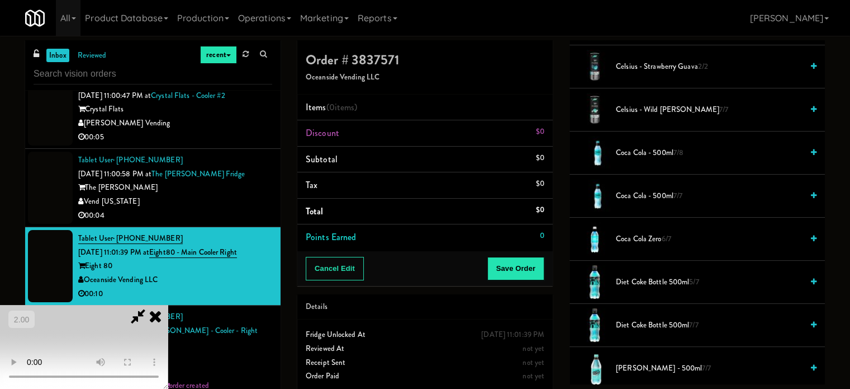
drag, startPoint x: 645, startPoint y: 241, endPoint x: 622, endPoint y: 241, distance: 22.9
click at [644, 241] on span "Coca Cola Zero 6/7" at bounding box center [709, 239] width 187 height 14
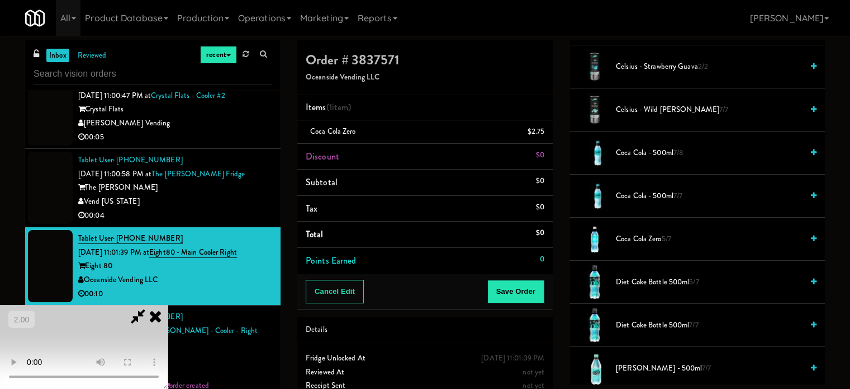
click at [168, 305] on video at bounding box center [84, 347] width 168 height 84
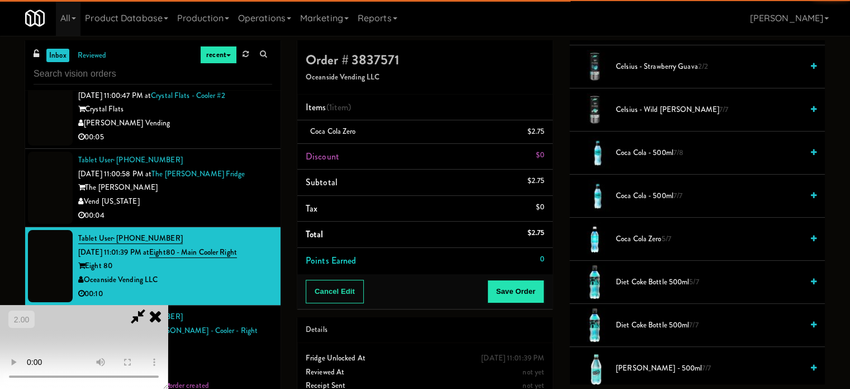
scroll to position [9, 0]
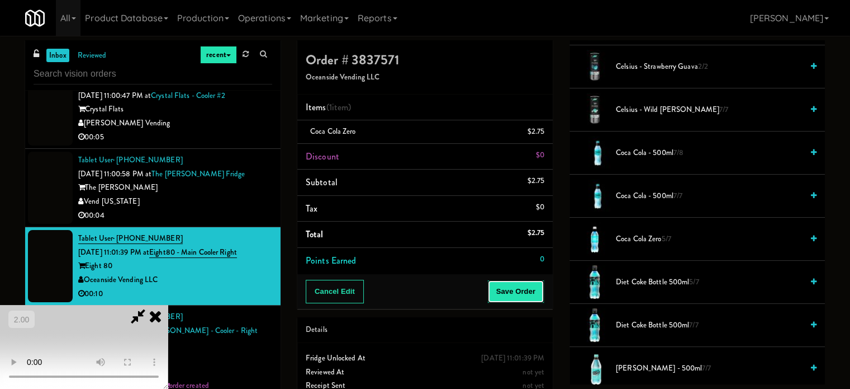
click at [533, 297] on button "Save Order" at bounding box center [516, 291] width 57 height 23
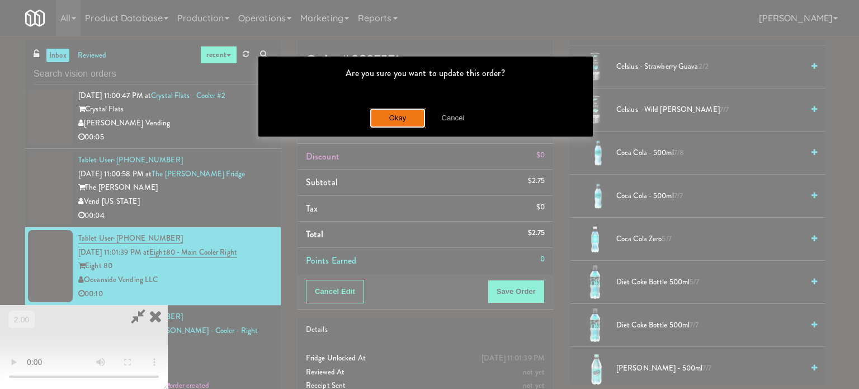
click at [404, 119] on button "Okay" at bounding box center [398, 118] width 56 height 20
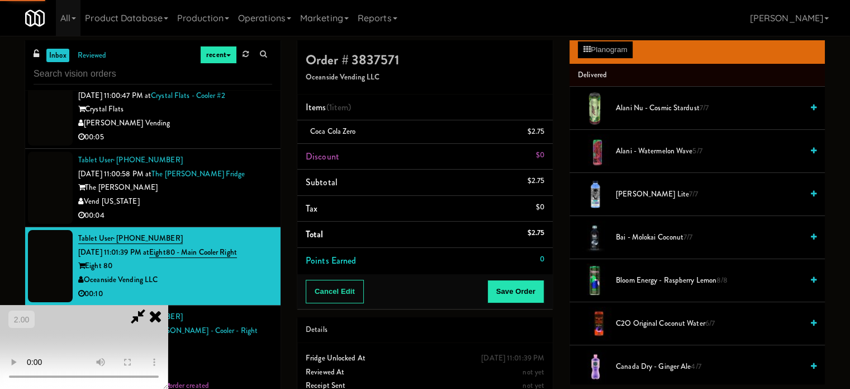
scroll to position [0, 0]
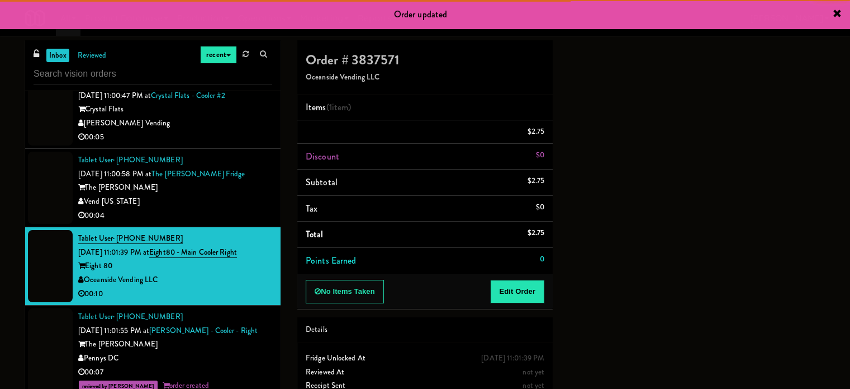
click at [240, 223] on div "00:04" at bounding box center [175, 216] width 194 height 14
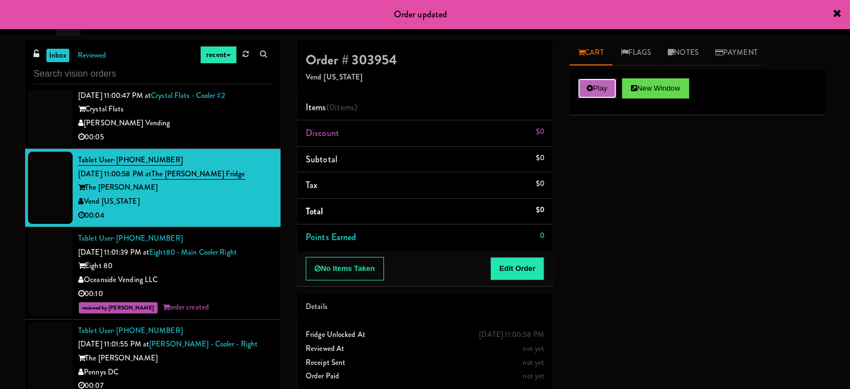
click at [580, 84] on button "Play" at bounding box center [597, 88] width 39 height 20
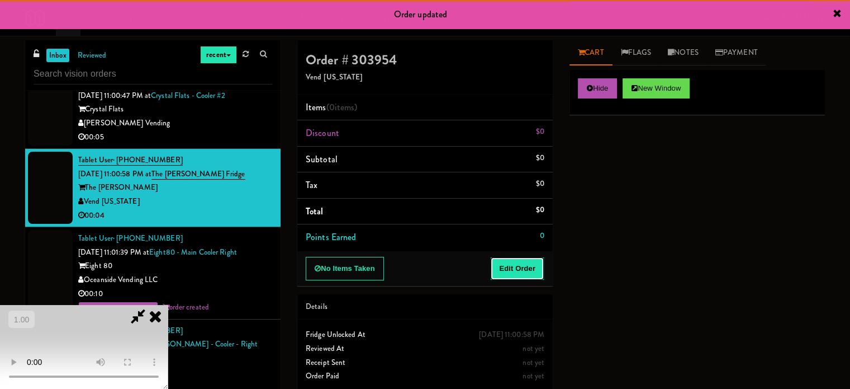
click at [526, 266] on button "Edit Order" at bounding box center [517, 268] width 54 height 23
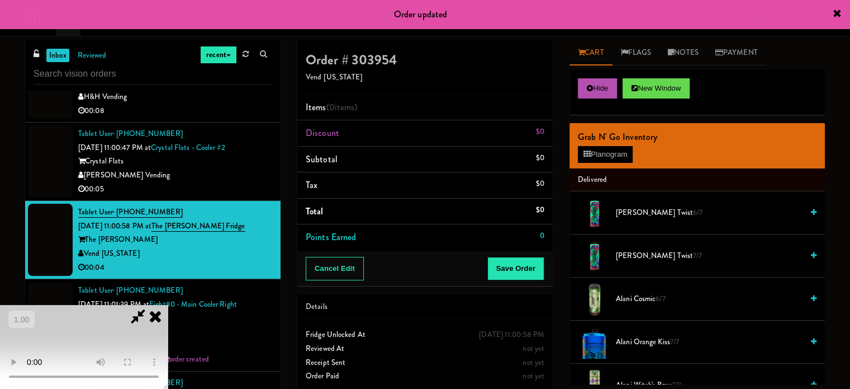
scroll to position [4844, 0]
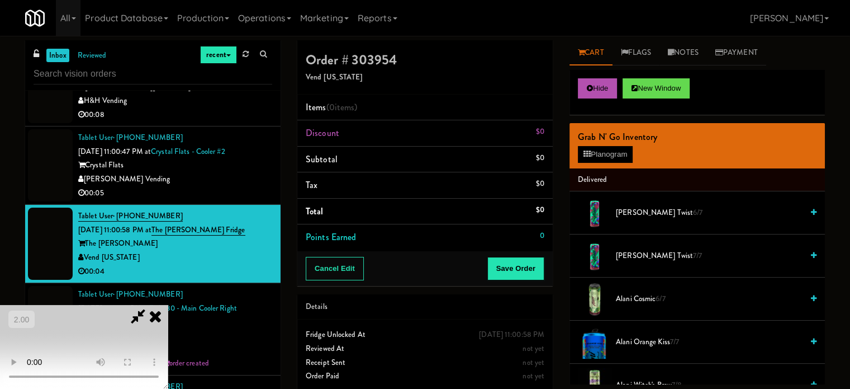
click at [168, 305] on video at bounding box center [84, 347] width 168 height 84
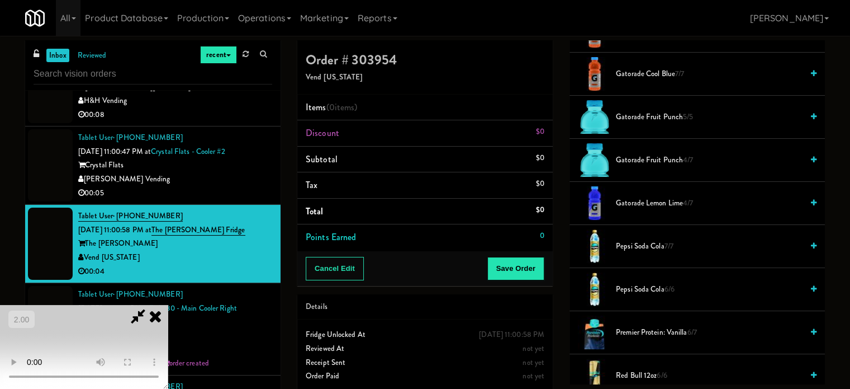
scroll to position [1006, 0]
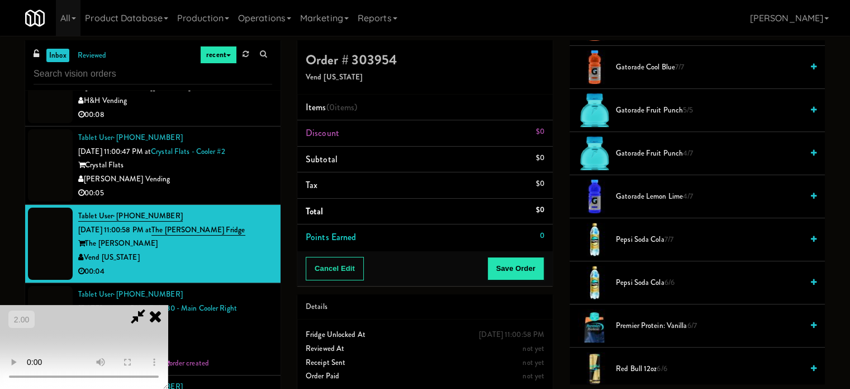
click at [628, 199] on span "Gatorade Lemon Lime 4/7" at bounding box center [709, 197] width 187 height 14
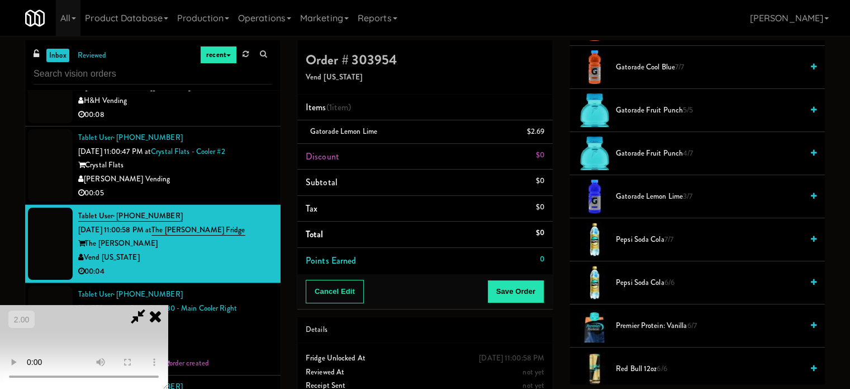
click at [168, 305] on video at bounding box center [84, 347] width 168 height 84
click at [518, 296] on button "Save Order" at bounding box center [516, 291] width 57 height 23
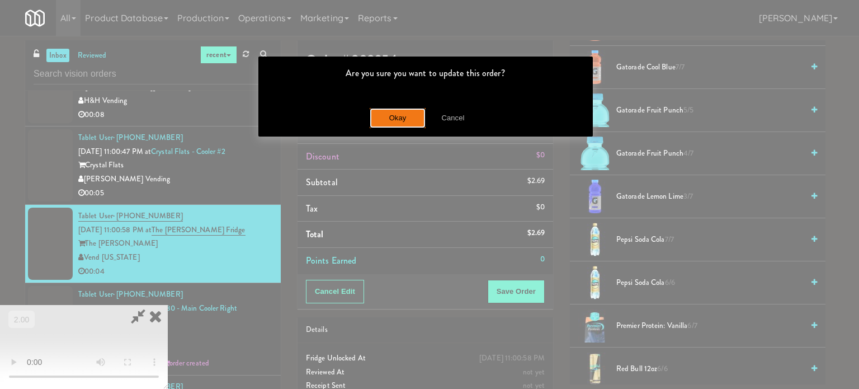
click at [391, 122] on button "Okay" at bounding box center [398, 118] width 56 height 20
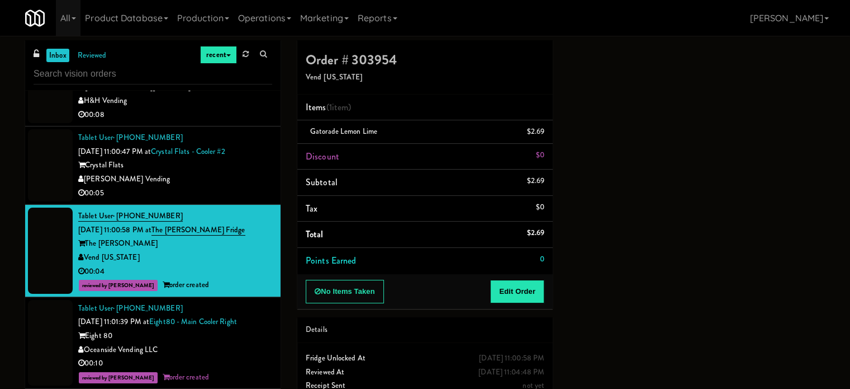
scroll to position [105, 0]
click at [224, 200] on div "00:05" at bounding box center [175, 193] width 194 height 14
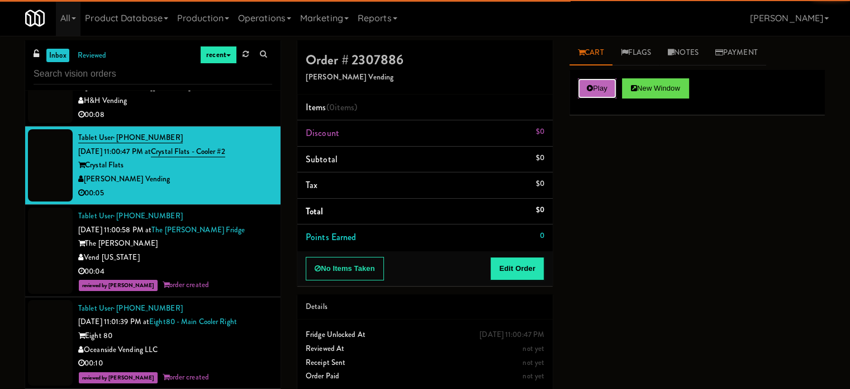
click at [613, 88] on button "Play" at bounding box center [597, 88] width 39 height 20
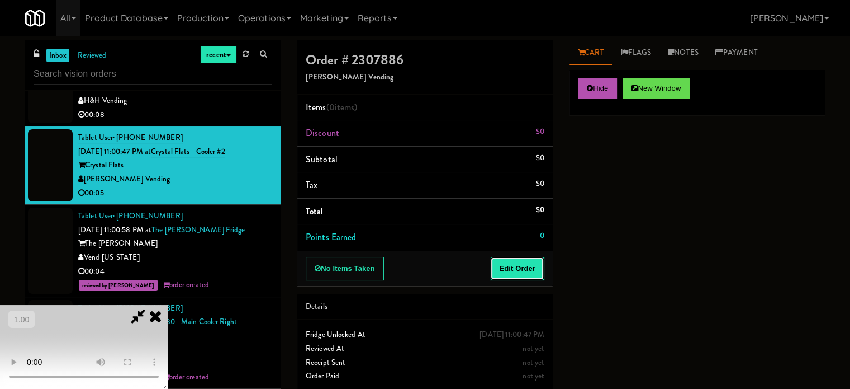
click at [527, 268] on button "Edit Order" at bounding box center [517, 268] width 54 height 23
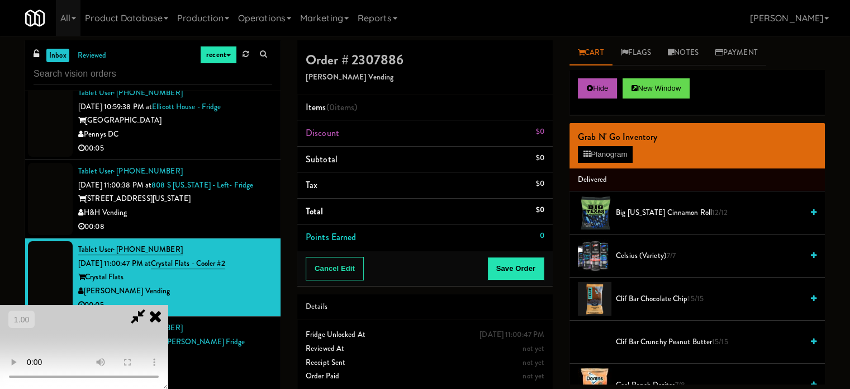
scroll to position [177, 0]
click at [168, 305] on video at bounding box center [84, 347] width 168 height 84
click at [620, 149] on button "Planogram" at bounding box center [605, 154] width 55 height 17
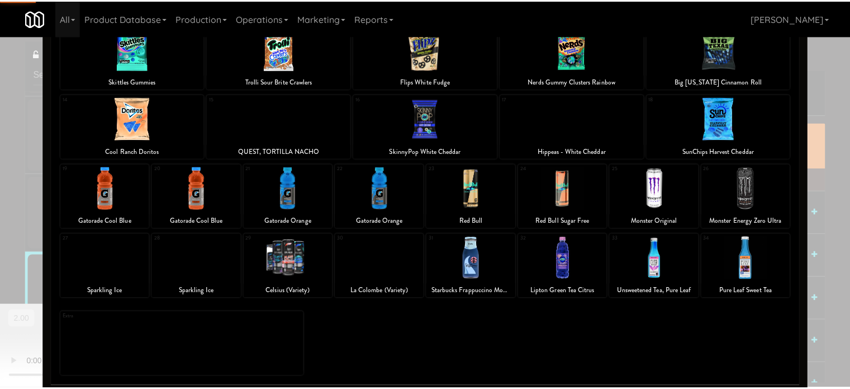
scroll to position [160, 0]
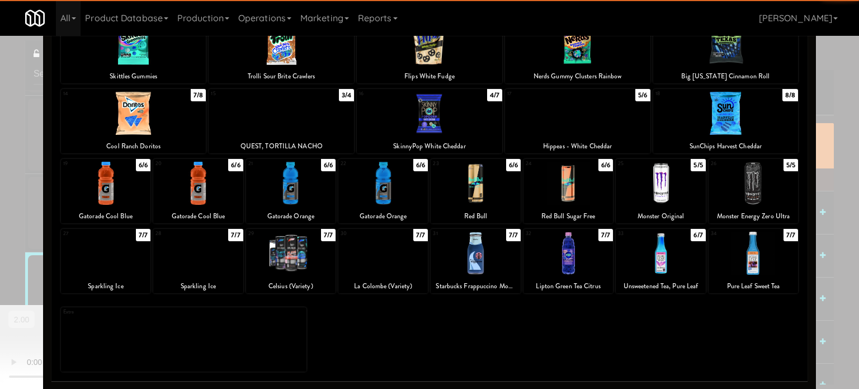
drag, startPoint x: 212, startPoint y: 265, endPoint x: 67, endPoint y: 257, distance: 145.6
click at [211, 265] on div at bounding box center [197, 252] width 89 height 43
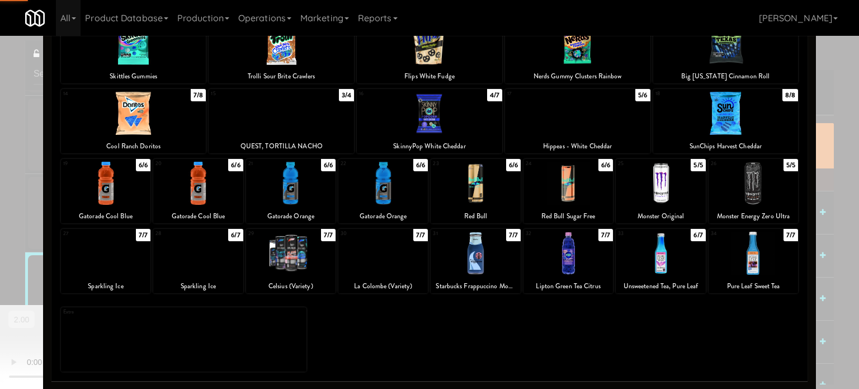
click at [12, 248] on div at bounding box center [429, 194] width 859 height 389
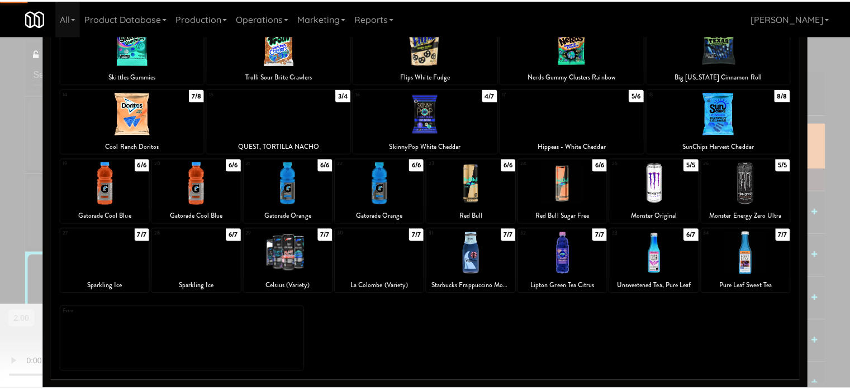
scroll to position [4732, 0]
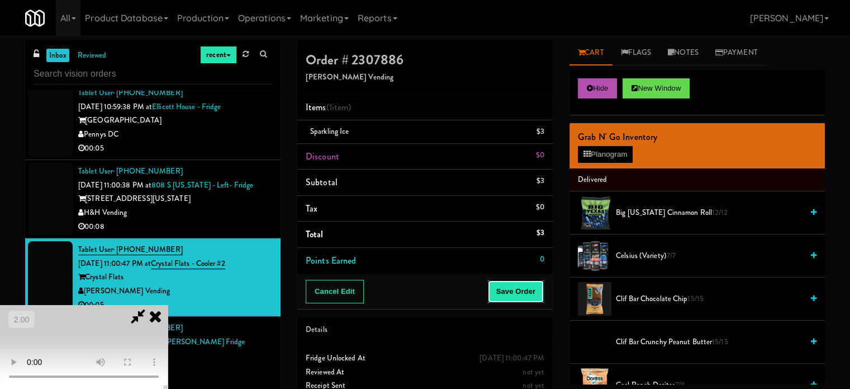
click at [527, 285] on button "Save Order" at bounding box center [516, 291] width 57 height 23
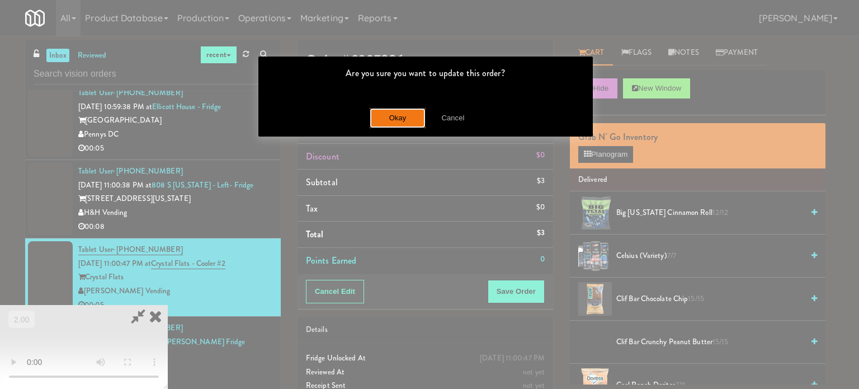
click at [402, 114] on button "Okay" at bounding box center [398, 118] width 56 height 20
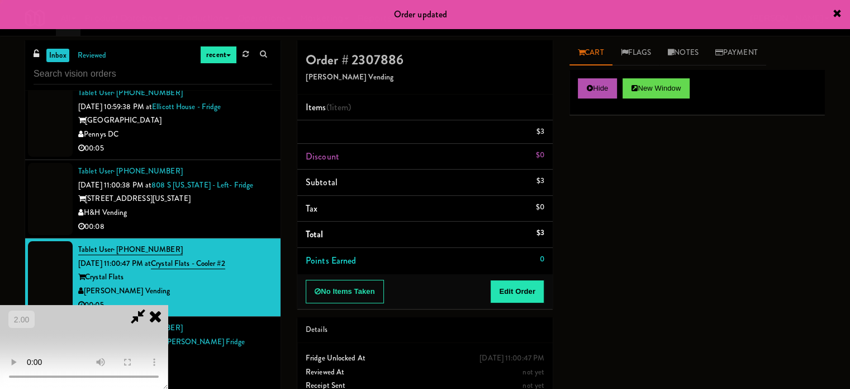
scroll to position [0, 0]
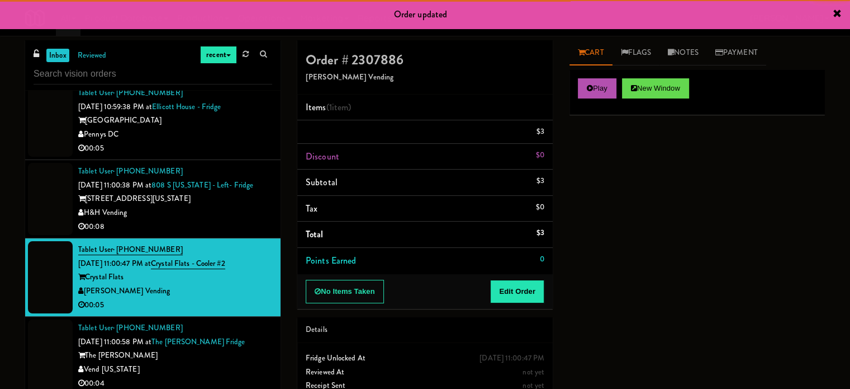
drag, startPoint x: 229, startPoint y: 216, endPoint x: 286, endPoint y: 216, distance: 56.5
click at [229, 216] on div "H&H Vending" at bounding box center [175, 213] width 194 height 14
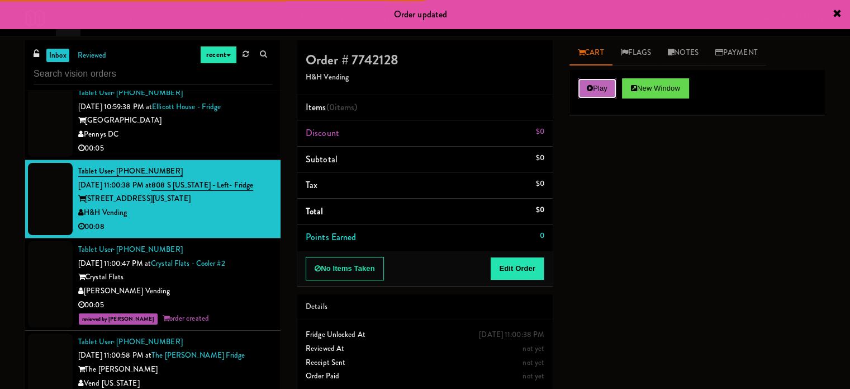
click at [604, 86] on button "Play" at bounding box center [597, 88] width 39 height 20
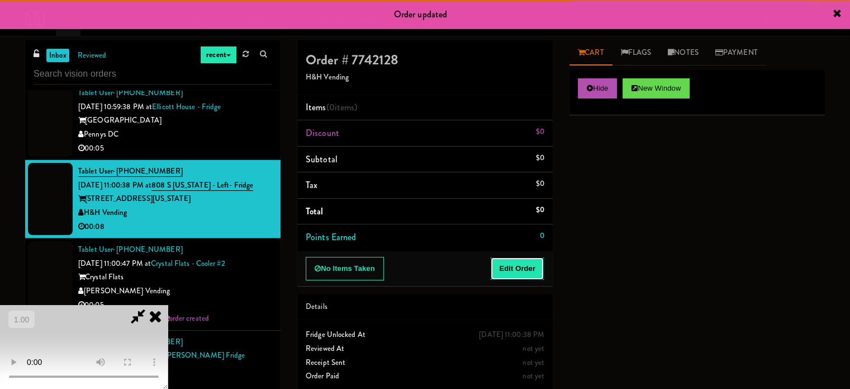
drag, startPoint x: 523, startPoint y: 257, endPoint x: 150, endPoint y: 250, distance: 373.6
click at [523, 258] on button "Edit Order" at bounding box center [517, 268] width 54 height 23
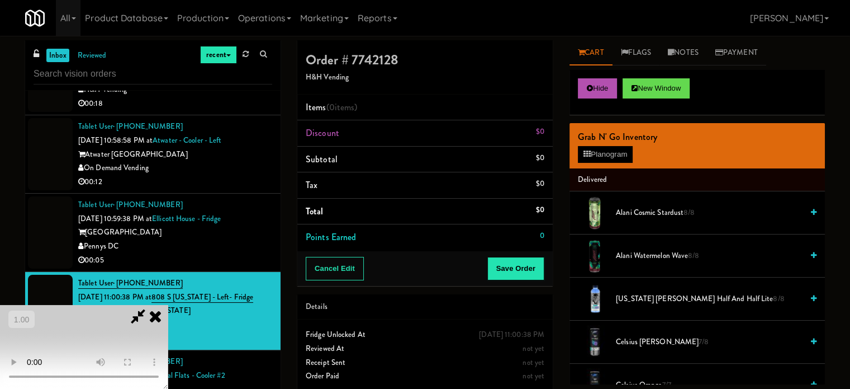
scroll to position [177, 0]
click at [168, 305] on video at bounding box center [84, 347] width 168 height 84
drag, startPoint x: 325, startPoint y: 265, endPoint x: 353, endPoint y: 283, distance: 33.0
click at [168, 305] on video at bounding box center [84, 347] width 168 height 84
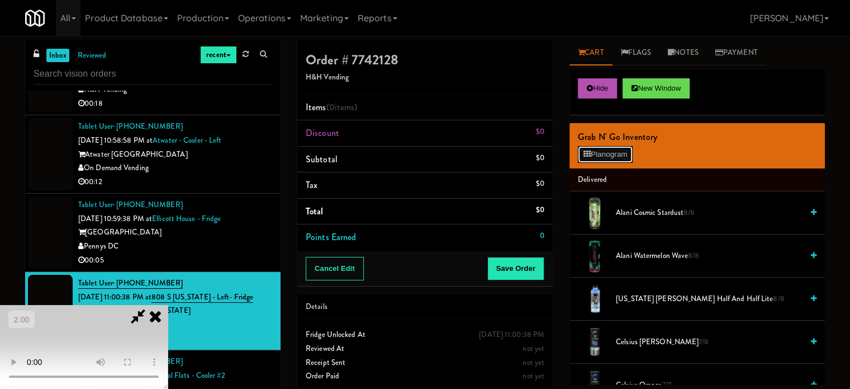
click at [607, 157] on button "Planogram" at bounding box center [605, 154] width 55 height 17
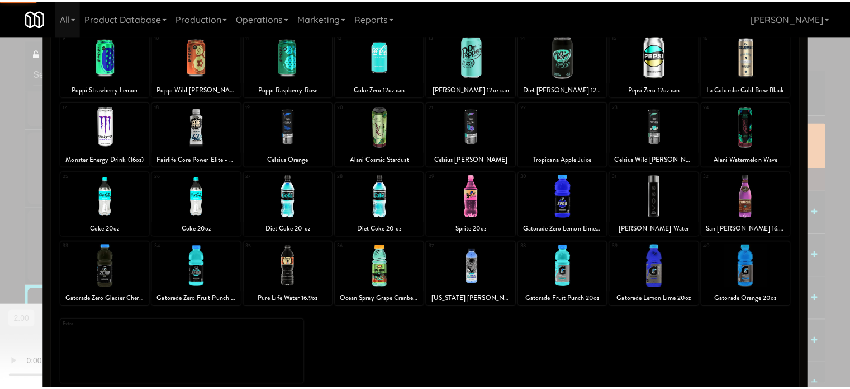
scroll to position [160, 0]
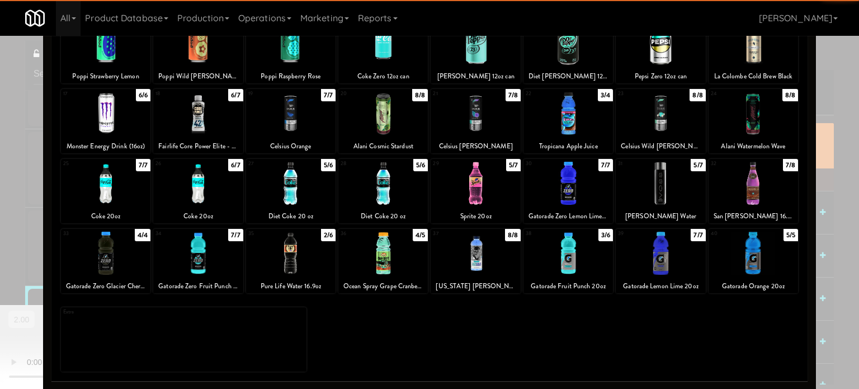
click at [283, 273] on div at bounding box center [290, 252] width 89 height 43
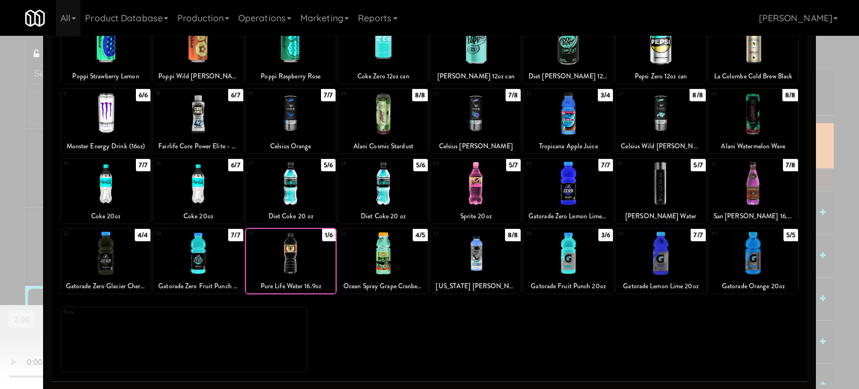
drag, startPoint x: 297, startPoint y: 267, endPoint x: 271, endPoint y: 268, distance: 26.3
click at [295, 267] on div at bounding box center [290, 252] width 89 height 43
click at [0, 242] on div at bounding box center [429, 194] width 859 height 389
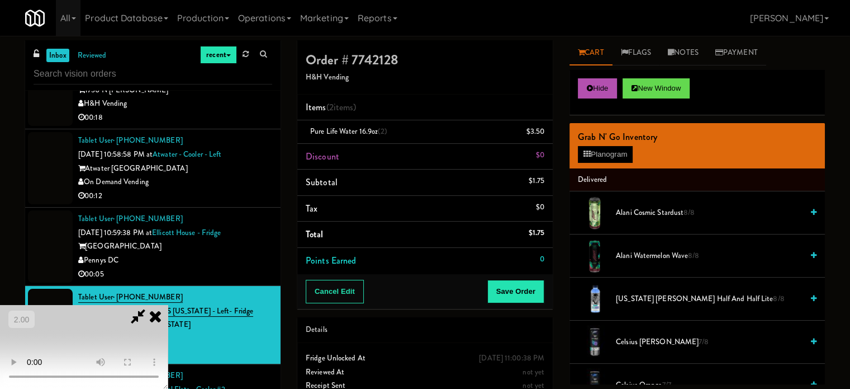
scroll to position [4620, 0]
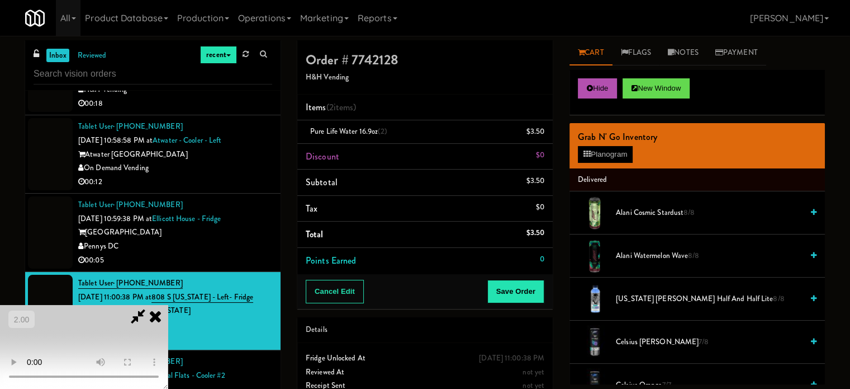
click at [127, 305] on video at bounding box center [84, 347] width 168 height 84
click at [528, 295] on button "Save Order" at bounding box center [516, 291] width 57 height 23
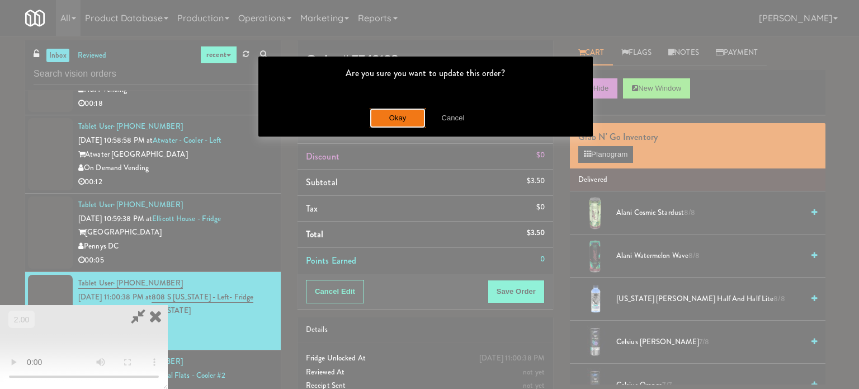
click at [404, 123] on button "Okay" at bounding box center [398, 118] width 56 height 20
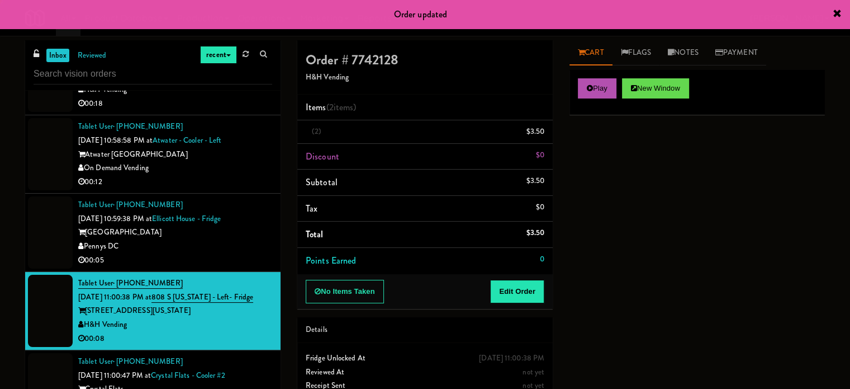
scroll to position [0, 0]
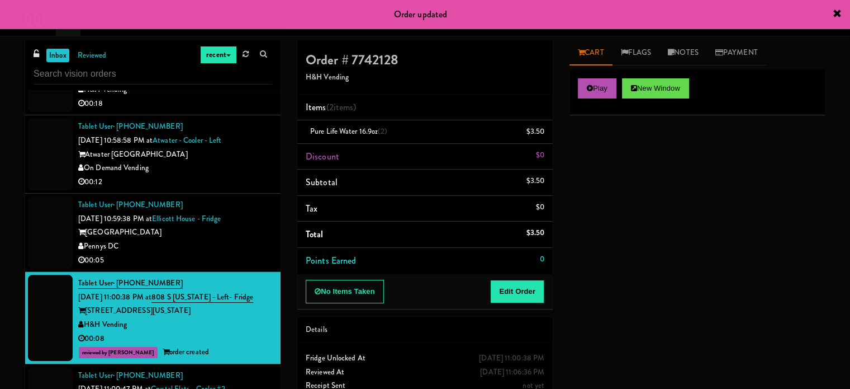
click at [206, 253] on div "Pennys DC" at bounding box center [175, 246] width 194 height 14
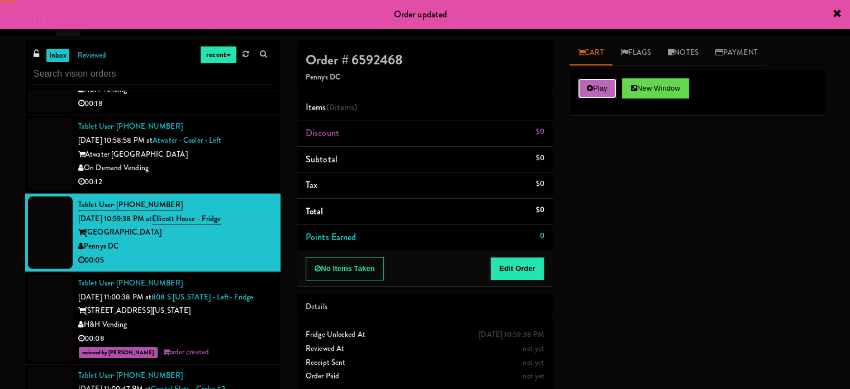
click at [596, 90] on button "Play" at bounding box center [597, 88] width 39 height 20
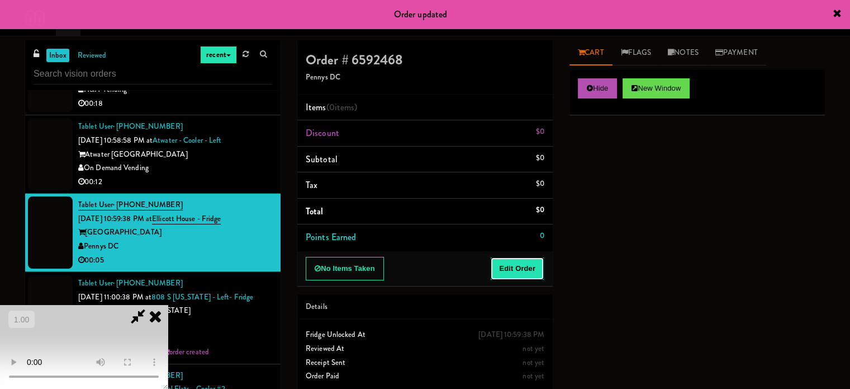
drag, startPoint x: 537, startPoint y: 270, endPoint x: 165, endPoint y: 234, distance: 373.6
click at [536, 270] on button "Edit Order" at bounding box center [517, 268] width 54 height 23
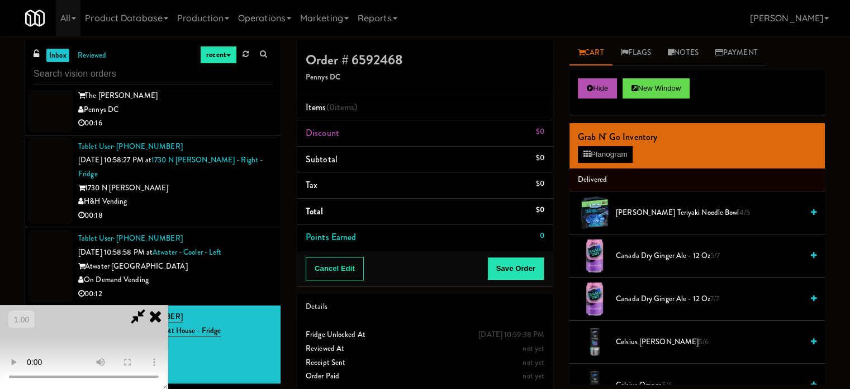
scroll to position [177, 0]
click at [168, 305] on video at bounding box center [84, 347] width 168 height 84
drag, startPoint x: 377, startPoint y: 171, endPoint x: 368, endPoint y: 183, distance: 15.1
click at [168, 305] on video at bounding box center [84, 347] width 168 height 84
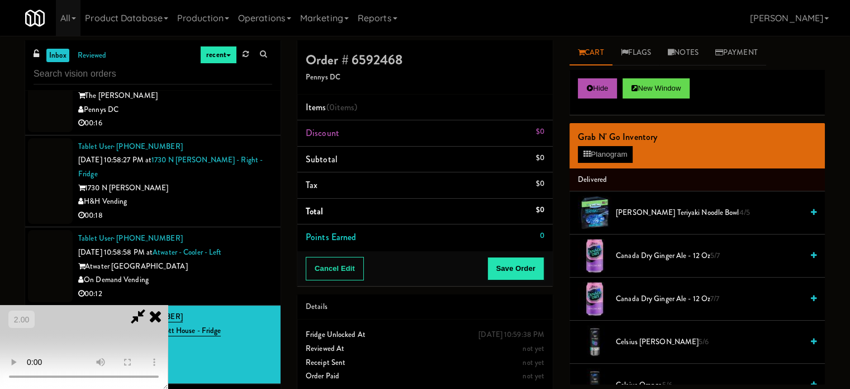
drag, startPoint x: 363, startPoint y: 182, endPoint x: 394, endPoint y: 183, distance: 30.8
click at [168, 305] on video at bounding box center [84, 347] width 168 height 84
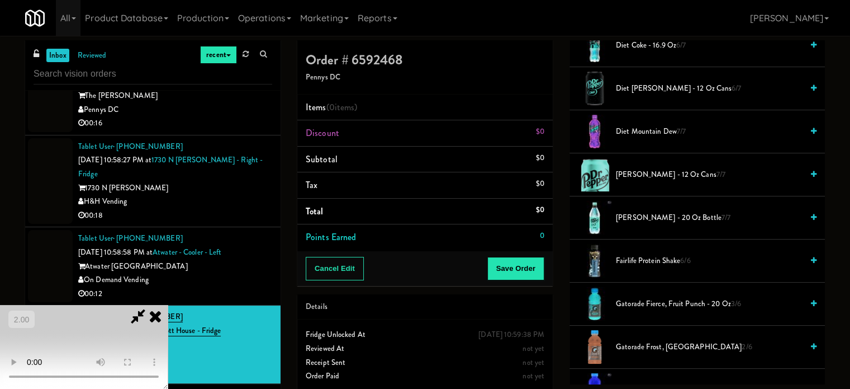
scroll to position [559, 0]
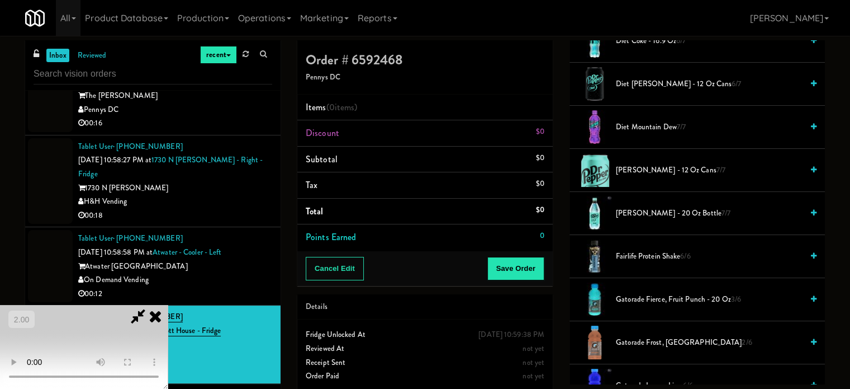
drag, startPoint x: 644, startPoint y: 259, endPoint x: 150, endPoint y: 271, distance: 493.3
click at [642, 259] on span "Fairlife Protein Shake 6/6" at bounding box center [709, 256] width 187 height 14
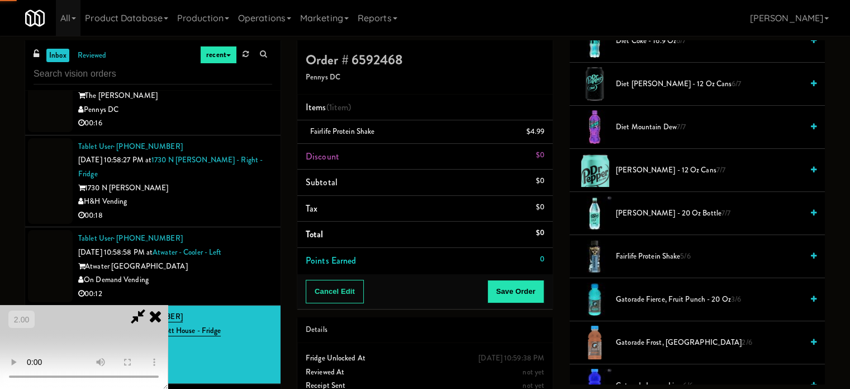
drag, startPoint x: 150, startPoint y: 271, endPoint x: 397, endPoint y: 280, distance: 246.8
click at [154, 305] on video at bounding box center [84, 347] width 168 height 84
click at [534, 297] on button "Save Order" at bounding box center [516, 291] width 57 height 23
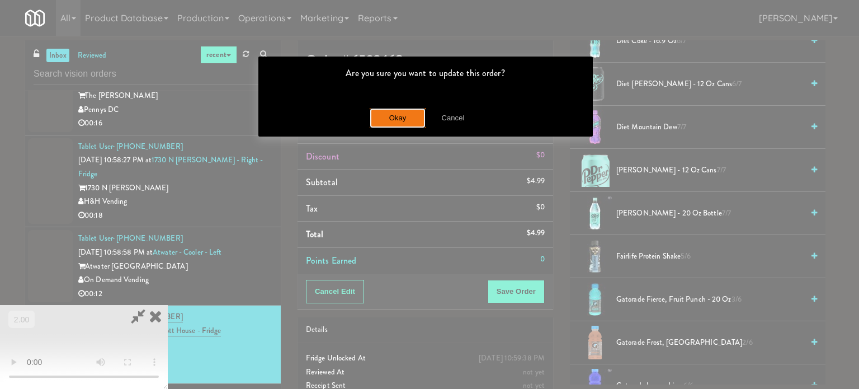
click at [398, 118] on button "Okay" at bounding box center [398, 118] width 56 height 20
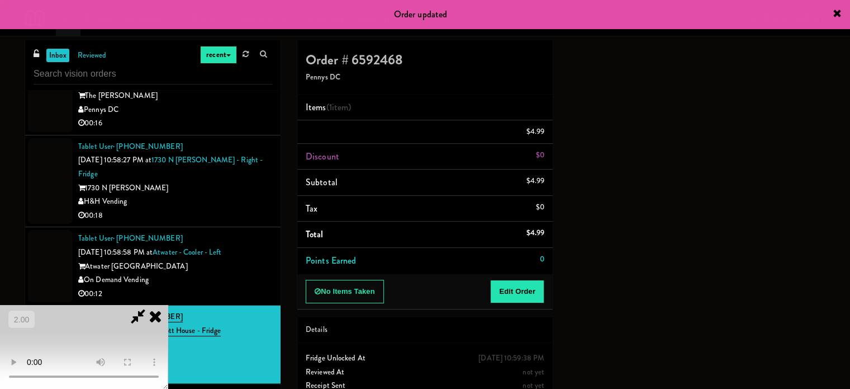
scroll to position [0, 0]
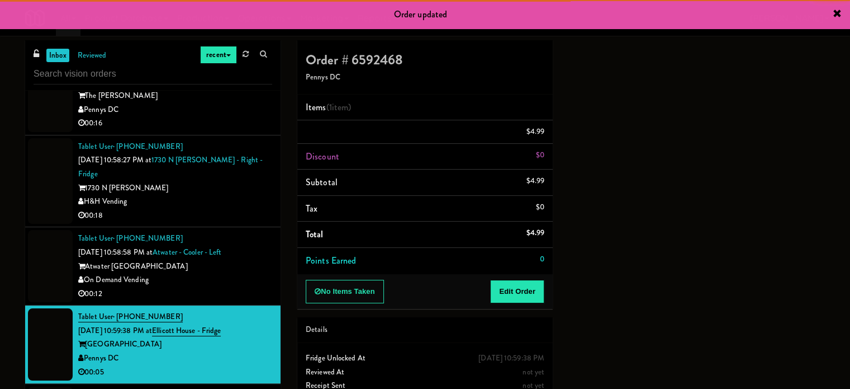
drag, startPoint x: 229, startPoint y: 291, endPoint x: 238, endPoint y: 291, distance: 8.9
click at [229, 287] on div "On Demand Vending" at bounding box center [175, 280] width 194 height 14
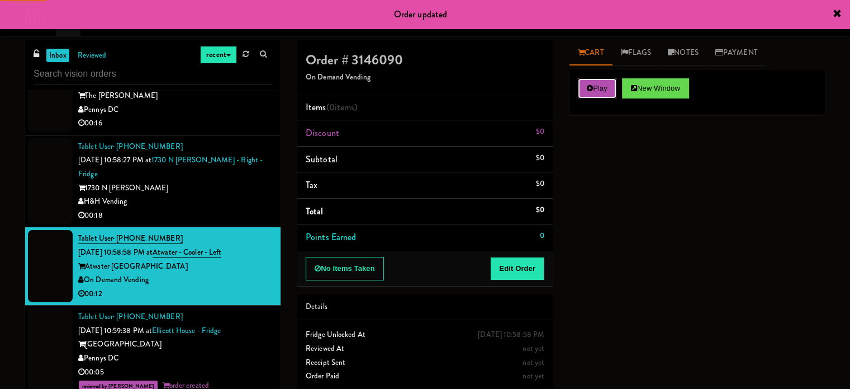
drag, startPoint x: 601, startPoint y: 79, endPoint x: 559, endPoint y: 237, distance: 163.0
click at [601, 80] on button "Play" at bounding box center [597, 88] width 39 height 20
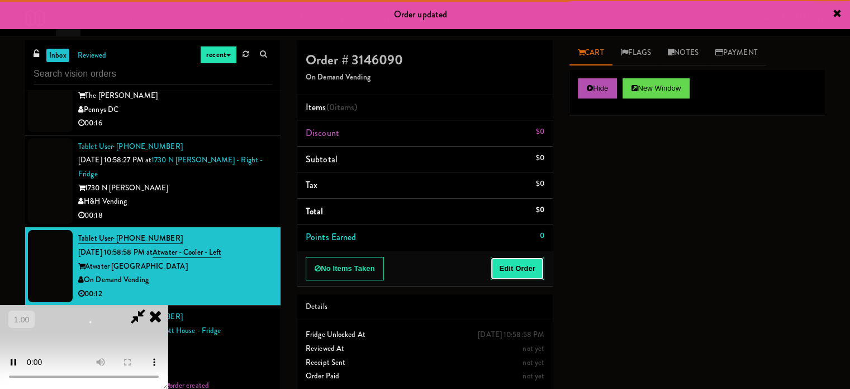
click at [537, 257] on button "Edit Order" at bounding box center [517, 268] width 54 height 23
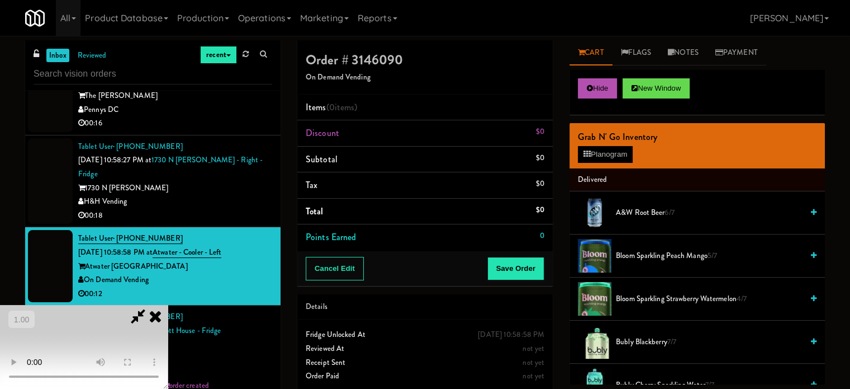
click at [168, 305] on video at bounding box center [84, 347] width 168 height 84
click at [160, 305] on video at bounding box center [84, 347] width 168 height 84
click at [168, 305] on video at bounding box center [84, 347] width 168 height 84
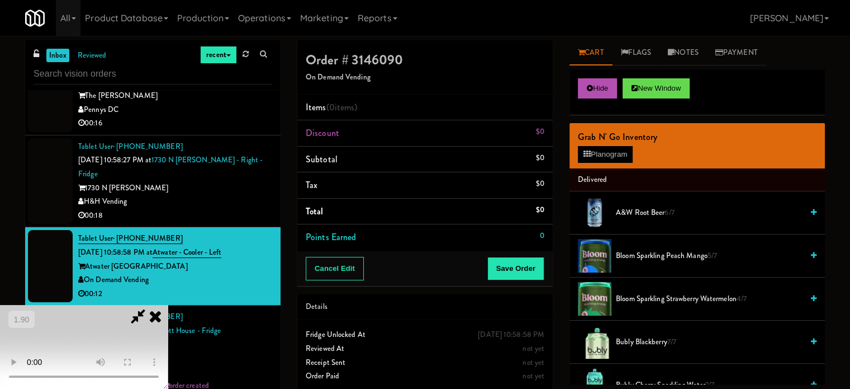
click at [168, 305] on video at bounding box center [84, 347] width 168 height 84
click at [585, 150] on icon at bounding box center [587, 153] width 7 height 7
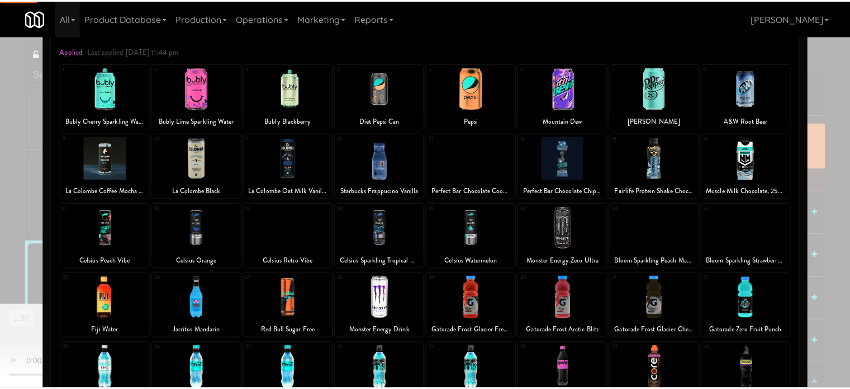
scroll to position [160, 0]
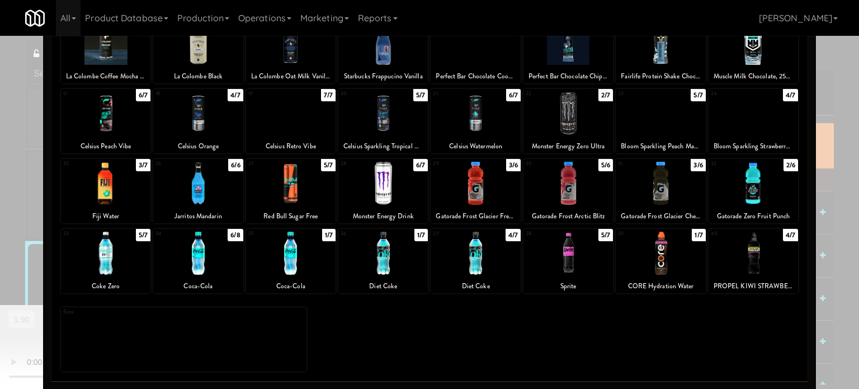
drag, startPoint x: 738, startPoint y: 250, endPoint x: 812, endPoint y: 232, distance: 75.9
click at [740, 250] on div at bounding box center [752, 252] width 89 height 43
drag, startPoint x: 832, startPoint y: 223, endPoint x: 659, endPoint y: 240, distance: 173.6
click at [826, 224] on div at bounding box center [429, 194] width 859 height 389
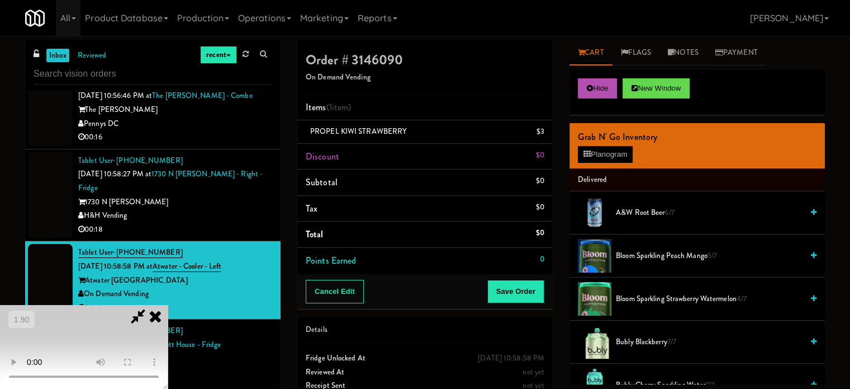
scroll to position [4508, 0]
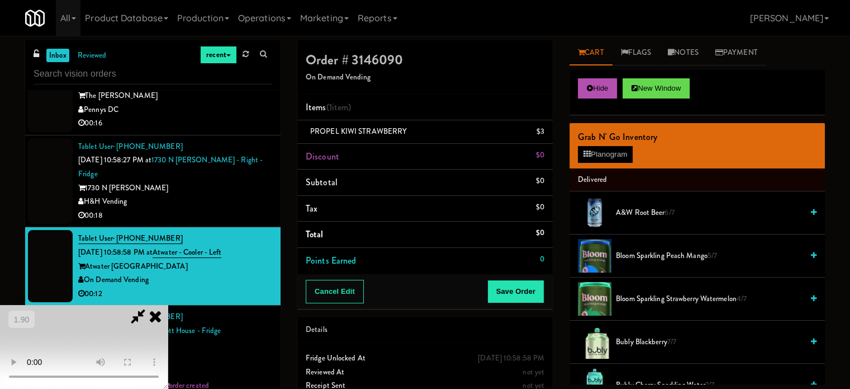
click at [168, 305] on video at bounding box center [84, 347] width 168 height 84
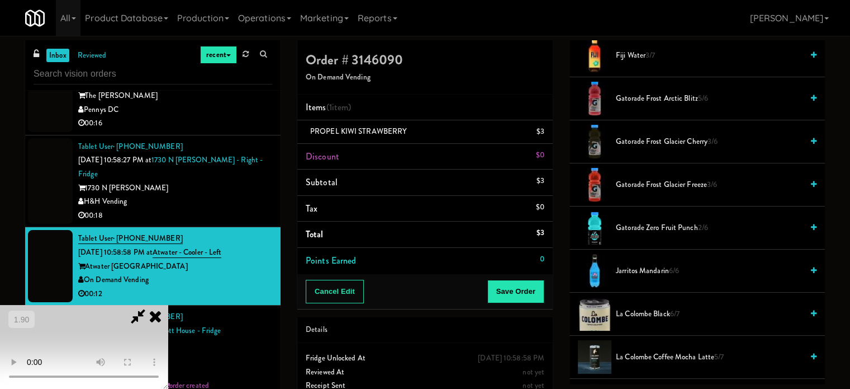
scroll to position [951, 0]
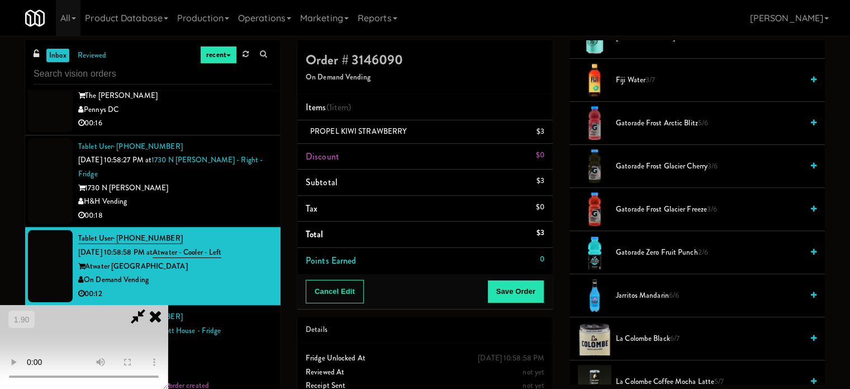
click at [654, 160] on span "Gatorade Frost Glacier Cherry 3/6" at bounding box center [709, 166] width 187 height 14
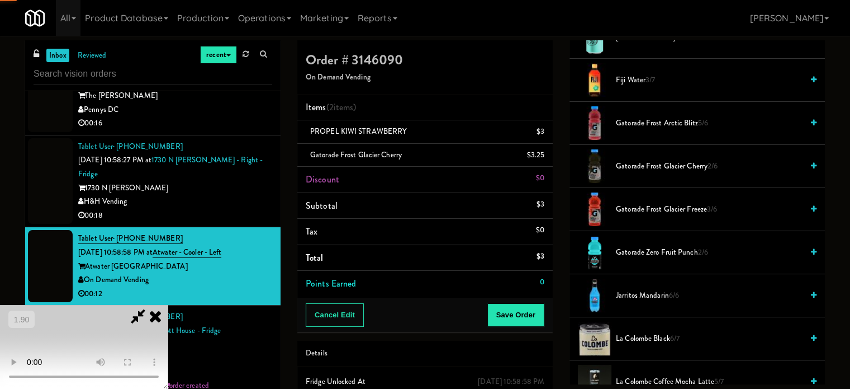
drag, startPoint x: 425, startPoint y: 225, endPoint x: 408, endPoint y: 251, distance: 31.2
click at [168, 305] on video at bounding box center [84, 347] width 168 height 84
click at [526, 316] on button "Save Order" at bounding box center [516, 314] width 57 height 23
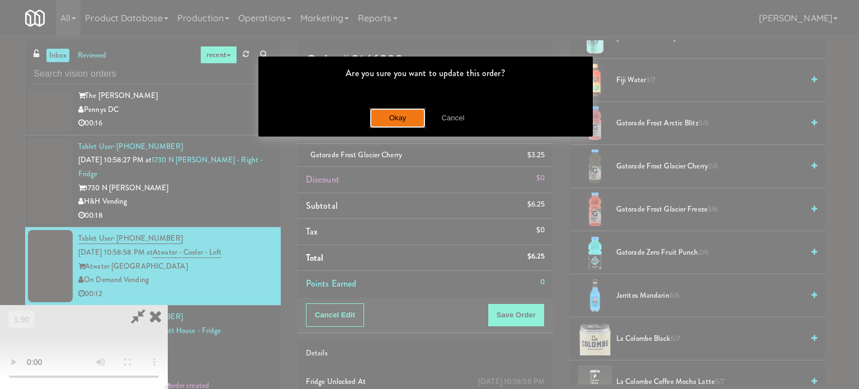
click at [405, 118] on button "Okay" at bounding box center [398, 118] width 56 height 20
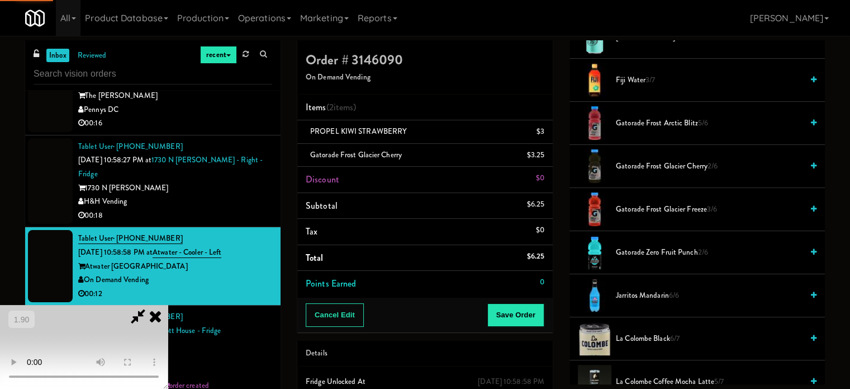
scroll to position [105, 0]
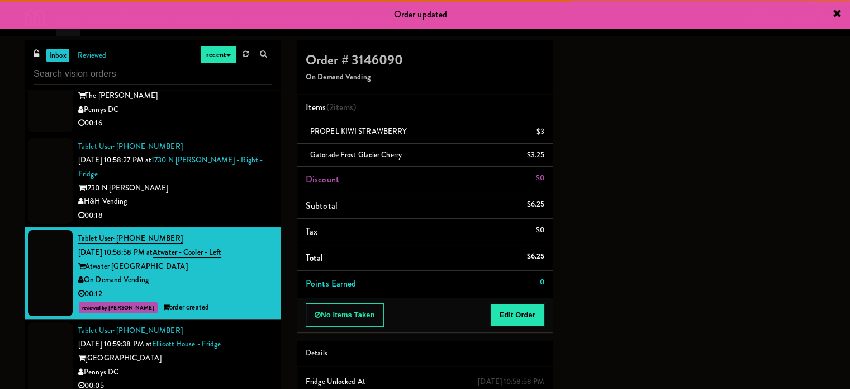
click at [195, 206] on div "H&H Vending" at bounding box center [175, 202] width 194 height 14
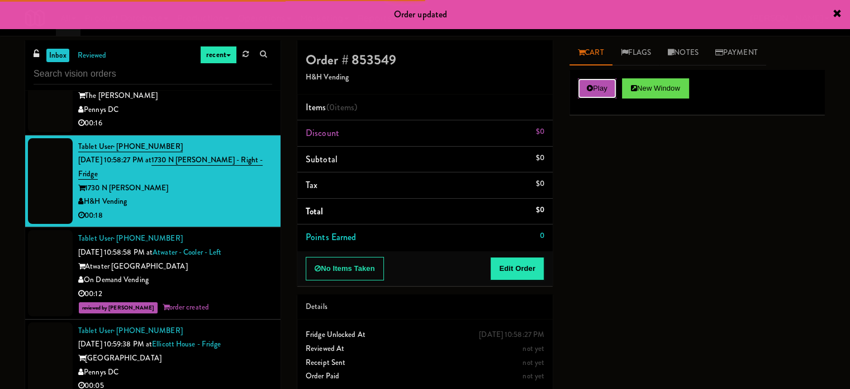
drag, startPoint x: 616, startPoint y: 94, endPoint x: 565, endPoint y: 277, distance: 189.9
click at [615, 94] on button "Play" at bounding box center [597, 88] width 39 height 20
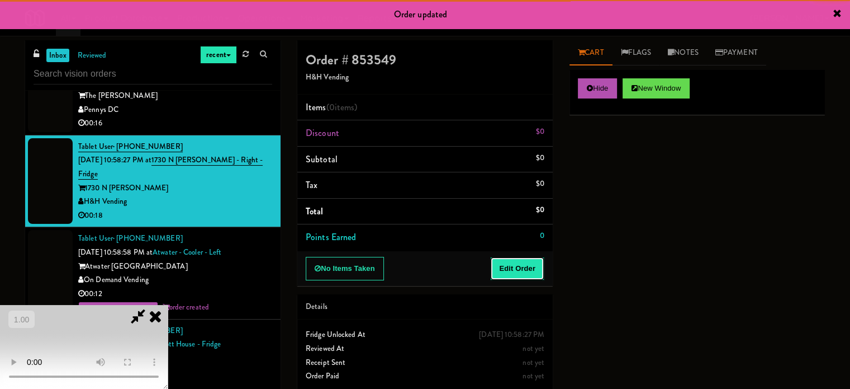
drag, startPoint x: 528, startPoint y: 268, endPoint x: 217, endPoint y: 249, distance: 311.4
click at [523, 268] on button "Edit Order" at bounding box center [517, 268] width 54 height 23
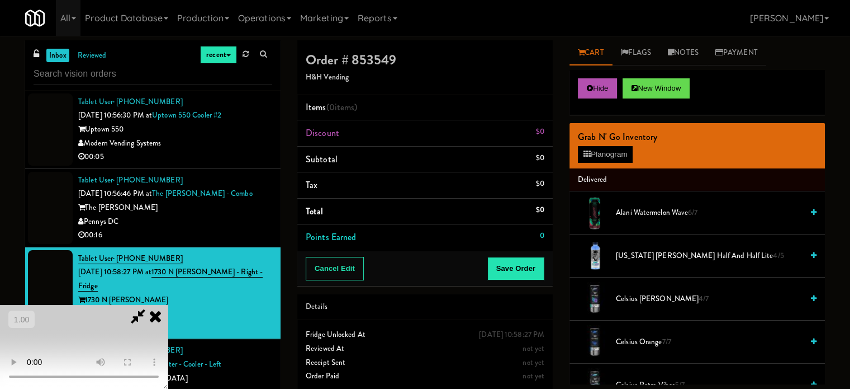
scroll to position [177, 0]
click at [168, 305] on video at bounding box center [84, 347] width 168 height 84
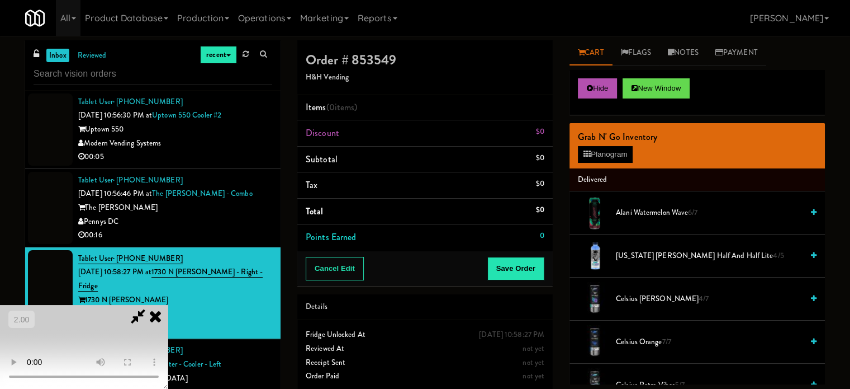
drag, startPoint x: 292, startPoint y: 187, endPoint x: 298, endPoint y: 186, distance: 5.6
click at [168, 305] on video at bounding box center [84, 347] width 168 height 84
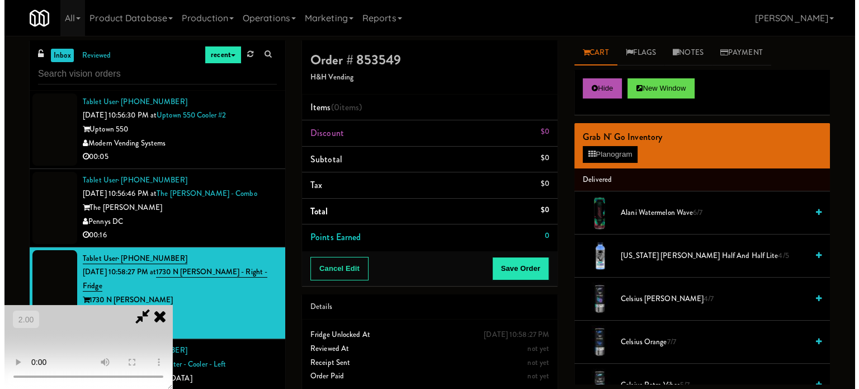
scroll to position [0, 0]
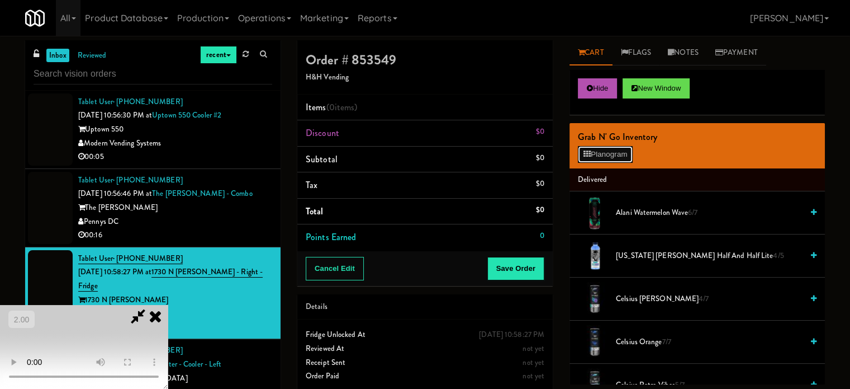
click at [594, 153] on button "Planogram" at bounding box center [605, 154] width 55 height 17
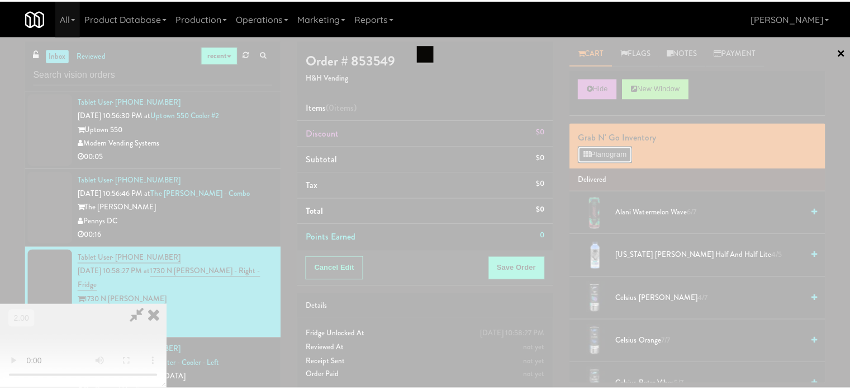
scroll to position [4383, 0]
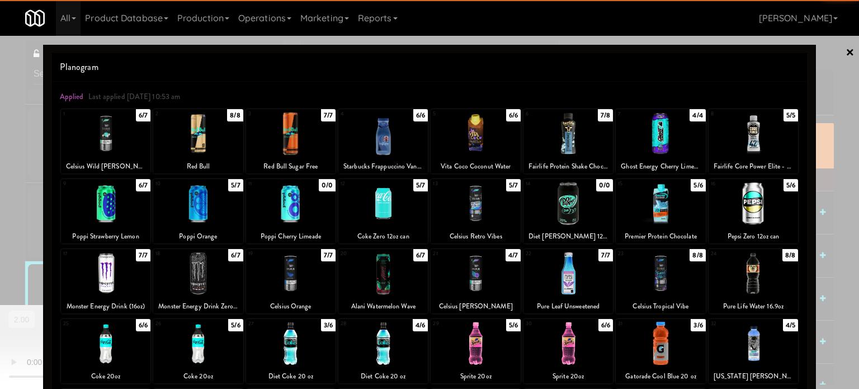
click at [112, 218] on div at bounding box center [105, 203] width 89 height 43
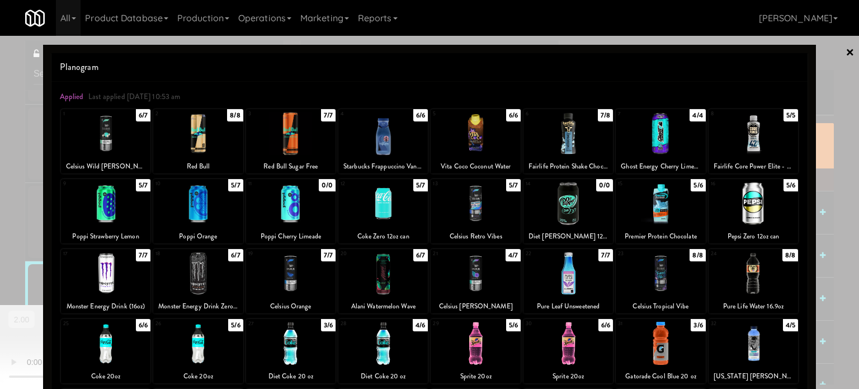
click at [559, 140] on div at bounding box center [567, 133] width 89 height 43
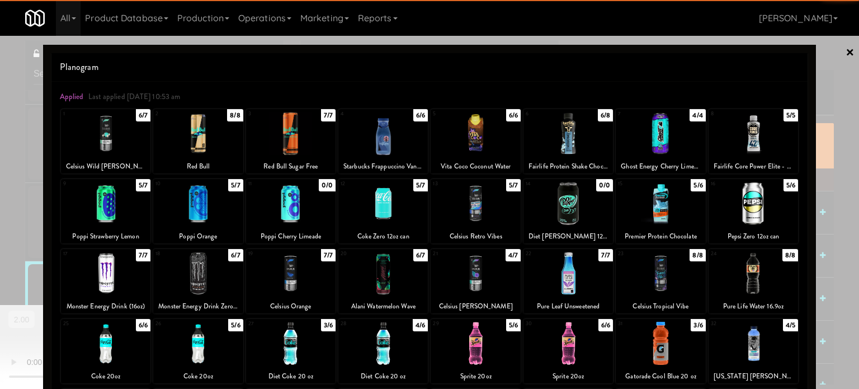
drag, startPoint x: 843, startPoint y: 141, endPoint x: 839, endPoint y: 148, distance: 7.3
click at [841, 144] on div at bounding box center [429, 194] width 859 height 389
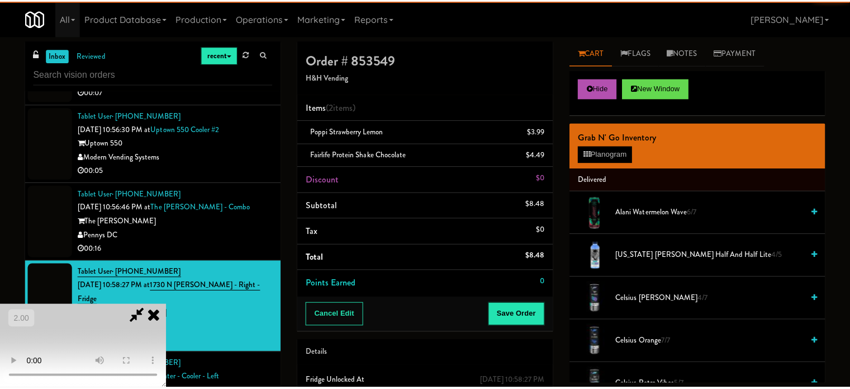
scroll to position [4397, 0]
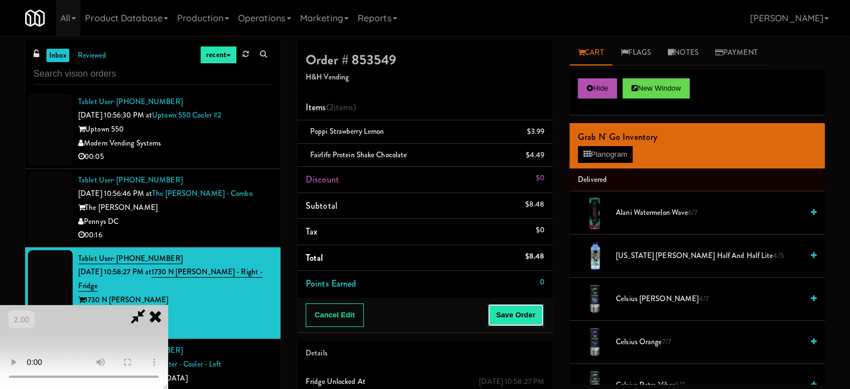
click at [528, 314] on button "Save Order" at bounding box center [516, 314] width 57 height 23
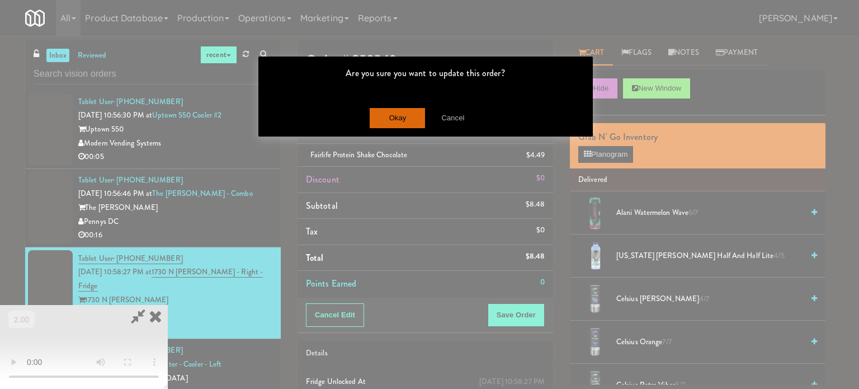
drag, startPoint x: 395, startPoint y: 133, endPoint x: 394, endPoint y: 125, distance: 7.9
click at [395, 132] on div "Okay Cancel" at bounding box center [425, 117] width 334 height 37
click at [394, 122] on button "Okay" at bounding box center [398, 118] width 56 height 20
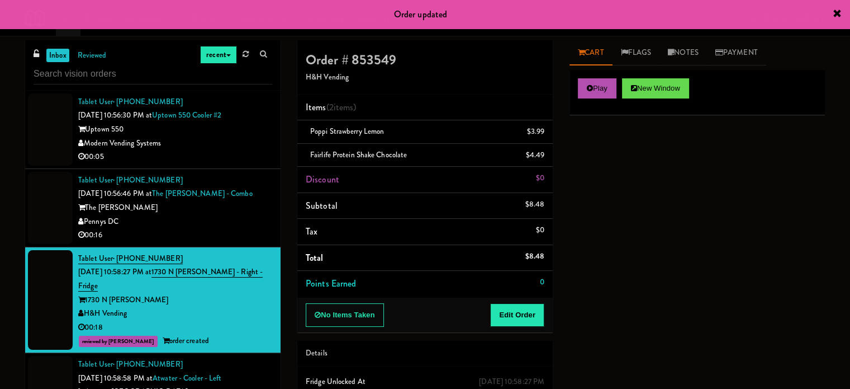
drag, startPoint x: 230, startPoint y: 248, endPoint x: 267, endPoint y: 268, distance: 41.8
click at [229, 229] on div "Pennys DC" at bounding box center [175, 222] width 194 height 14
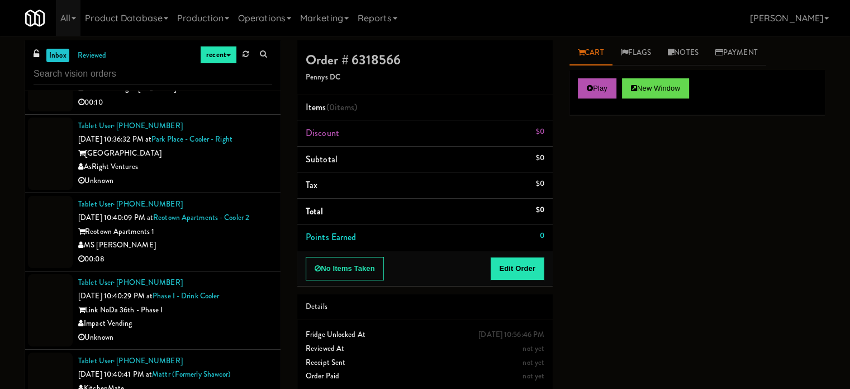
click at [236, 252] on div "MS [PERSON_NAME]" at bounding box center [175, 245] width 194 height 14
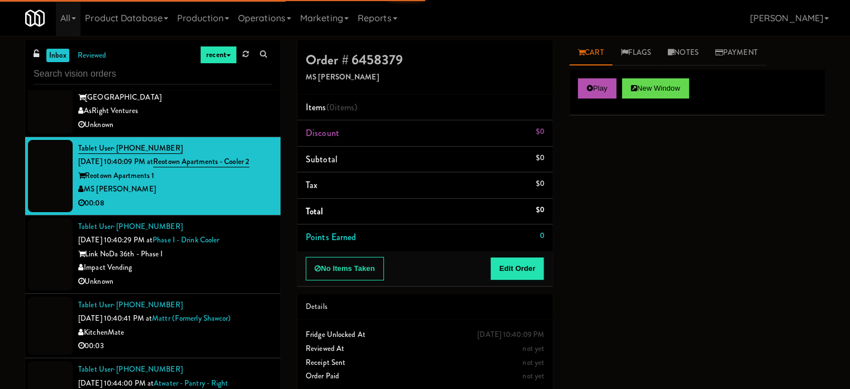
click at [233, 273] on div "Impact Vending" at bounding box center [175, 268] width 194 height 14
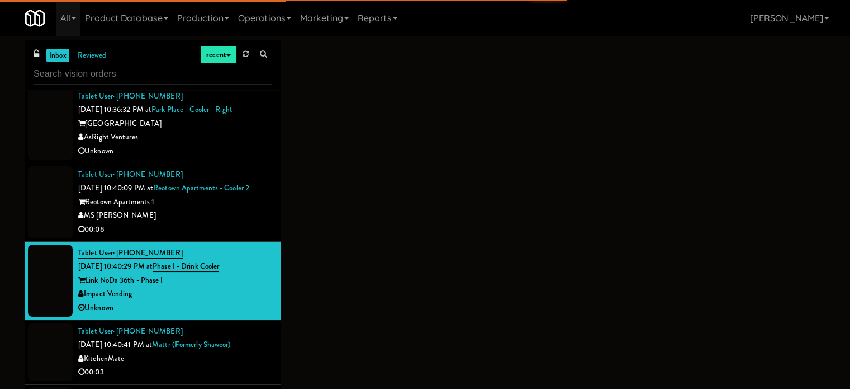
scroll to position [1209, 0]
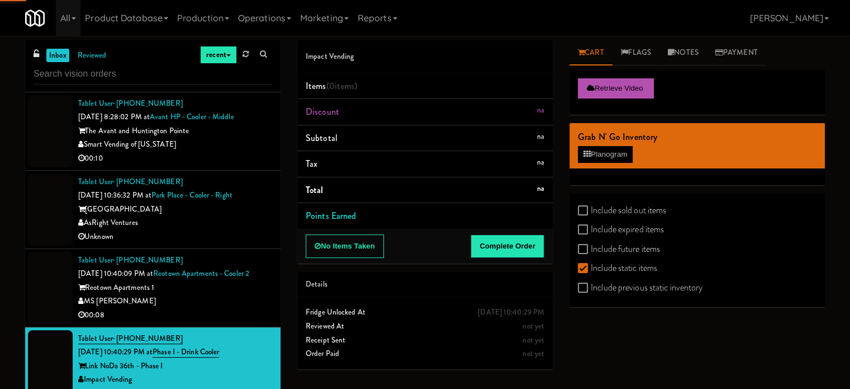
click at [216, 216] on div "AsRight Ventures" at bounding box center [175, 223] width 194 height 14
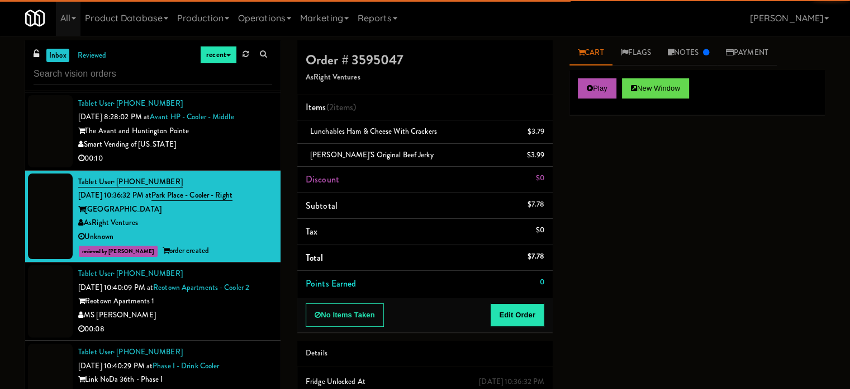
click at [230, 308] on div "Reotown Apartments 1" at bounding box center [175, 301] width 194 height 14
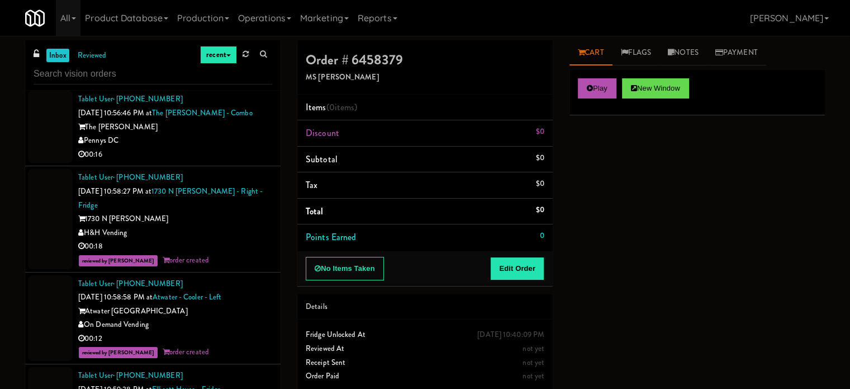
scroll to position [4475, 0]
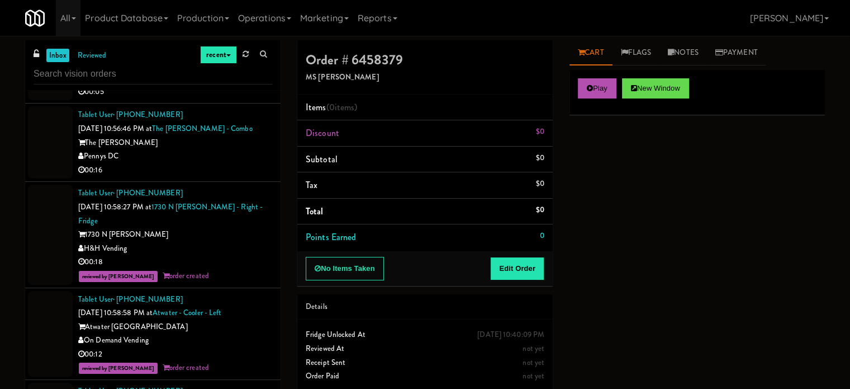
click at [195, 182] on li "Tablet User · (303) 961-2456 [DATE] 10:56:46 PM at The [PERSON_NAME] - Combo Th…" at bounding box center [153, 142] width 256 height 78
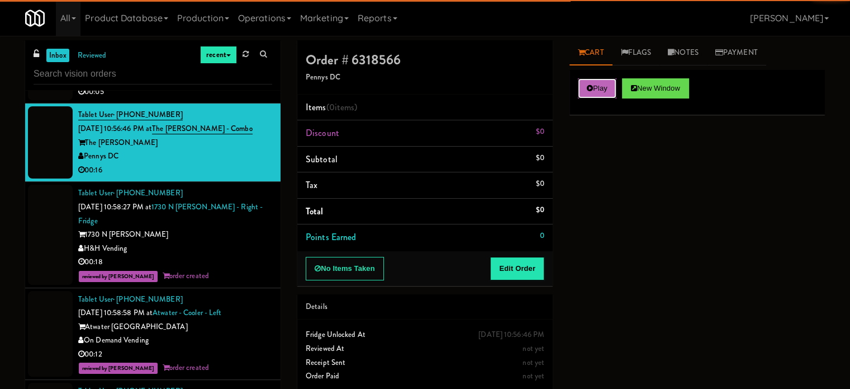
drag, startPoint x: 589, startPoint y: 93, endPoint x: 544, endPoint y: 229, distance: 143.2
click at [589, 93] on button "Play" at bounding box center [597, 88] width 39 height 20
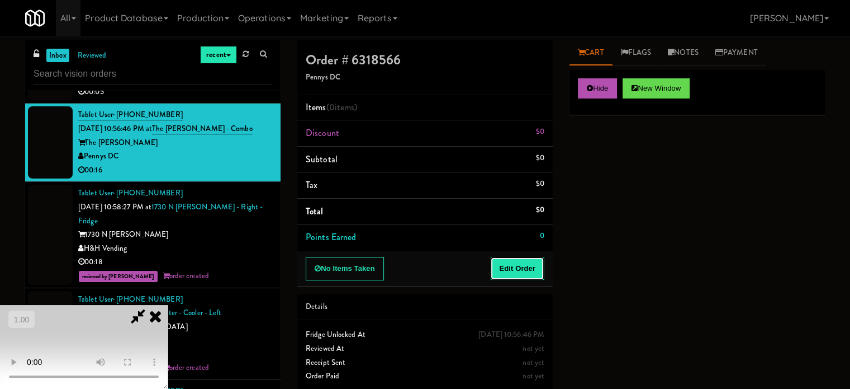
click at [524, 267] on button "Edit Order" at bounding box center [517, 268] width 54 height 23
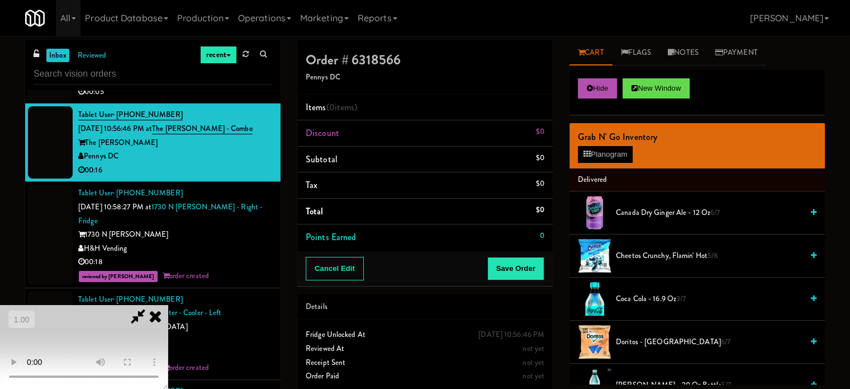
scroll to position [177, 0]
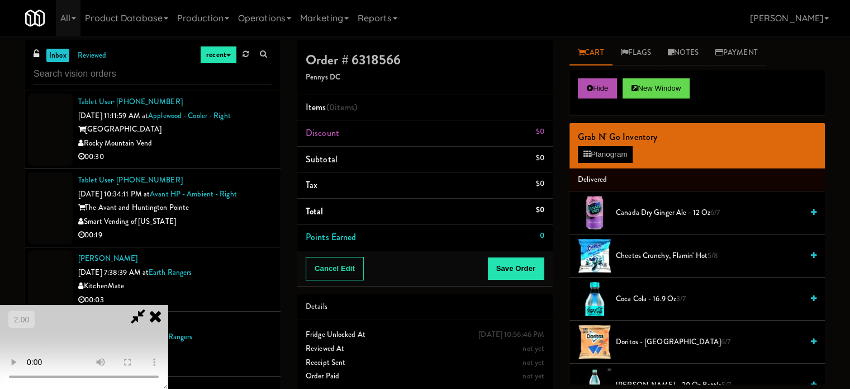
scroll to position [177, 0]
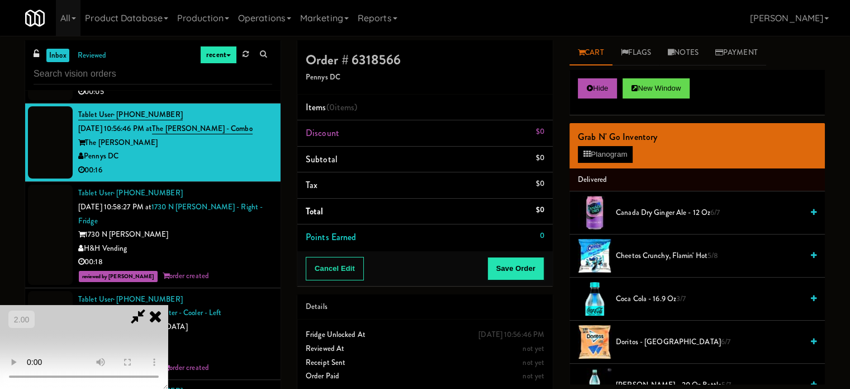
click at [168, 305] on video at bounding box center [84, 347] width 168 height 84
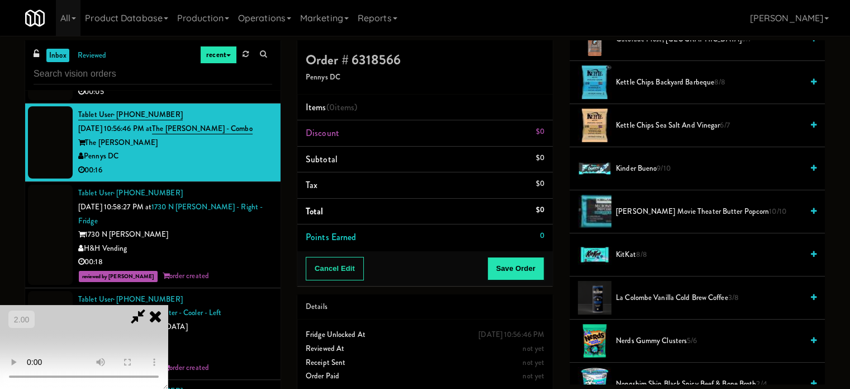
scroll to position [447, 0]
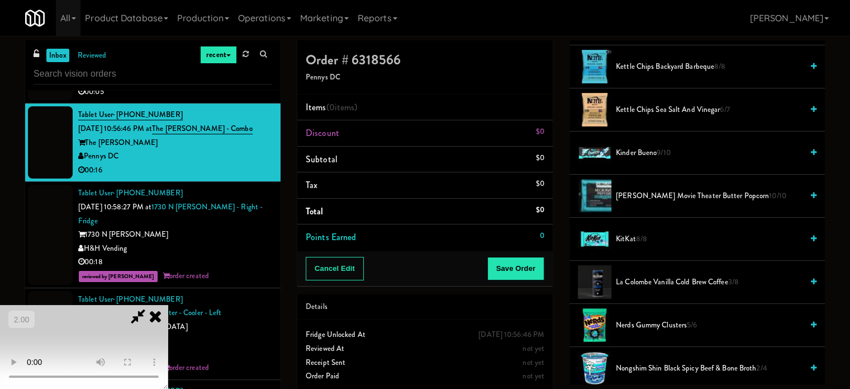
click at [628, 237] on span "KitKat 8/8" at bounding box center [709, 239] width 187 height 14
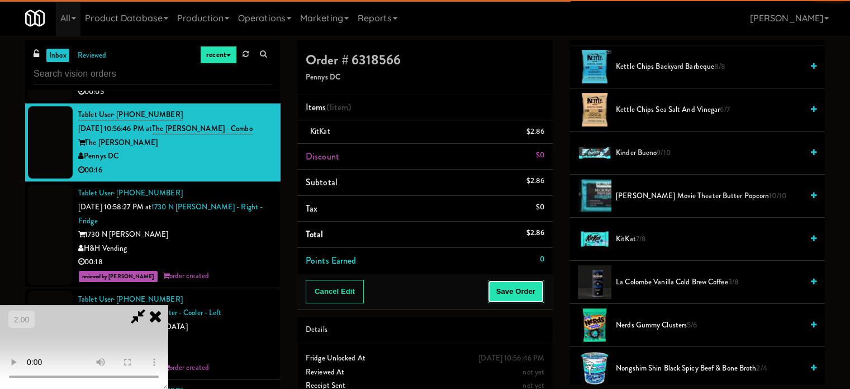
click at [517, 300] on button "Save Order" at bounding box center [516, 291] width 57 height 23
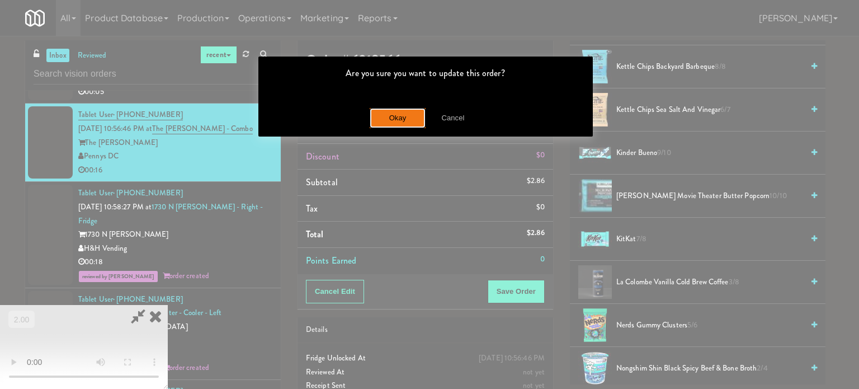
click at [386, 115] on button "Okay" at bounding box center [398, 118] width 56 height 20
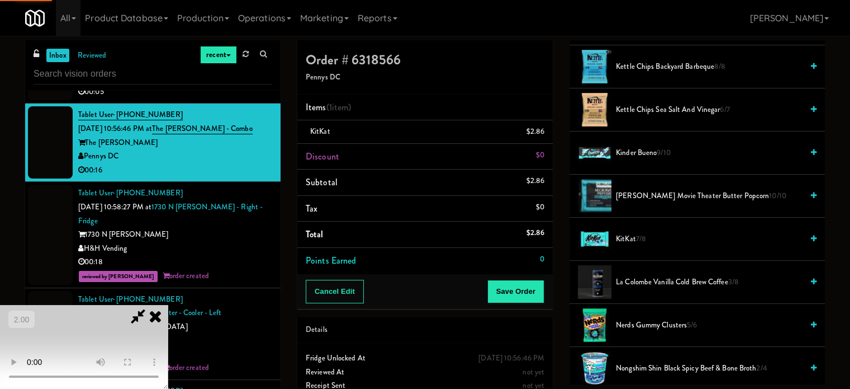
scroll to position [105, 0]
